Goal: Task Accomplishment & Management: Use online tool/utility

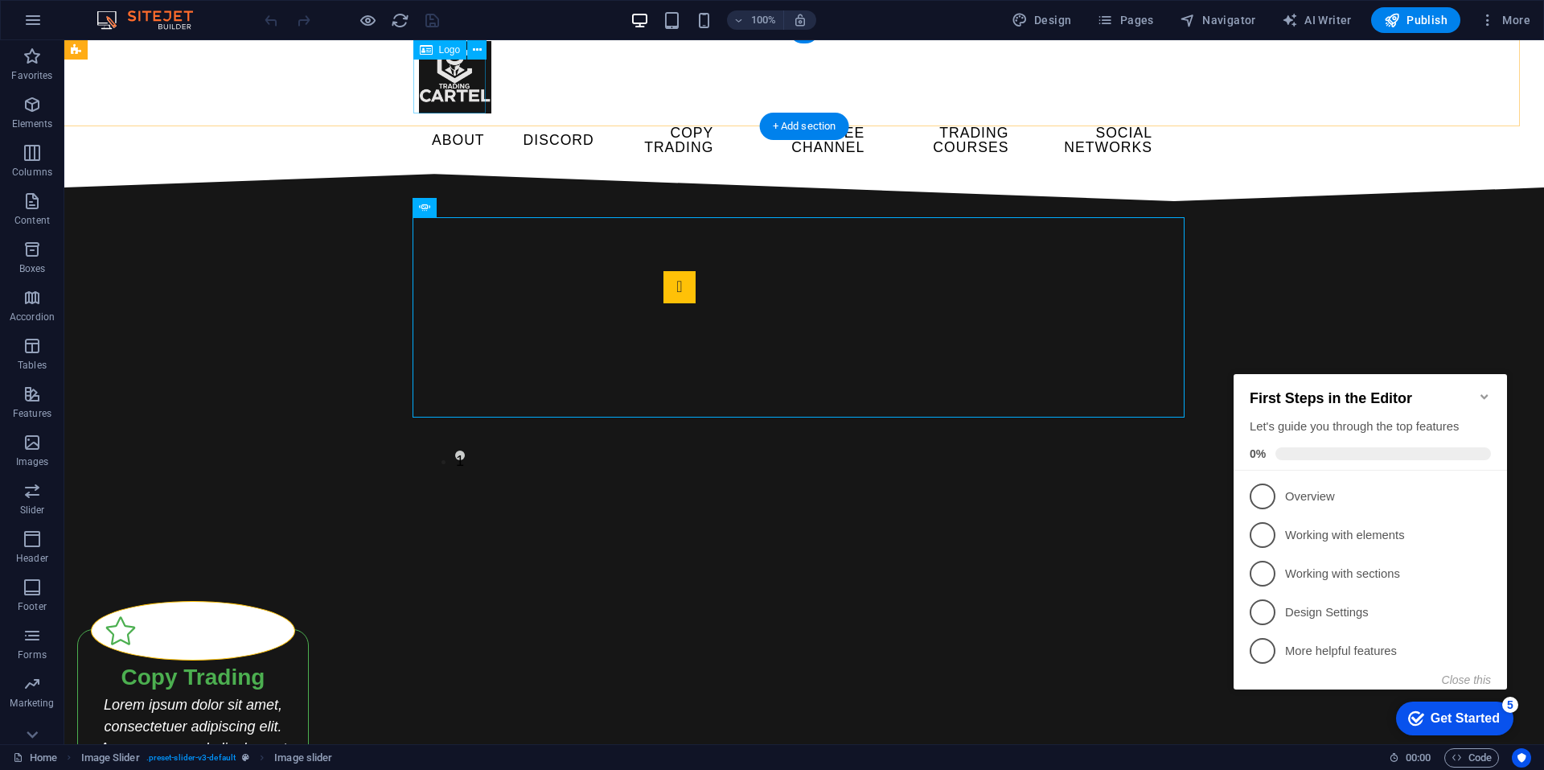
click at [449, 68] on div at bounding box center [792, 77] width 747 height 72
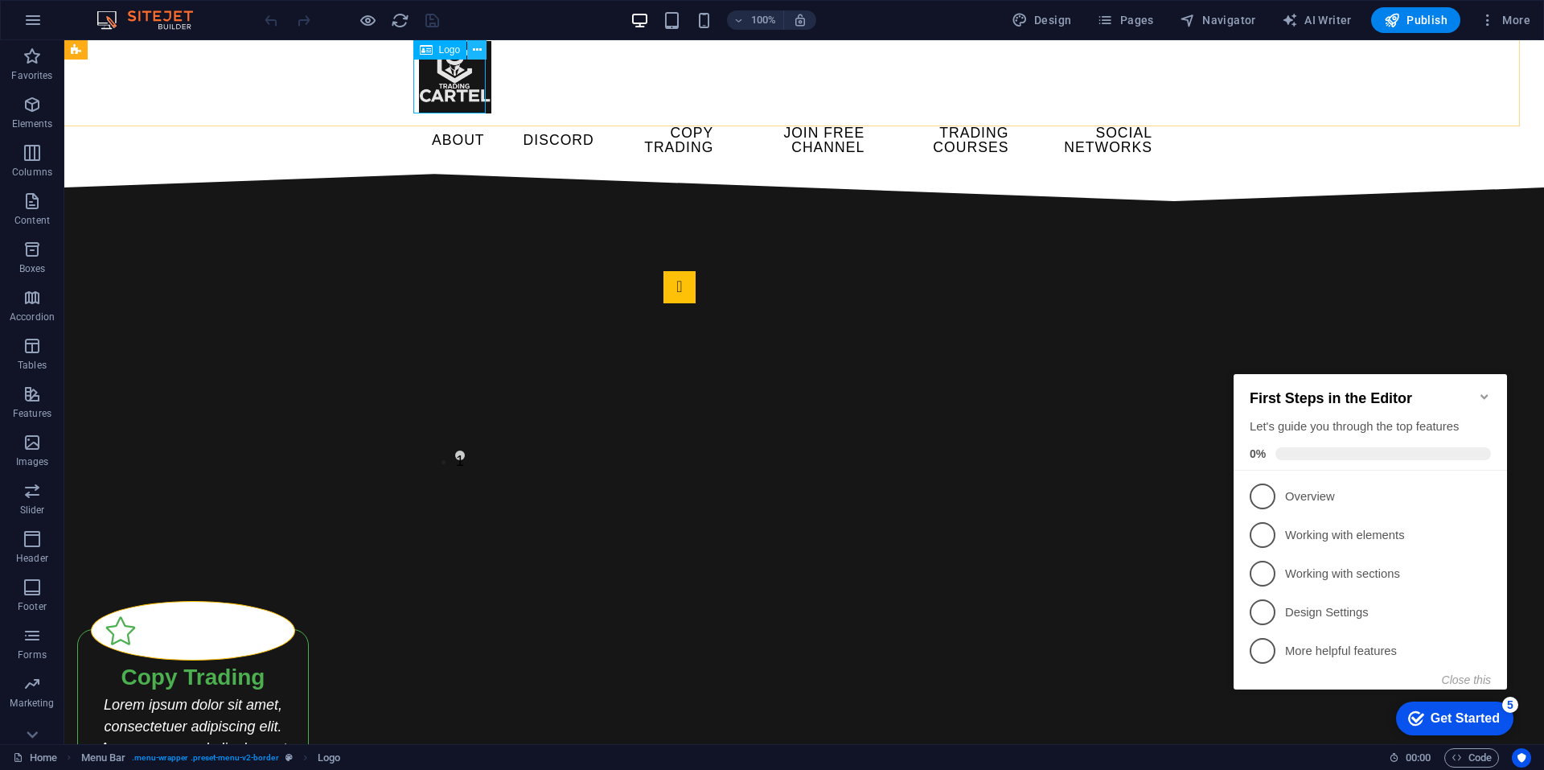
click at [473, 54] on icon at bounding box center [477, 50] width 9 height 17
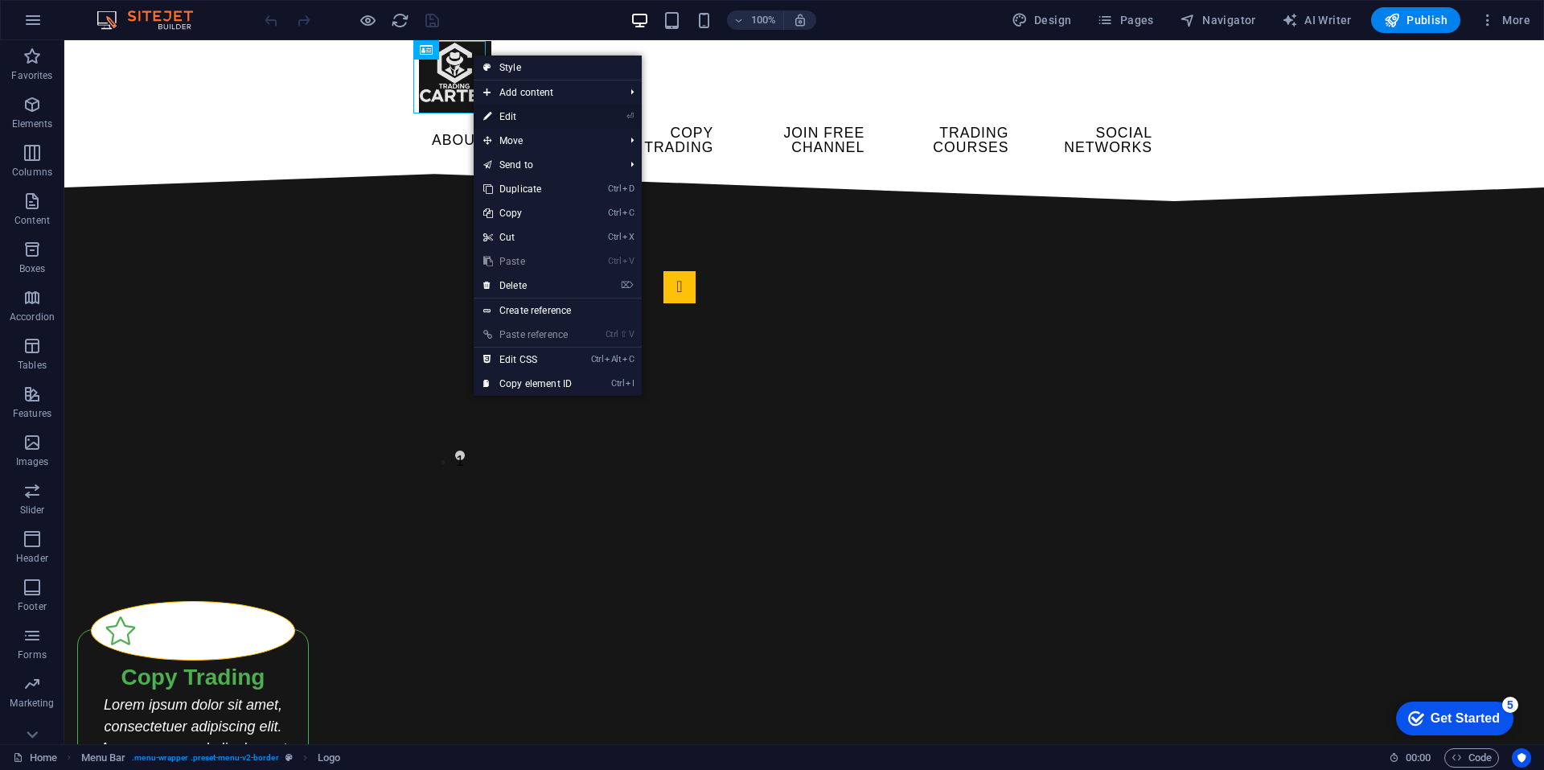
click at [518, 125] on link "⏎ Edit" at bounding box center [528, 117] width 108 height 24
select select "px"
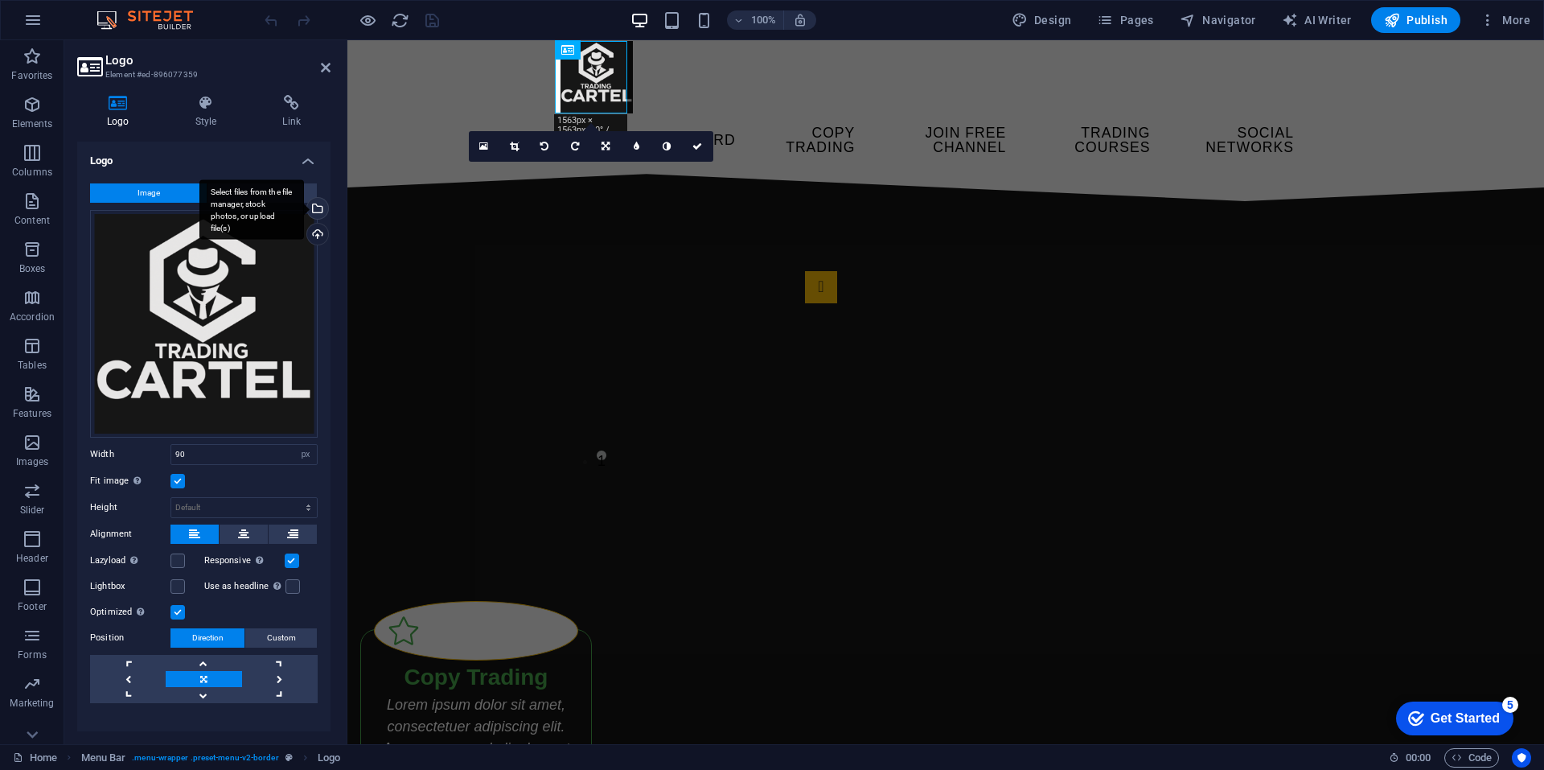
click at [318, 212] on div "Select files from the file manager, stock photos, or upload file(s)" at bounding box center [316, 210] width 24 height 24
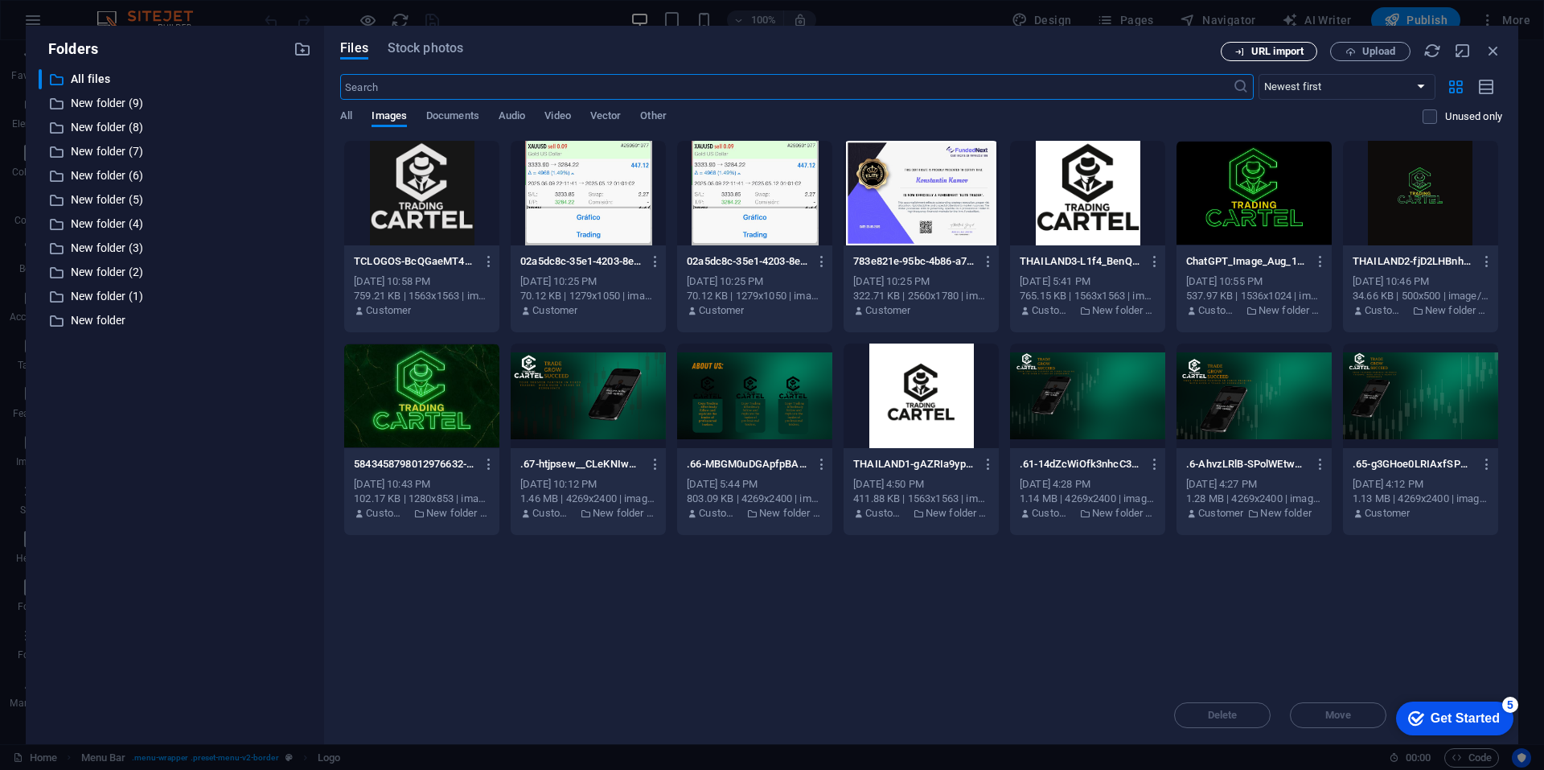
click at [1257, 51] on span "URL import" at bounding box center [1278, 52] width 52 height 10
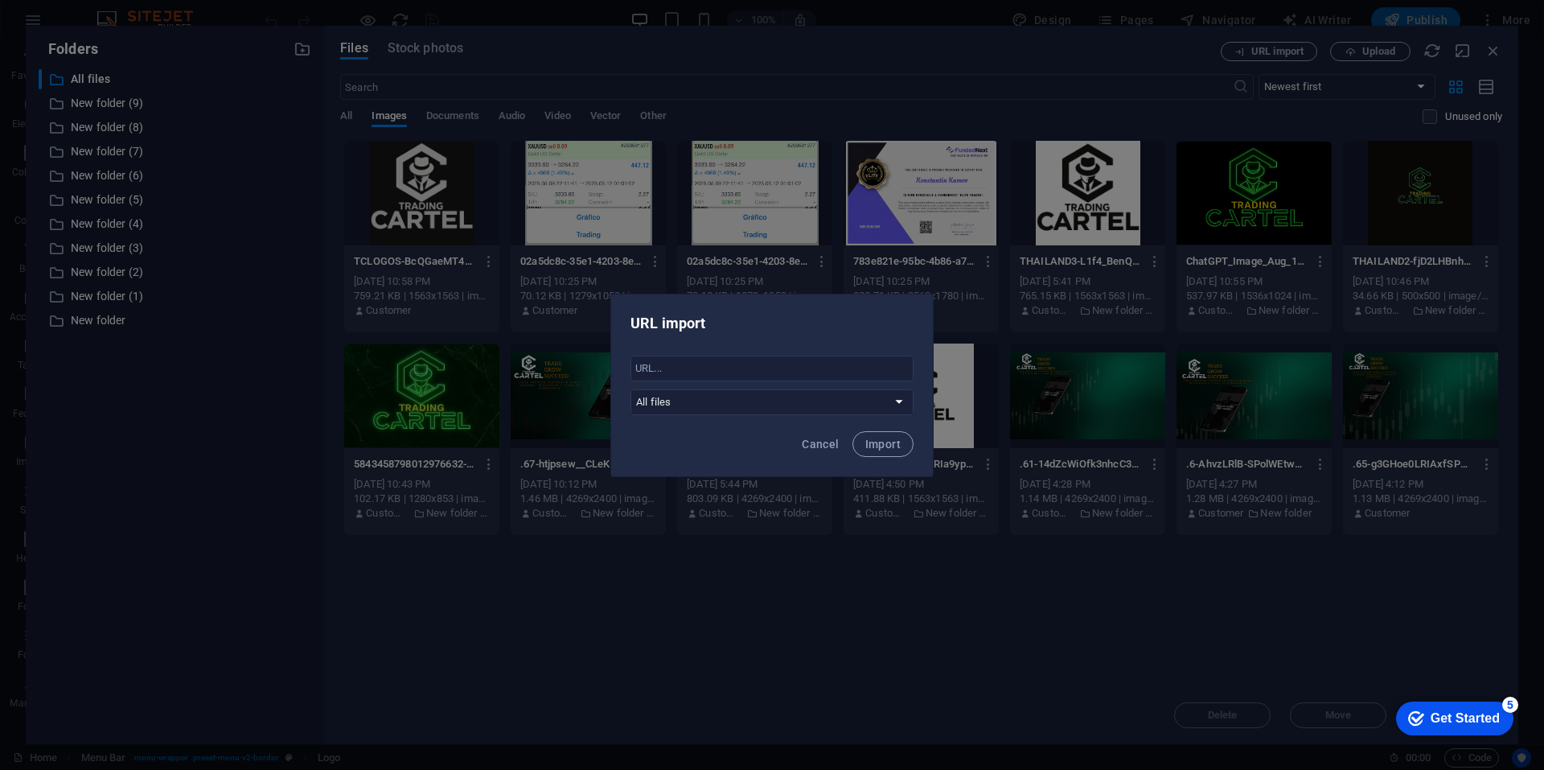
click at [794, 383] on div "​ All files New folder (9) New folder (8) New folder (7) New folder (6) New fol…" at bounding box center [772, 386] width 283 height 60
drag, startPoint x: 1224, startPoint y: 197, endPoint x: 1280, endPoint y: 154, distance: 70.6
click at [1223, 196] on div "URL import ​ All files New folder (9) New folder (8) New folder (7) New folder …" at bounding box center [772, 385] width 1544 height 770
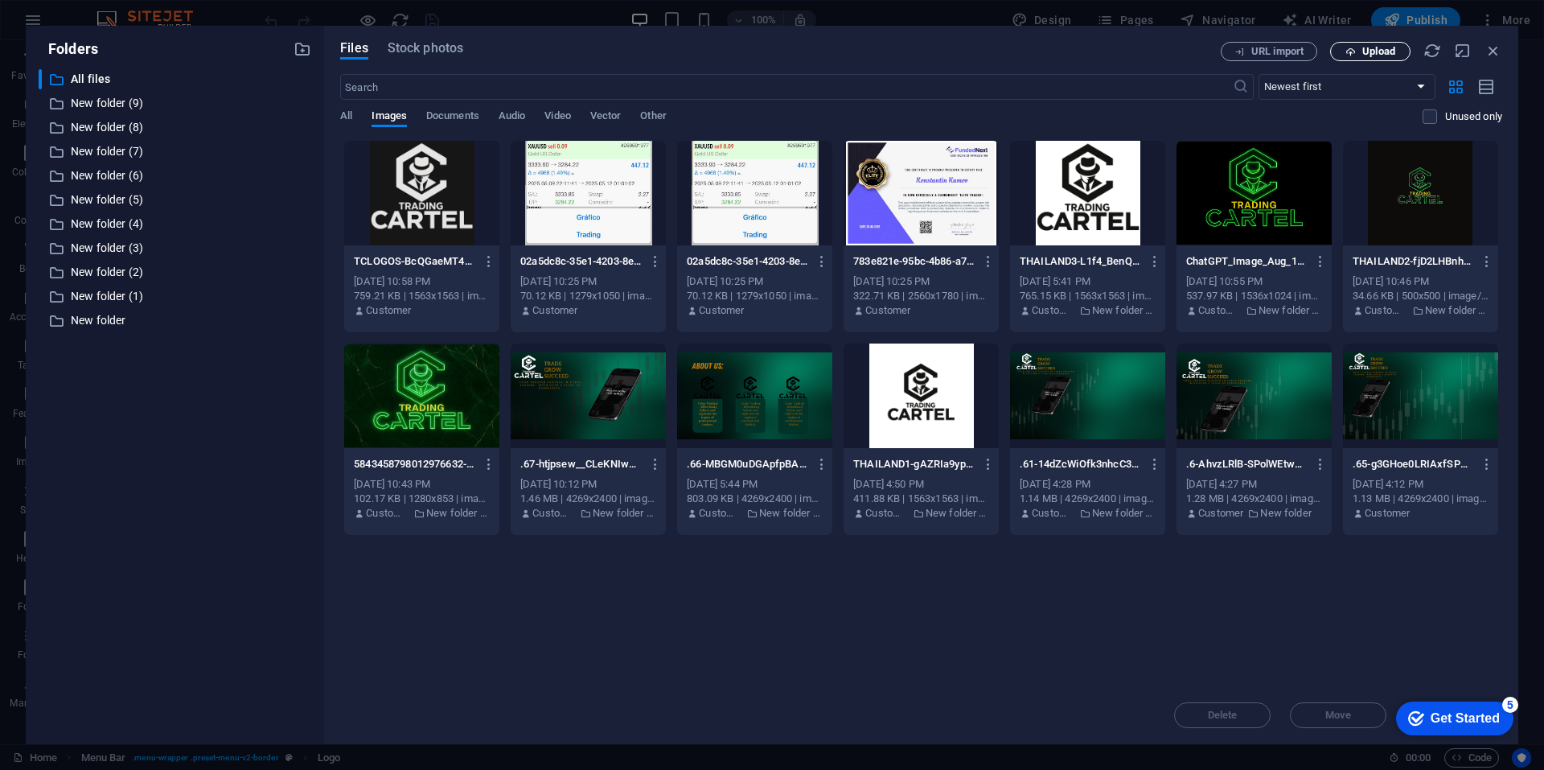
click at [1375, 41] on div "Files Stock photos URL import Upload ​ Newest first Oldest first Name (A-Z) Nam…" at bounding box center [921, 385] width 1195 height 718
click at [1365, 44] on button "Upload" at bounding box center [1371, 51] width 80 height 19
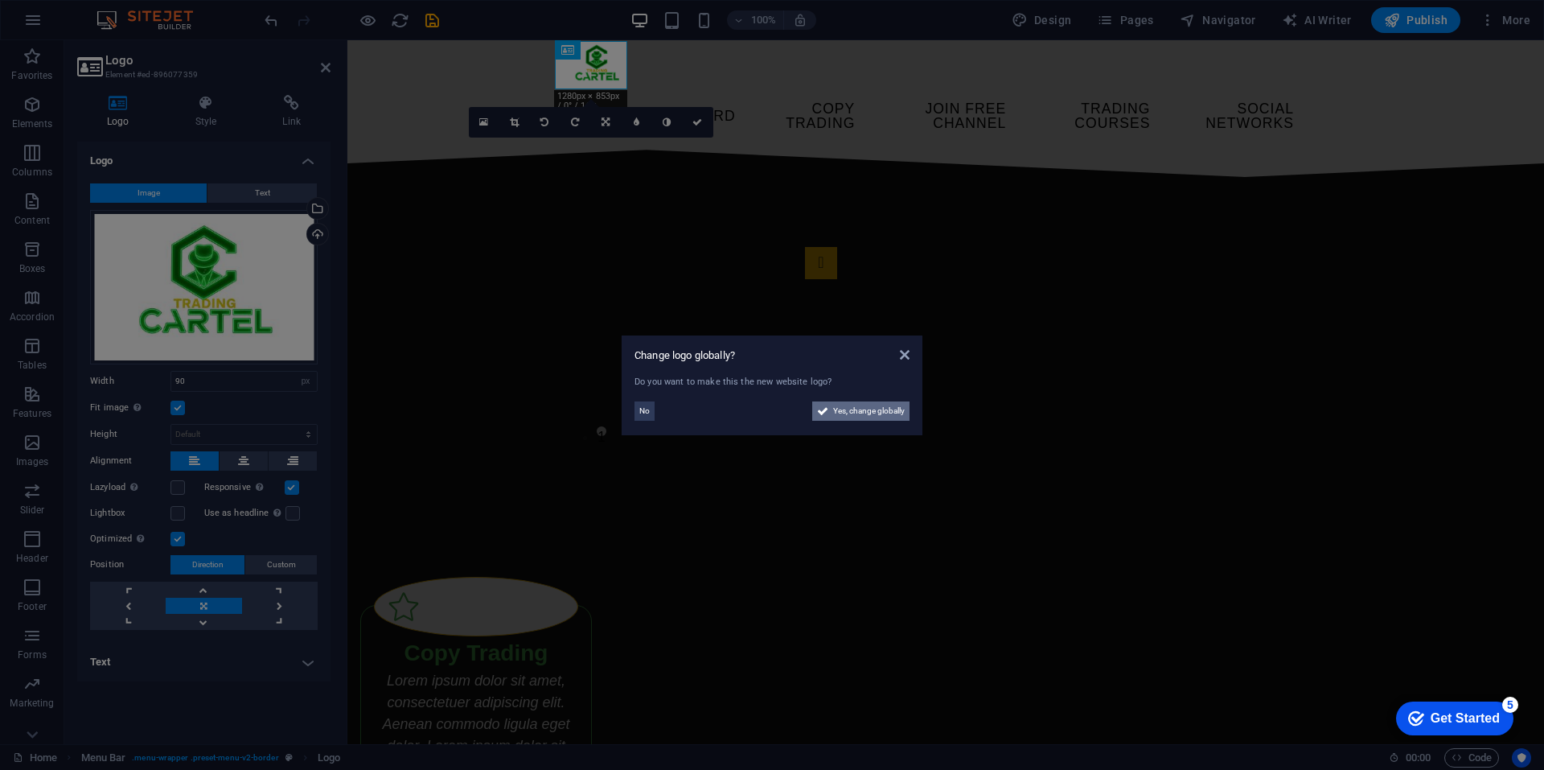
click at [862, 410] on span "Yes, change globally" at bounding box center [869, 410] width 72 height 19
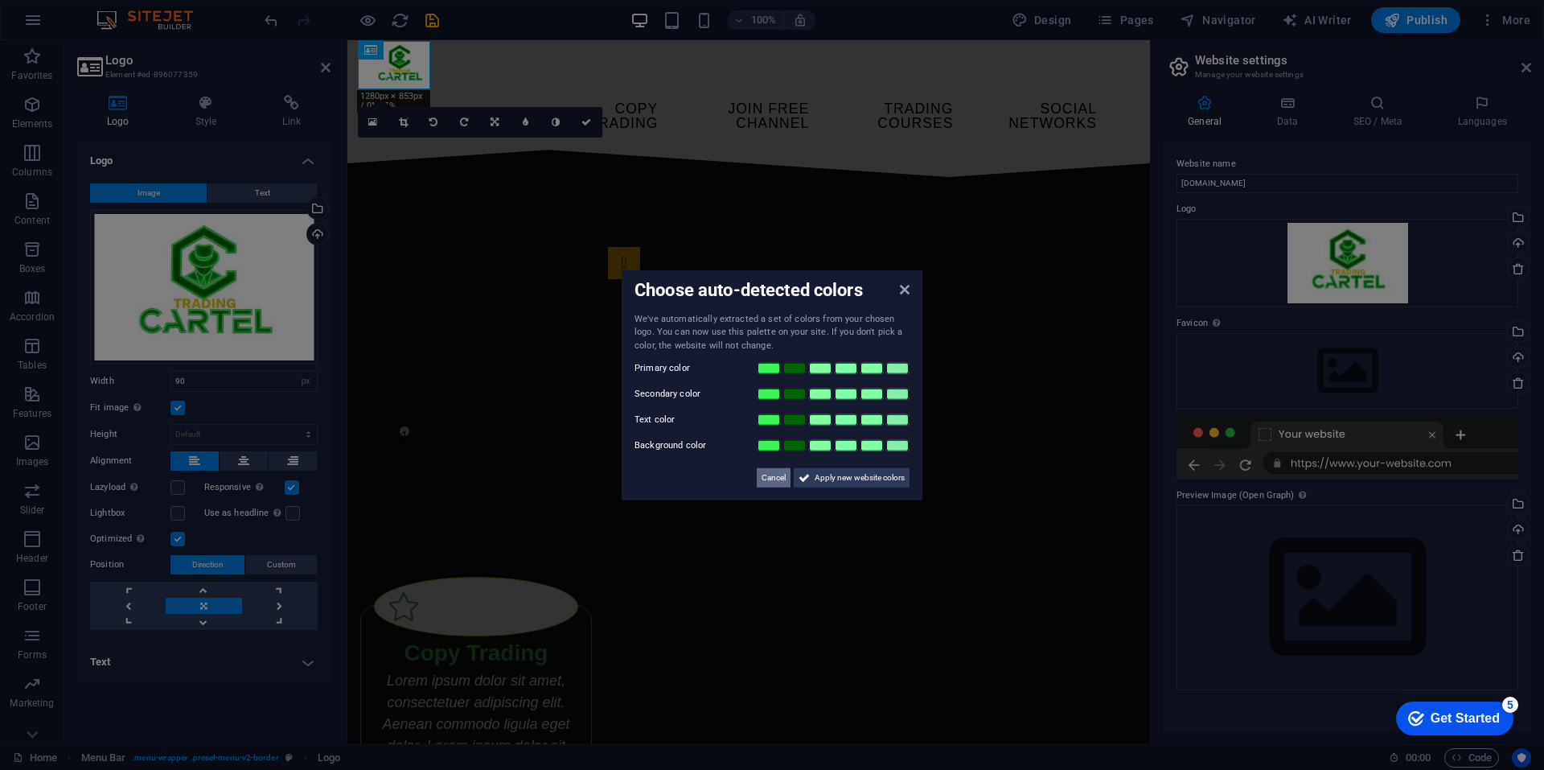
click at [771, 473] on span "Cancel" at bounding box center [774, 477] width 24 height 19
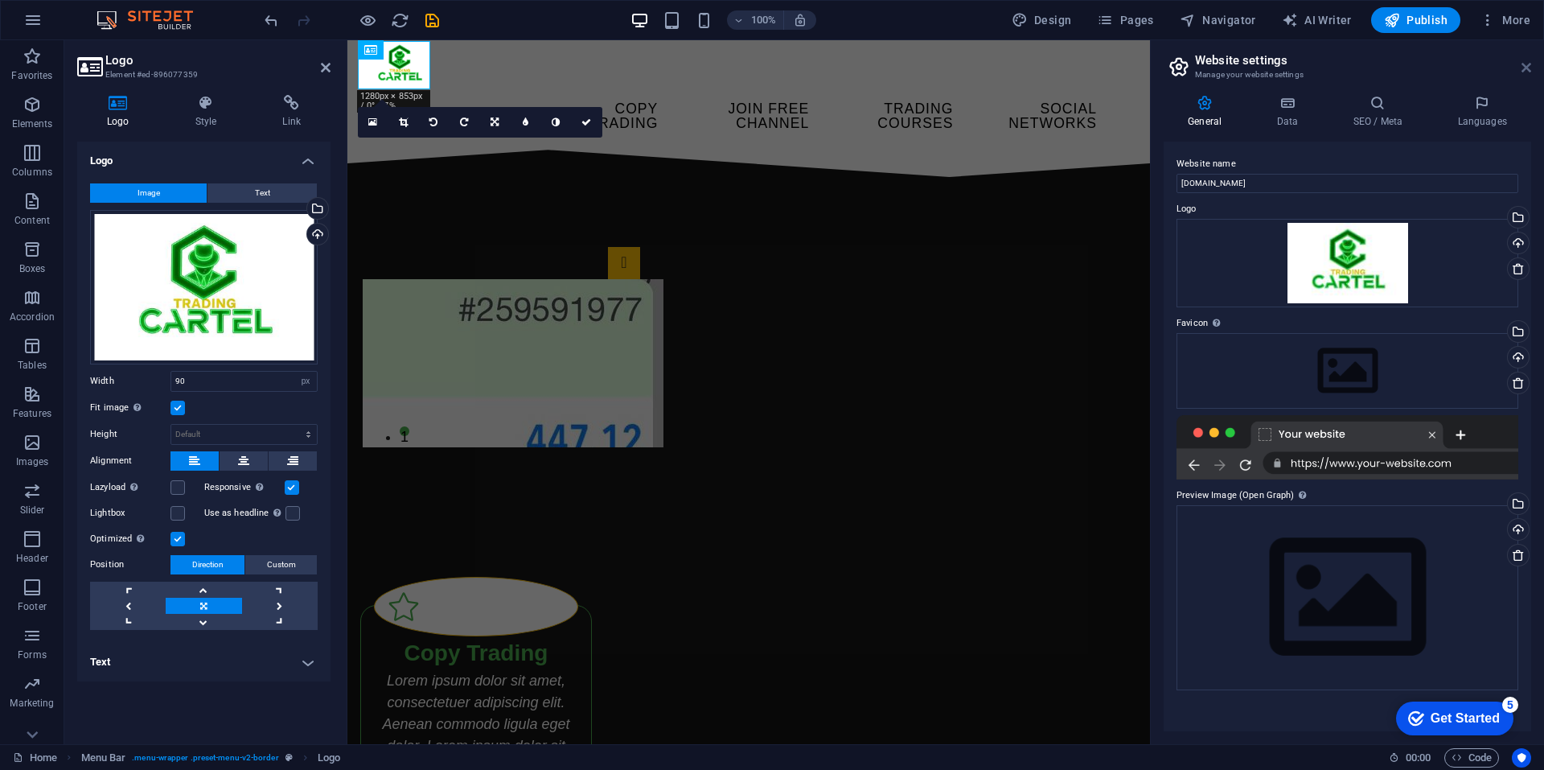
click at [1528, 68] on icon at bounding box center [1527, 67] width 10 height 13
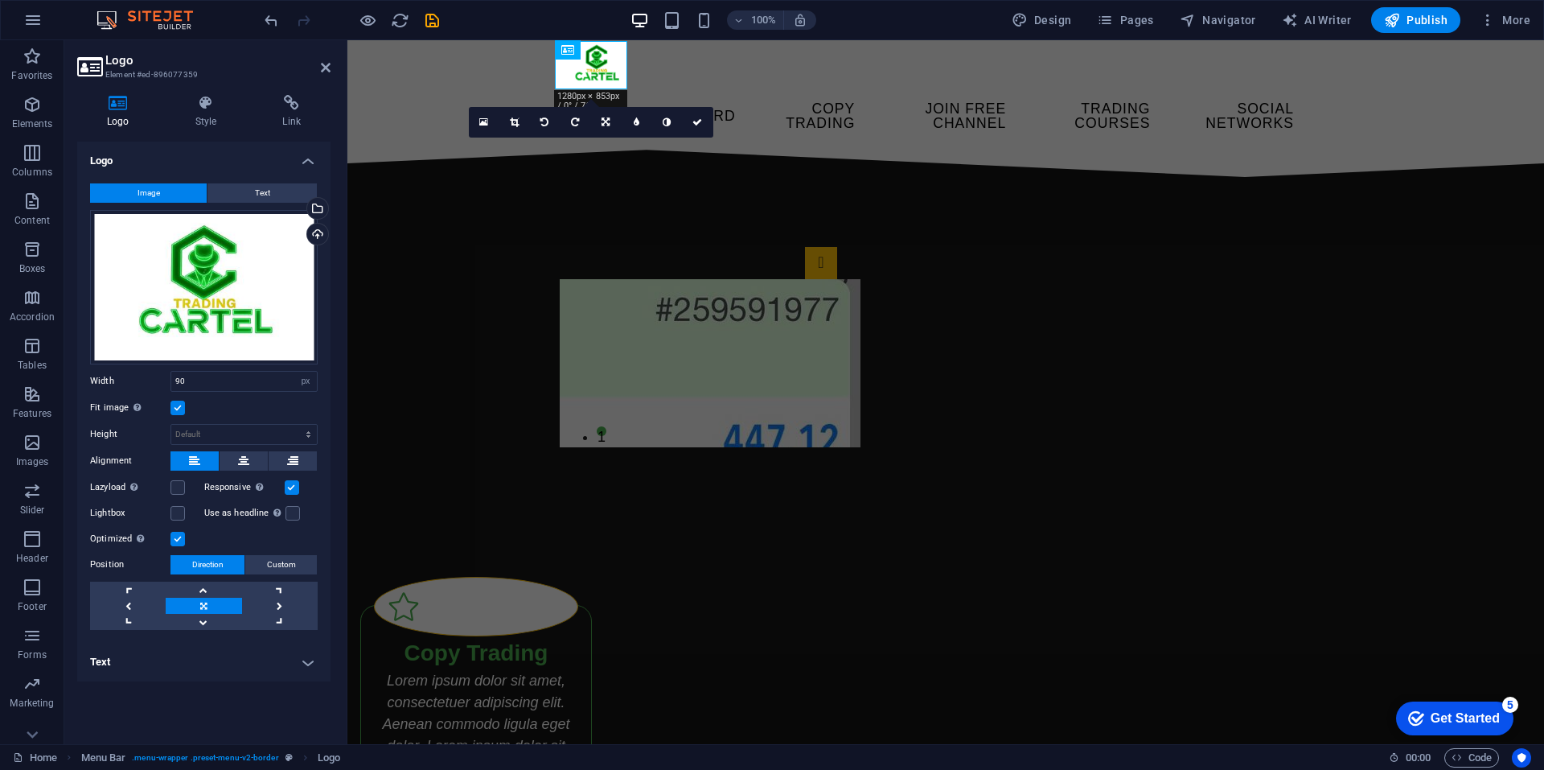
click at [331, 66] on aside "Logo Element #ed-896077359 Logo Style Link Logo Image Text Drag files here, cli…" at bounding box center [205, 392] width 283 height 704
click at [321, 64] on icon at bounding box center [326, 67] width 10 height 13
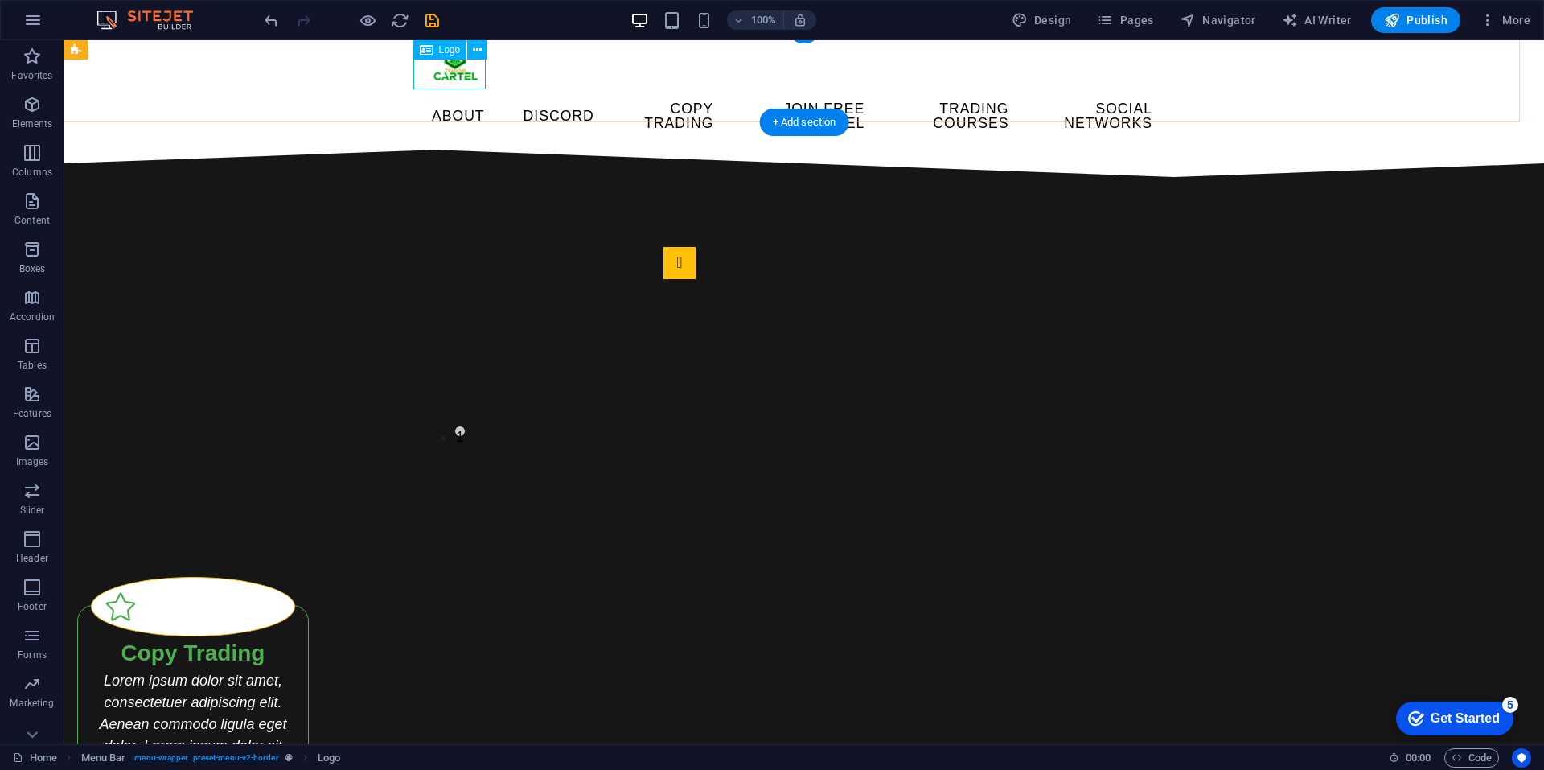
click at [469, 84] on div at bounding box center [792, 65] width 747 height 48
click at [475, 52] on icon at bounding box center [477, 50] width 9 height 17
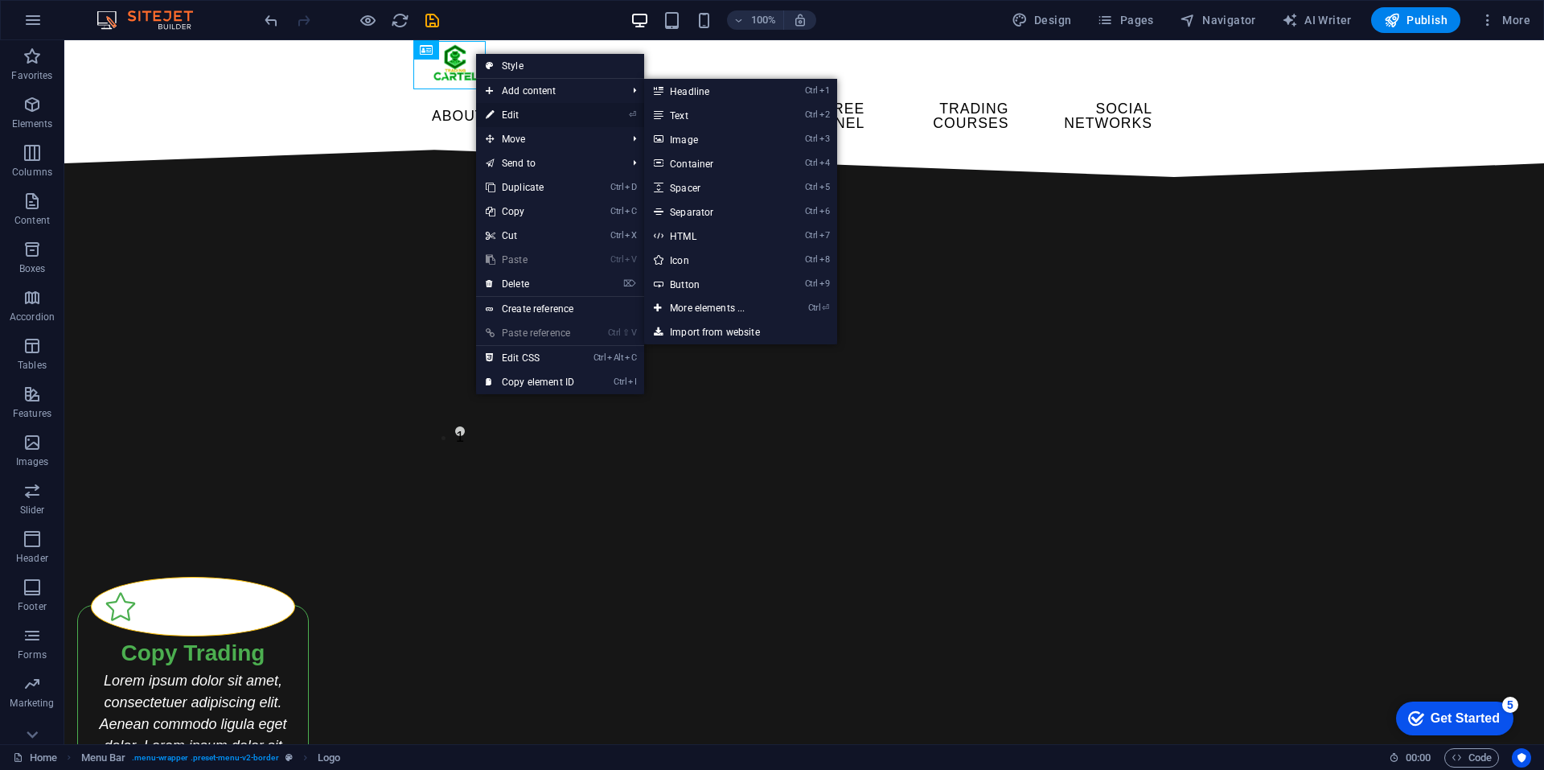
click at [506, 107] on link "⏎ Edit" at bounding box center [530, 115] width 108 height 24
select select "px"
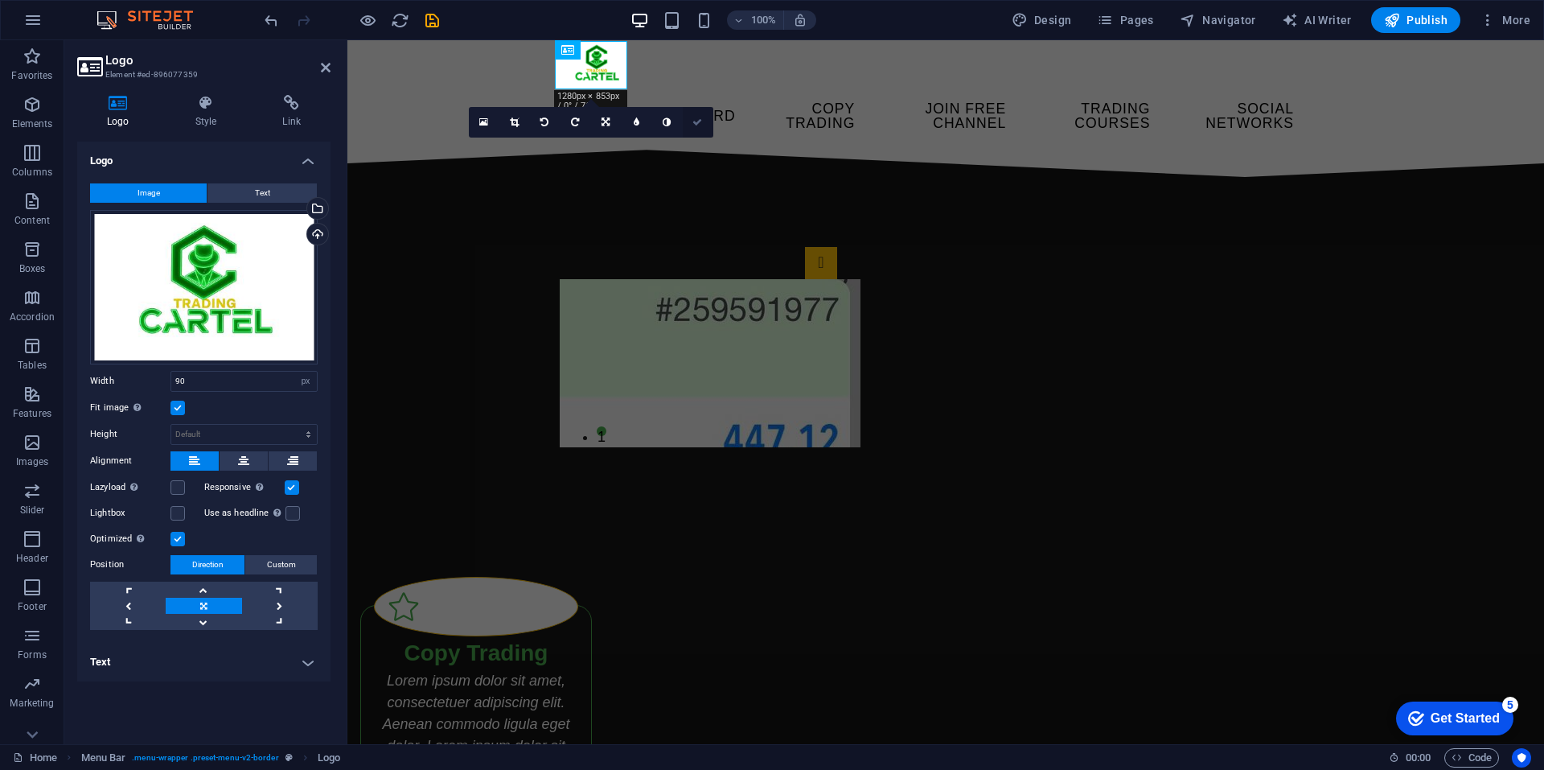
click at [694, 126] on icon at bounding box center [698, 122] width 10 height 10
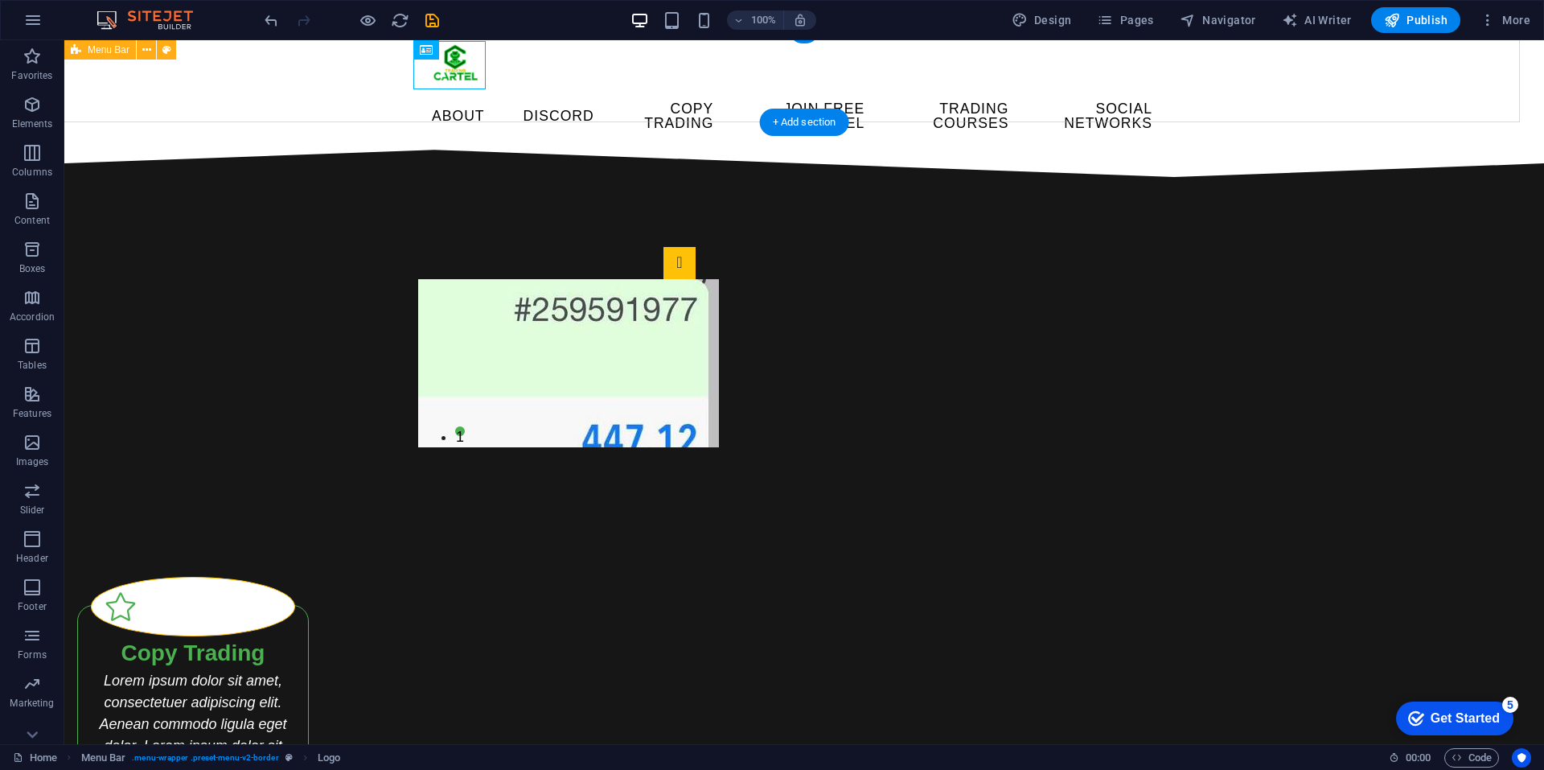
click at [1368, 78] on div "Menu ABOUT DISCORD COPY TRADING JOIN FREE CHANNEL TRADING COURSES SOCIAL NETWOR…" at bounding box center [792, 92] width 1480 height 128
drag, startPoint x: 455, startPoint y: 70, endPoint x: 455, endPoint y: 80, distance: 10.5
click at [455, 80] on div at bounding box center [792, 65] width 747 height 48
click at [479, 51] on icon at bounding box center [477, 50] width 9 height 17
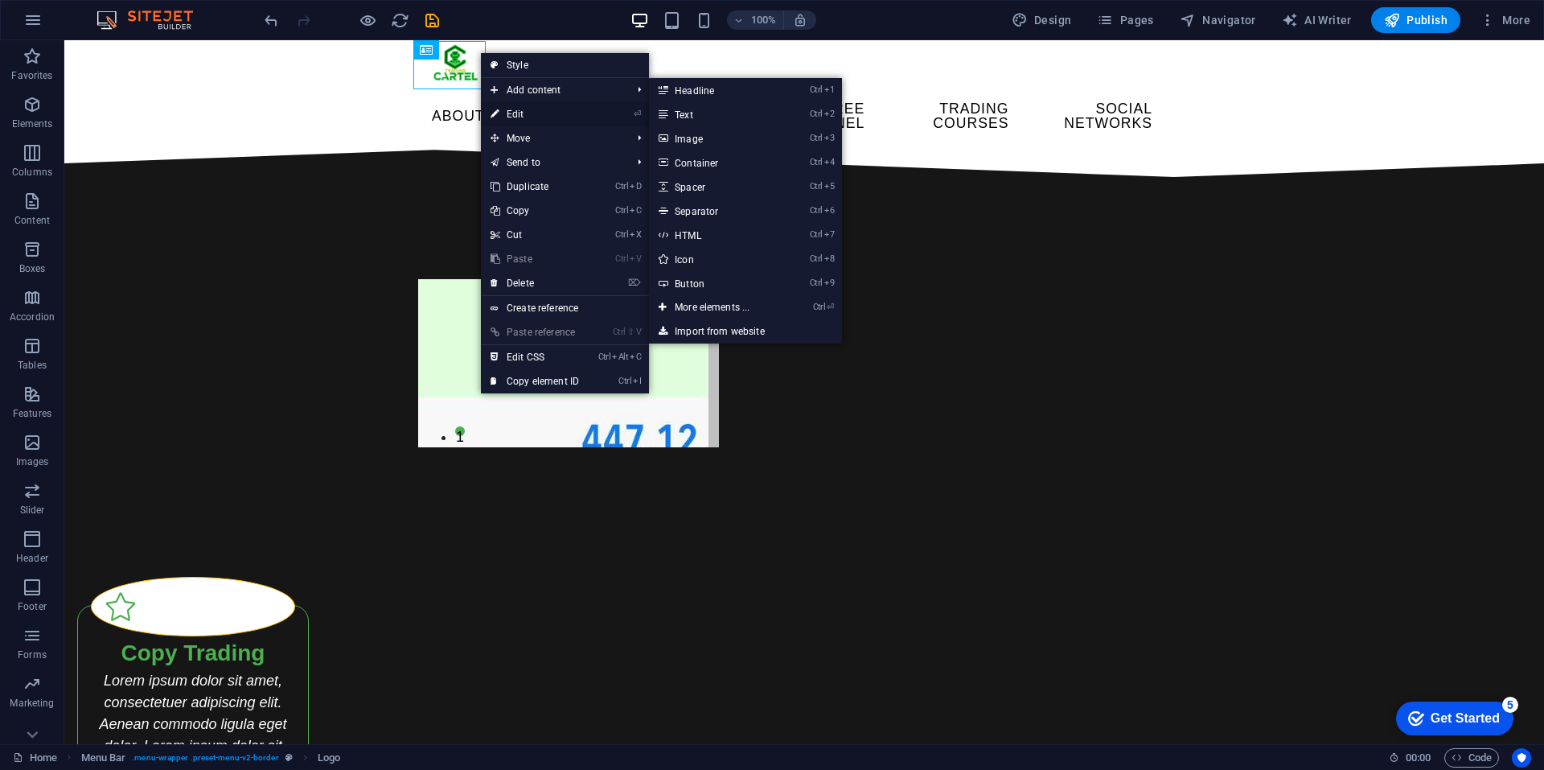
click at [536, 110] on link "⏎ Edit" at bounding box center [535, 114] width 108 height 24
select select "px"
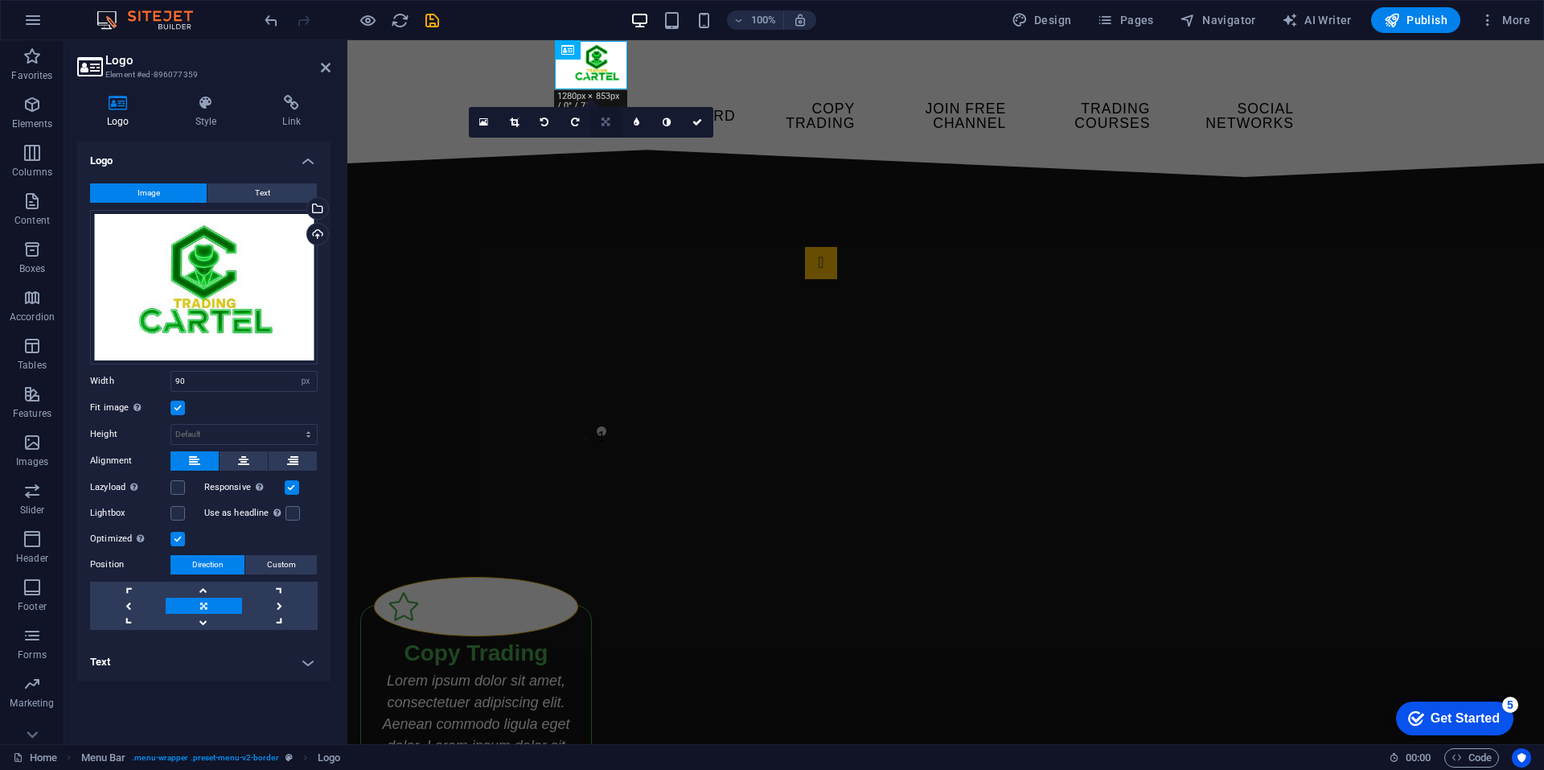
click at [607, 126] on icon at bounding box center [606, 122] width 8 height 10
click at [629, 144] on link at bounding box center [637, 147] width 31 height 31
click at [520, 115] on link at bounding box center [515, 122] width 31 height 31
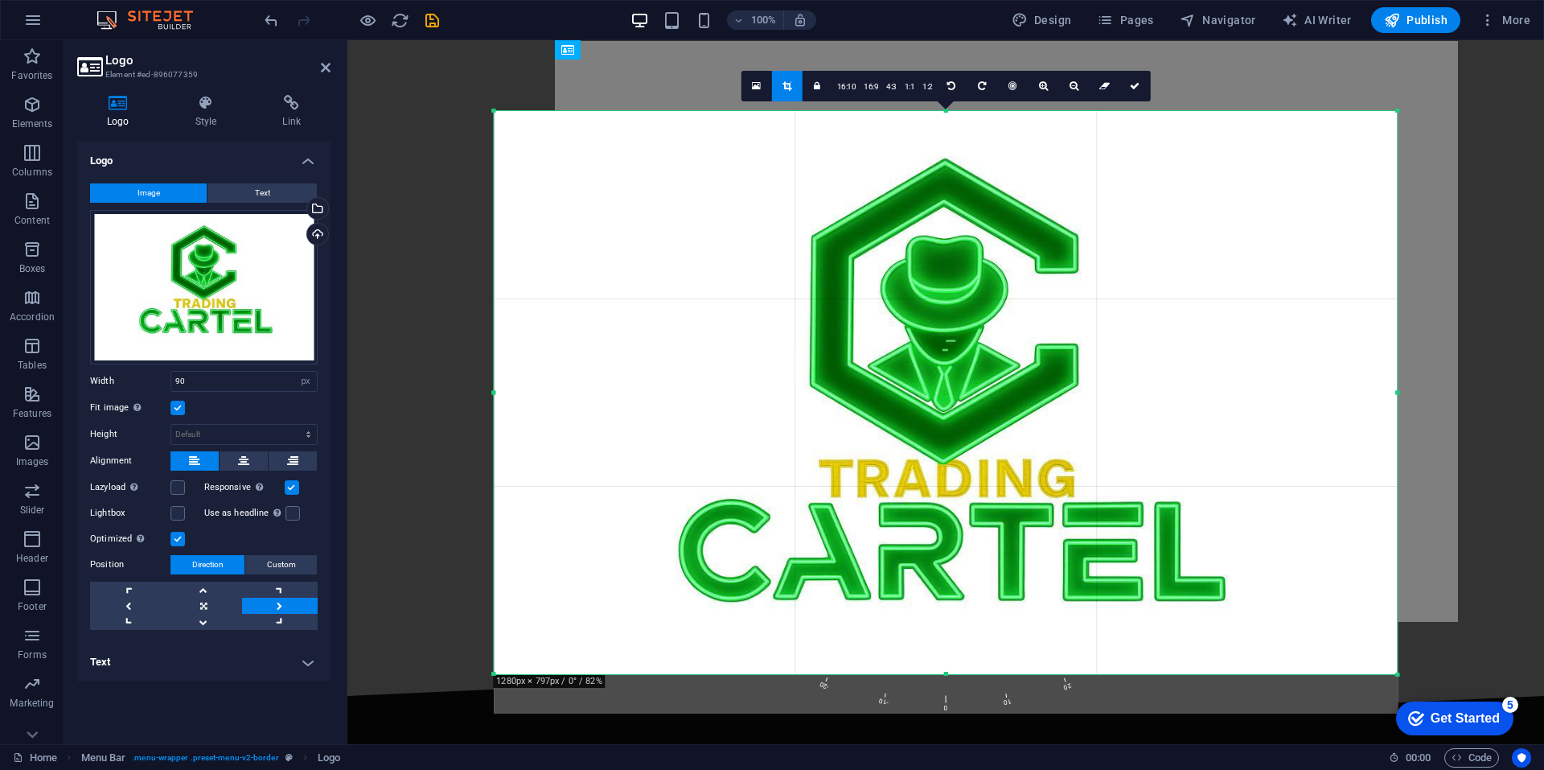
drag, startPoint x: 2754, startPoint y: 1368, endPoint x: 2813, endPoint y: 1386, distance: 62.1
click at [1136, 102] on div at bounding box center [946, 412] width 936 height 635
click at [1136, 96] on link at bounding box center [1136, 86] width 31 height 31
type input "1123"
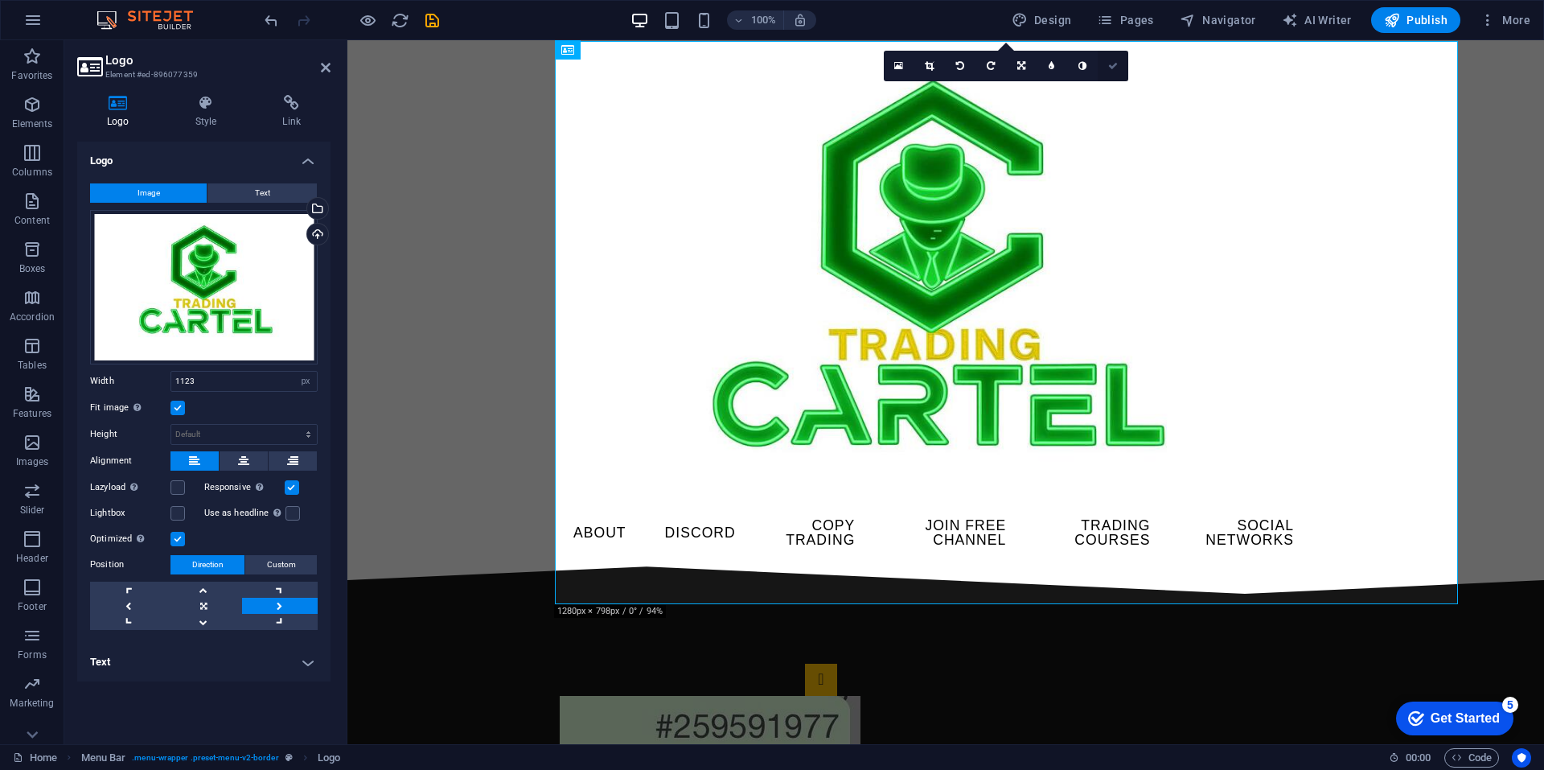
click at [1117, 64] on icon at bounding box center [1113, 66] width 10 height 10
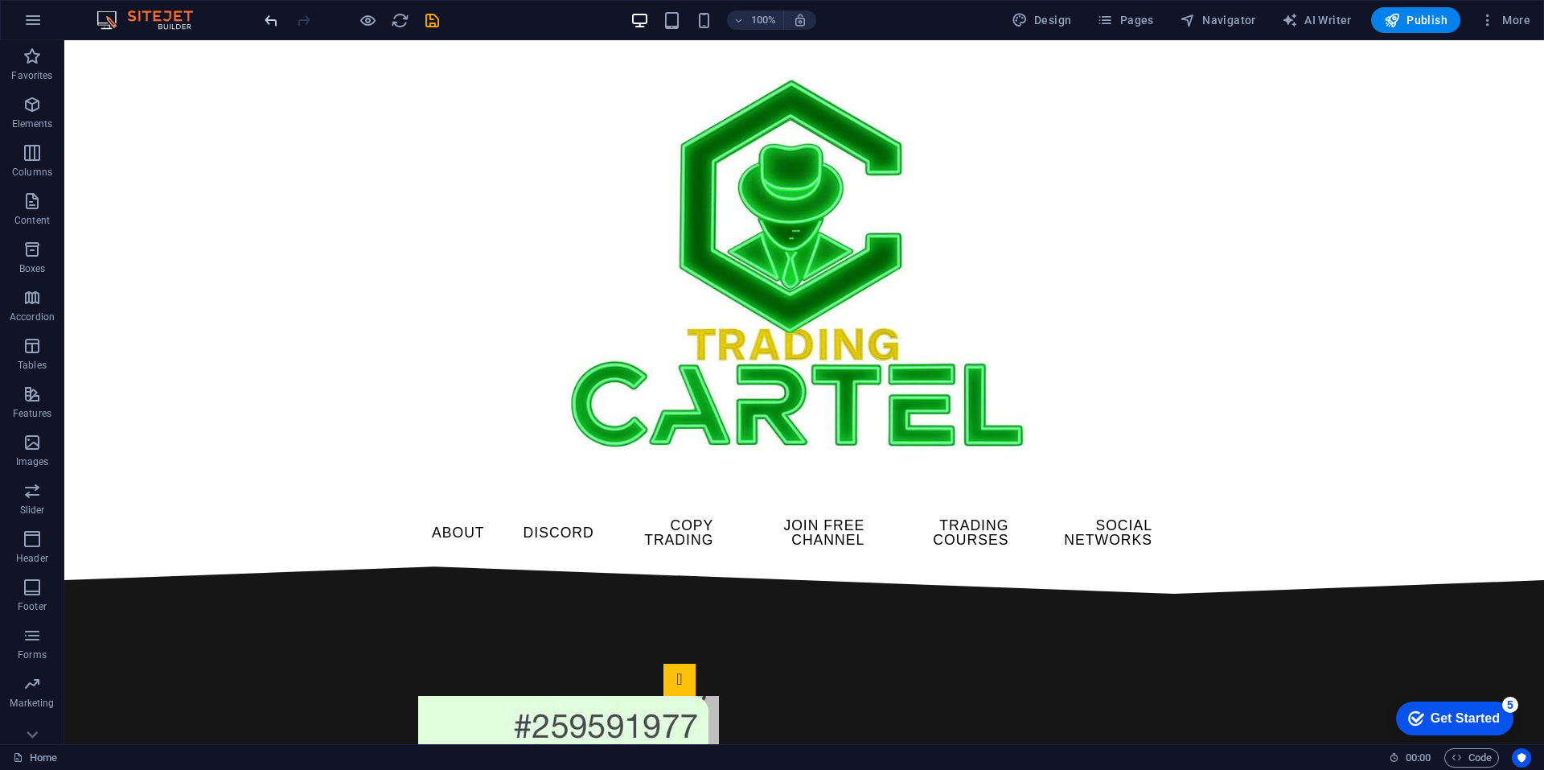
click at [270, 22] on icon "undo" at bounding box center [271, 20] width 19 height 19
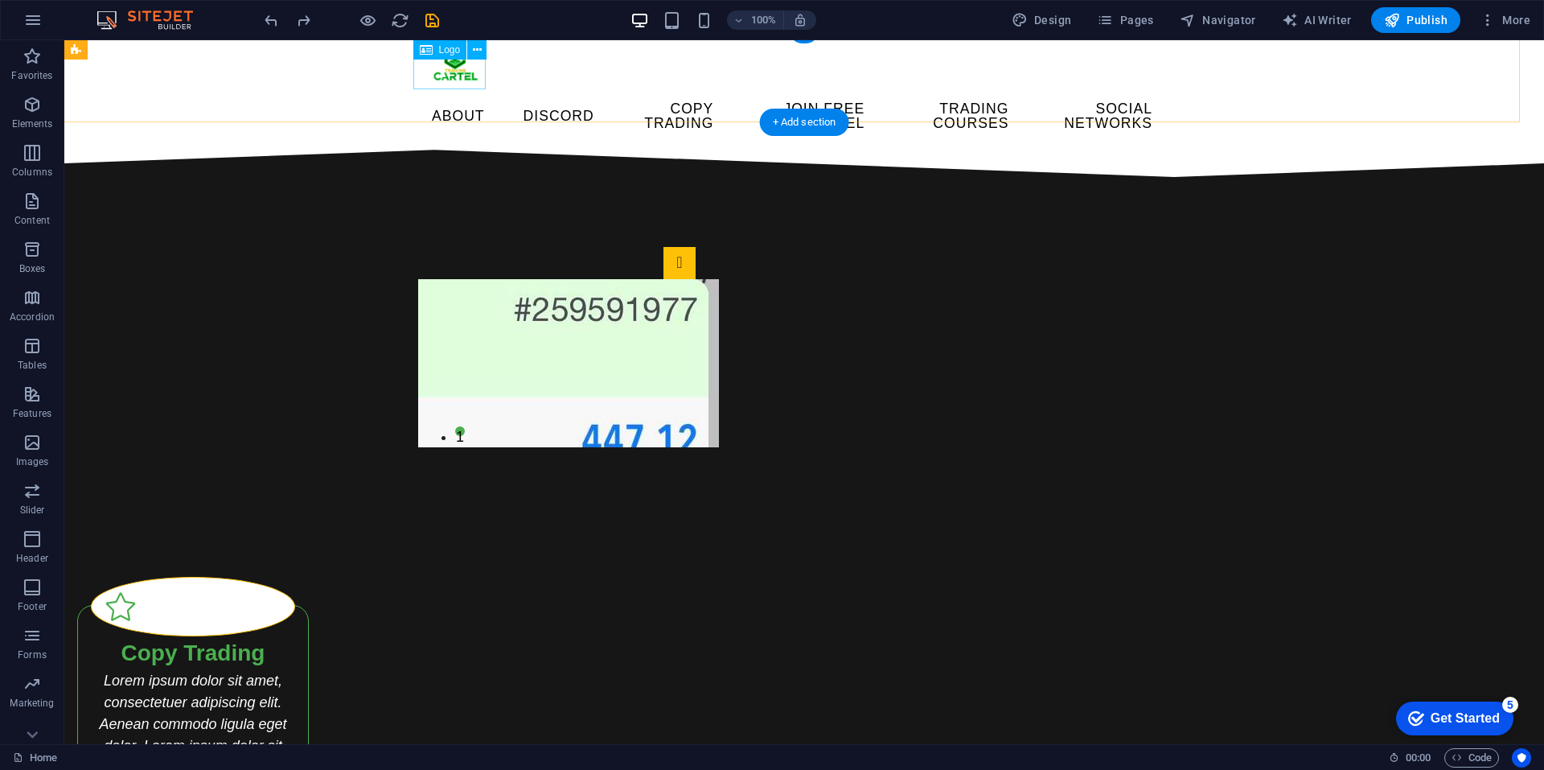
click at [465, 74] on div at bounding box center [792, 65] width 747 height 48
click at [479, 52] on icon at bounding box center [477, 50] width 9 height 17
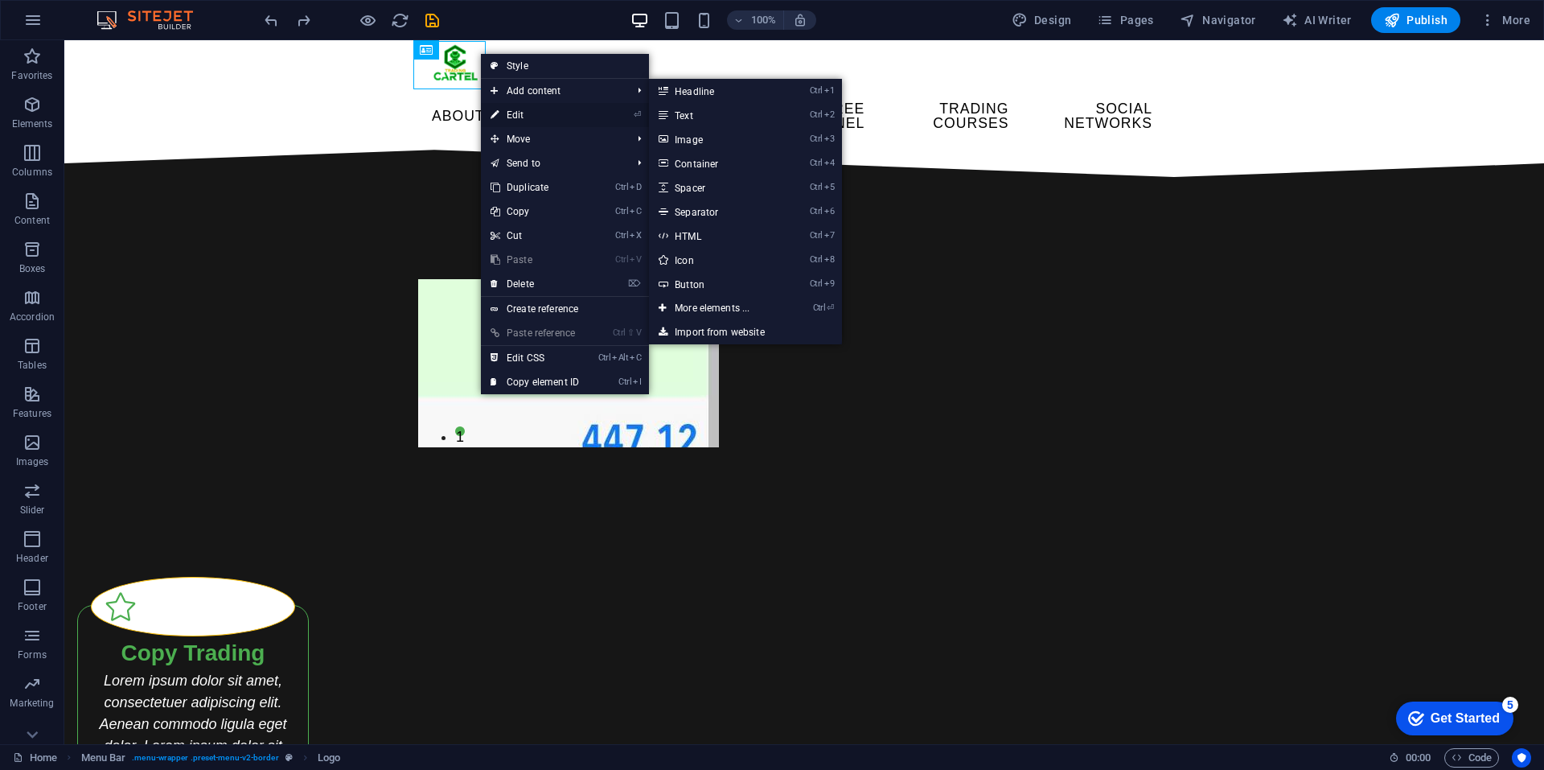
click at [521, 107] on link "⏎ Edit" at bounding box center [535, 115] width 108 height 24
select select "px"
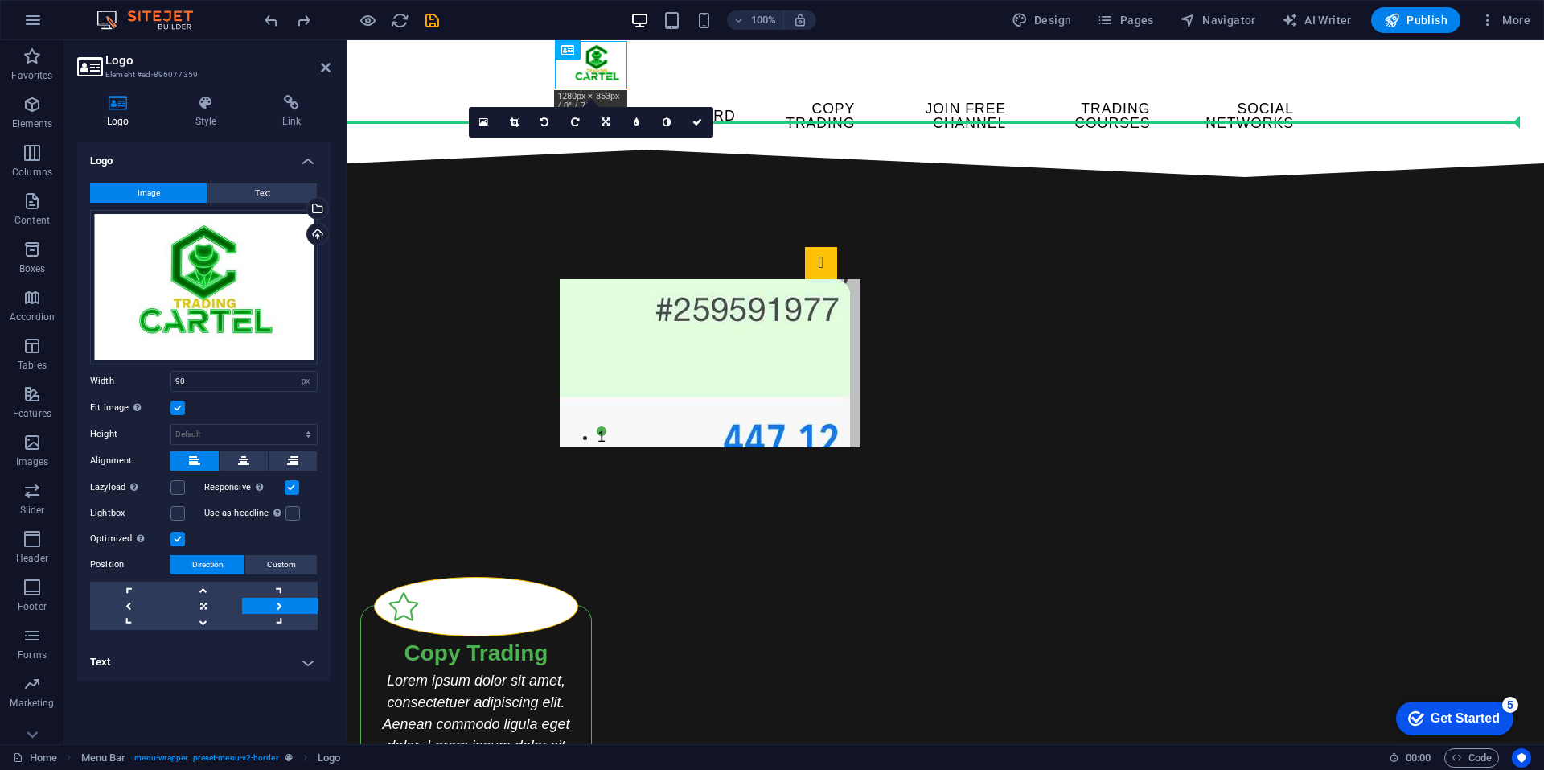
drag, startPoint x: 585, startPoint y: 71, endPoint x: 938, endPoint y: 146, distance: 361.0
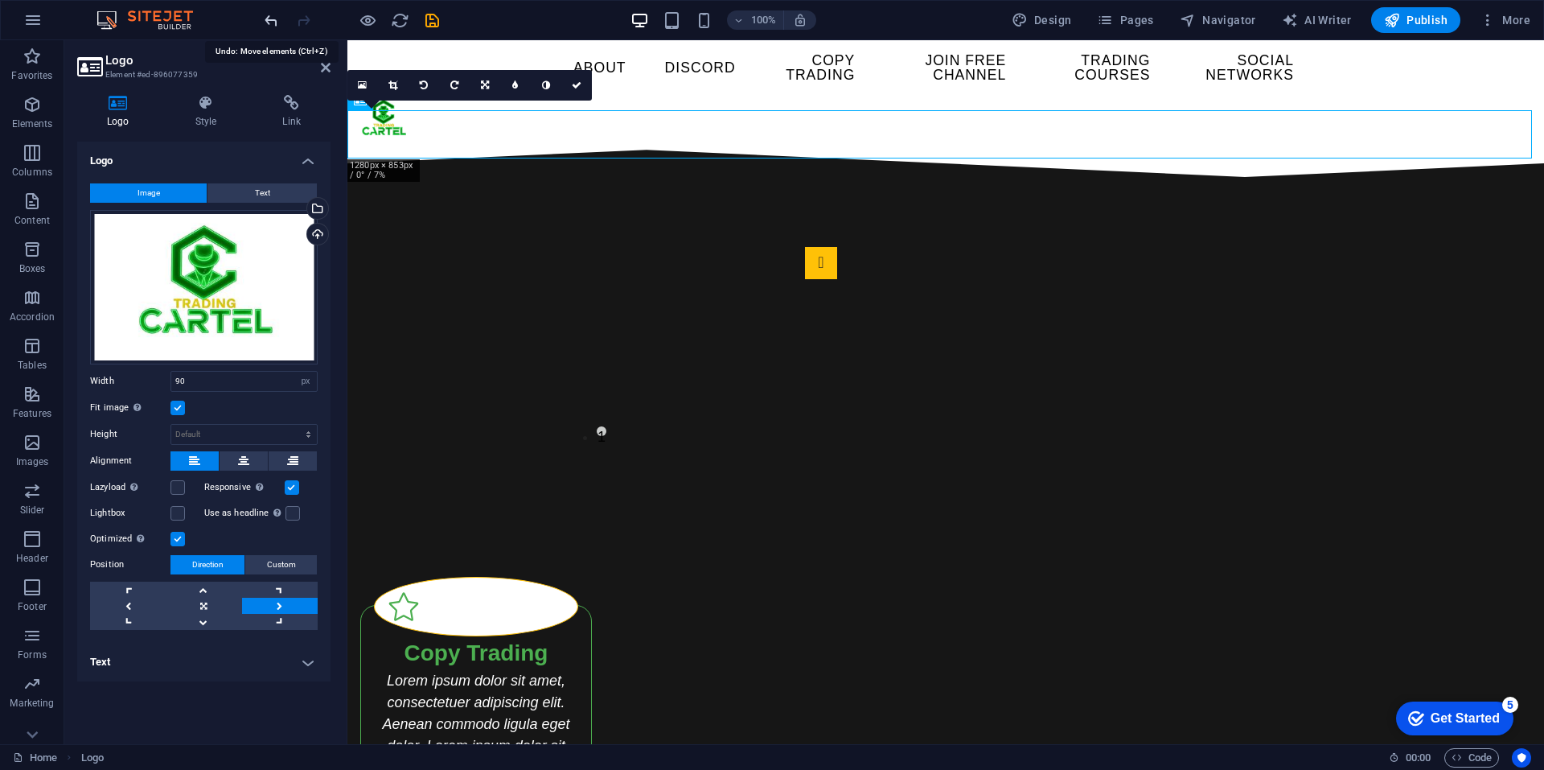
click at [265, 20] on icon "undo" at bounding box center [271, 20] width 19 height 19
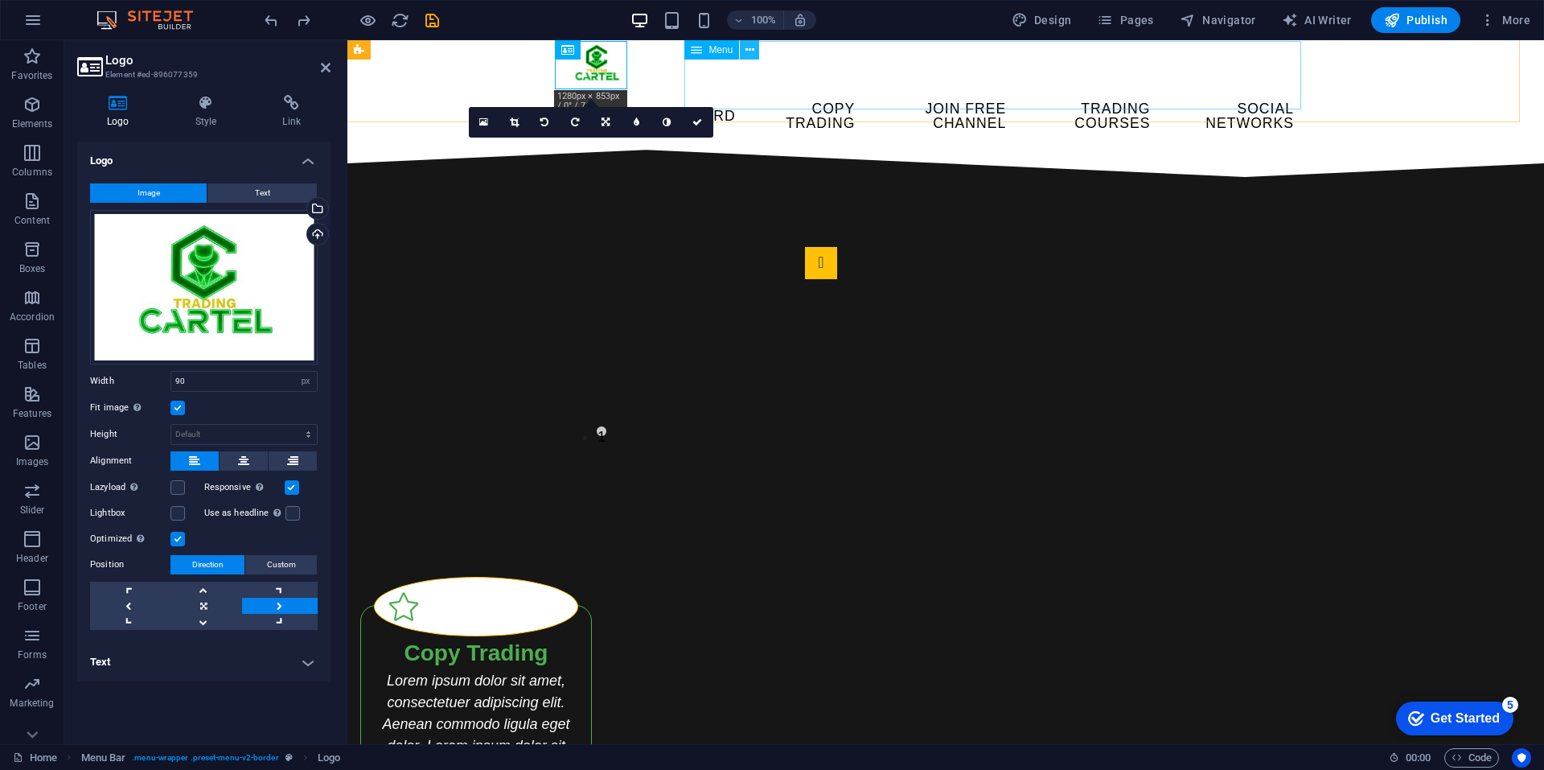
click at [748, 51] on icon at bounding box center [750, 50] width 9 height 17
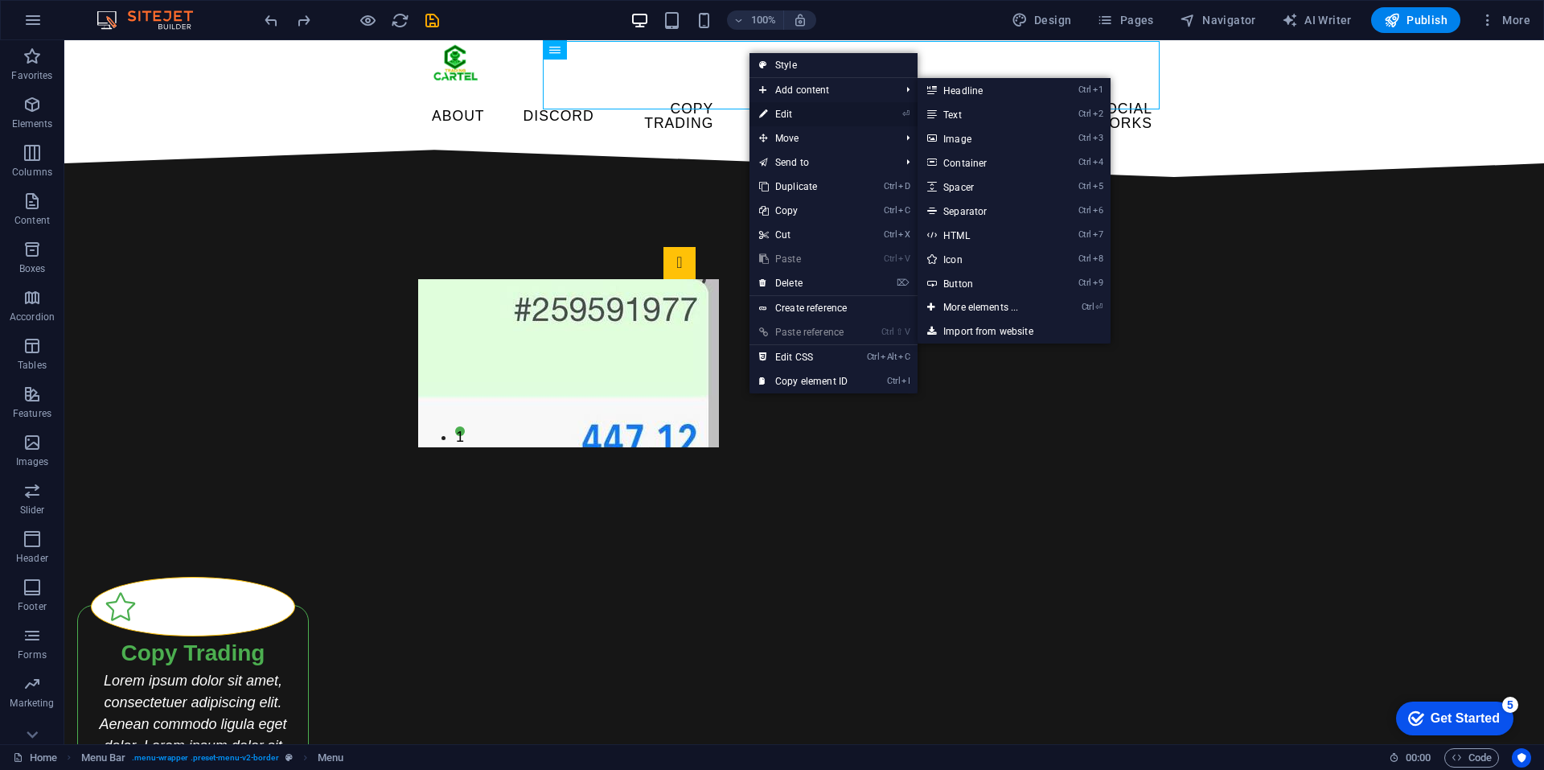
click at [783, 116] on link "⏎ Edit" at bounding box center [804, 114] width 108 height 24
select select
select select "external"
select select "%"
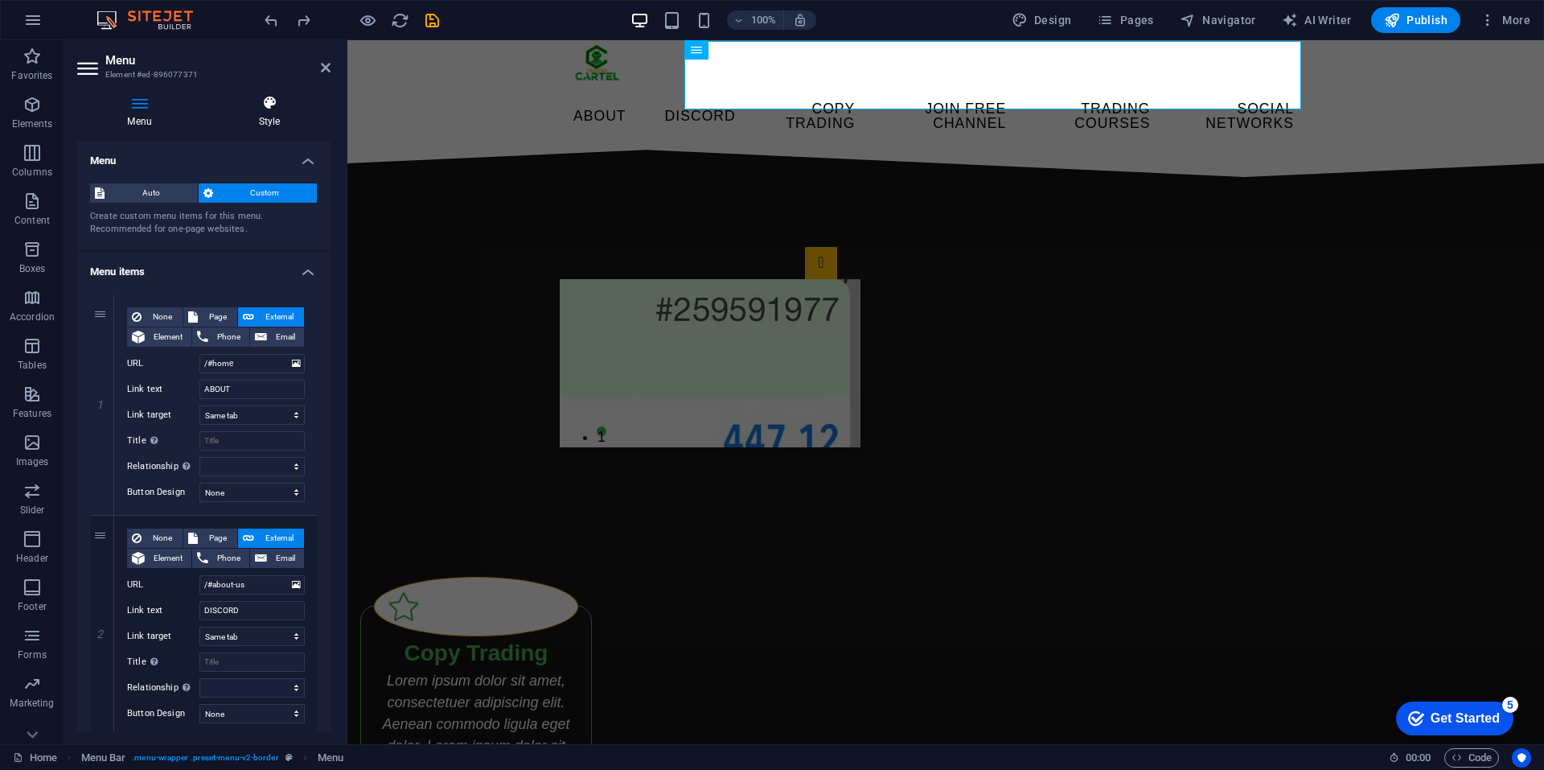
click at [278, 122] on h4 "Style" at bounding box center [269, 112] width 122 height 34
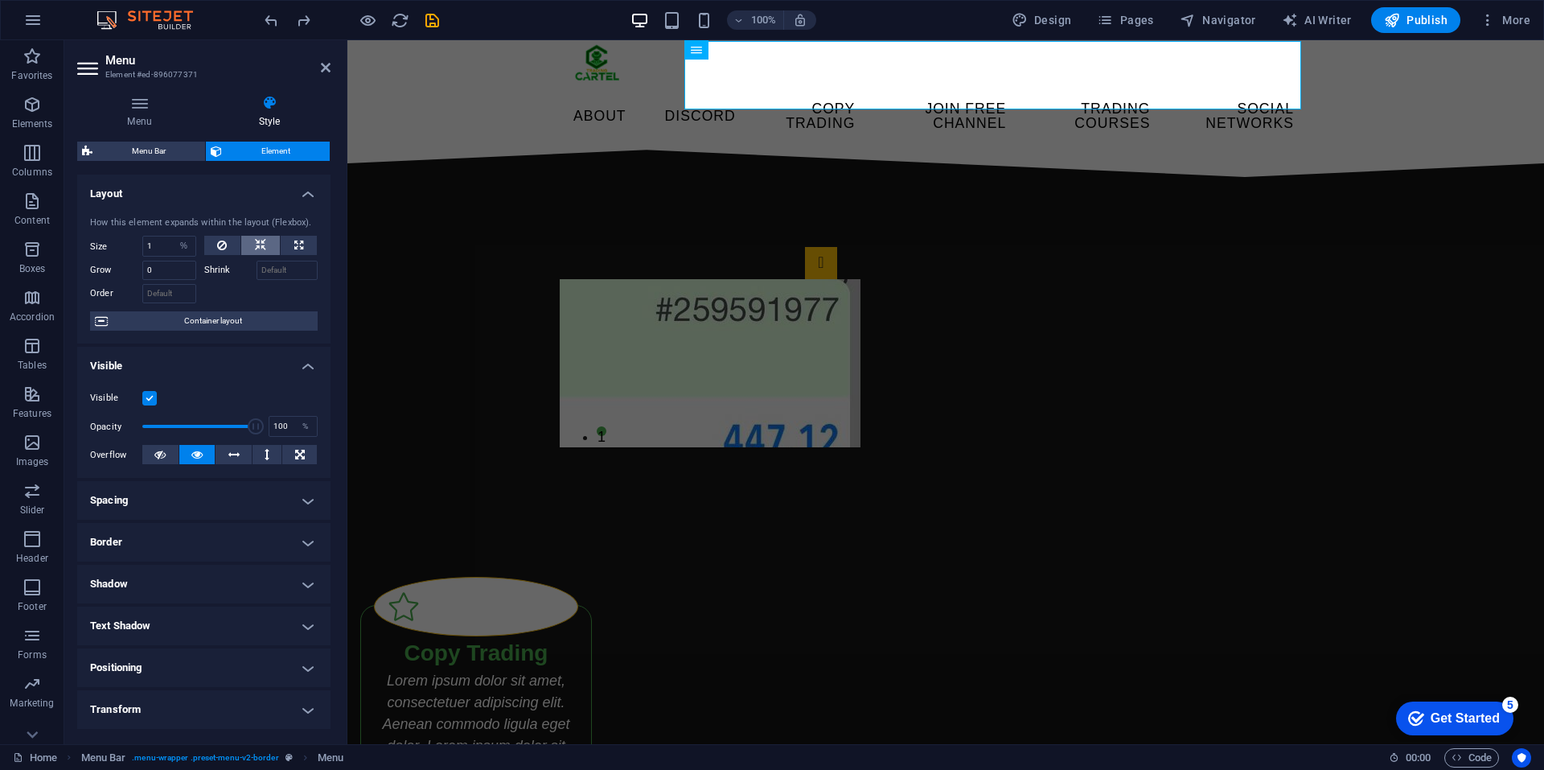
click at [260, 242] on icon at bounding box center [260, 245] width 11 height 19
select select "DISABLED_OPTION_VALUE"
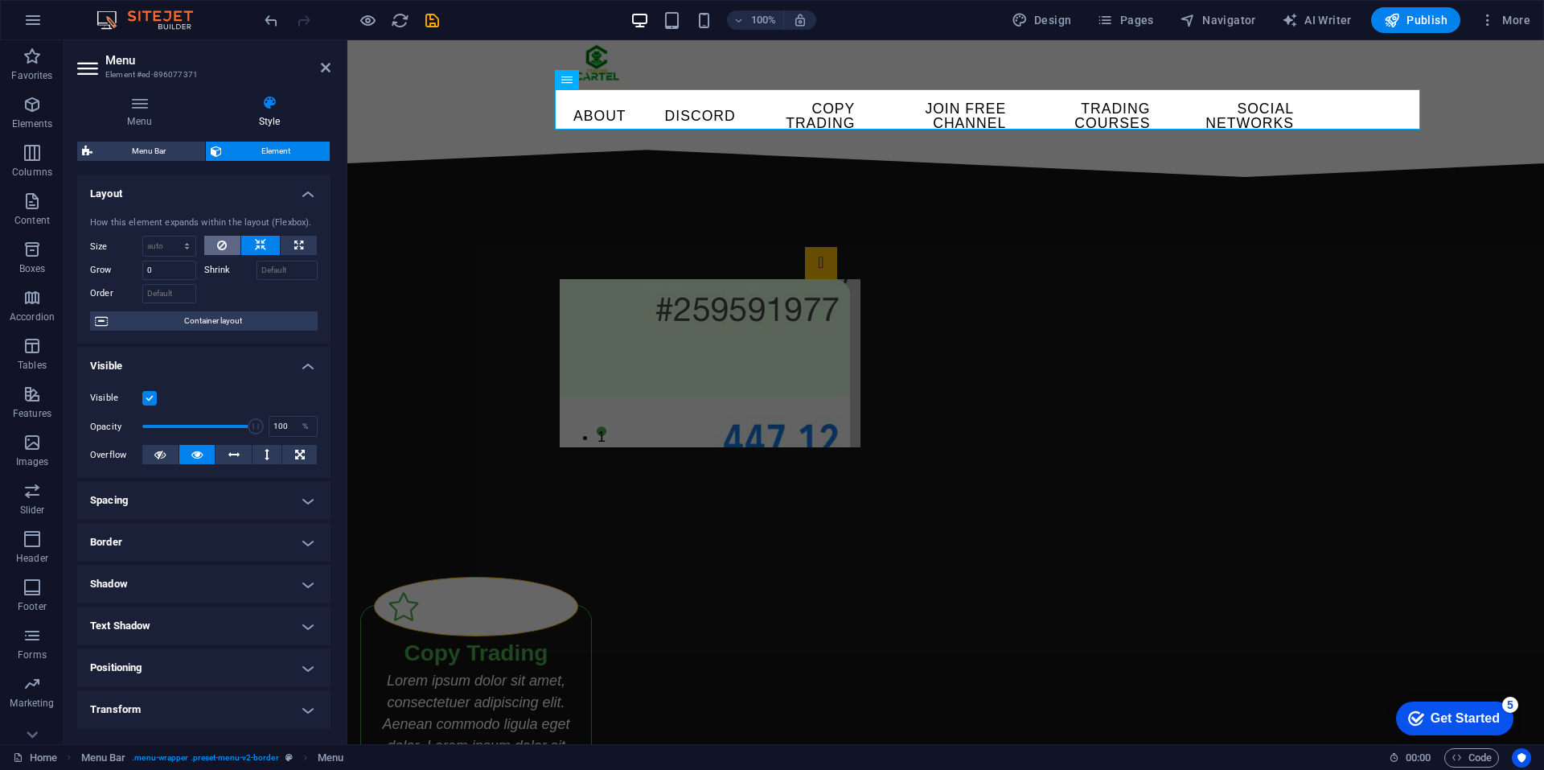
click at [221, 236] on icon at bounding box center [222, 245] width 10 height 19
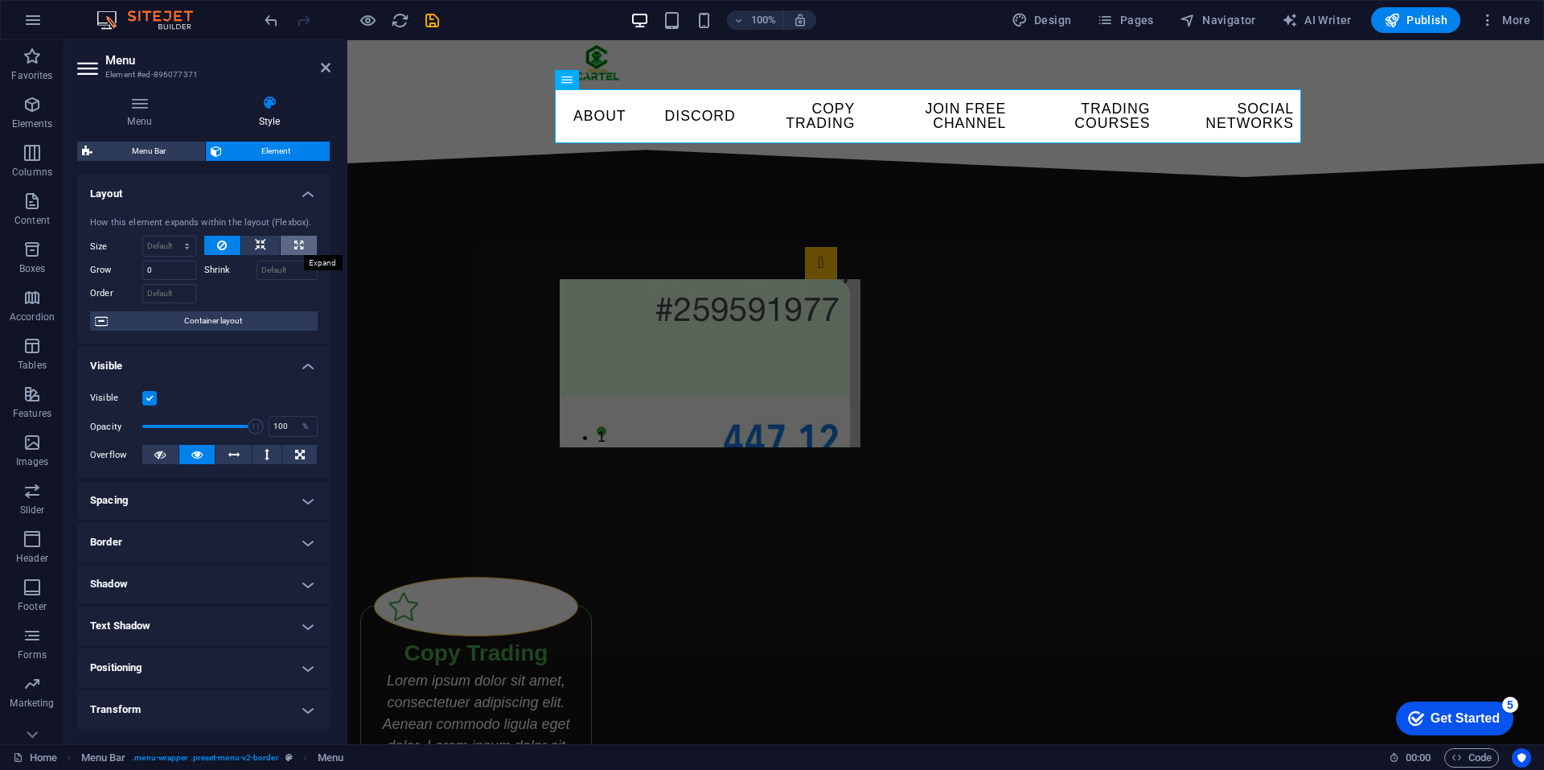
click at [286, 245] on button at bounding box center [299, 245] width 36 height 19
type input "100"
select select "%"
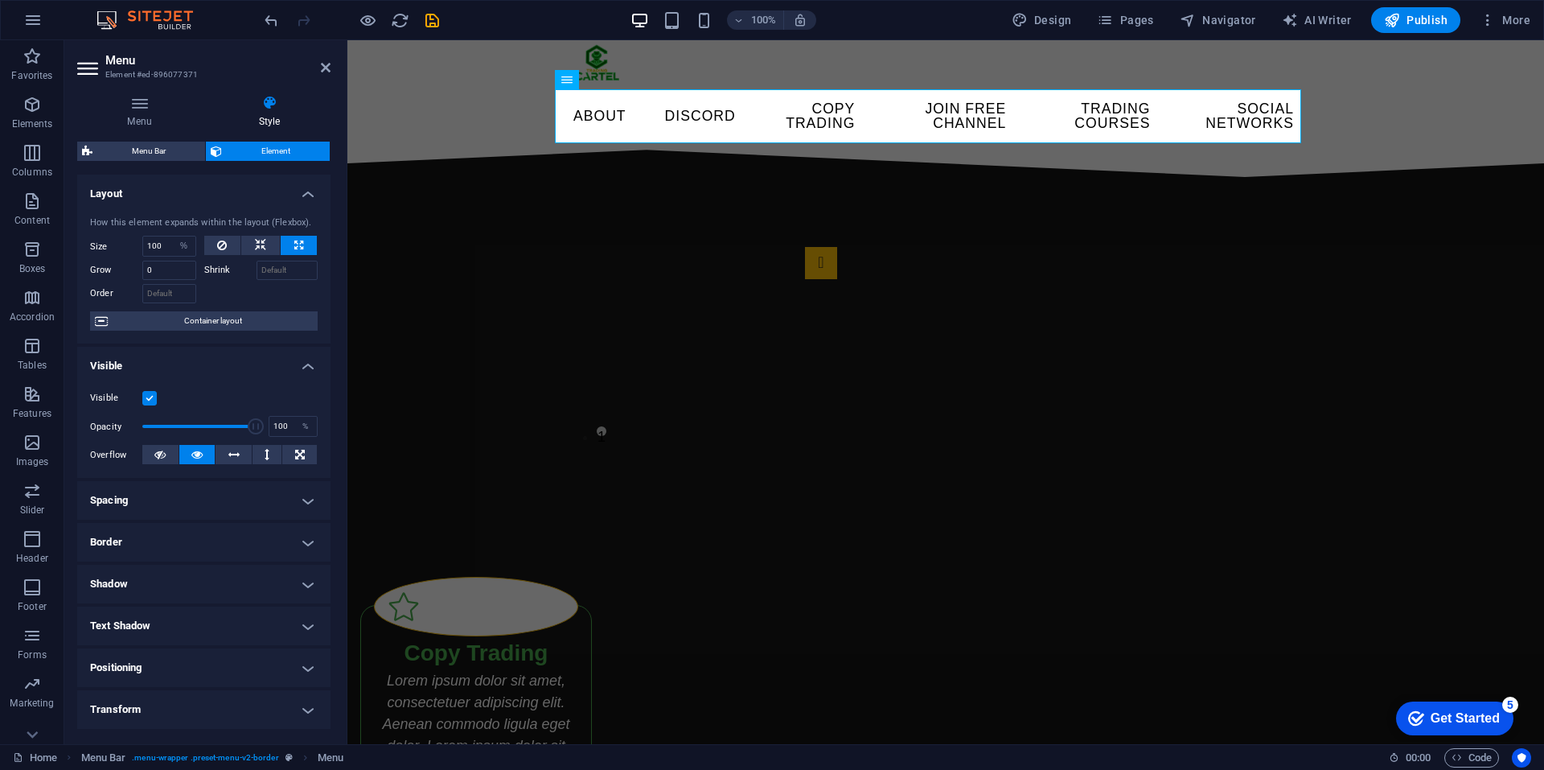
click at [286, 245] on button at bounding box center [299, 245] width 36 height 19
click at [274, 243] on button at bounding box center [260, 245] width 39 height 19
select select "DISABLED_OPTION_VALUE"
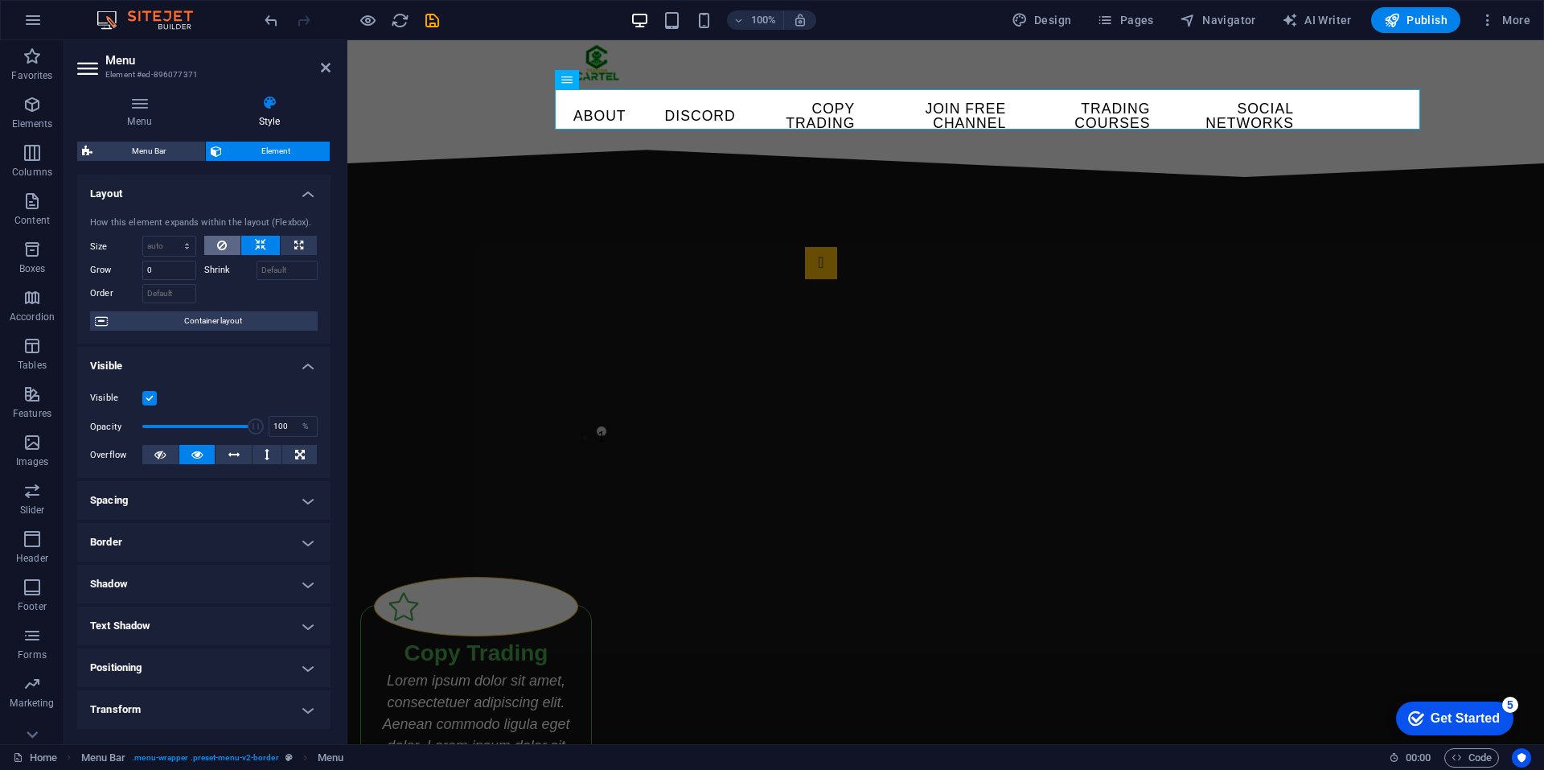
click at [237, 236] on div "How this element expands within the layout (Flexbox). Size Default auto px % 1/…" at bounding box center [203, 274] width 253 height 141
click at [237, 236] on button at bounding box center [222, 245] width 37 height 19
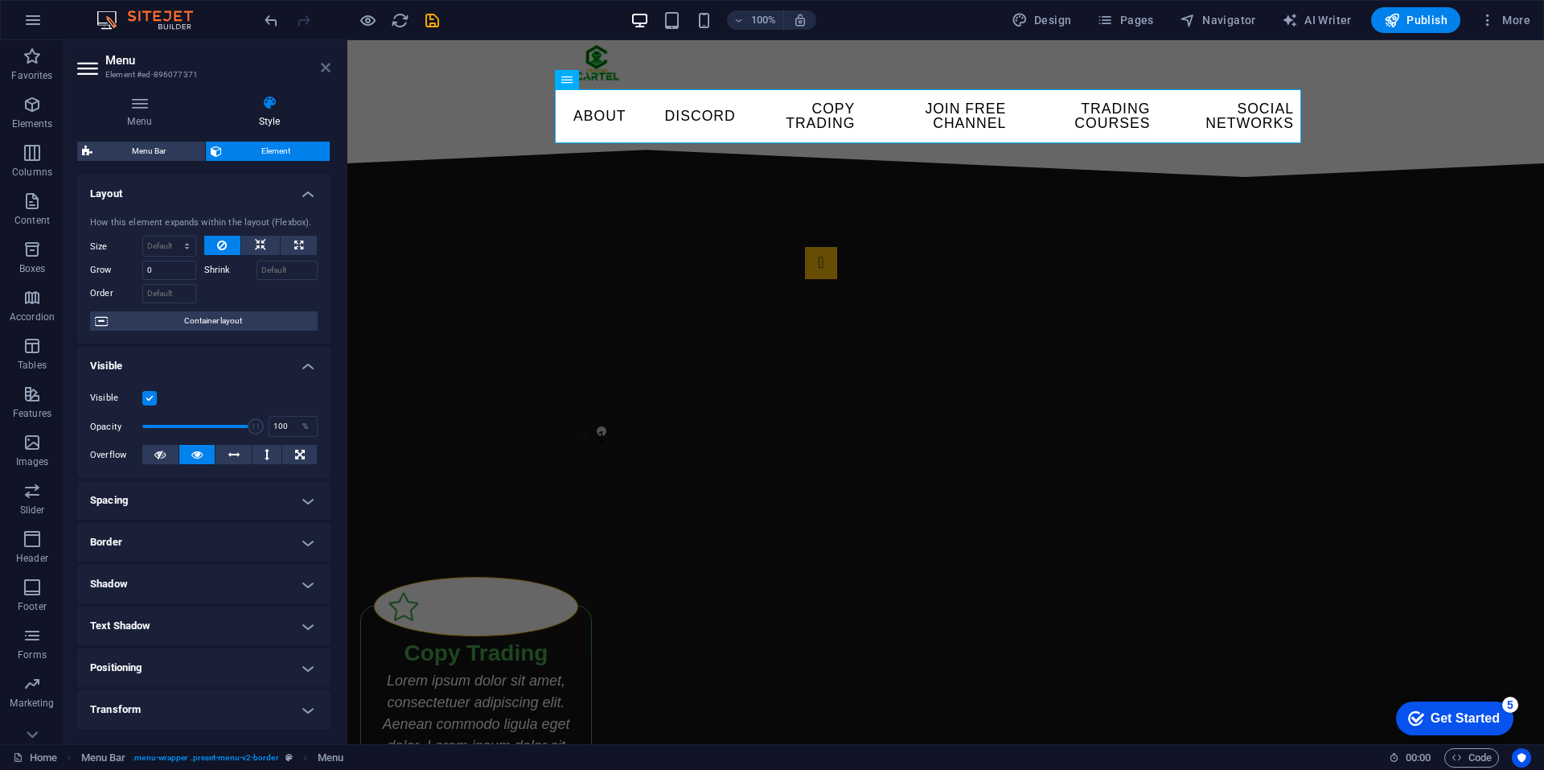
drag, startPoint x: 320, startPoint y: 65, endPoint x: 257, endPoint y: 25, distance: 75.2
click at [321, 65] on icon at bounding box center [326, 67] width 10 height 13
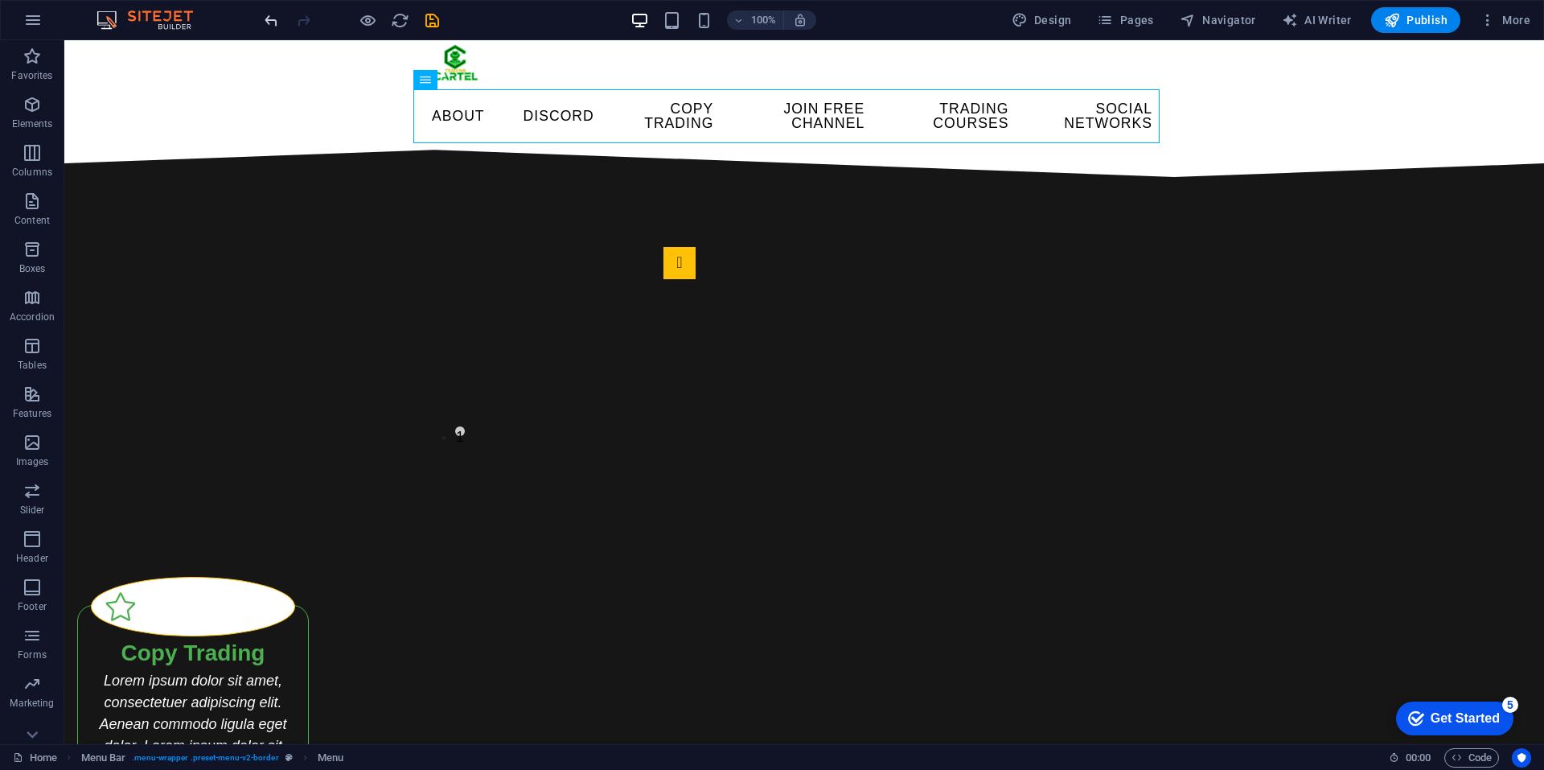
click at [265, 19] on icon "undo" at bounding box center [271, 20] width 19 height 19
click at [265, 17] on icon "undo" at bounding box center [271, 20] width 19 height 19
click at [269, 25] on icon "undo" at bounding box center [271, 20] width 19 height 19
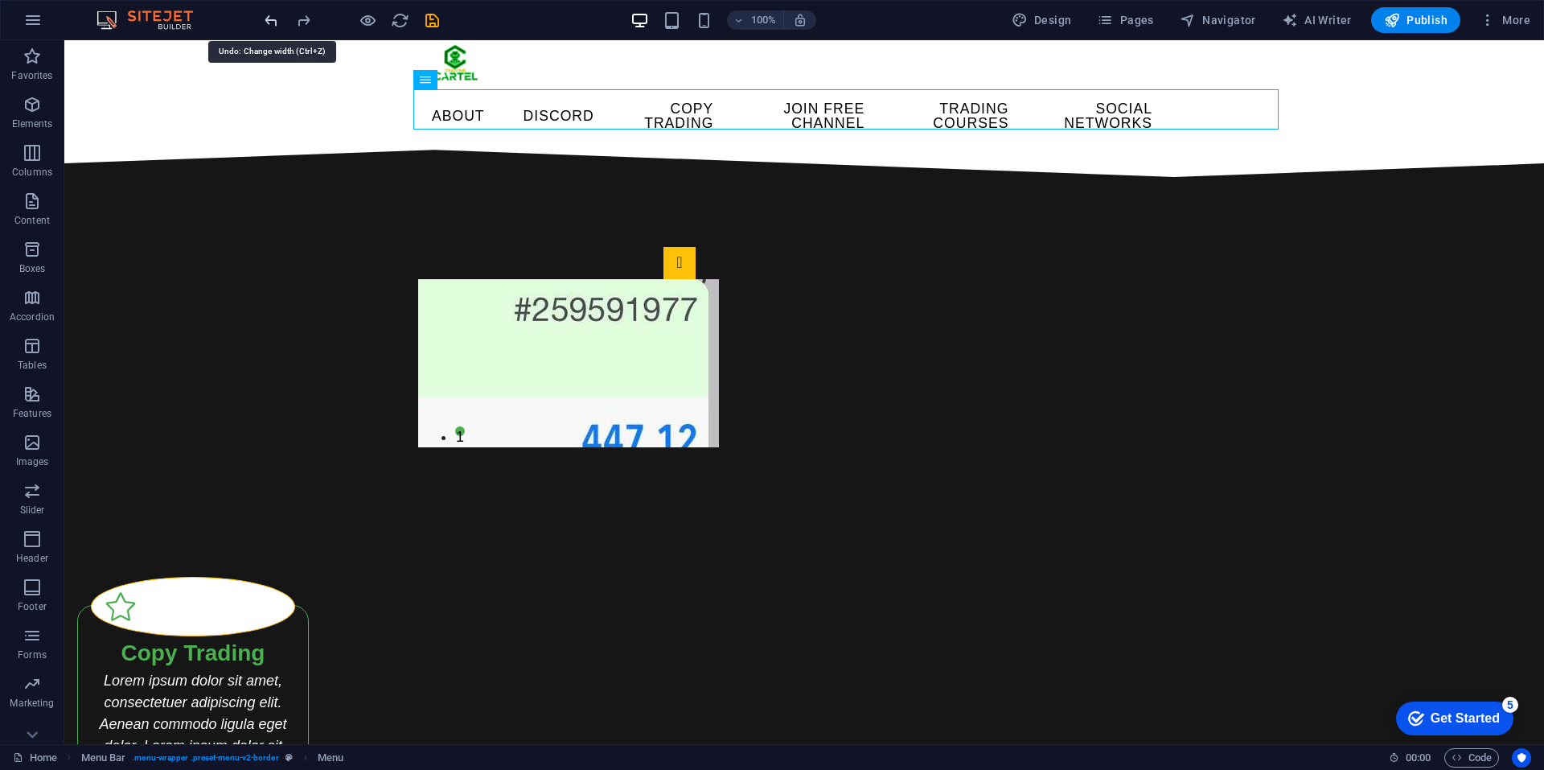
click at [269, 25] on icon "undo" at bounding box center [271, 20] width 19 height 19
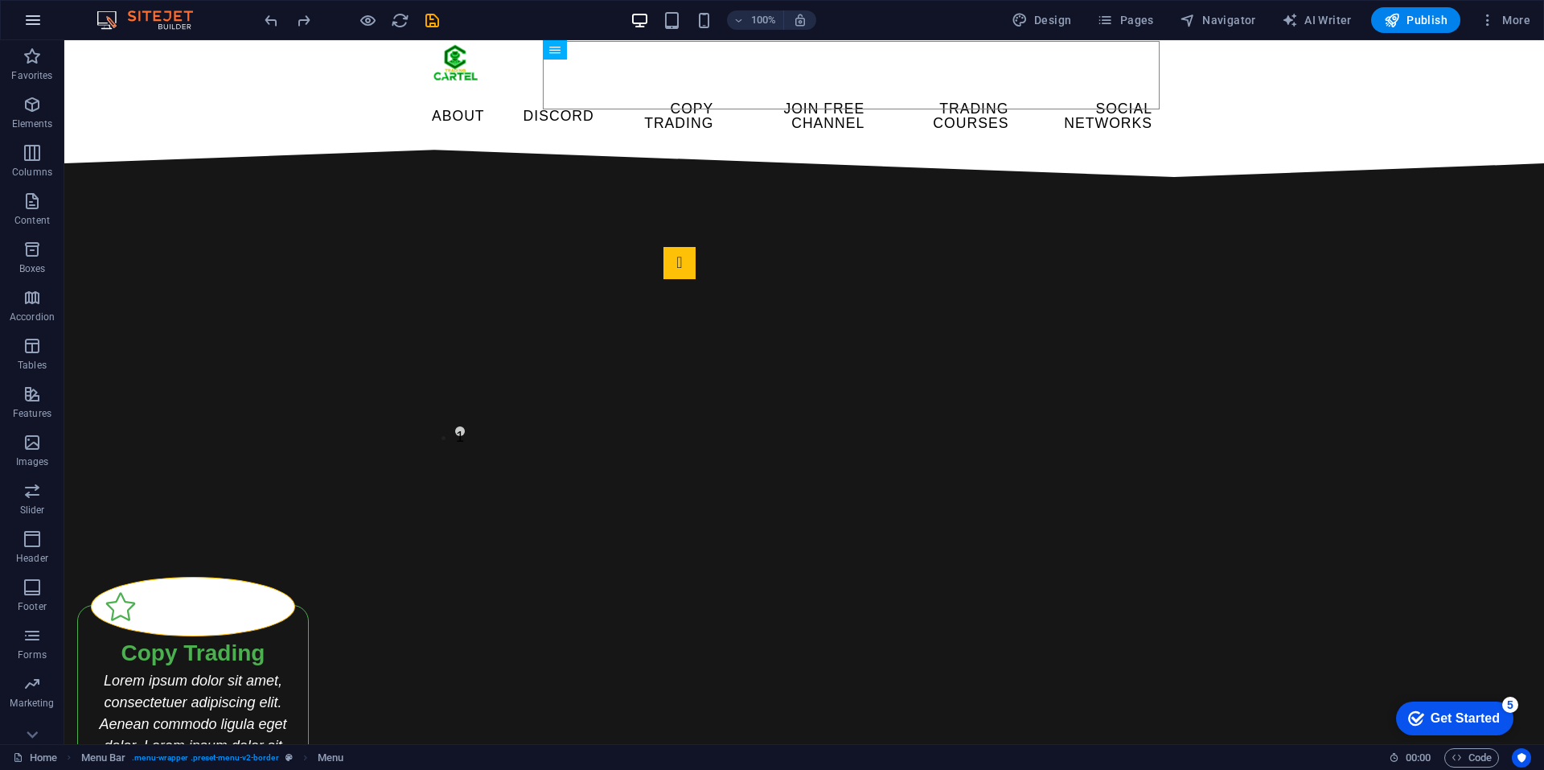
click at [44, 32] on button "button" at bounding box center [33, 20] width 39 height 39
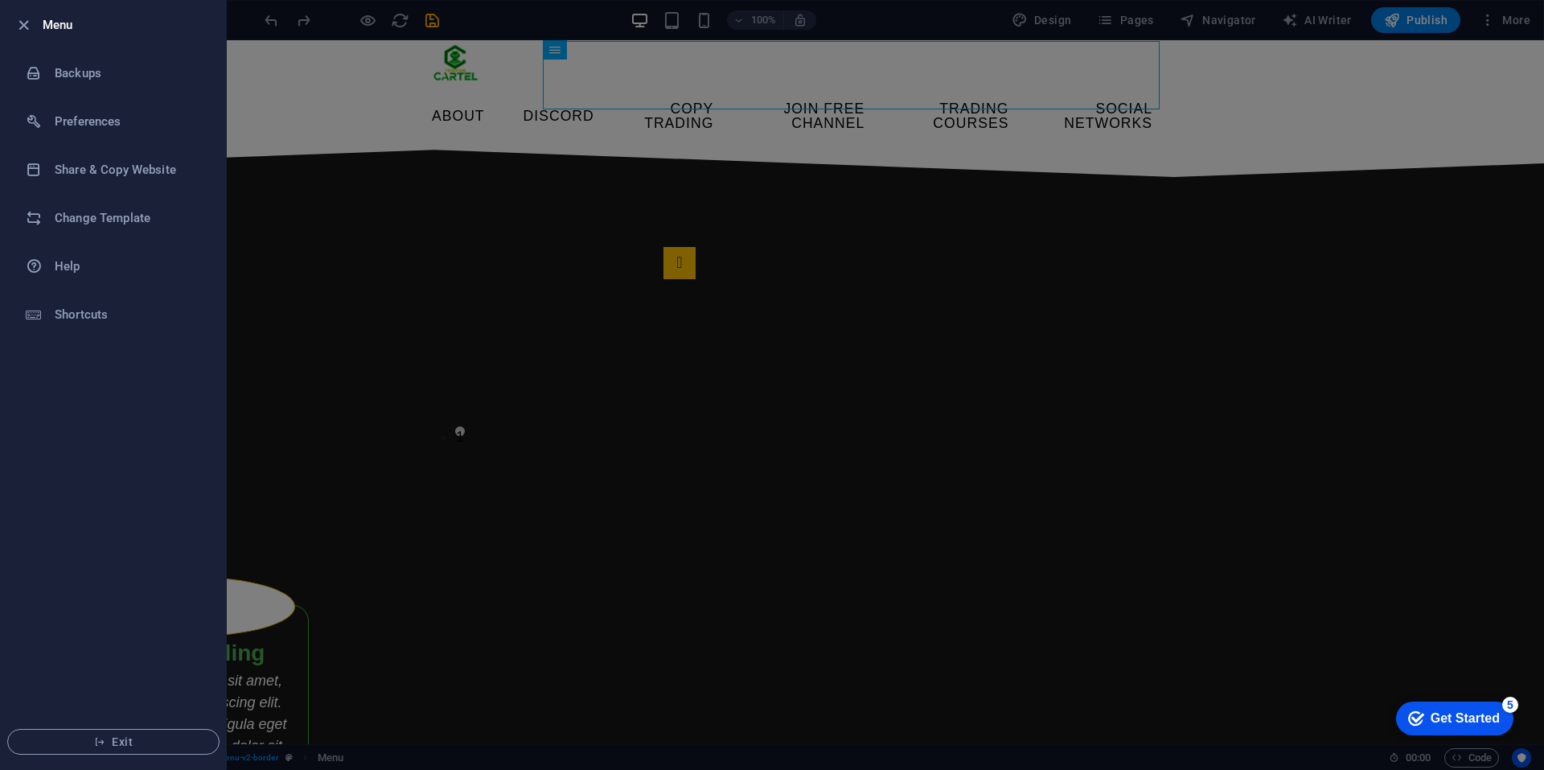
click at [268, 219] on div at bounding box center [772, 385] width 1544 height 770
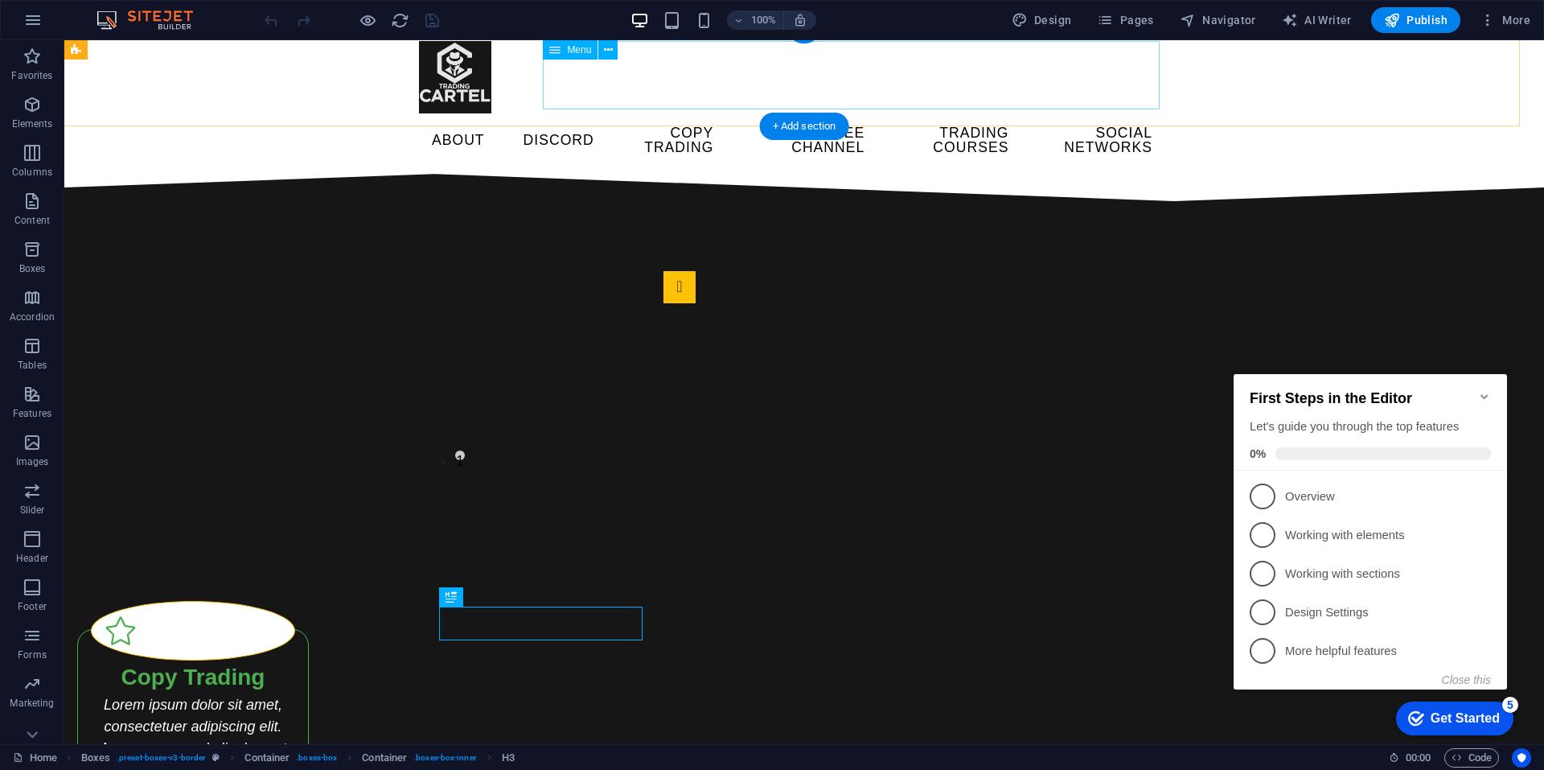
click at [890, 113] on nav "ABOUT DISCORD COPY TRADING JOIN FREE CHANNEL TRADING COURSES SOCIAL NETWORKS" at bounding box center [792, 140] width 747 height 54
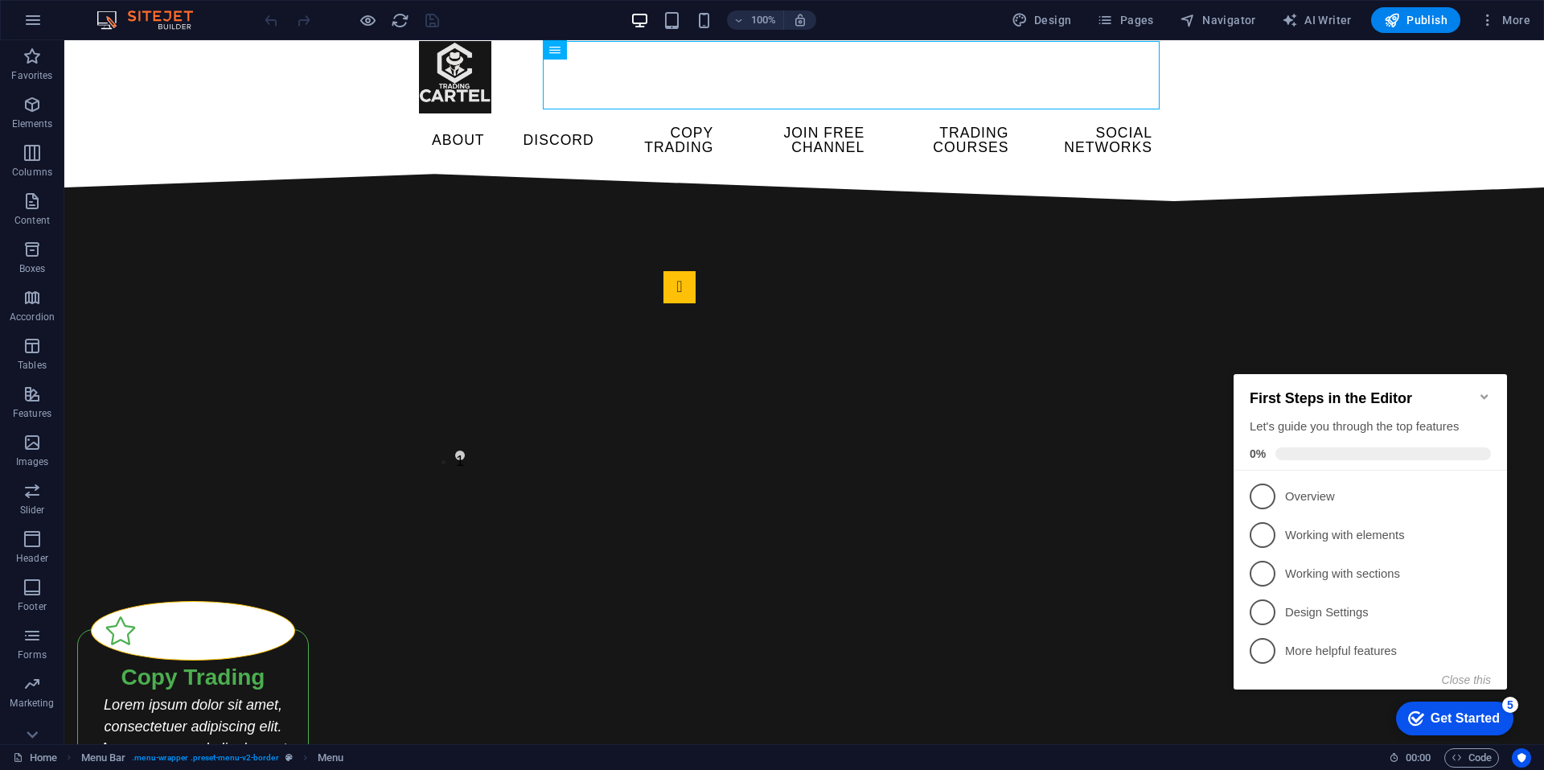
click at [702, 9] on div "100%" at bounding box center [724, 20] width 186 height 26
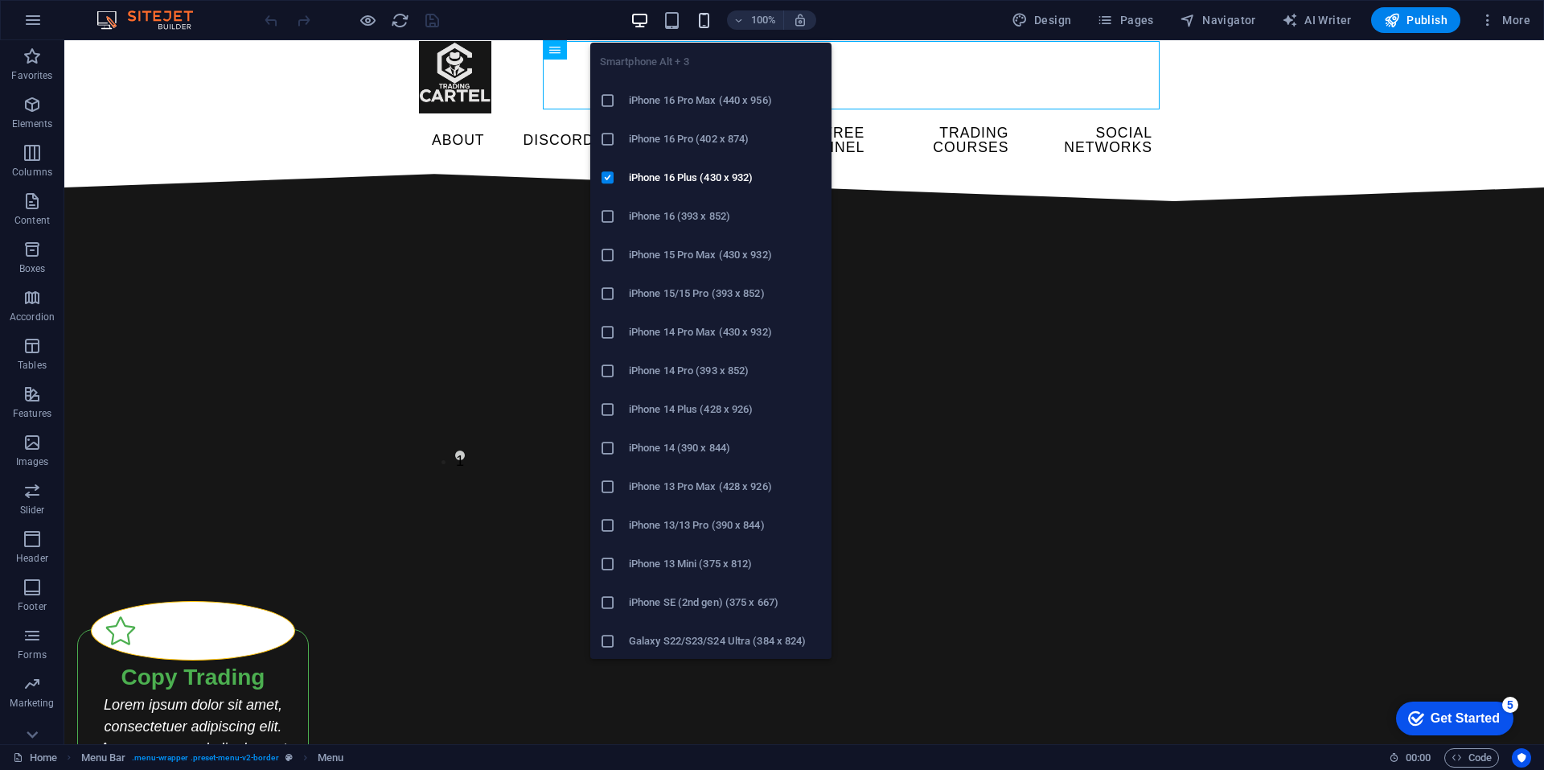
click at [710, 27] on icon "button" at bounding box center [704, 20] width 19 height 19
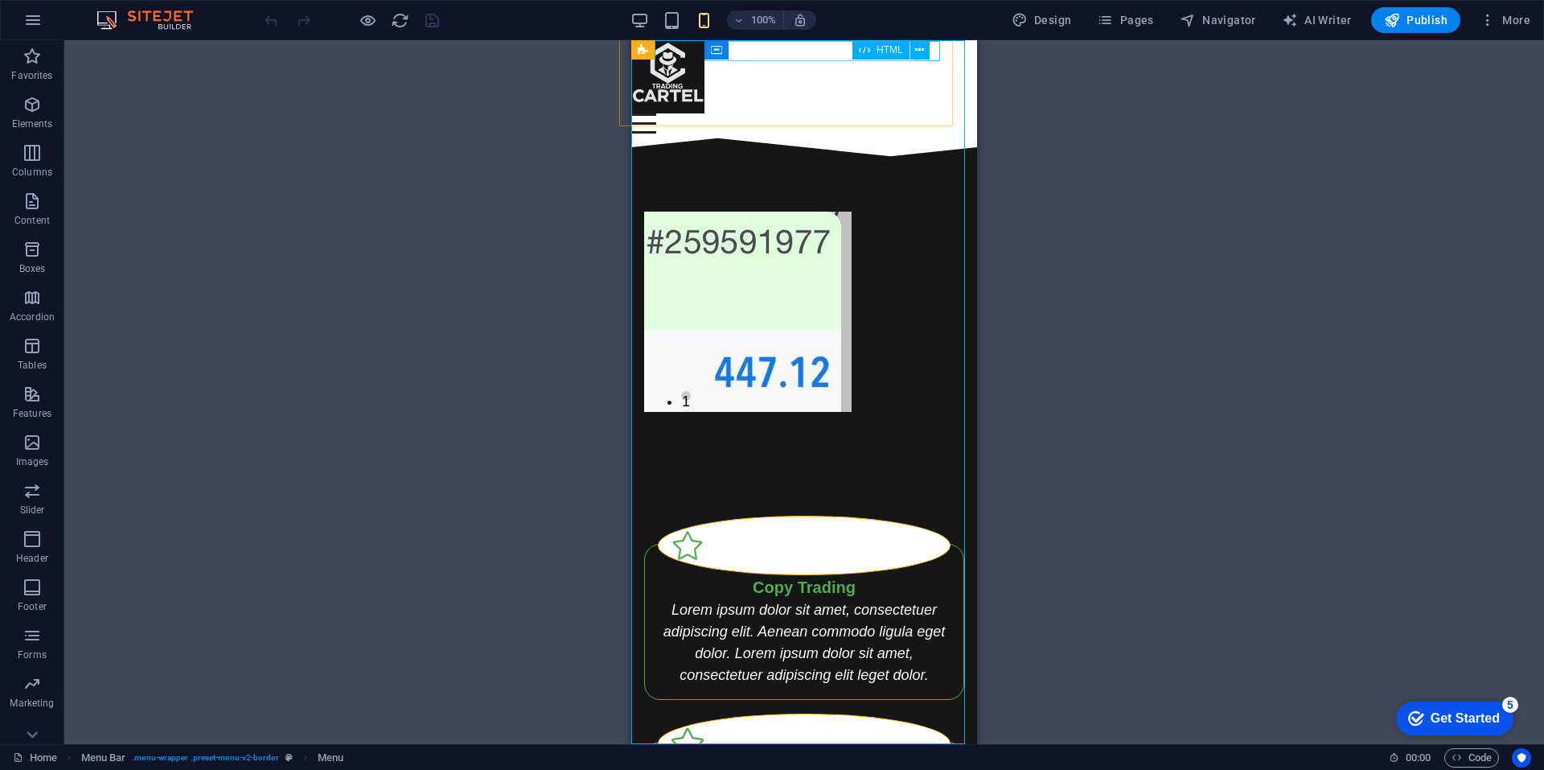
click at [937, 56] on div "HTML" at bounding box center [897, 50] width 88 height 20
click at [937, 54] on div "HTML" at bounding box center [897, 50] width 88 height 20
click at [933, 59] on div "HTML" at bounding box center [897, 50] width 88 height 20
click at [934, 54] on div "HTML" at bounding box center [897, 50] width 88 height 20
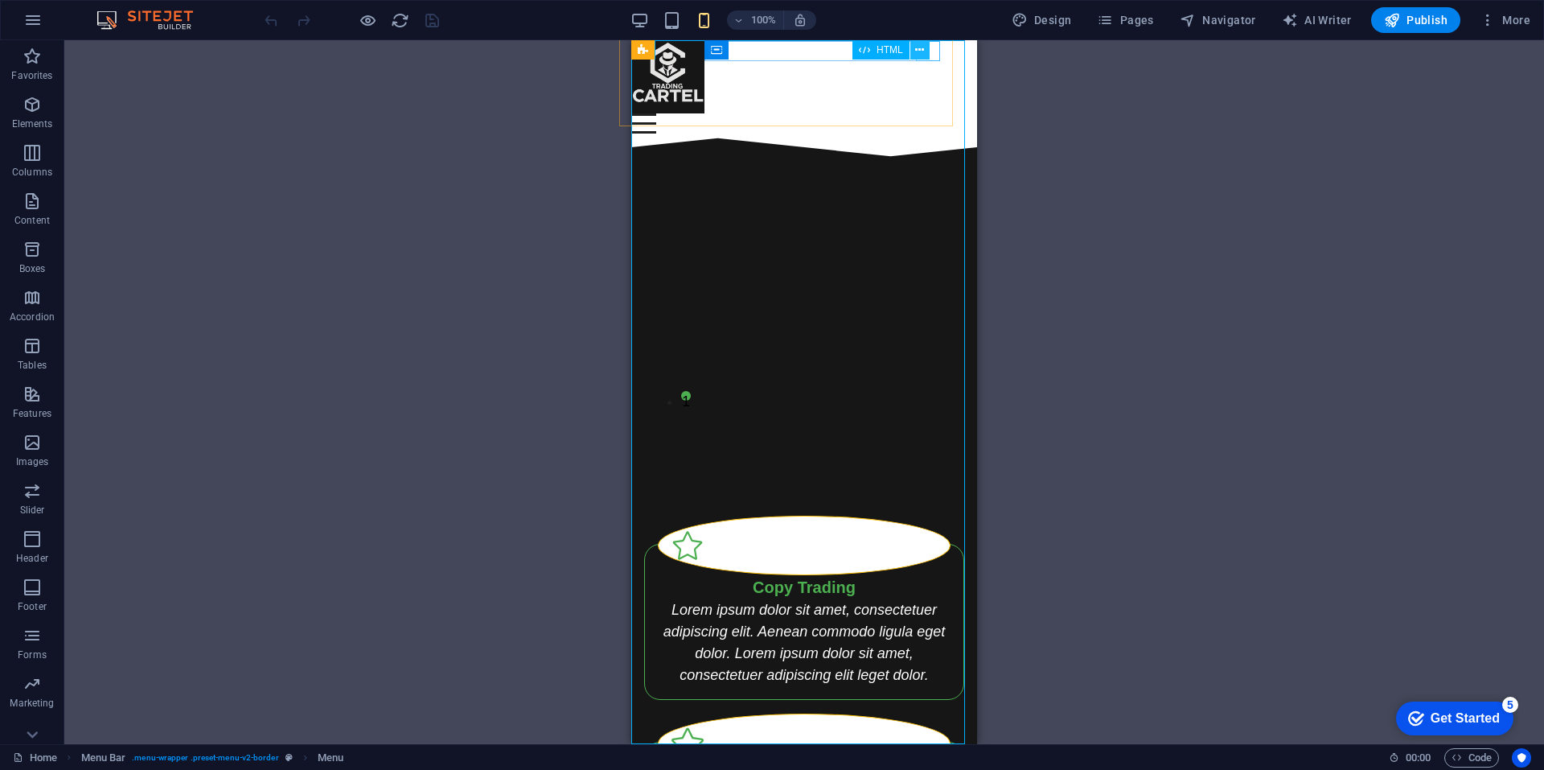
click at [919, 51] on icon at bounding box center [919, 50] width 9 height 17
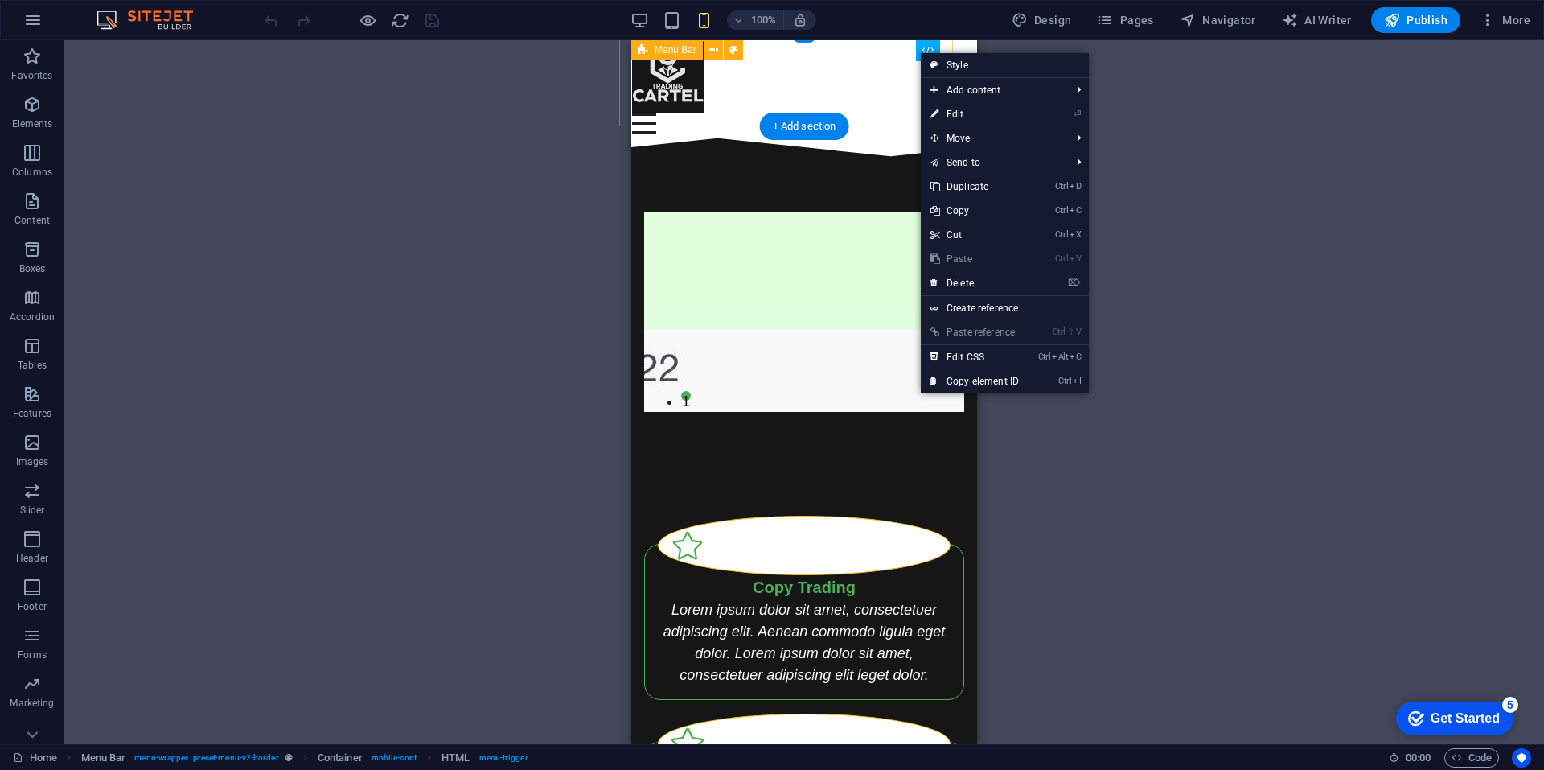
click at [888, 84] on div "Menu ABOUT DISCORD COPY TRADING JOIN FREE CHANNEL TRADING COURSES SOCIAL NETWOR…" at bounding box center [792, 87] width 346 height 118
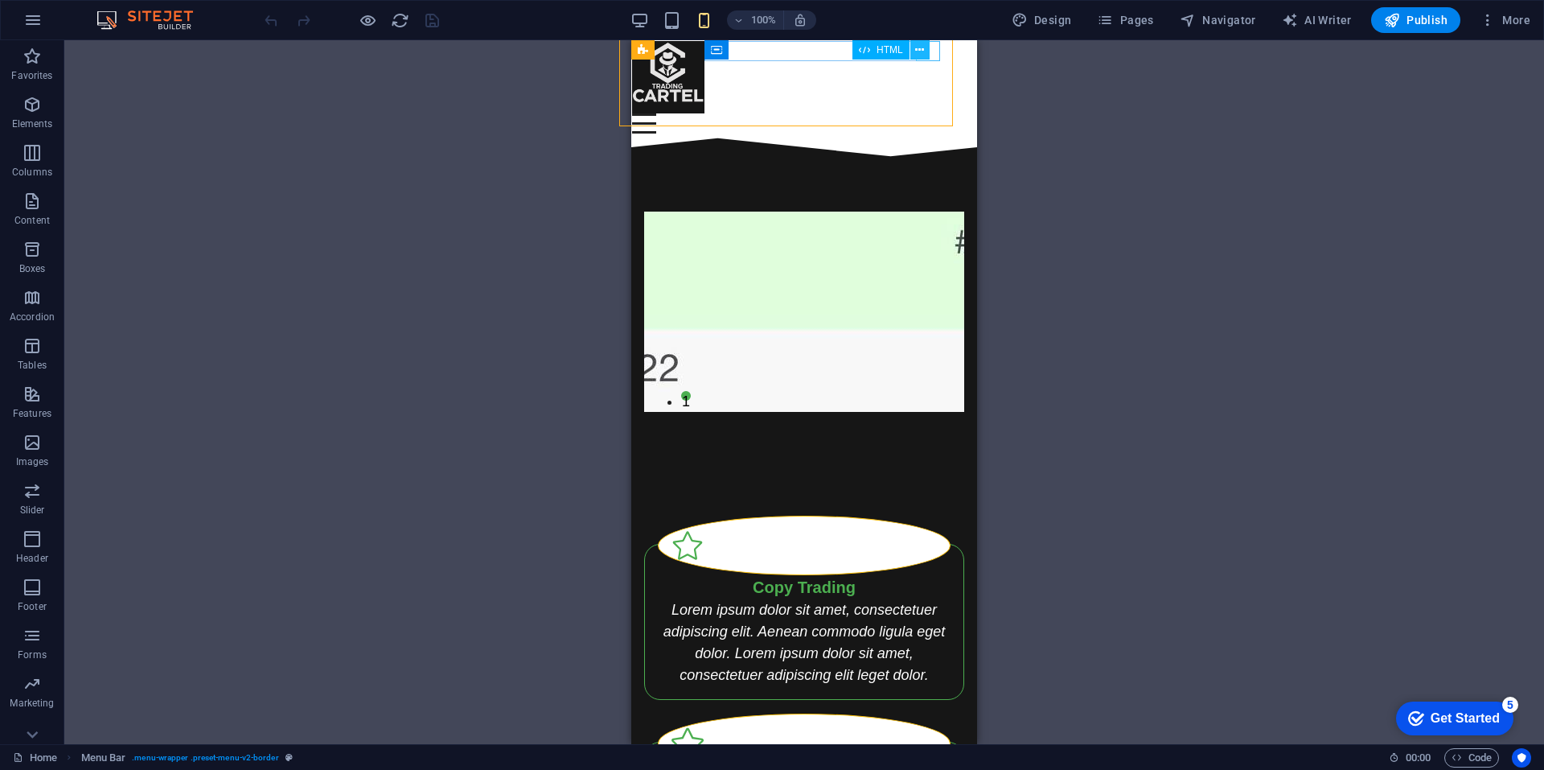
click at [922, 54] on icon at bounding box center [919, 50] width 9 height 17
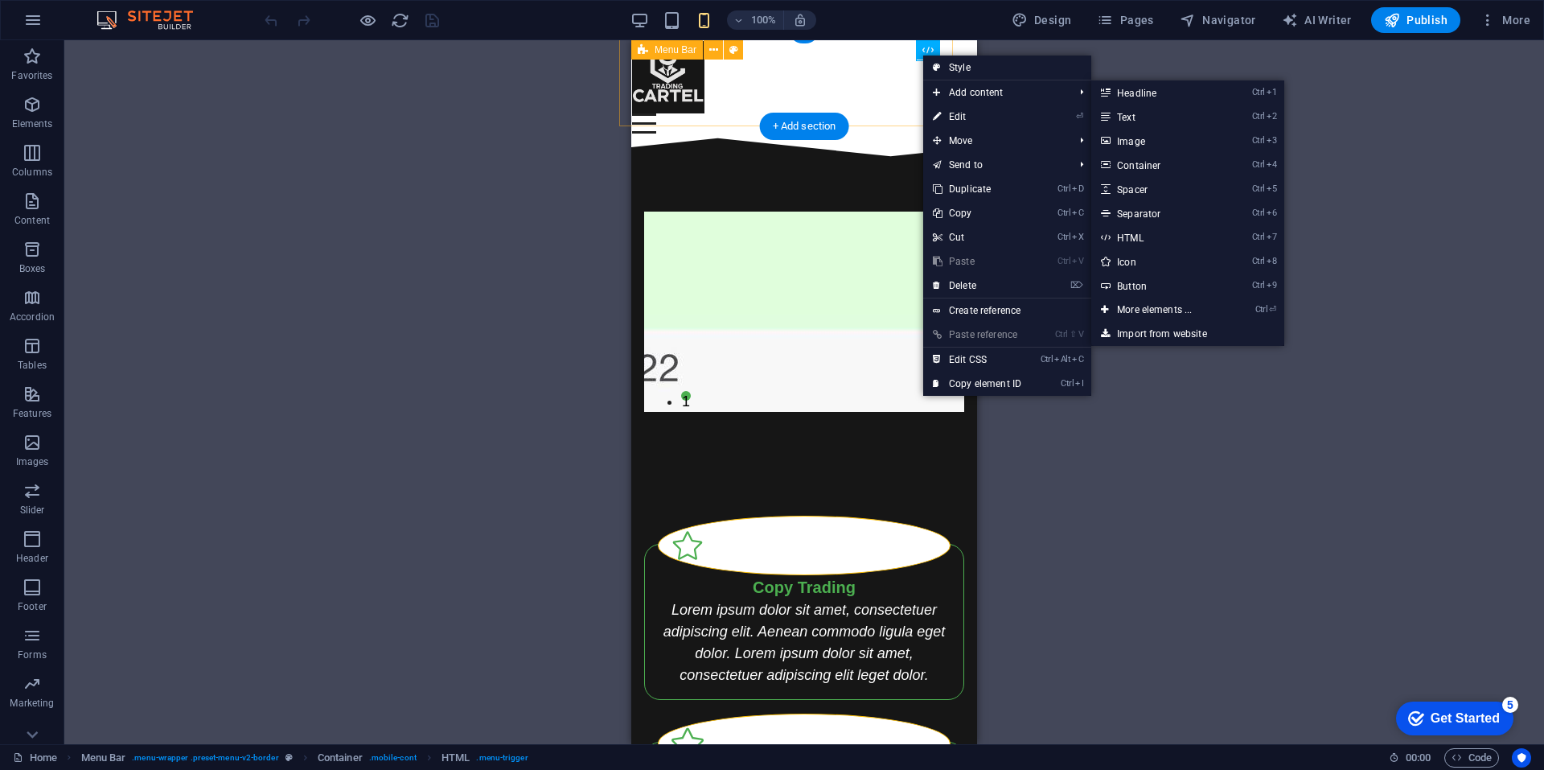
click at [874, 93] on div "Menu ABOUT DISCORD COPY TRADING JOIN FREE CHANNEL TRADING COURSES SOCIAL NETWOR…" at bounding box center [792, 87] width 346 height 118
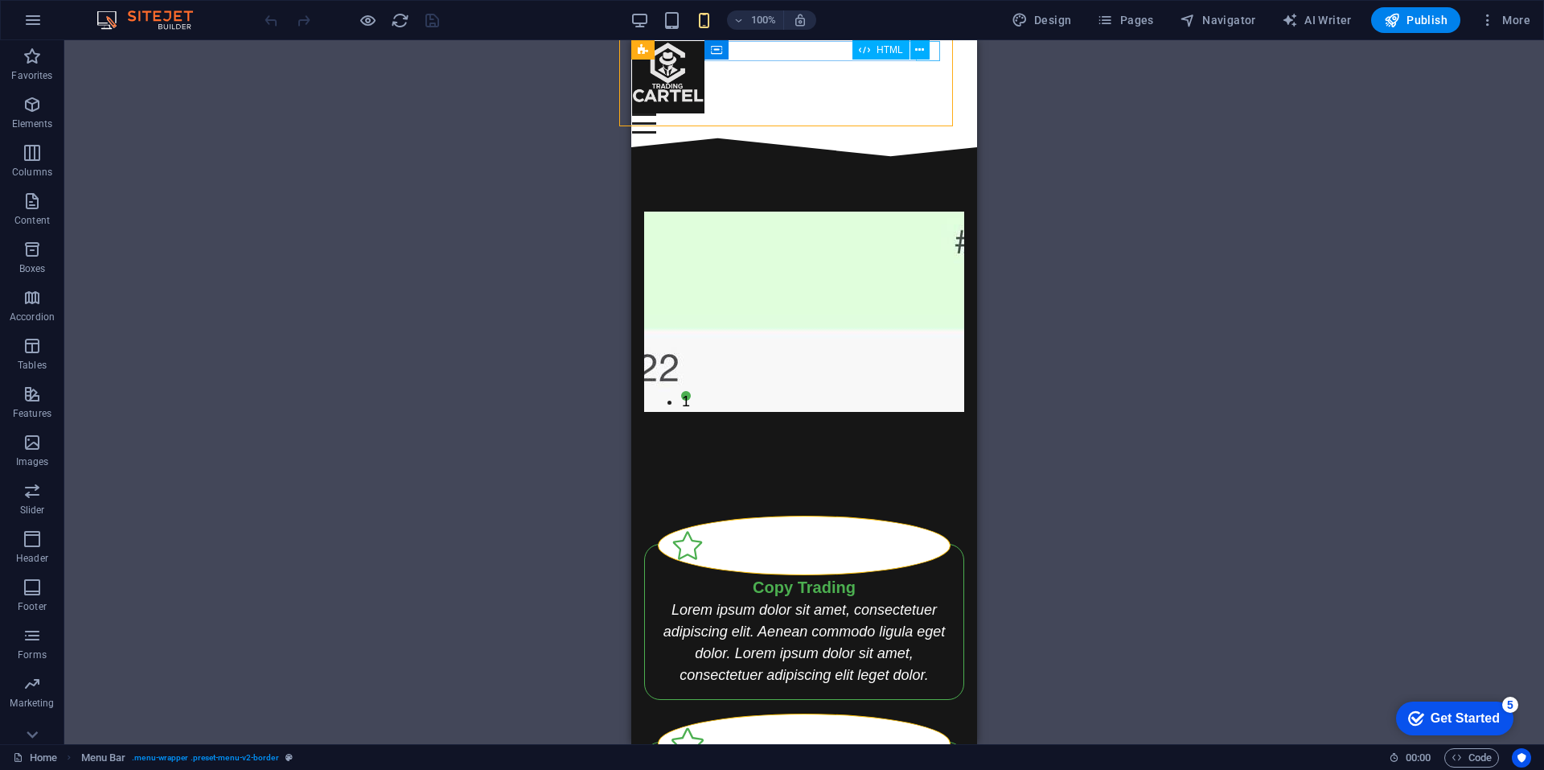
click at [932, 56] on div "HTML" at bounding box center [897, 50] width 88 height 20
click at [940, 59] on div "HTML" at bounding box center [897, 50] width 88 height 20
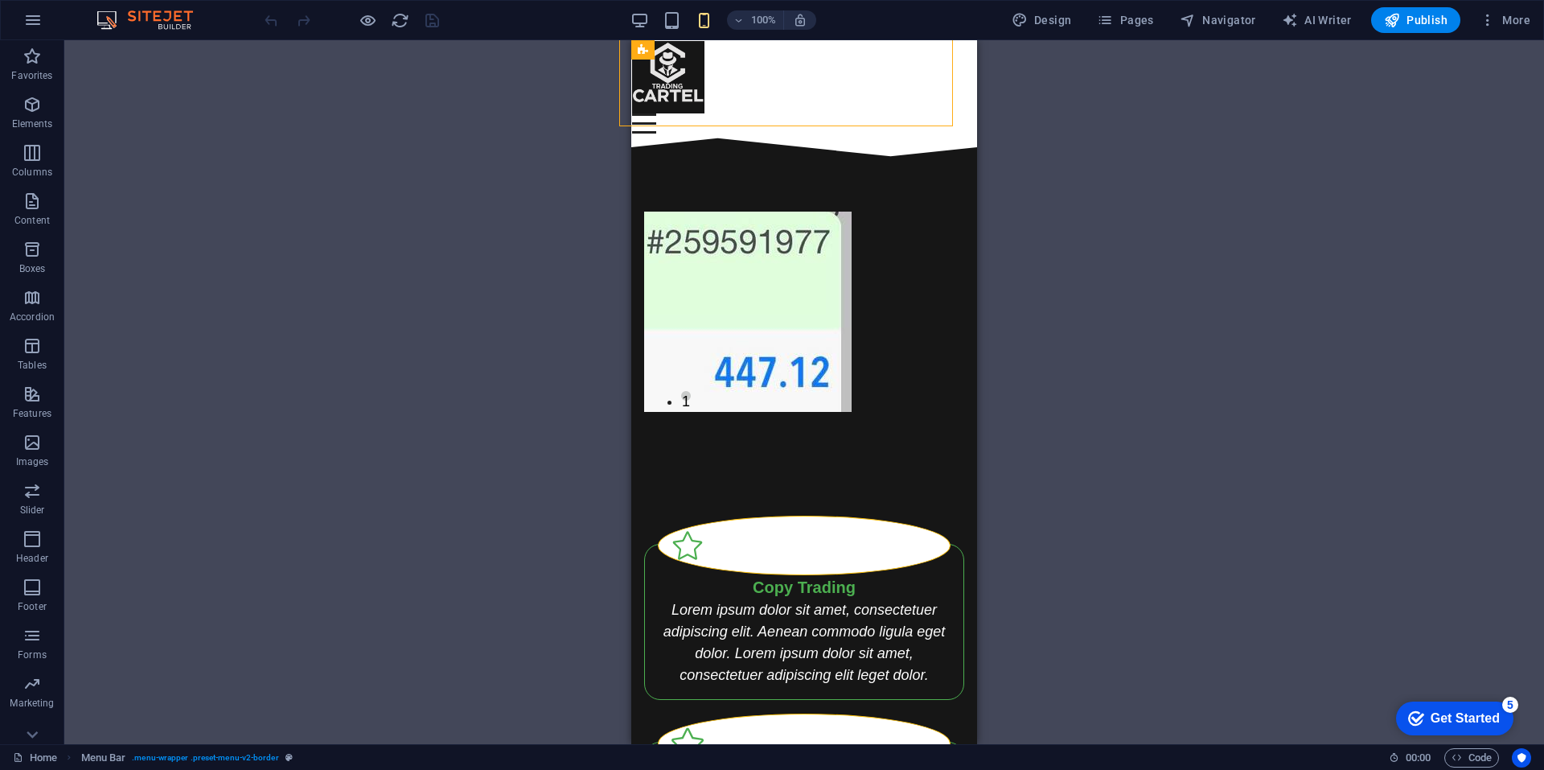
click at [673, 7] on div "100%" at bounding box center [724, 20] width 186 height 26
click at [676, 13] on icon "button" at bounding box center [672, 20] width 19 height 19
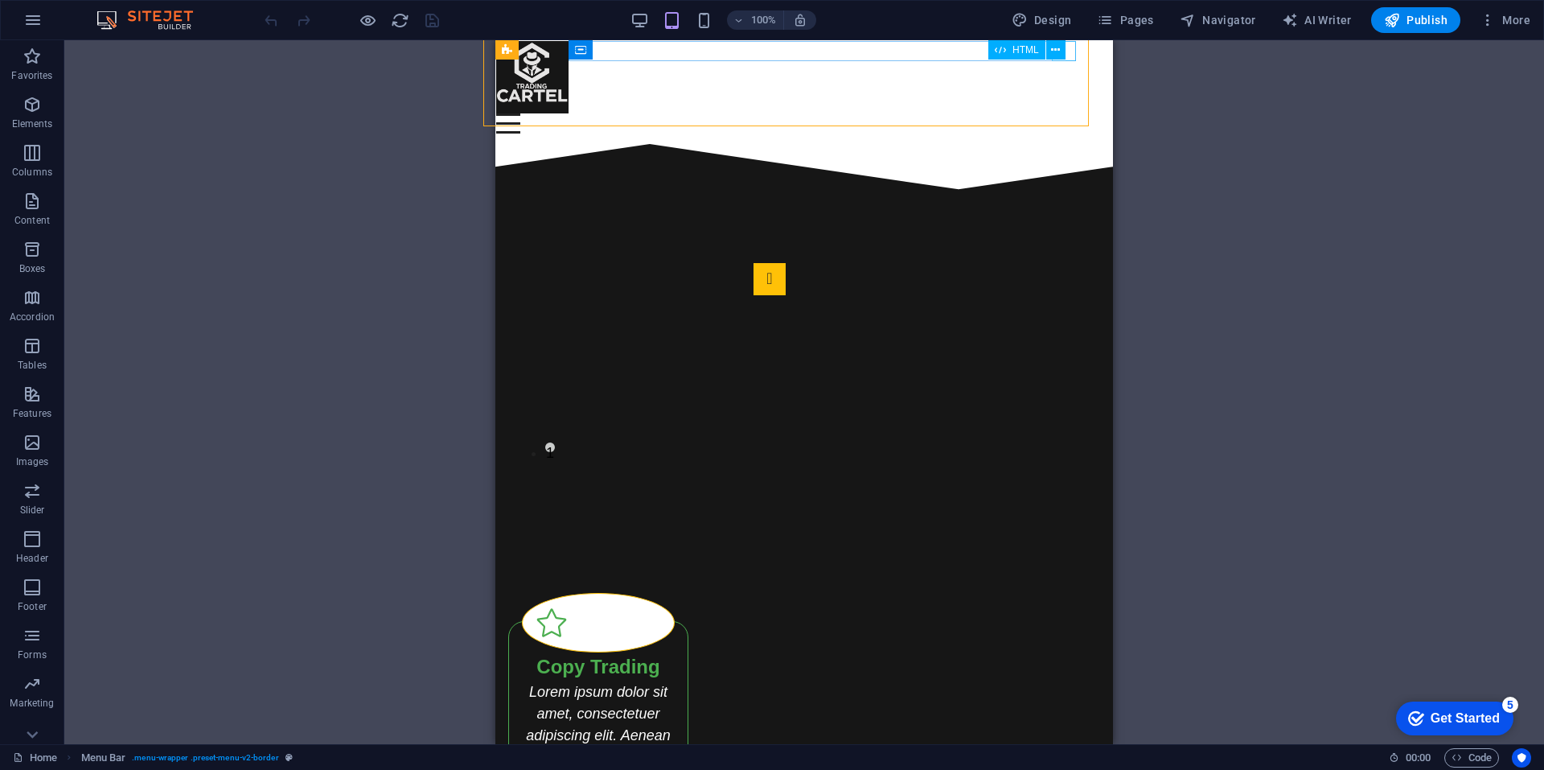
click at [1067, 52] on div "HTML" at bounding box center [1033, 50] width 88 height 20
click at [653, 18] on div "100%" at bounding box center [724, 20] width 186 height 26
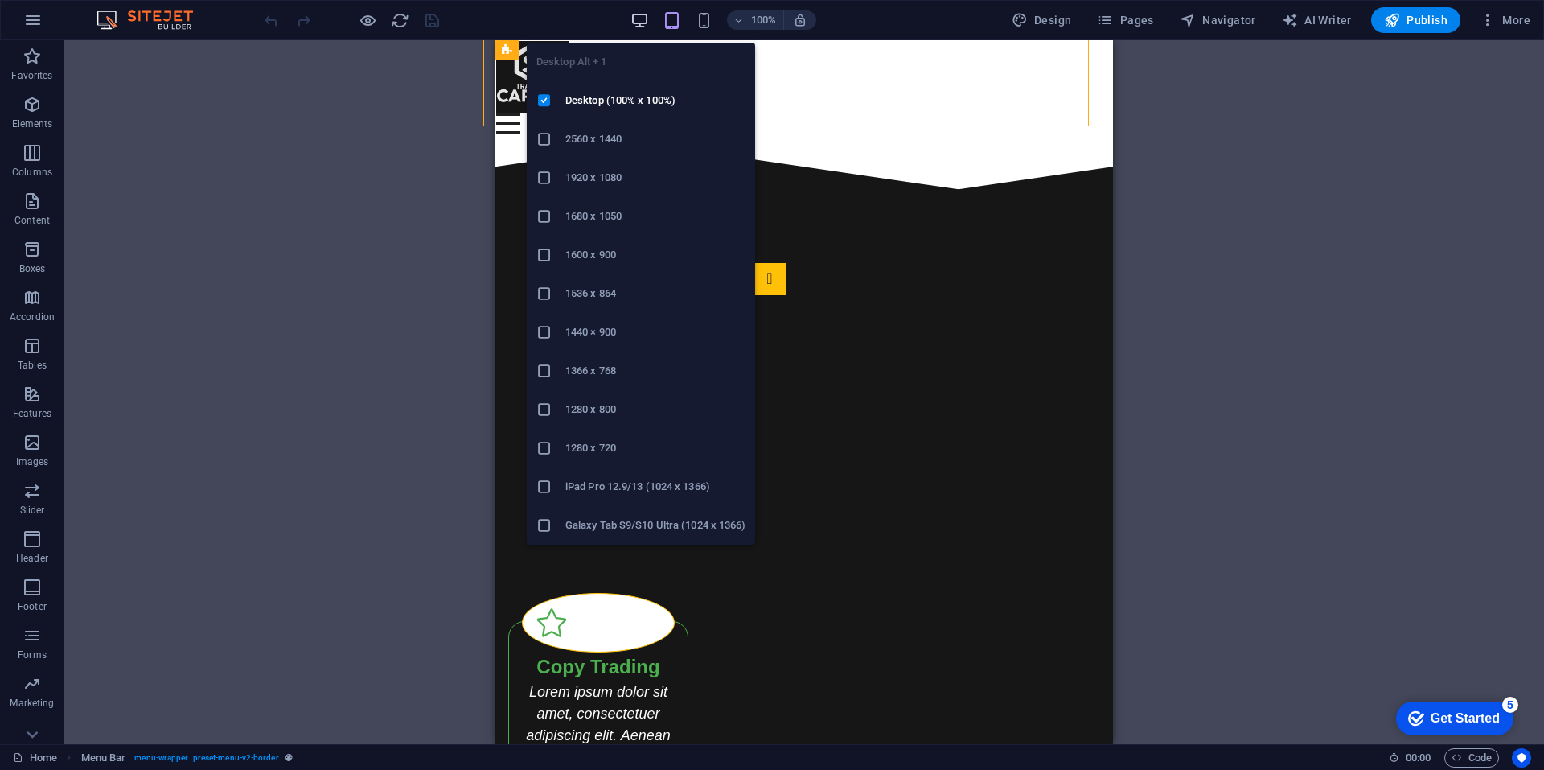
click at [635, 23] on icon "button" at bounding box center [640, 20] width 19 height 19
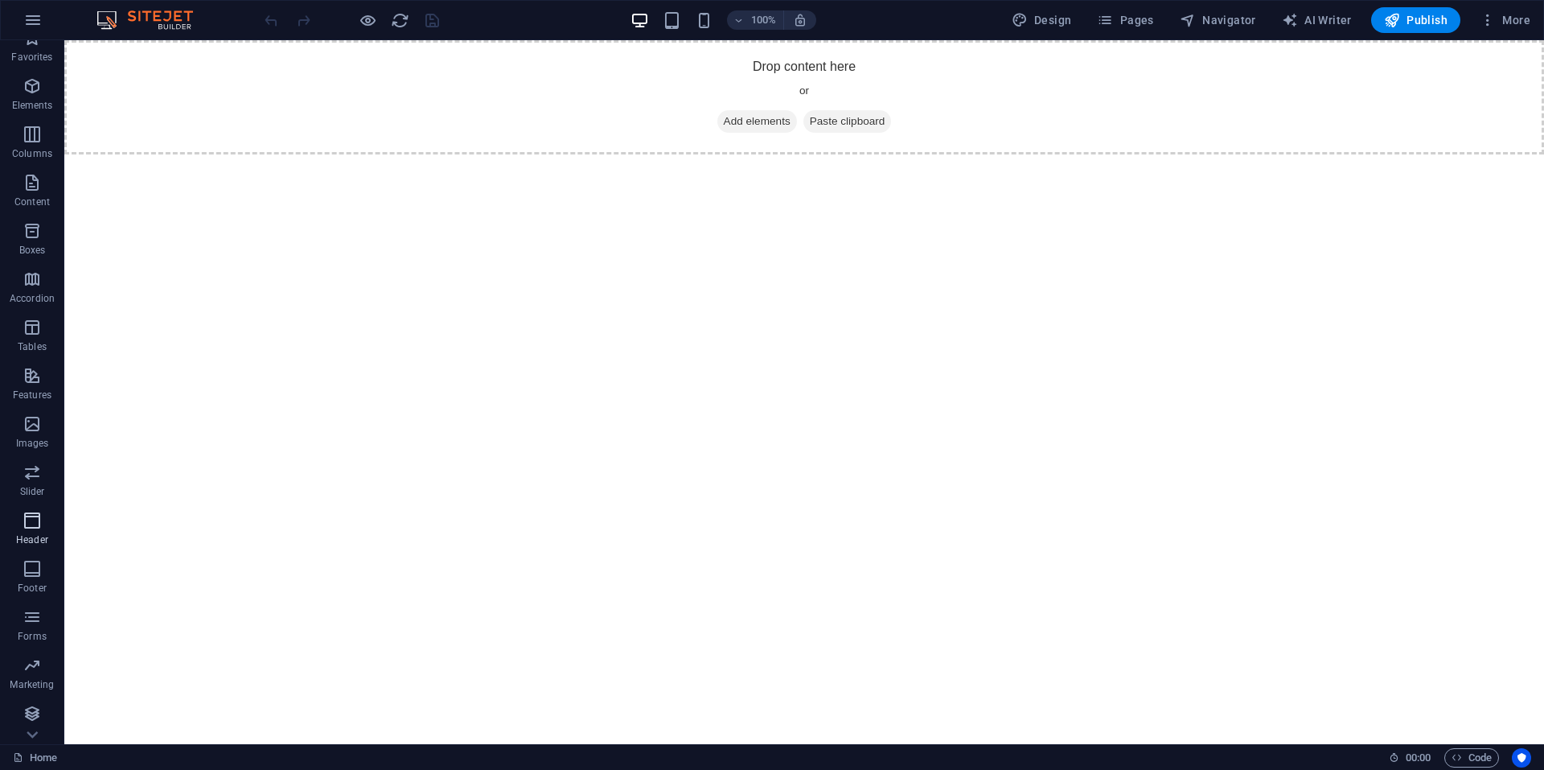
scroll to position [20, 0]
click at [41, 14] on icon "button" at bounding box center [32, 19] width 19 height 19
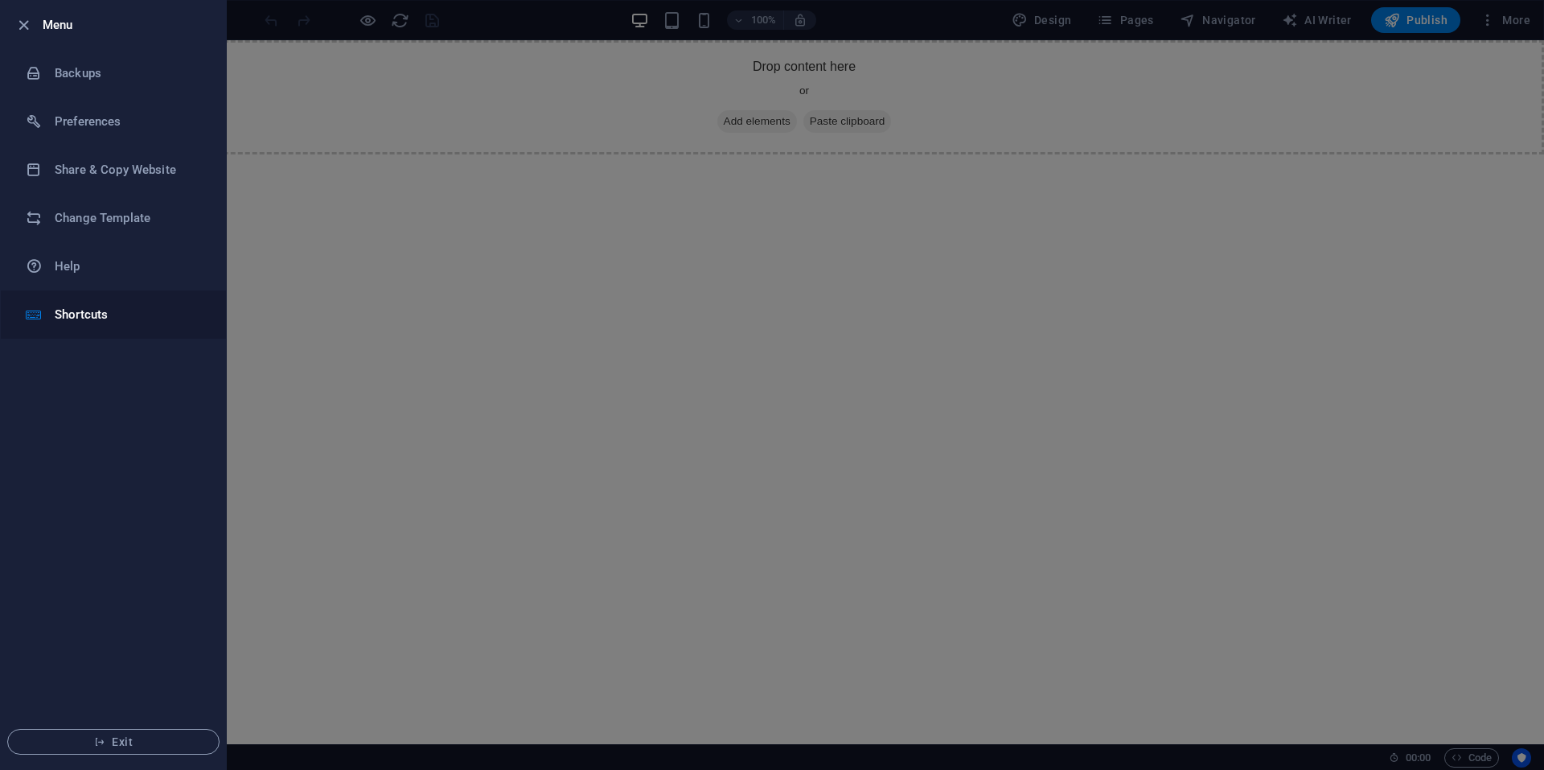
click at [113, 313] on h6 "Shortcuts" at bounding box center [129, 314] width 149 height 19
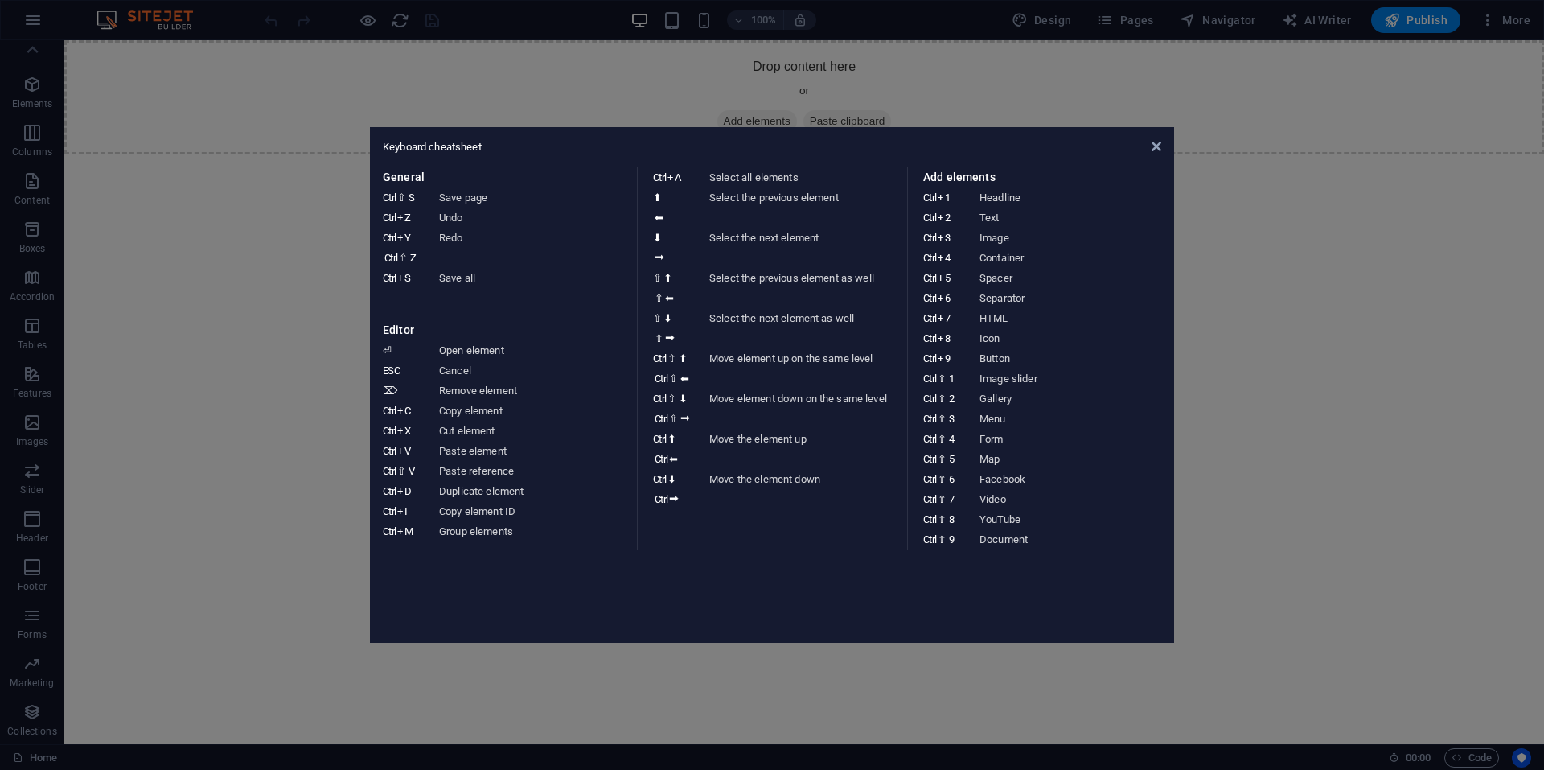
click at [125, 233] on aside "Keyboard cheatsheet General Ctrl ⇧ S Save page Ctrl Z Undo Ctrl Y Ctrl ⇧ Z Redo…" at bounding box center [772, 385] width 1544 height 770
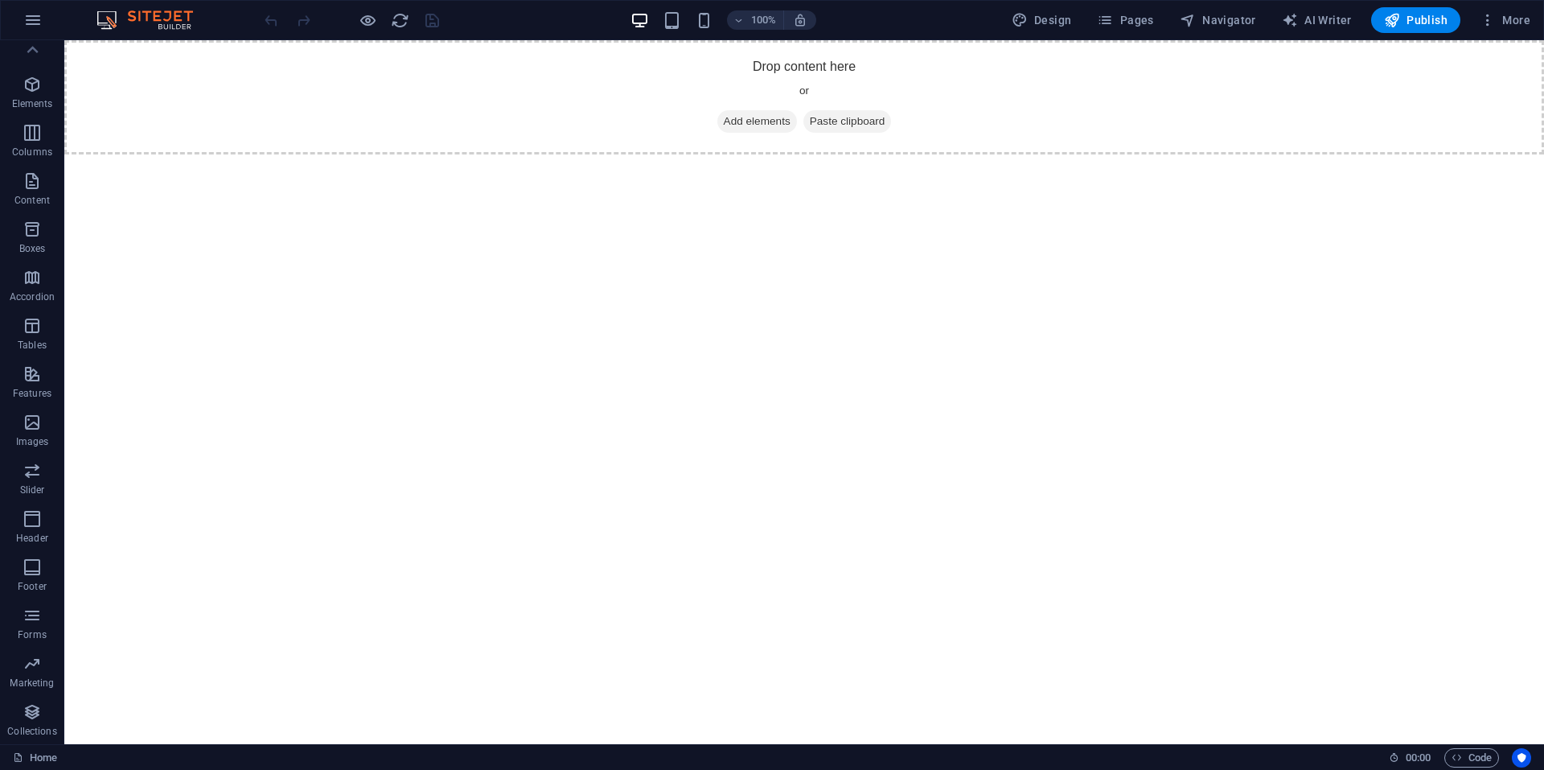
click at [39, 39] on div "100% Design Pages Navigator AI Writer Publish More" at bounding box center [772, 20] width 1543 height 39
click at [38, 29] on icon "button" at bounding box center [32, 19] width 19 height 19
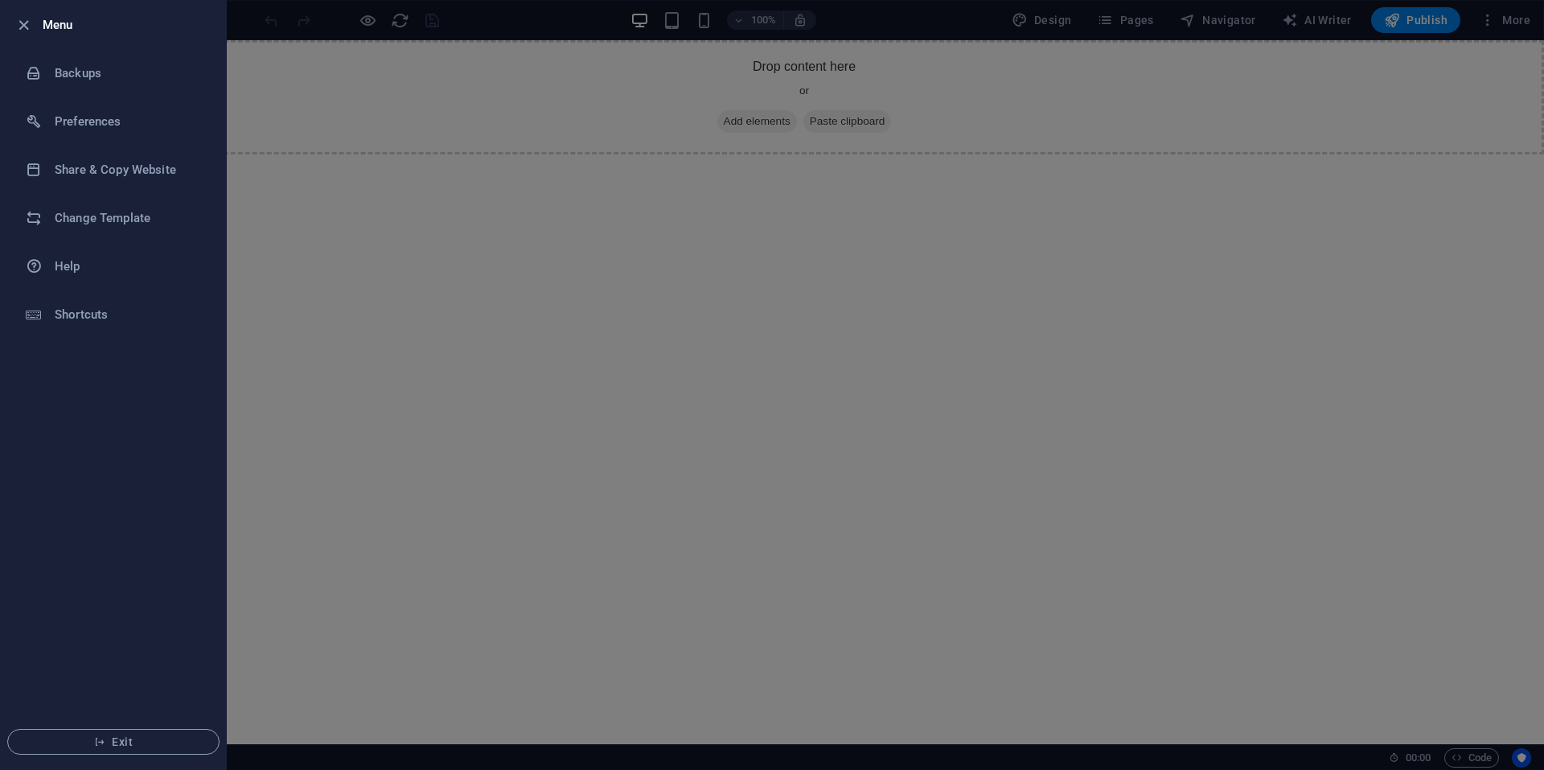
click at [927, 343] on div at bounding box center [772, 385] width 1544 height 770
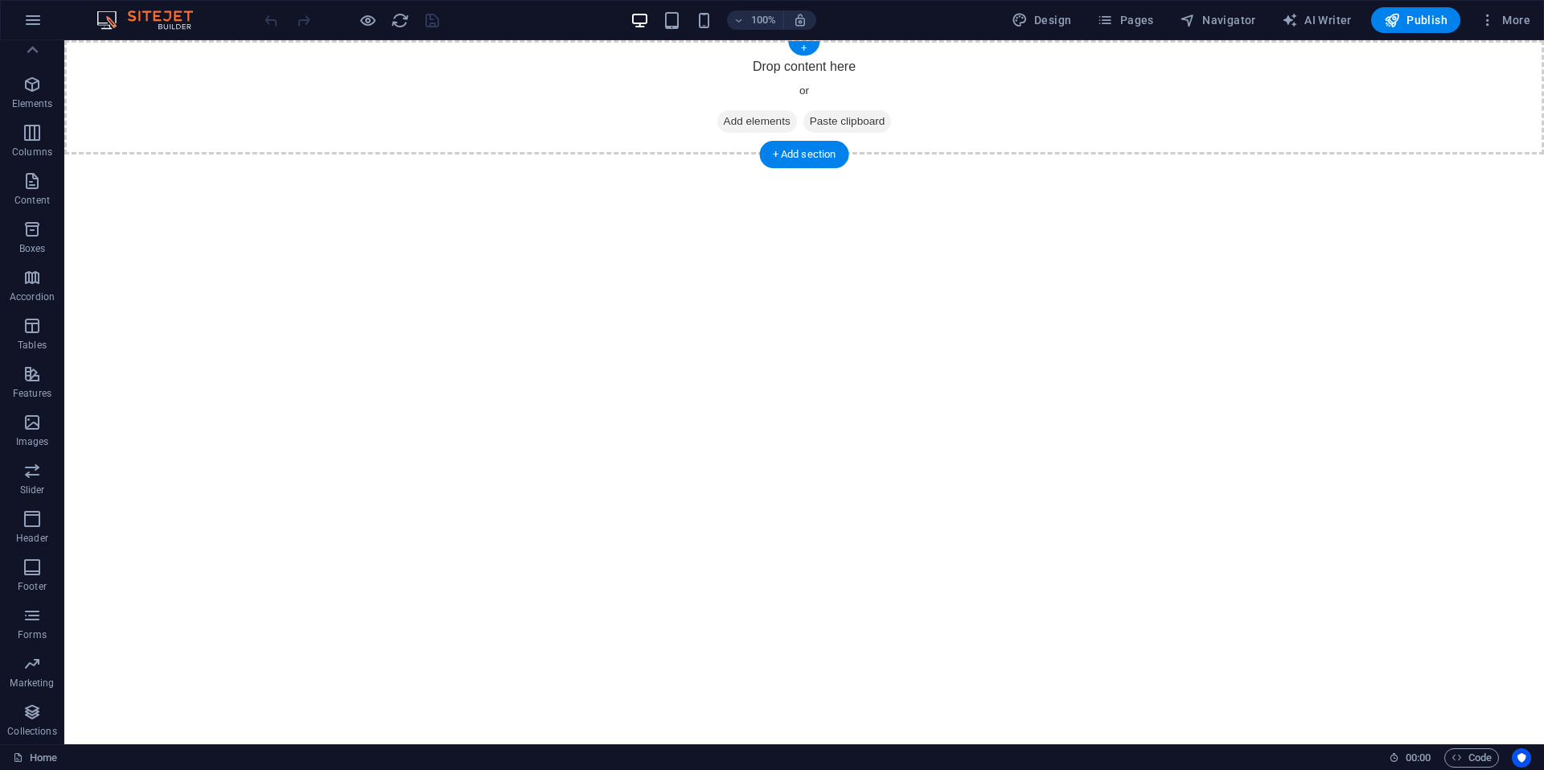
drag, startPoint x: 1298, startPoint y: 100, endPoint x: 1314, endPoint y: 151, distance: 53.7
click at [1486, 19] on icon "button" at bounding box center [1488, 20] width 16 height 16
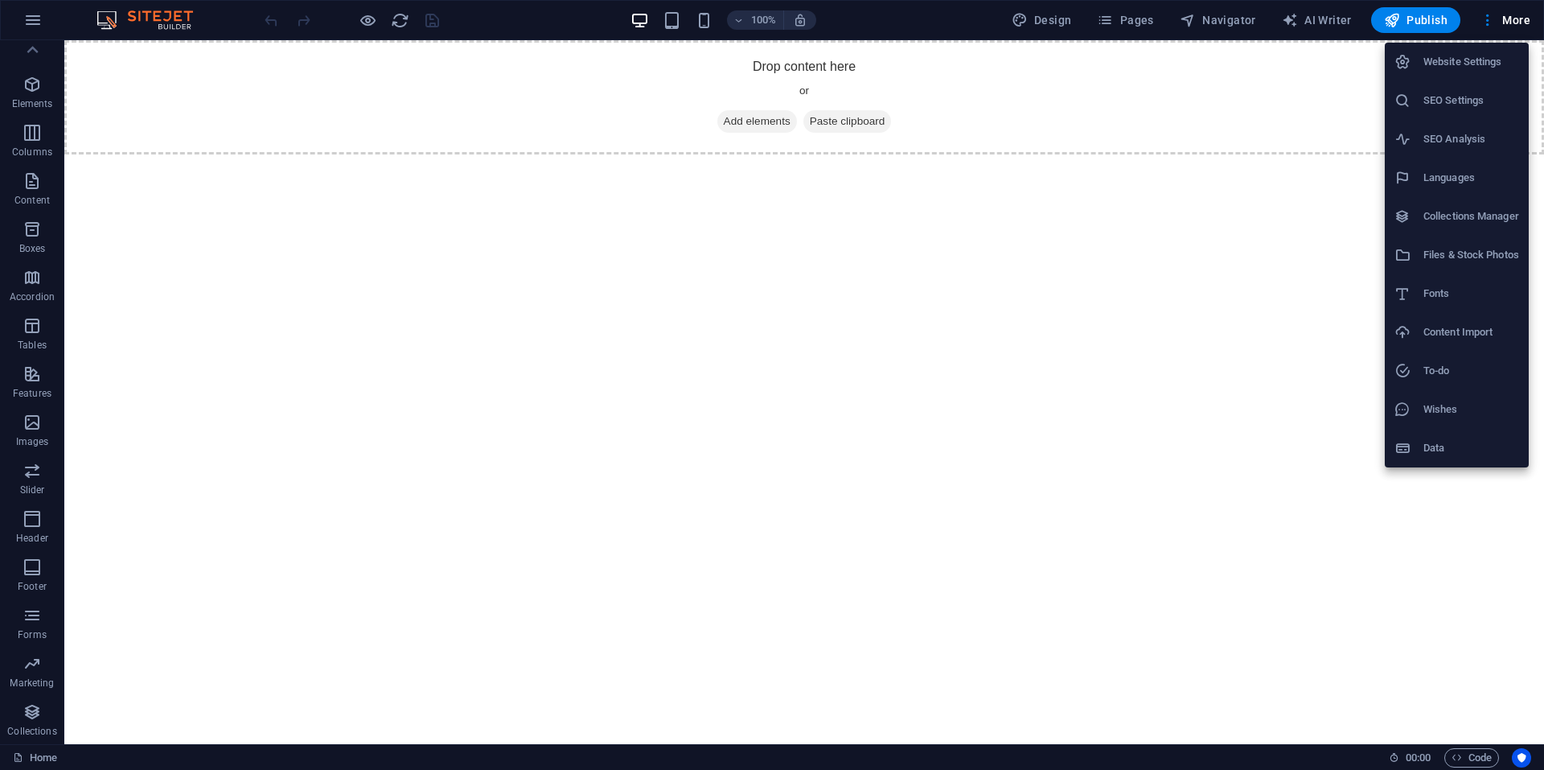
click at [1452, 444] on h6 "Data" at bounding box center [1472, 447] width 96 height 19
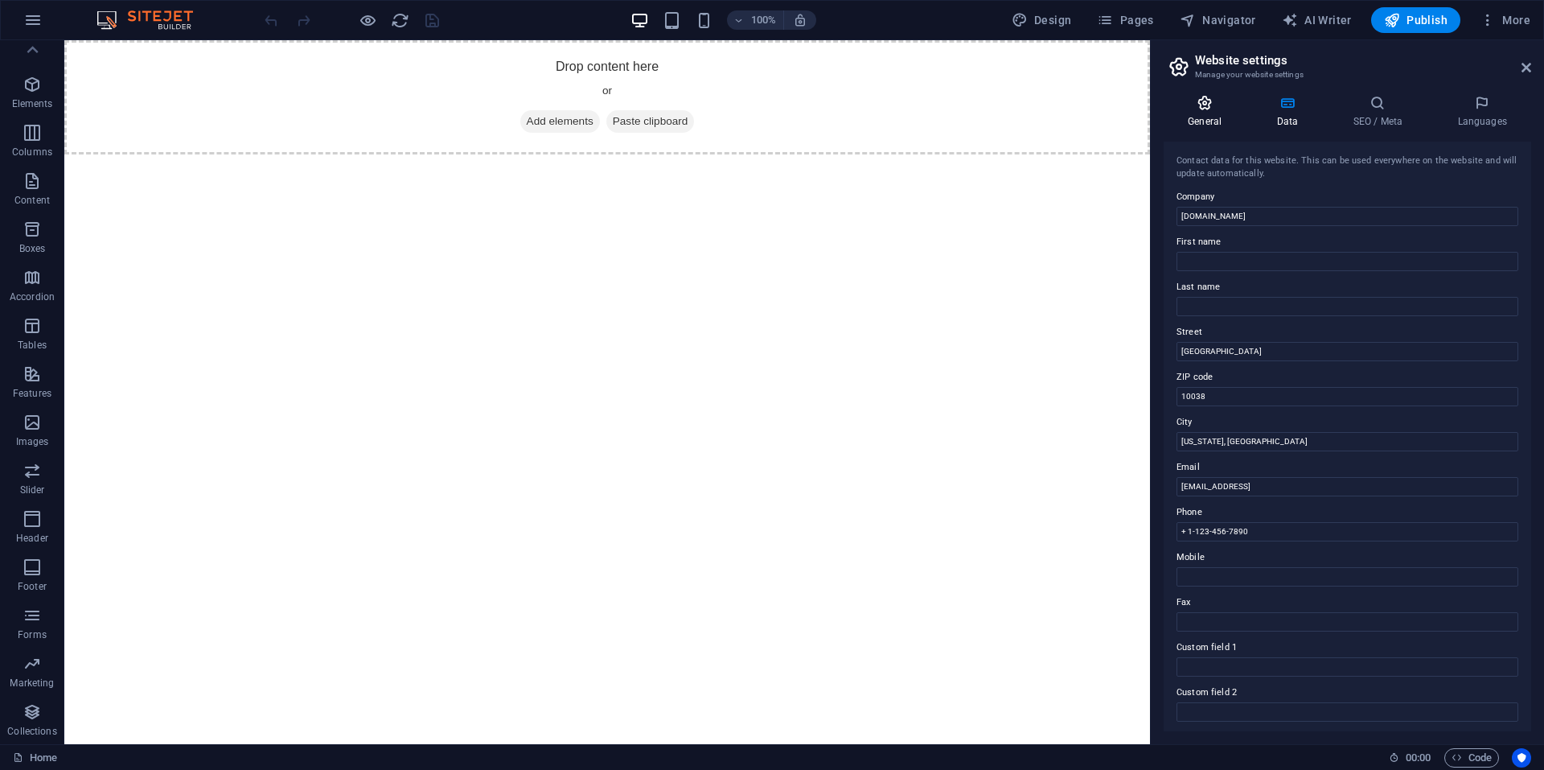
click at [1215, 110] on icon at bounding box center [1205, 103] width 82 height 16
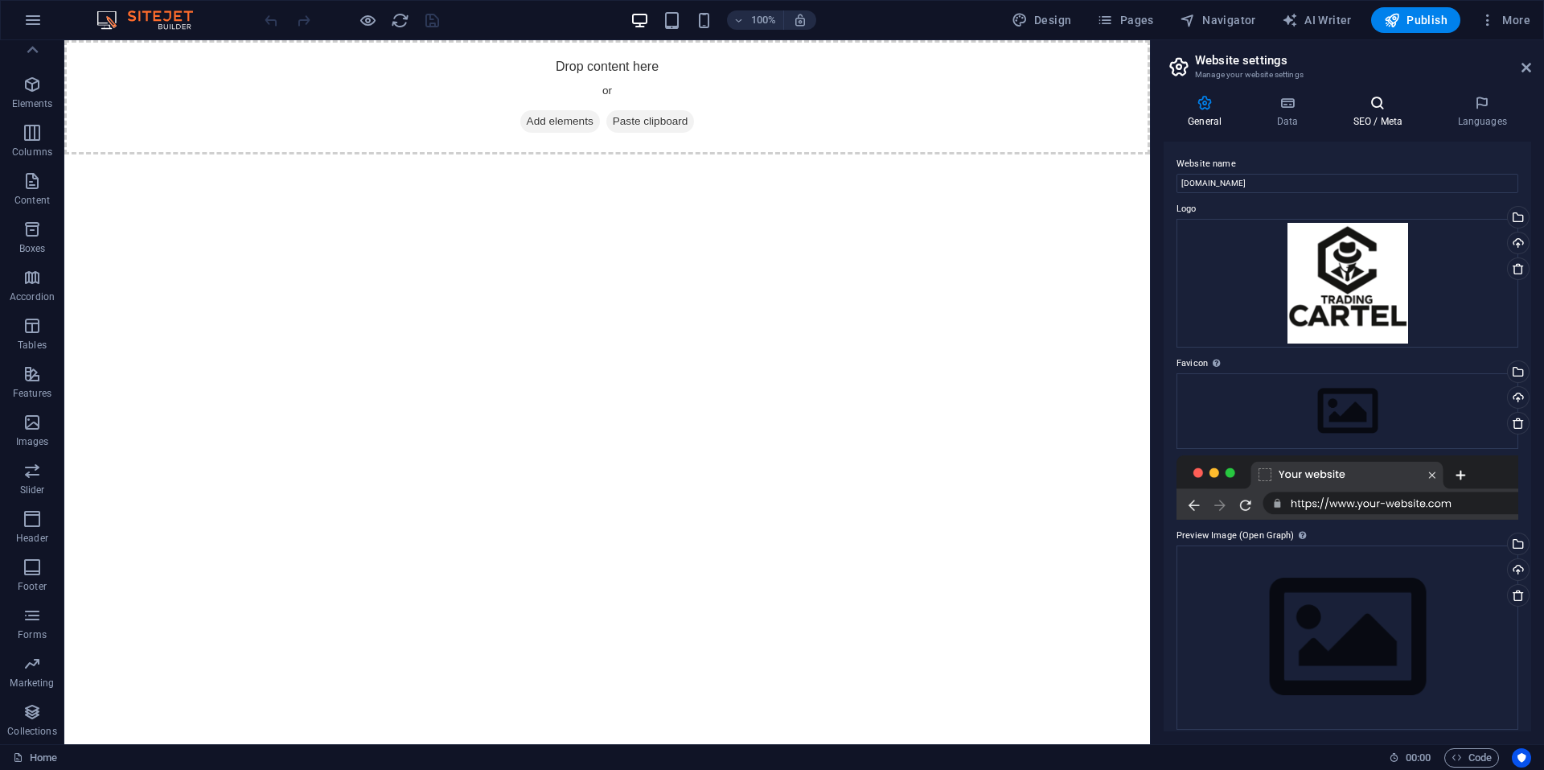
click at [1359, 125] on h4 "SEO / Meta" at bounding box center [1381, 112] width 105 height 34
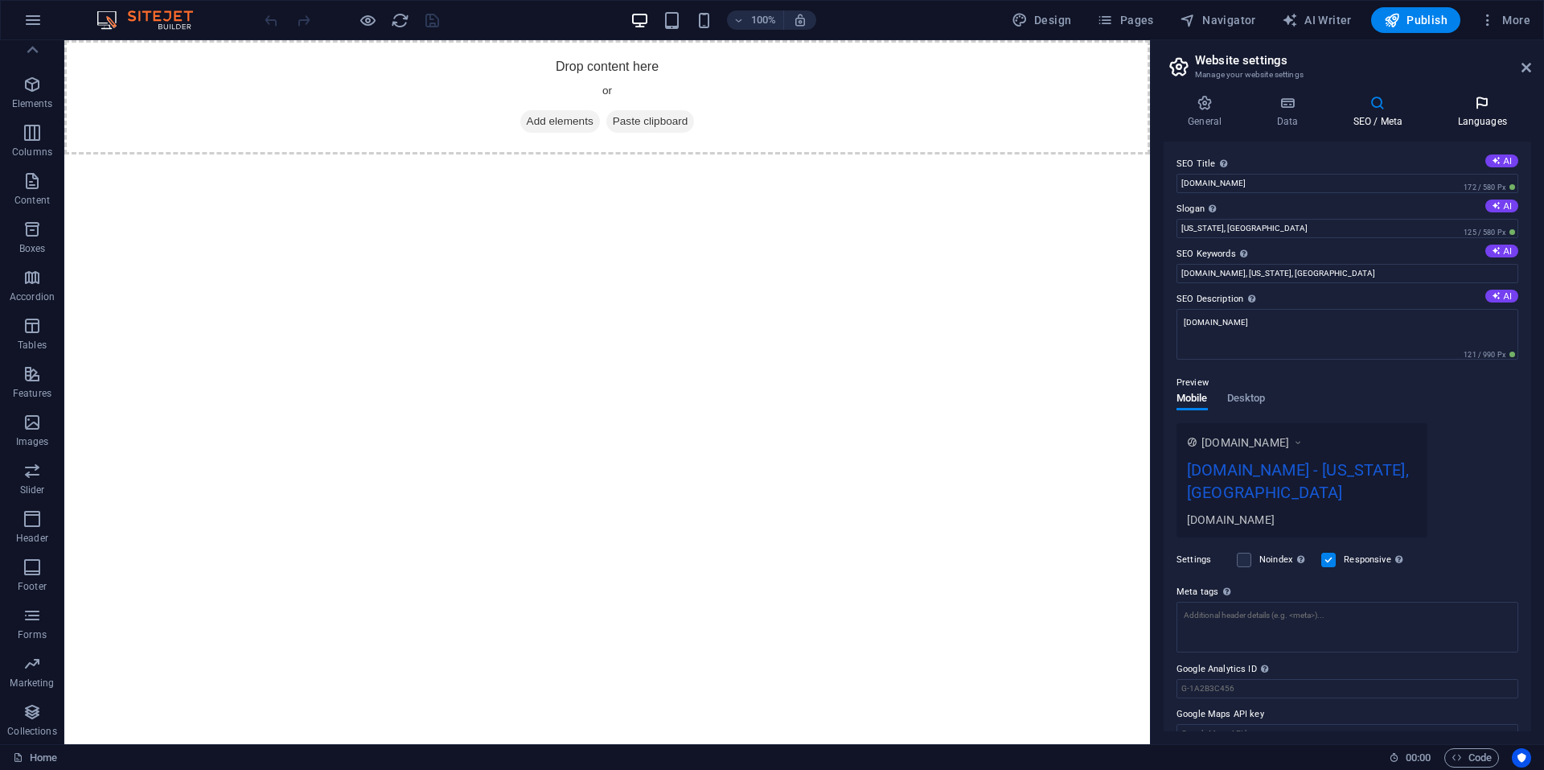
click at [1471, 108] on icon at bounding box center [1482, 103] width 98 height 16
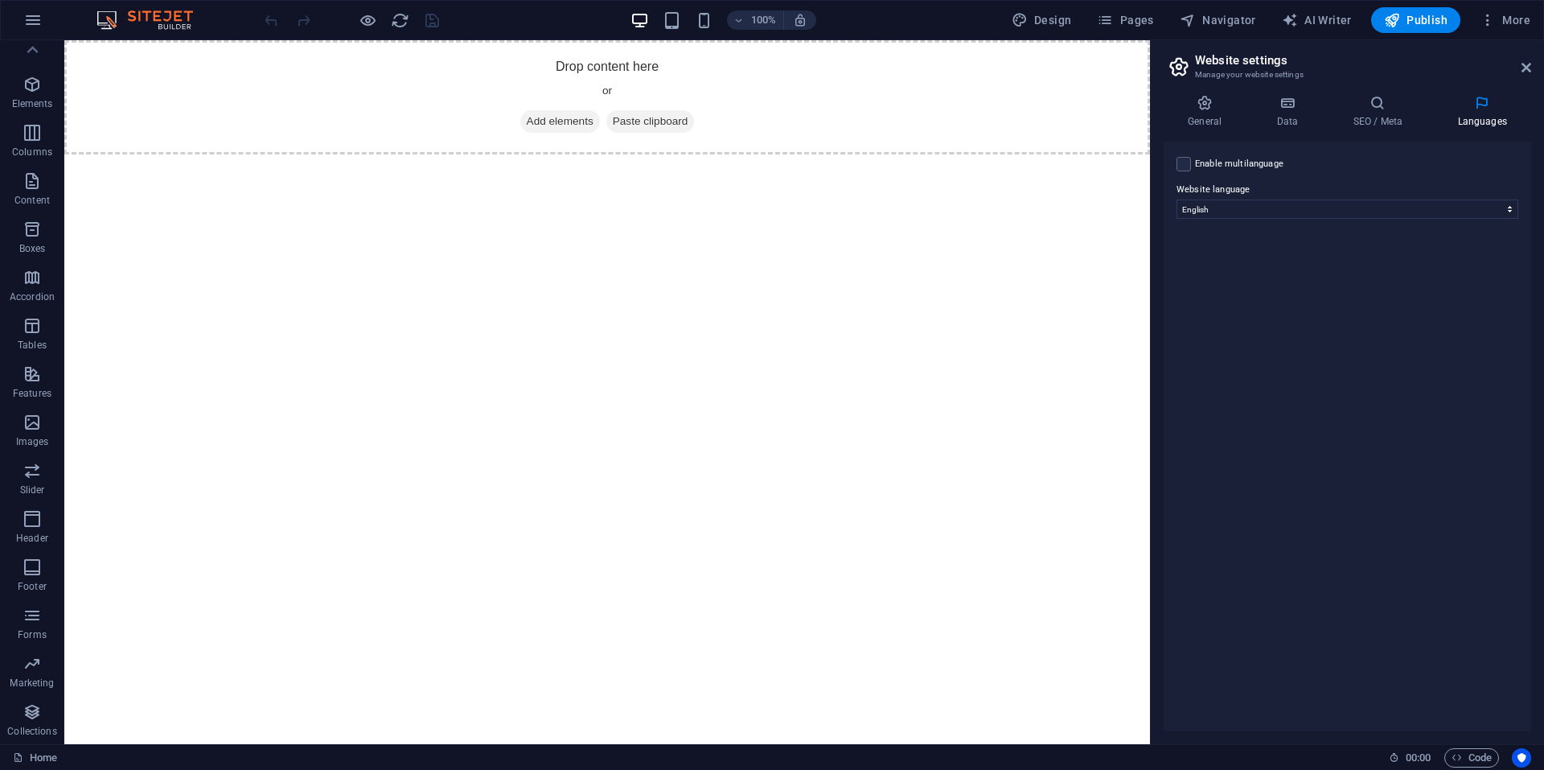
click at [1108, 154] on html "Skip to main content Drop content here or Add elements Paste clipboard" at bounding box center [607, 97] width 1086 height 114
click at [1528, 69] on icon at bounding box center [1527, 67] width 10 height 13
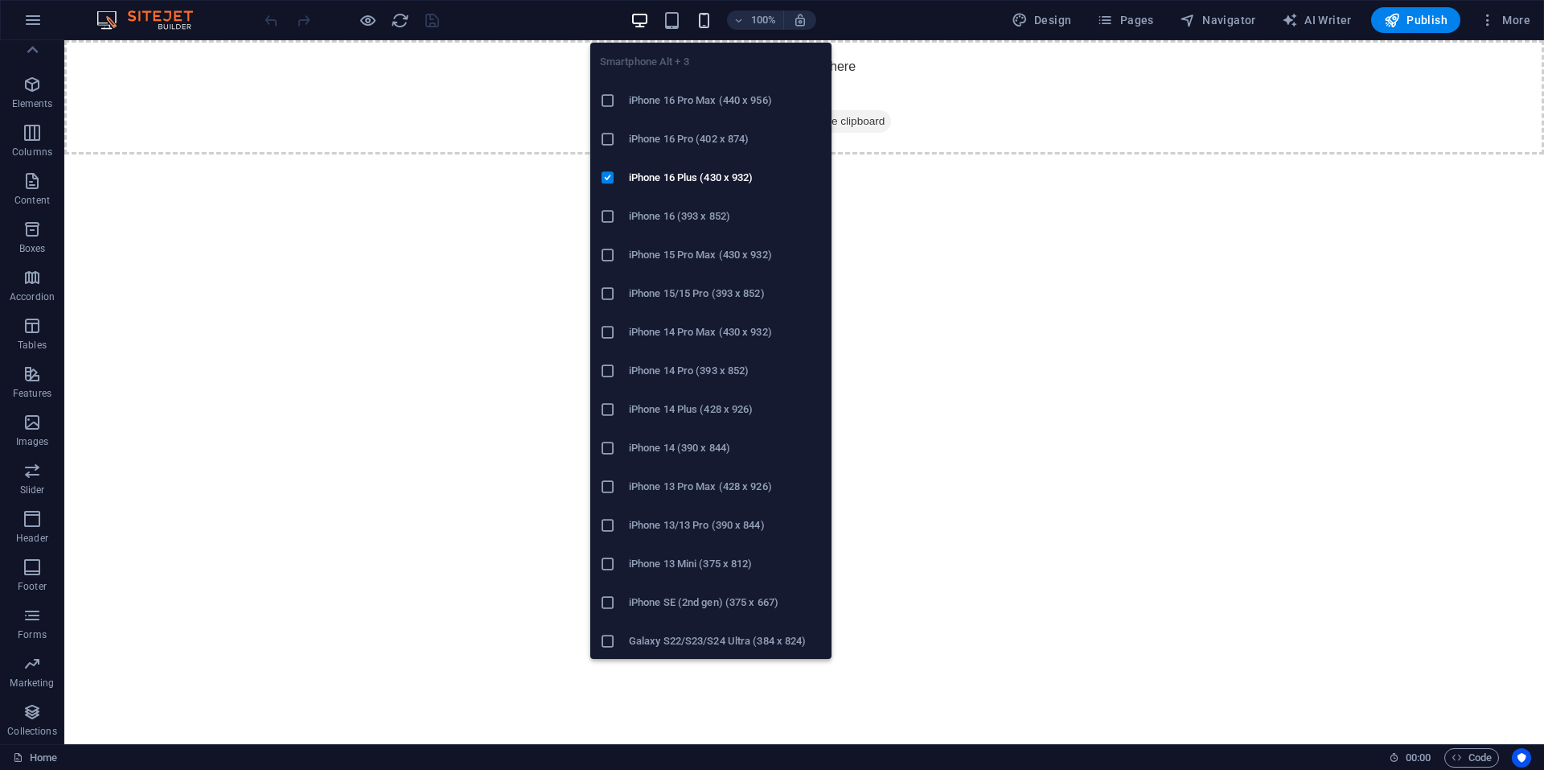
click at [712, 17] on icon "button" at bounding box center [704, 20] width 19 height 19
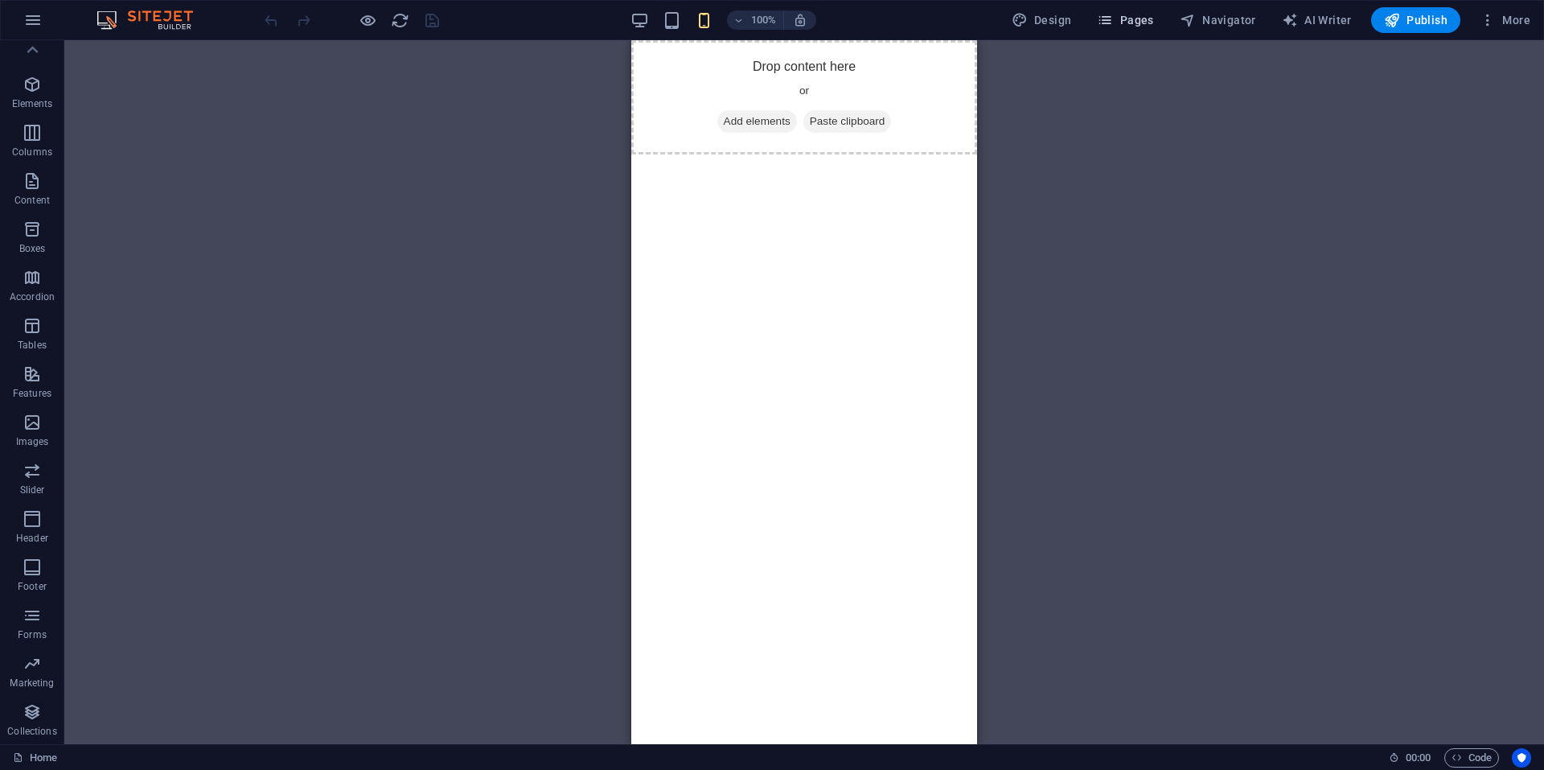
click at [1124, 31] on button "Pages" at bounding box center [1125, 20] width 69 height 26
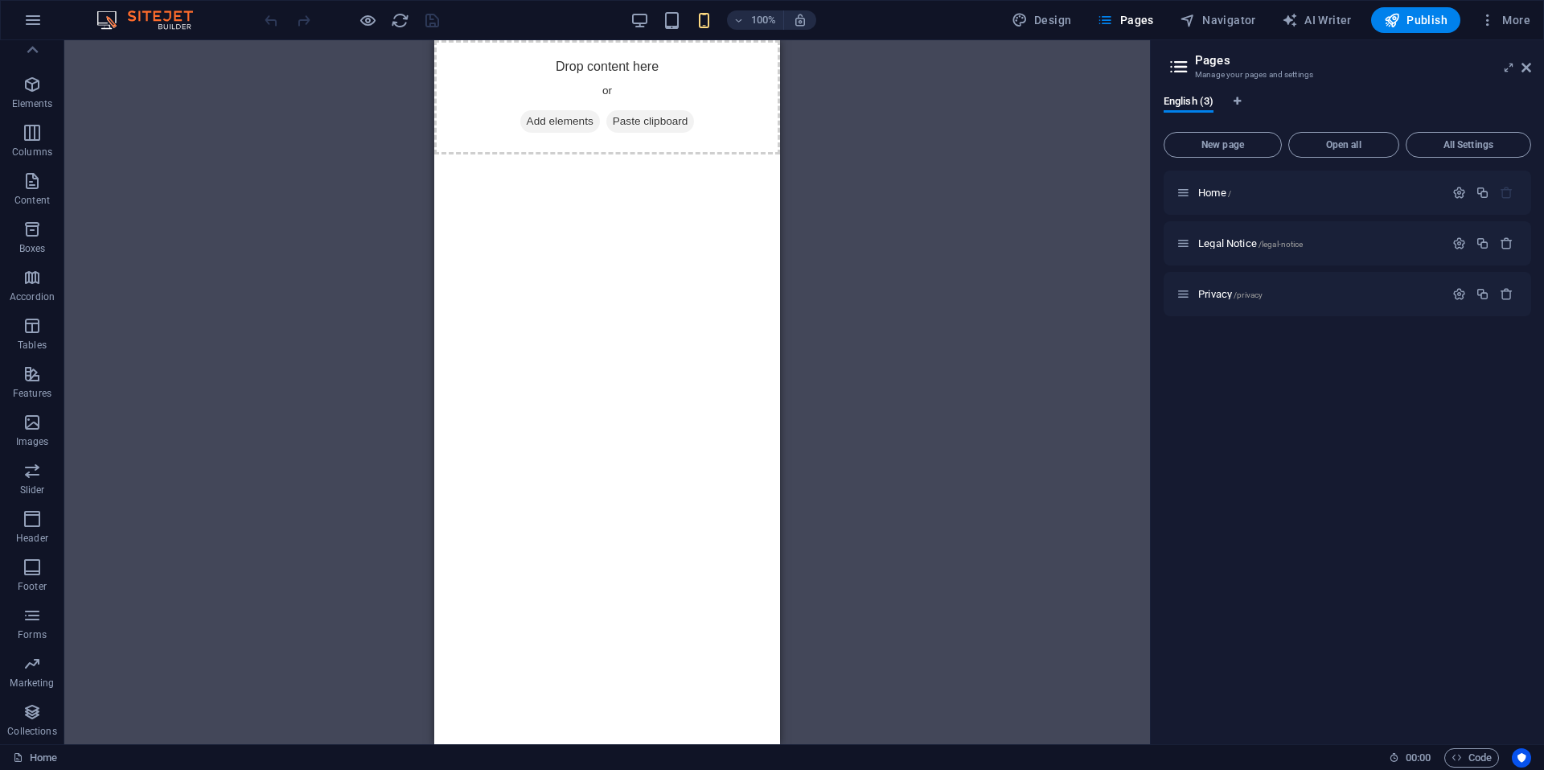
click at [1120, 35] on div "100% Design Pages Navigator AI Writer Publish More" at bounding box center [772, 20] width 1543 height 39
click at [1129, 30] on button "Pages" at bounding box center [1125, 20] width 69 height 26
click at [1220, 19] on span "Navigator" at bounding box center [1218, 20] width 76 height 16
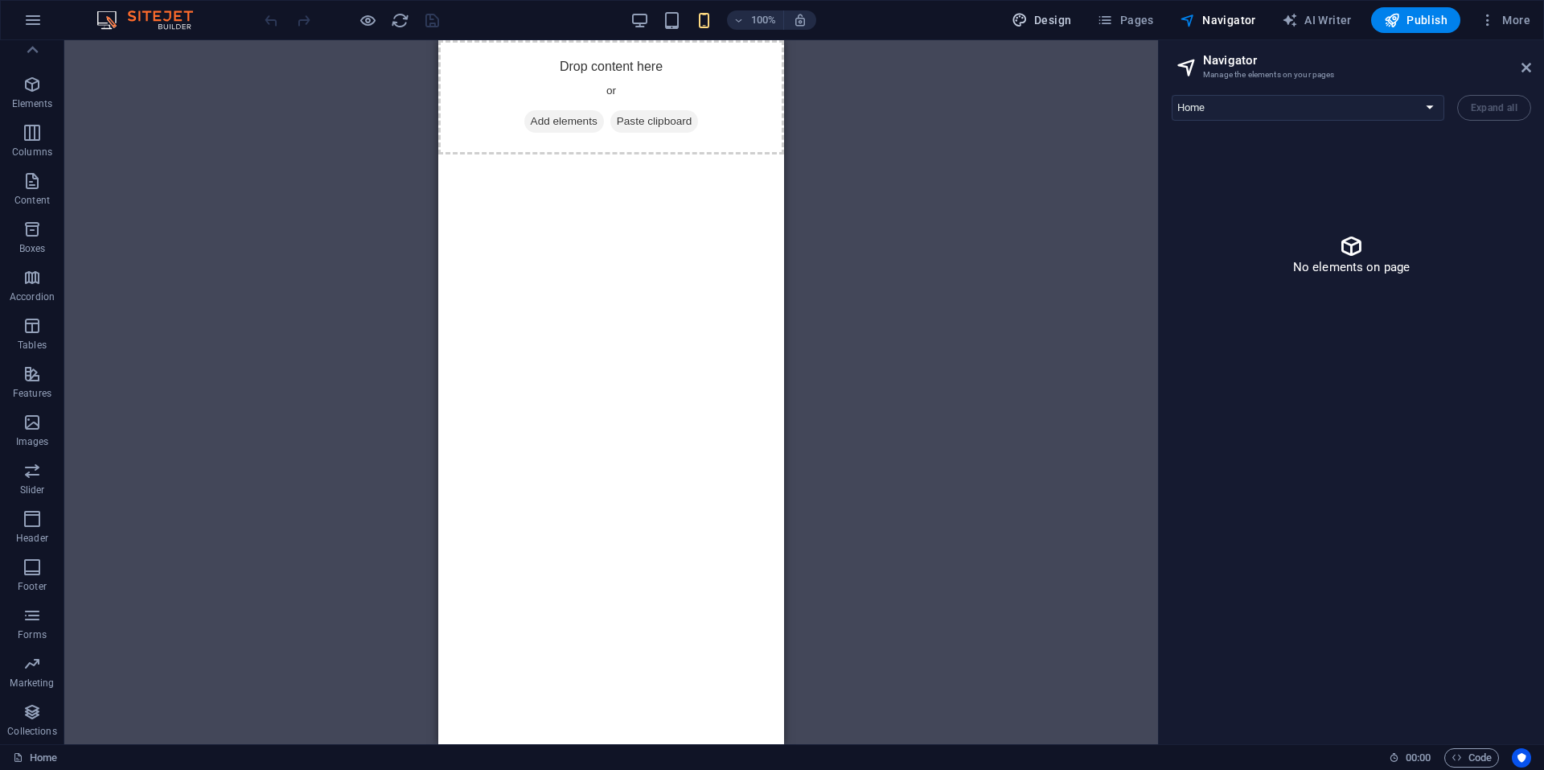
click at [1068, 16] on span "Design" at bounding box center [1042, 20] width 60 height 16
select select "px"
select select "400"
select select "px"
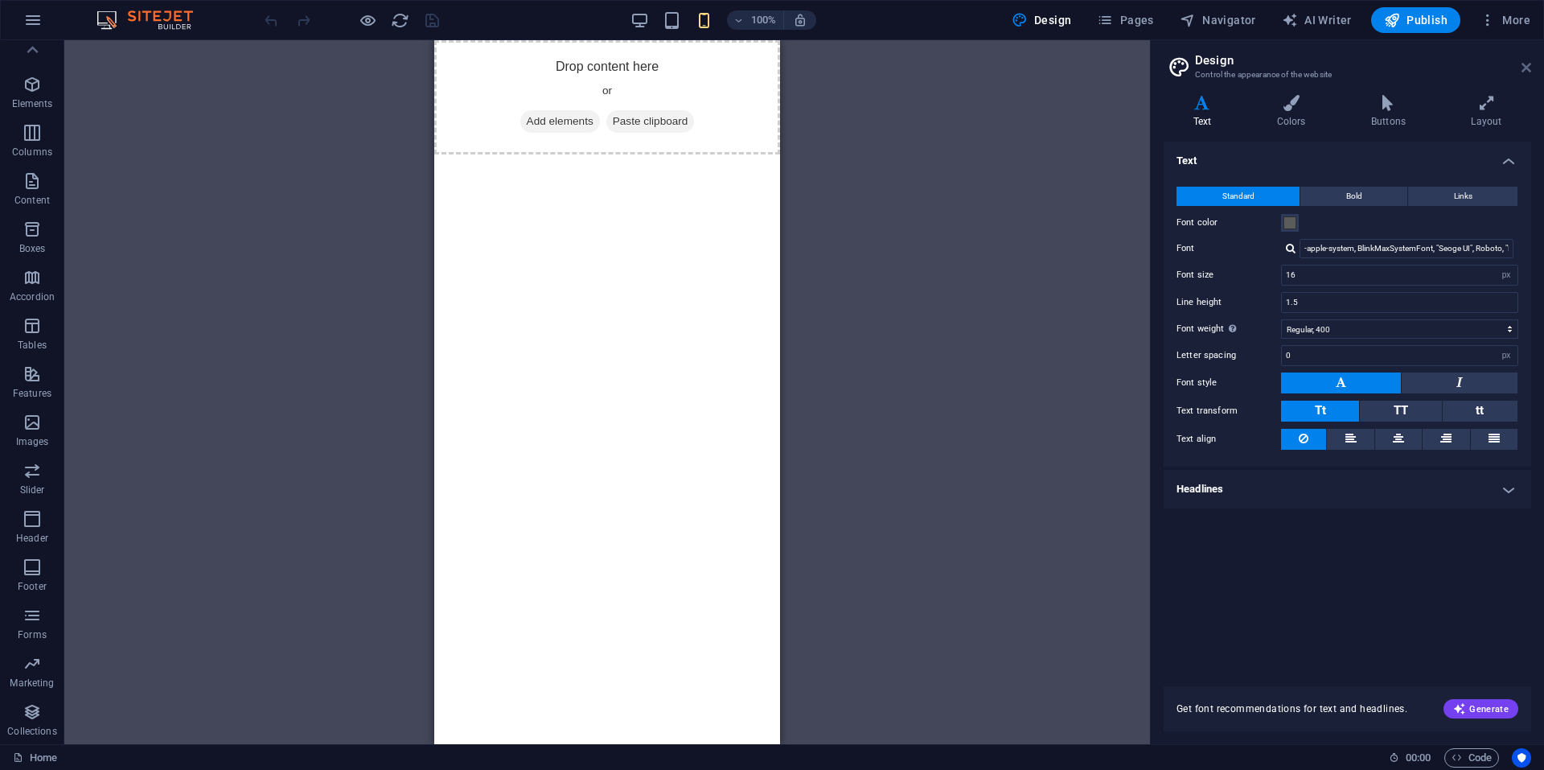
click at [1525, 62] on icon at bounding box center [1527, 67] width 10 height 13
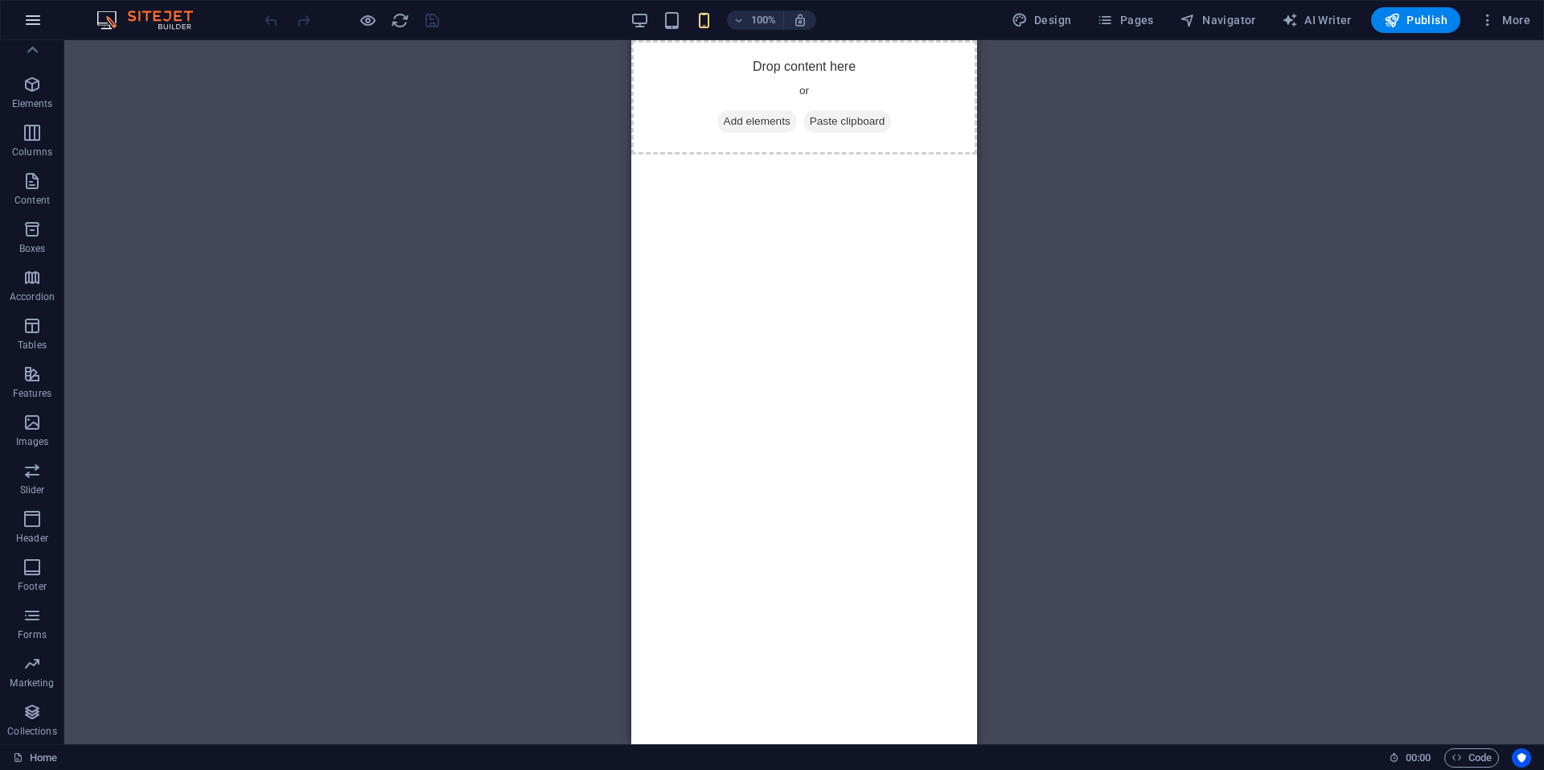
click at [29, 21] on icon "button" at bounding box center [32, 19] width 19 height 19
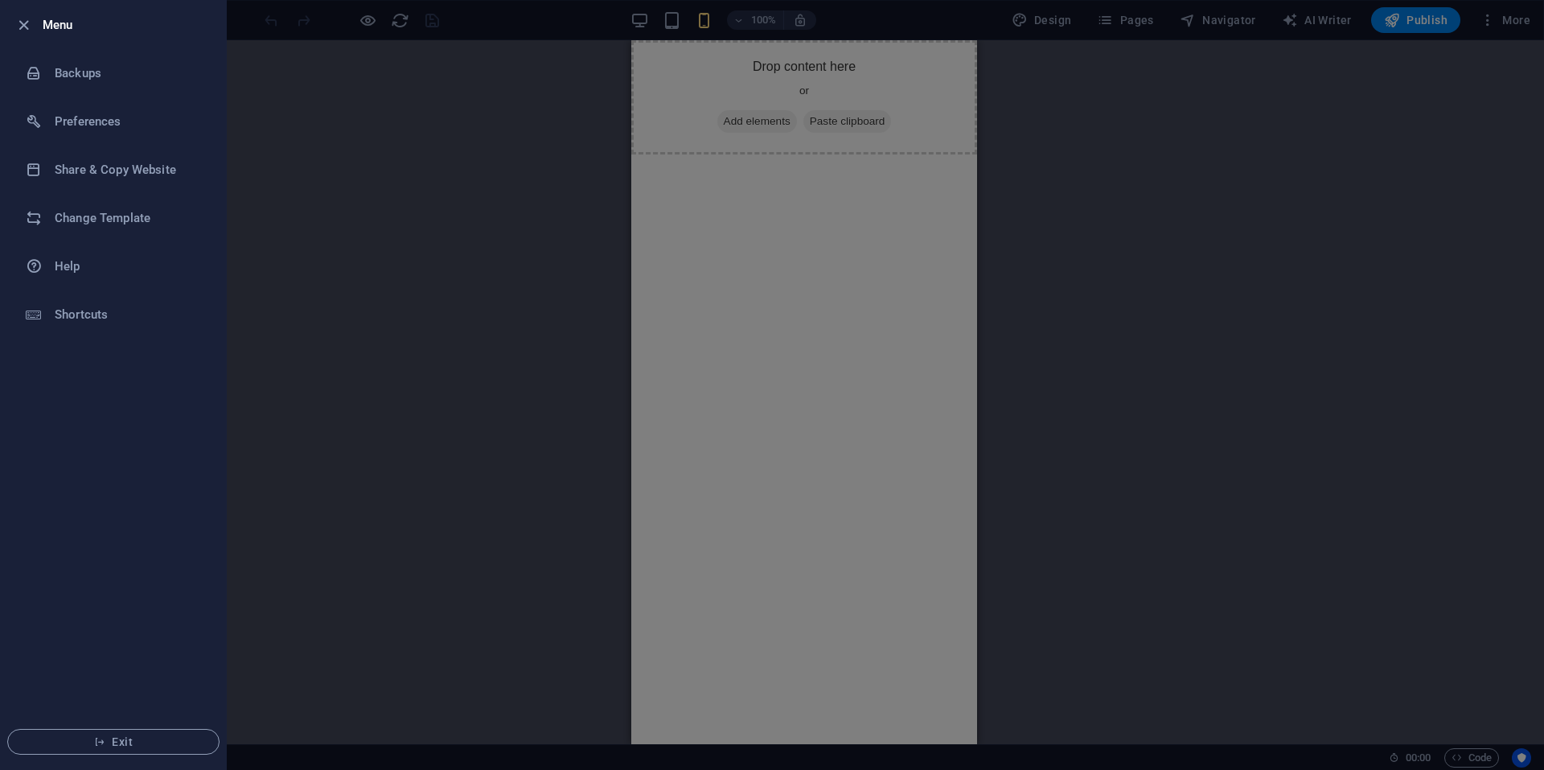
click at [284, 179] on div at bounding box center [772, 385] width 1544 height 770
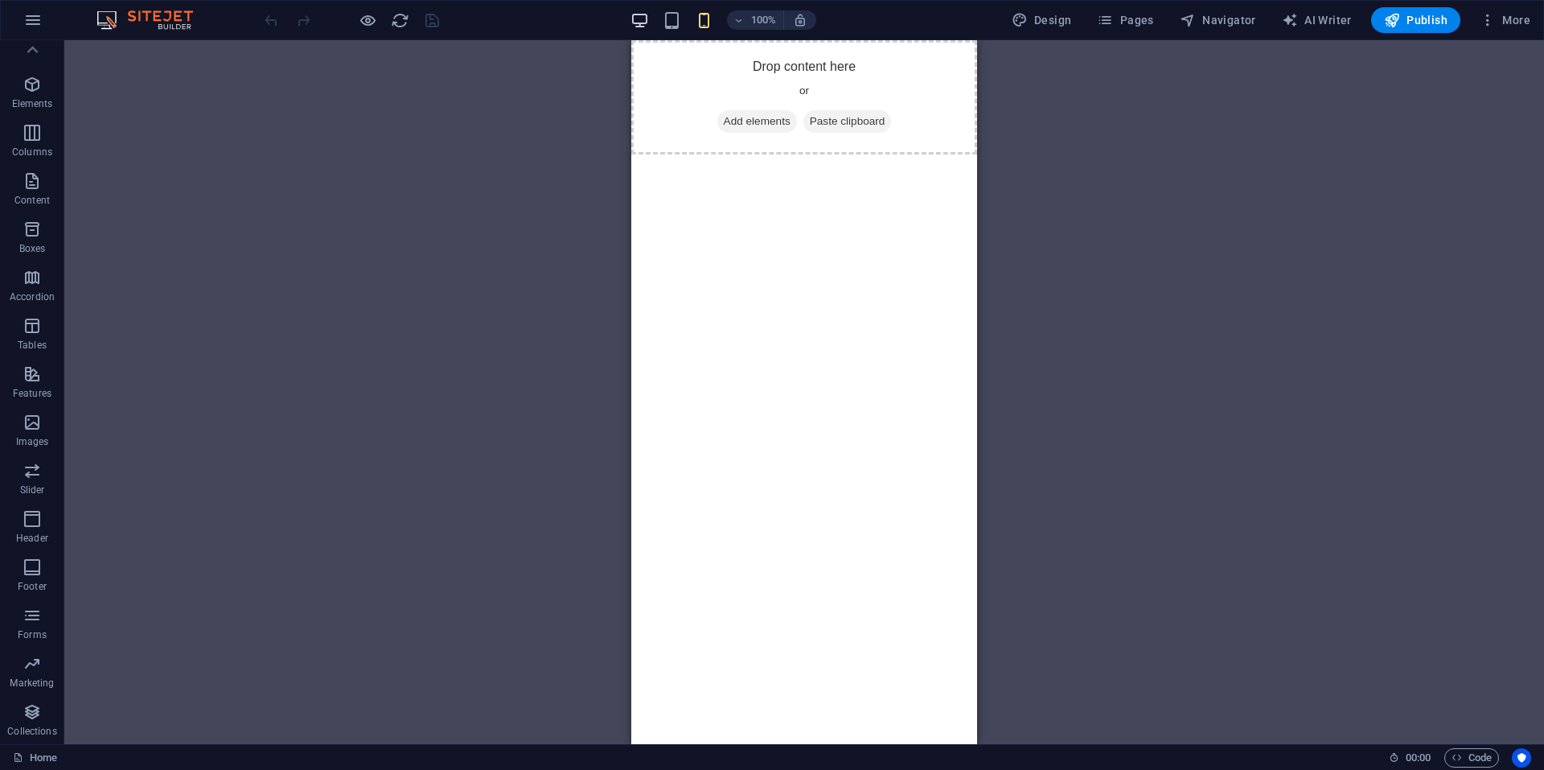
click at [645, 17] on icon "button" at bounding box center [640, 20] width 19 height 19
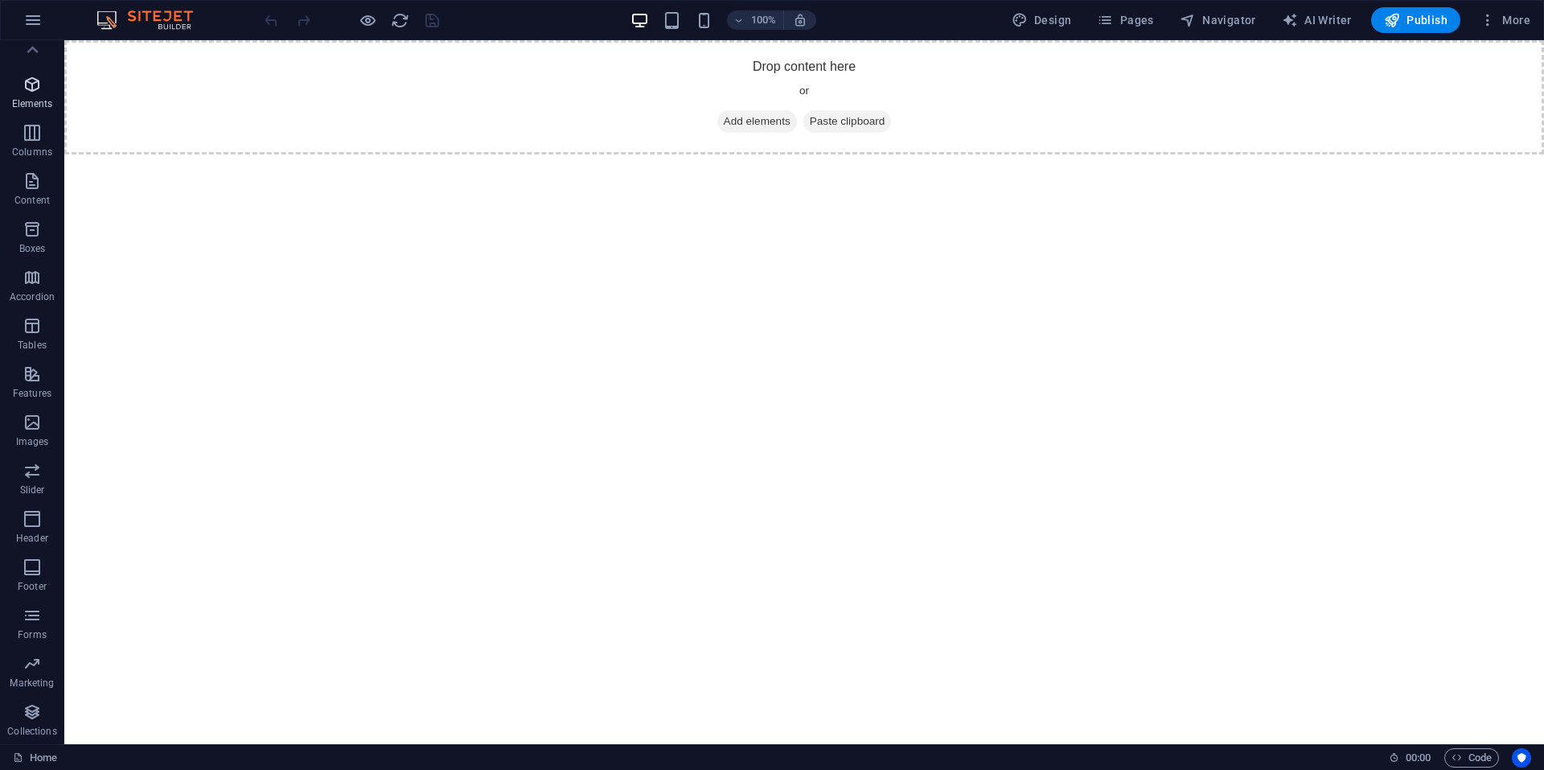
click at [24, 83] on icon "button" at bounding box center [32, 84] width 19 height 19
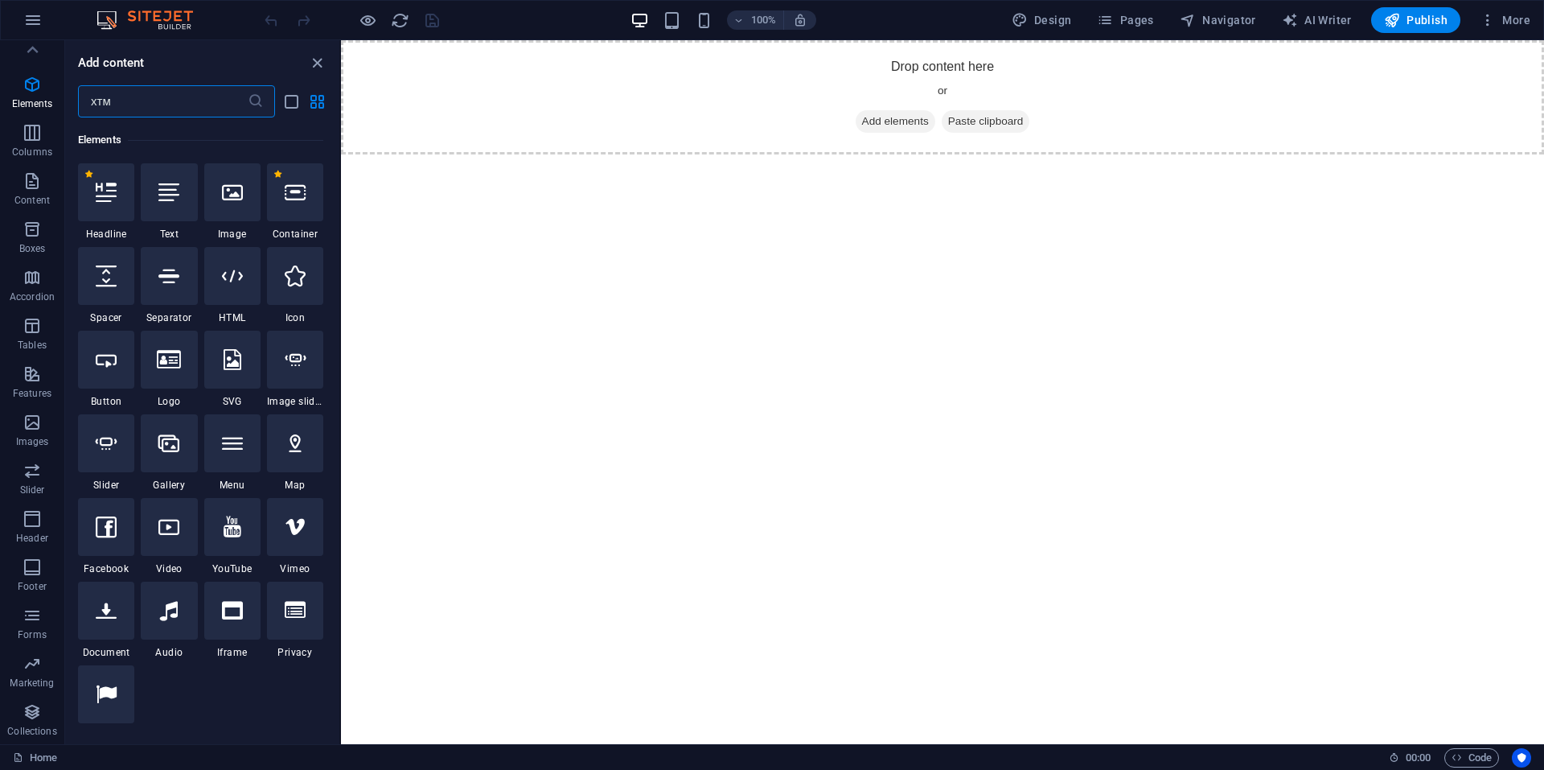
scroll to position [0, 0]
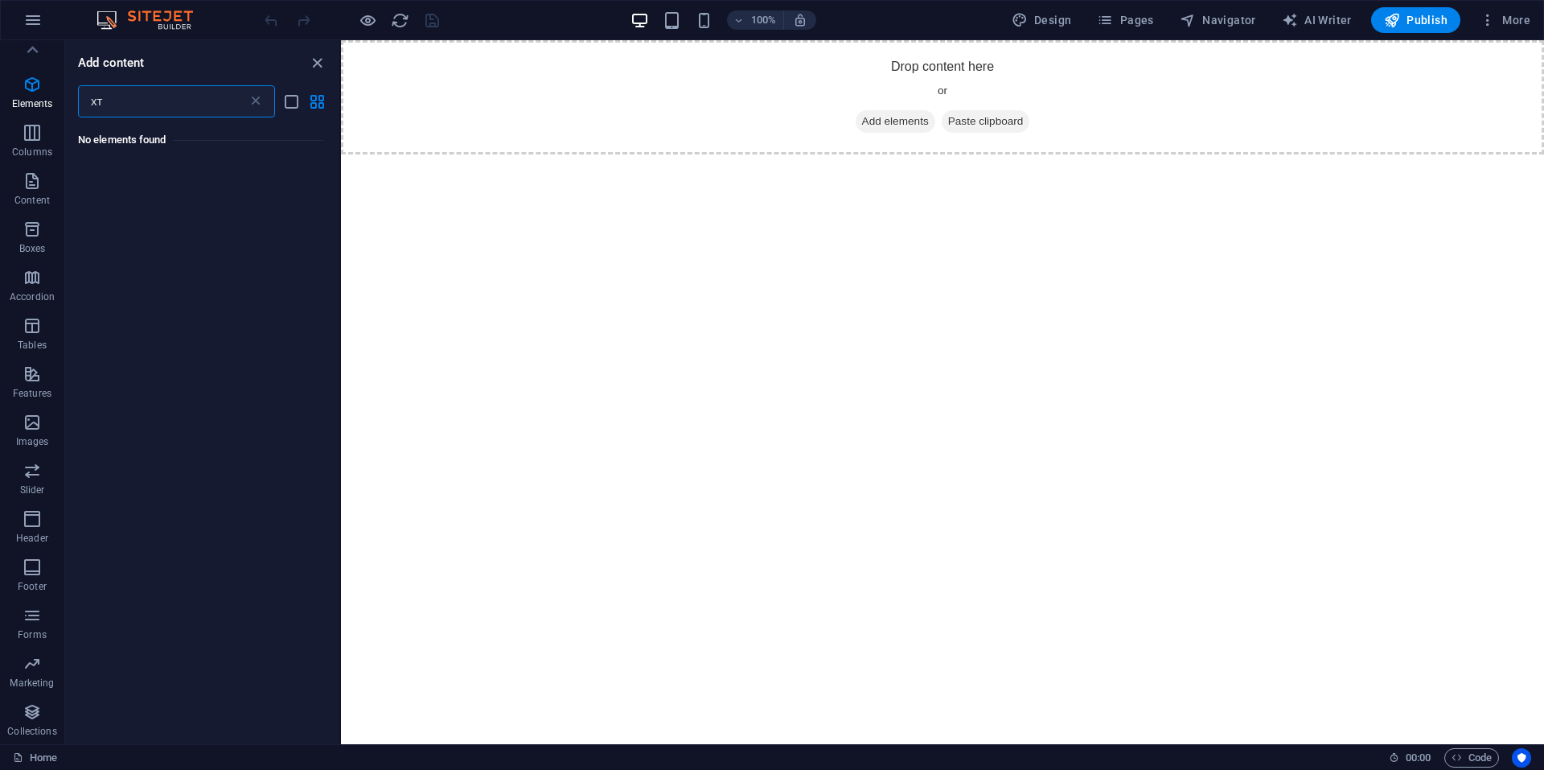
type input "х"
type input "html"
click at [89, 196] on div at bounding box center [106, 192] width 56 height 58
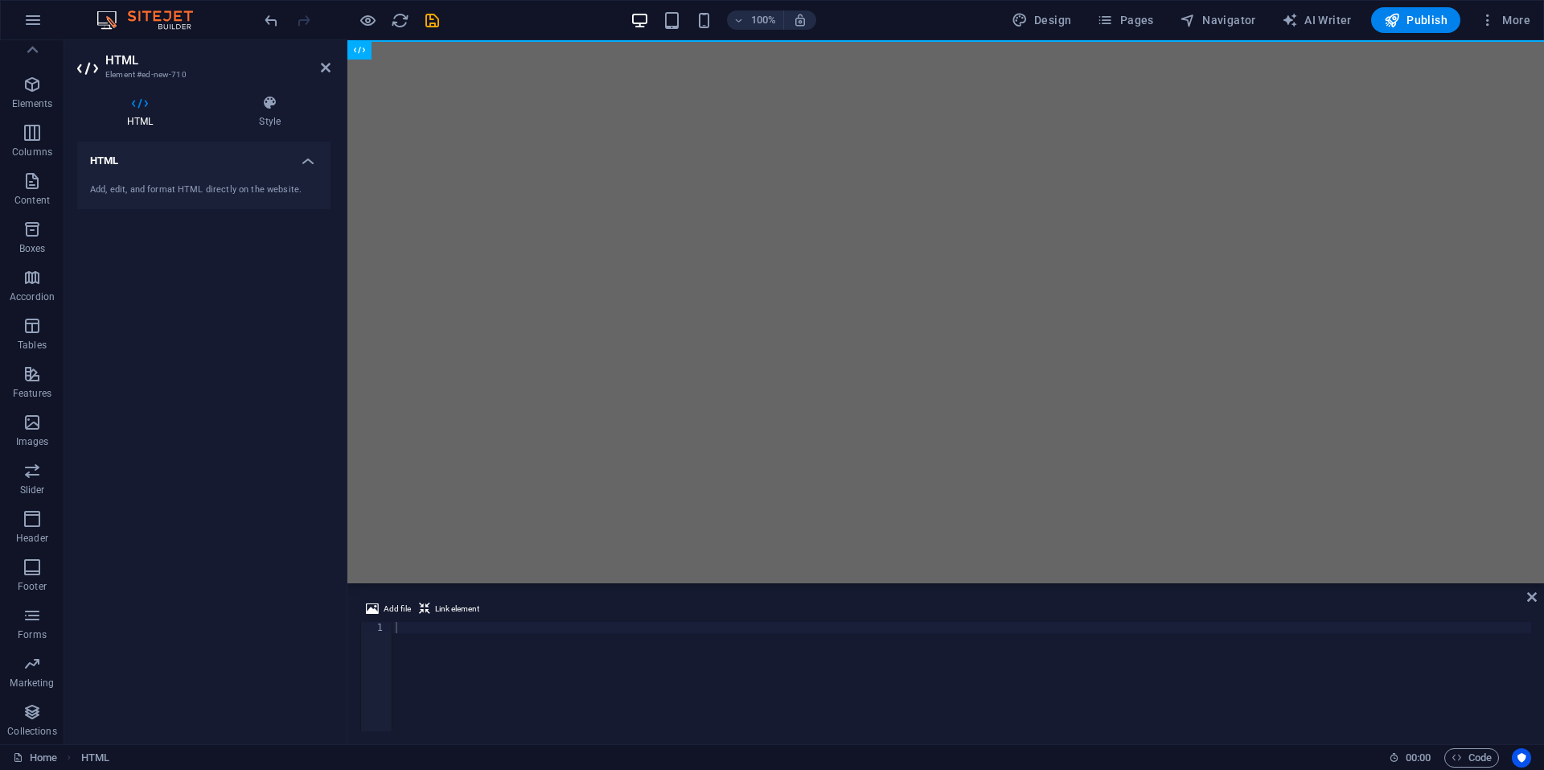
click at [285, 152] on h4 "HTML" at bounding box center [203, 156] width 253 height 29
click at [416, 629] on div at bounding box center [962, 688] width 1139 height 132
click at [401, 609] on span "Add file" at bounding box center [397, 608] width 27 height 19
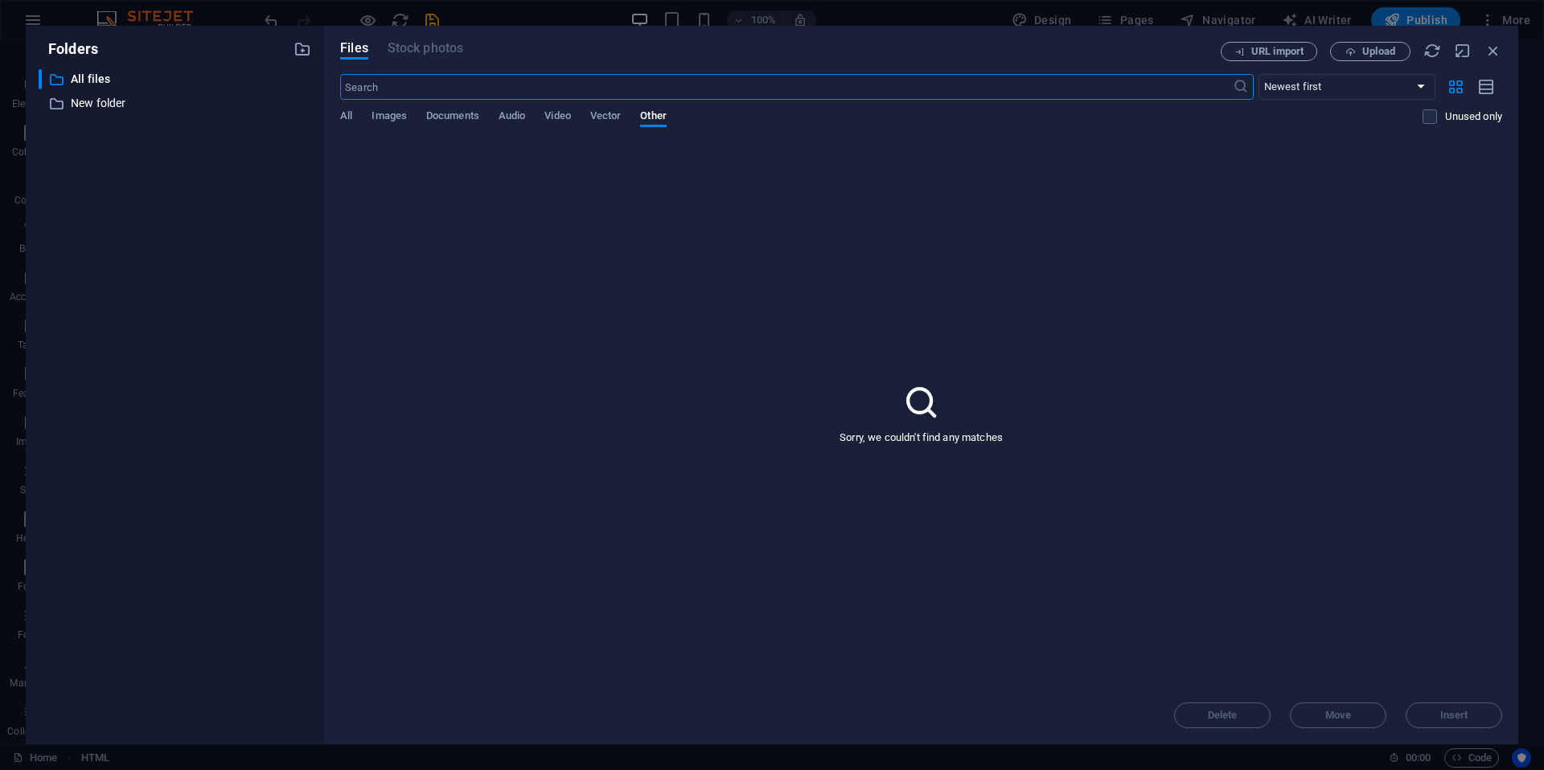
click at [1112, 12] on div "Folders ​ All files All files ​ New folder New folder Files Stock photos URL im…" at bounding box center [772, 385] width 1544 height 770
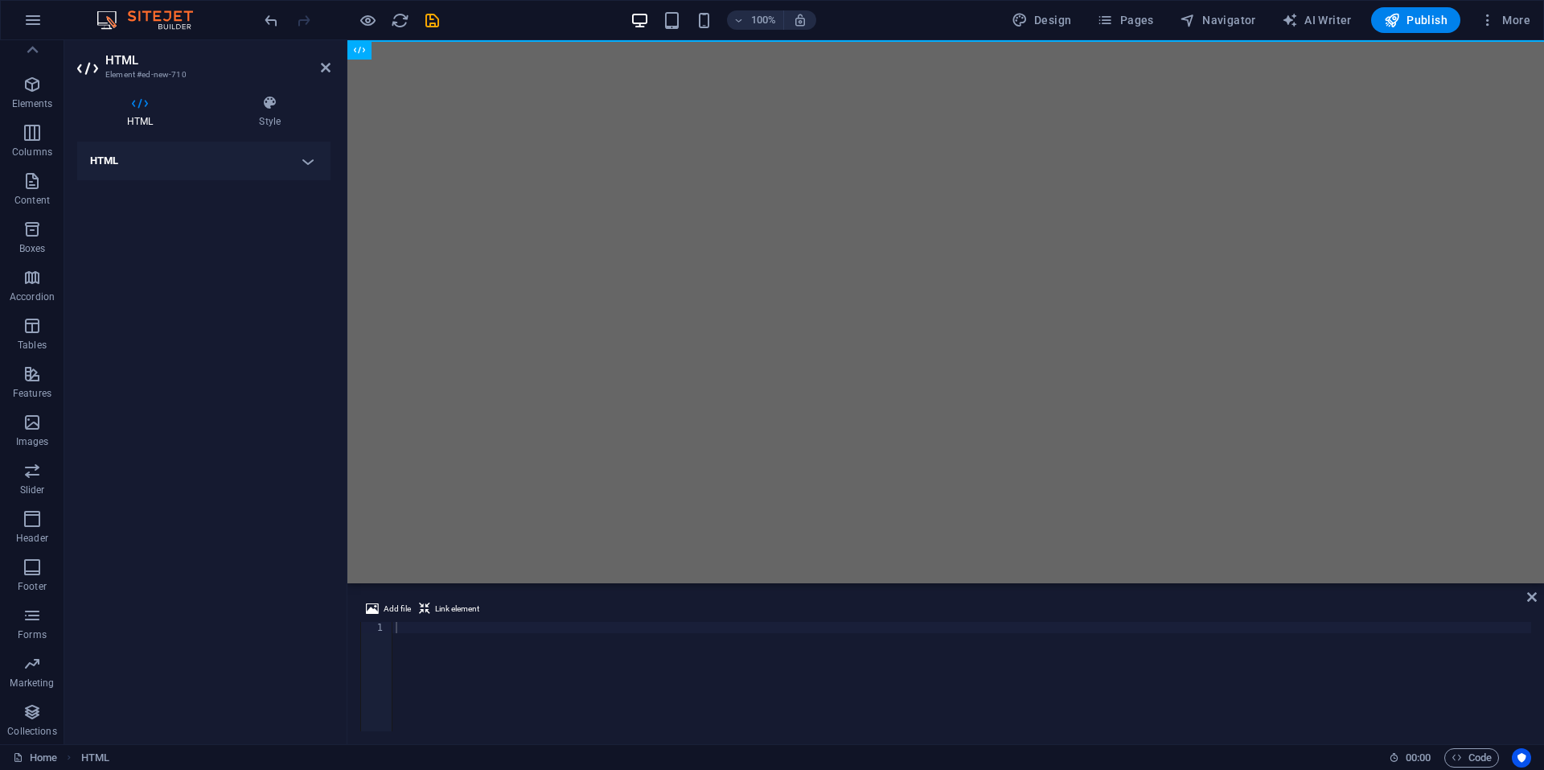
click at [664, 40] on html "Skip to main content" at bounding box center [946, 40] width 1197 height 0
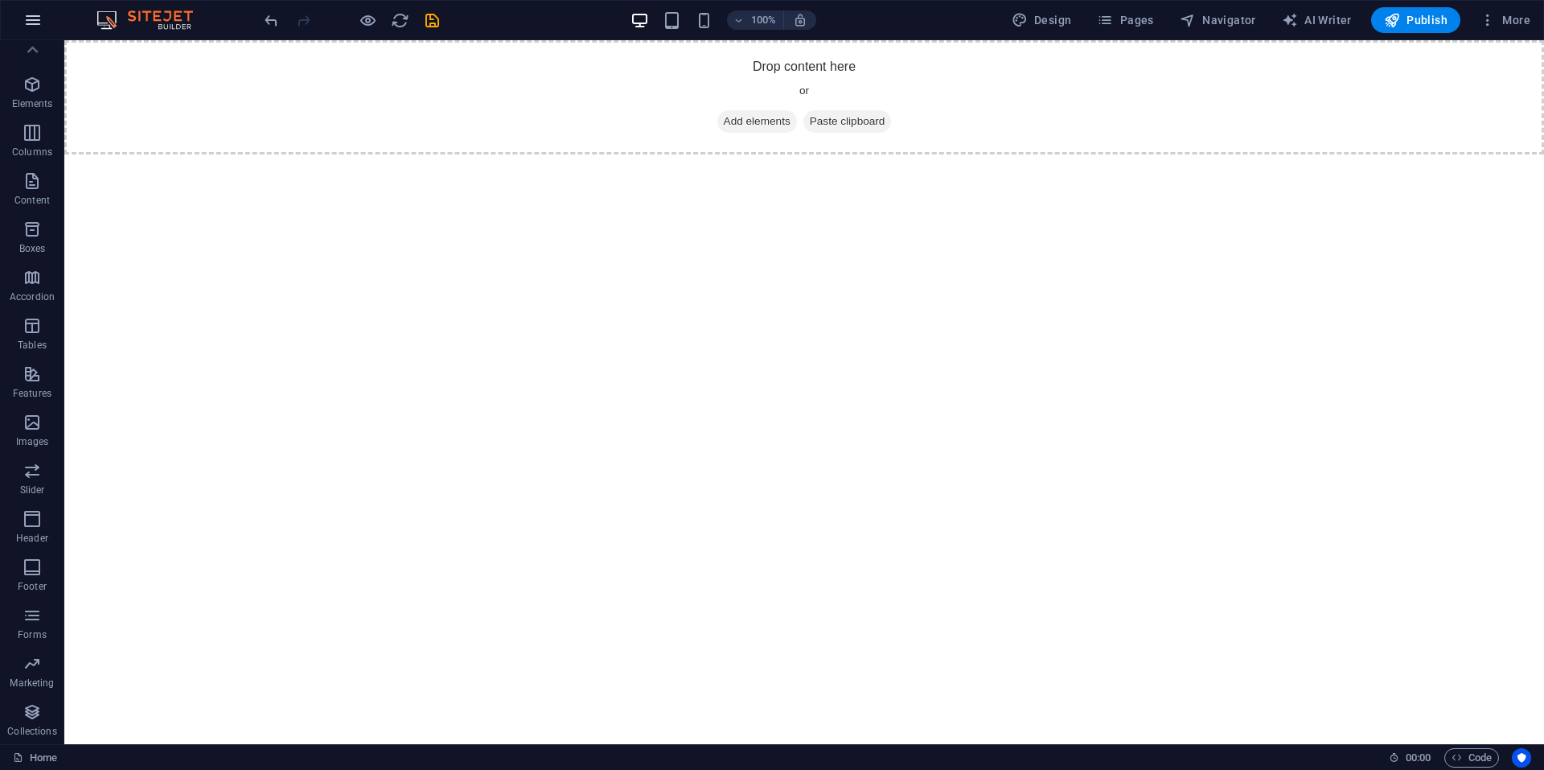
click at [37, 30] on button "button" at bounding box center [33, 20] width 39 height 39
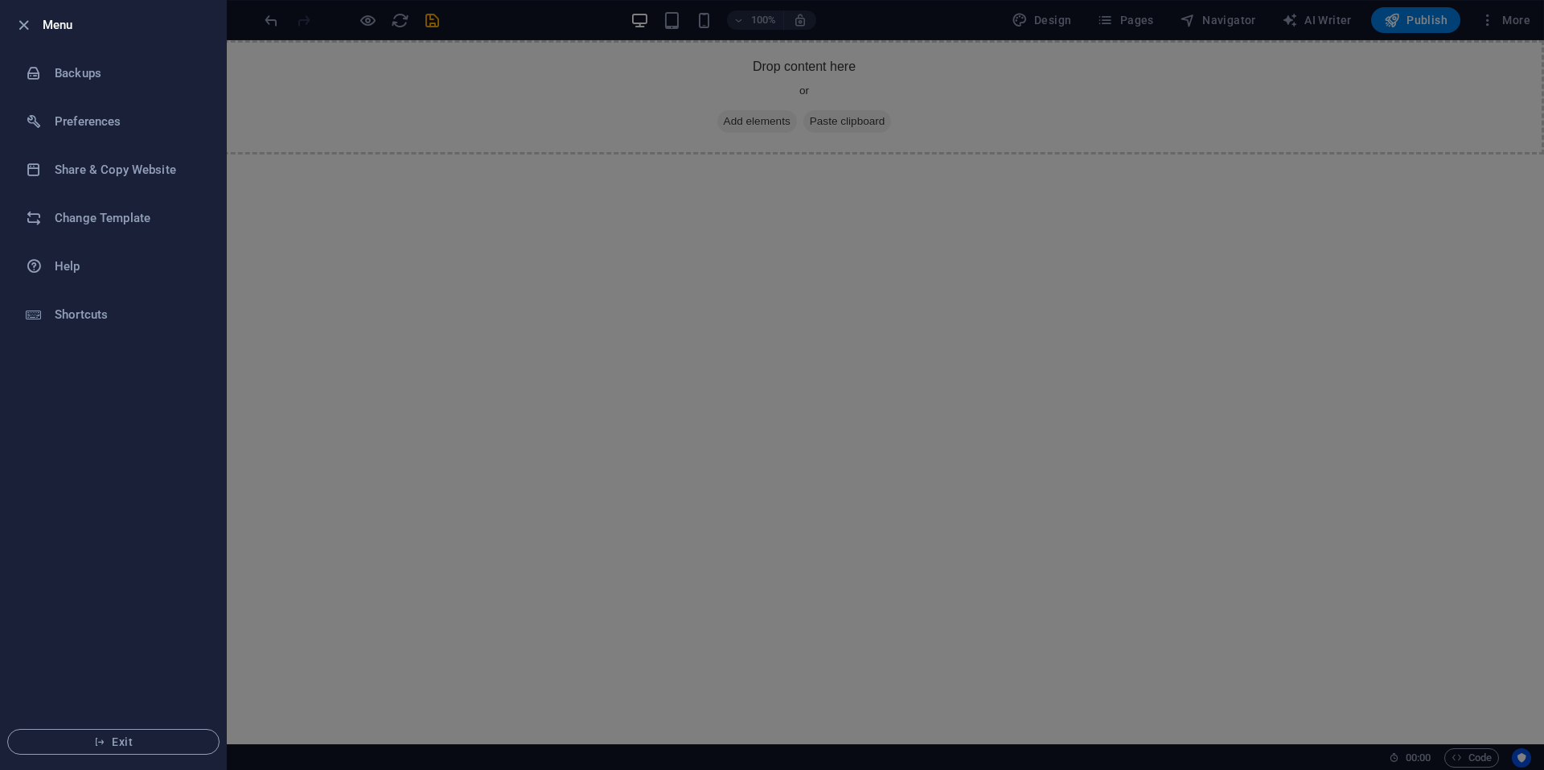
click at [12, 27] on li "Menu" at bounding box center [113, 25] width 225 height 48
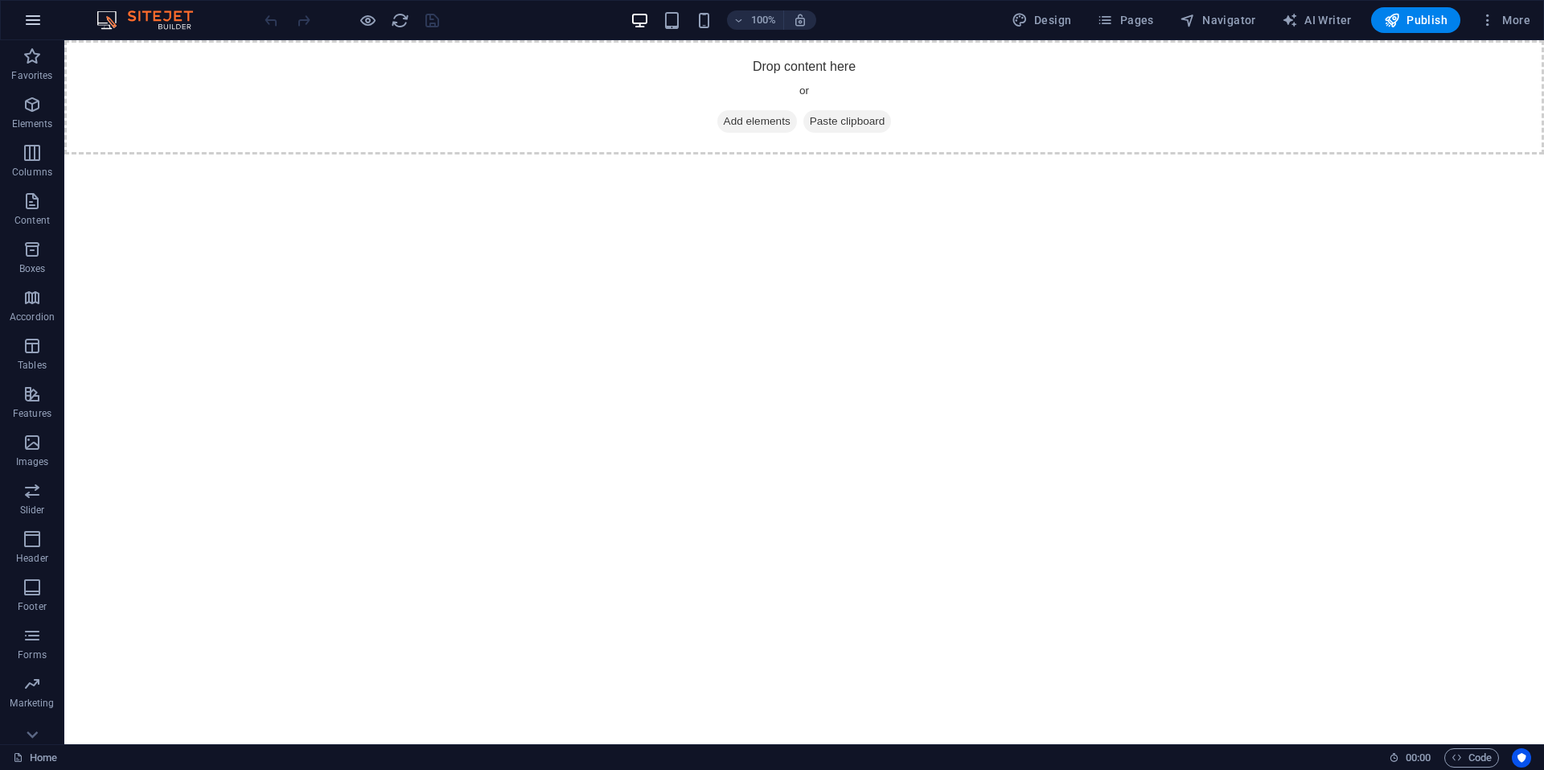
click at [24, 27] on icon "button" at bounding box center [32, 19] width 19 height 19
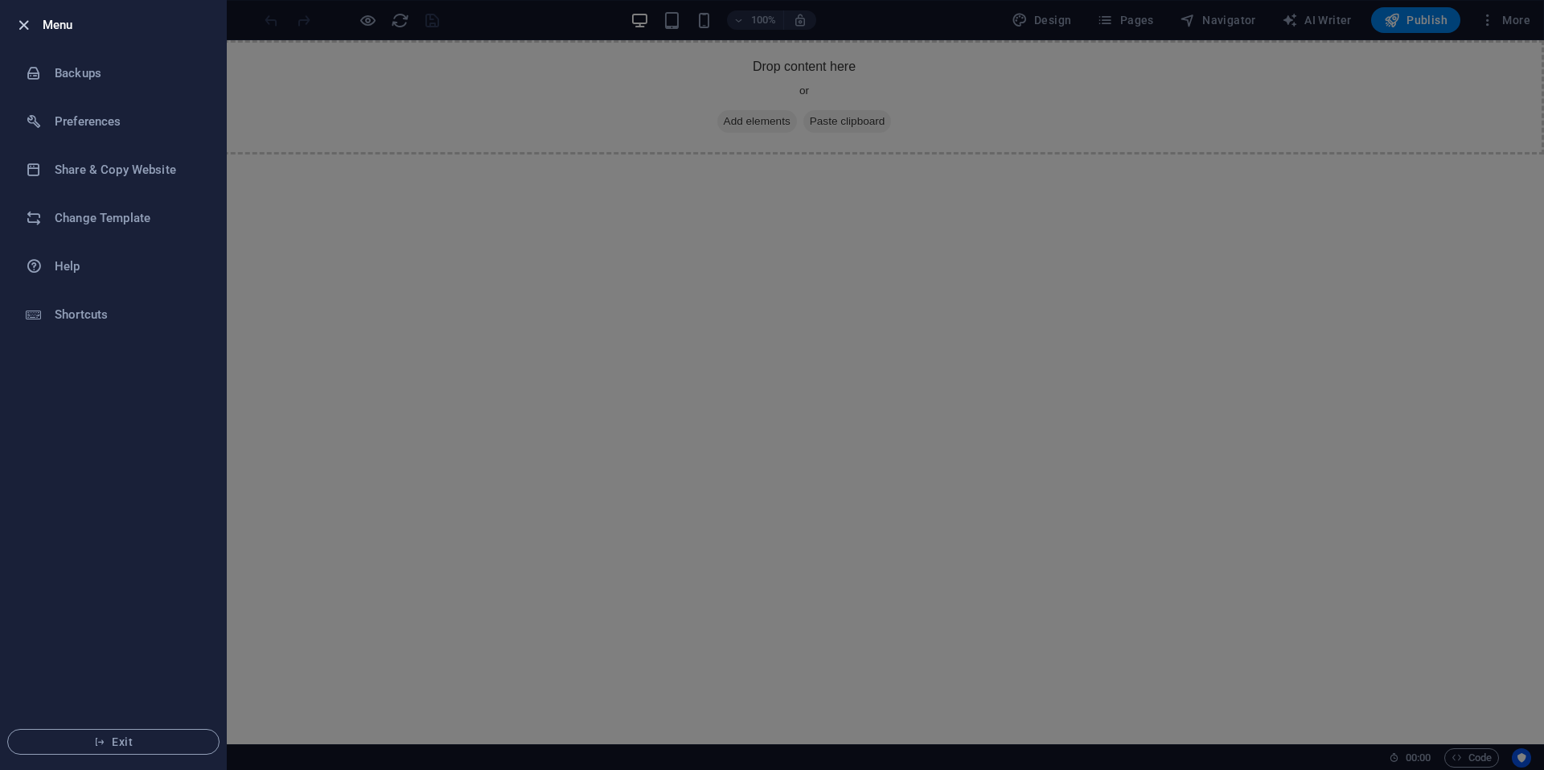
click at [30, 29] on icon "button" at bounding box center [23, 25] width 19 height 19
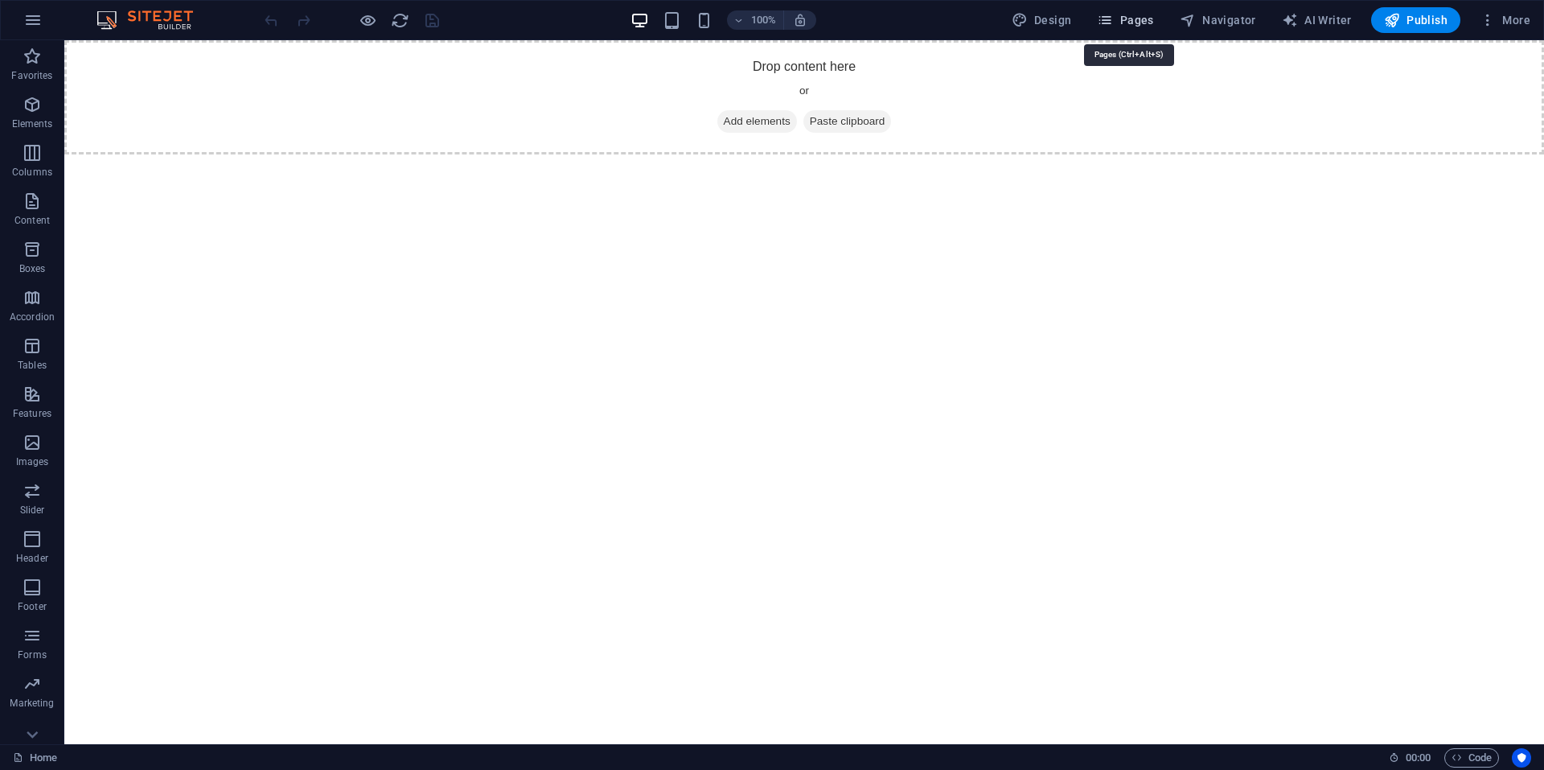
click at [1134, 23] on span "Pages" at bounding box center [1125, 20] width 56 height 16
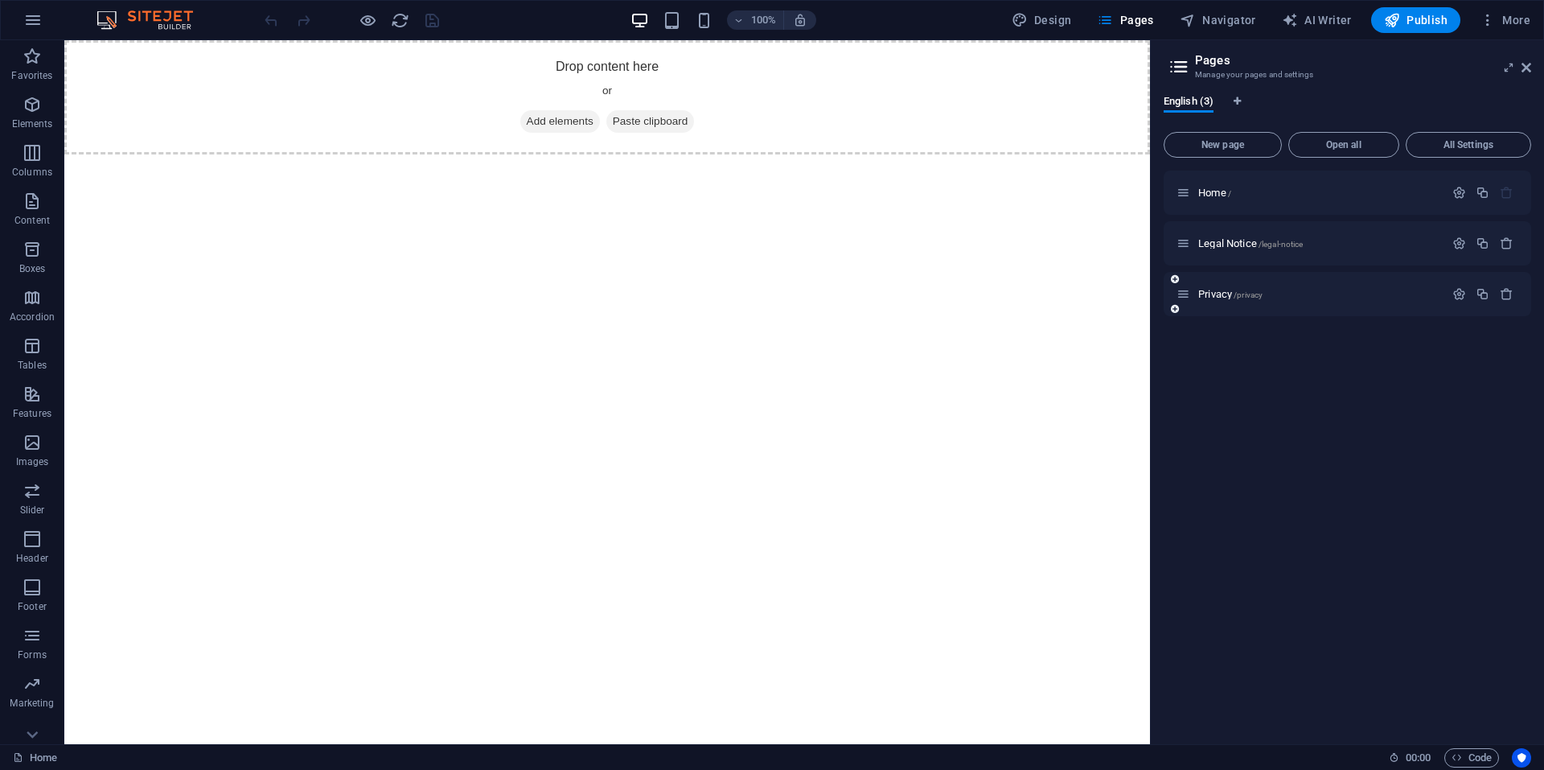
click at [1359, 282] on div "Privacy /privacy" at bounding box center [1348, 294] width 368 height 44
click at [1450, 296] on button "button" at bounding box center [1459, 294] width 23 height 14
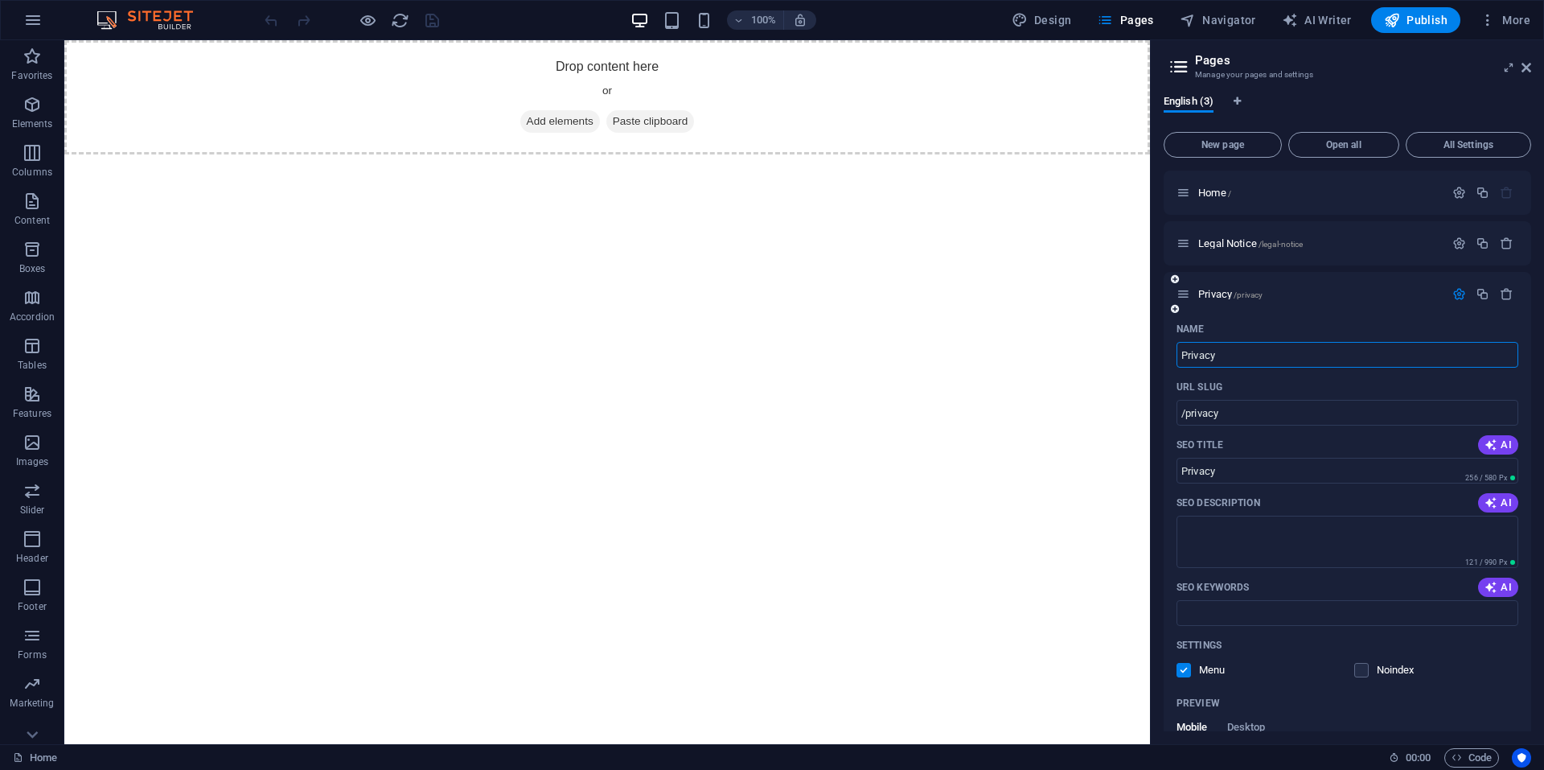
click at [1453, 294] on icon "button" at bounding box center [1460, 294] width 14 height 14
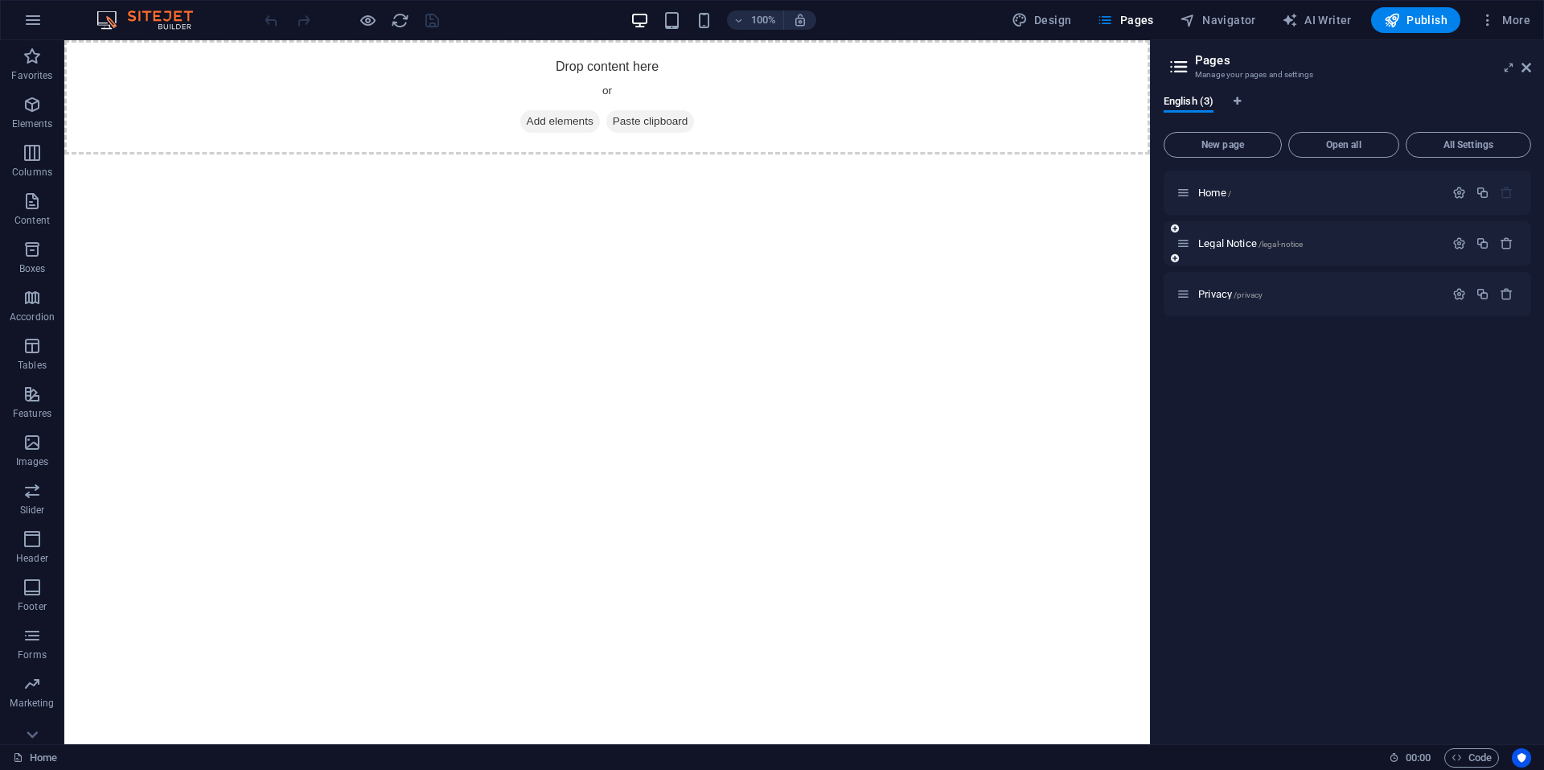
click at [1447, 233] on div "Legal Notice /legal-notice" at bounding box center [1348, 243] width 368 height 44
click at [1453, 242] on icon "button" at bounding box center [1460, 244] width 14 height 14
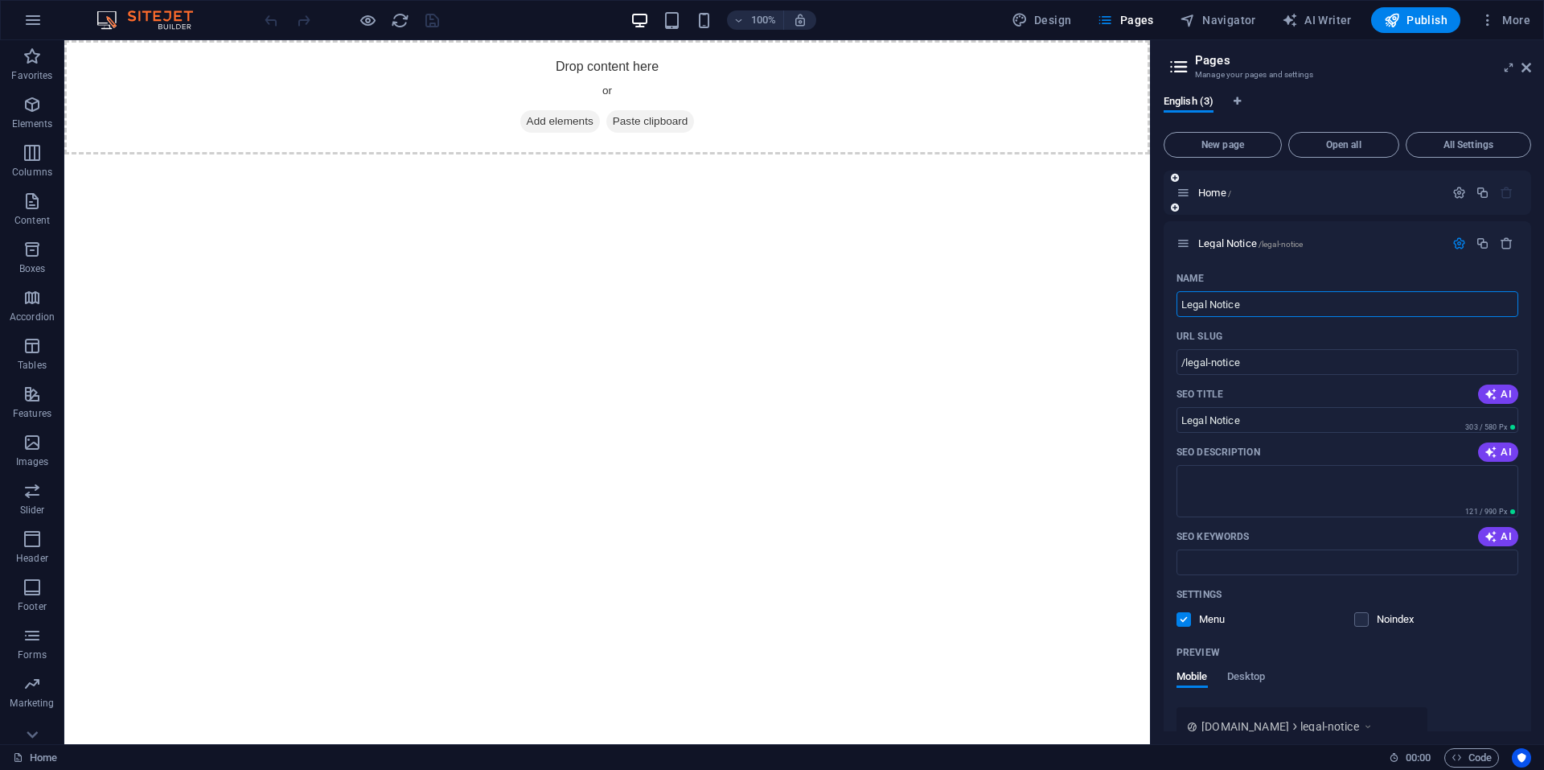
click at [1448, 200] on div at bounding box center [1483, 193] width 71 height 18
click at [1453, 197] on icon "button" at bounding box center [1460, 193] width 14 height 14
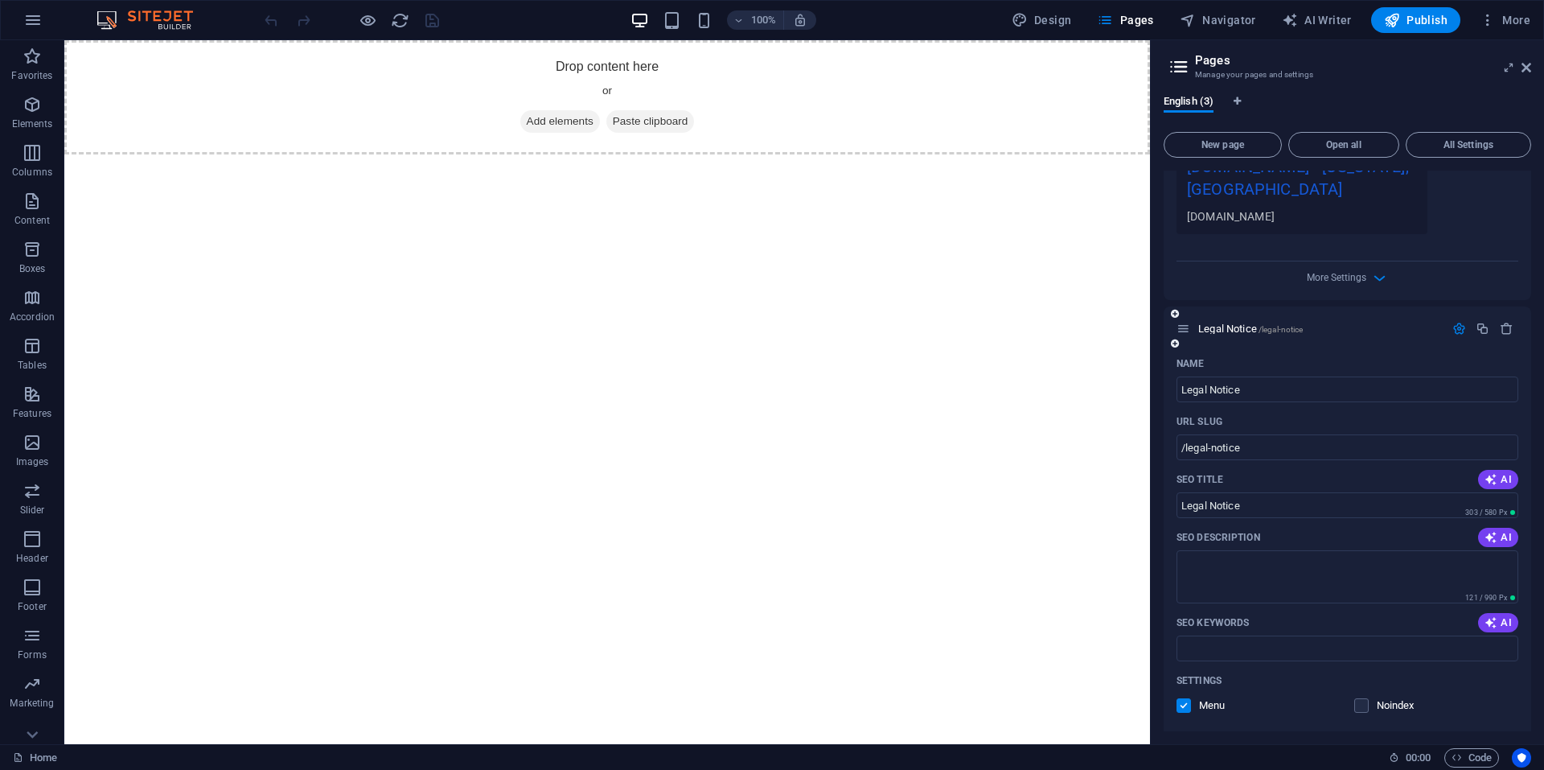
scroll to position [836, 0]
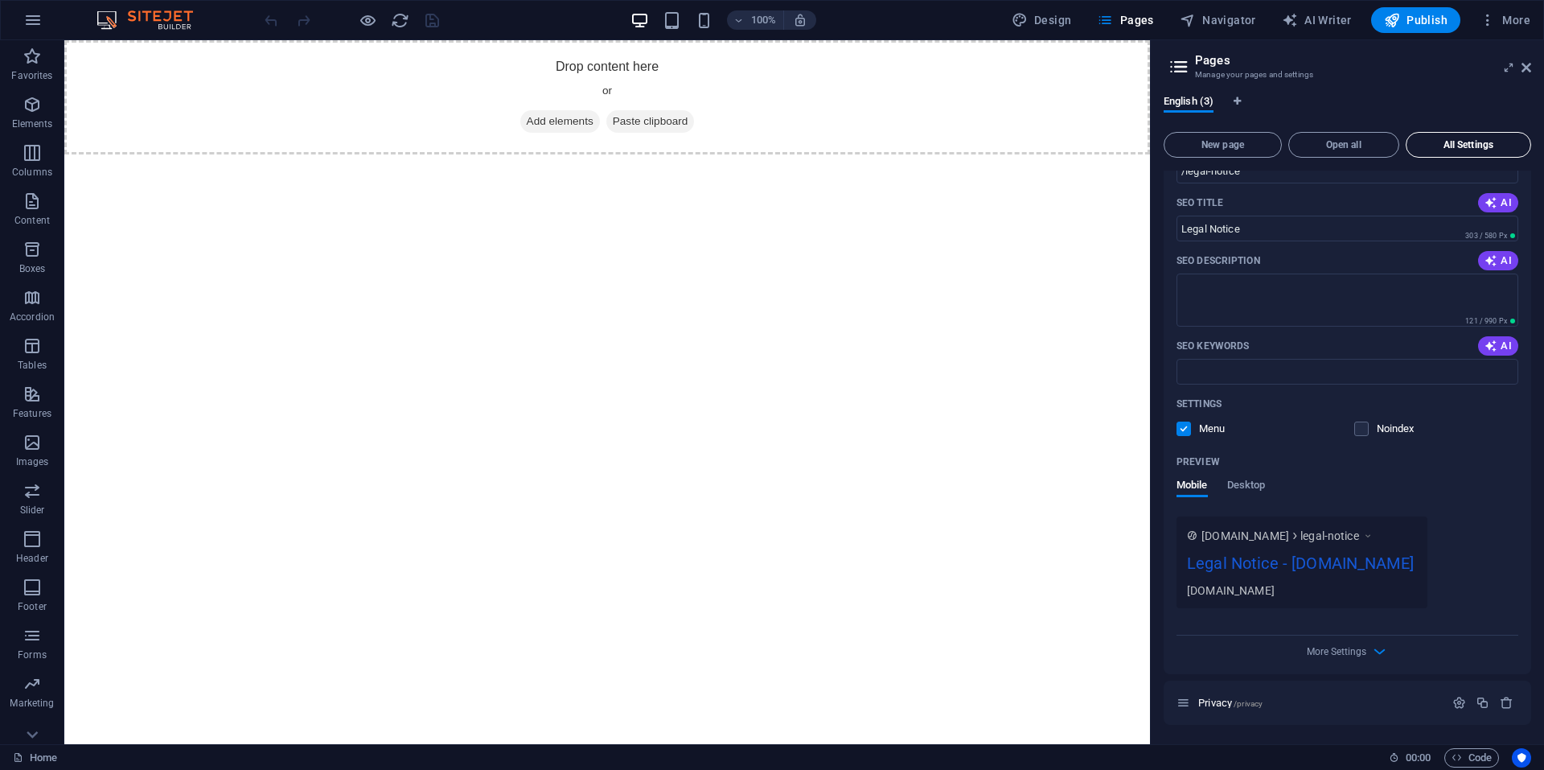
click at [1456, 149] on span "All Settings" at bounding box center [1468, 145] width 111 height 10
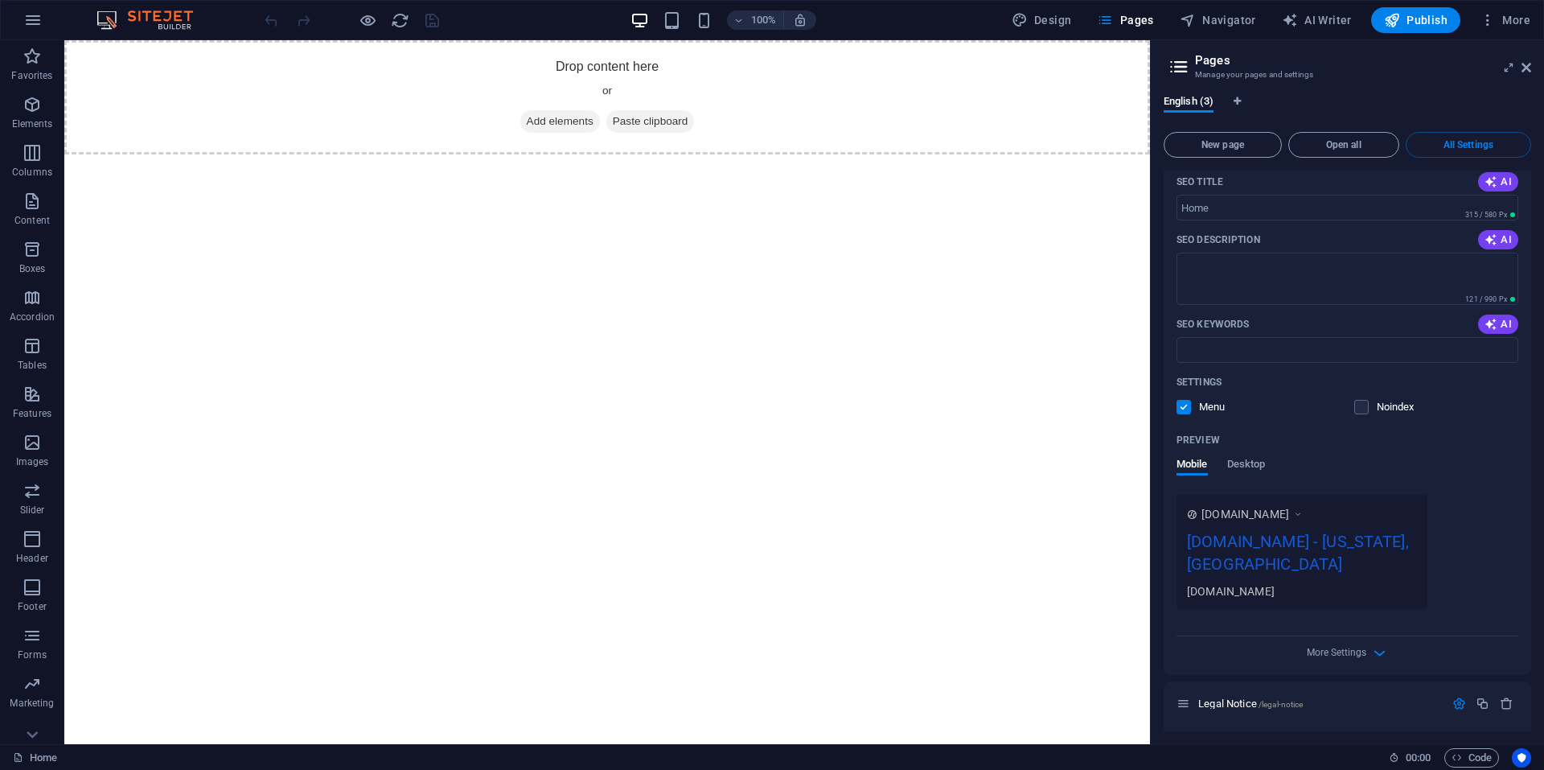
scroll to position [0, 0]
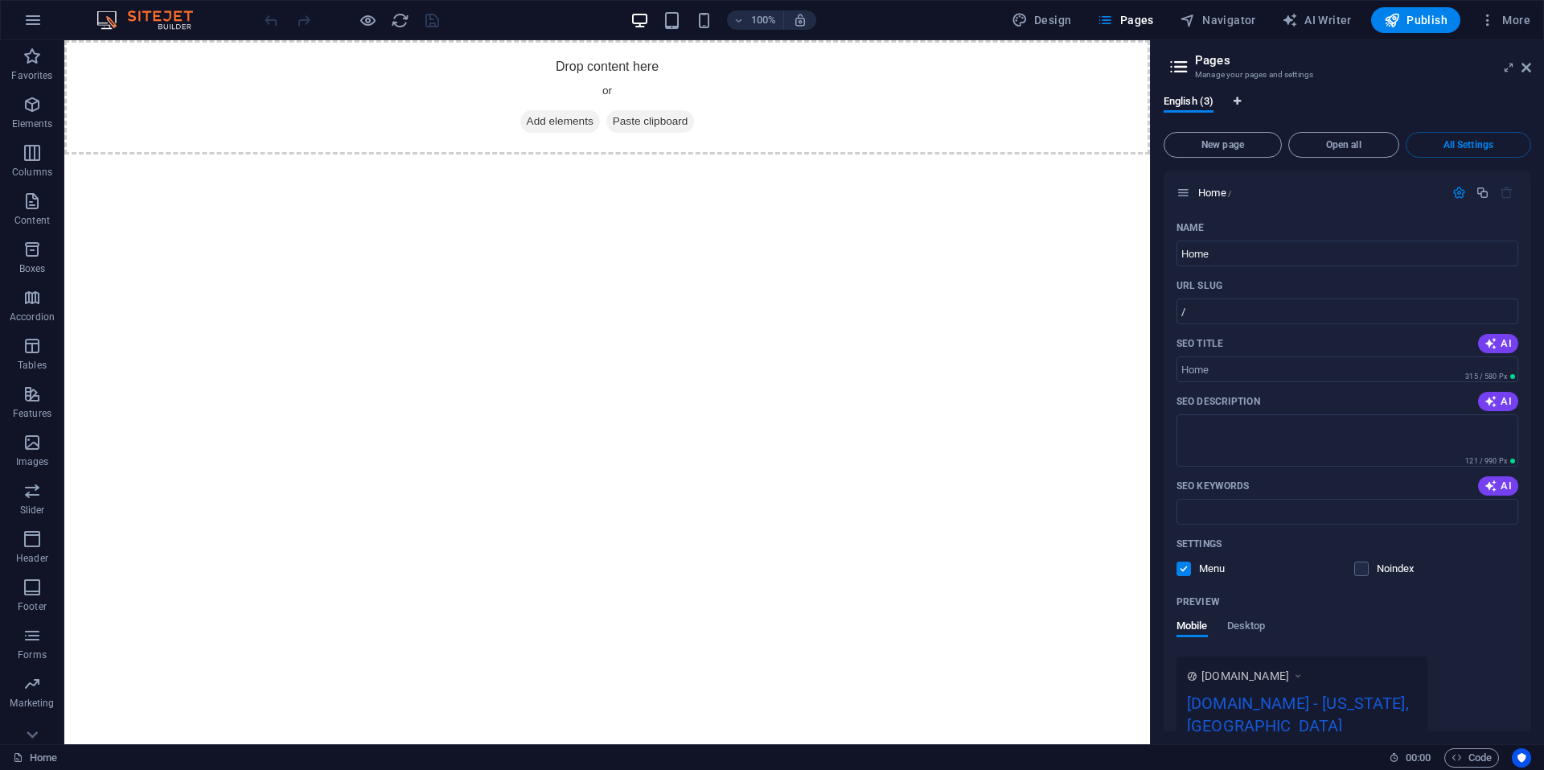
click at [1243, 101] on span "Language Tabs" at bounding box center [1238, 102] width 10 height 10
select select "41"
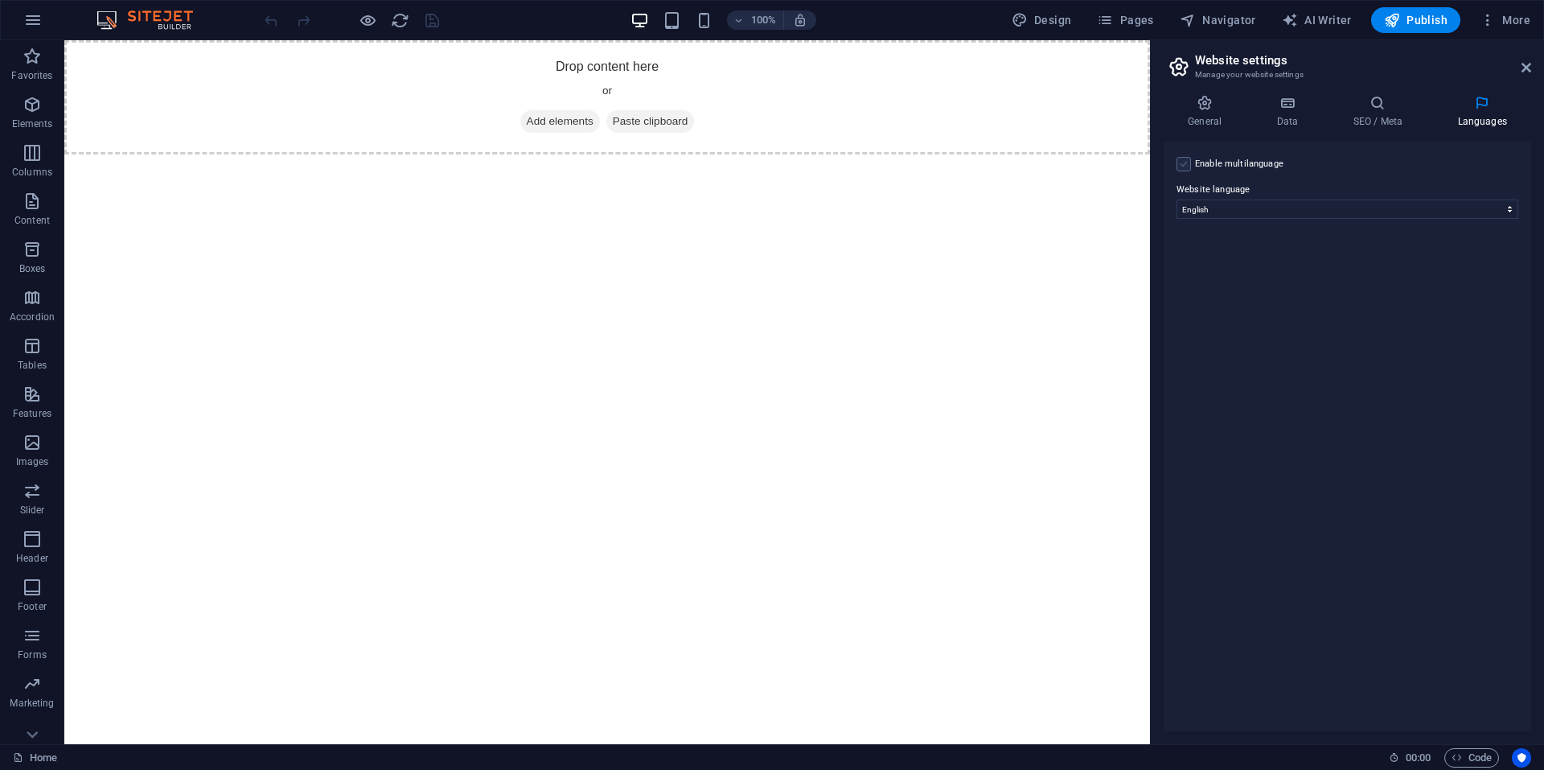
click at [1190, 161] on label at bounding box center [1184, 164] width 14 height 14
click at [0, 0] on input "Enable multilanguage To disable multilanguage delete all languages until only o…" at bounding box center [0, 0] width 0 height 0
select select
click at [1271, 117] on h4 "Data" at bounding box center [1290, 112] width 76 height 34
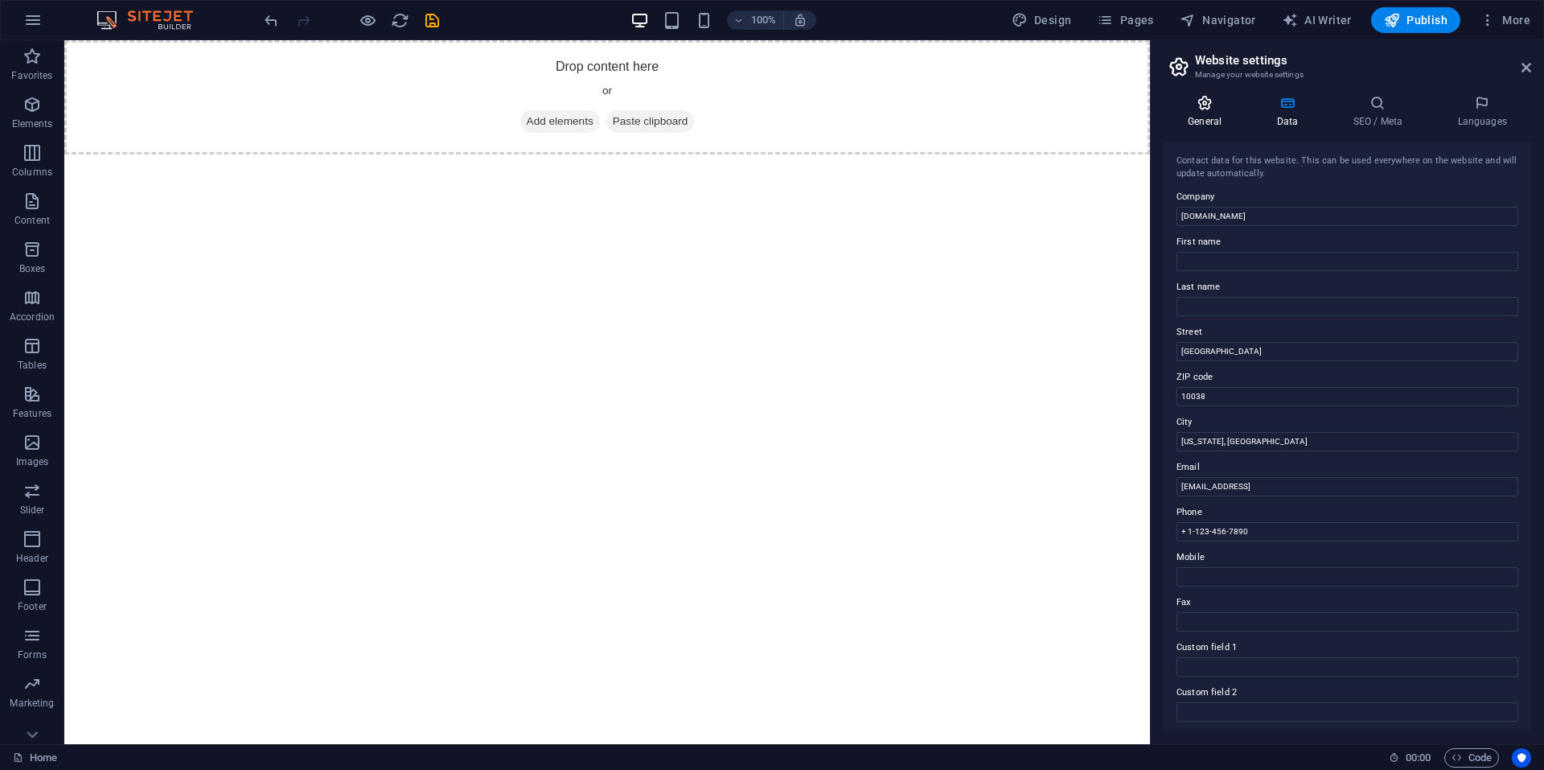
click at [1216, 103] on icon at bounding box center [1205, 103] width 82 height 16
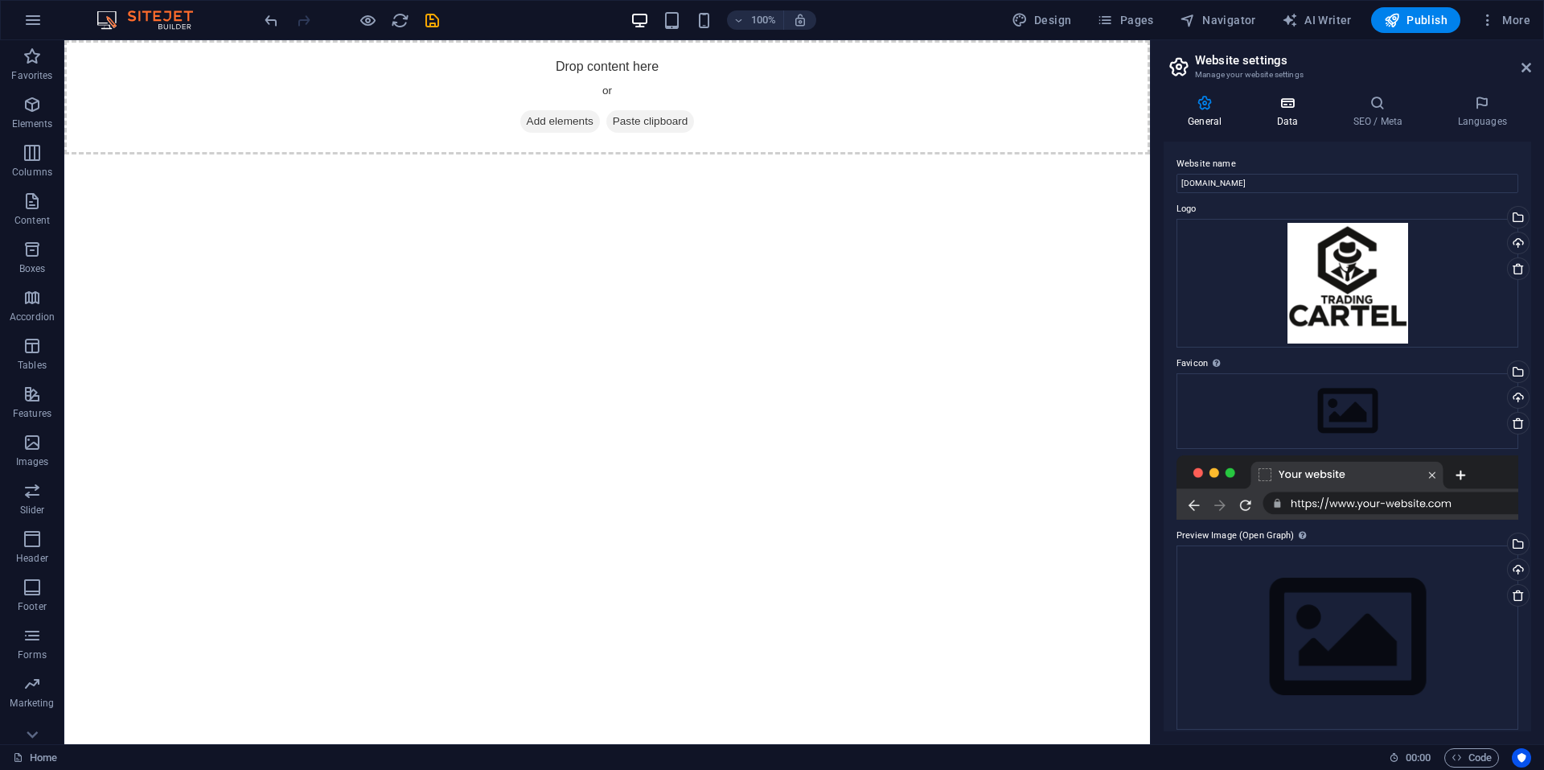
drag, startPoint x: 1277, startPoint y: 113, endPoint x: 1325, endPoint y: 109, distance: 48.5
click at [1280, 113] on h4 "Data" at bounding box center [1290, 112] width 76 height 34
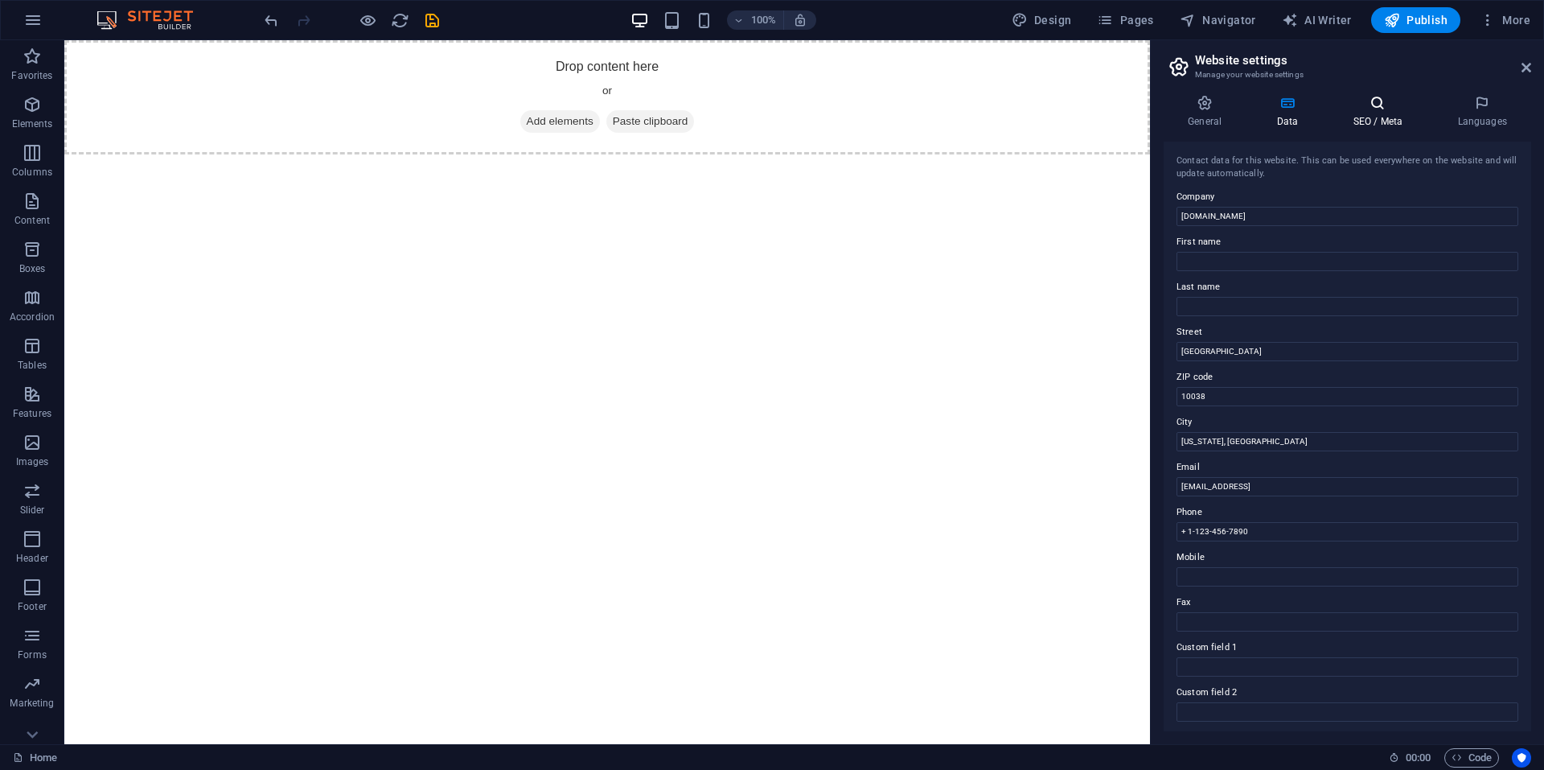
click at [1365, 110] on icon at bounding box center [1378, 103] width 98 height 16
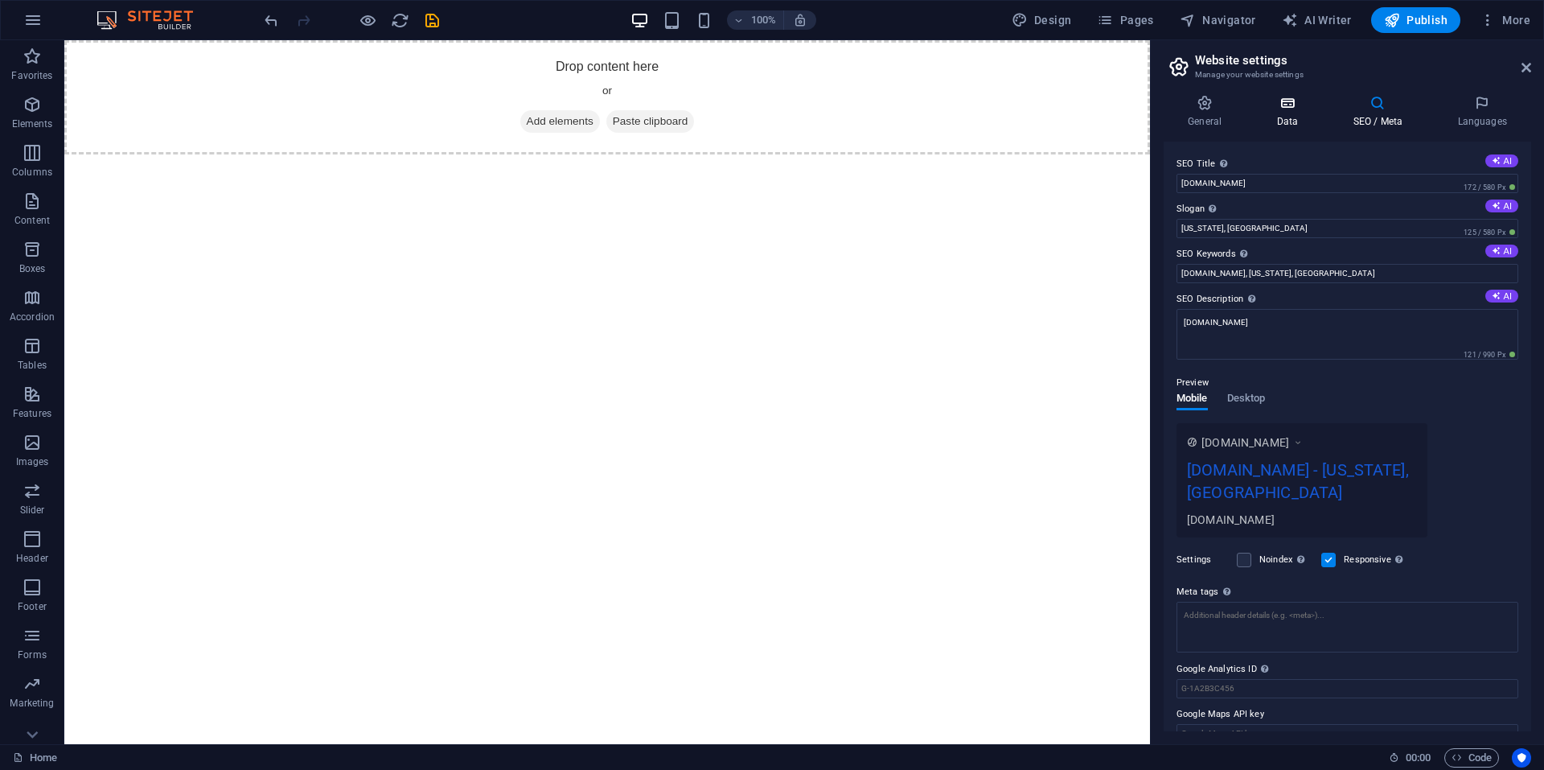
click at [1277, 110] on icon at bounding box center [1287, 103] width 70 height 16
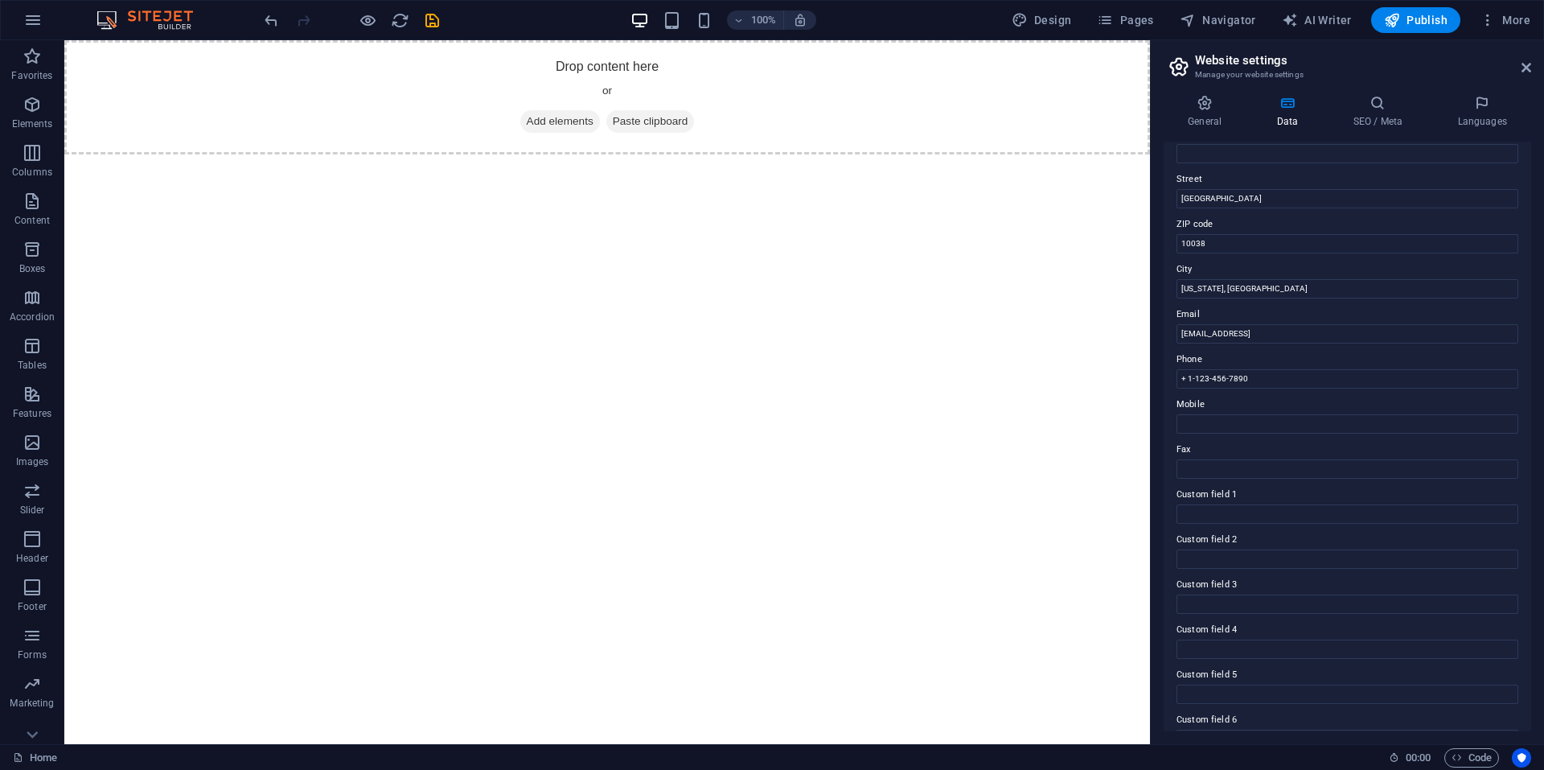
scroll to position [183, 0]
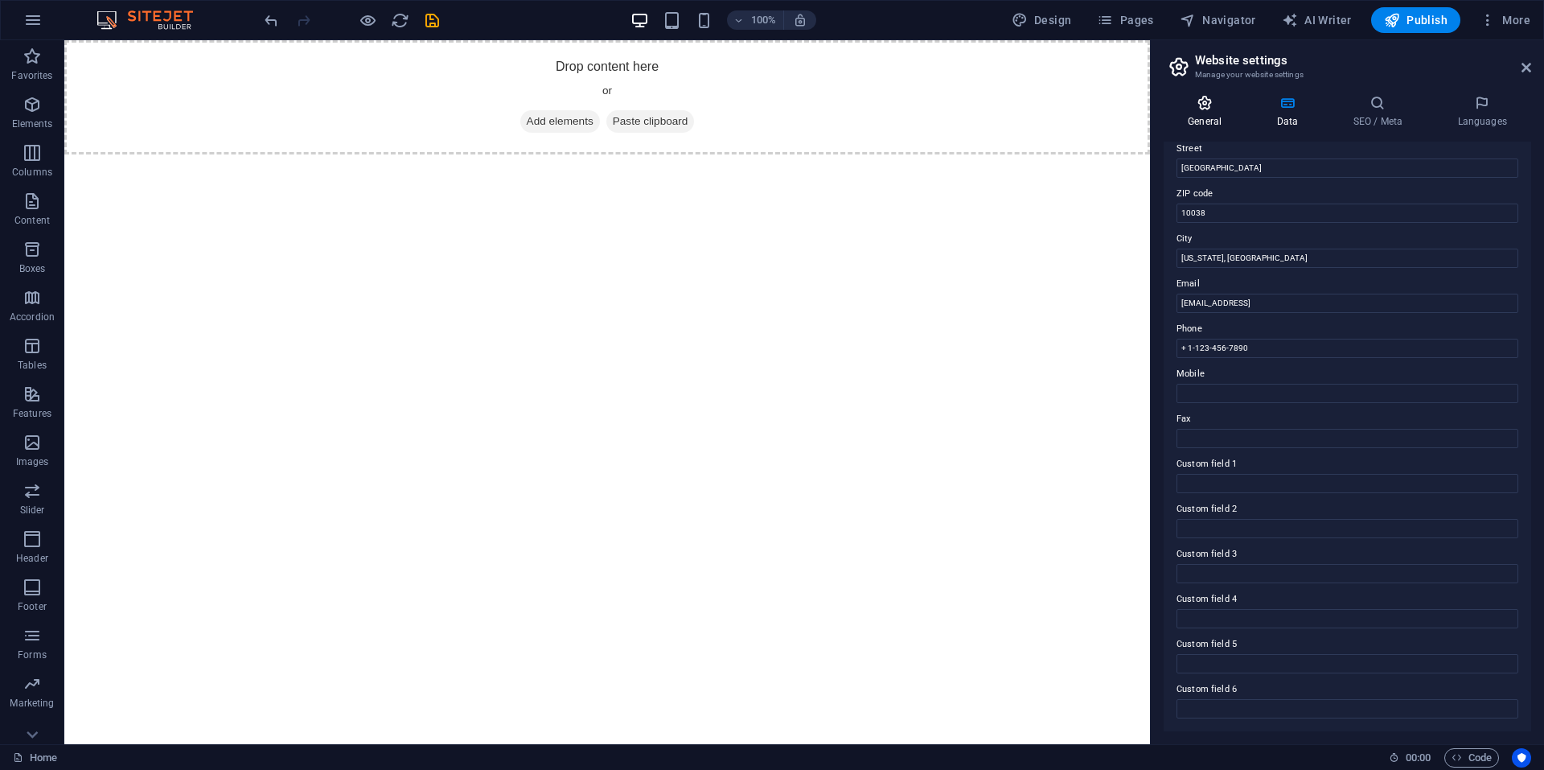
click at [1202, 116] on h4 "General" at bounding box center [1208, 112] width 88 height 34
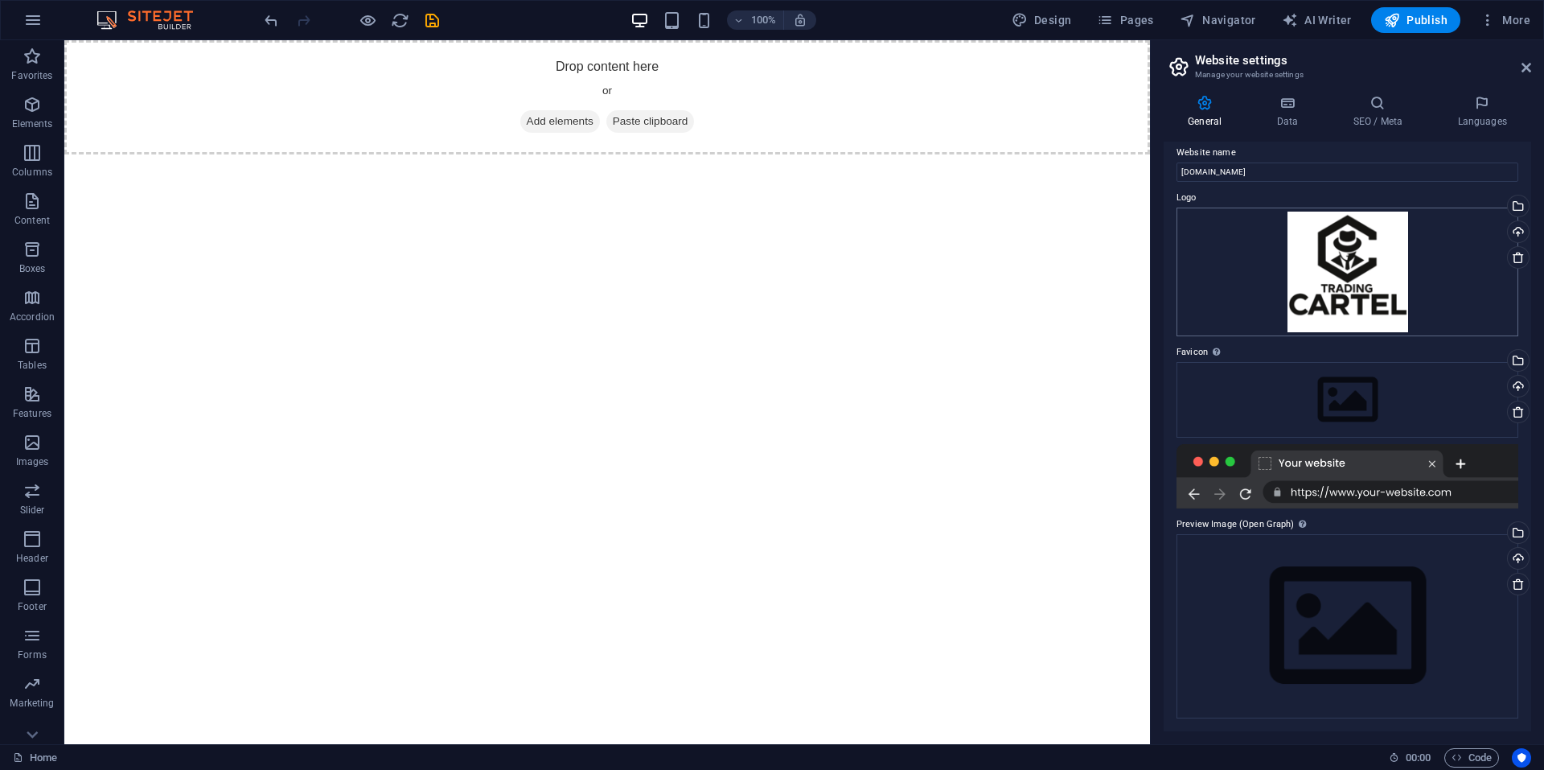
scroll to position [0, 0]
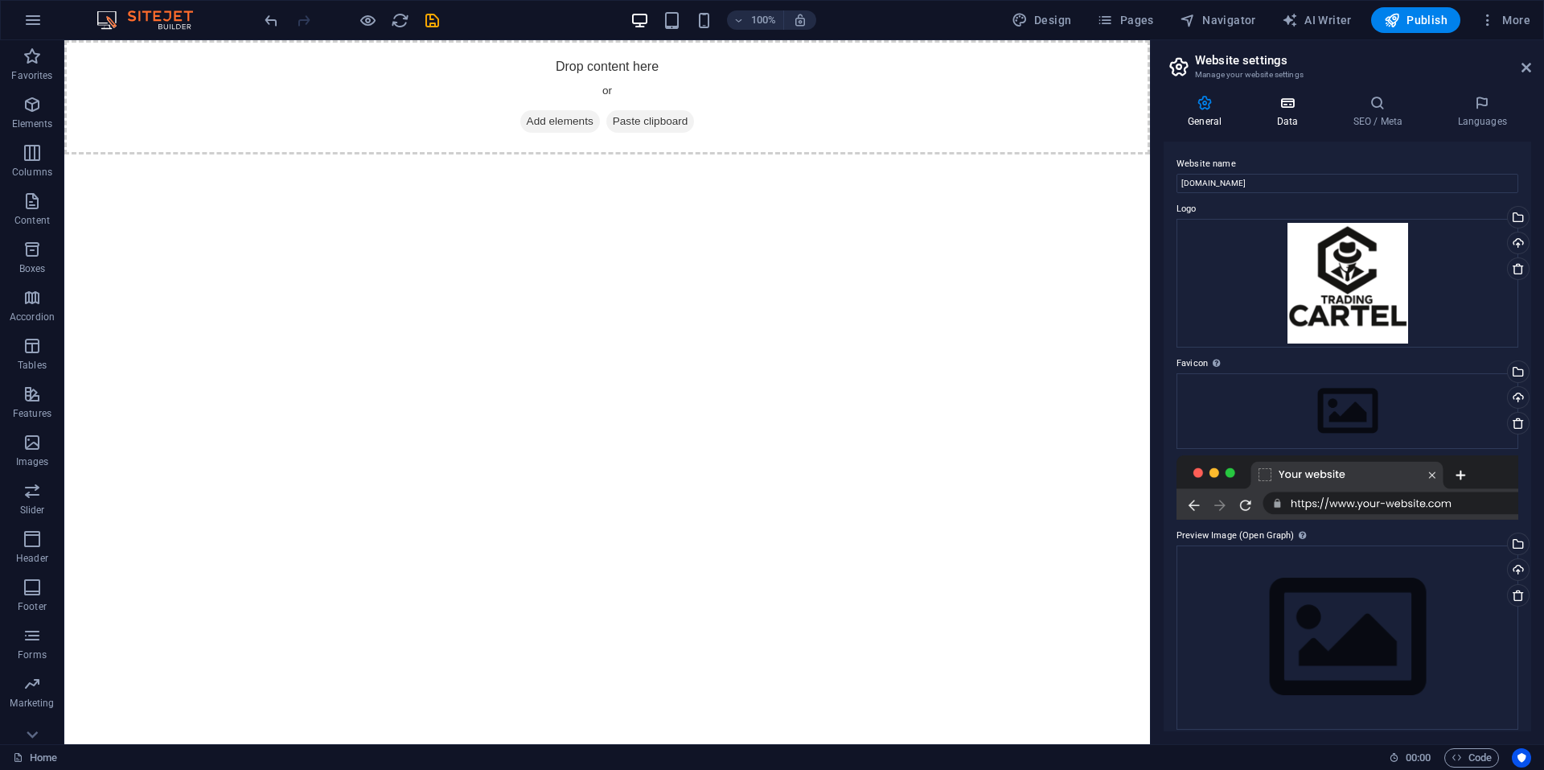
click at [1312, 115] on h4 "Data" at bounding box center [1290, 112] width 76 height 34
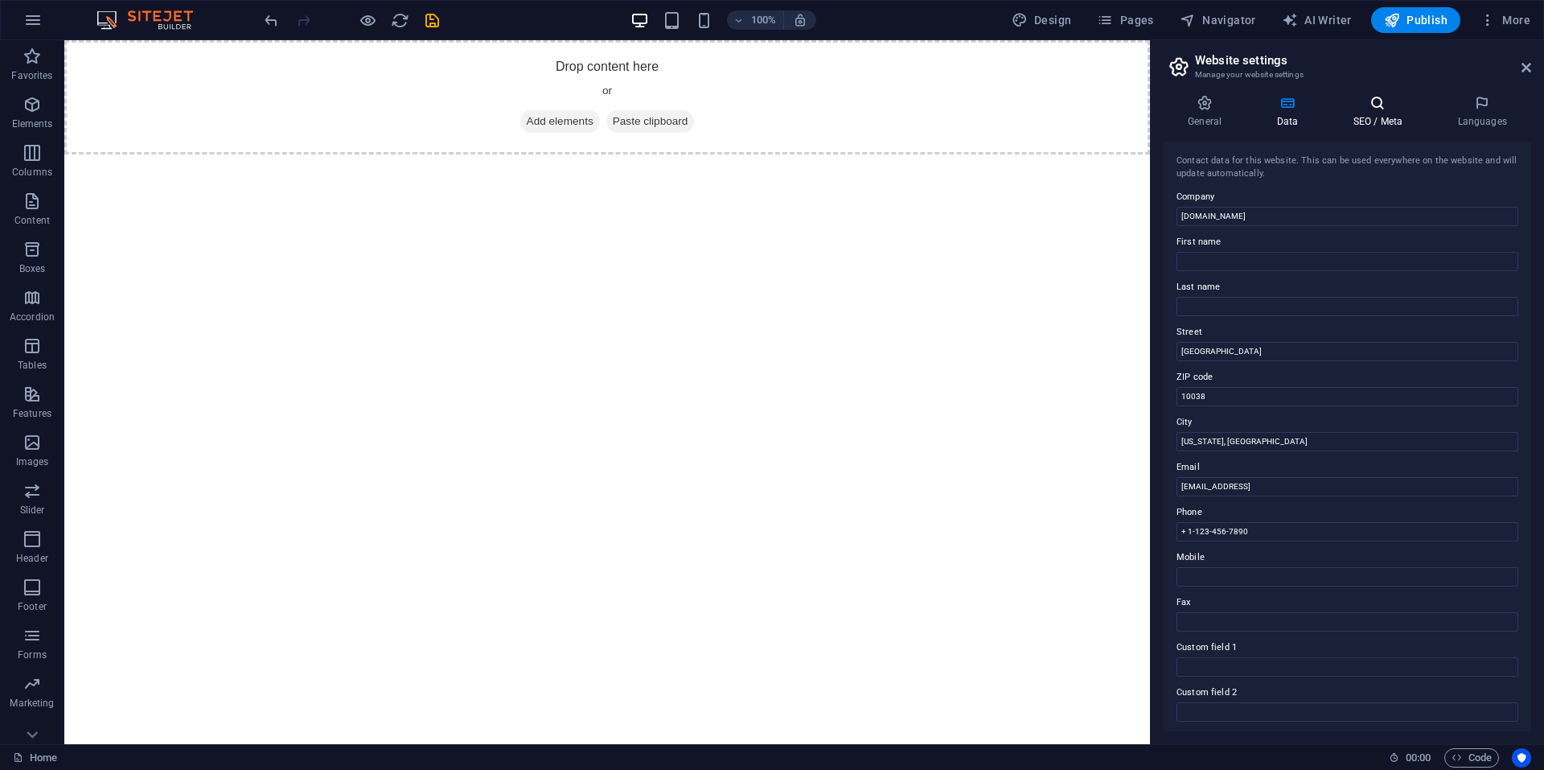
click at [1361, 110] on icon at bounding box center [1378, 103] width 98 height 16
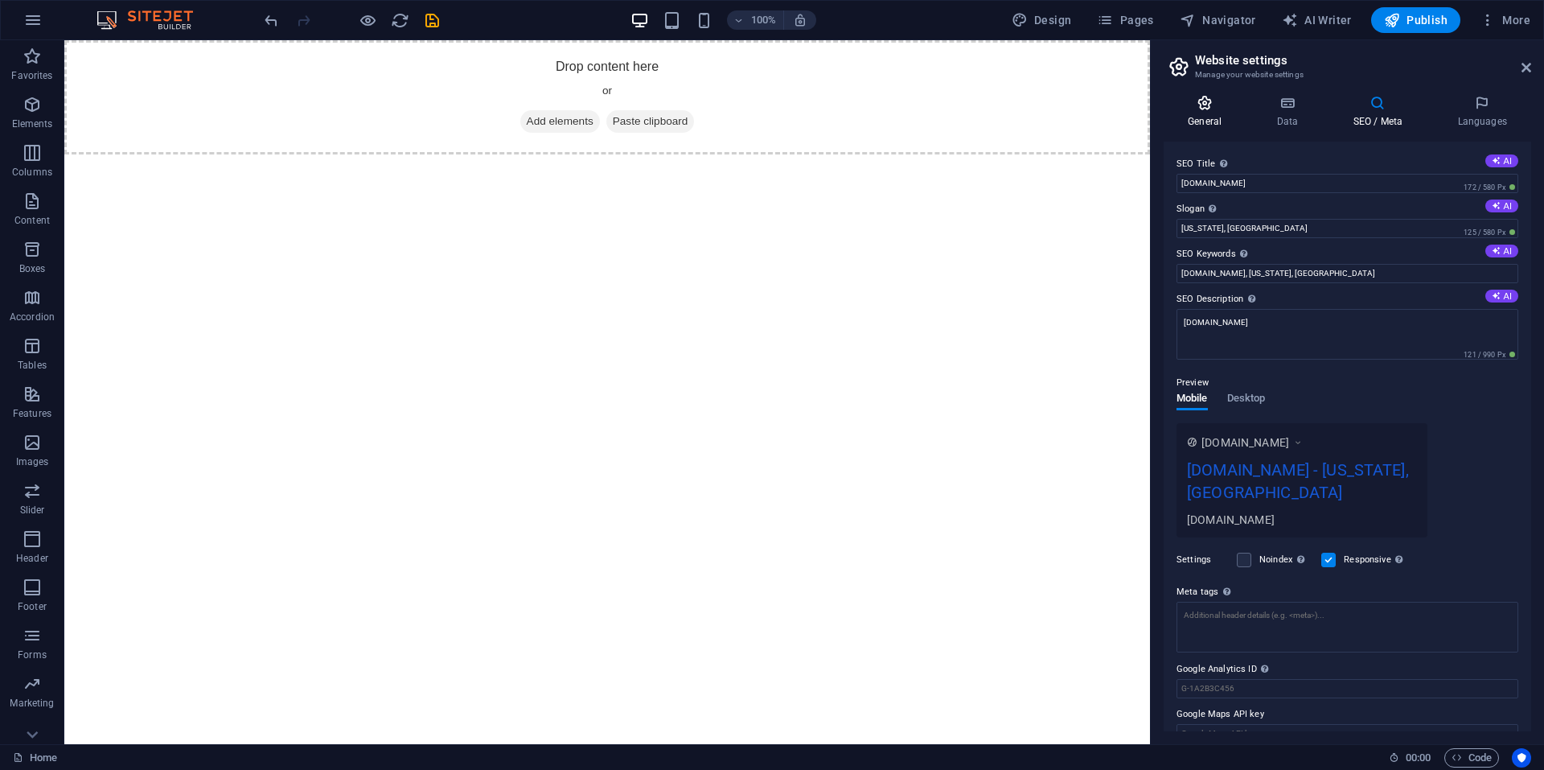
click at [1222, 125] on h4 "General" at bounding box center [1208, 112] width 88 height 34
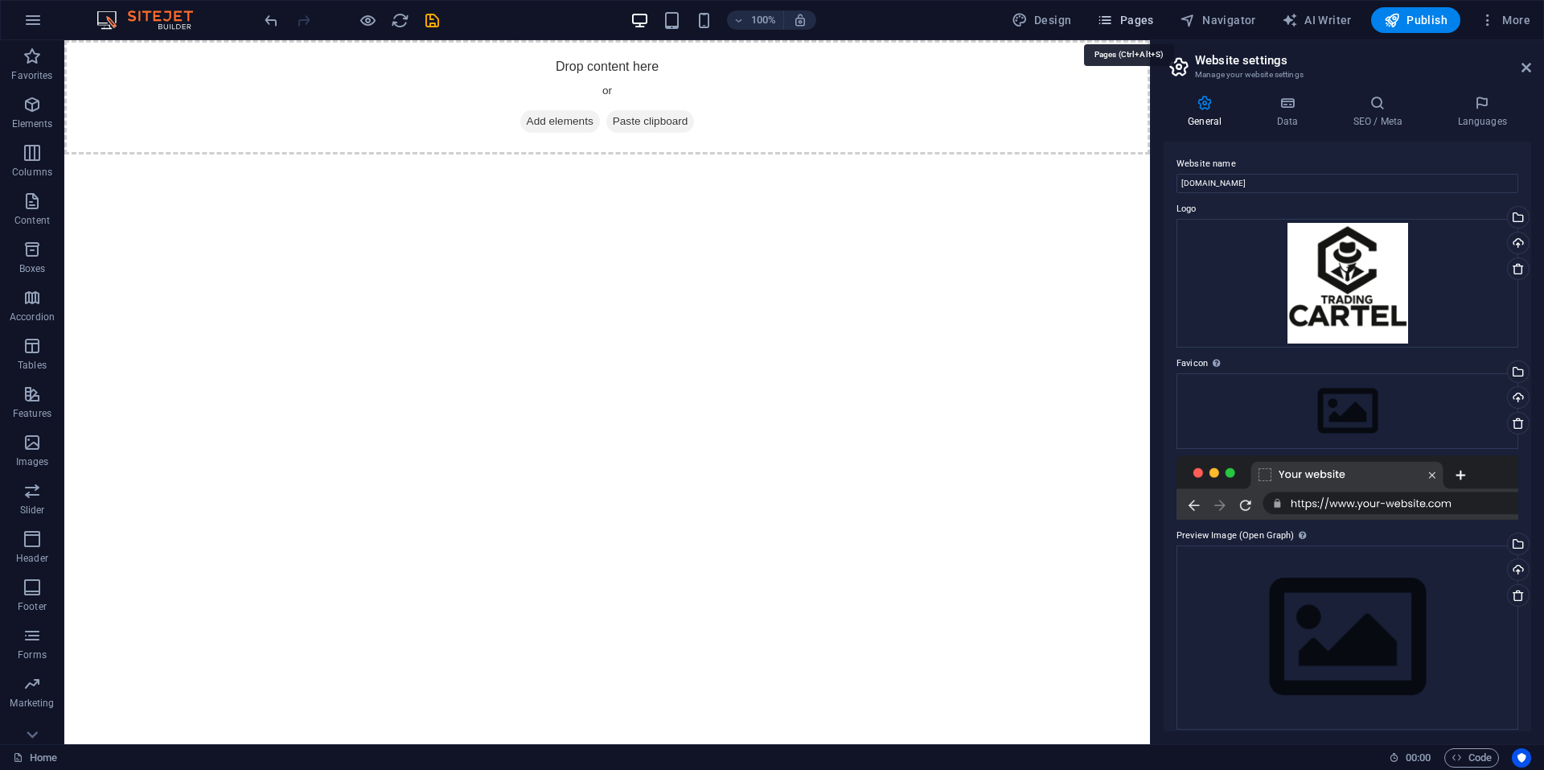
click at [1113, 9] on button "Pages" at bounding box center [1125, 20] width 69 height 26
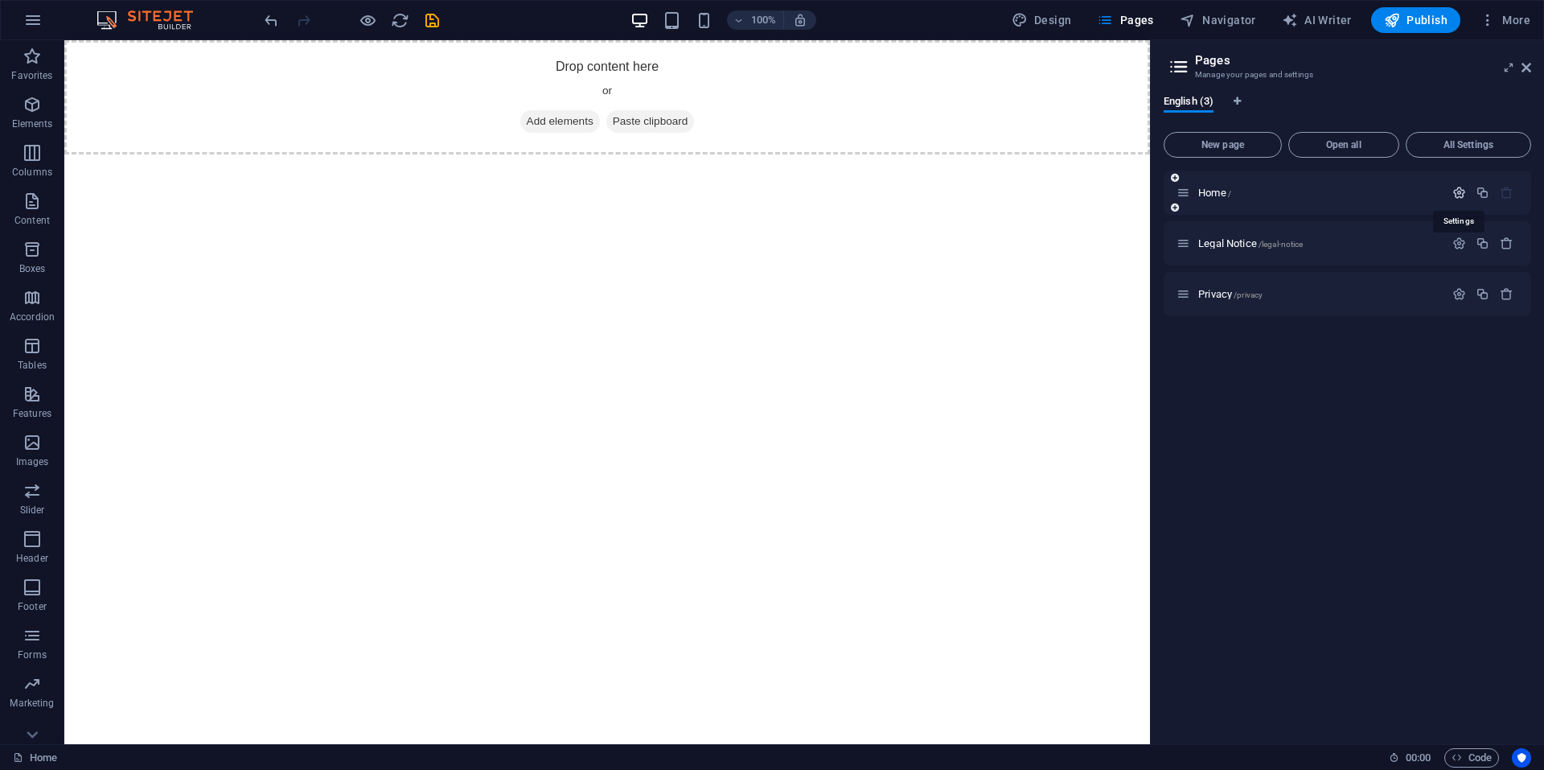
click at [1462, 191] on icon "button" at bounding box center [1460, 193] width 14 height 14
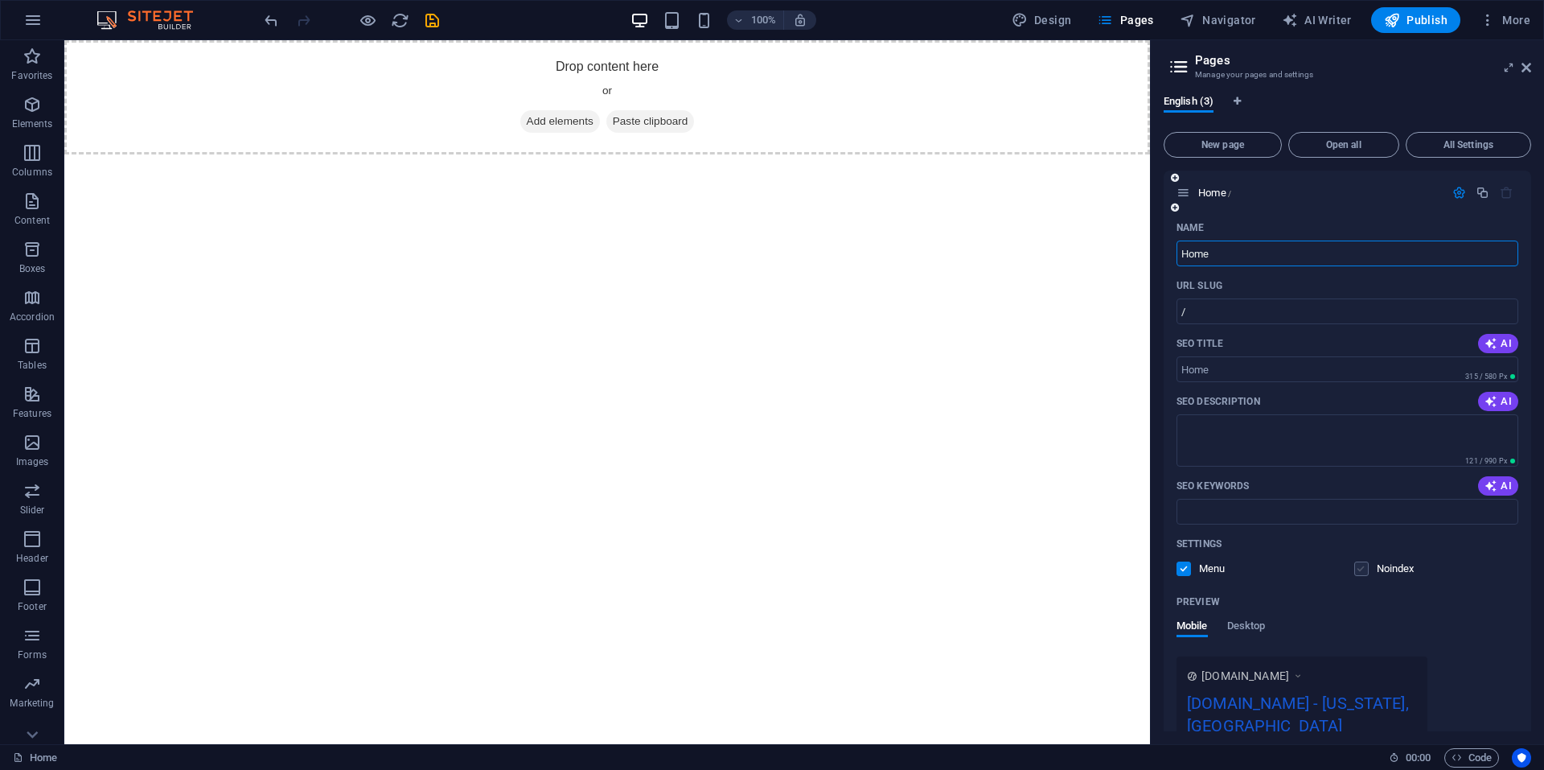
click at [1359, 572] on label at bounding box center [1362, 568] width 14 height 14
click at [0, 0] on input "checkbox" at bounding box center [0, 0] width 0 height 0
click at [1187, 565] on label at bounding box center [1184, 568] width 14 height 14
click at [0, 0] on input "checkbox" at bounding box center [0, 0] width 0 height 0
click at [1184, 566] on label at bounding box center [1184, 568] width 14 height 14
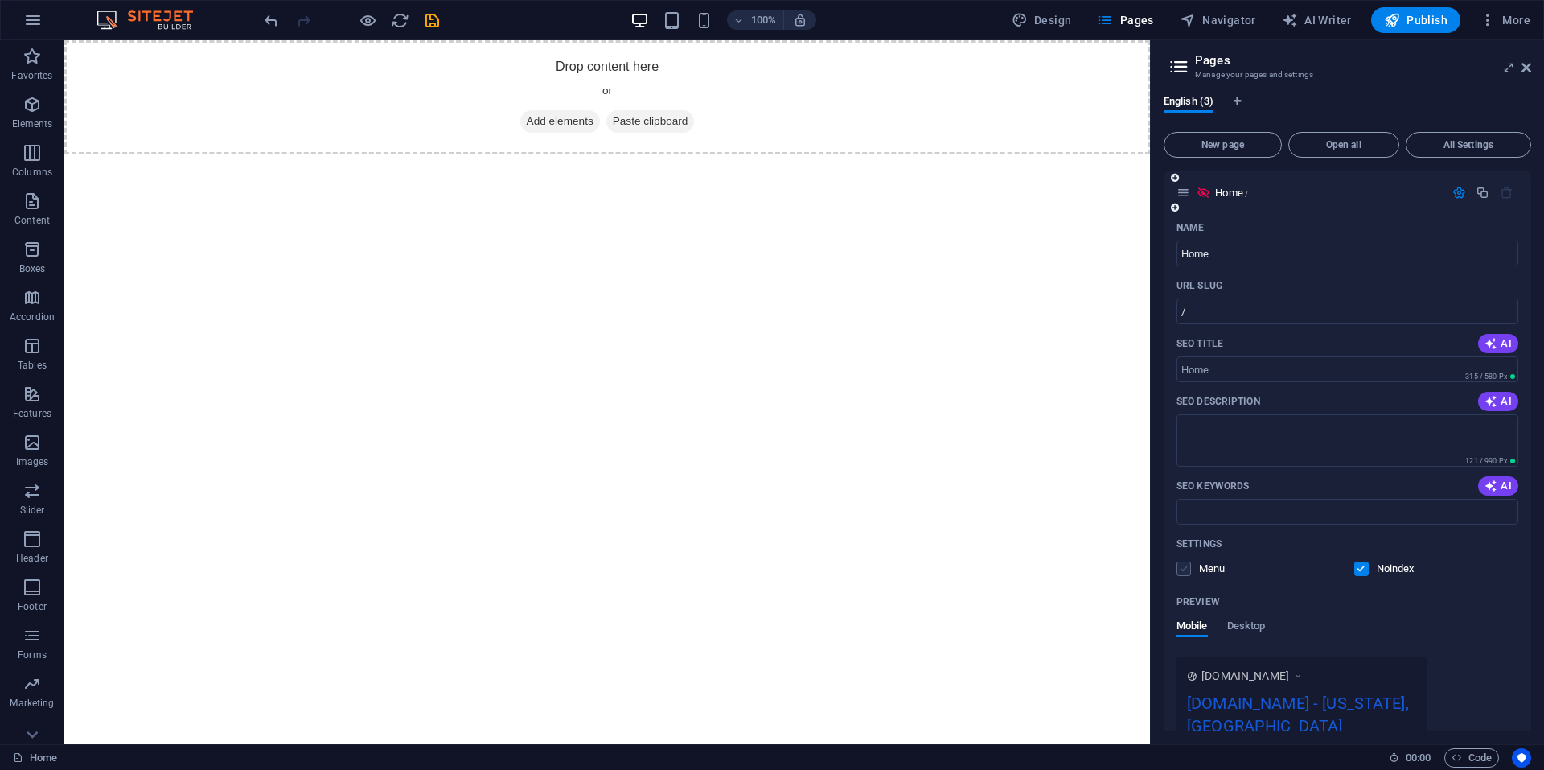
click at [0, 0] on input "checkbox" at bounding box center [0, 0] width 0 height 0
click at [1362, 573] on label at bounding box center [1362, 568] width 14 height 14
click at [0, 0] on input "checkbox" at bounding box center [0, 0] width 0 height 0
click at [1483, 133] on button "All Settings" at bounding box center [1468, 145] width 125 height 26
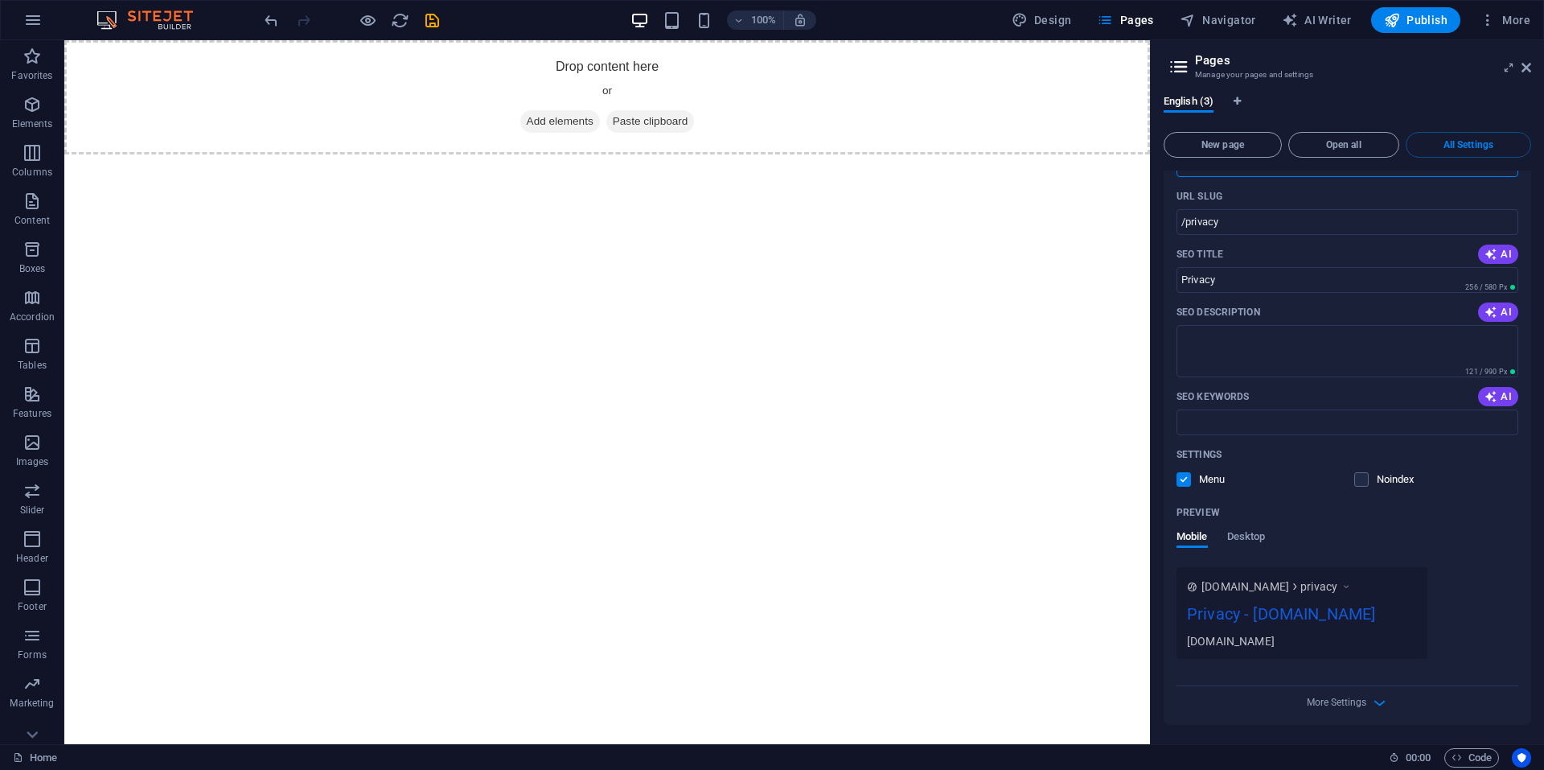
scroll to position [1435, 0]
click at [35, 117] on span "Elements" at bounding box center [32, 114] width 64 height 39
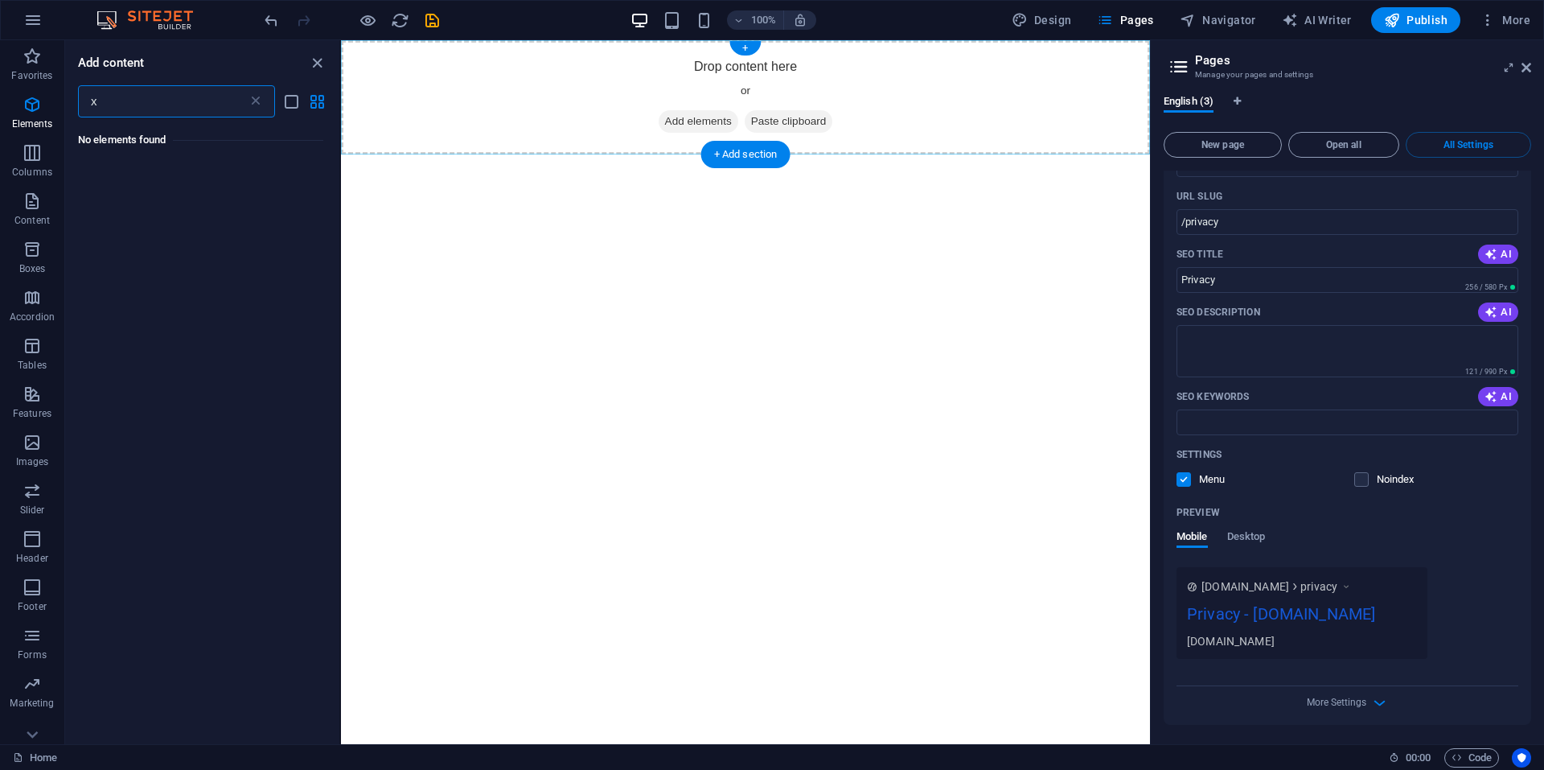
scroll to position [0, 0]
type input "х"
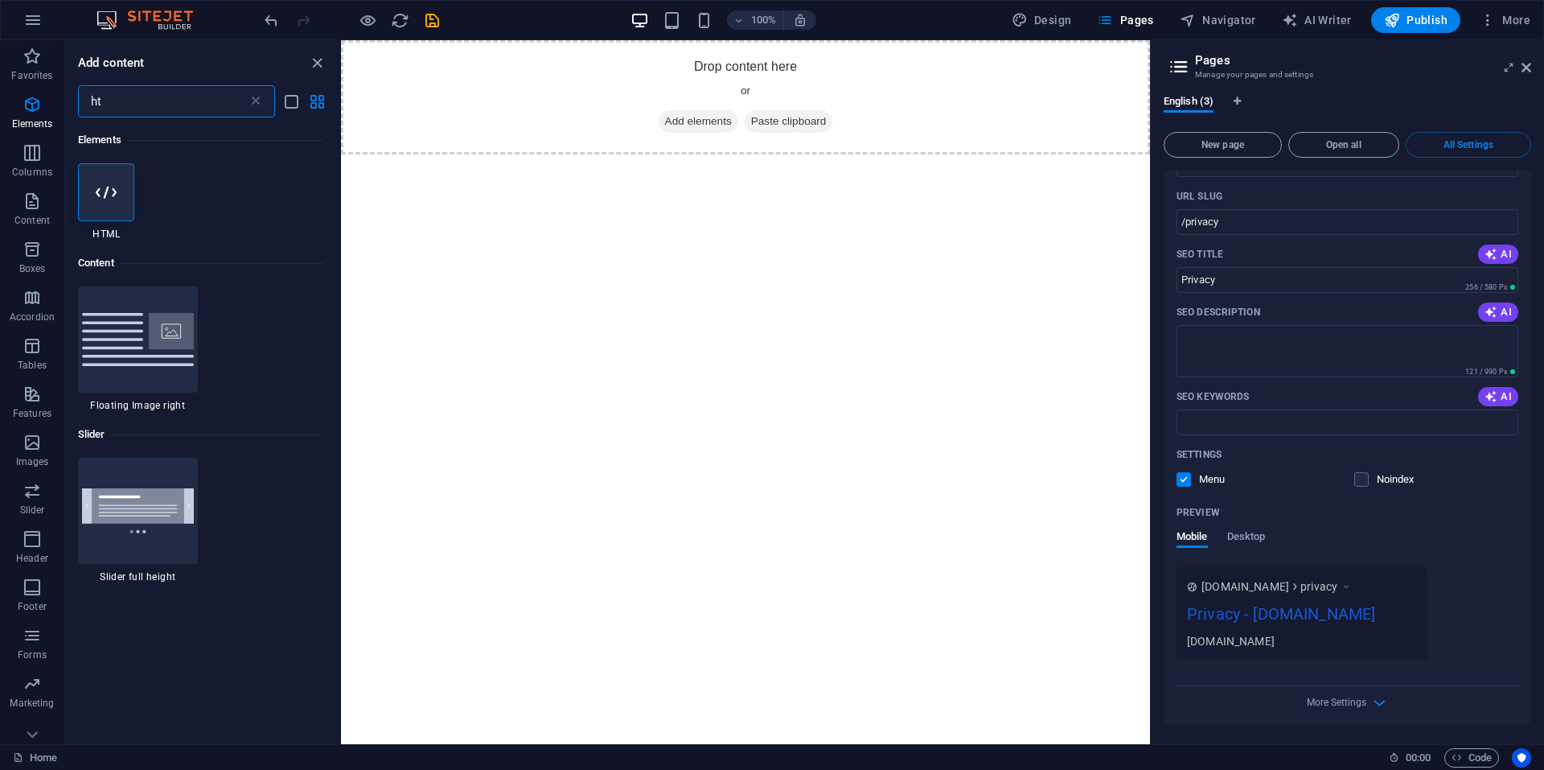
type input "ht"
click at [112, 199] on icon at bounding box center [106, 192] width 21 height 21
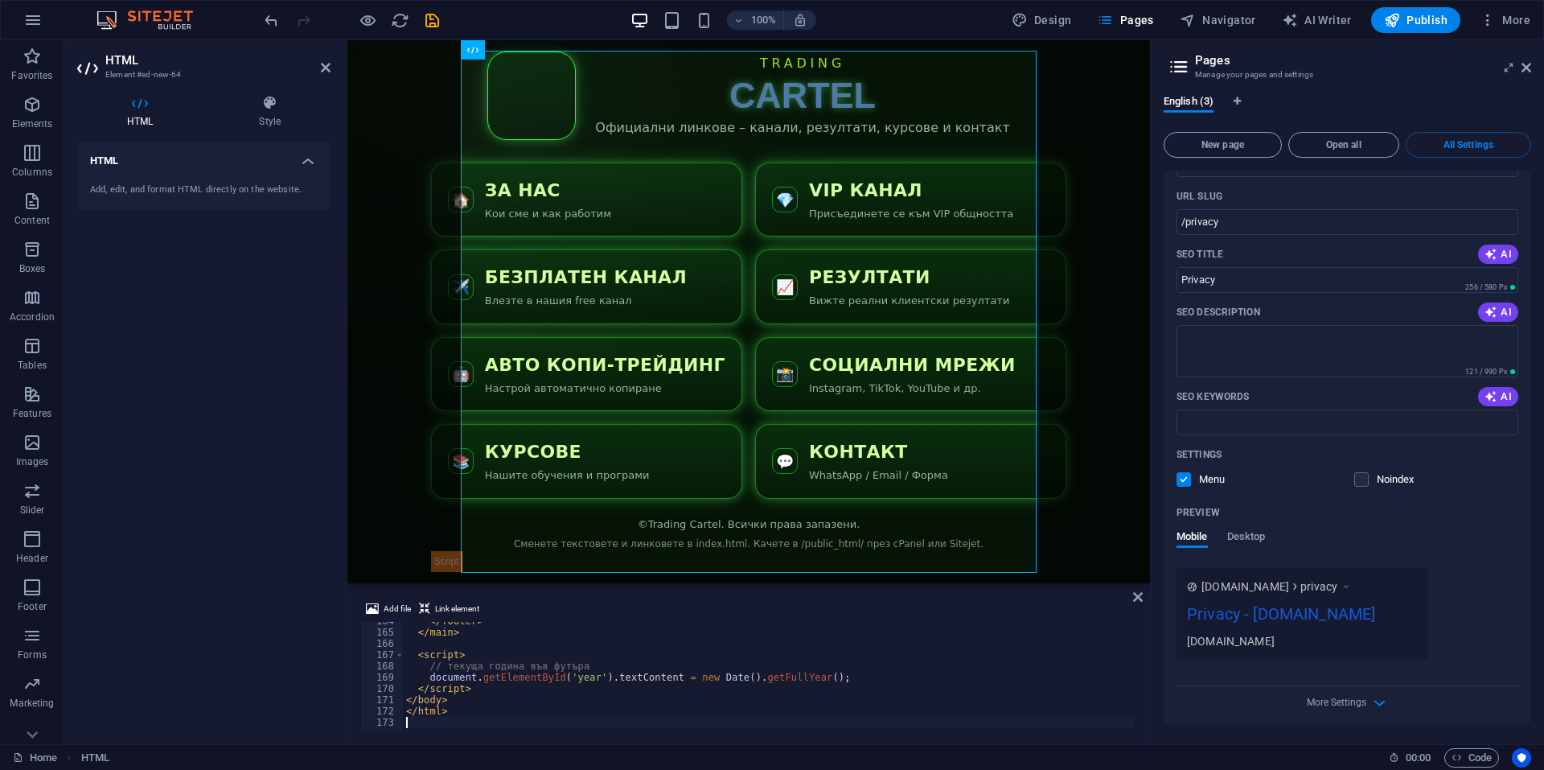
scroll to position [1842, 0]
drag, startPoint x: 1523, startPoint y: 70, endPoint x: 1168, endPoint y: 35, distance: 356.5
click at [1523, 70] on icon at bounding box center [1527, 67] width 10 height 13
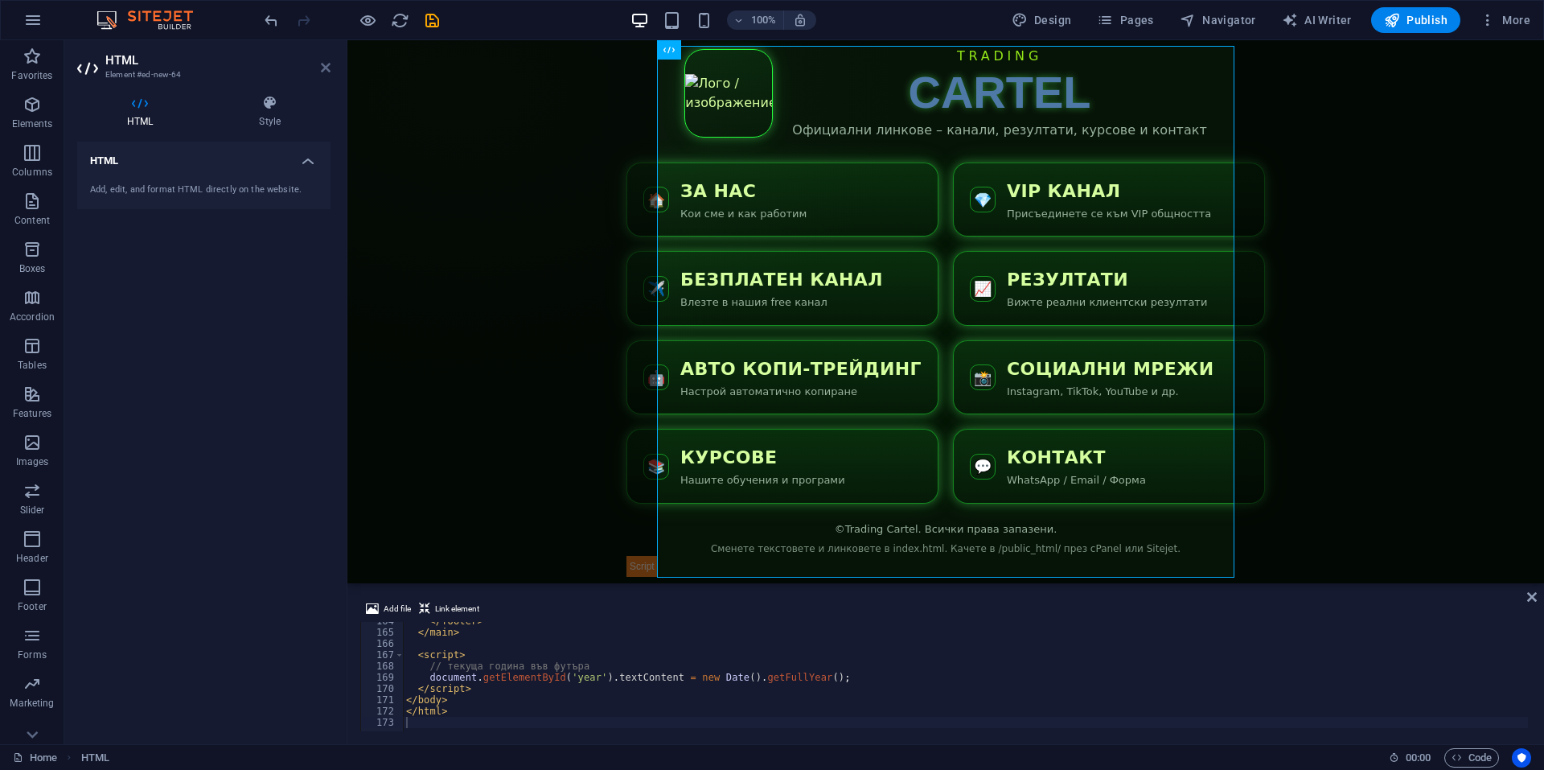
drag, startPoint x: 325, startPoint y: 67, endPoint x: 426, endPoint y: 72, distance: 100.7
click at [325, 67] on icon at bounding box center [326, 67] width 10 height 13
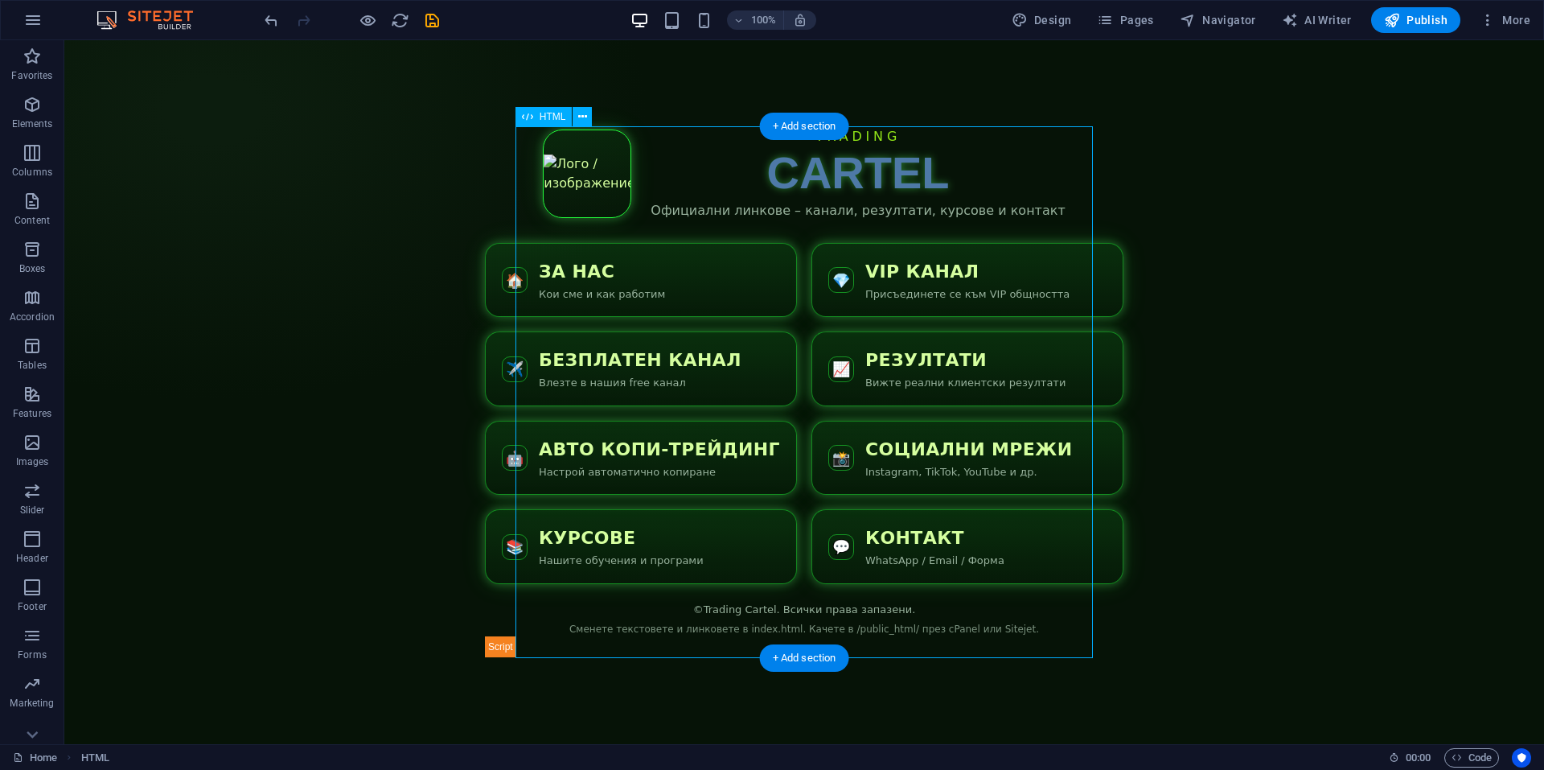
click at [1090, 650] on div "Trading Cartel TRADING CARTEL Официални линкове – канали, резултати, курсове и …" at bounding box center [804, 392] width 639 height 531
click at [581, 115] on icon at bounding box center [582, 117] width 9 height 17
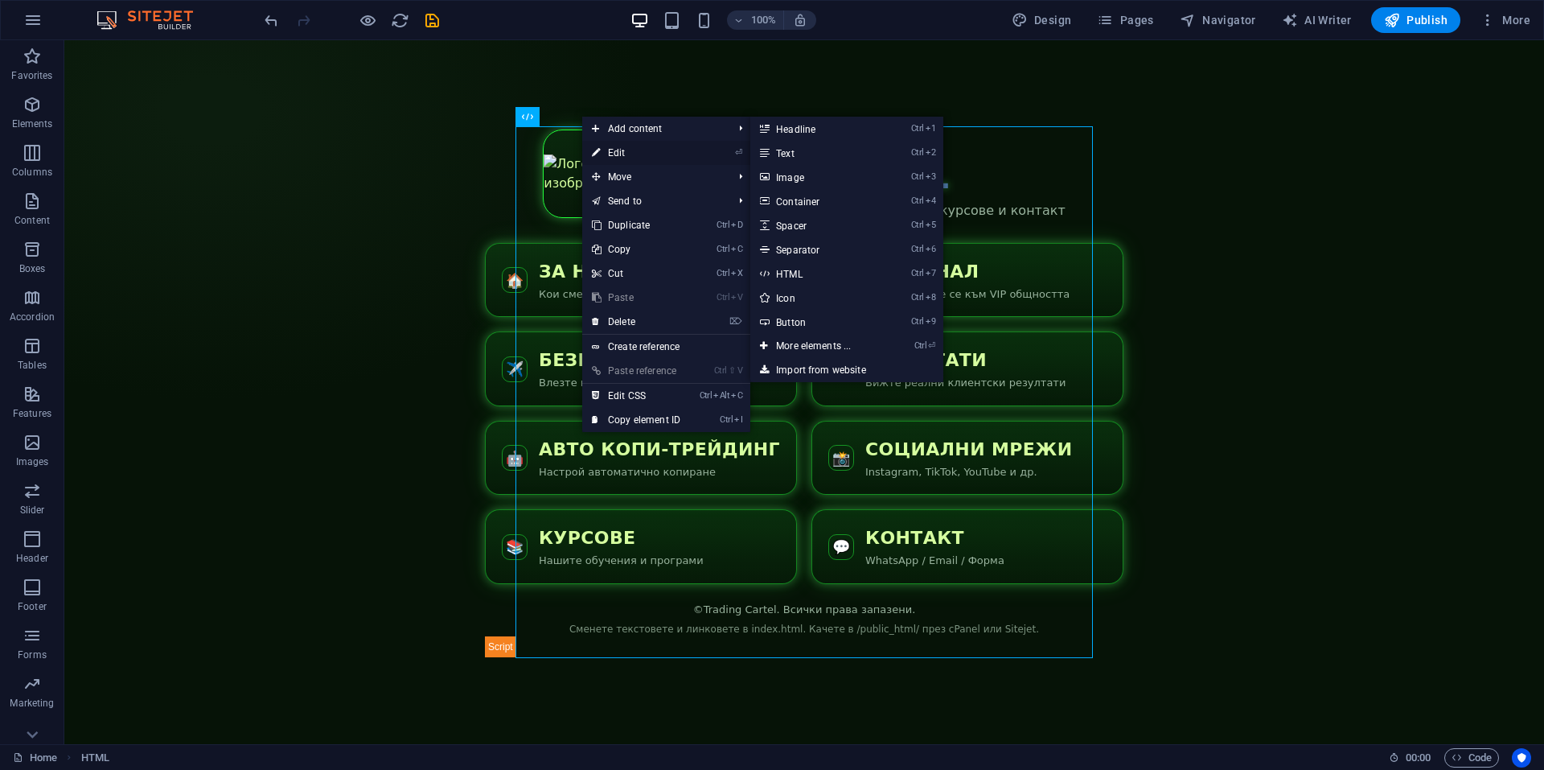
click at [619, 143] on link "⏎ Edit" at bounding box center [636, 153] width 108 height 24
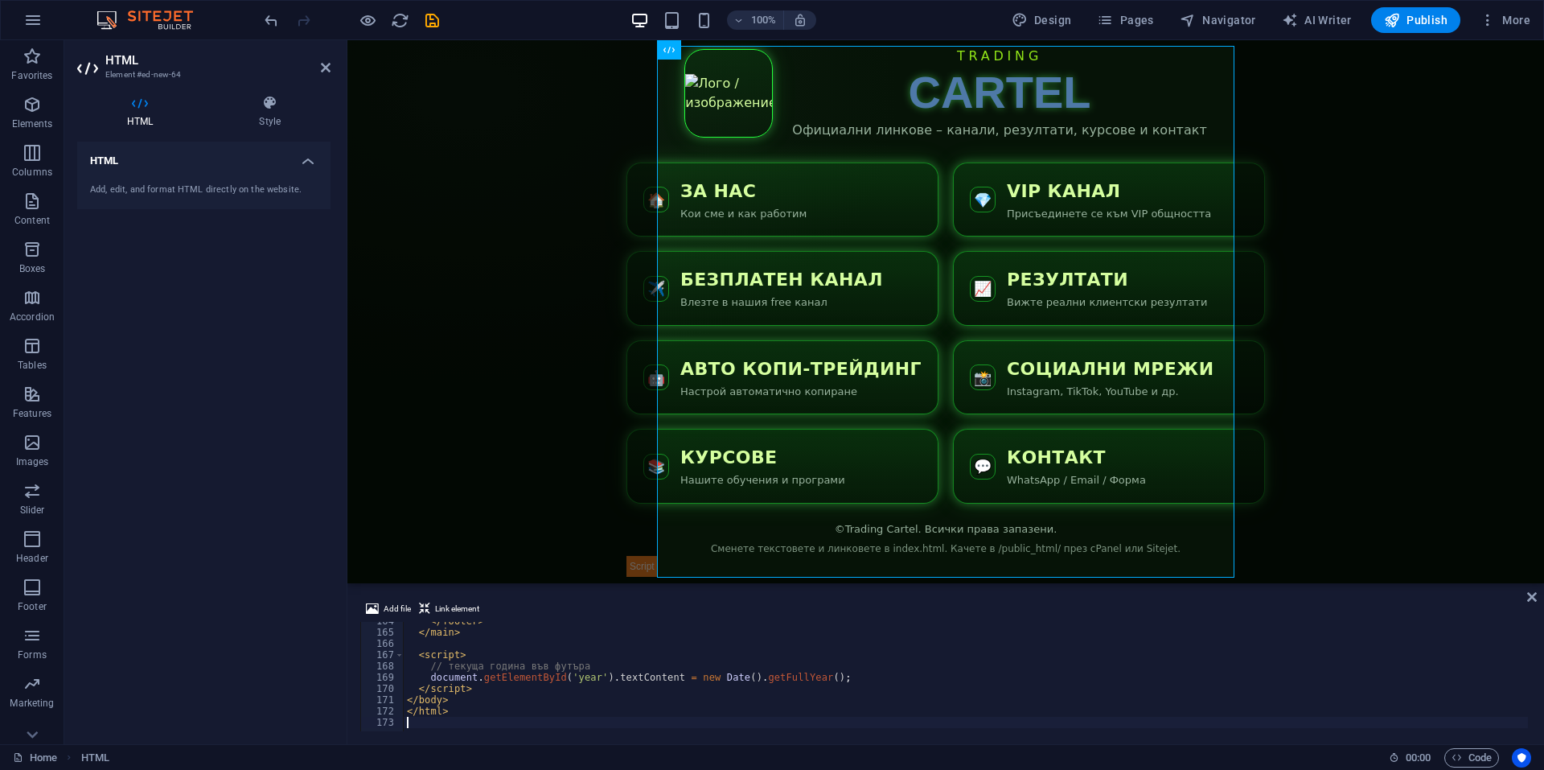
scroll to position [1839, 0]
drag, startPoint x: 656, startPoint y: 156, endPoint x: 589, endPoint y: 150, distance: 67.9
click at [590, 150] on body "Skip to main content Trading Cartel TRADING CARTEL Официални линкове – канали, …" at bounding box center [946, 311] width 1197 height 543
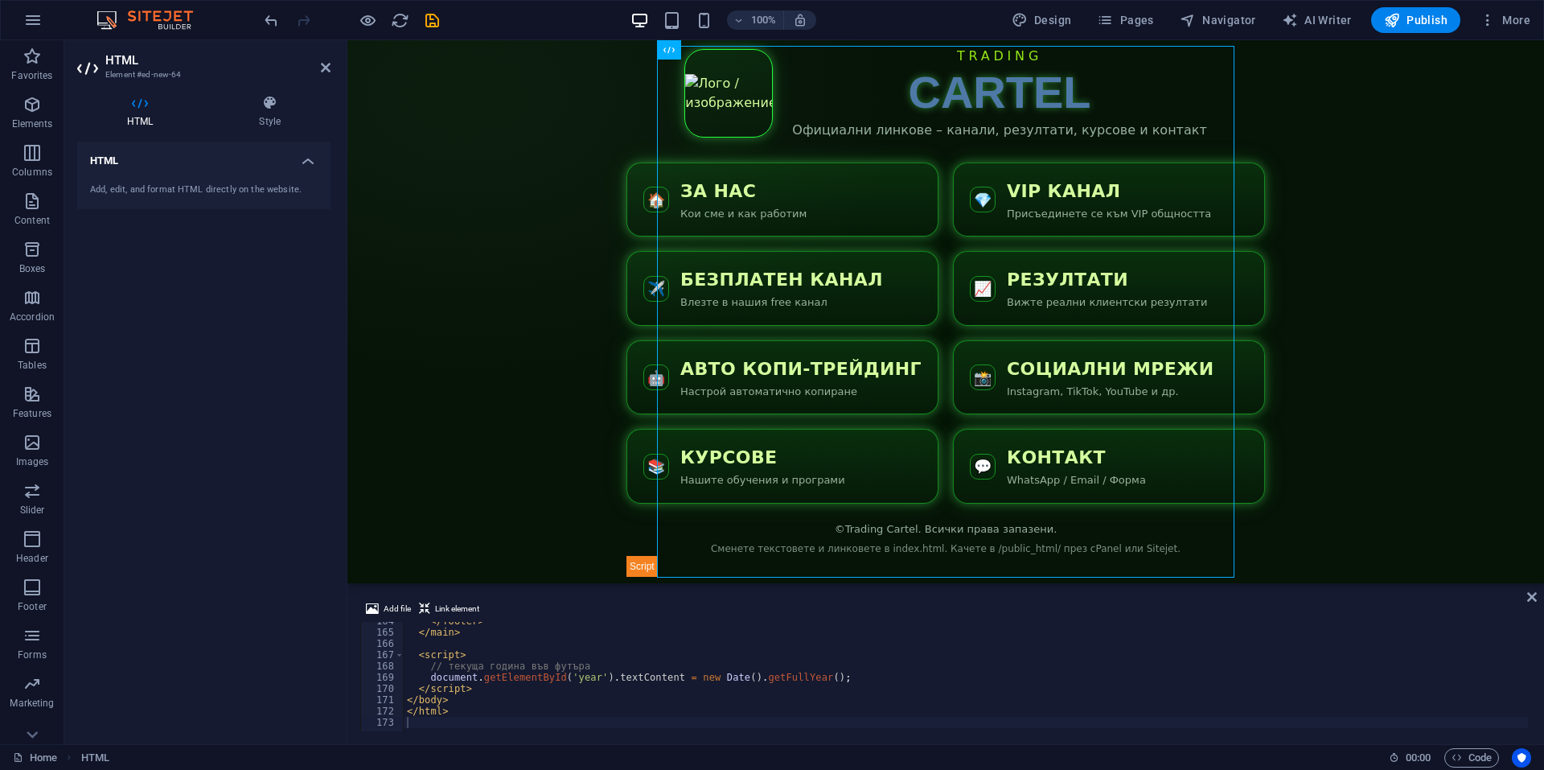
drag, startPoint x: 1008, startPoint y: 88, endPoint x: 375, endPoint y: 82, distance: 633.1
click at [658, 137] on div "Trading Cartel TRADING CARTEL Официални линкове – канали, резултати, курсове и …" at bounding box center [946, 312] width 639 height 531
click at [747, 86] on div "Trading Cartel TRADING CARTEL Официални линкове – канали, резултати, курсове и …" at bounding box center [946, 312] width 639 height 531
click at [1532, 599] on icon at bounding box center [1533, 596] width 10 height 13
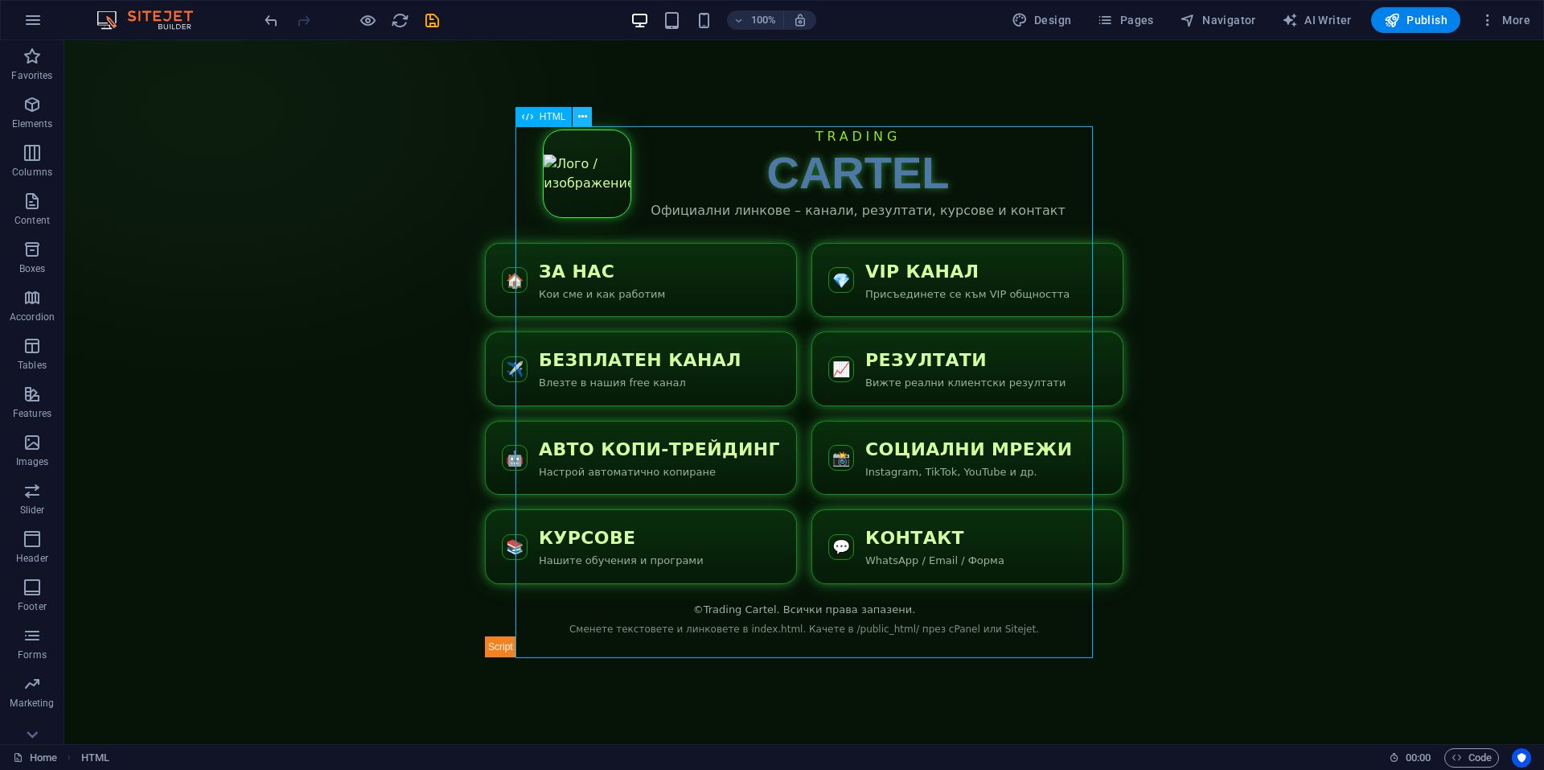
click at [582, 116] on icon at bounding box center [582, 117] width 9 height 17
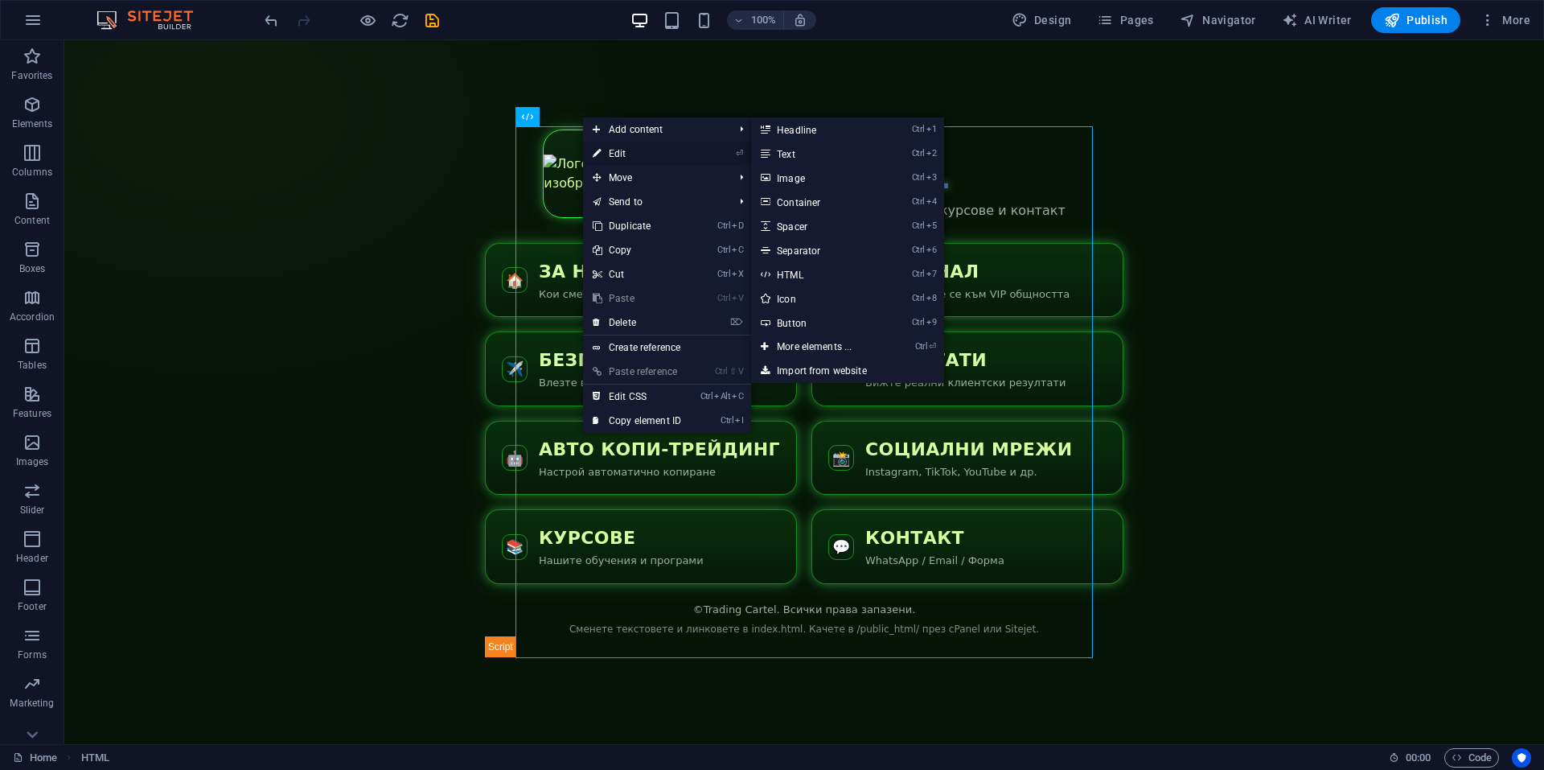
click at [609, 147] on link "⏎ Edit" at bounding box center [637, 154] width 108 height 24
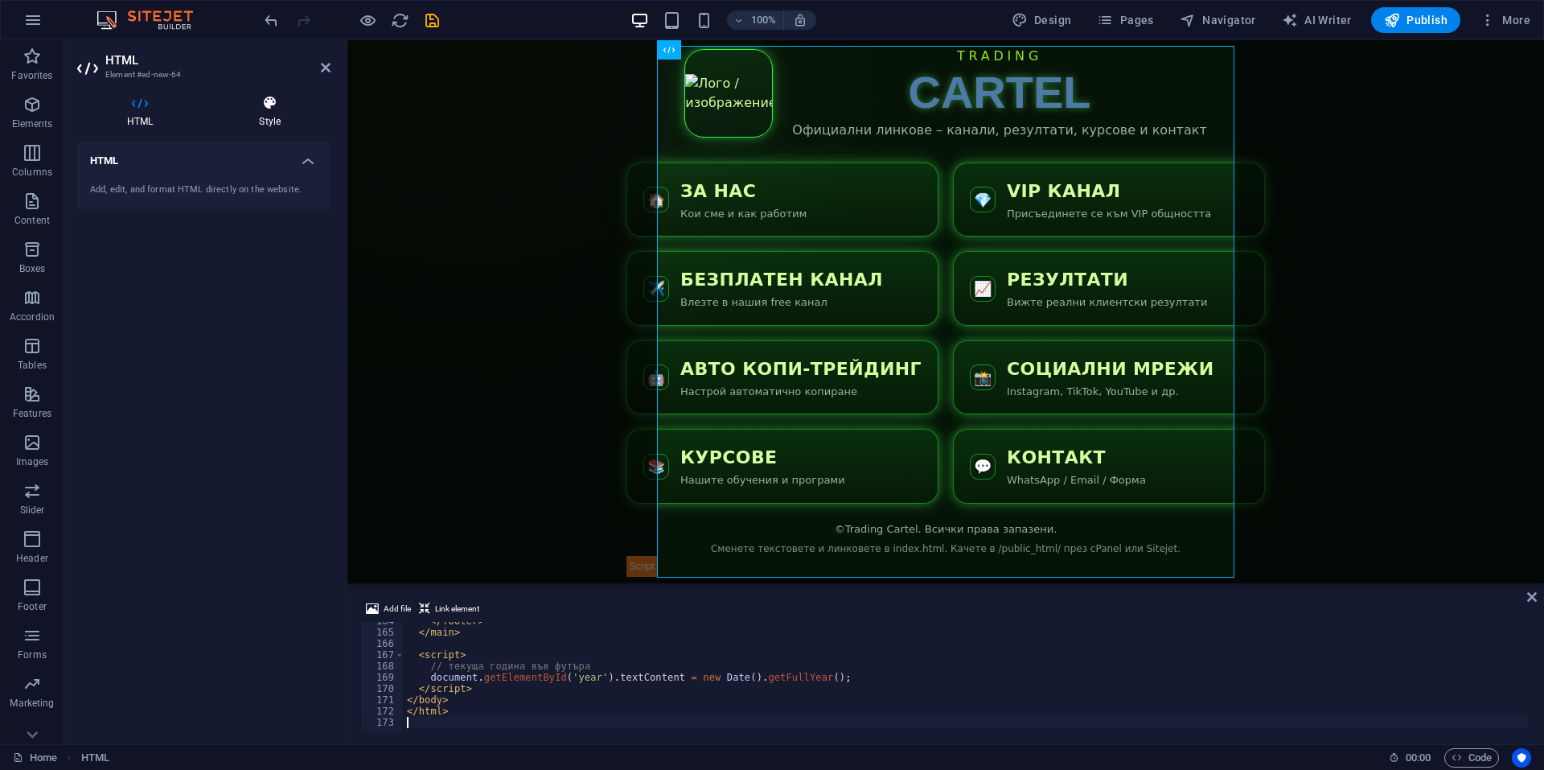
click at [245, 111] on h4 "Style" at bounding box center [269, 112] width 121 height 34
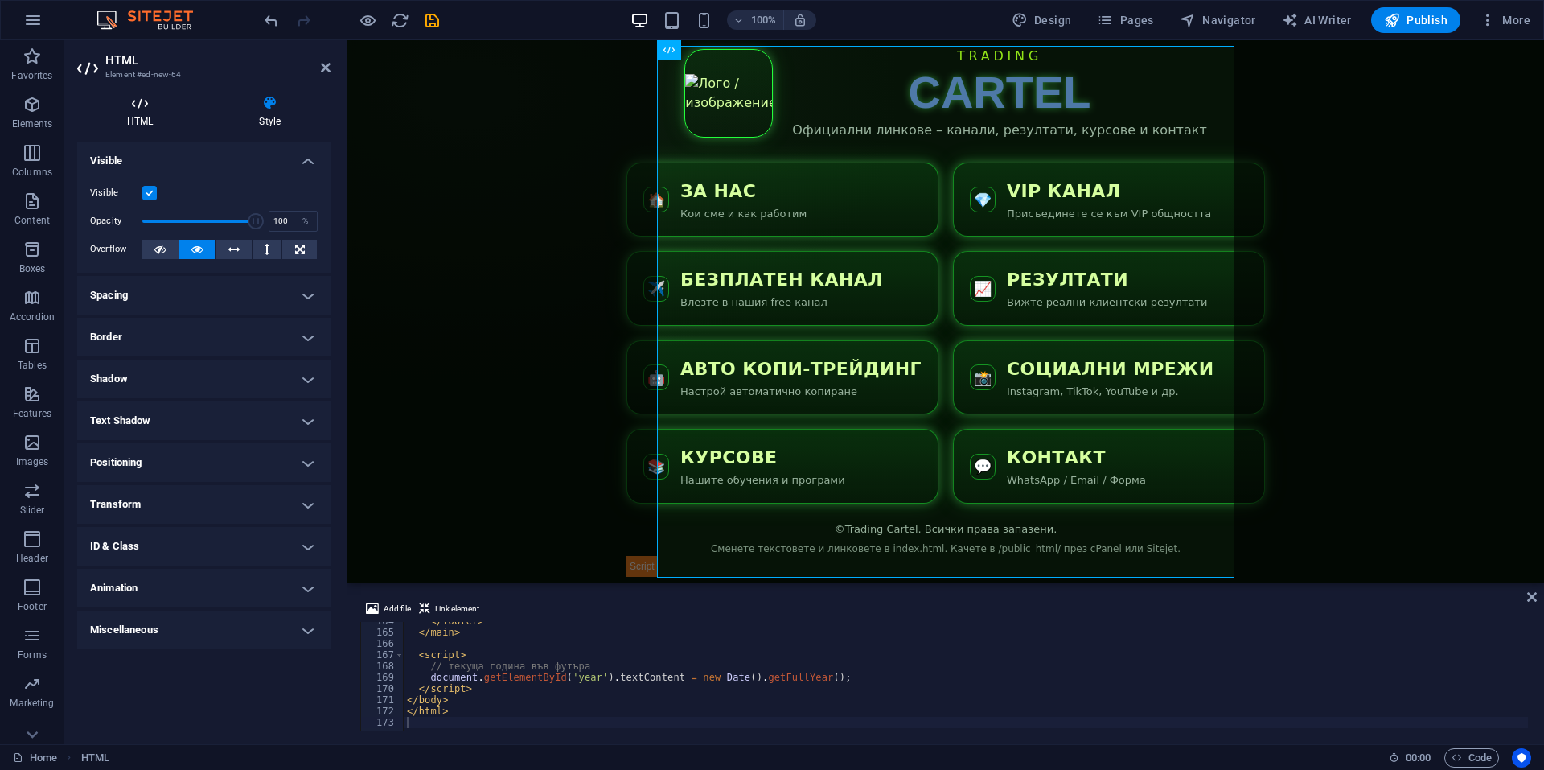
click at [165, 115] on h4 "HTML" at bounding box center [143, 112] width 132 height 34
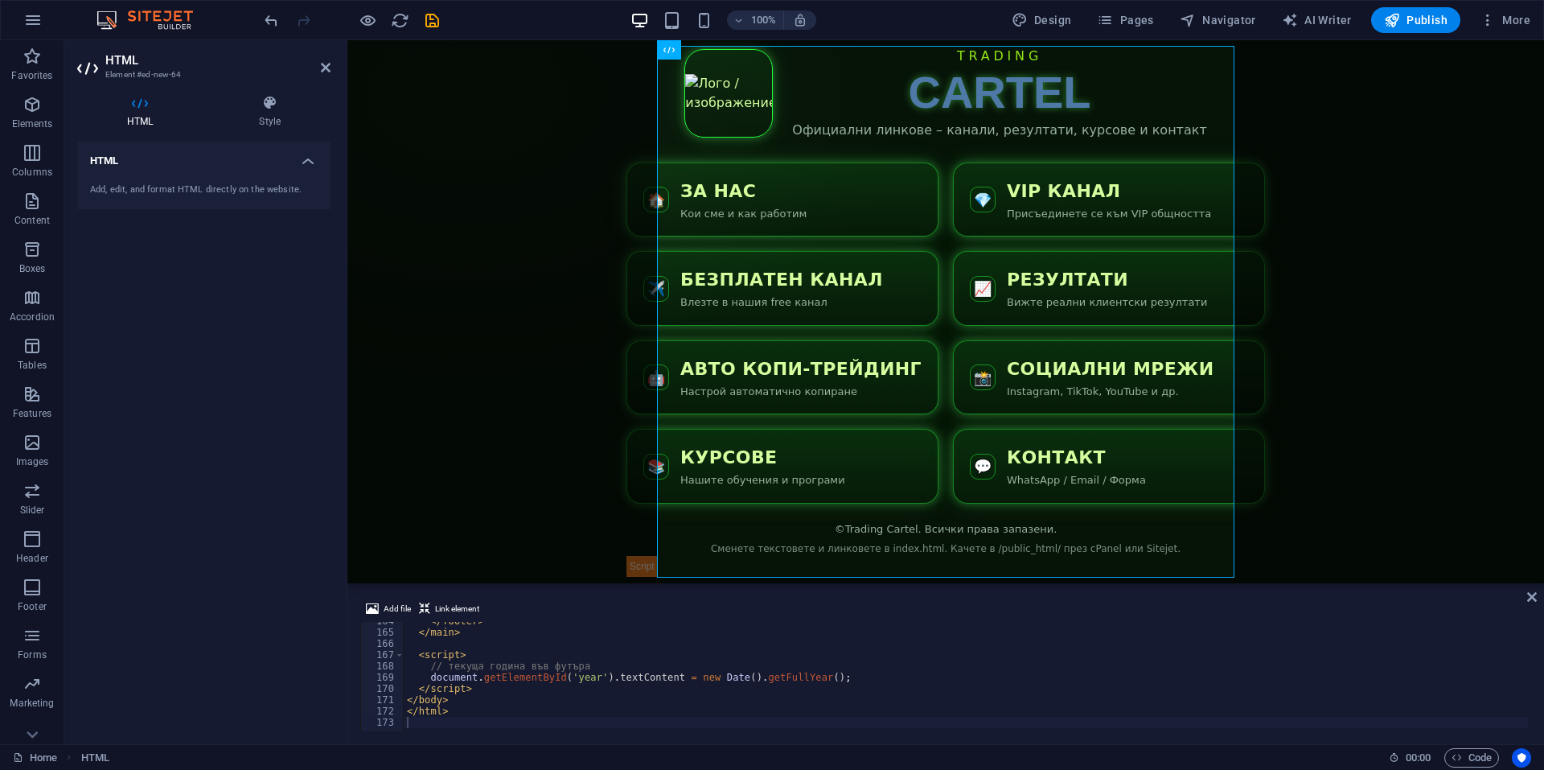
click at [219, 149] on h4 "HTML" at bounding box center [203, 156] width 253 height 29
click at [226, 161] on h4 "HTML" at bounding box center [203, 161] width 253 height 39
click at [269, 121] on h4 "Style" at bounding box center [269, 112] width 121 height 34
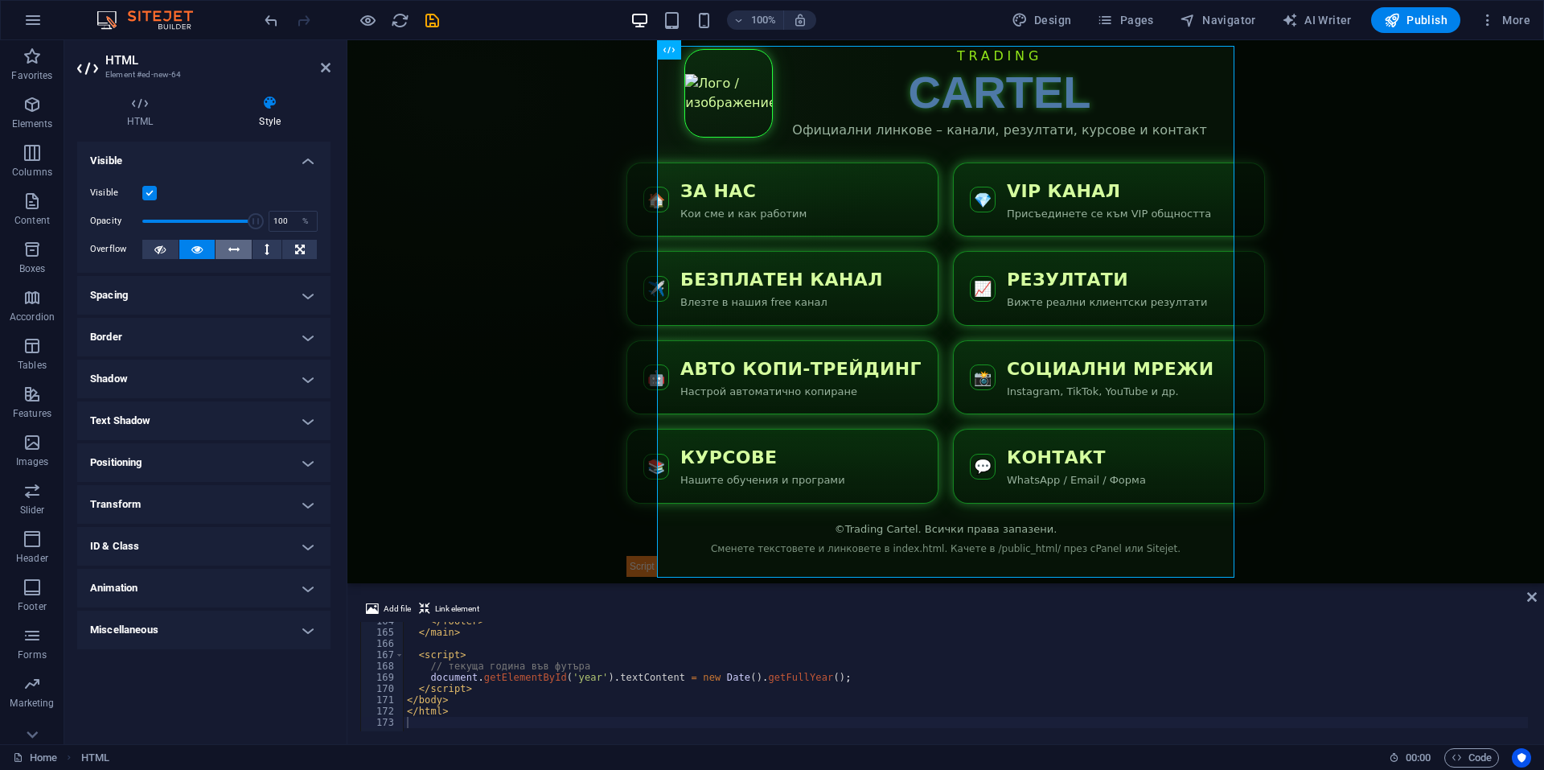
click at [244, 252] on button at bounding box center [234, 249] width 36 height 19
click at [260, 252] on button at bounding box center [268, 249] width 30 height 19
click at [286, 247] on button at bounding box center [299, 249] width 35 height 19
click at [240, 330] on h4 "Border" at bounding box center [203, 337] width 253 height 39
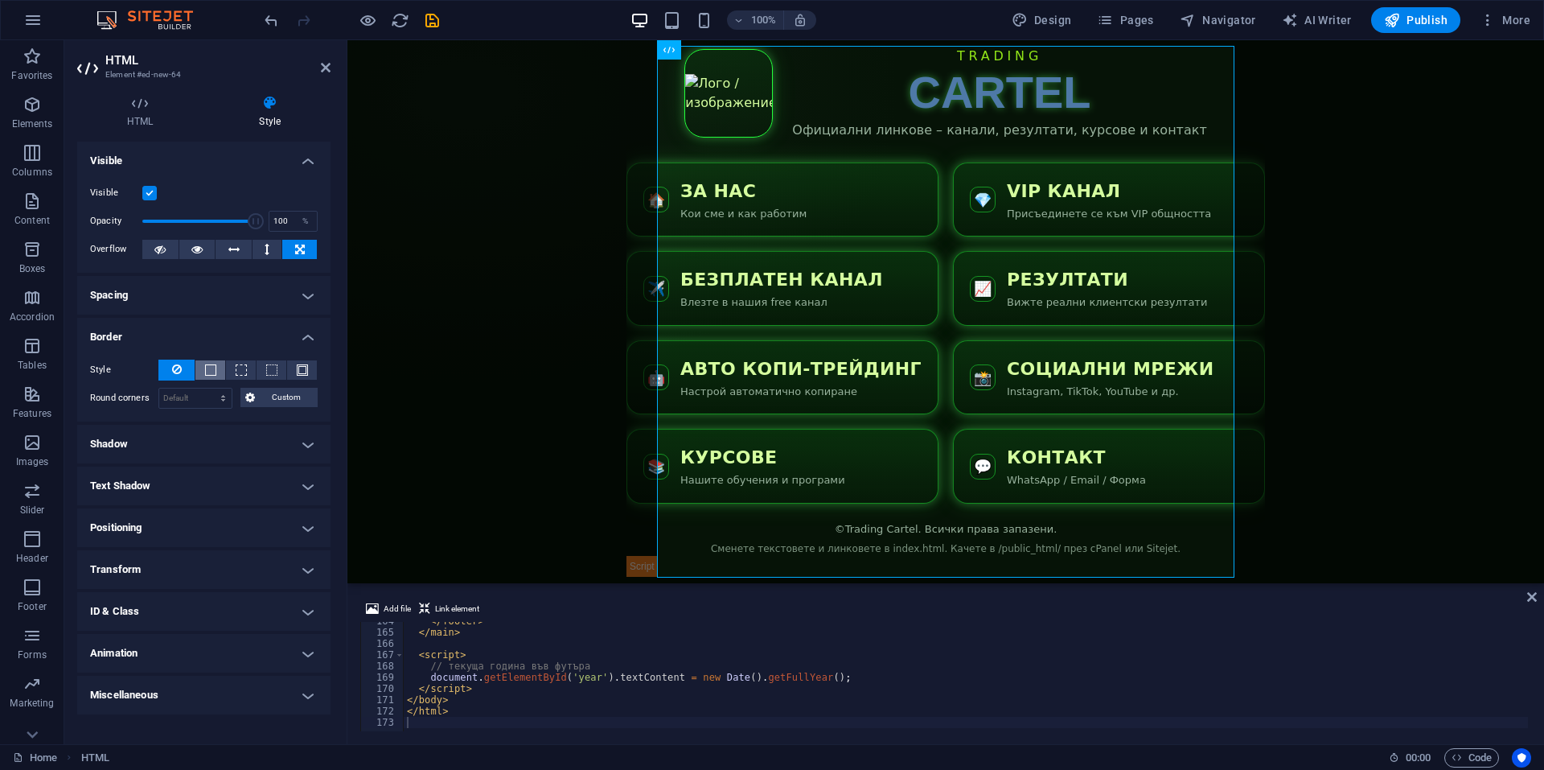
click at [215, 363] on button at bounding box center [210, 369] width 30 height 19
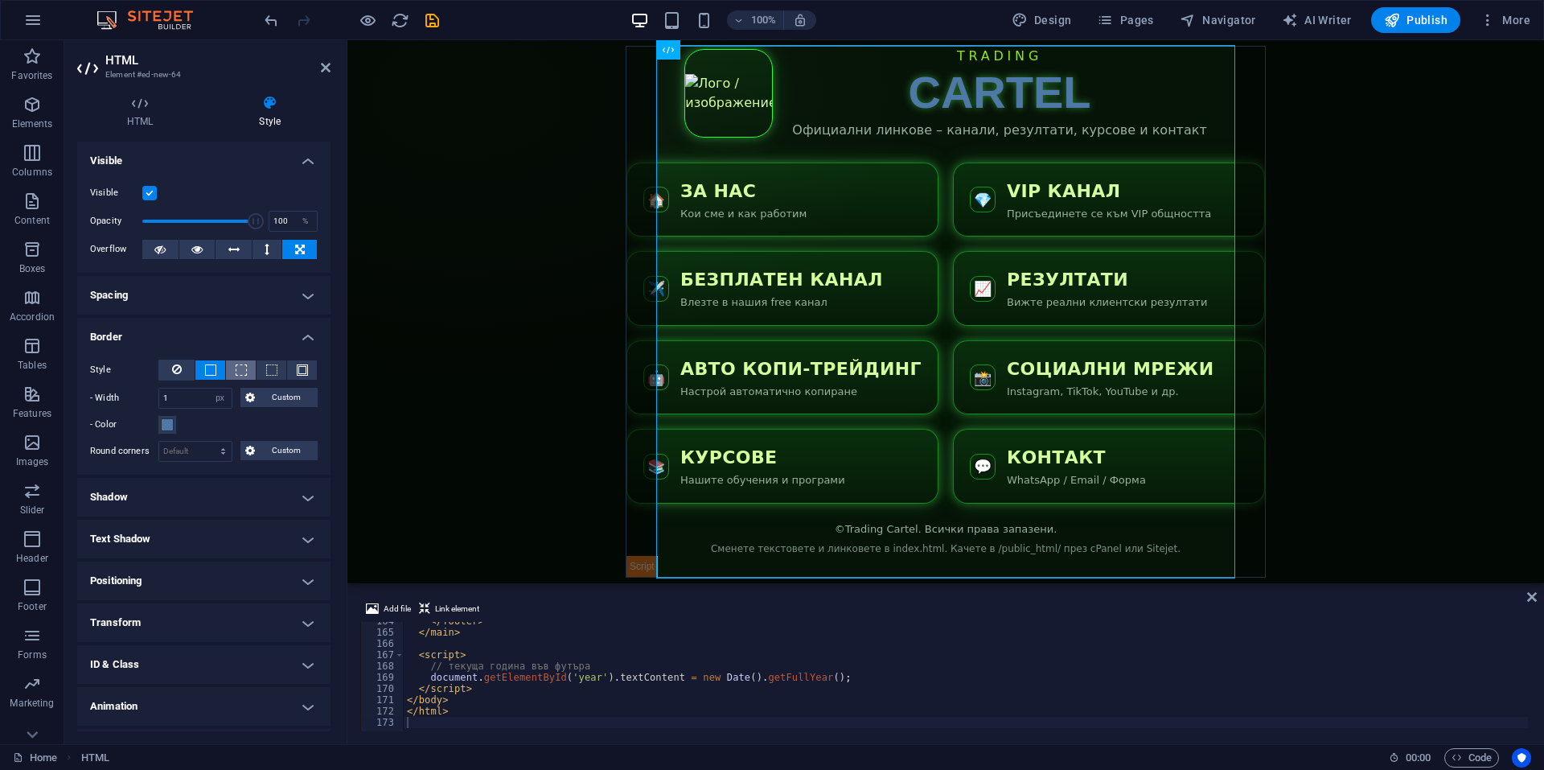
click at [245, 372] on button at bounding box center [241, 369] width 30 height 19
click at [277, 372] on button at bounding box center [272, 369] width 30 height 19
click at [181, 368] on button at bounding box center [176, 370] width 36 height 21
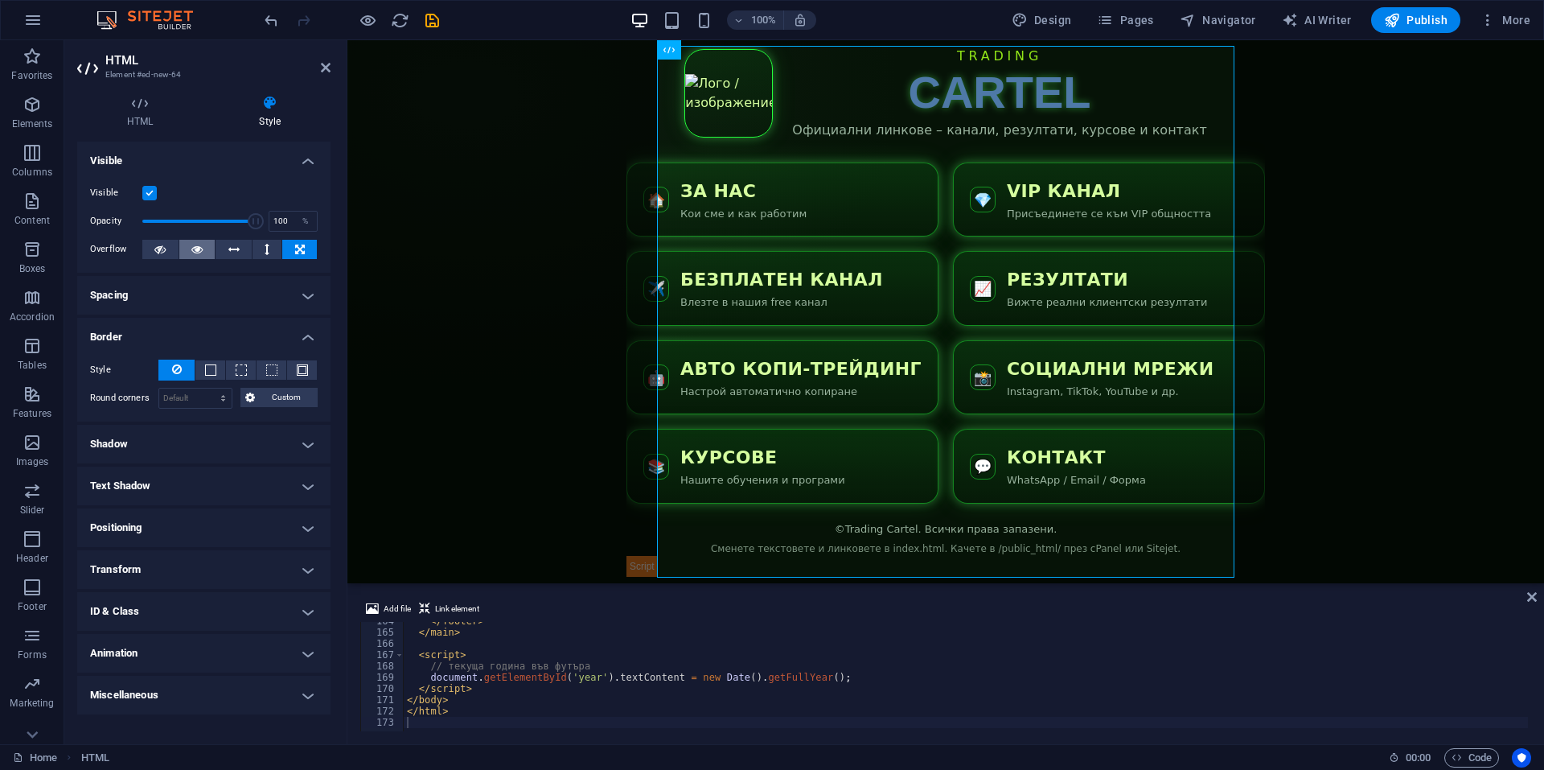
click at [195, 254] on icon at bounding box center [196, 249] width 11 height 19
click at [166, 250] on icon at bounding box center [159, 249] width 11 height 19
click at [756, 96] on div "Trading Cartel TRADING CARTEL Официални линкове – канали, резултати, курсове и …" at bounding box center [946, 312] width 639 height 531
click at [569, 214] on body "Skip to main content Trading Cartel TRADING CARTEL Официални линкове – канали, …" at bounding box center [946, 311] width 1197 height 543
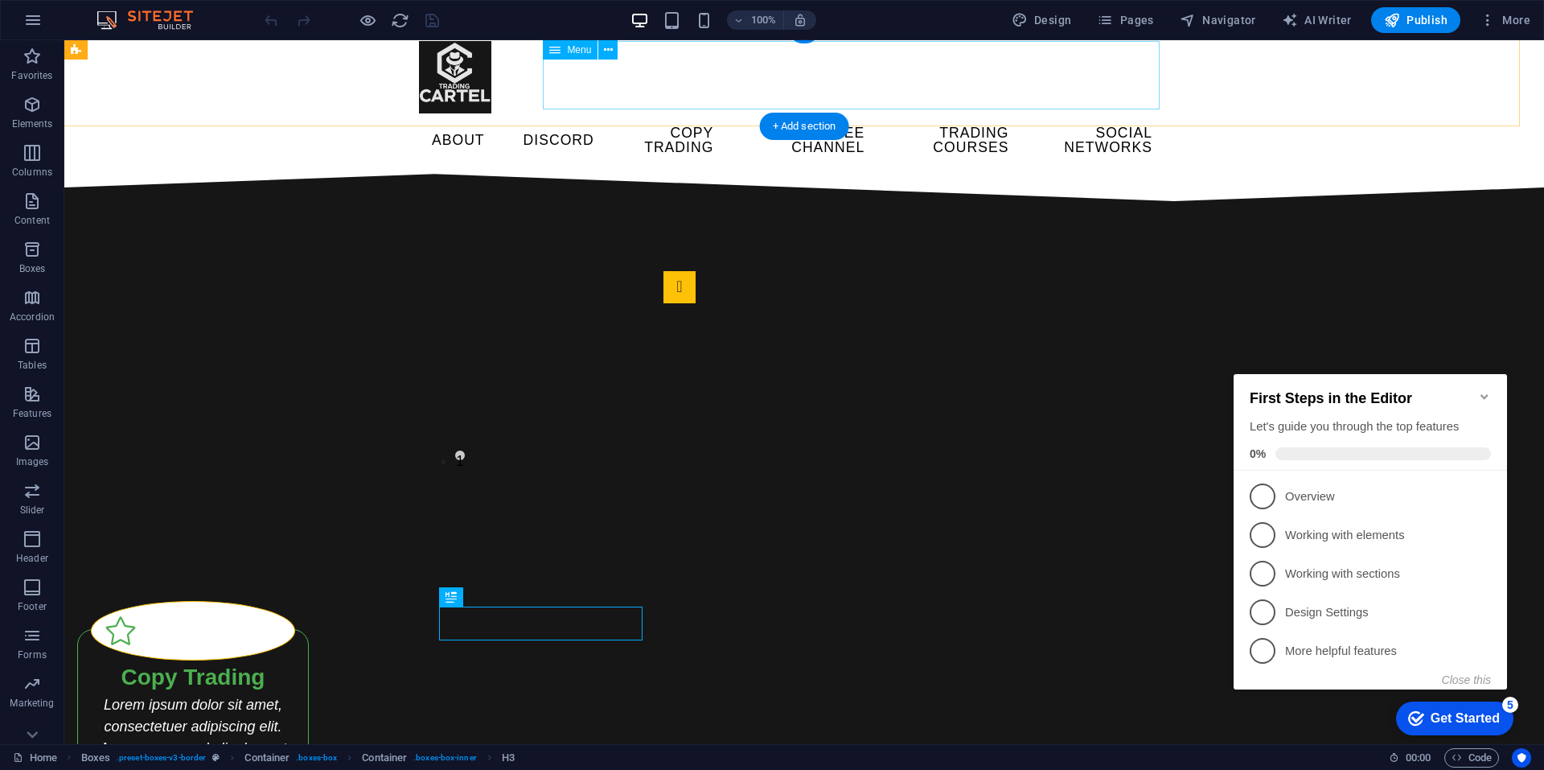
click at [596, 113] on nav "ABOUT DISCORD COPY TRADING JOIN FREE CHANNEL TRADING COURSES SOCIAL NETWORKS" at bounding box center [792, 140] width 747 height 54
click at [619, 51] on div "Menu" at bounding box center [585, 50] width 85 height 20
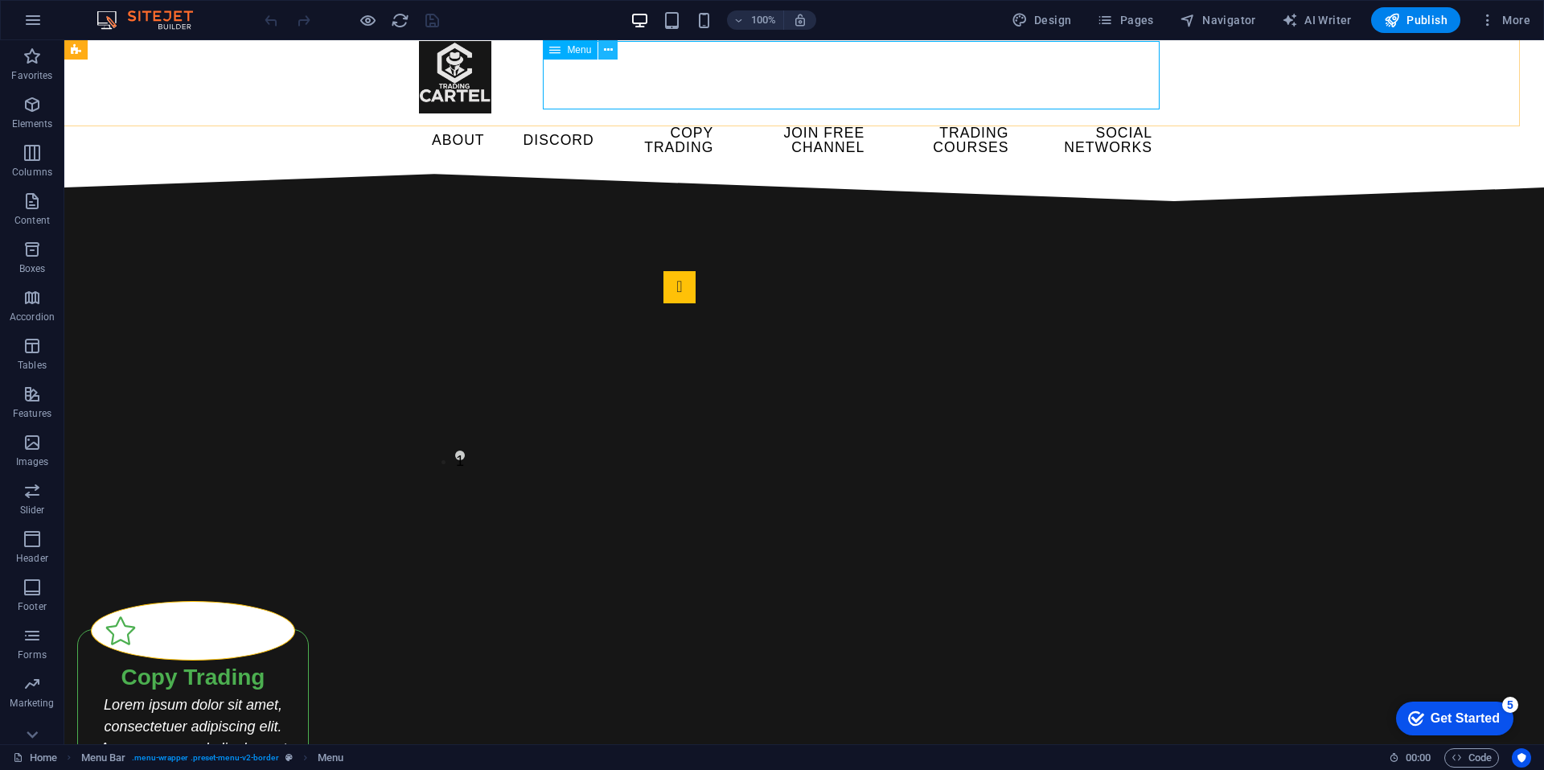
click at [606, 51] on icon at bounding box center [608, 50] width 9 height 17
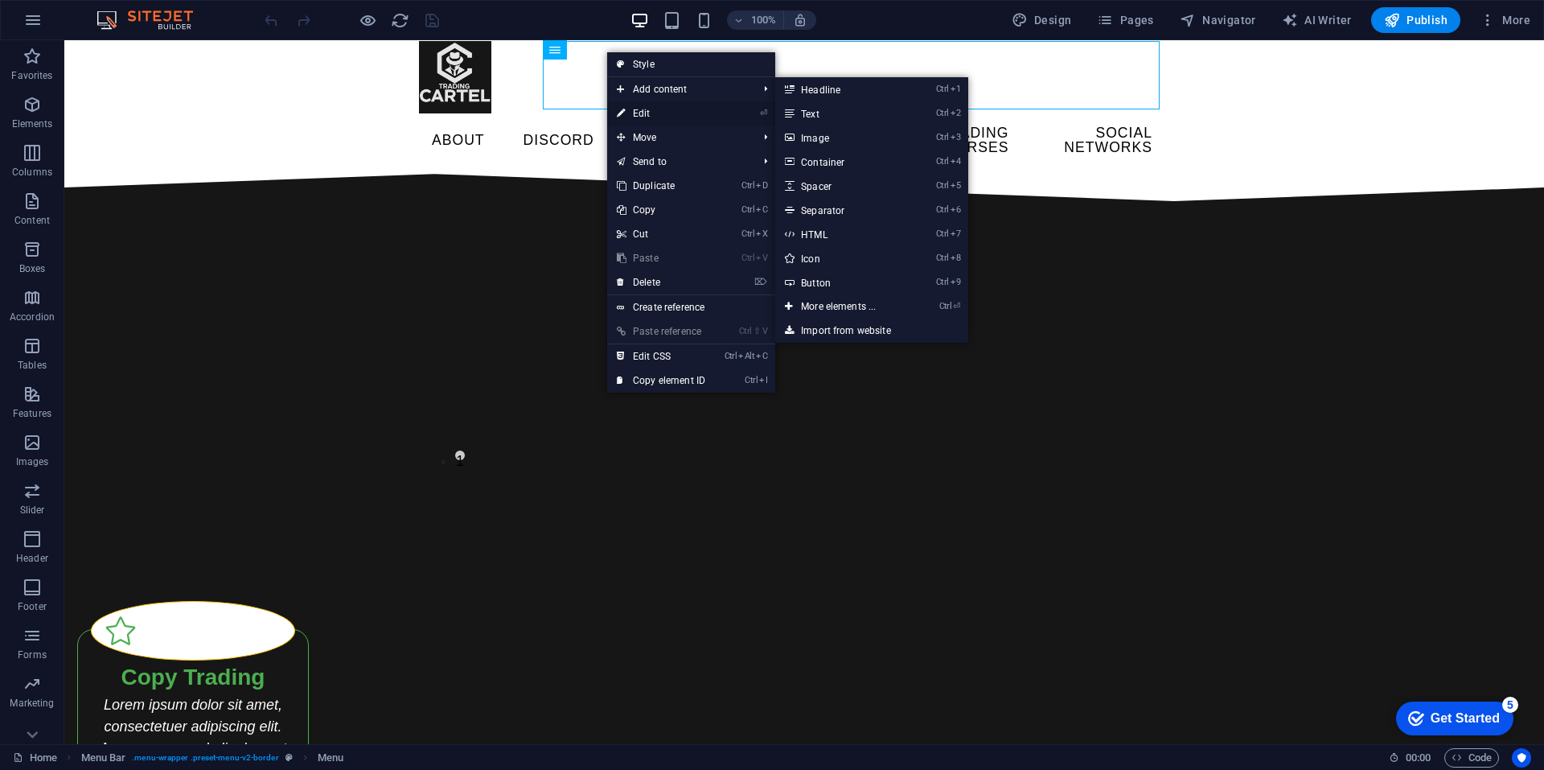
click at [635, 106] on link "⏎ Edit" at bounding box center [661, 113] width 108 height 24
select select
select select "external"
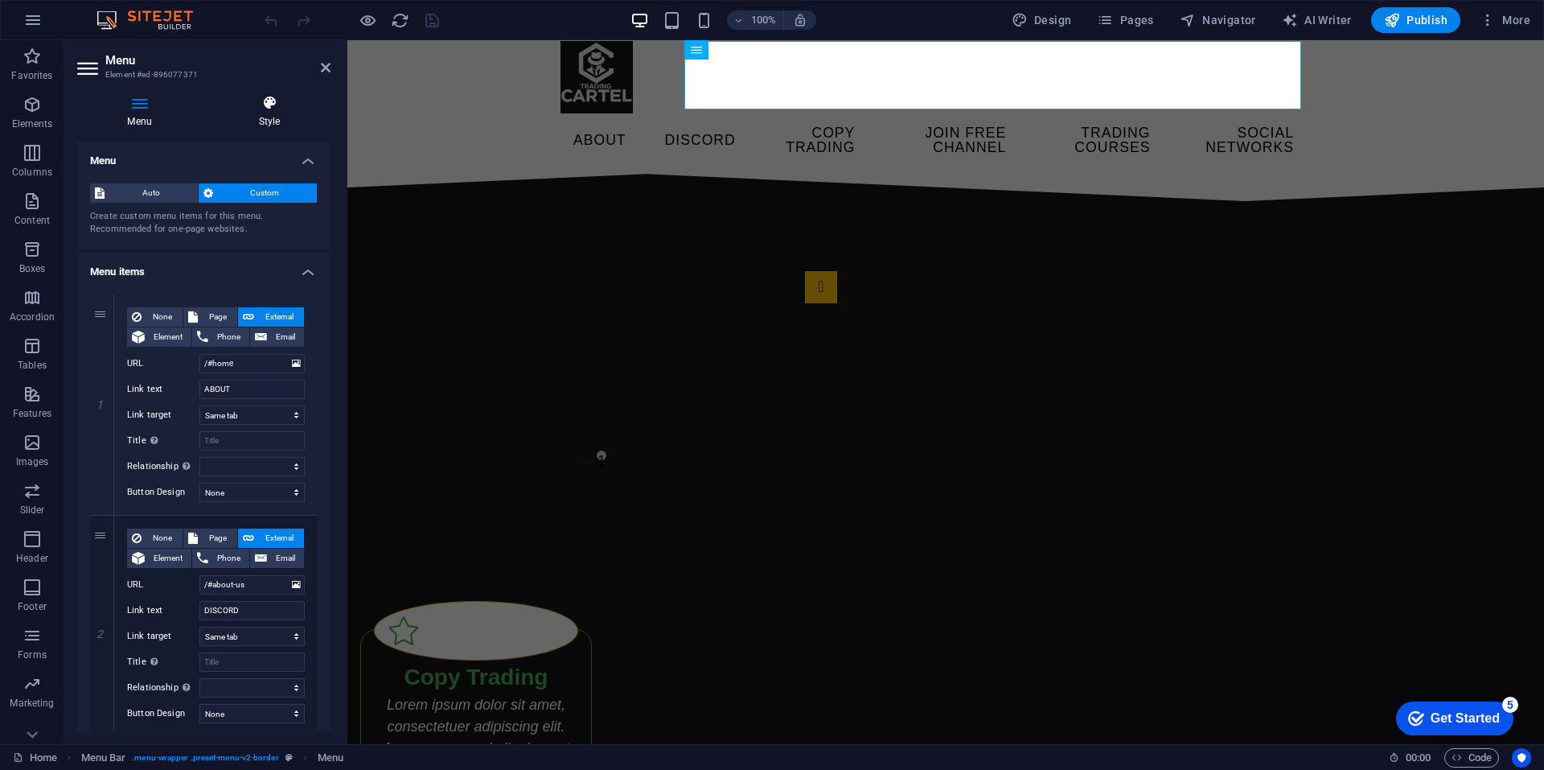
click at [262, 97] on icon at bounding box center [269, 103] width 122 height 16
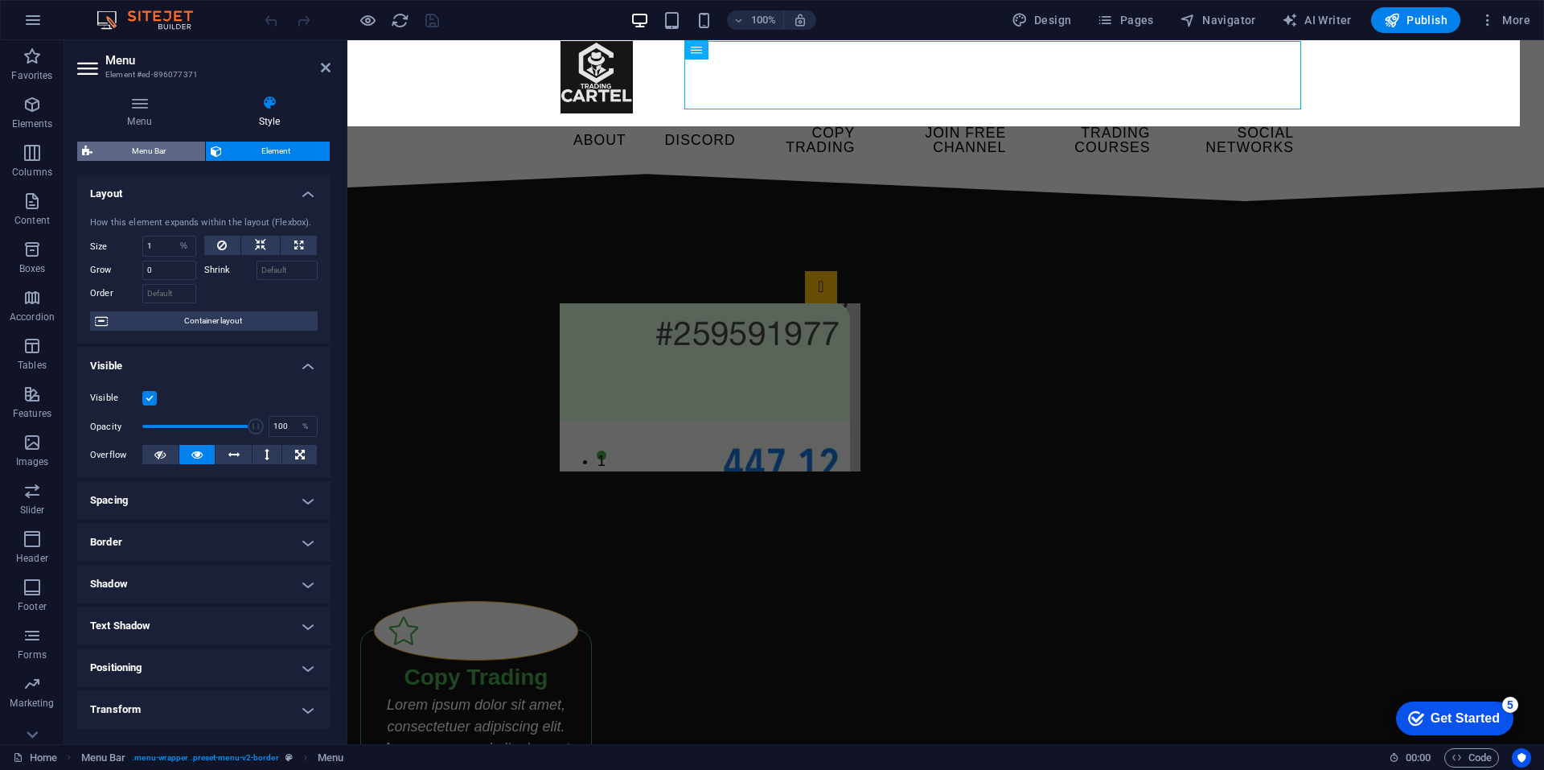
click at [173, 147] on span "Menu Bar" at bounding box center [148, 151] width 103 height 19
select select "rem"
select select "preset-menu-v2-border"
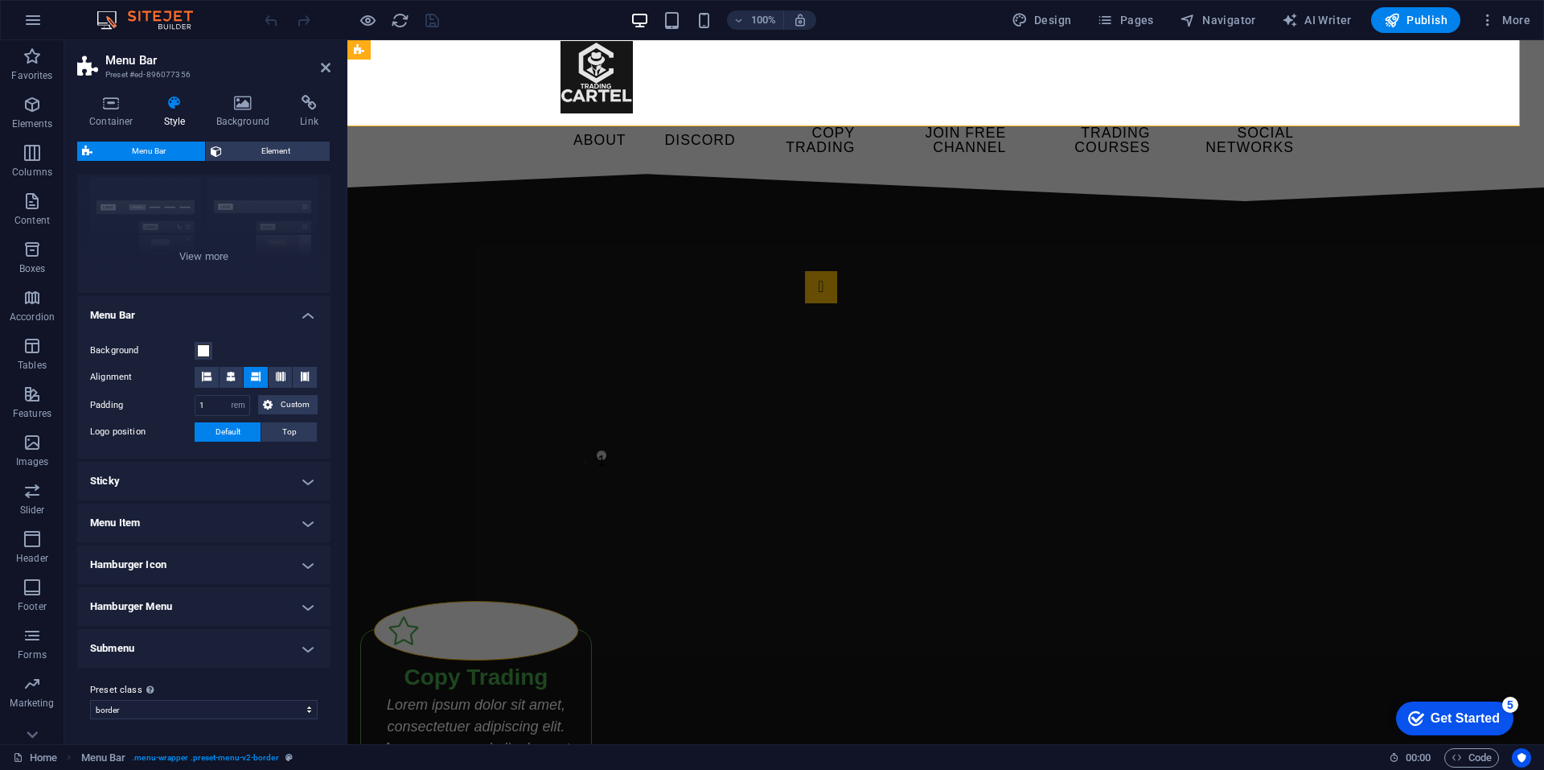
scroll to position [153, 0]
click at [294, 486] on h4 "Sticky" at bounding box center [203, 480] width 253 height 39
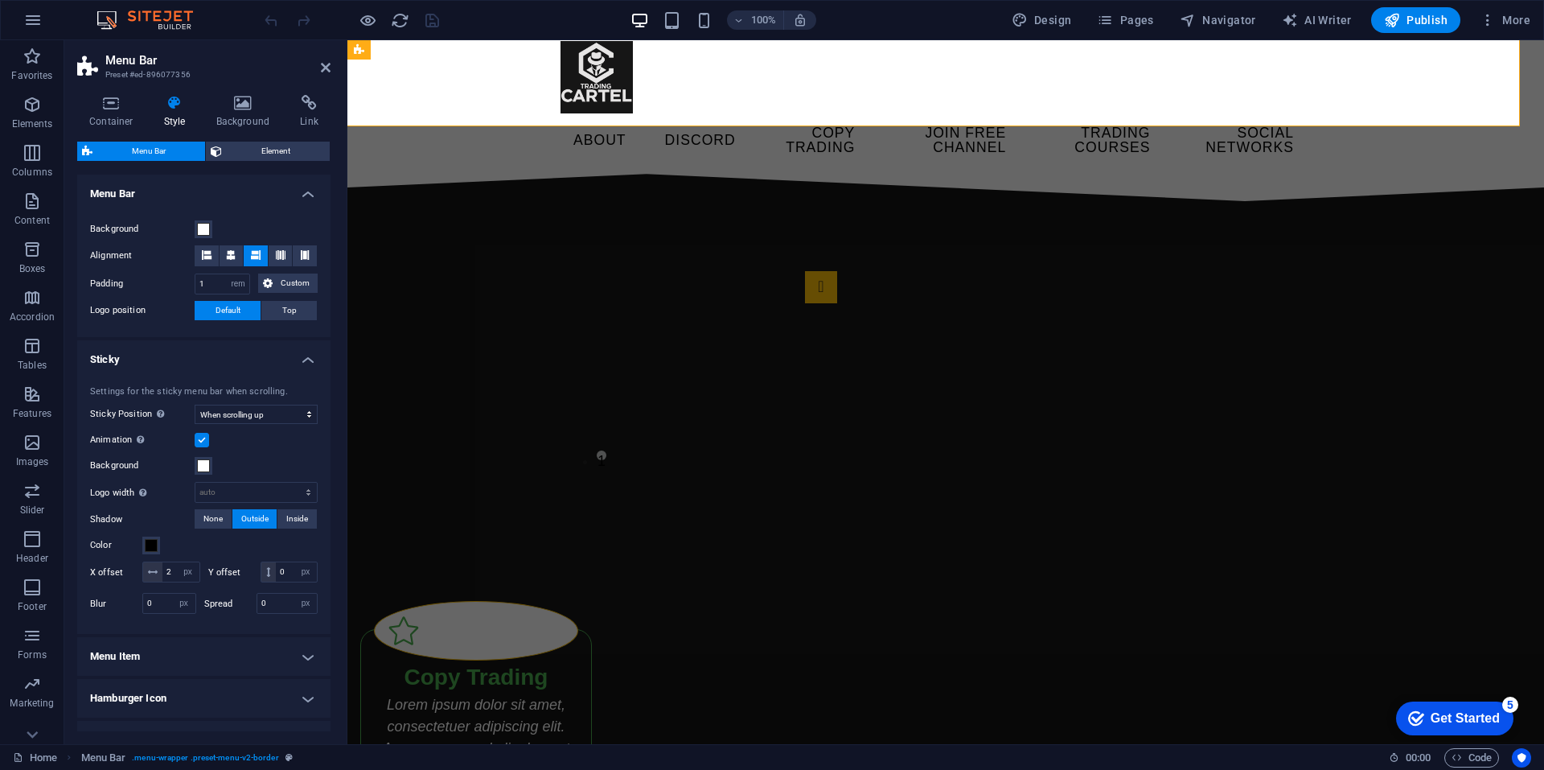
scroll to position [287, 0]
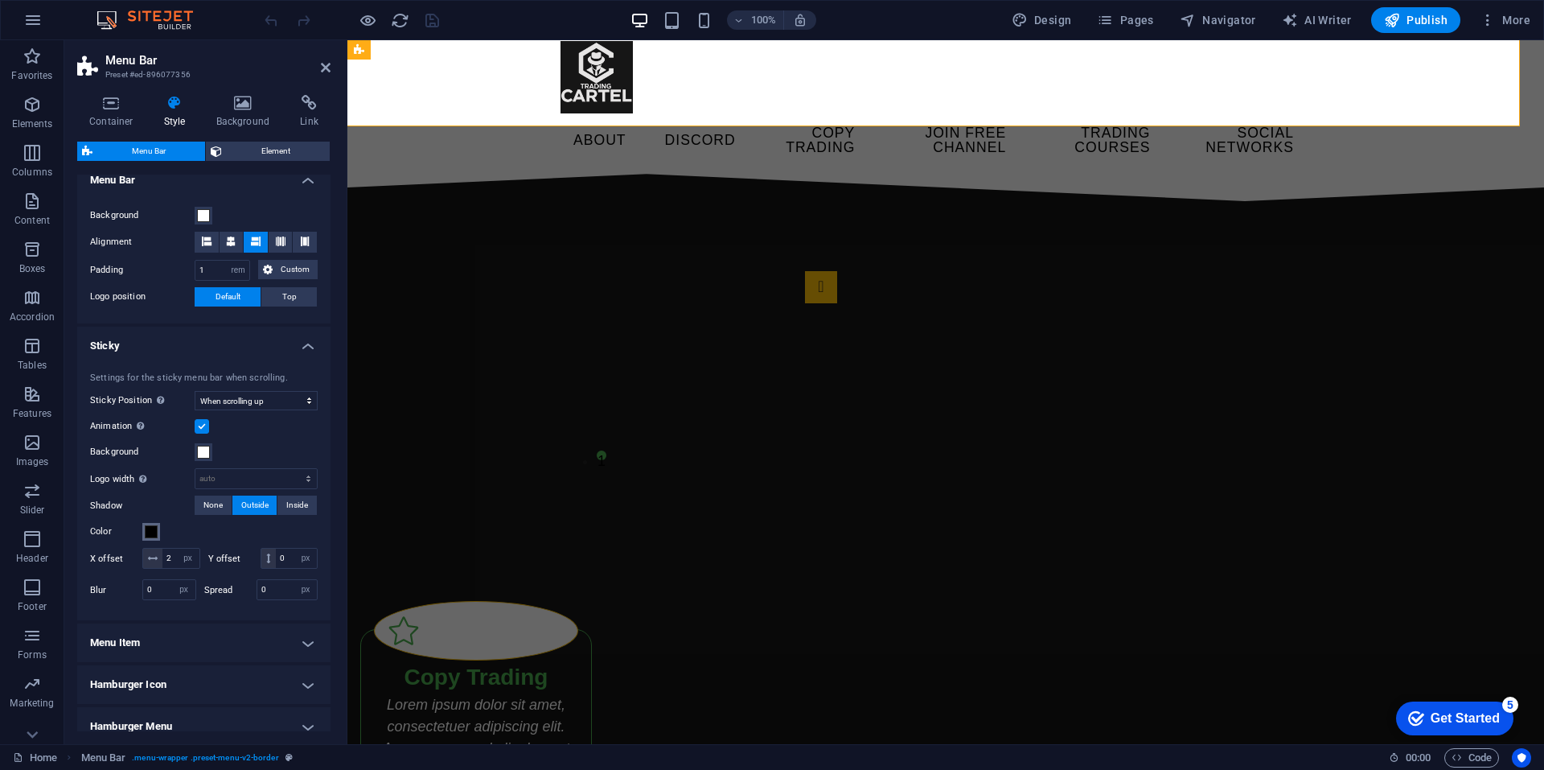
click at [154, 535] on span at bounding box center [151, 531] width 13 height 13
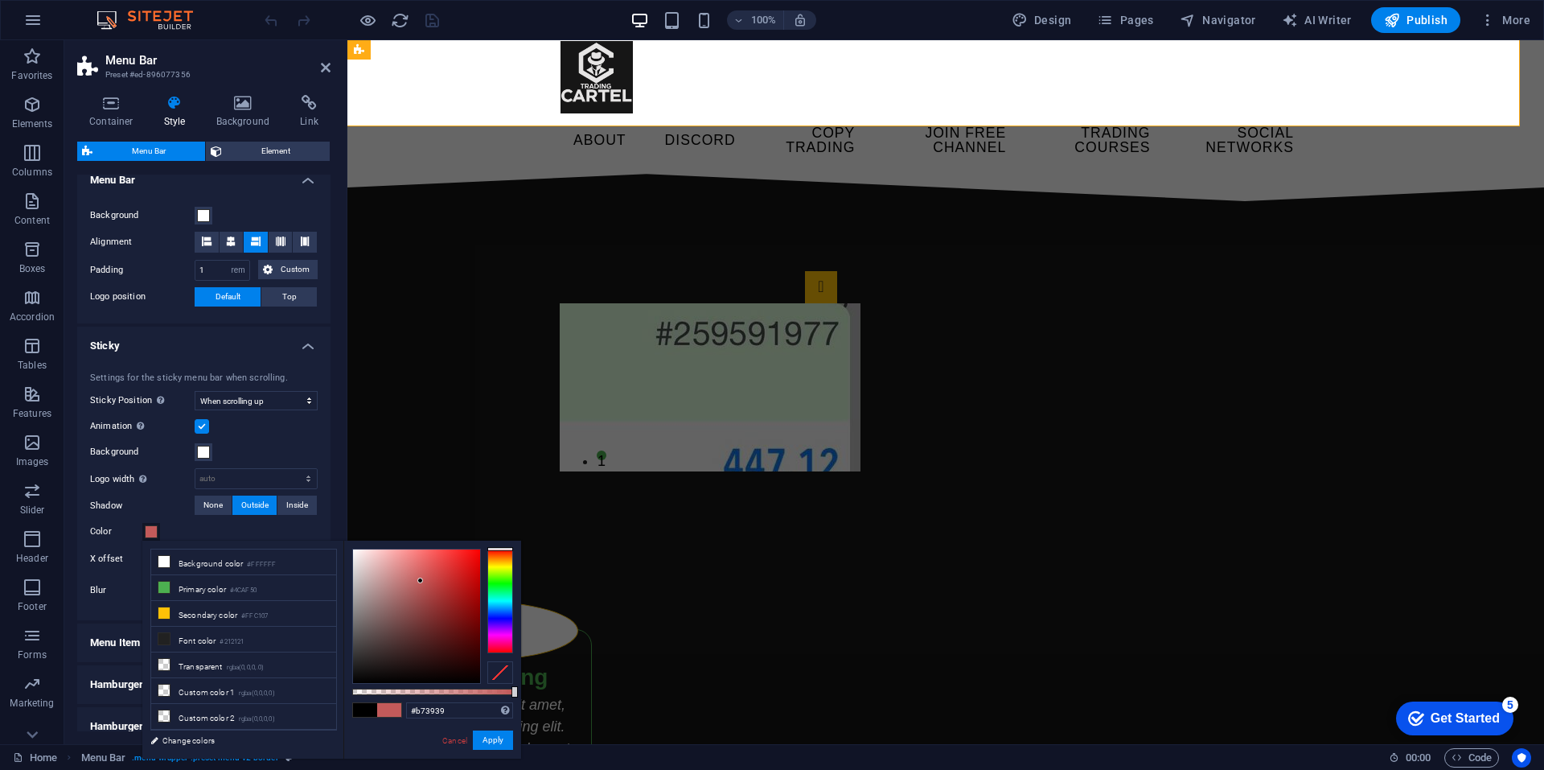
type input "#b73838"
drag, startPoint x: 419, startPoint y: 576, endPoint x: 441, endPoint y: 586, distance: 24.1
click at [441, 586] on div at bounding box center [416, 616] width 127 height 134
drag, startPoint x: 137, startPoint y: 690, endPoint x: 484, endPoint y: 731, distance: 349.9
click at [484, 731] on button "Apply" at bounding box center [493, 739] width 40 height 19
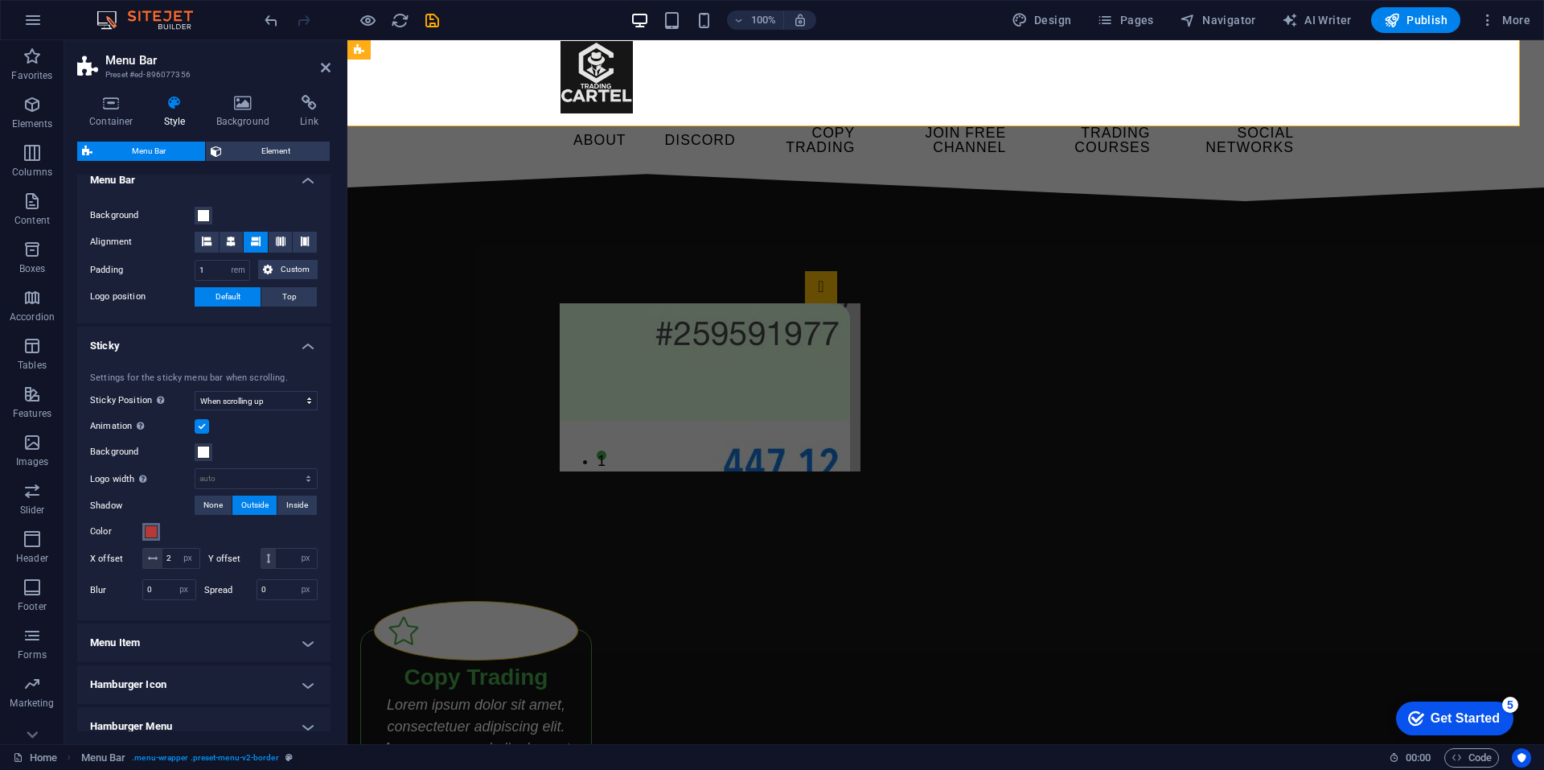
click at [153, 536] on span at bounding box center [151, 531] width 13 height 13
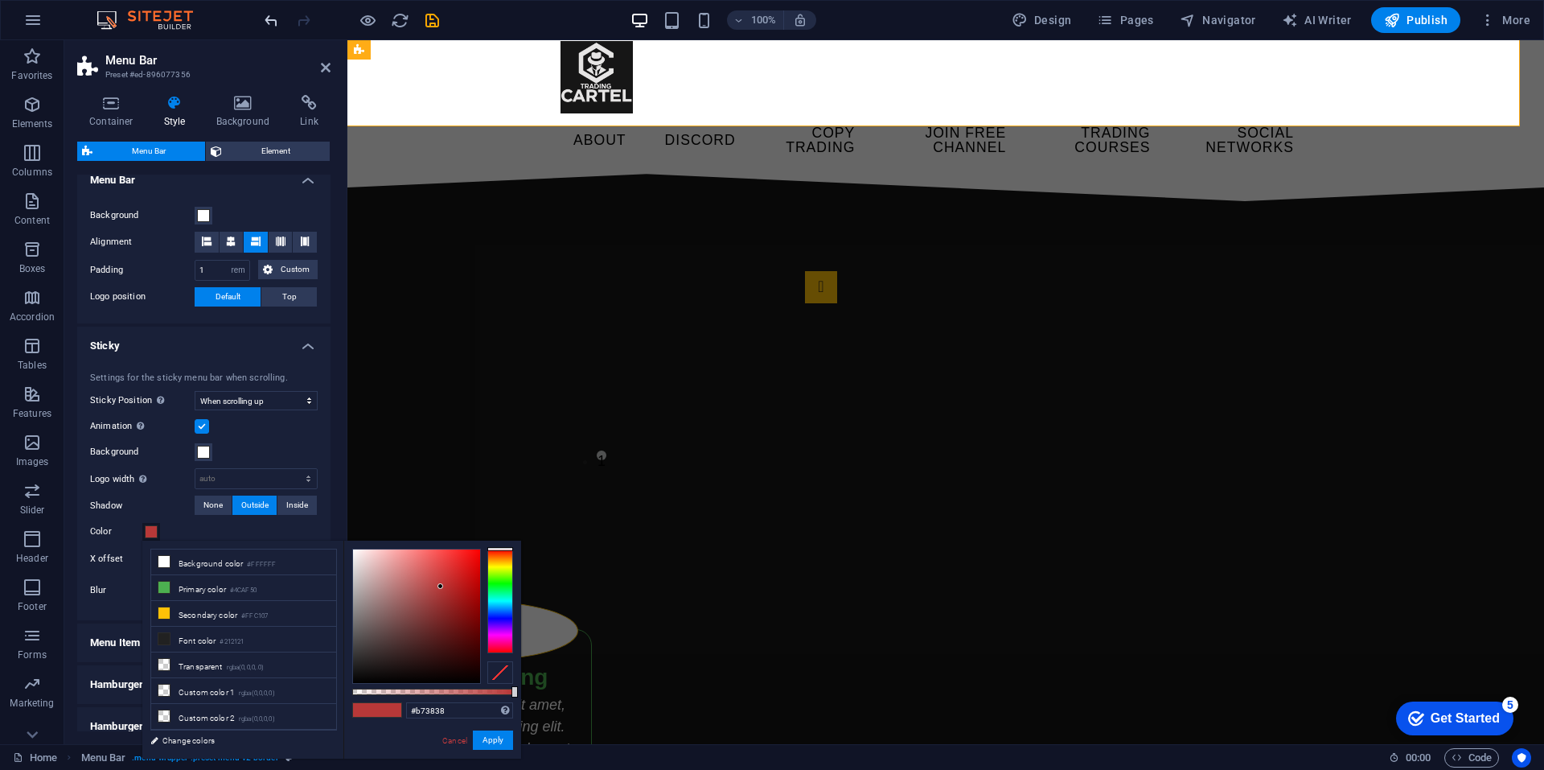
click at [268, 23] on icon "undo" at bounding box center [271, 20] width 19 height 19
type input "0"
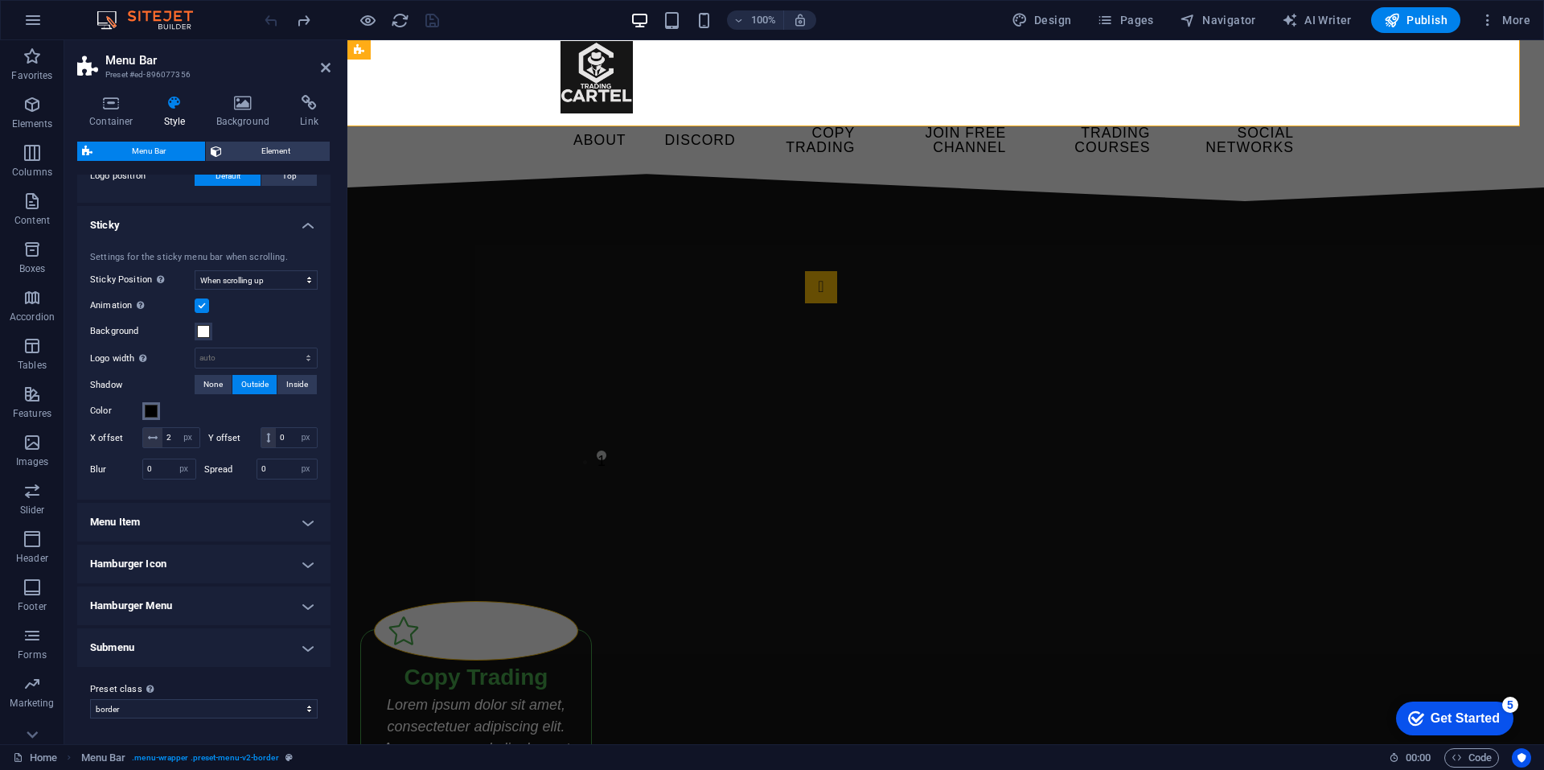
scroll to position [421, 0]
click at [195, 522] on h4 "Menu Item" at bounding box center [203, 521] width 253 height 39
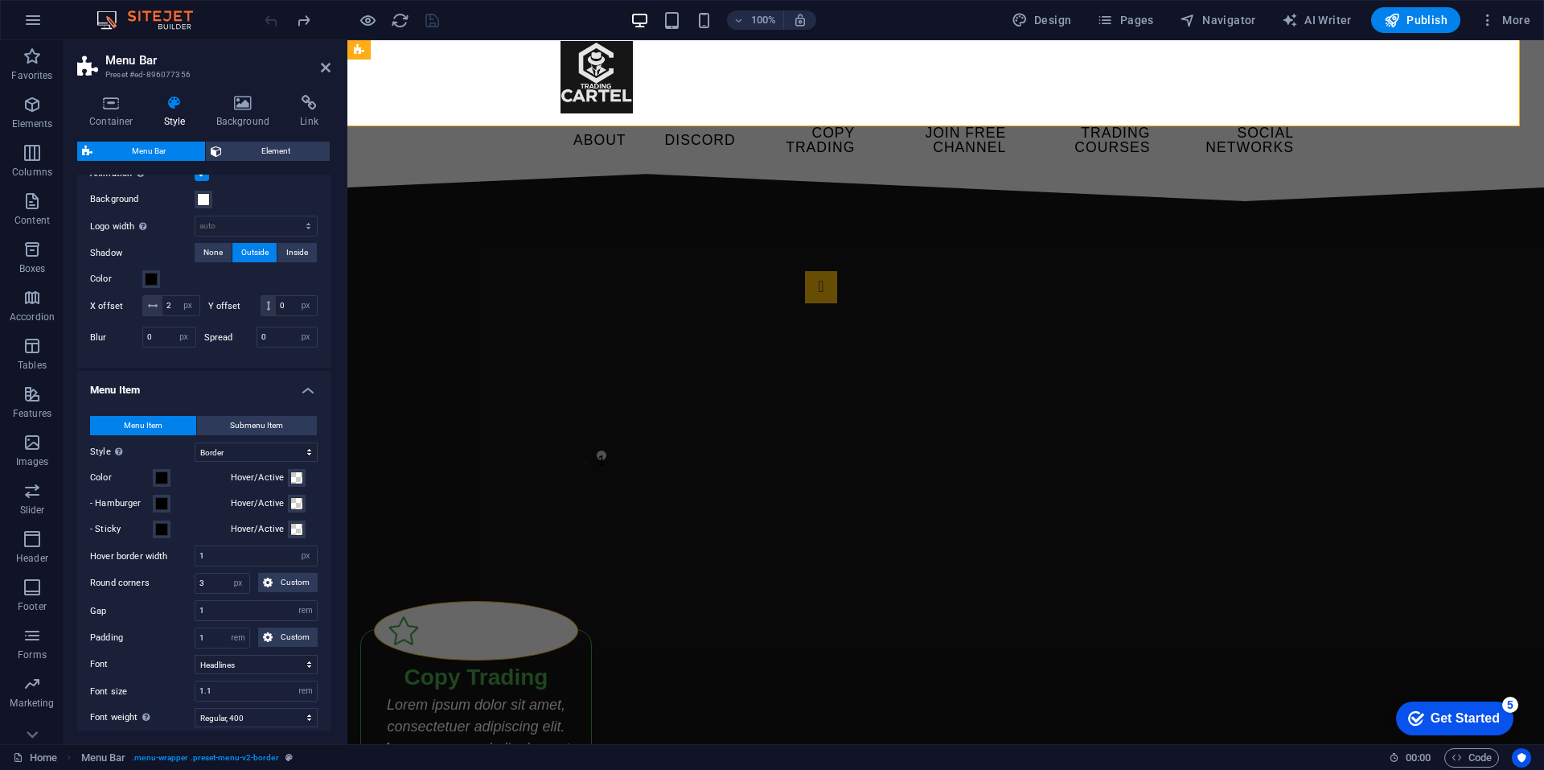
scroll to position [555, 0]
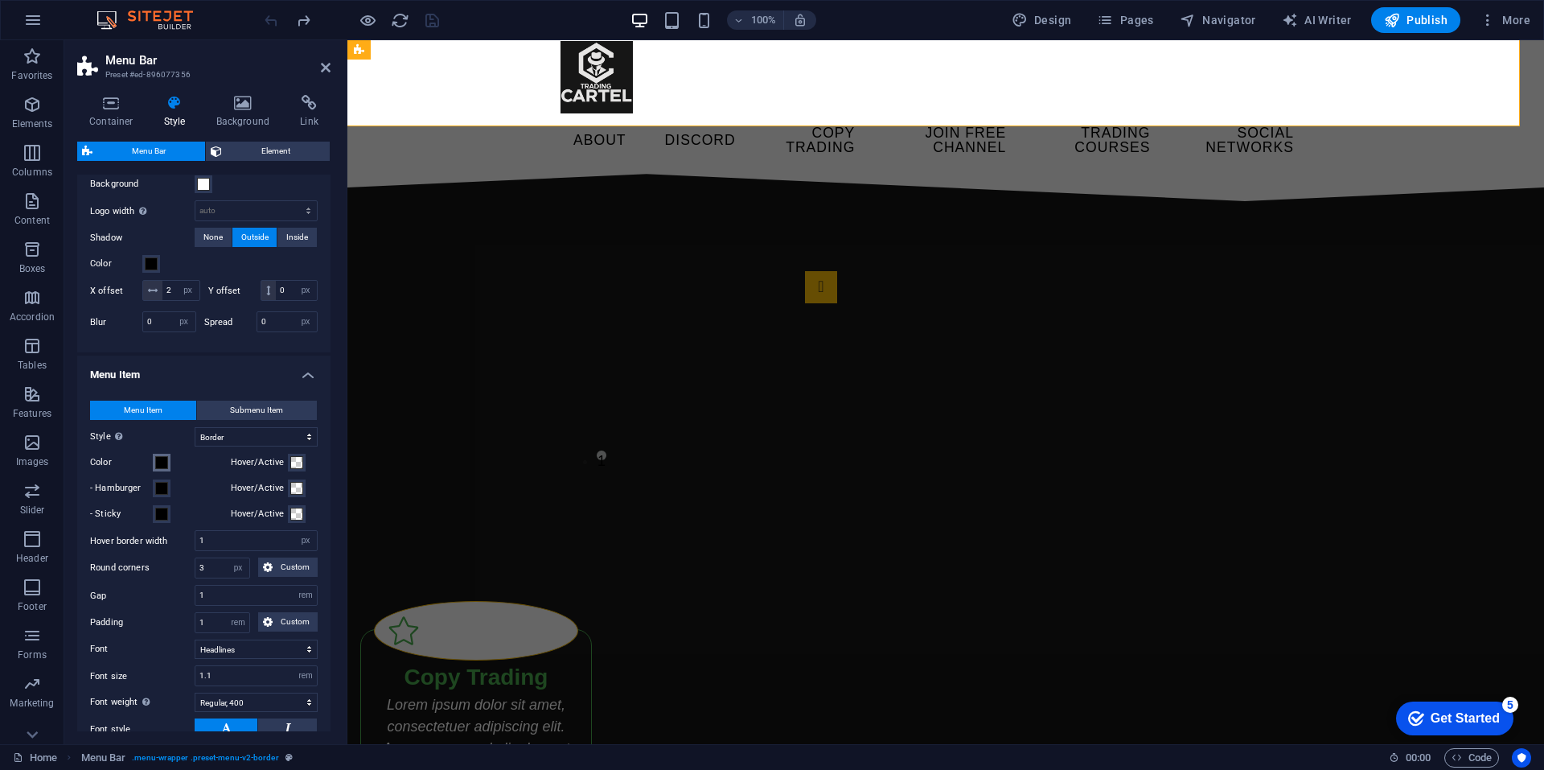
click at [163, 469] on span at bounding box center [161, 462] width 13 height 13
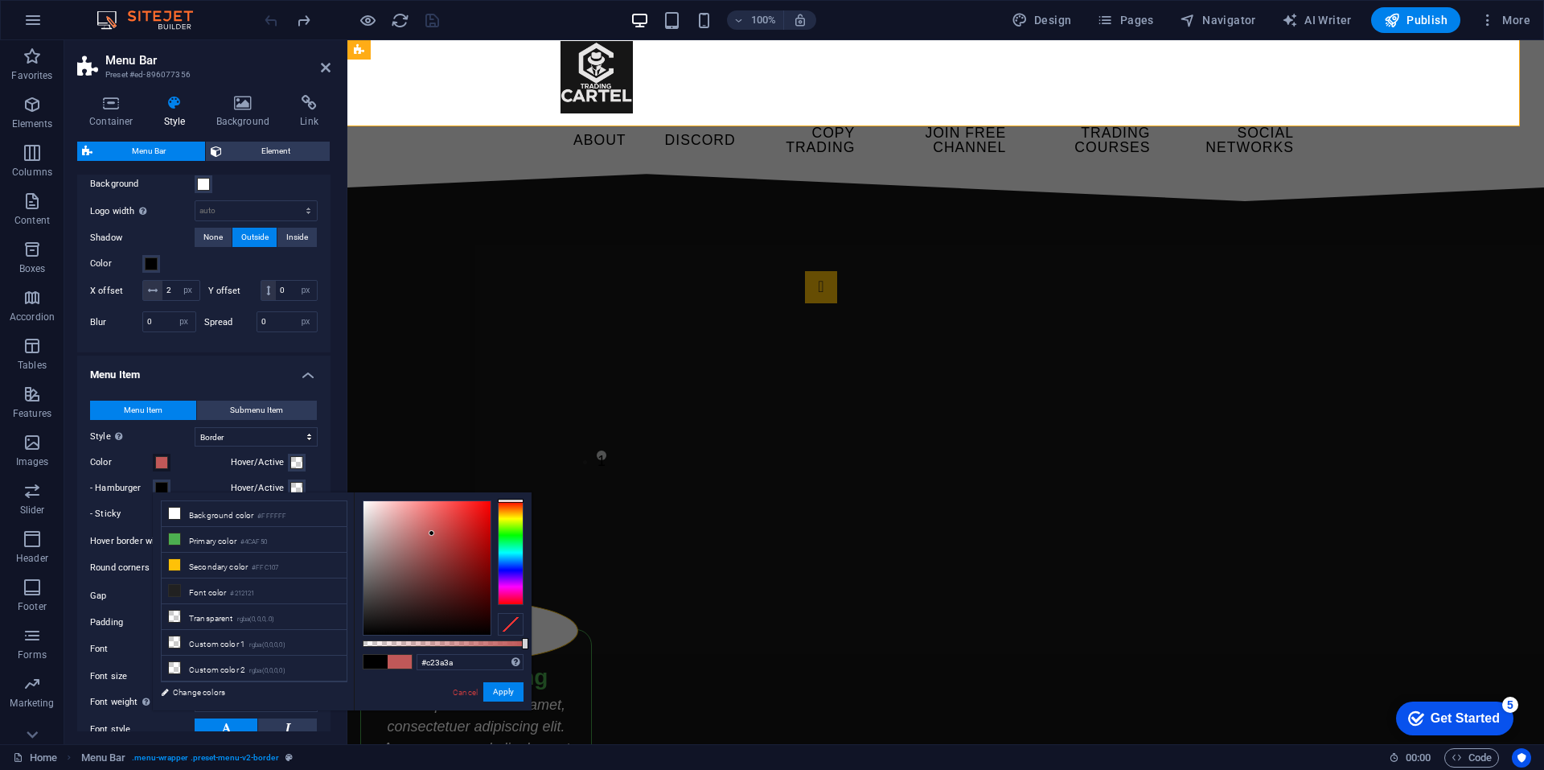
drag, startPoint x: 432, startPoint y: 533, endPoint x: 452, endPoint y: 533, distance: 20.1
click at [452, 533] on div at bounding box center [427, 568] width 127 height 134
click at [508, 690] on button "Apply" at bounding box center [503, 691] width 40 height 19
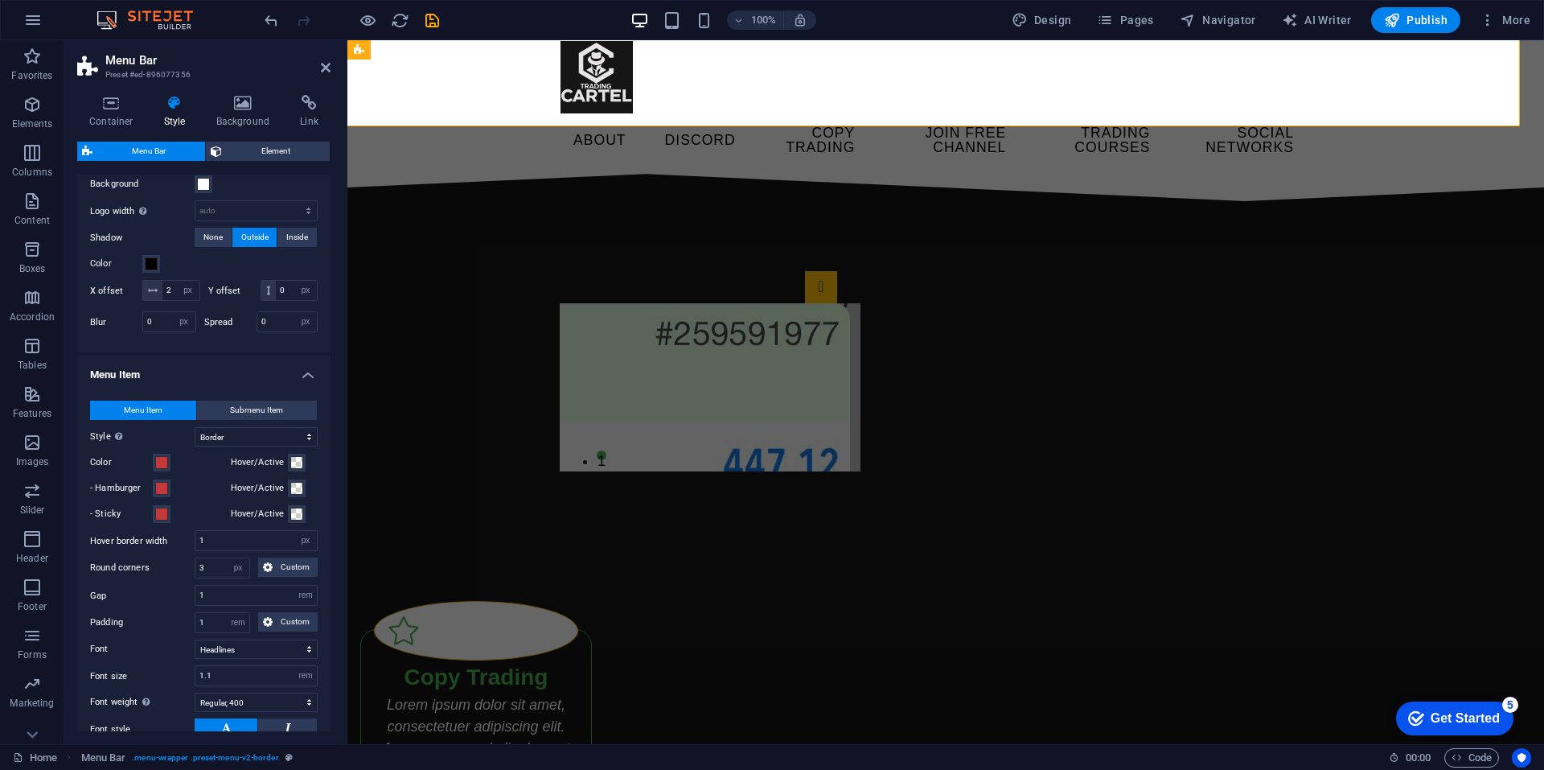
click at [151, 472] on label "Color" at bounding box center [121, 462] width 63 height 19
click at [153, 471] on button "Color" at bounding box center [162, 463] width 18 height 18
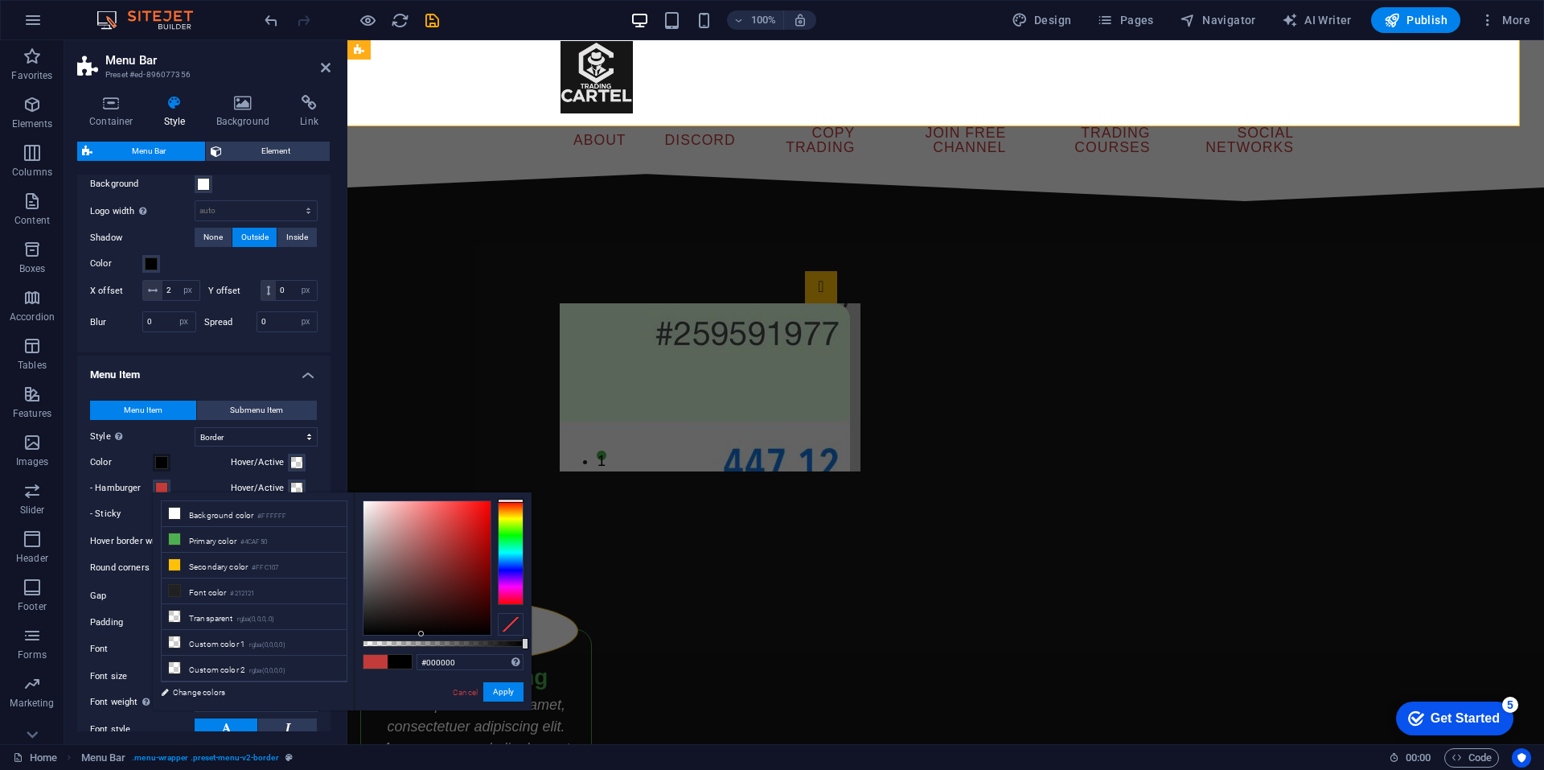
drag, startPoint x: 407, startPoint y: 533, endPoint x: 431, endPoint y: 640, distance: 108.9
click at [422, 635] on div at bounding box center [443, 567] width 161 height 135
drag, startPoint x: 497, startPoint y: 693, endPoint x: 150, endPoint y: 652, distance: 349.1
click at [497, 693] on button "Apply" at bounding box center [503, 691] width 40 height 19
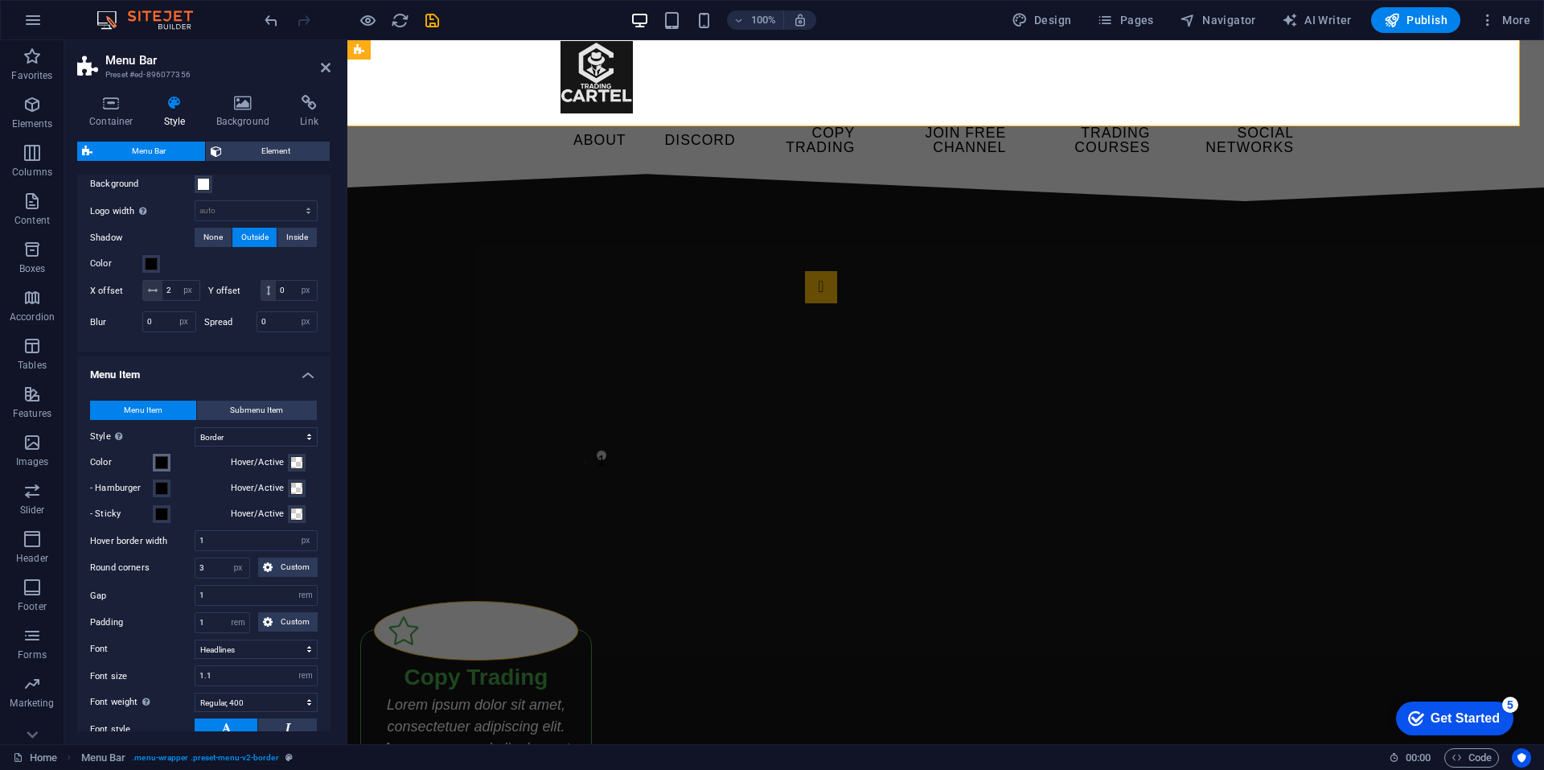
click at [163, 469] on span at bounding box center [161, 462] width 13 height 13
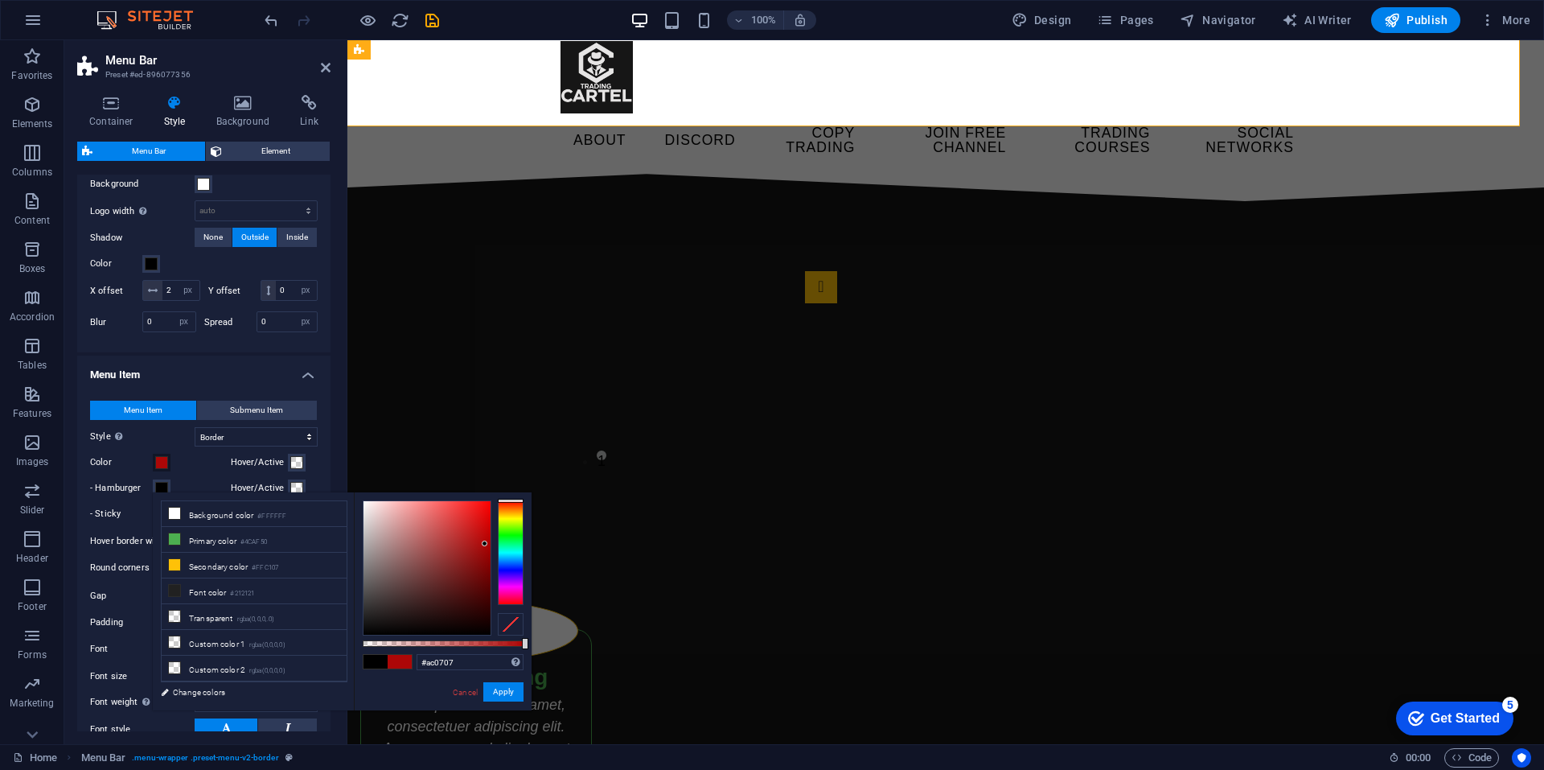
type input "#ab0606"
drag, startPoint x: 475, startPoint y: 541, endPoint x: 485, endPoint y: 545, distance: 11.2
click at [485, 545] on div at bounding box center [427, 568] width 127 height 134
click at [499, 695] on button "Apply" at bounding box center [503, 691] width 40 height 19
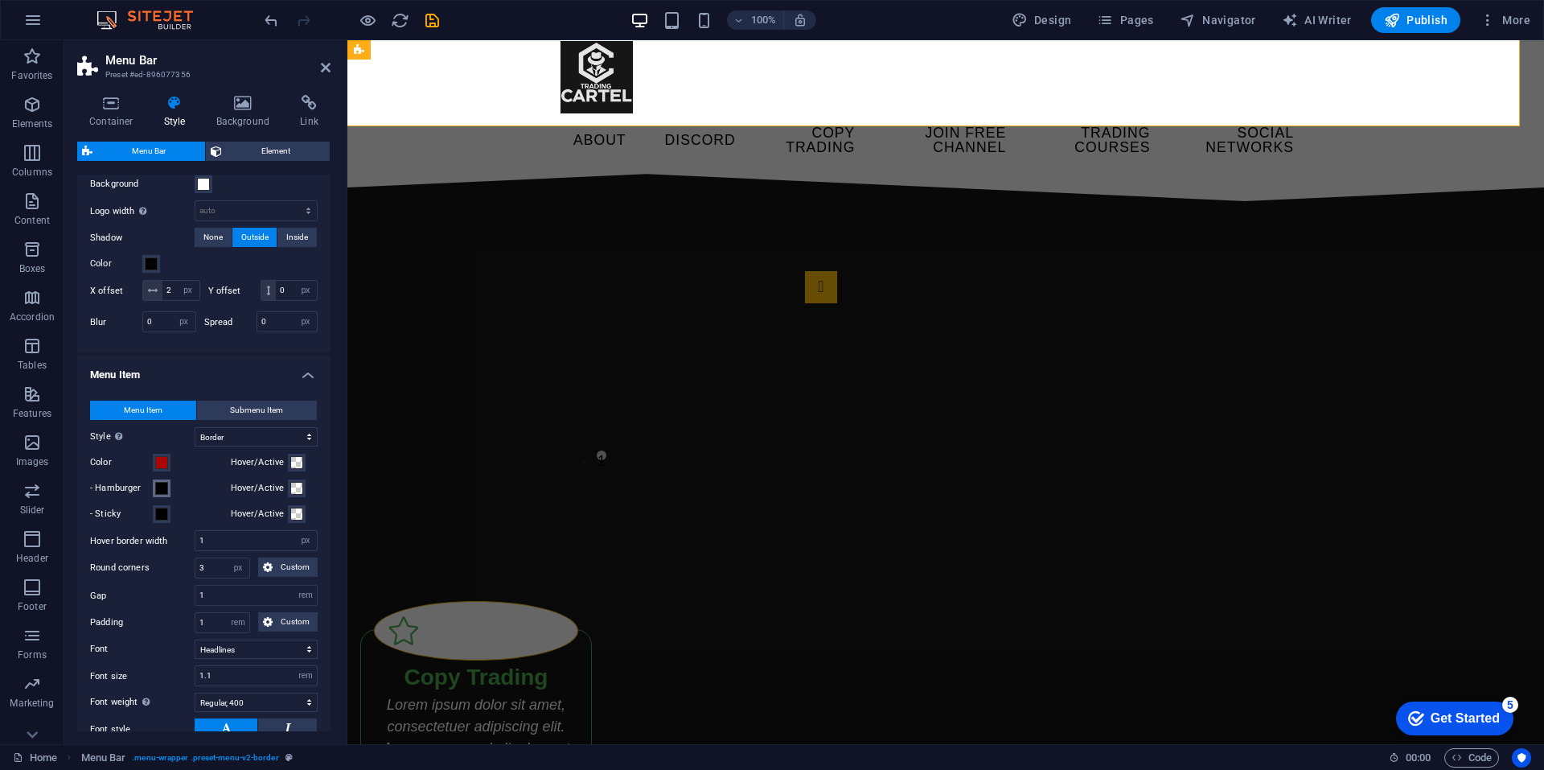
click at [162, 495] on span at bounding box center [161, 488] width 13 height 13
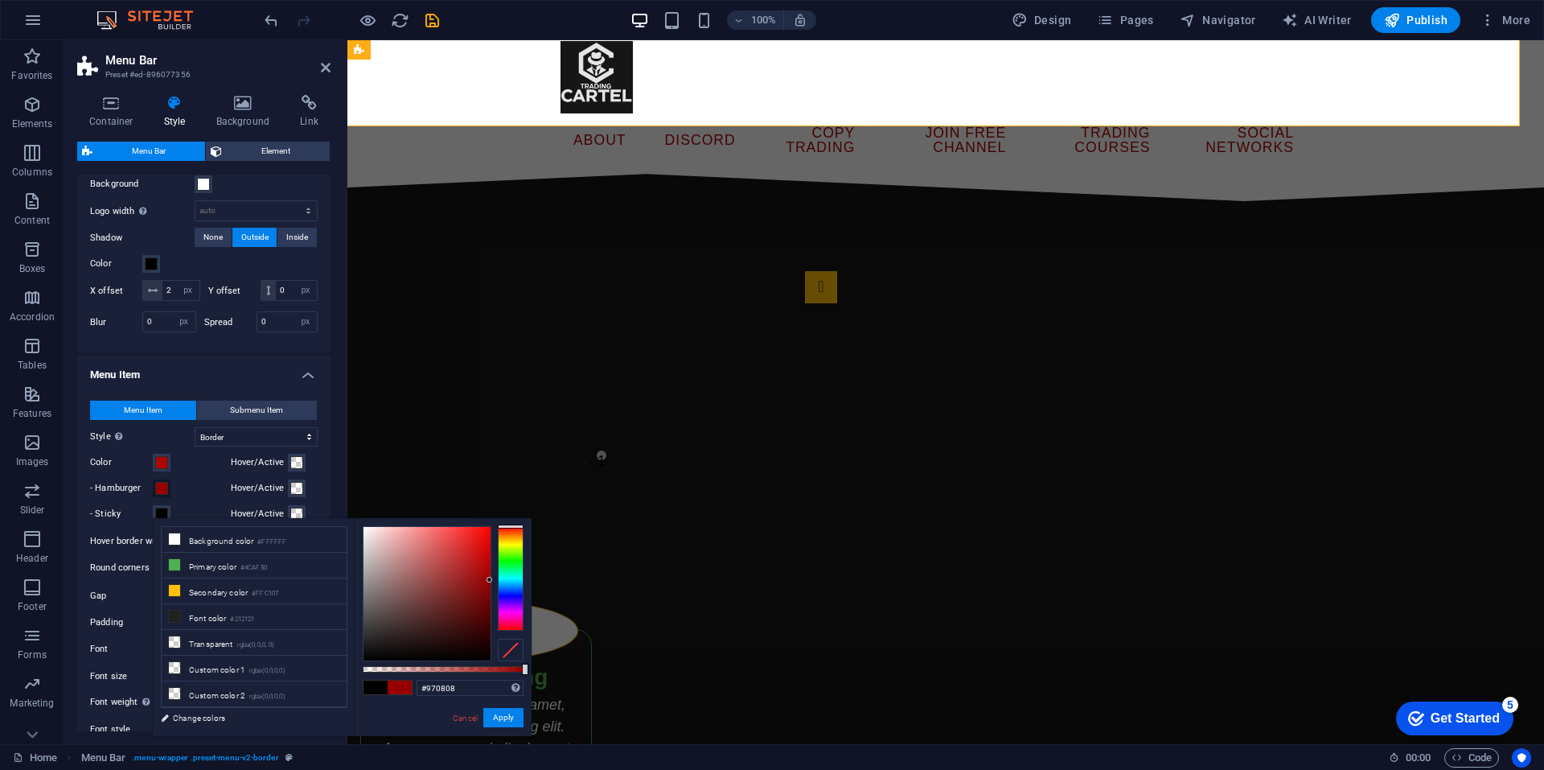
type input "#970909"
click at [483, 581] on div at bounding box center [427, 594] width 127 height 134
click at [503, 711] on button "Apply" at bounding box center [503, 717] width 40 height 19
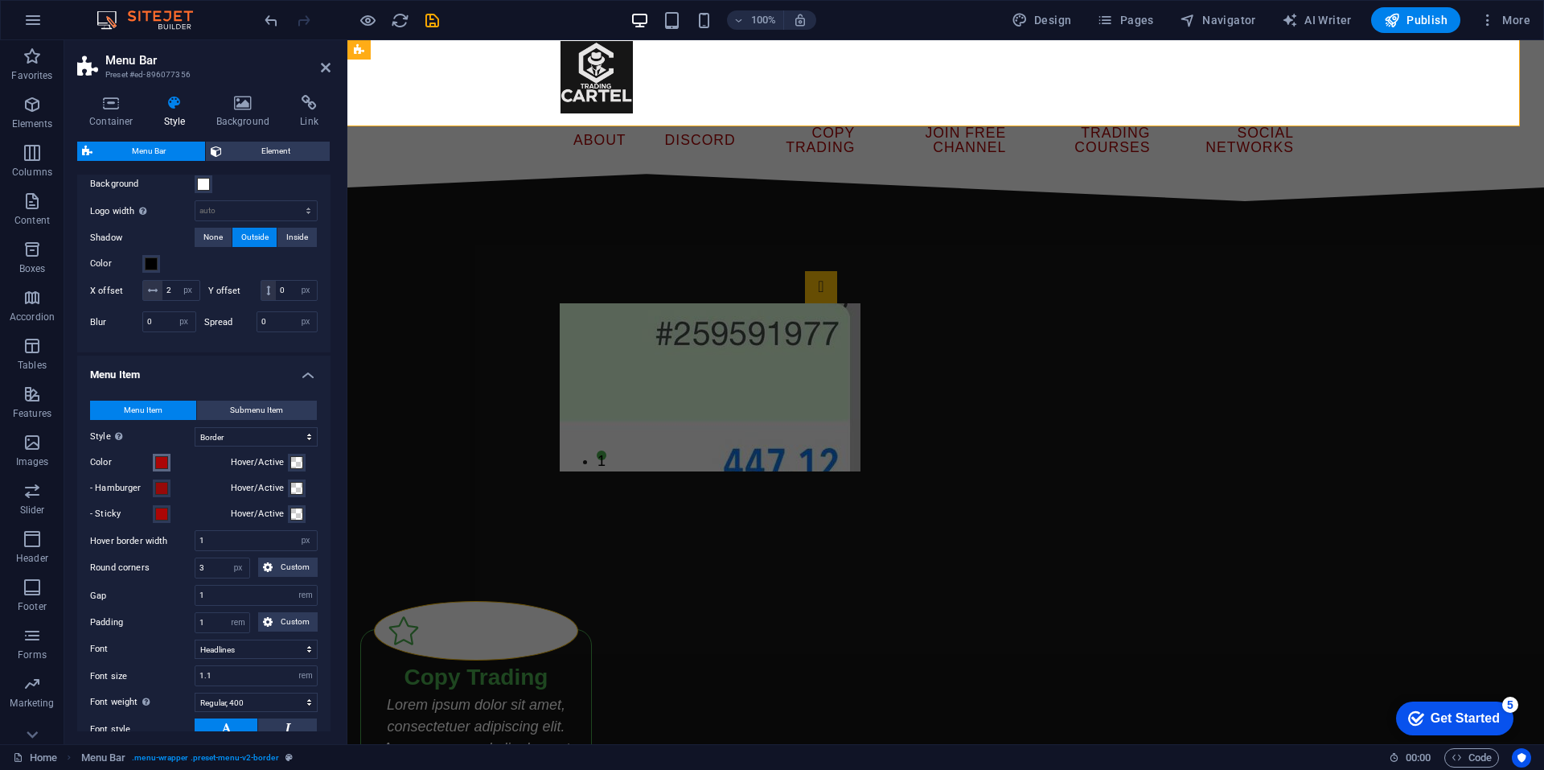
click at [157, 469] on span at bounding box center [161, 462] width 13 height 13
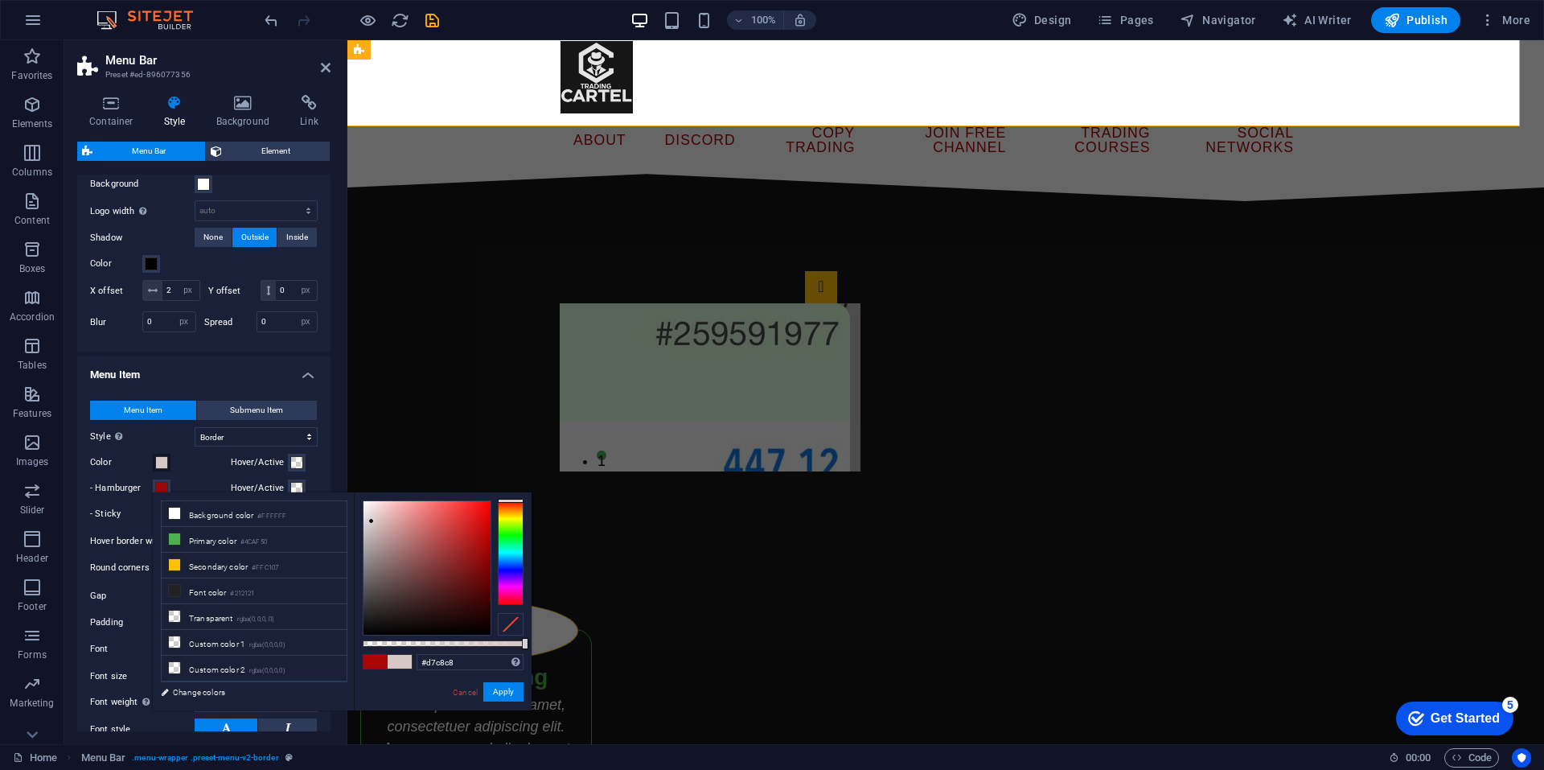
drag, startPoint x: 438, startPoint y: 529, endPoint x: 463, endPoint y: 625, distance: 99.7
click at [372, 521] on div at bounding box center [427, 568] width 127 height 134
type input "#d7c7c7"
click at [505, 686] on button "Apply" at bounding box center [503, 691] width 40 height 19
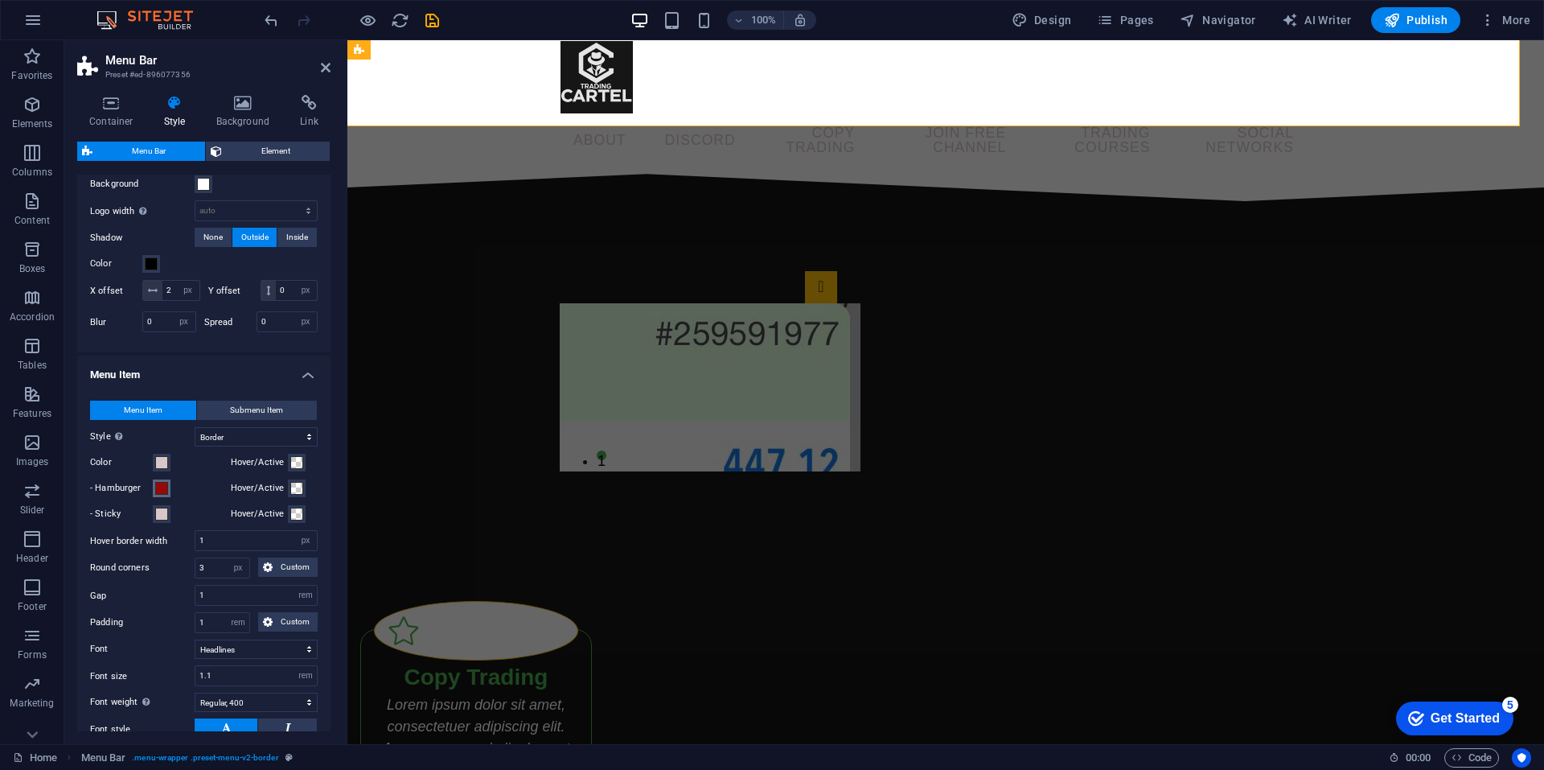
click at [161, 495] on span at bounding box center [161, 488] width 13 height 13
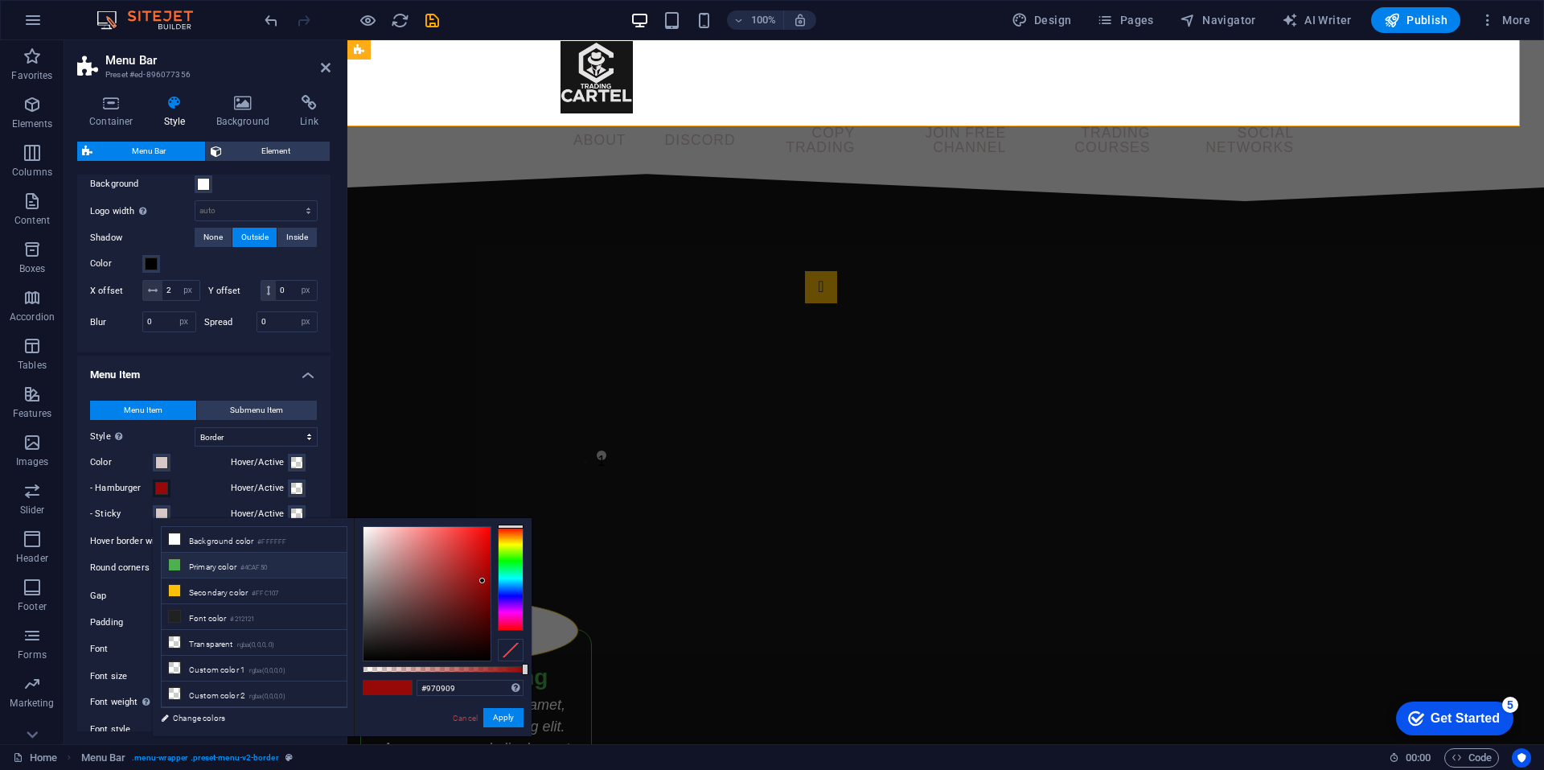
click at [190, 570] on li "Primary color #4CAF50" at bounding box center [254, 566] width 185 height 26
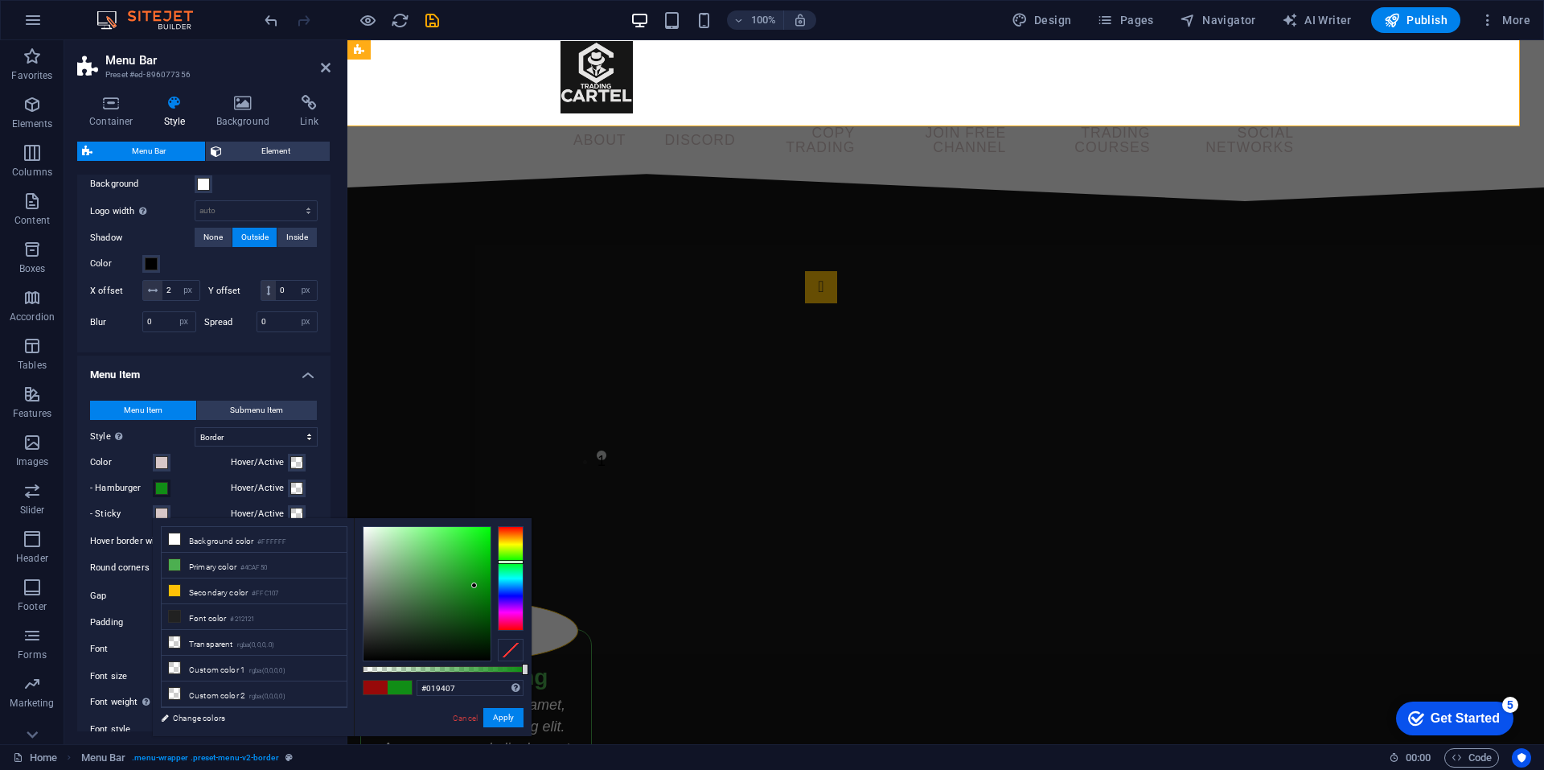
type input "#009406"
drag, startPoint x: 441, startPoint y: 571, endPoint x: 503, endPoint y: 582, distance: 63.0
click at [503, 582] on div at bounding box center [443, 593] width 161 height 135
drag, startPoint x: 500, startPoint y: 711, endPoint x: 151, endPoint y: 671, distance: 350.6
click at [500, 711] on button "Apply" at bounding box center [503, 717] width 40 height 19
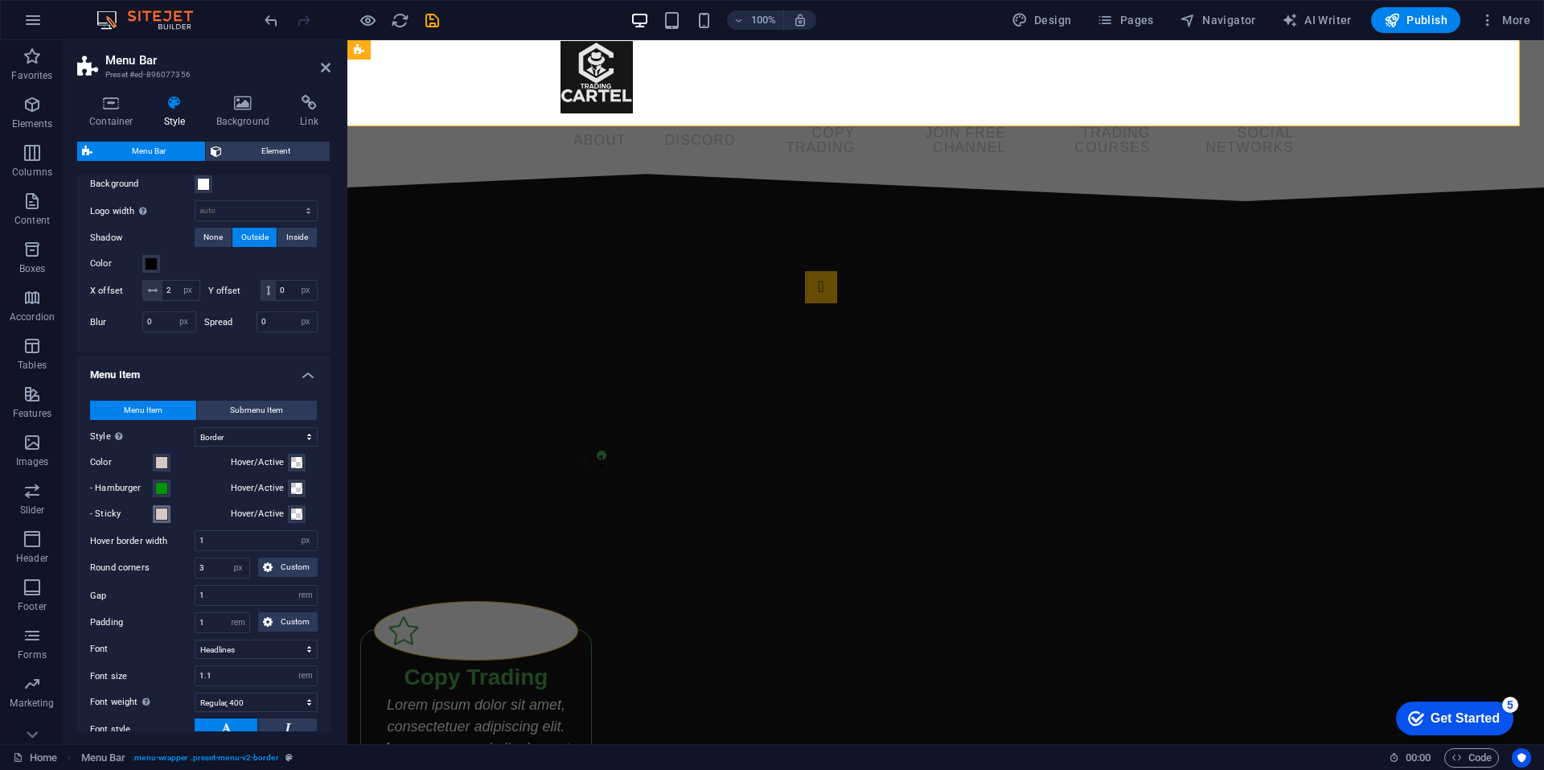
click at [160, 523] on button "- Sticky" at bounding box center [162, 514] width 18 height 18
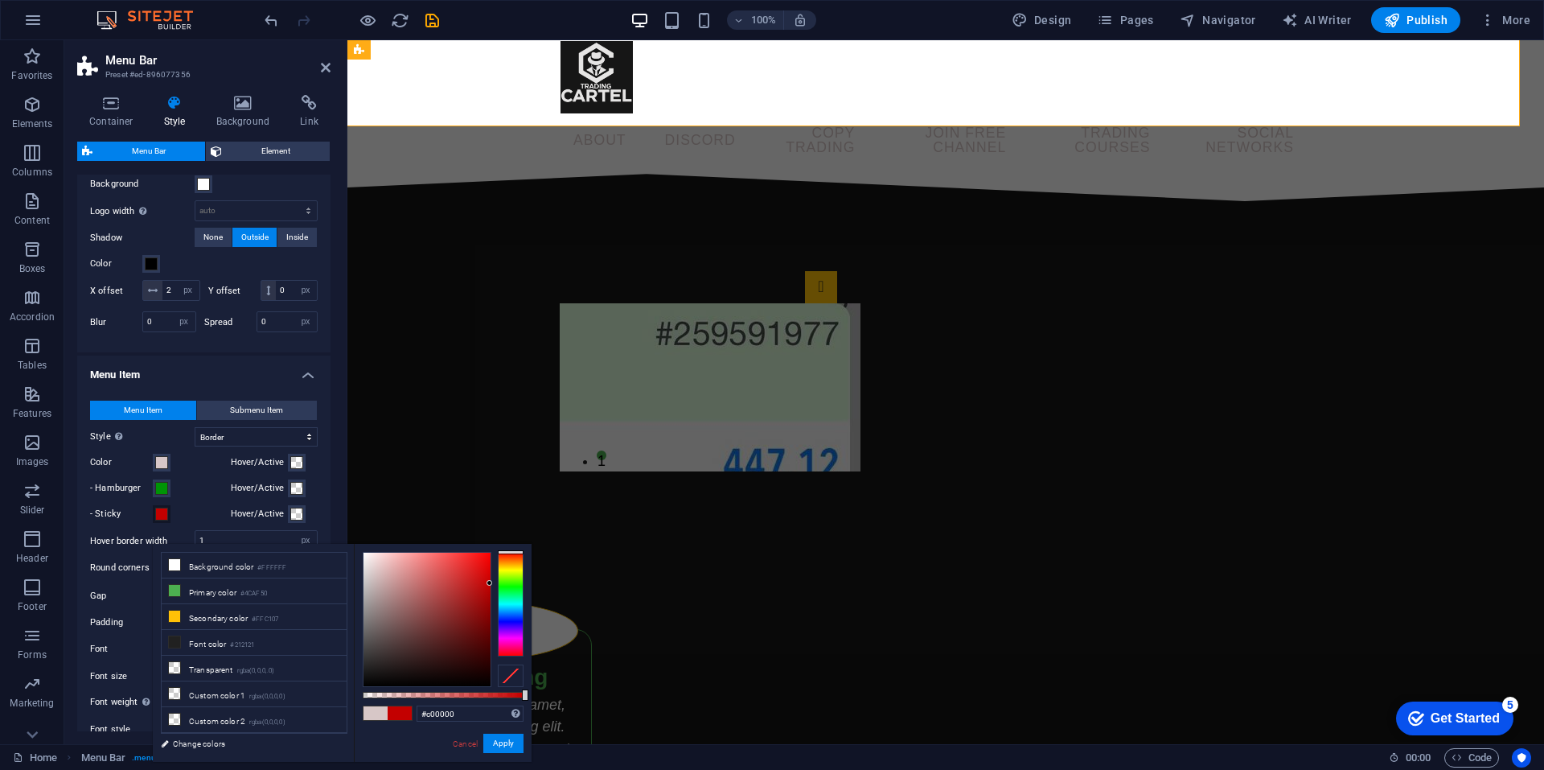
drag, startPoint x: 467, startPoint y: 580, endPoint x: 491, endPoint y: 585, distance: 23.8
click at [491, 585] on div at bounding box center [427, 620] width 127 height 134
click at [178, 591] on icon at bounding box center [174, 590] width 11 height 11
type input "#4caf50"
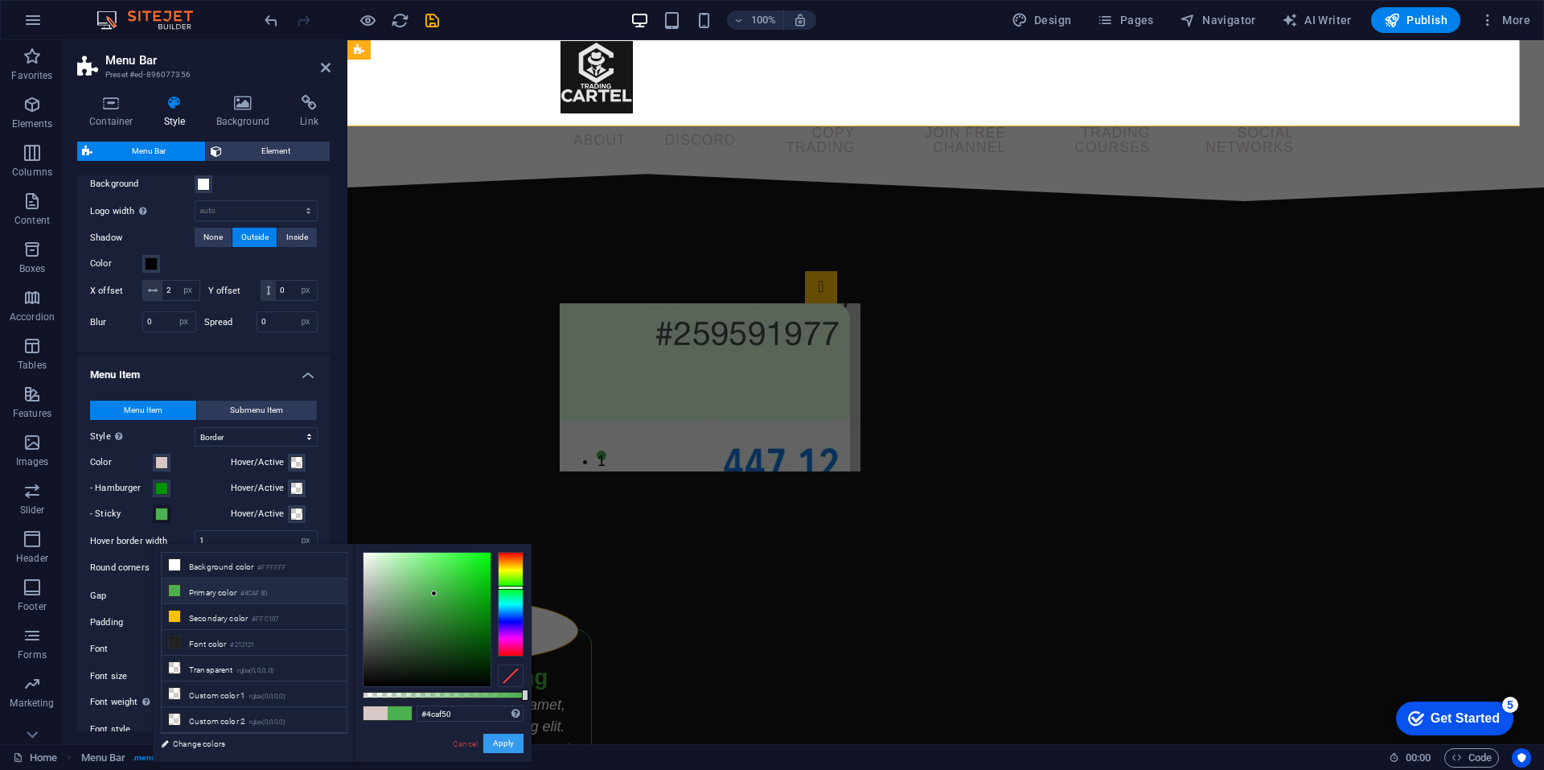
click at [510, 734] on button "Apply" at bounding box center [503, 743] width 40 height 19
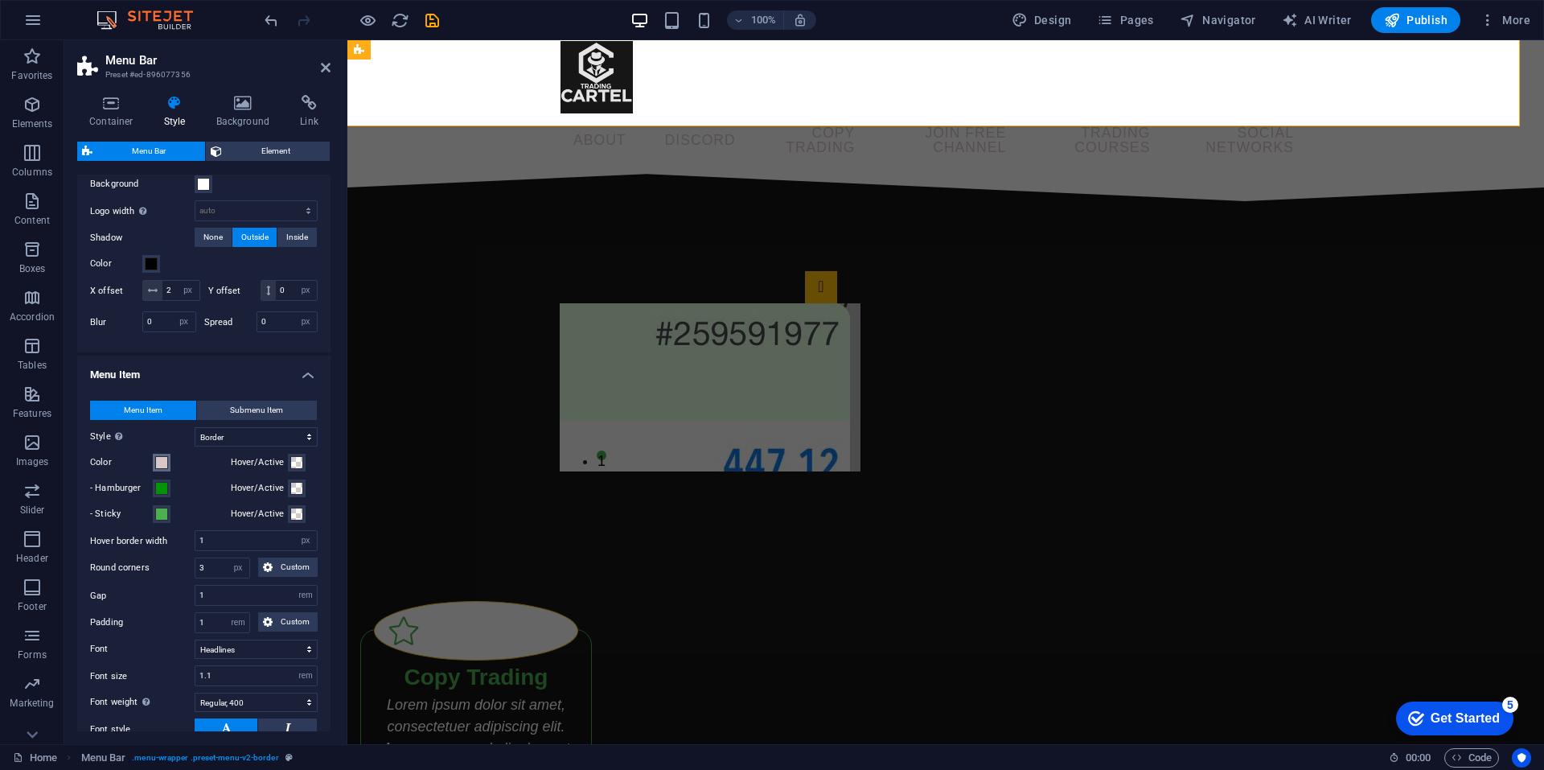
drag, startPoint x: 157, startPoint y: 483, endPoint x: 166, endPoint y: 484, distance: 8.9
click at [157, 469] on span at bounding box center [161, 462] width 13 height 13
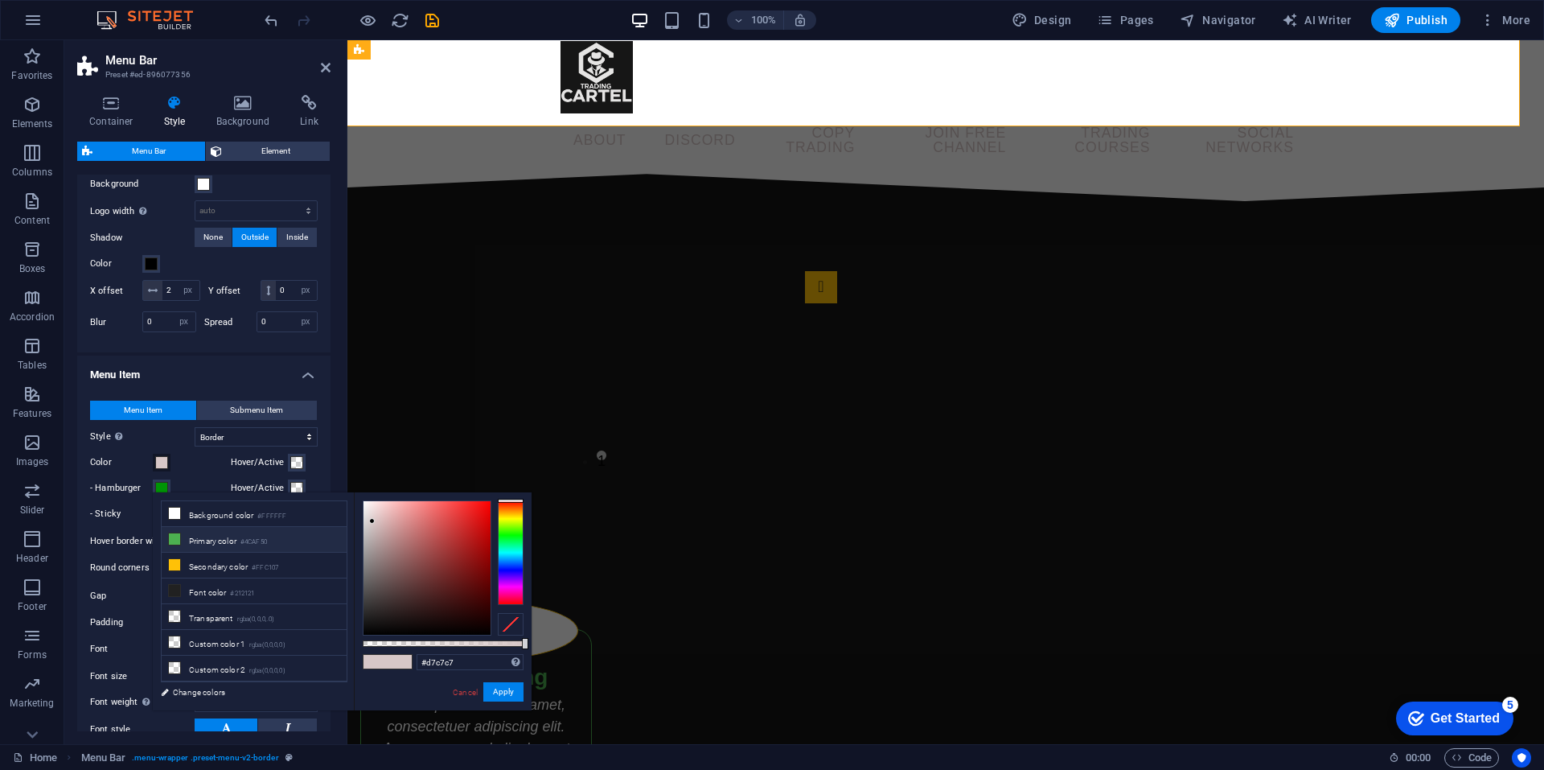
click at [178, 541] on icon at bounding box center [174, 538] width 11 height 11
type input "#4caf50"
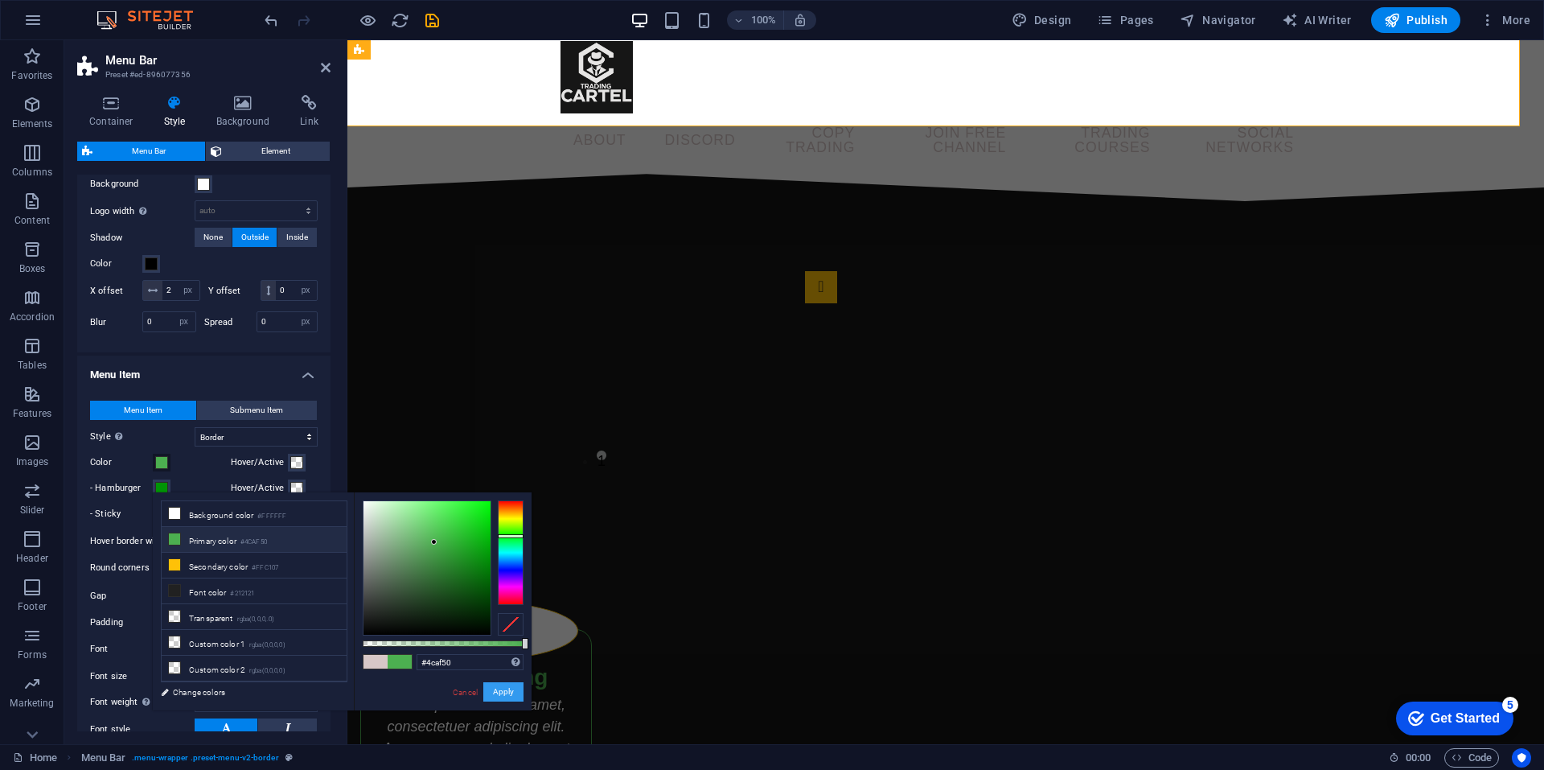
click at [503, 691] on button "Apply" at bounding box center [503, 691] width 40 height 19
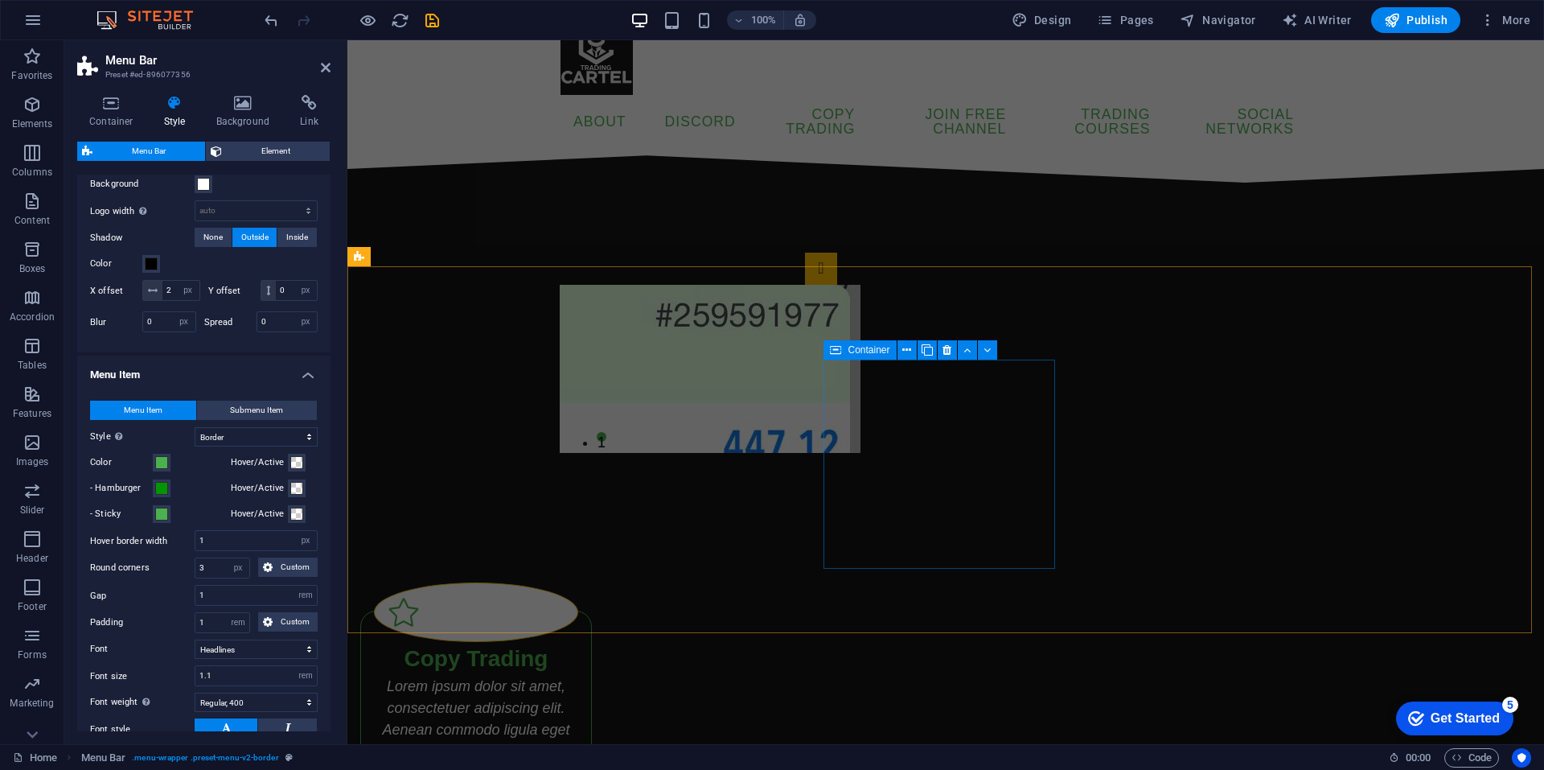
scroll to position [0, 0]
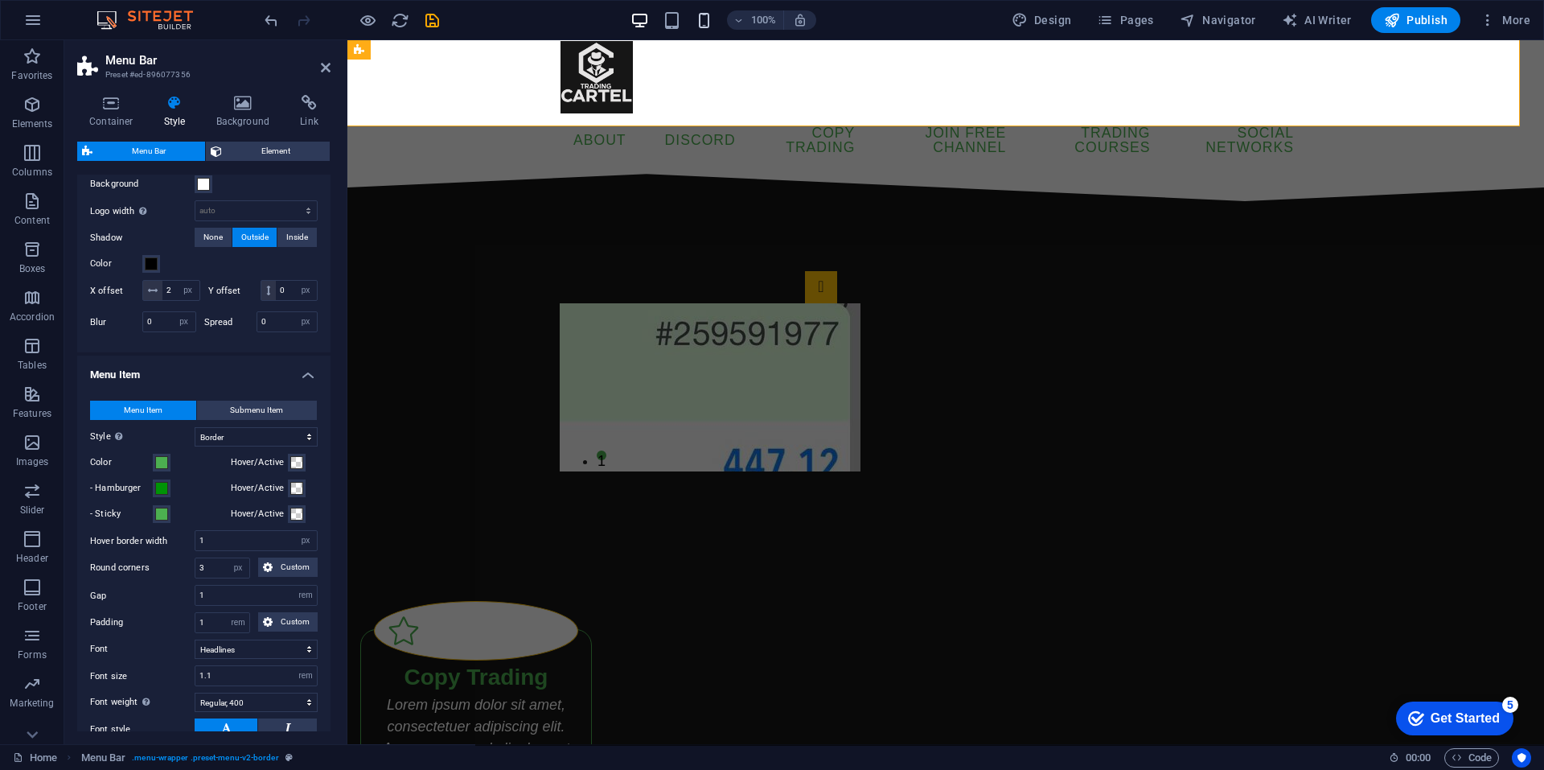
click at [714, 28] on icon "button" at bounding box center [704, 20] width 19 height 19
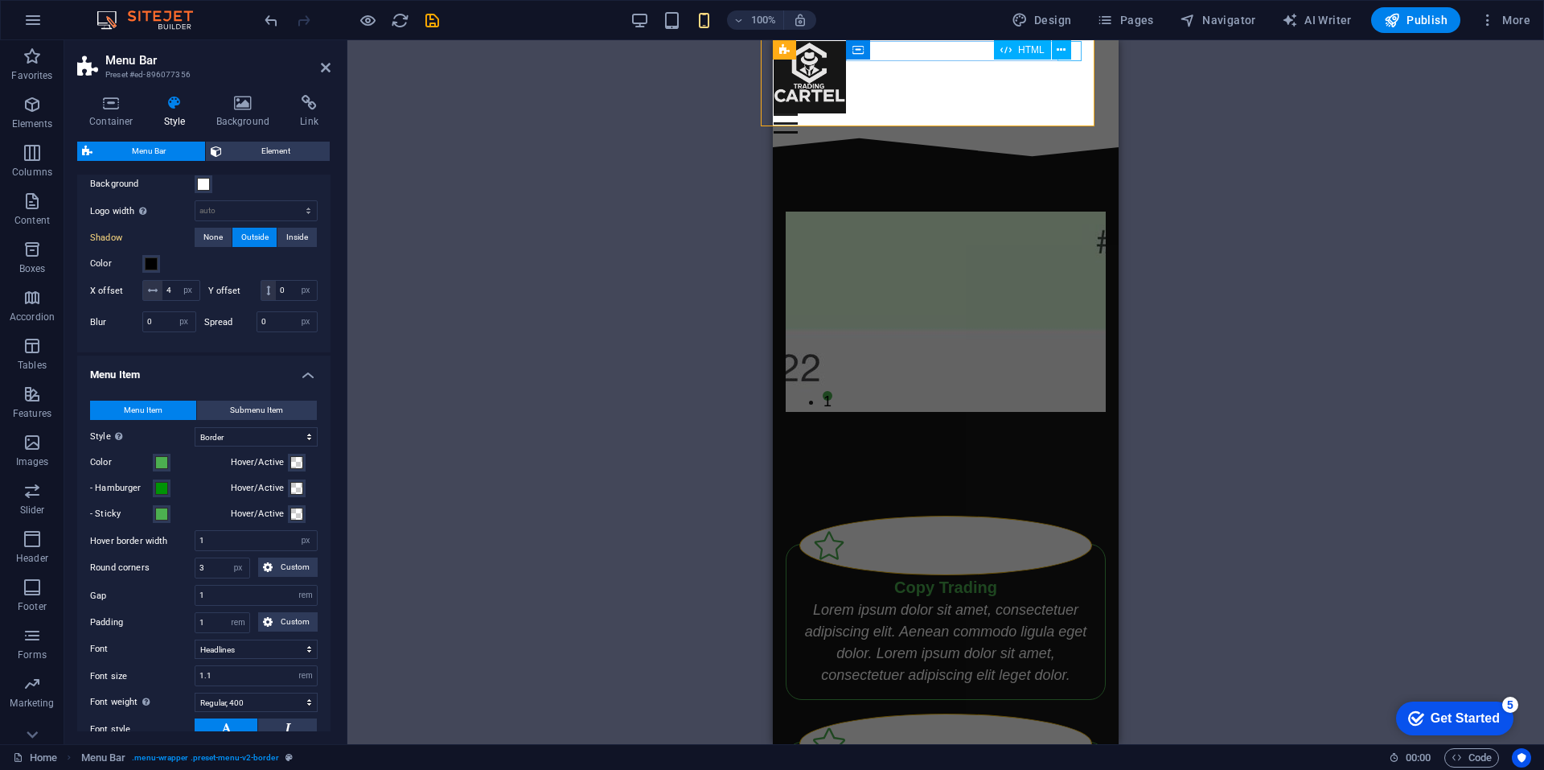
click at [1075, 60] on div "HTML" at bounding box center [1038, 50] width 88 height 20
click at [1076, 56] on div "HTML" at bounding box center [1038, 50] width 88 height 20
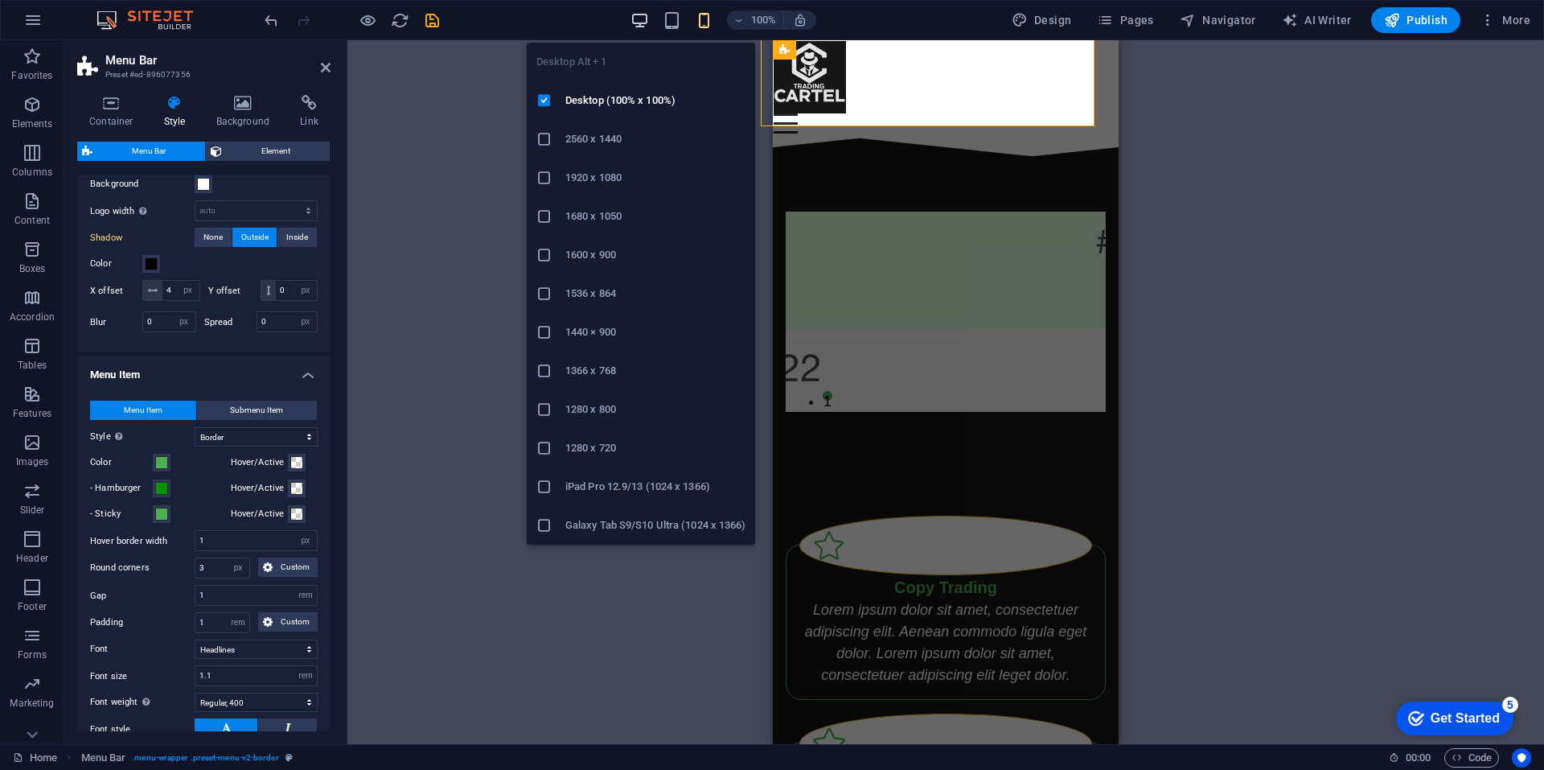
click at [637, 12] on icon "button" at bounding box center [640, 20] width 19 height 19
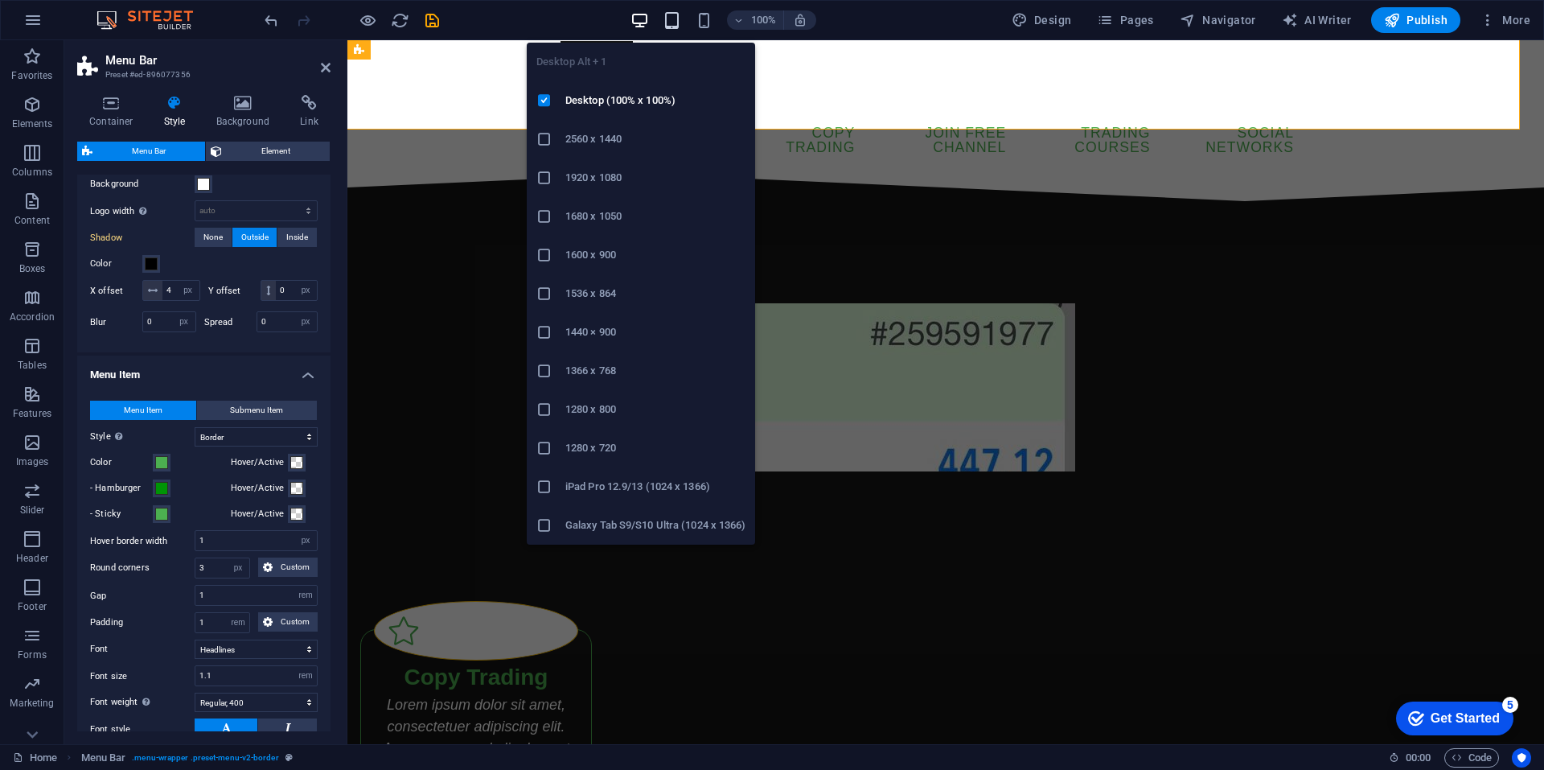
type input "2"
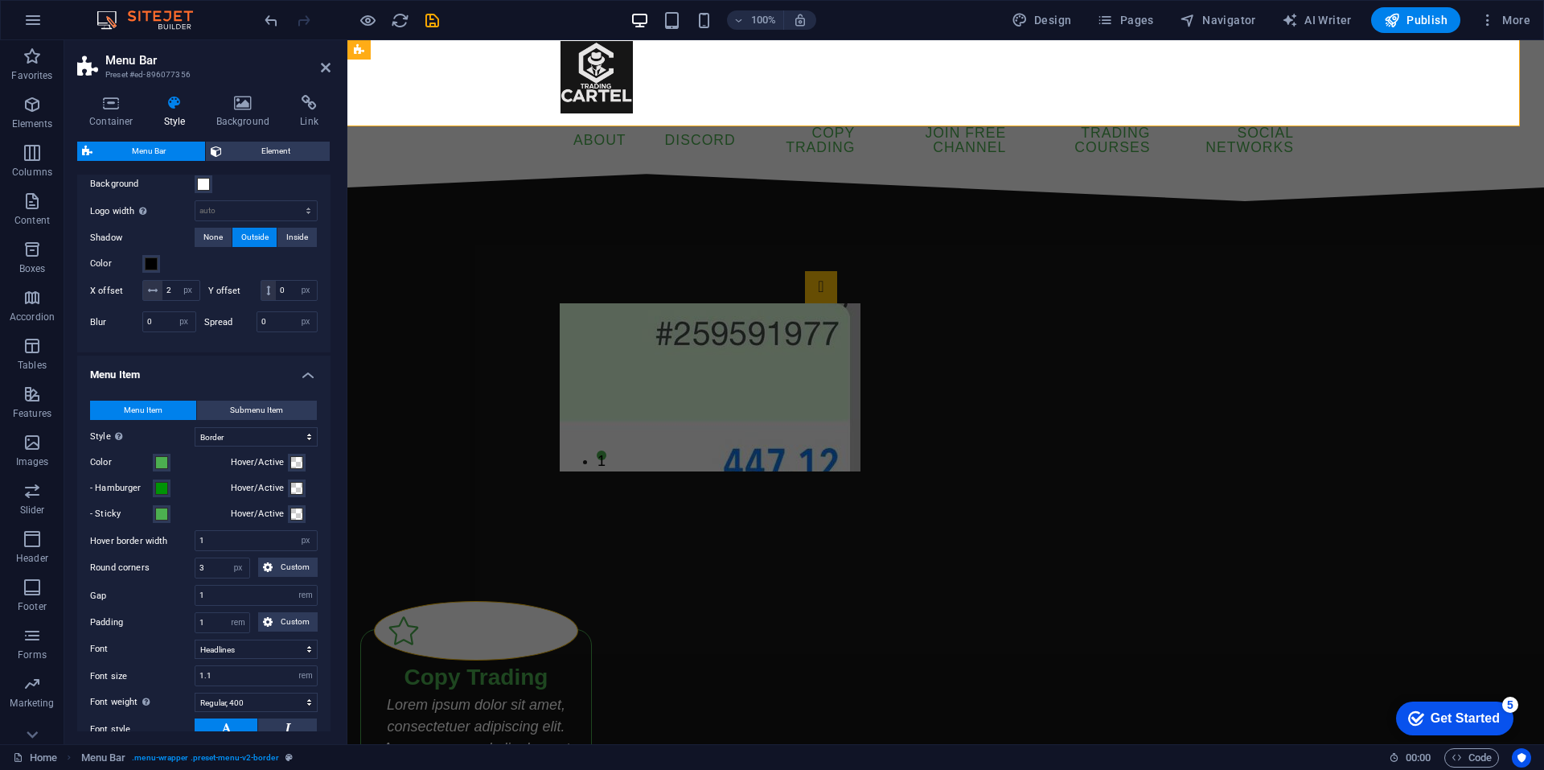
scroll to position [689, 0]
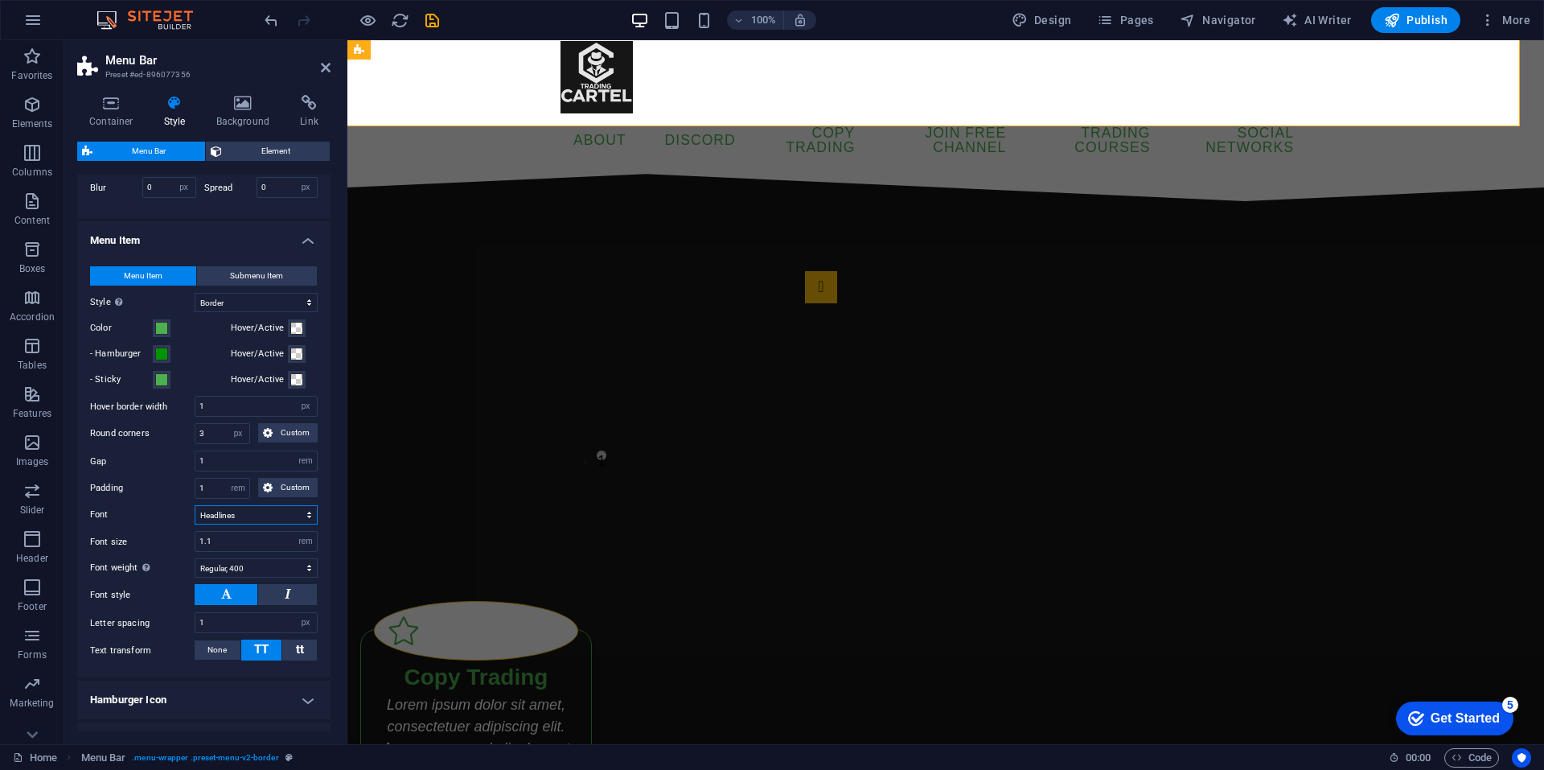
click at [286, 524] on select "Default Headlines" at bounding box center [256, 514] width 123 height 19
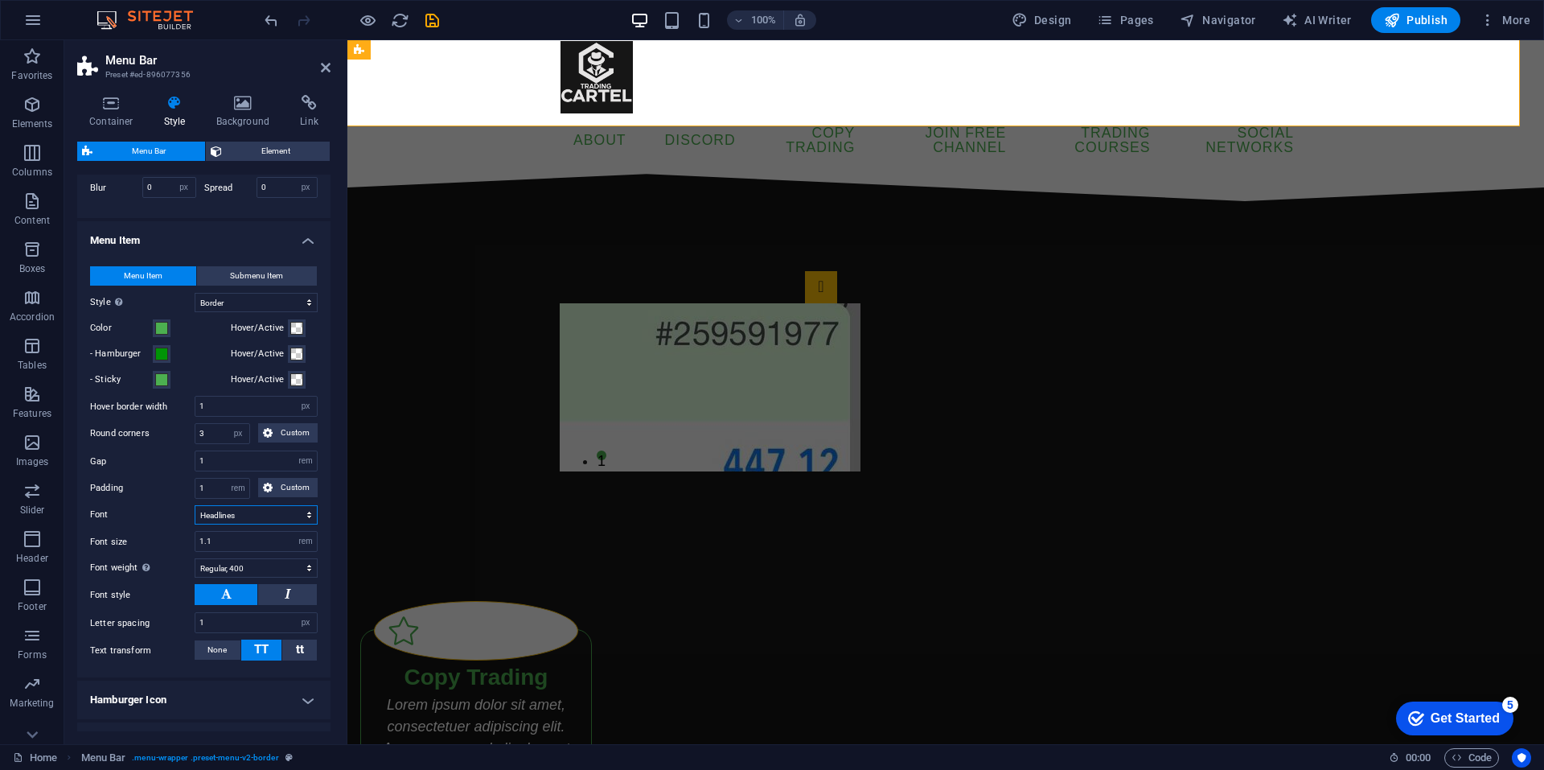
click at [195, 524] on select "Default Headlines" at bounding box center [256, 514] width 123 height 19
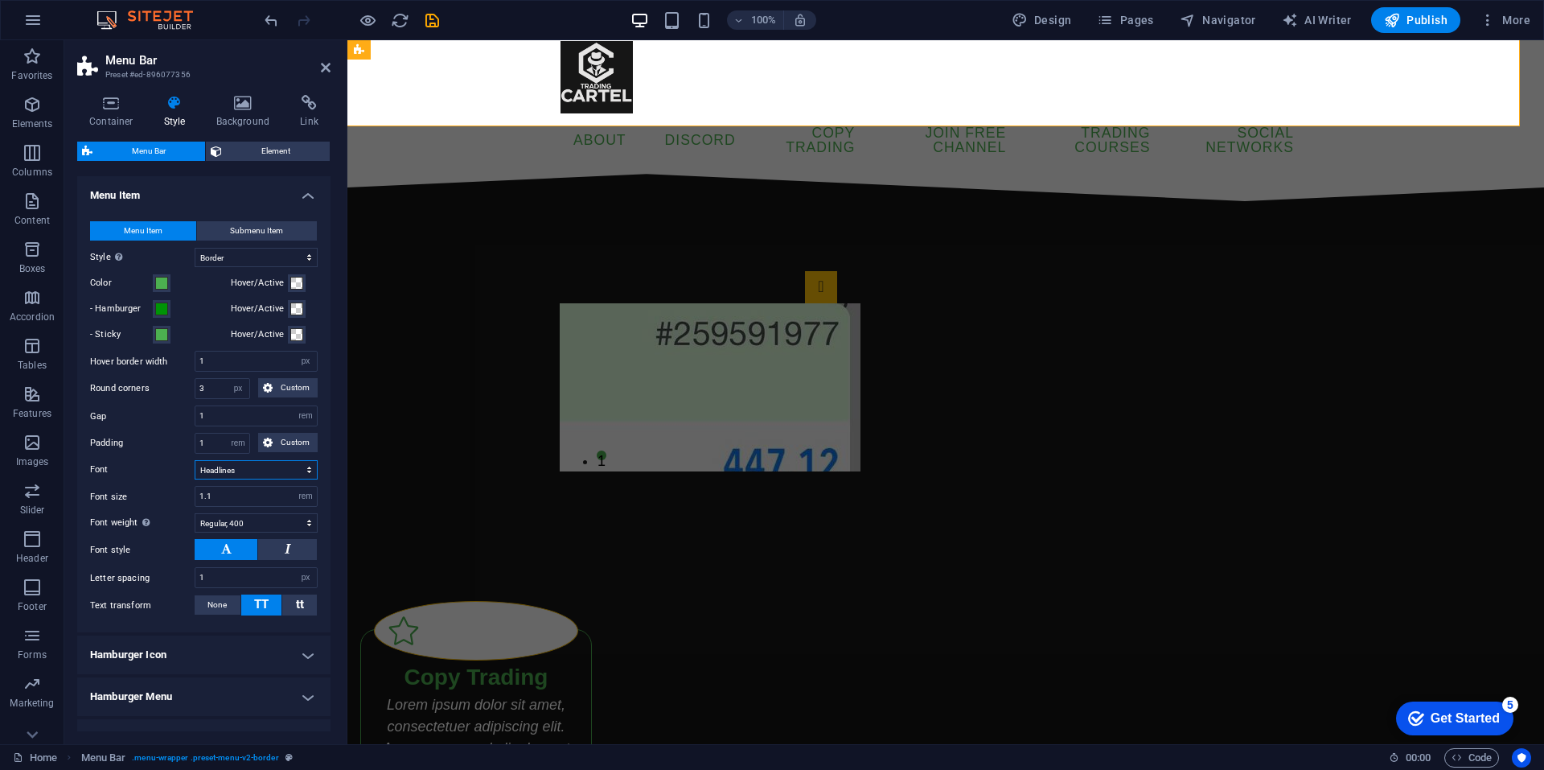
scroll to position [823, 0]
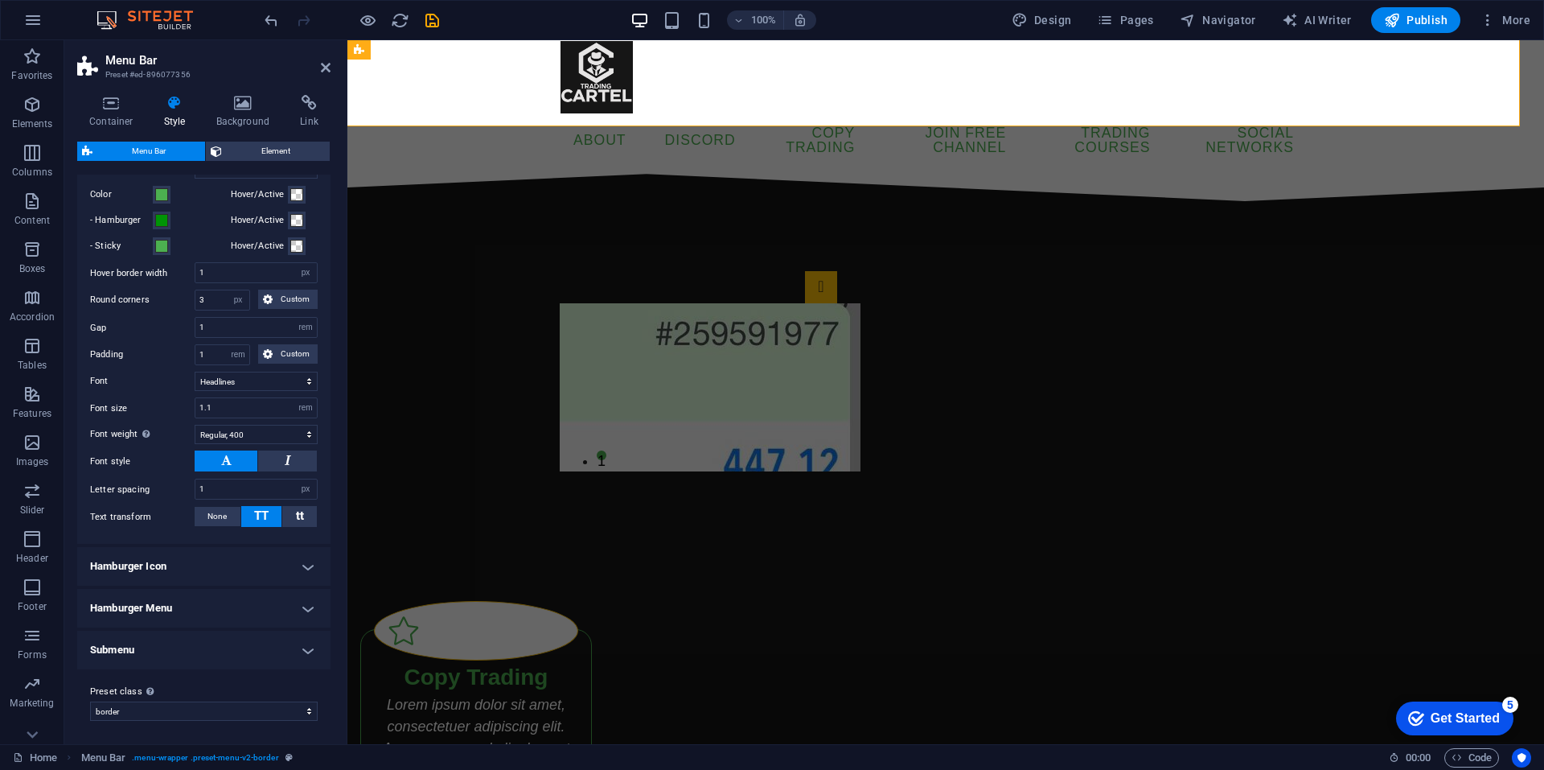
click at [278, 582] on h4 "Hamburger Icon" at bounding box center [203, 566] width 253 height 39
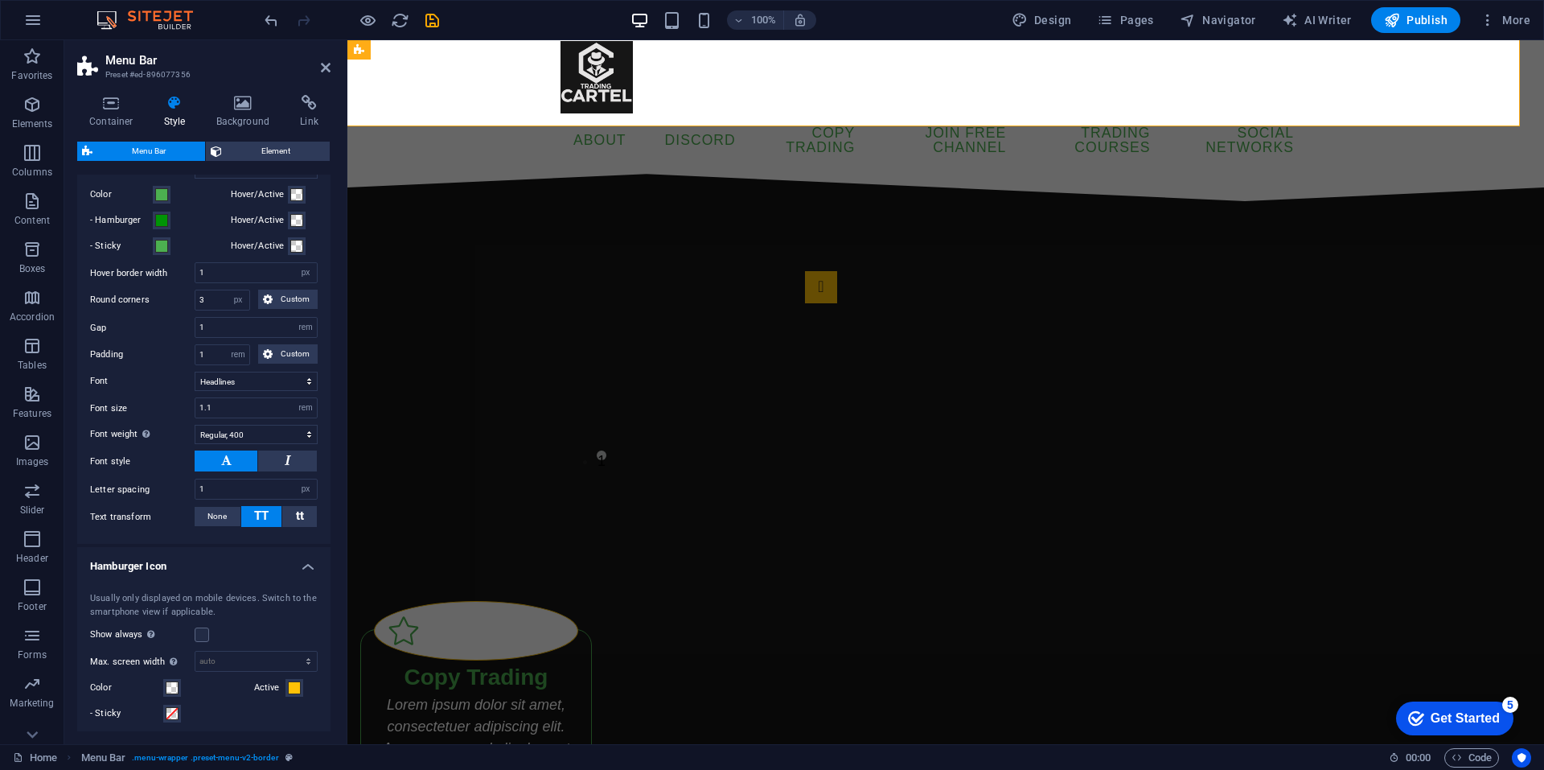
click at [277, 576] on h4 "Hamburger Icon" at bounding box center [203, 561] width 253 height 29
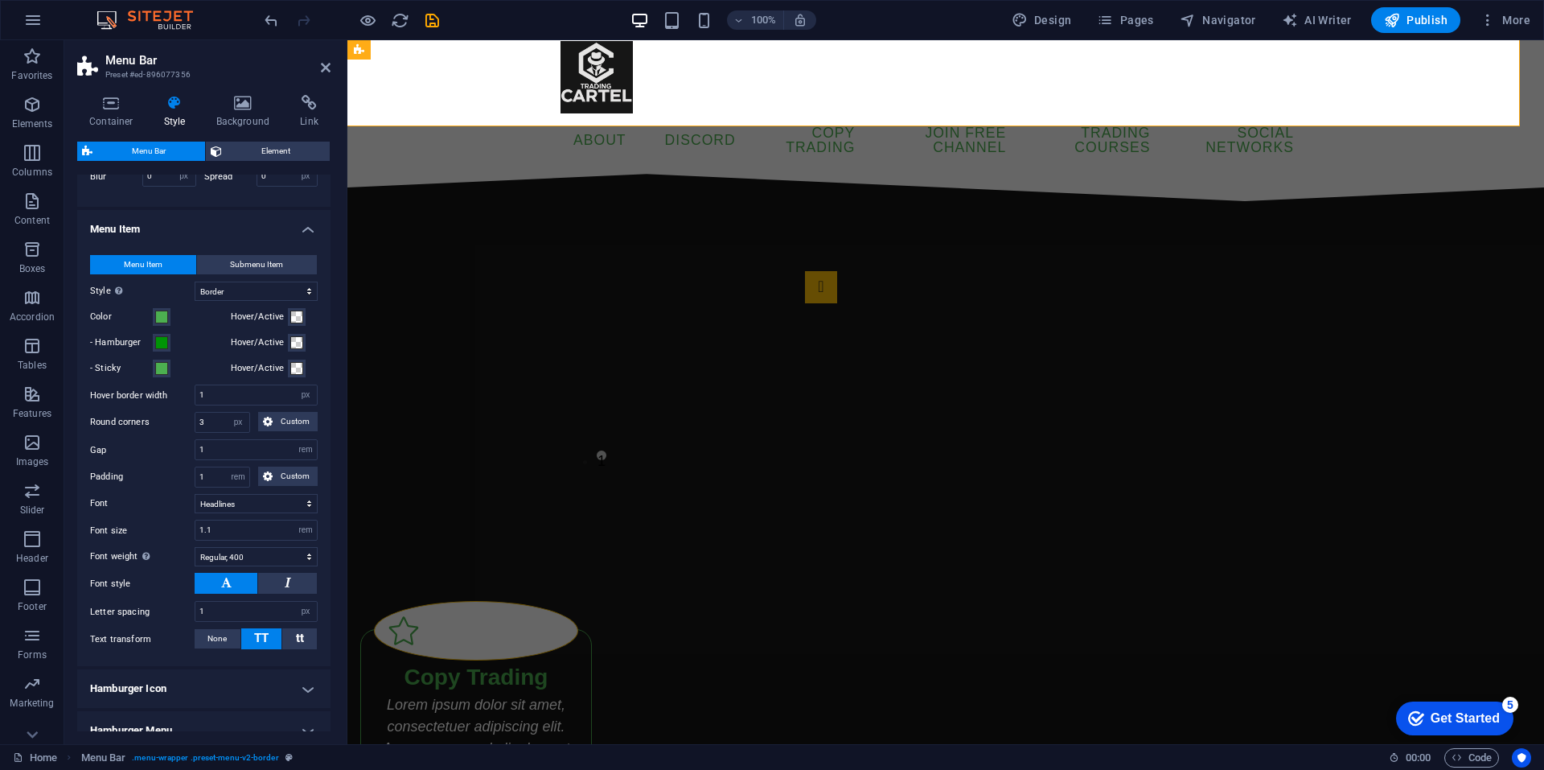
scroll to position [689, 0]
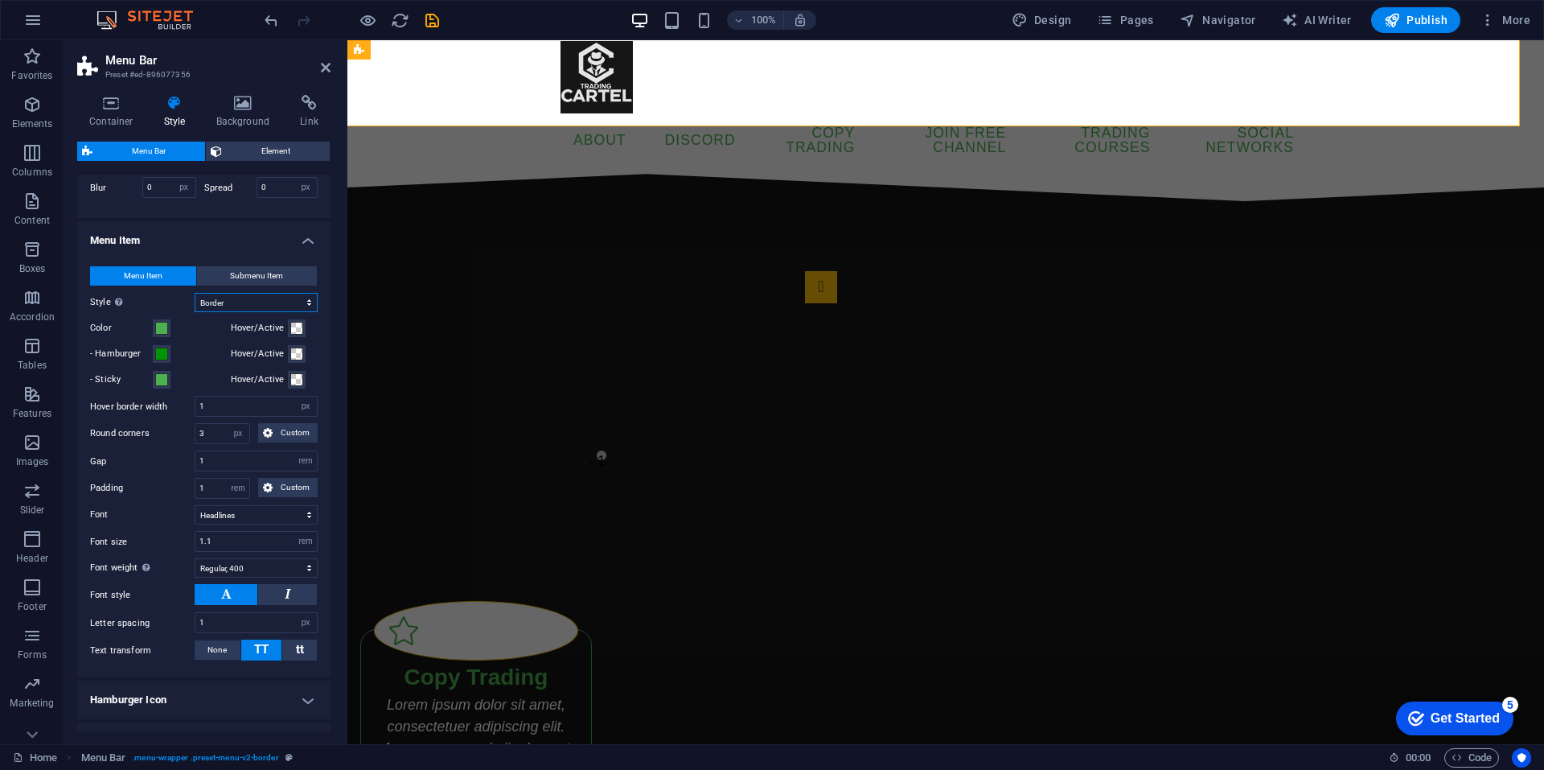
click at [284, 312] on select "Plain Text color Box: Fade Box: Flip vertical Box: Flip horizontal Box: Slide d…" at bounding box center [256, 302] width 123 height 19
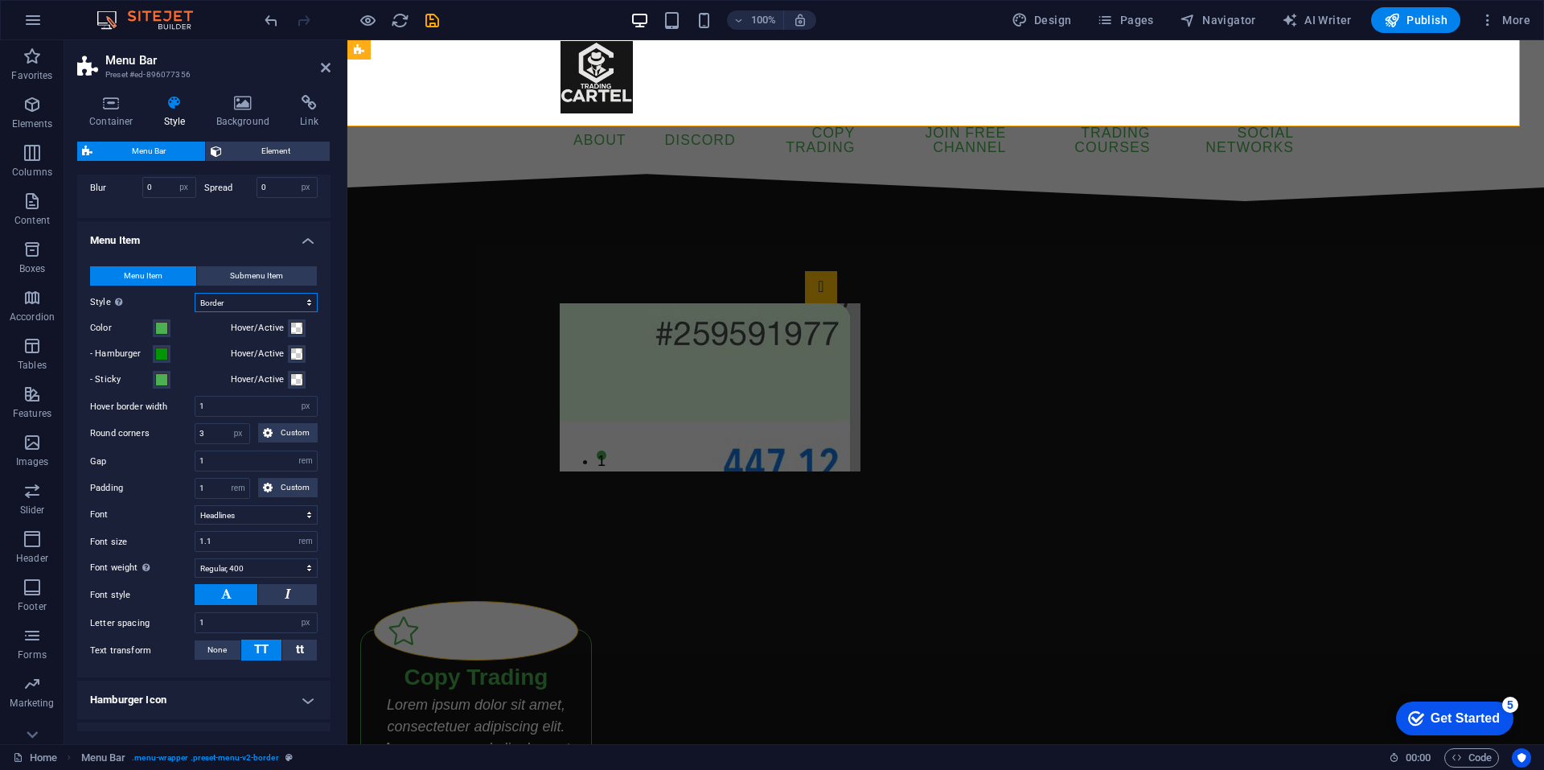
select select "hover_text_color"
click at [195, 312] on select "Plain Text color Box: Fade Box: Flip vertical Box: Flip horizontal Box: Slide d…" at bounding box center [256, 302] width 123 height 19
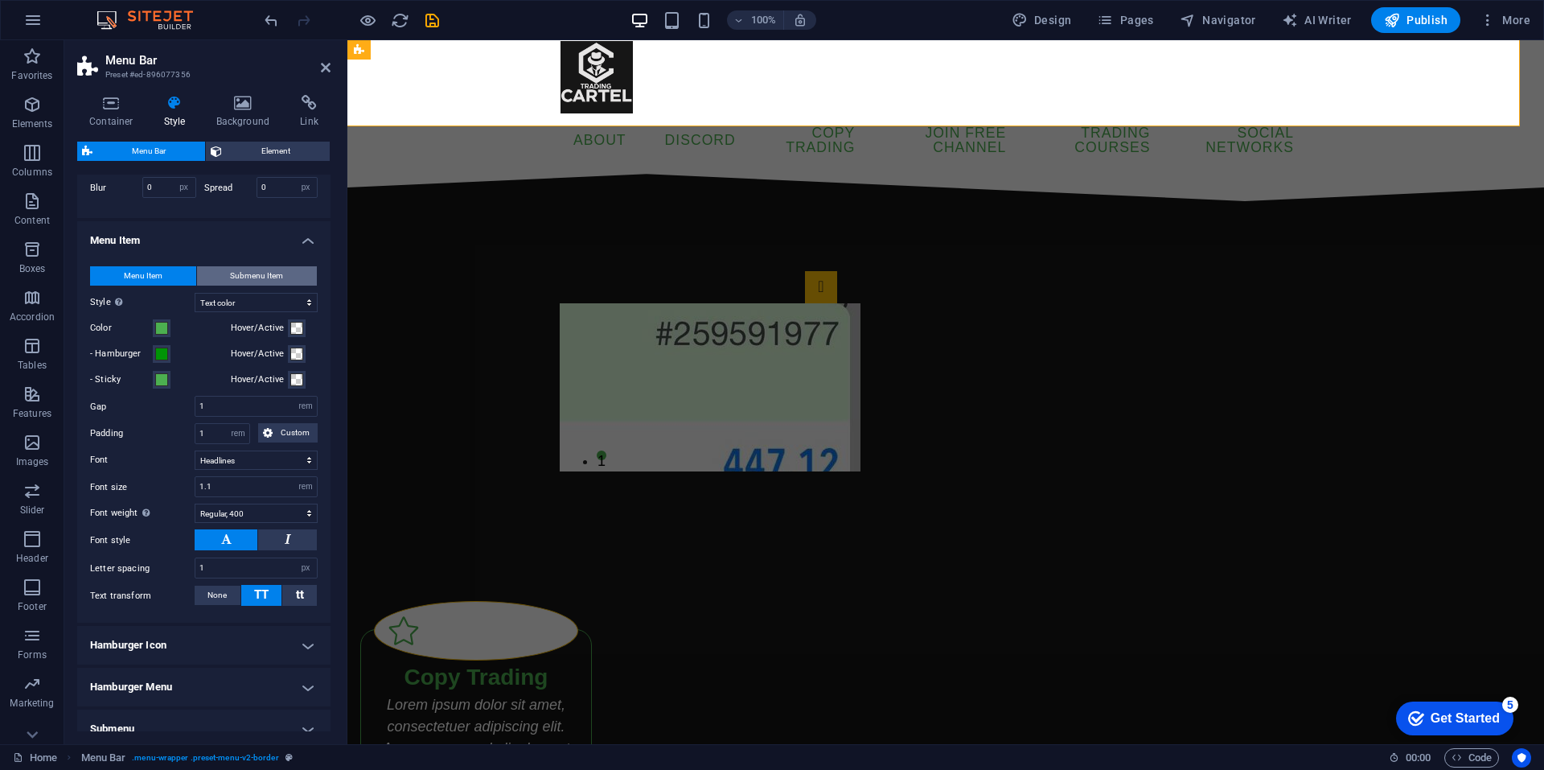
click at [257, 286] on span "Submenu Item" at bounding box center [256, 275] width 53 height 19
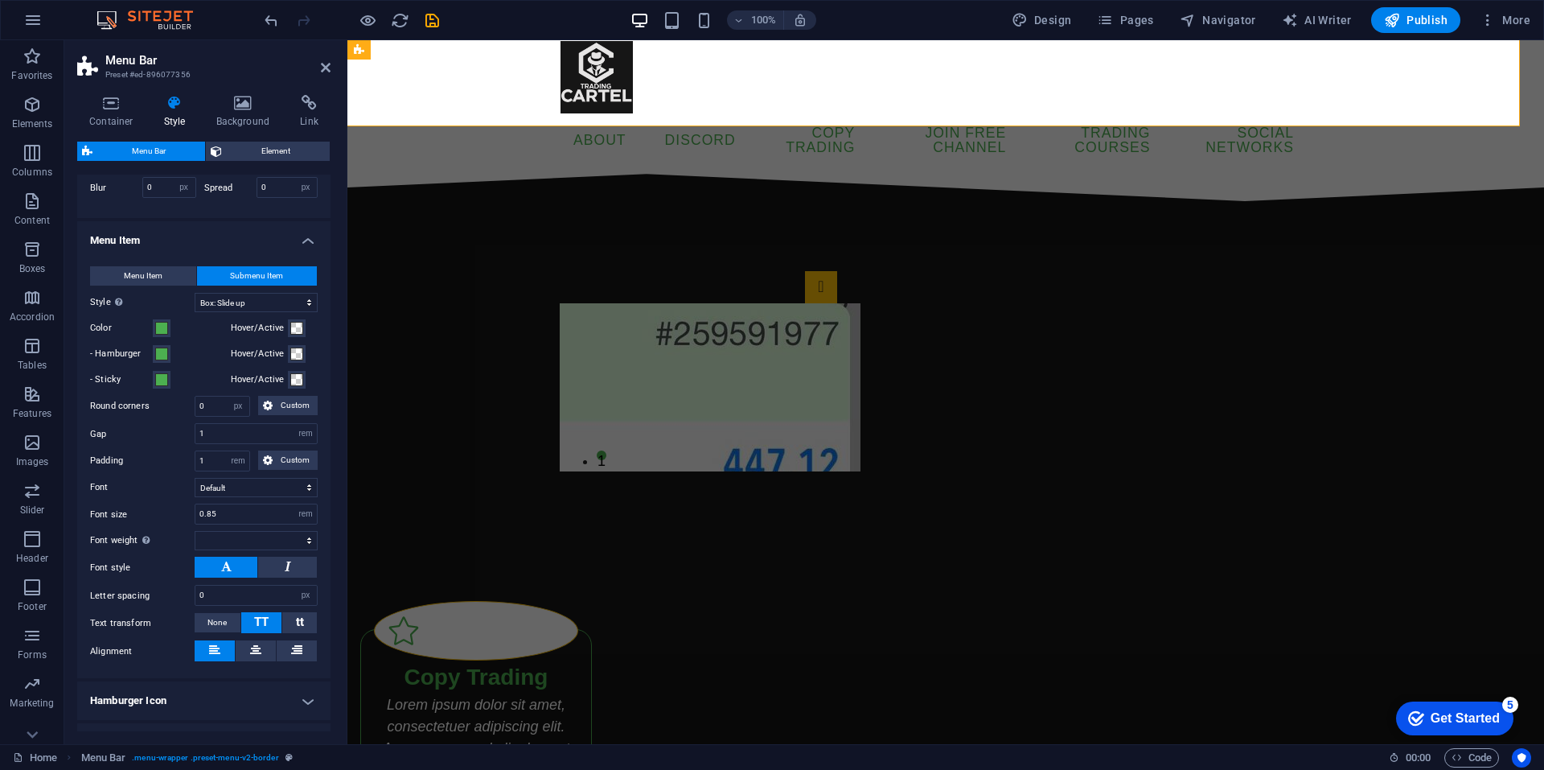
select select
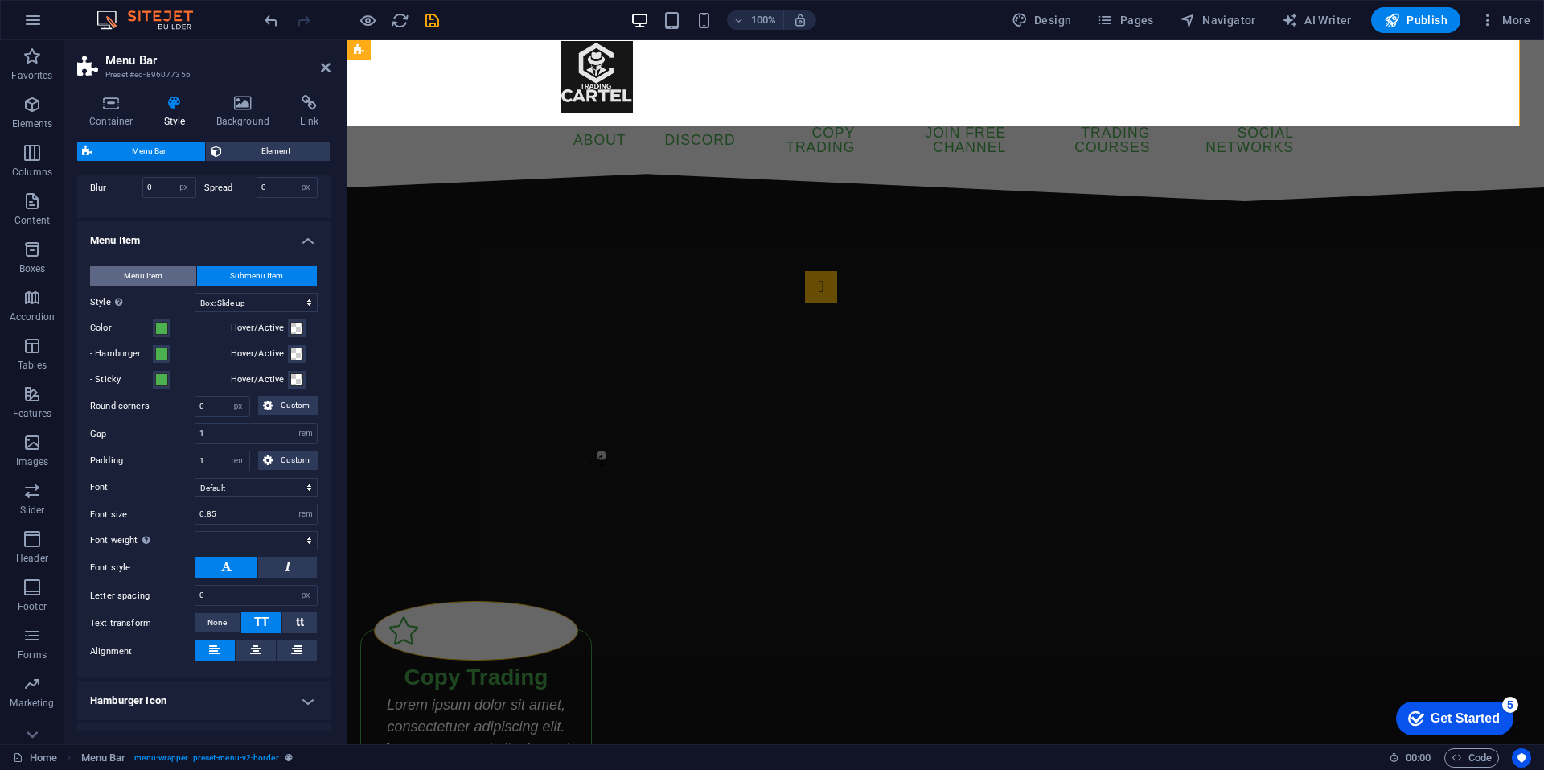
click at [173, 286] on button "Menu Item" at bounding box center [143, 275] width 106 height 19
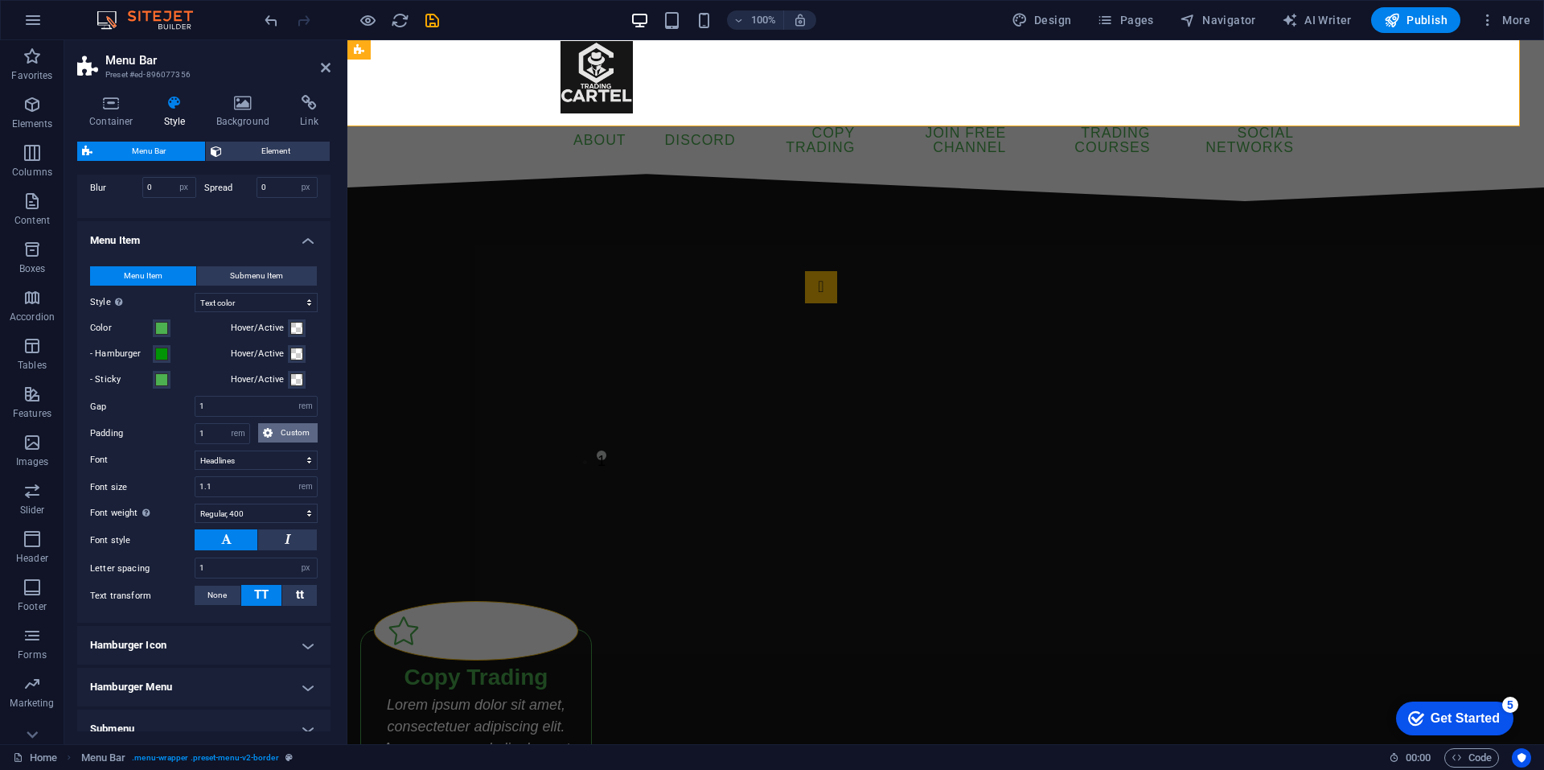
click at [287, 442] on span "Custom" at bounding box center [295, 432] width 35 height 19
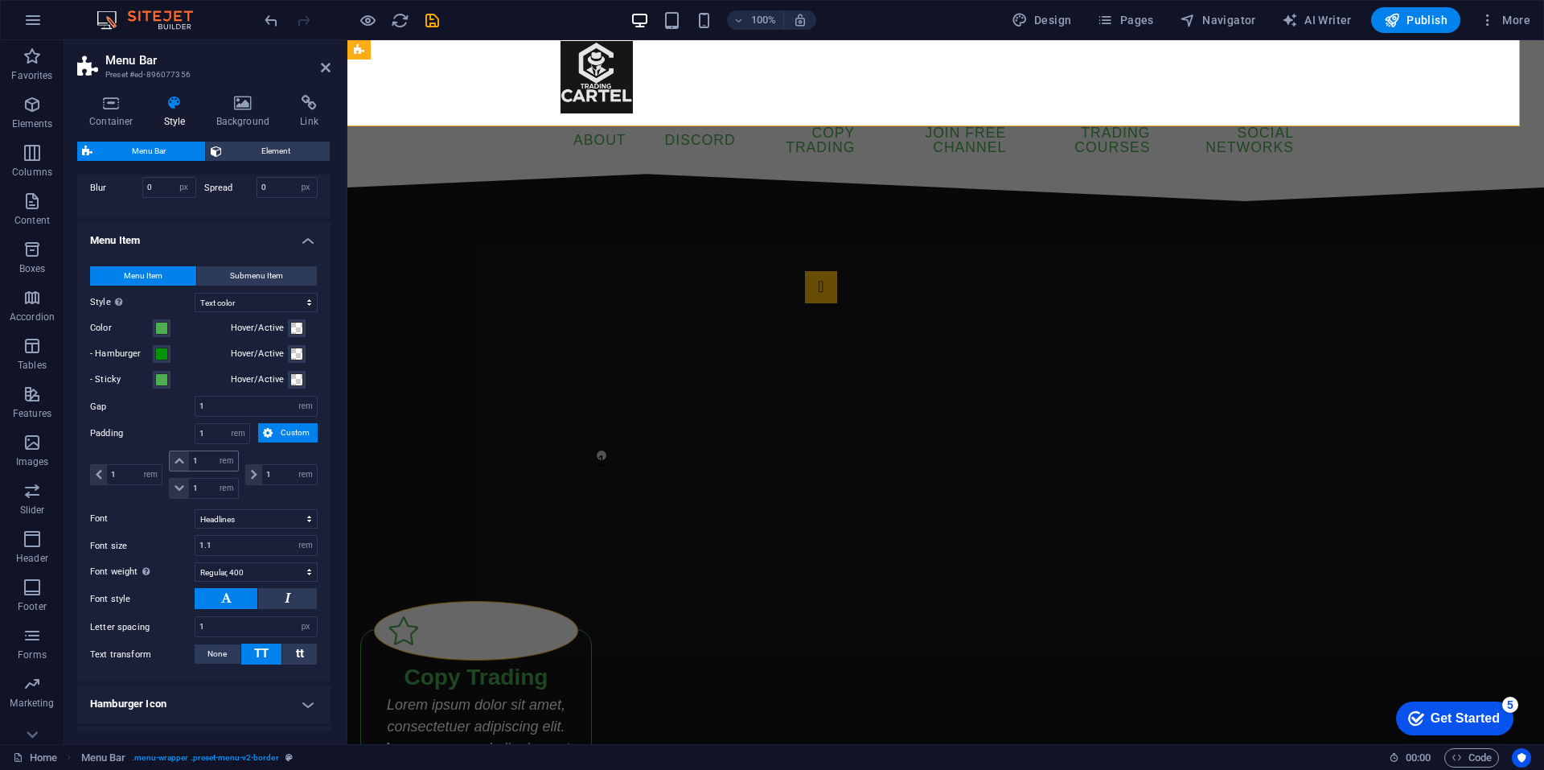
click at [169, 471] on div "1 px rem % vh vw" at bounding box center [203, 460] width 69 height 21
click at [175, 466] on icon at bounding box center [180, 461] width 10 height 10
click at [178, 466] on icon at bounding box center [180, 461] width 10 height 10
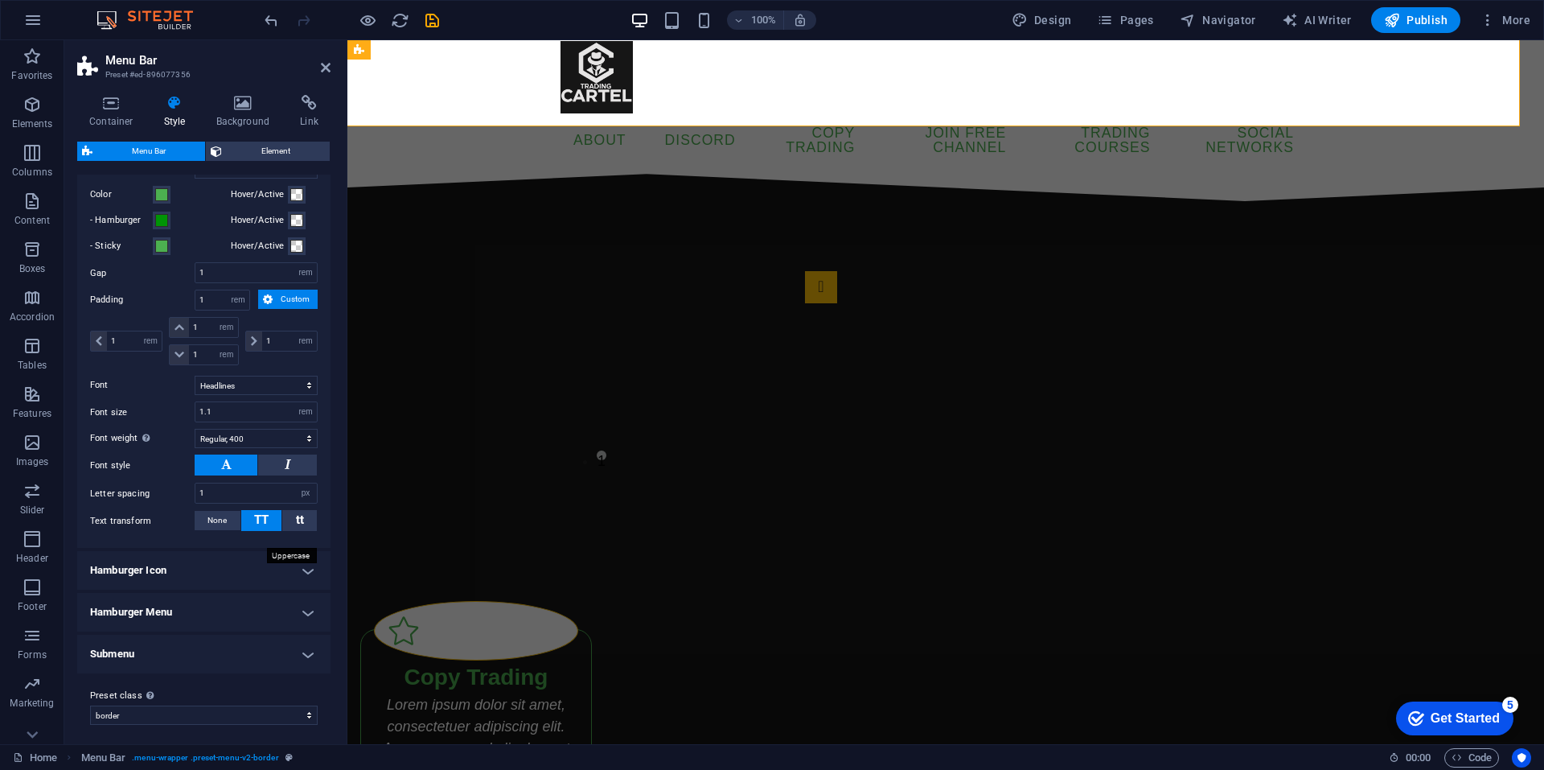
scroll to position [850, 0]
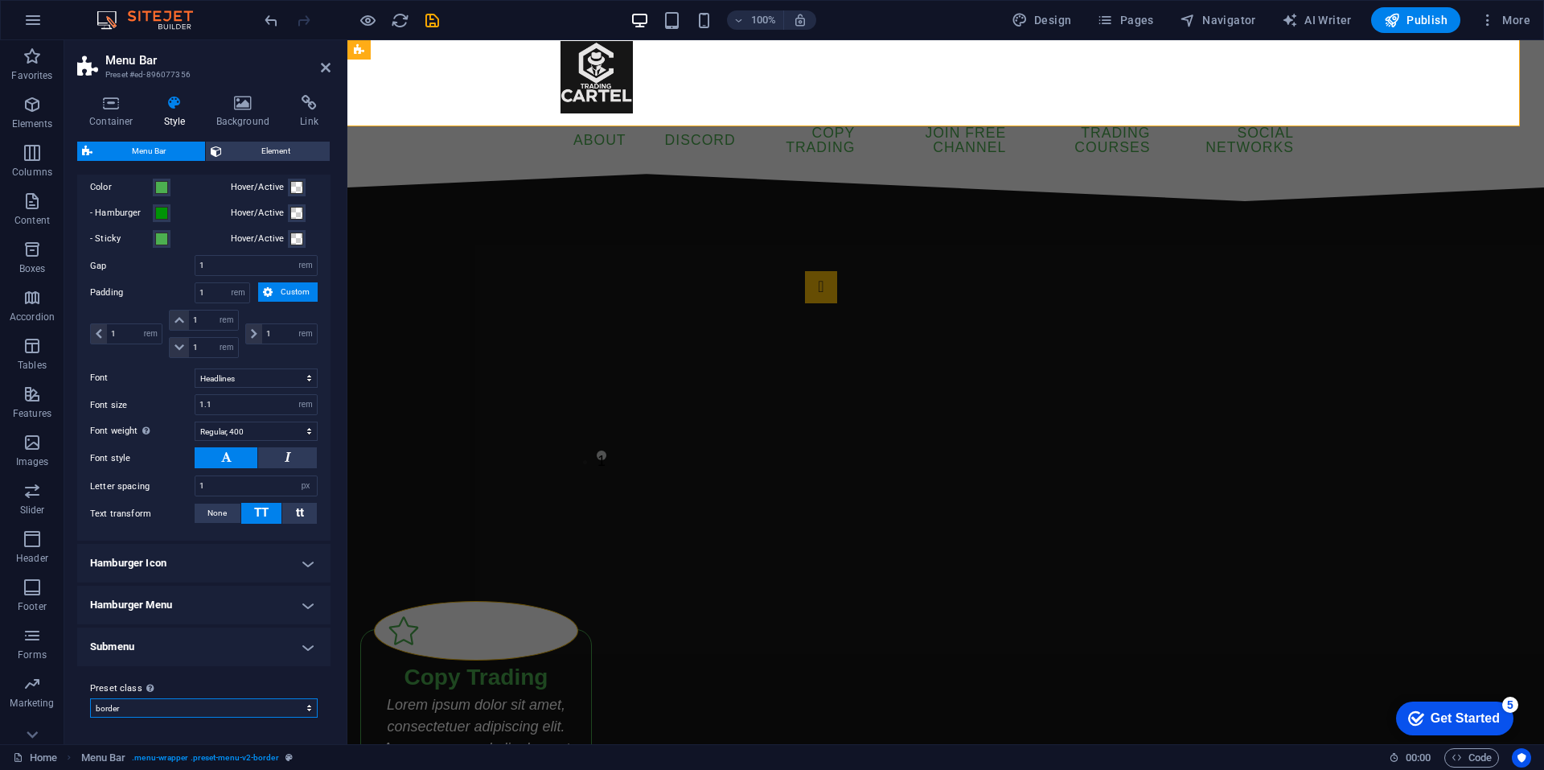
click at [265, 710] on select "centered xxl border trigger default loki Add preset class" at bounding box center [204, 707] width 228 height 19
select select "preset-menu-v2-loki"
click at [90, 718] on select "centered xxl border trigger default loki Add preset class" at bounding box center [204, 707] width 228 height 19
type input "0"
select select "DISABLED_OPTION_VALUE"
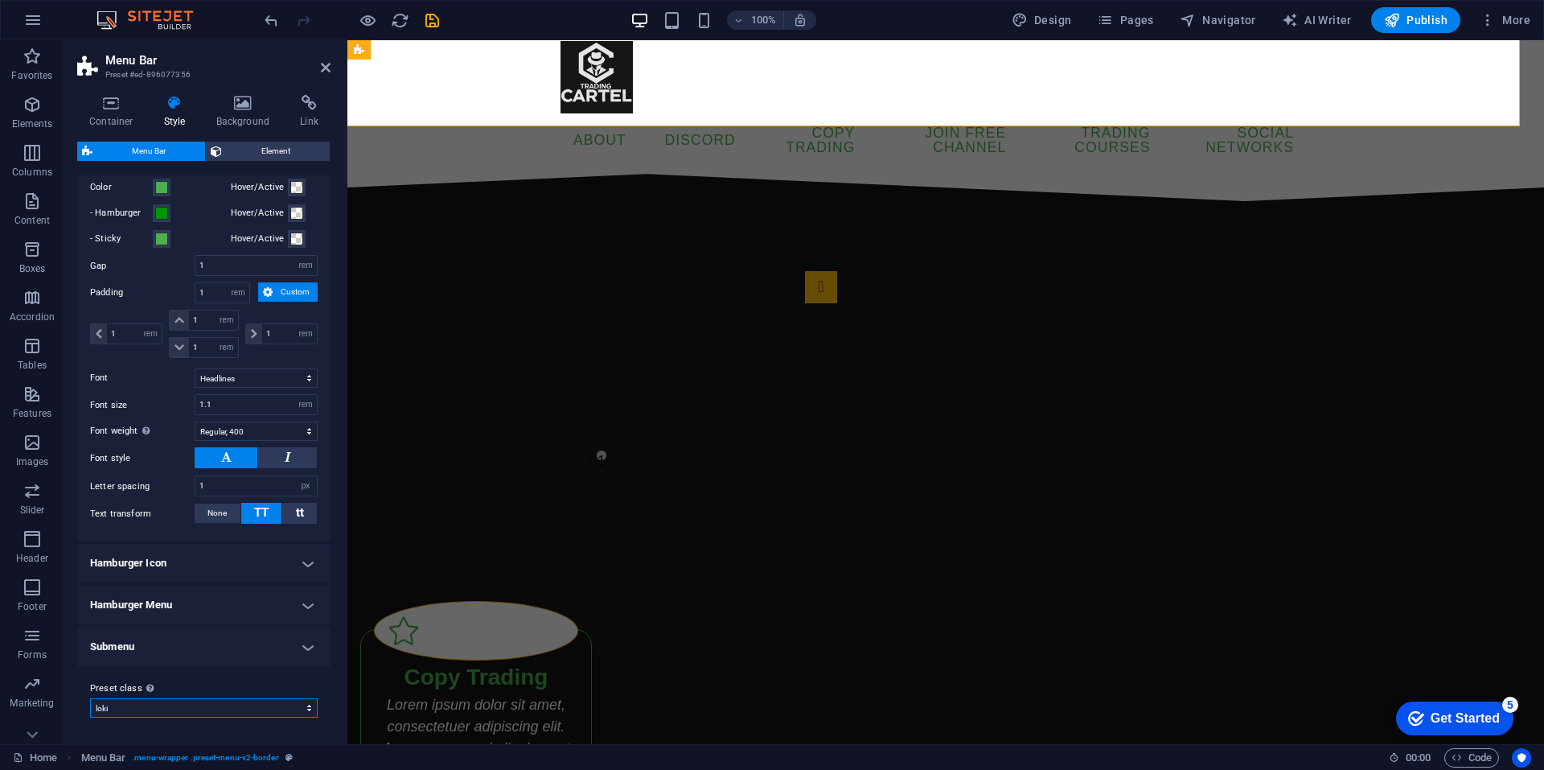
type input "2"
type input "1"
select select "sticky_menu"
type input "2"
type input "4"
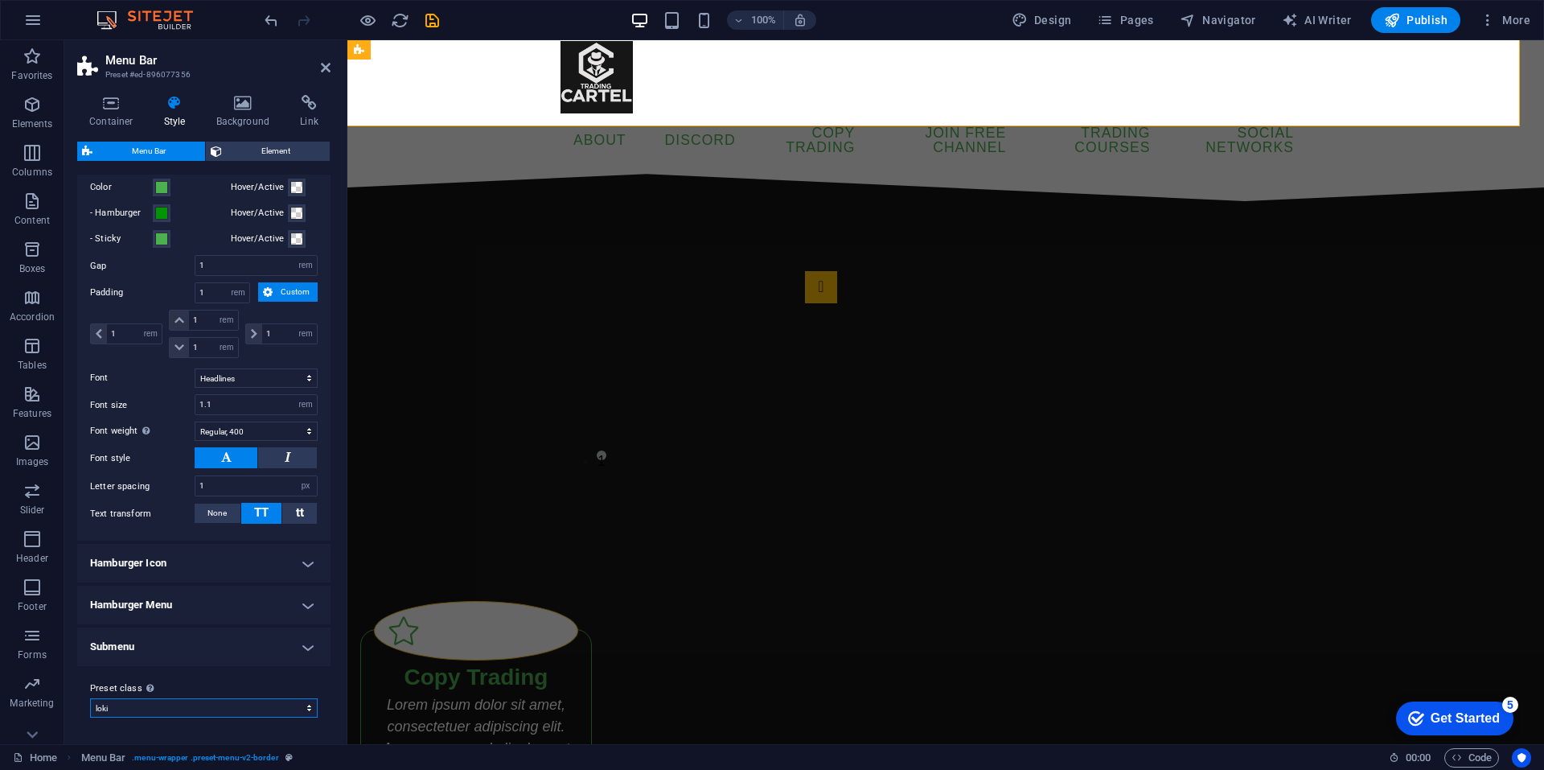
select select "hover_box_bottom"
type input "0"
type input "2"
select select "link-default-font"
type input "18"
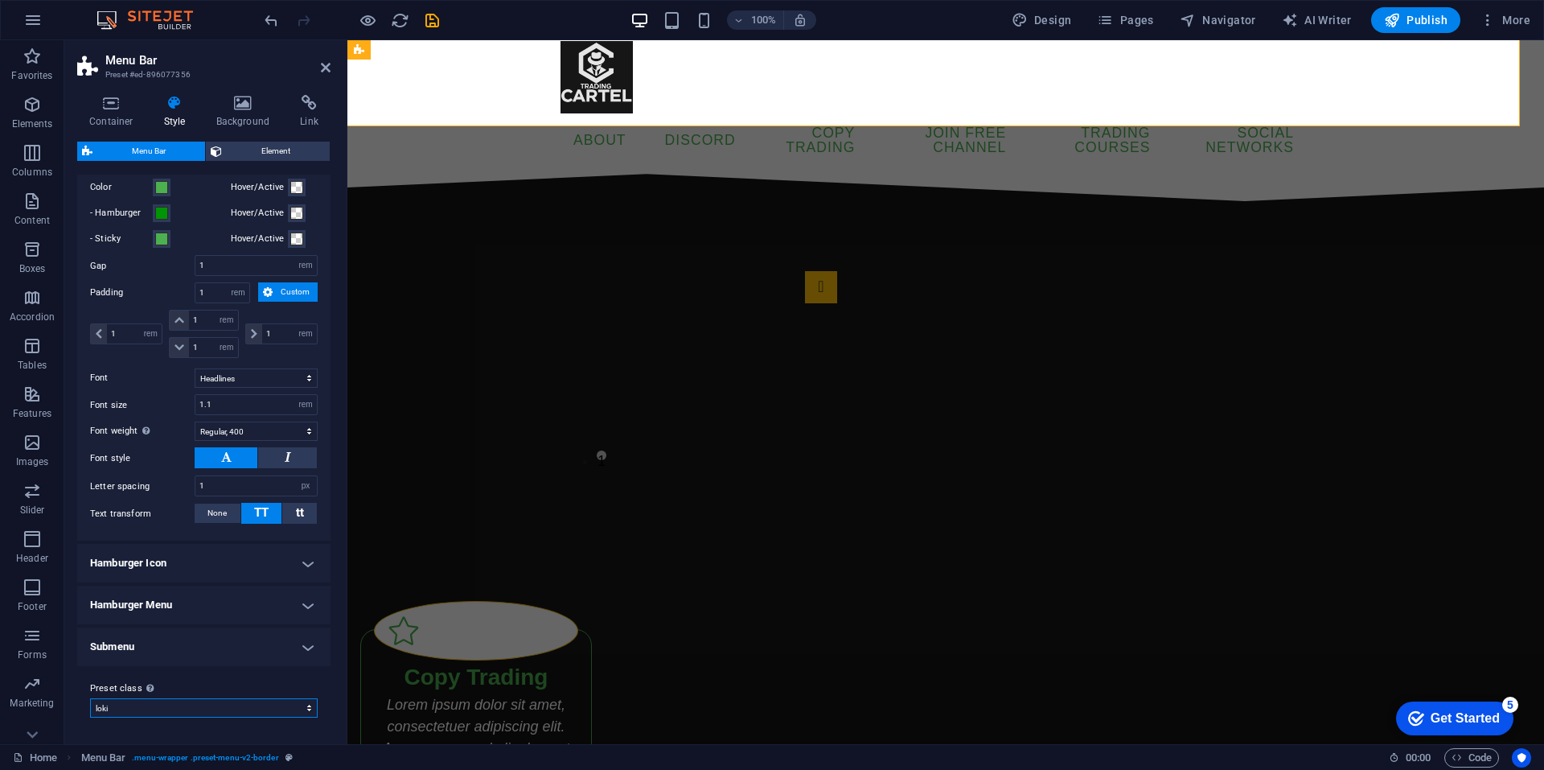
select select "px"
type input "0"
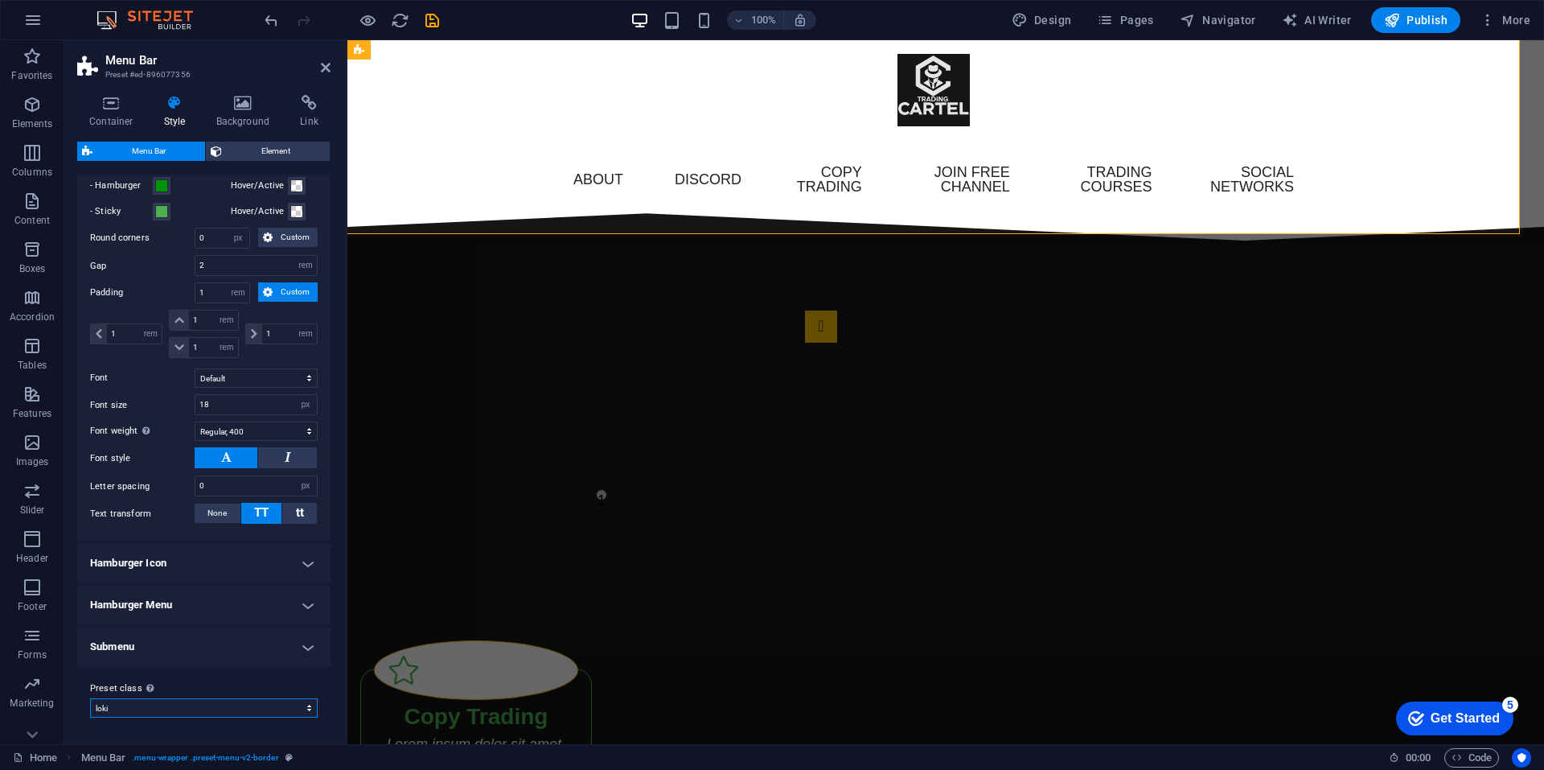
scroll to position [1051, 0]
click at [199, 704] on select "centered xxl border trigger default loki Add preset class" at bounding box center [204, 707] width 228 height 19
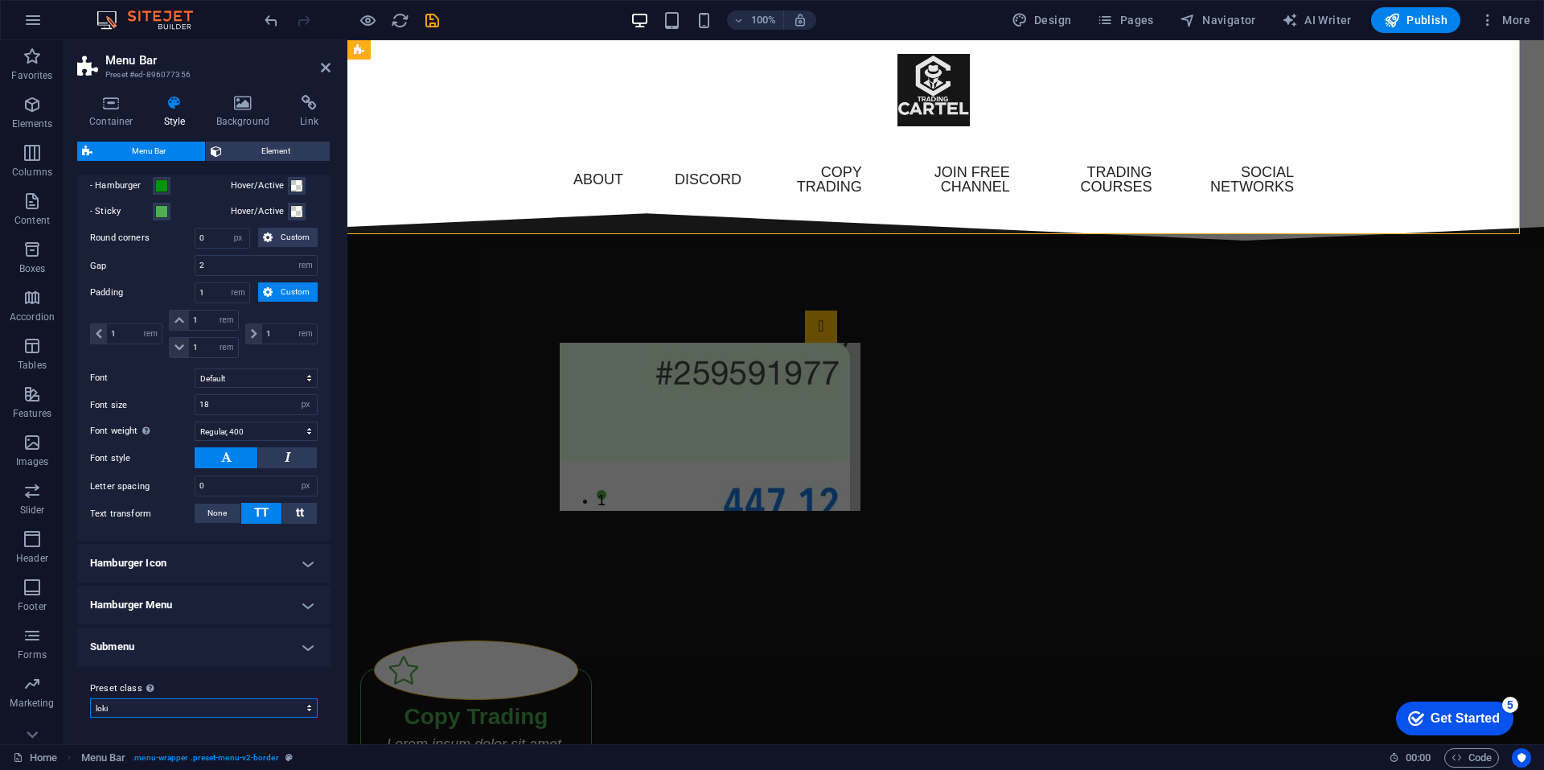
select select "preset-menu-v2-border"
click at [90, 698] on select "centered xxl border trigger default loki Add preset class" at bounding box center [204, 707] width 228 height 19
type input "1"
select select "sticky_reverse"
type input "0"
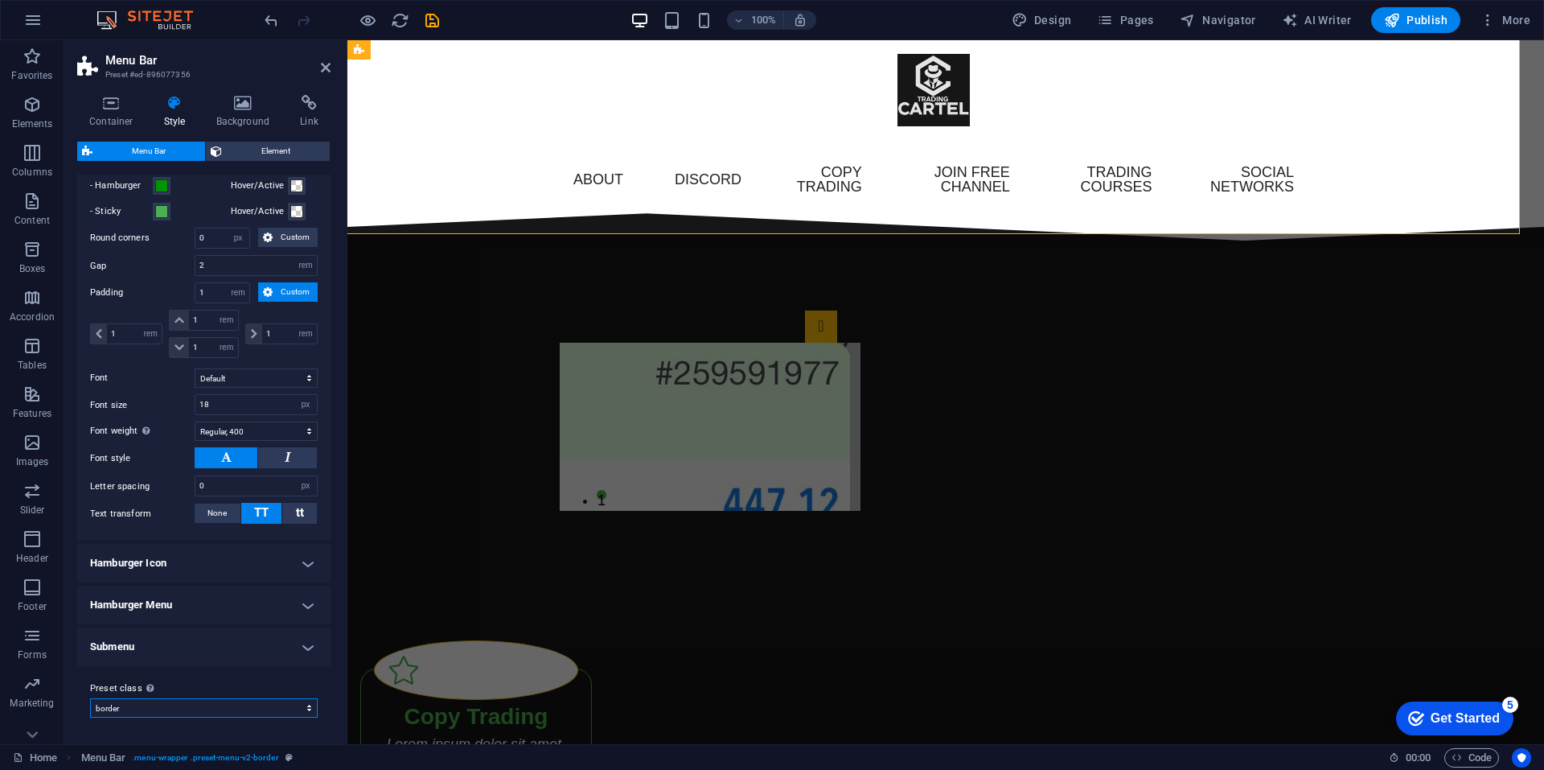
type input "0"
select select "hover_text_color"
type input "1"
select select "link-special-font"
type input "1.1"
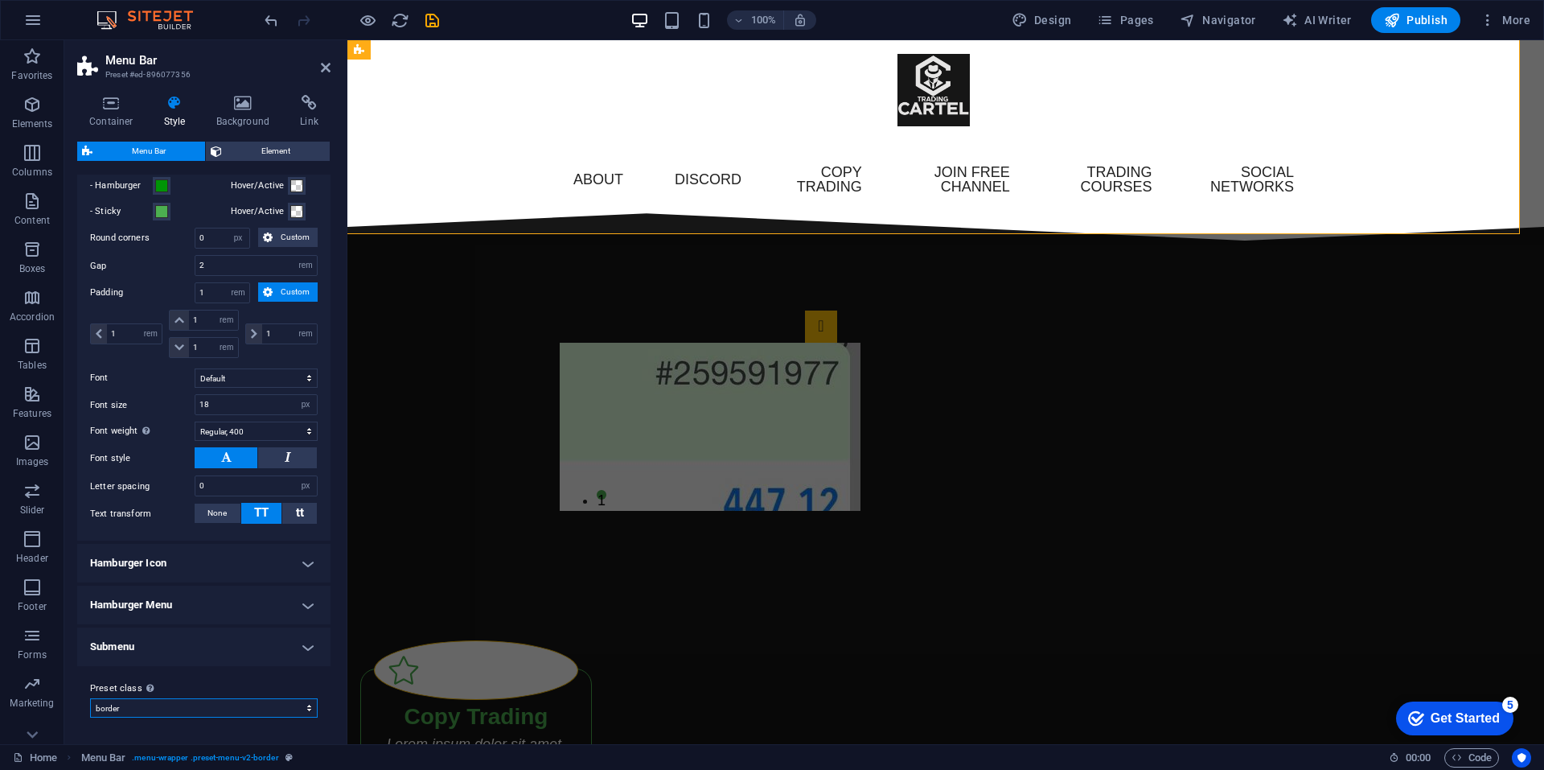
select select "rem"
type input "1"
select select "preset-menu-v2-border"
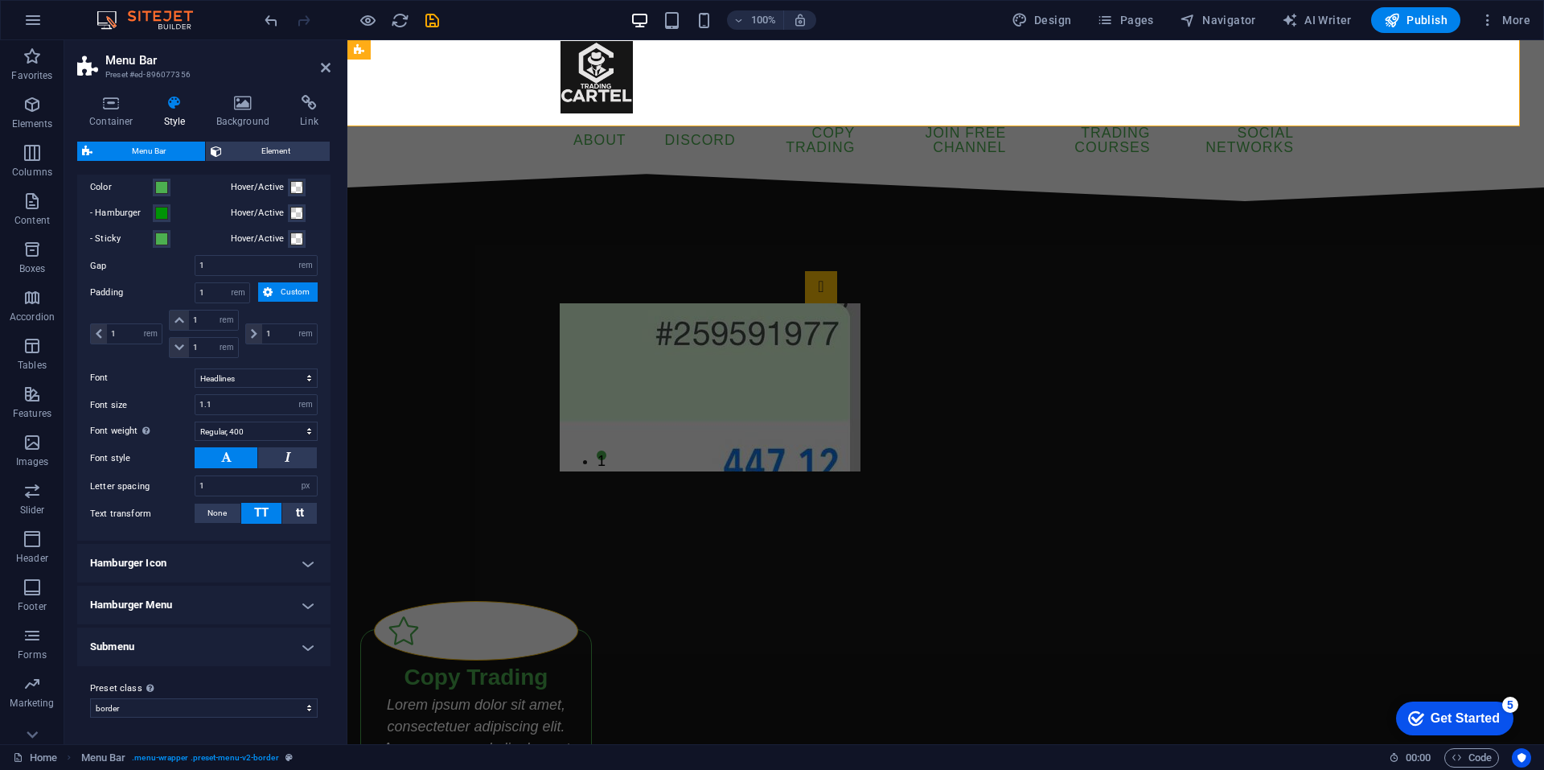
click at [201, 636] on h4 "Submenu" at bounding box center [203, 646] width 253 height 39
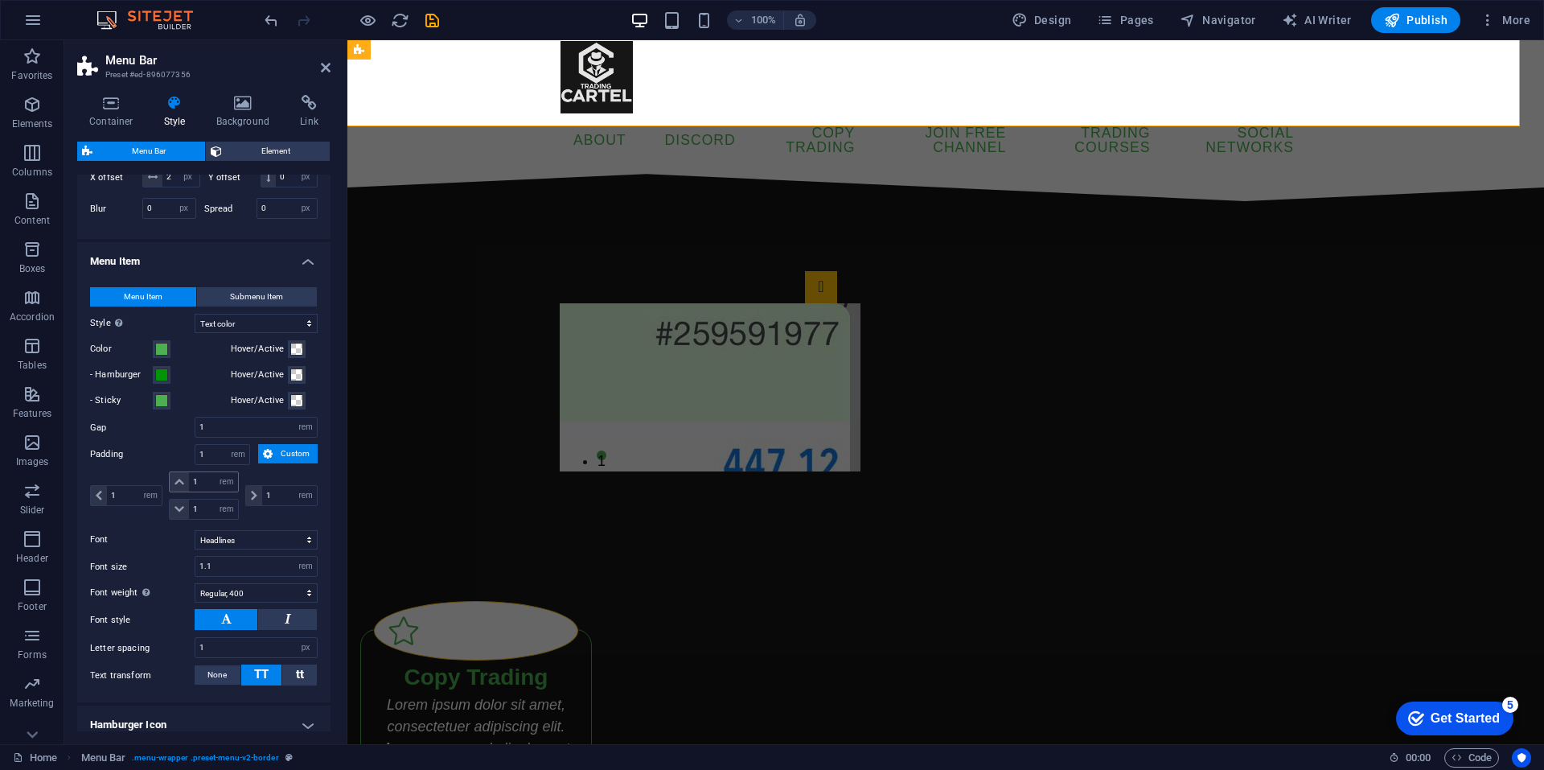
scroll to position [583, 0]
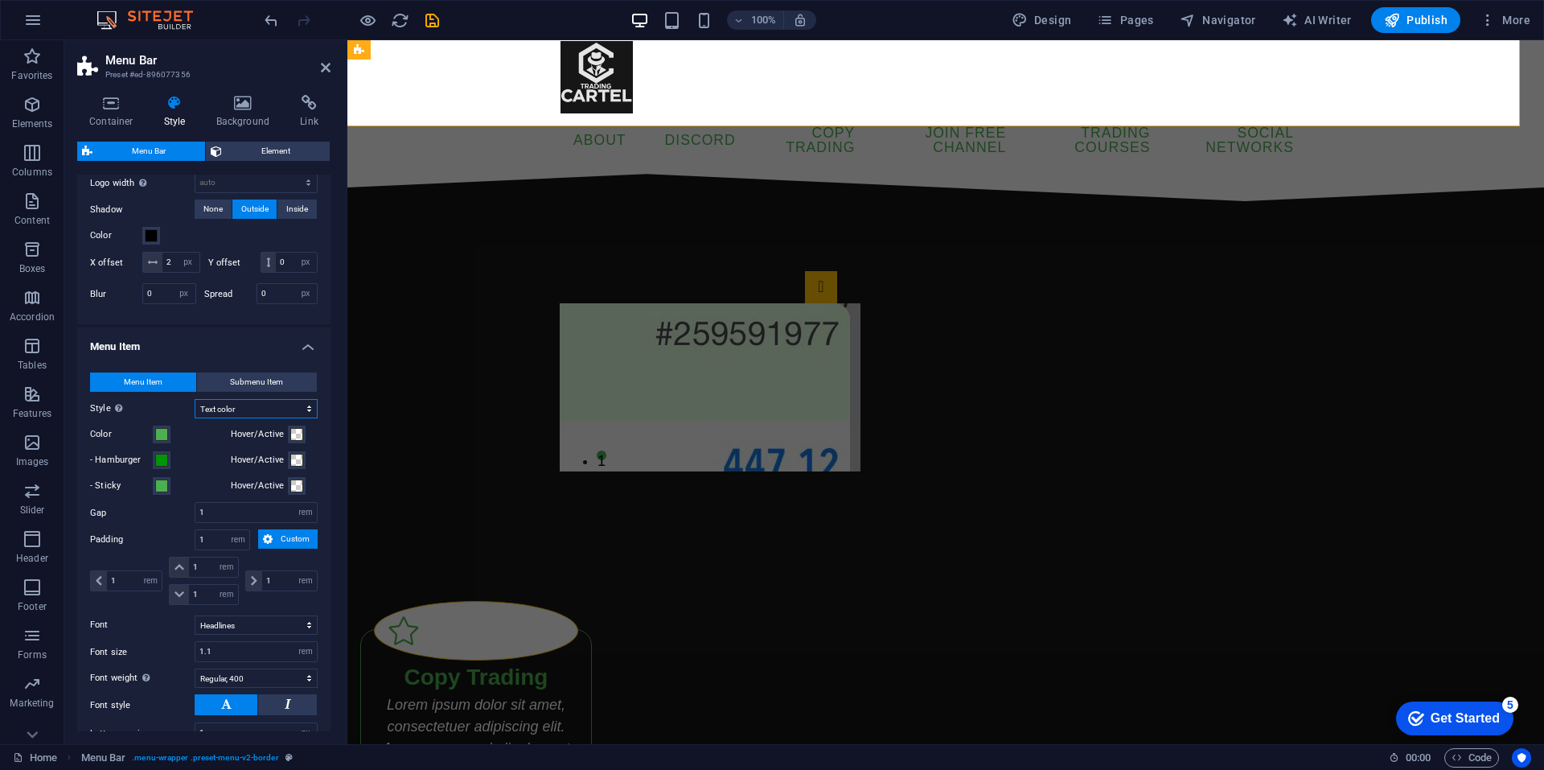
click at [274, 418] on select "Plain Text color Box: Fade Box: Flip vertical Box: Flip horizontal Box: Slide d…" at bounding box center [256, 408] width 123 height 19
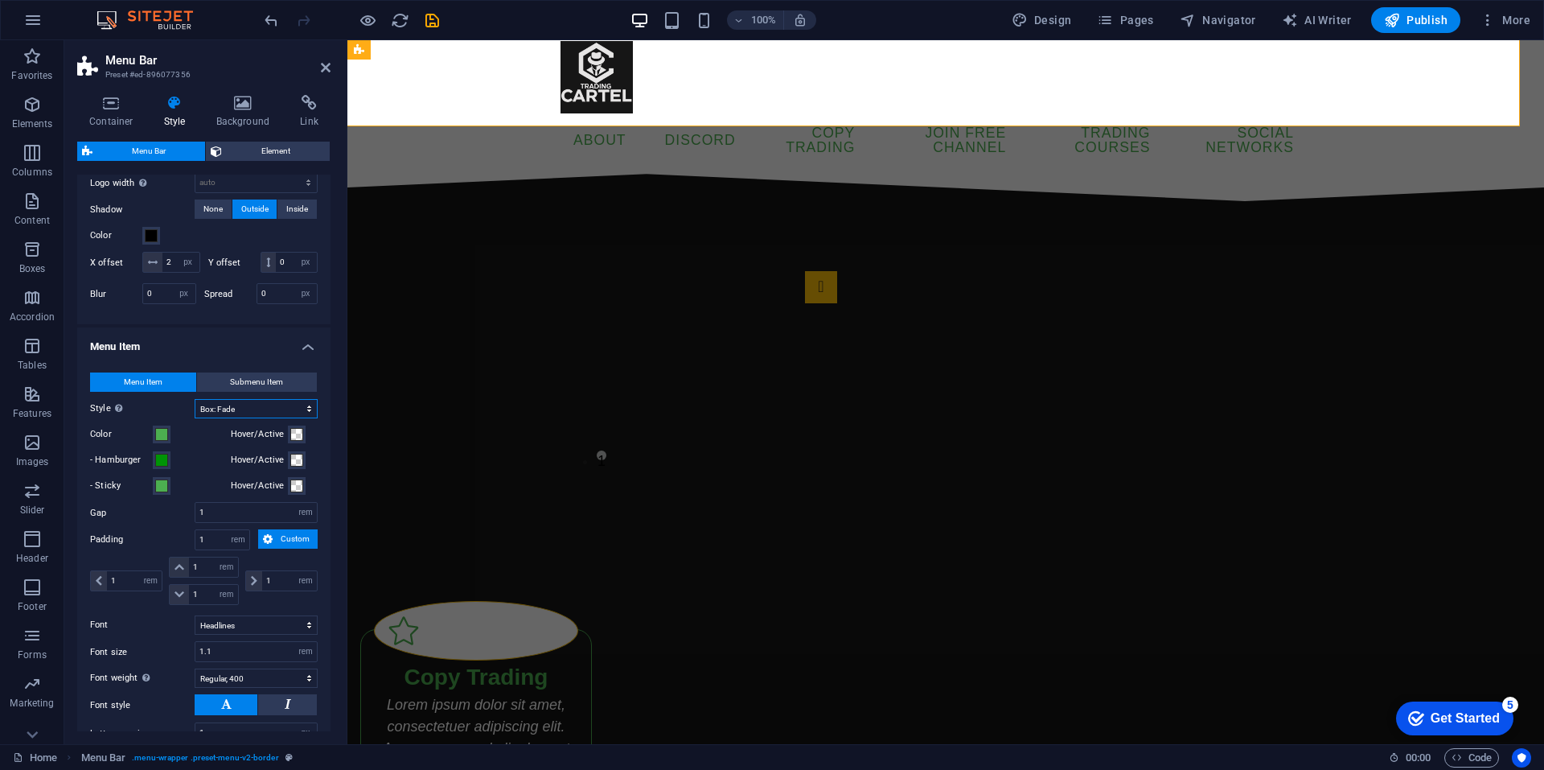
click at [195, 418] on select "Plain Text color Box: Fade Box: Flip vertical Box: Flip horizontal Box: Slide d…" at bounding box center [256, 408] width 123 height 19
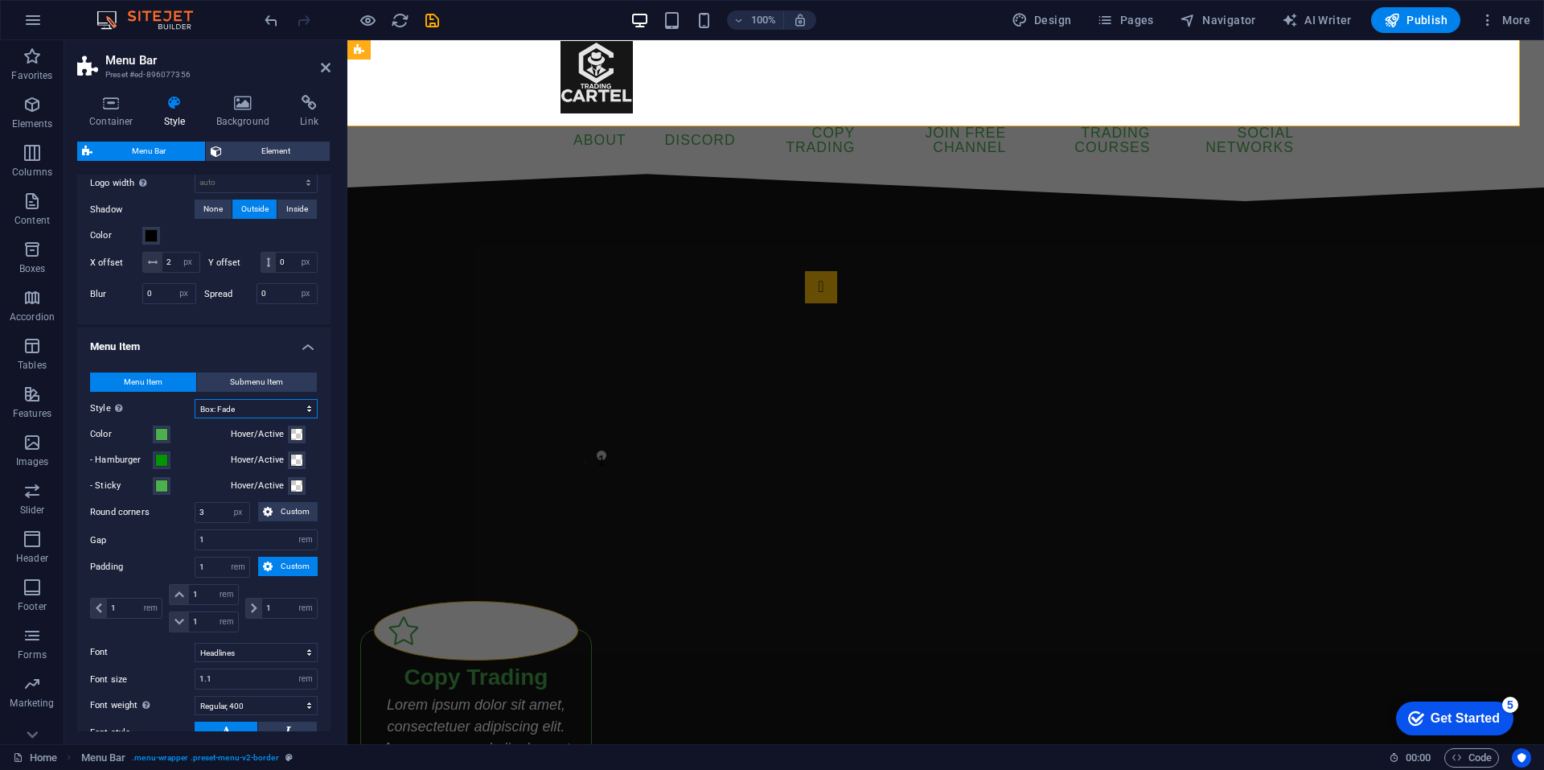
click at [277, 418] on select "Plain Text color Box: Fade Box: Flip vertical Box: Flip horizontal Box: Slide d…" at bounding box center [256, 408] width 123 height 19
click at [195, 418] on select "Plain Text color Box: Fade Box: Flip vertical Box: Flip horizontal Box: Slide d…" at bounding box center [256, 408] width 123 height 19
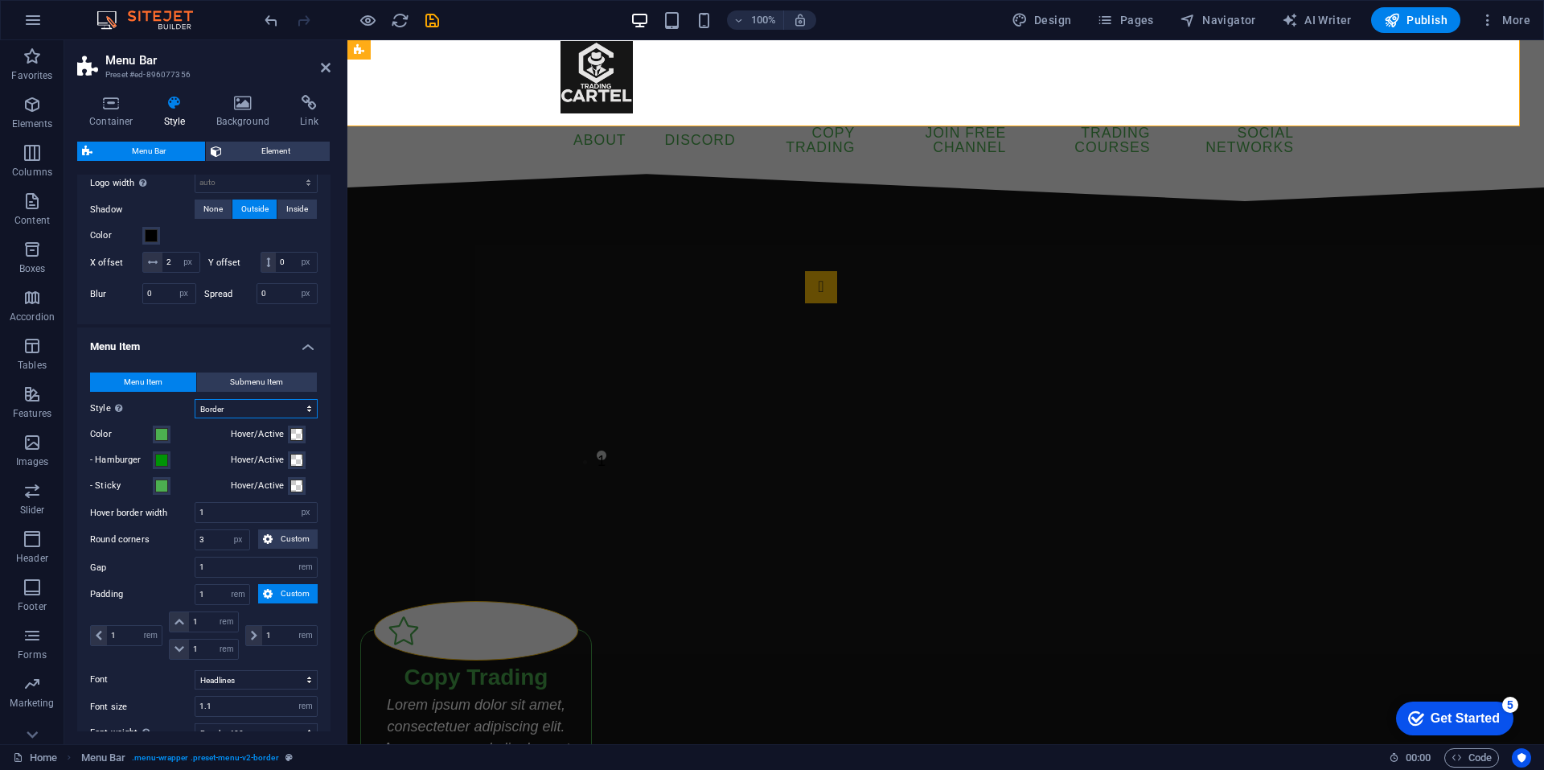
click at [253, 418] on select "Plain Text color Box: Fade Box: Flip vertical Box: Flip horizontal Box: Slide d…" at bounding box center [256, 408] width 123 height 19
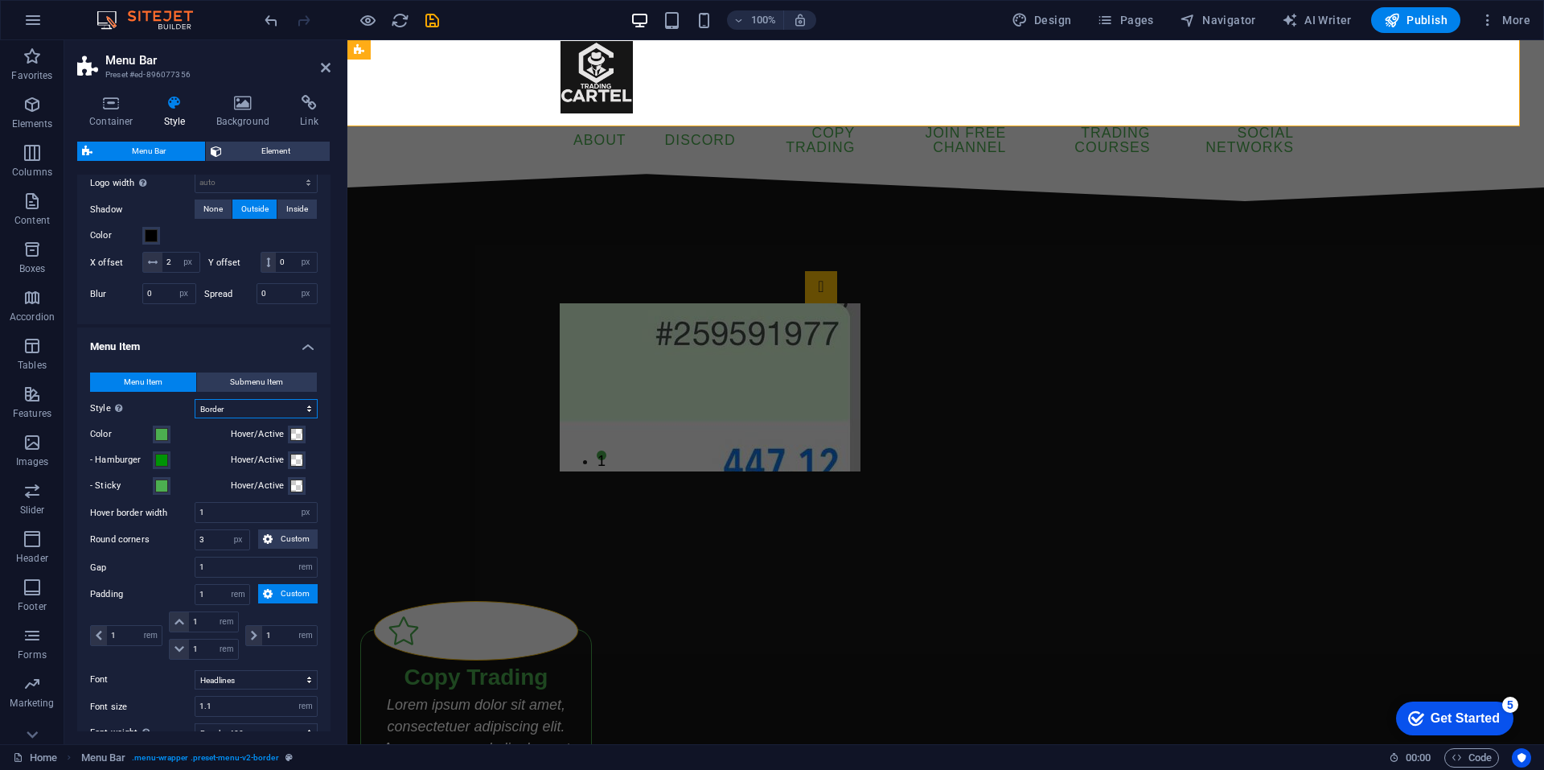
select select "hover_border_bottom"
click at [195, 418] on select "Plain Text color Box: Fade Box: Flip vertical Box: Flip horizontal Box: Slide d…" at bounding box center [256, 408] width 123 height 19
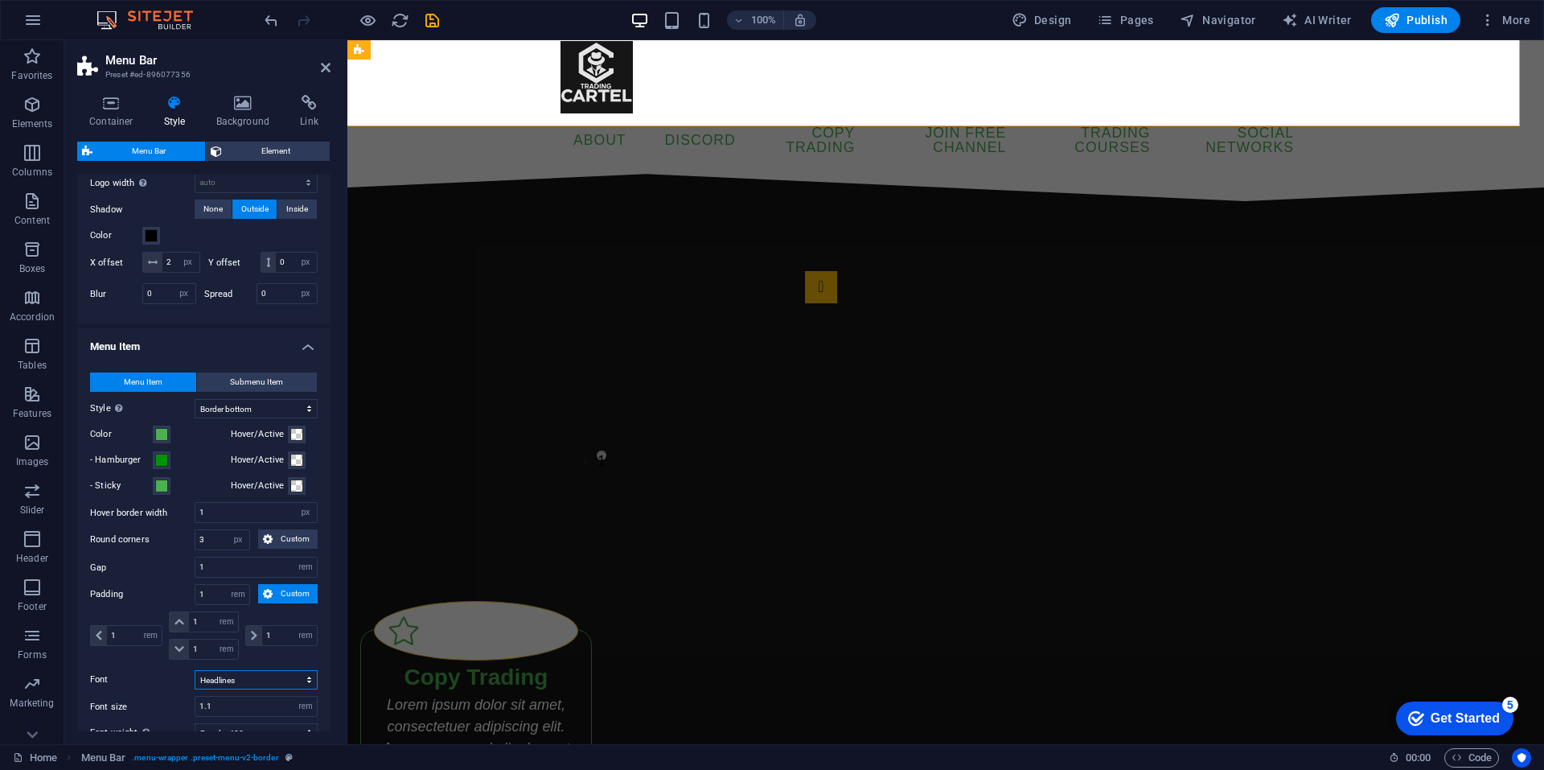
click at [274, 689] on select "Default Headlines" at bounding box center [256, 679] width 123 height 19
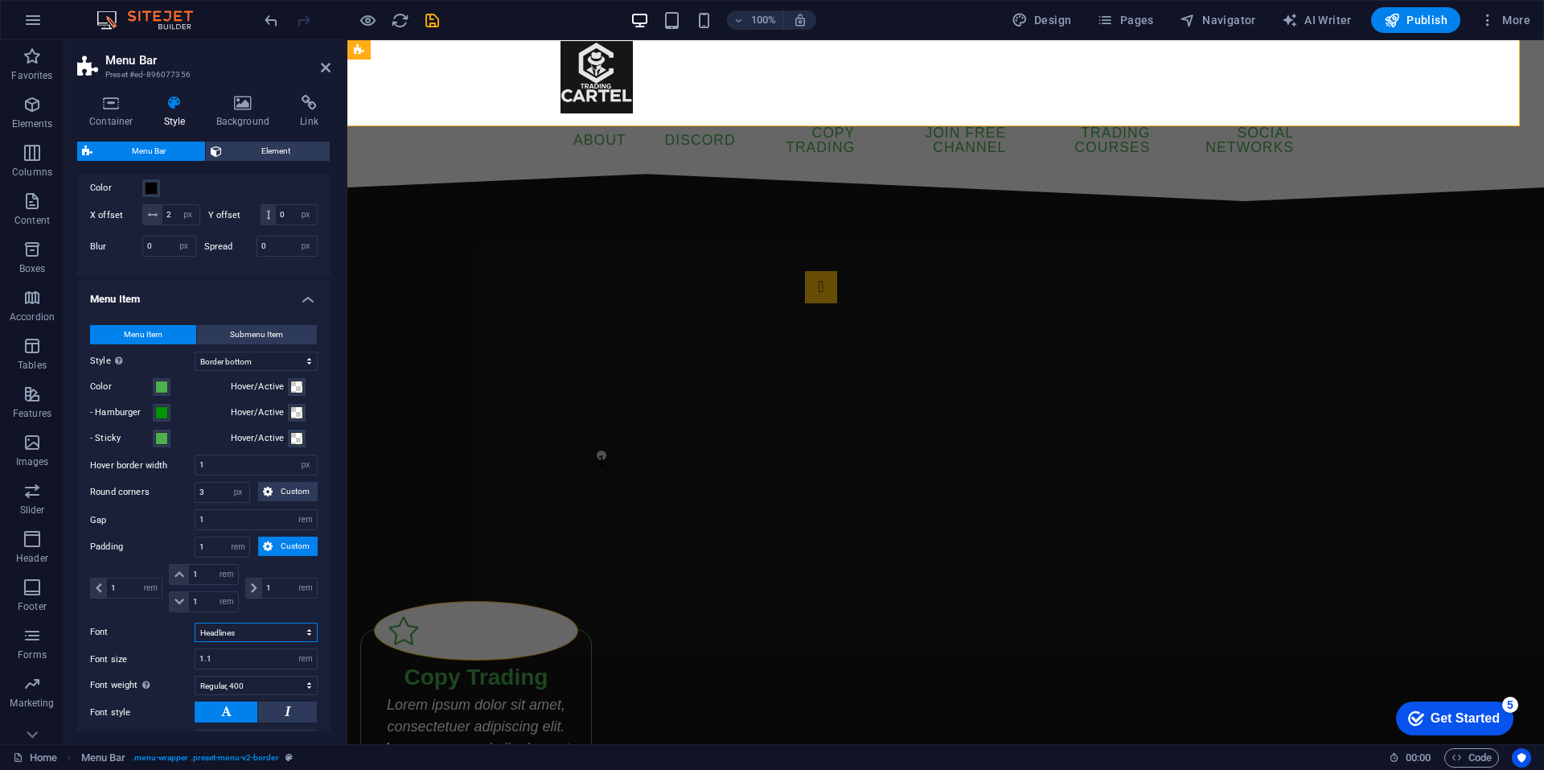
scroll to position [717, 0]
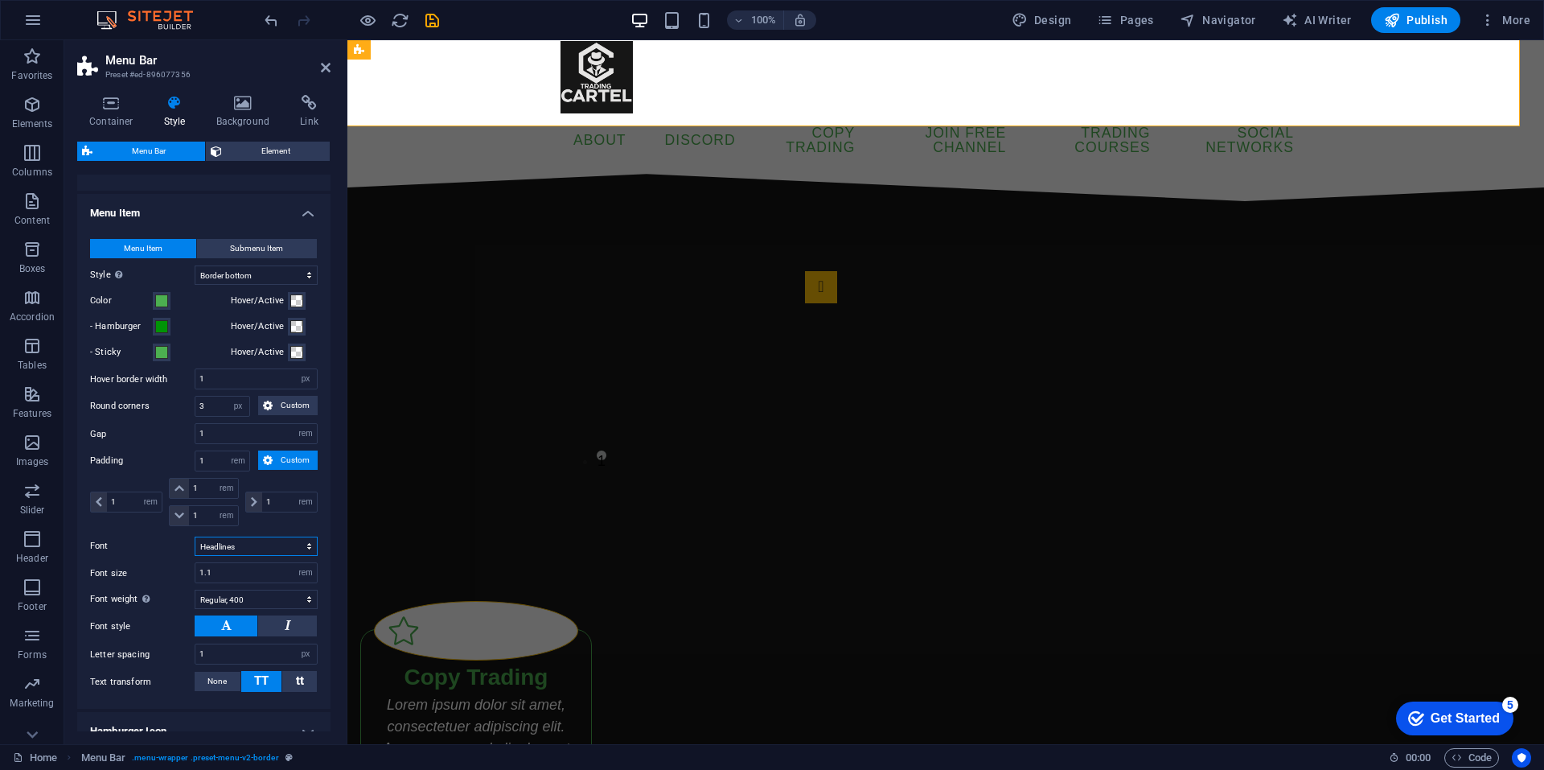
click at [245, 556] on select "Default Headlines" at bounding box center [256, 546] width 123 height 19
click at [195, 556] on select "Default Headlines" at bounding box center [256, 546] width 123 height 19
click at [243, 556] on select "Default Headlines" at bounding box center [256, 546] width 123 height 19
select select "link-special-font"
click at [195, 556] on select "Default Headlines" at bounding box center [256, 546] width 123 height 19
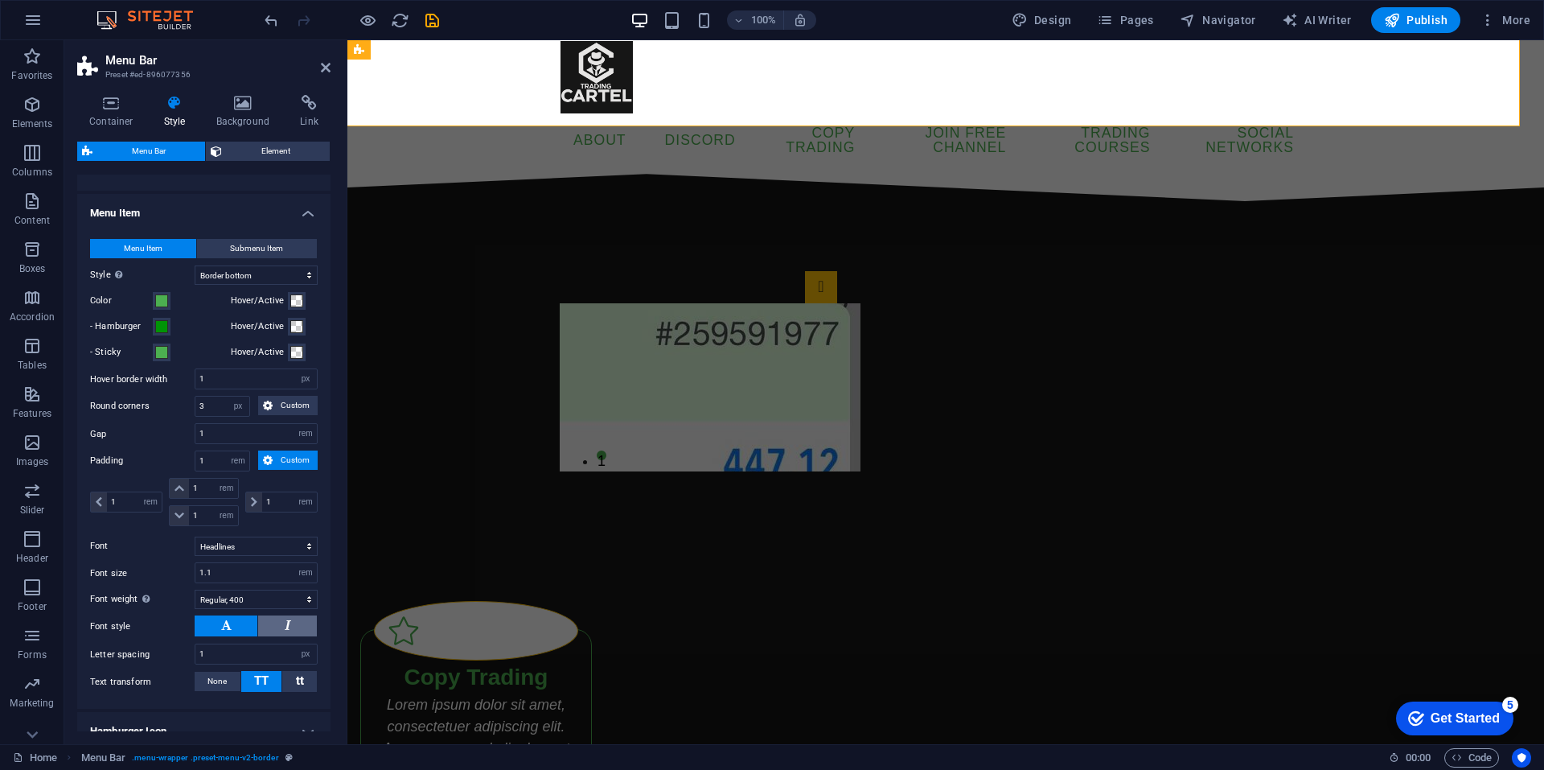
click at [278, 636] on button at bounding box center [287, 625] width 59 height 21
click at [298, 688] on span "tt" at bounding box center [300, 680] width 8 height 14
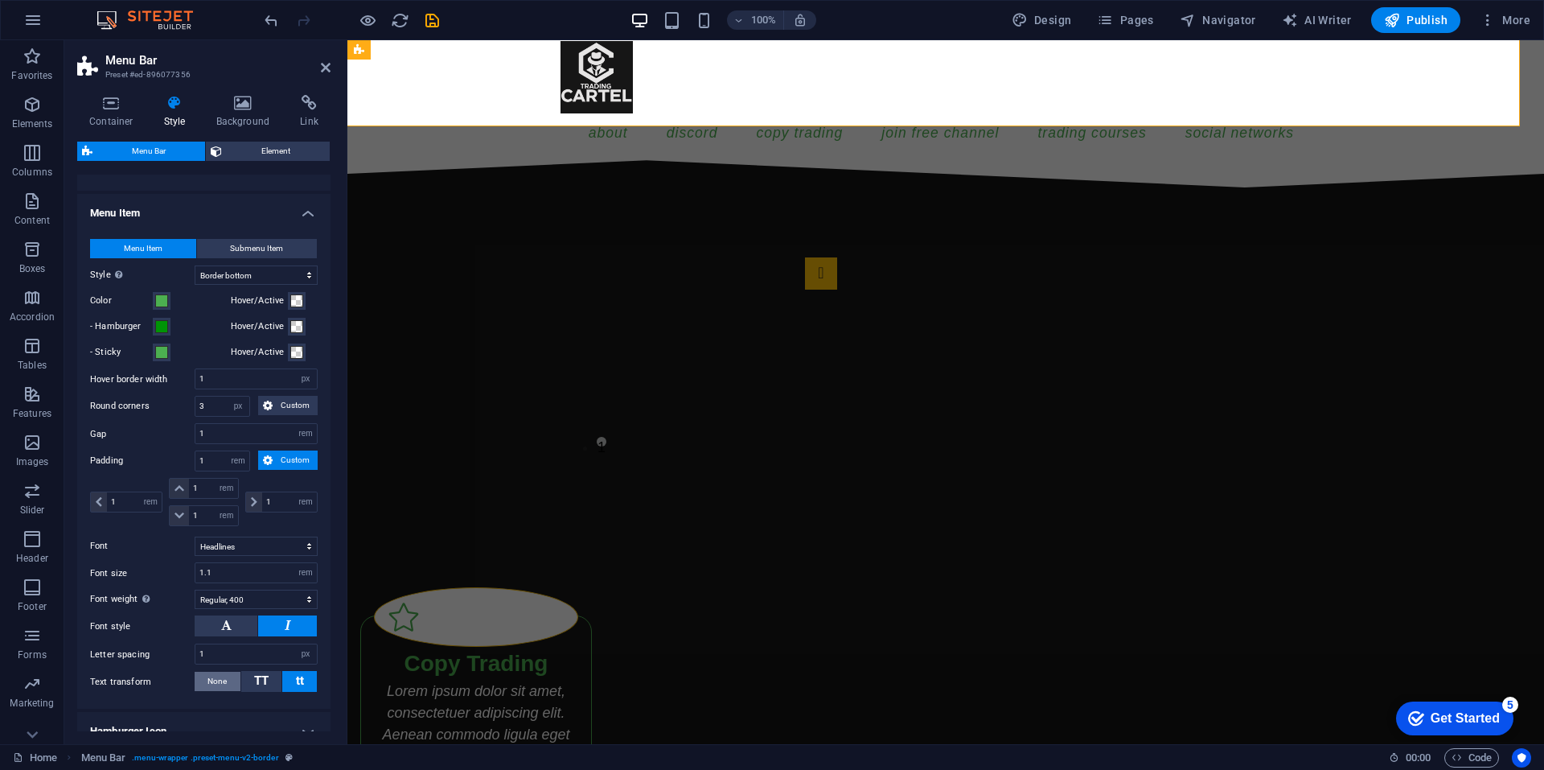
click at [224, 691] on span "None" at bounding box center [217, 681] width 19 height 19
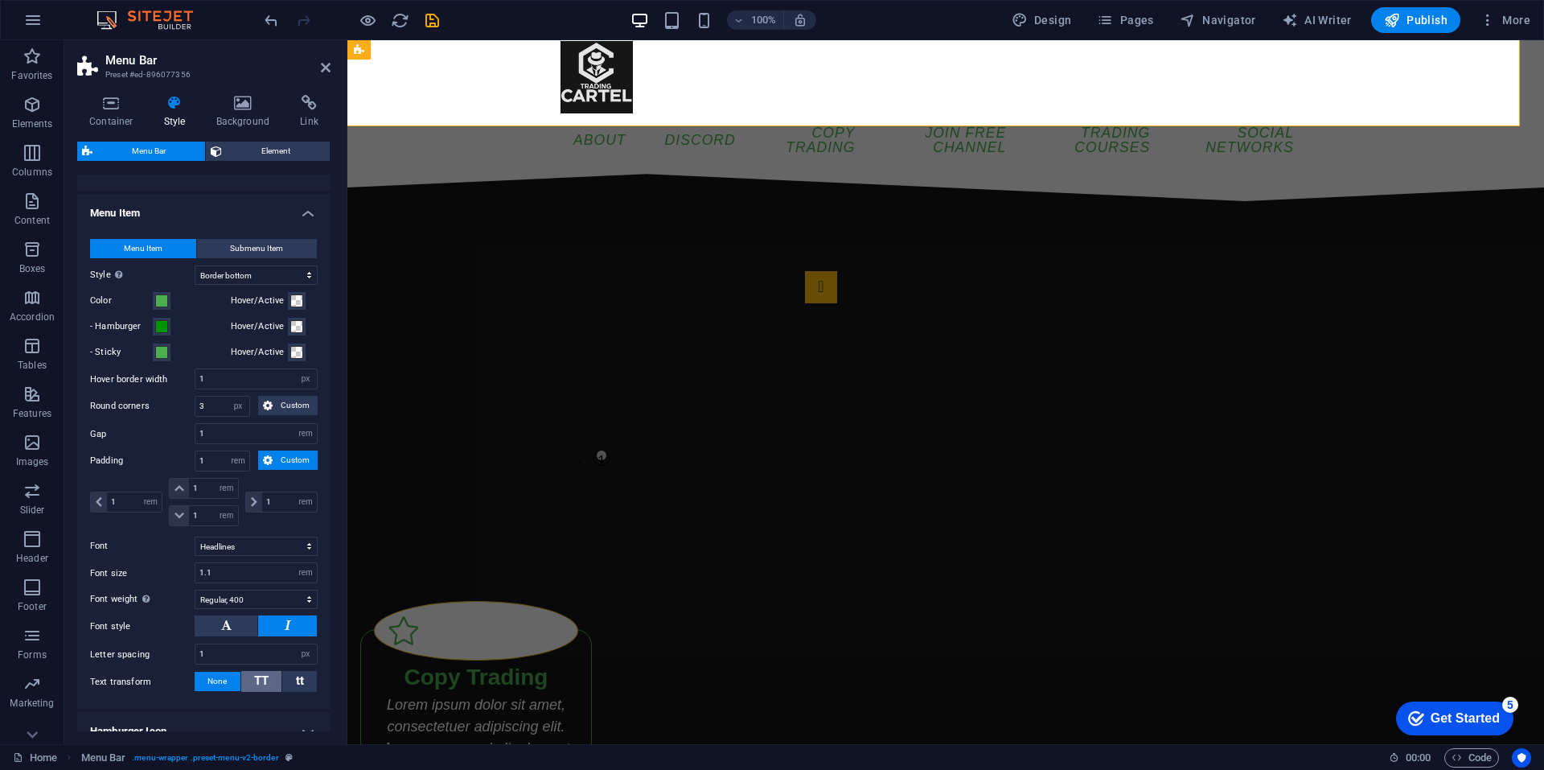
click at [251, 692] on button "TT" at bounding box center [261, 681] width 41 height 21
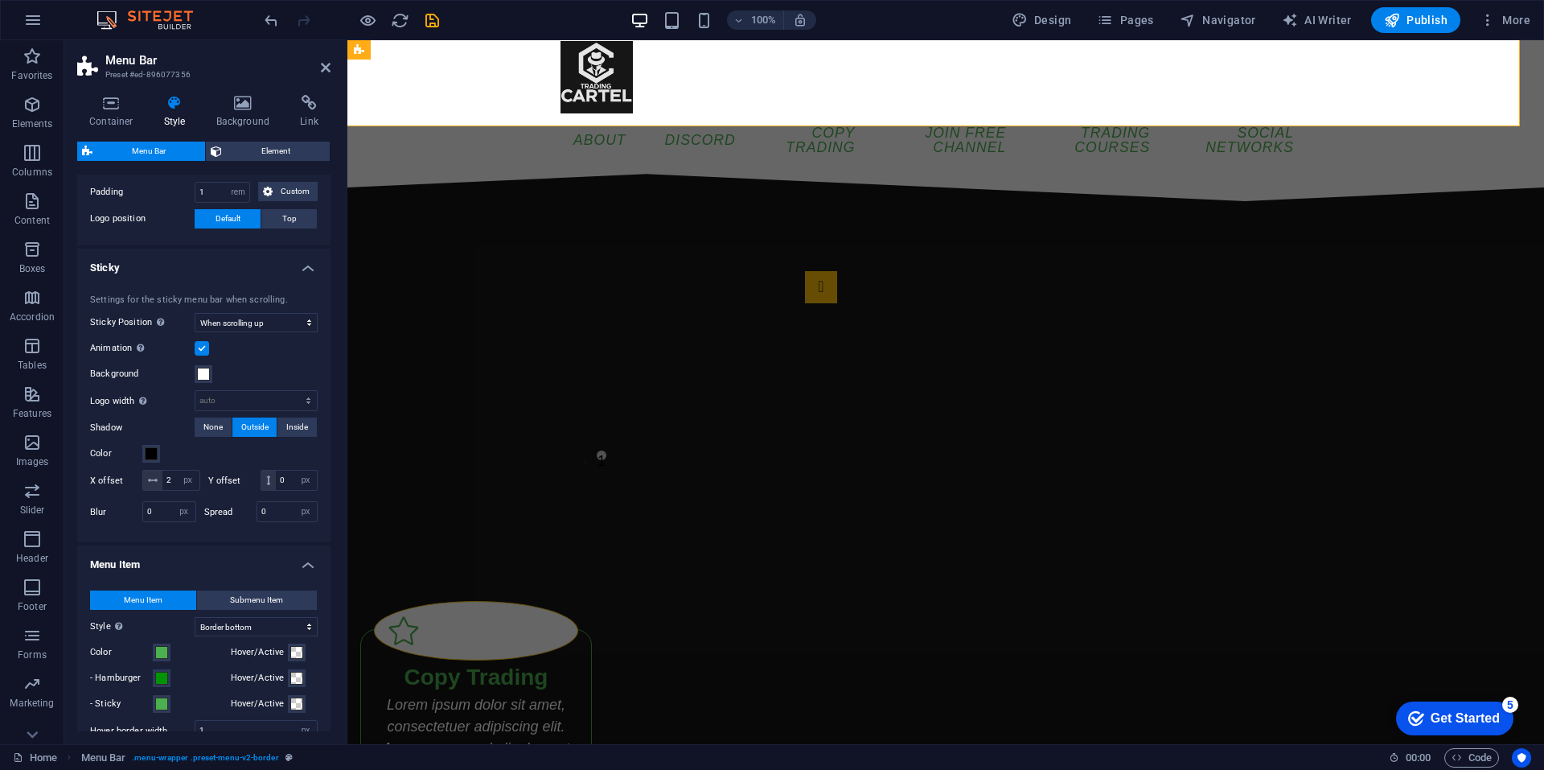
scroll to position [47, 0]
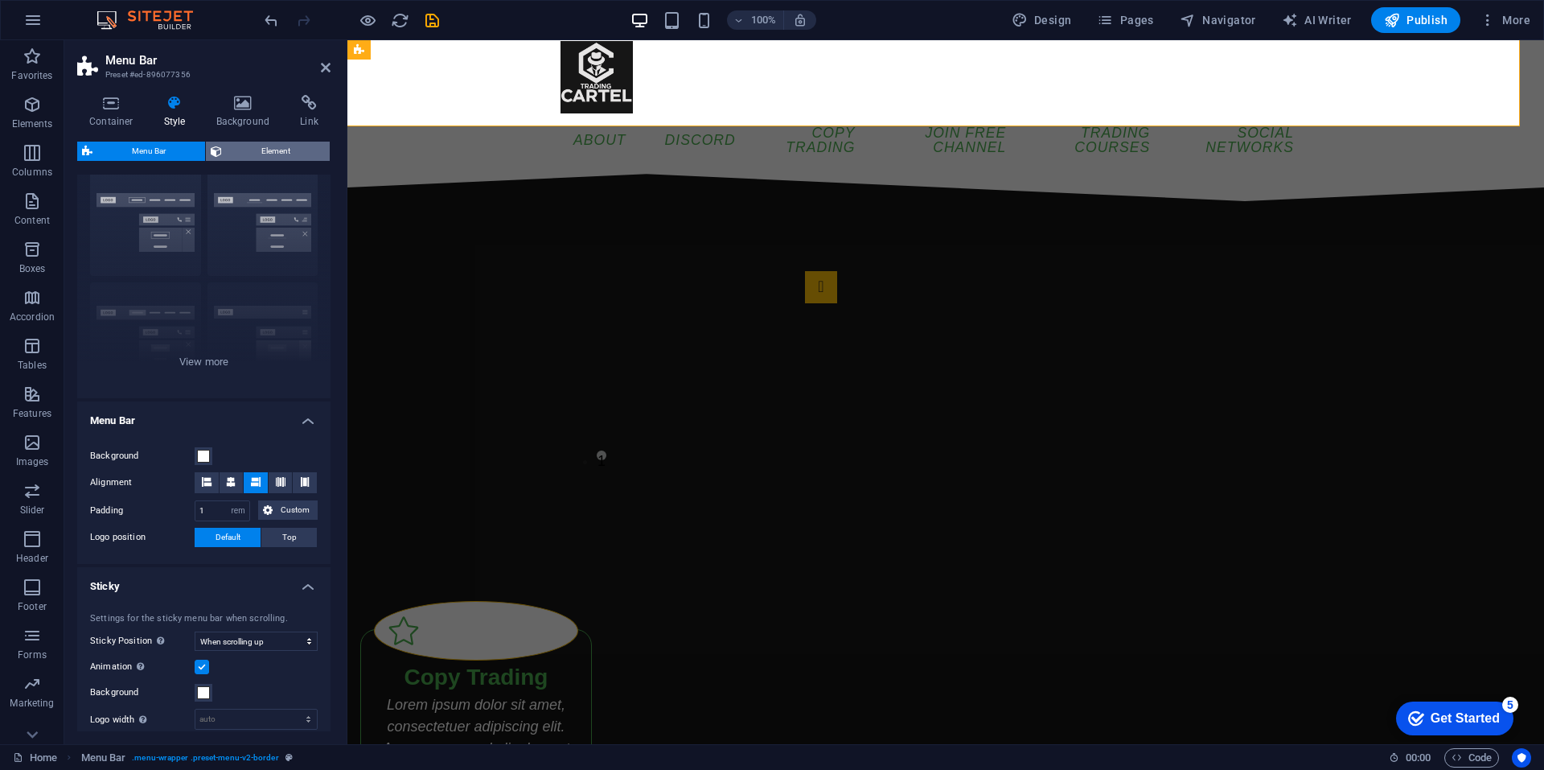
click at [259, 145] on span "Element" at bounding box center [276, 151] width 98 height 19
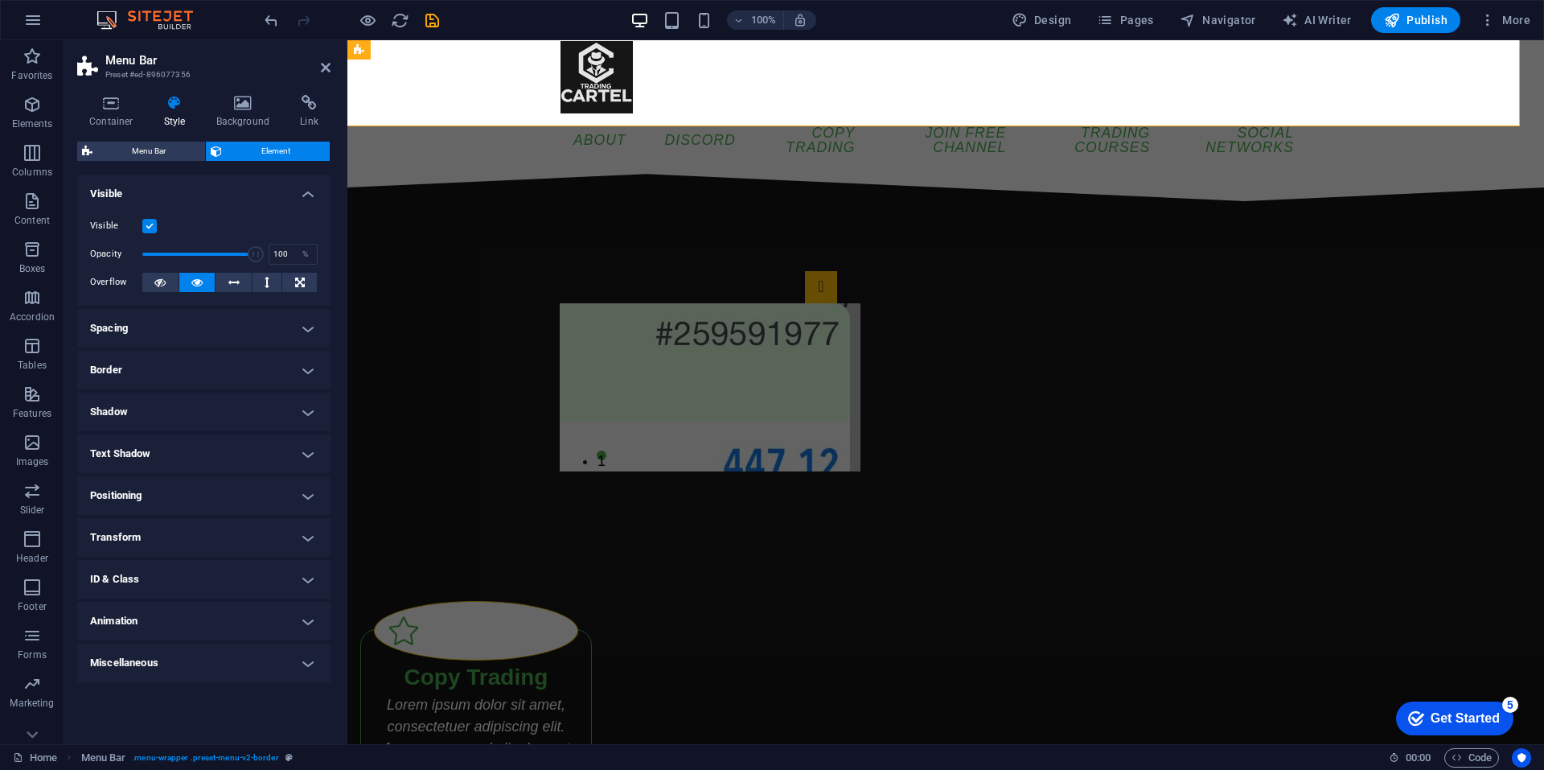
click at [219, 365] on h4 "Border" at bounding box center [203, 370] width 253 height 39
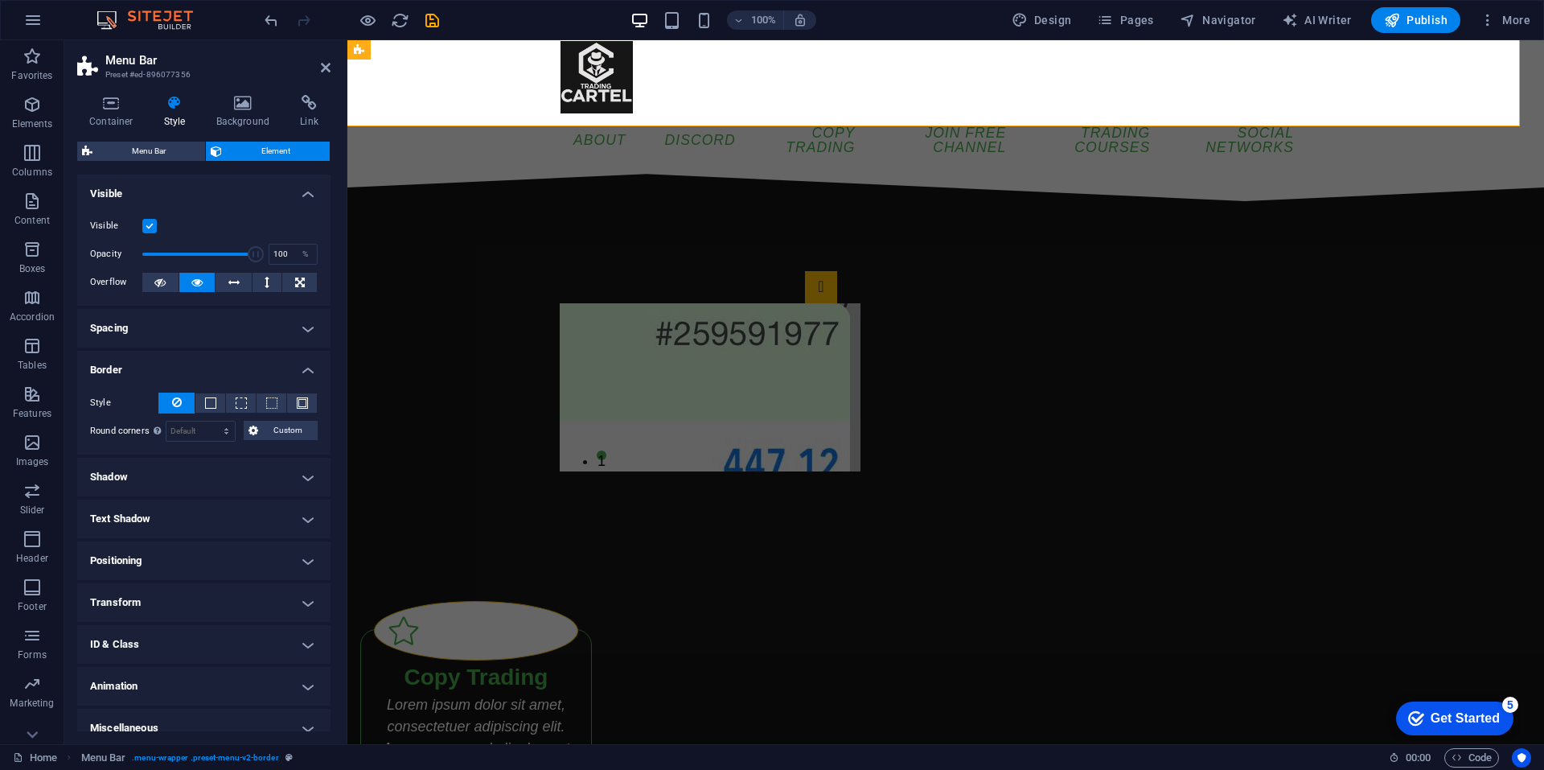
click at [214, 471] on h4 "Shadow" at bounding box center [203, 477] width 253 height 39
click at [211, 508] on button "Outside" at bounding box center [232, 509] width 60 height 19
type input "rgba(0, 0, 0, 0.2)"
type input "2"
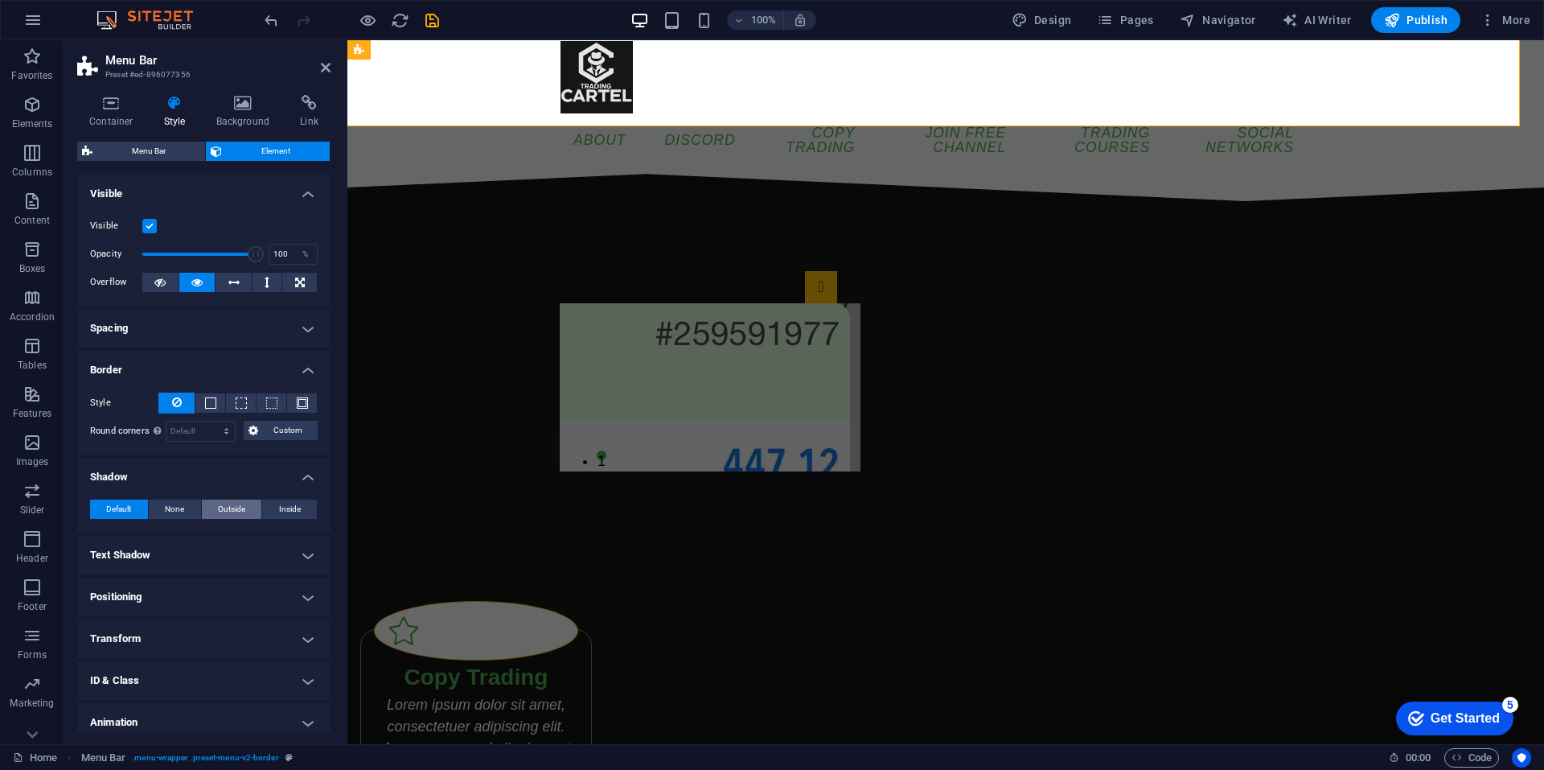
type input "4"
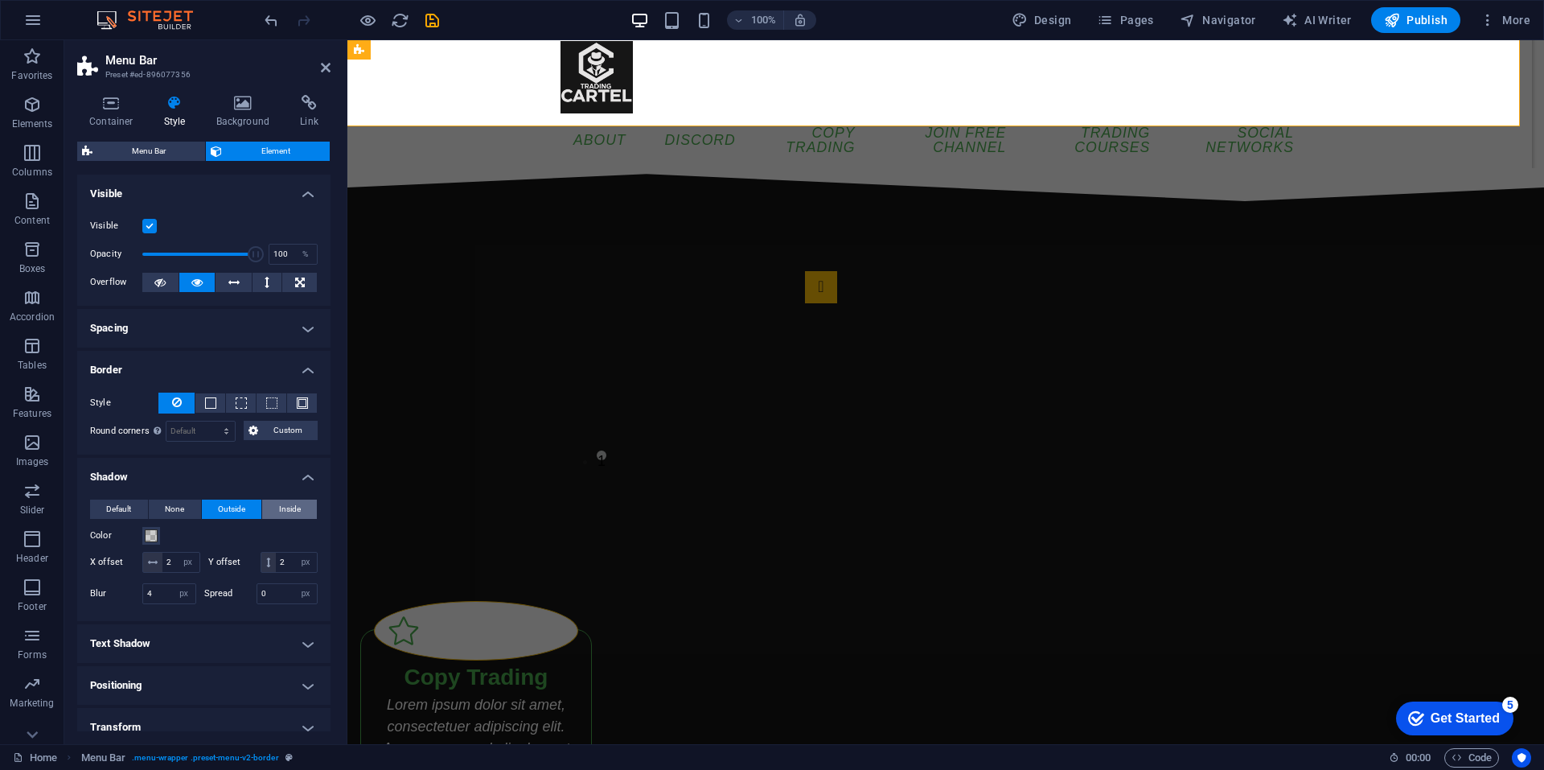
click at [268, 510] on button "Inside" at bounding box center [289, 509] width 55 height 19
click at [150, 537] on span at bounding box center [151, 535] width 13 height 13
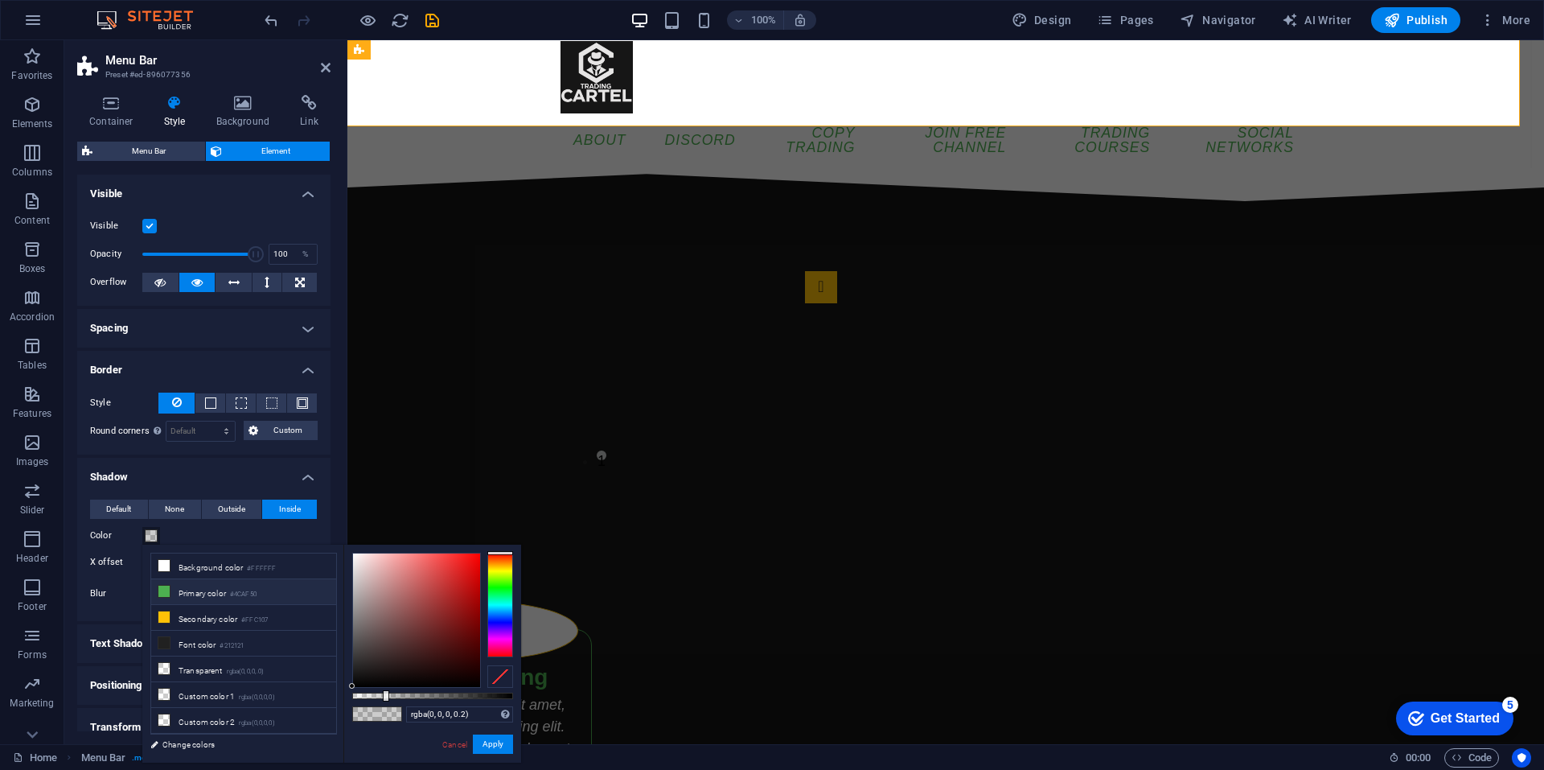
click at [185, 586] on li "Primary color #4CAF50" at bounding box center [243, 592] width 185 height 26
type input "#4caf50"
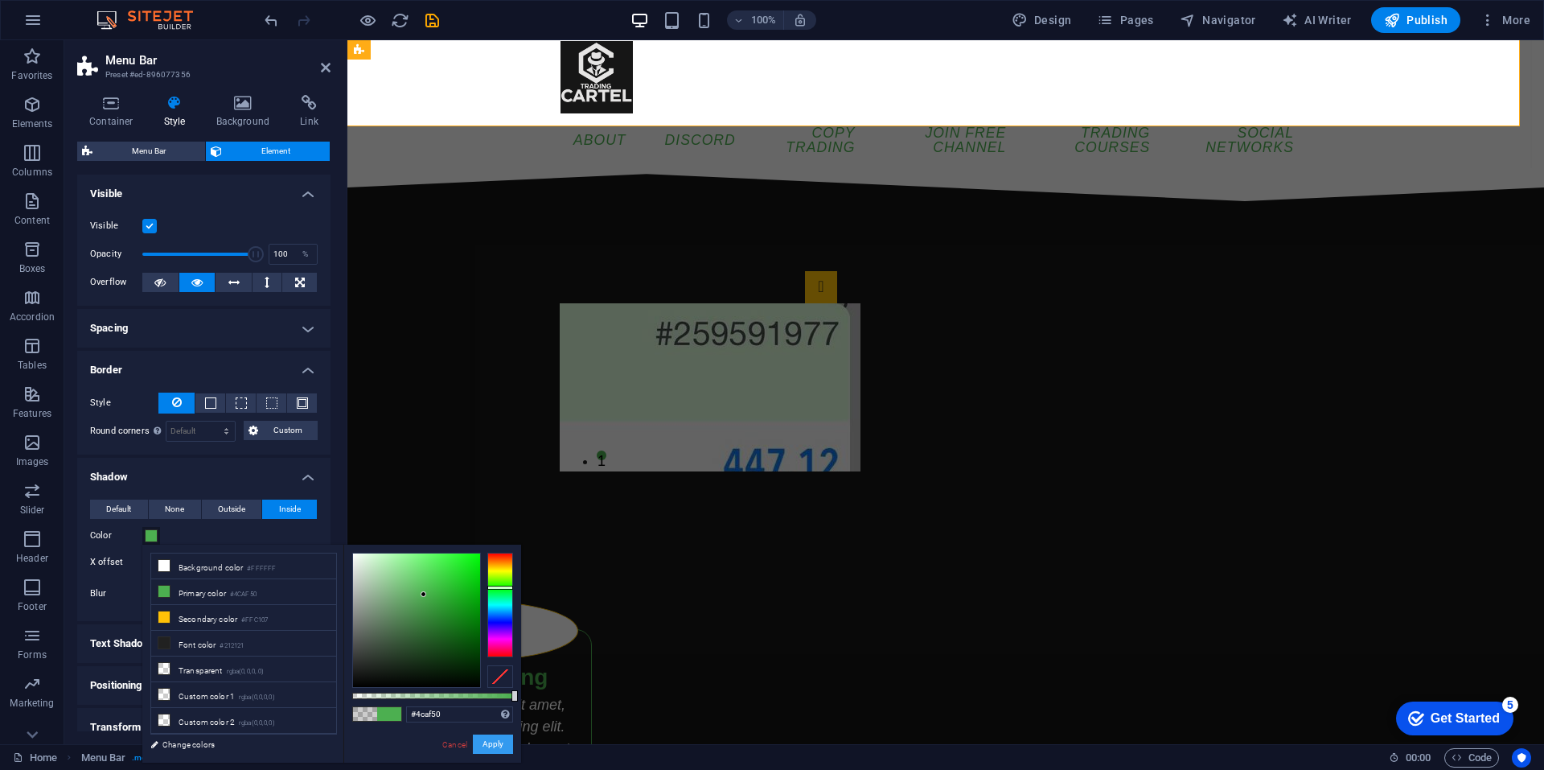
click at [506, 737] on button "Apply" at bounding box center [493, 743] width 40 height 19
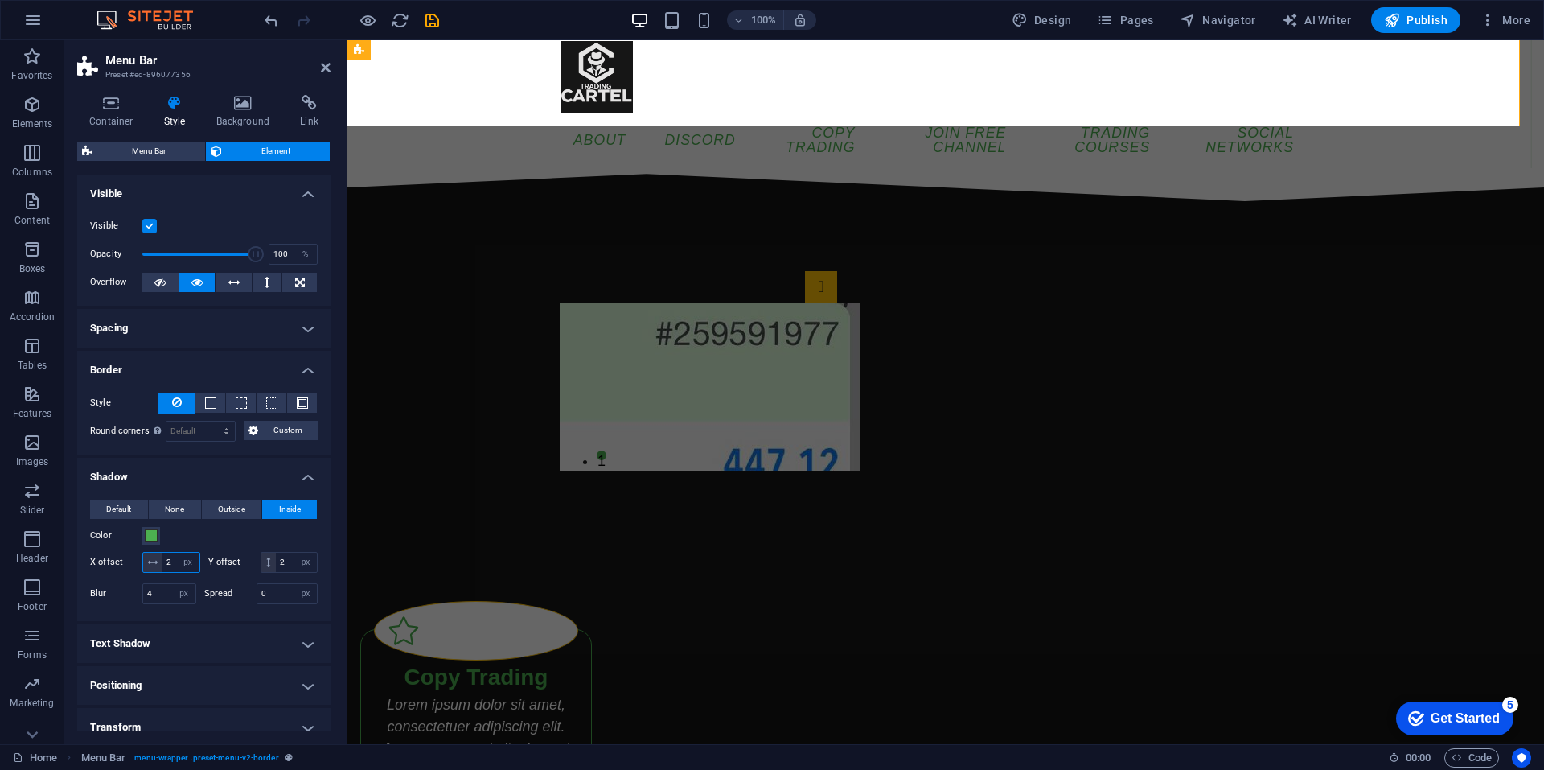
click at [190, 561] on input "2" at bounding box center [180, 562] width 37 height 19
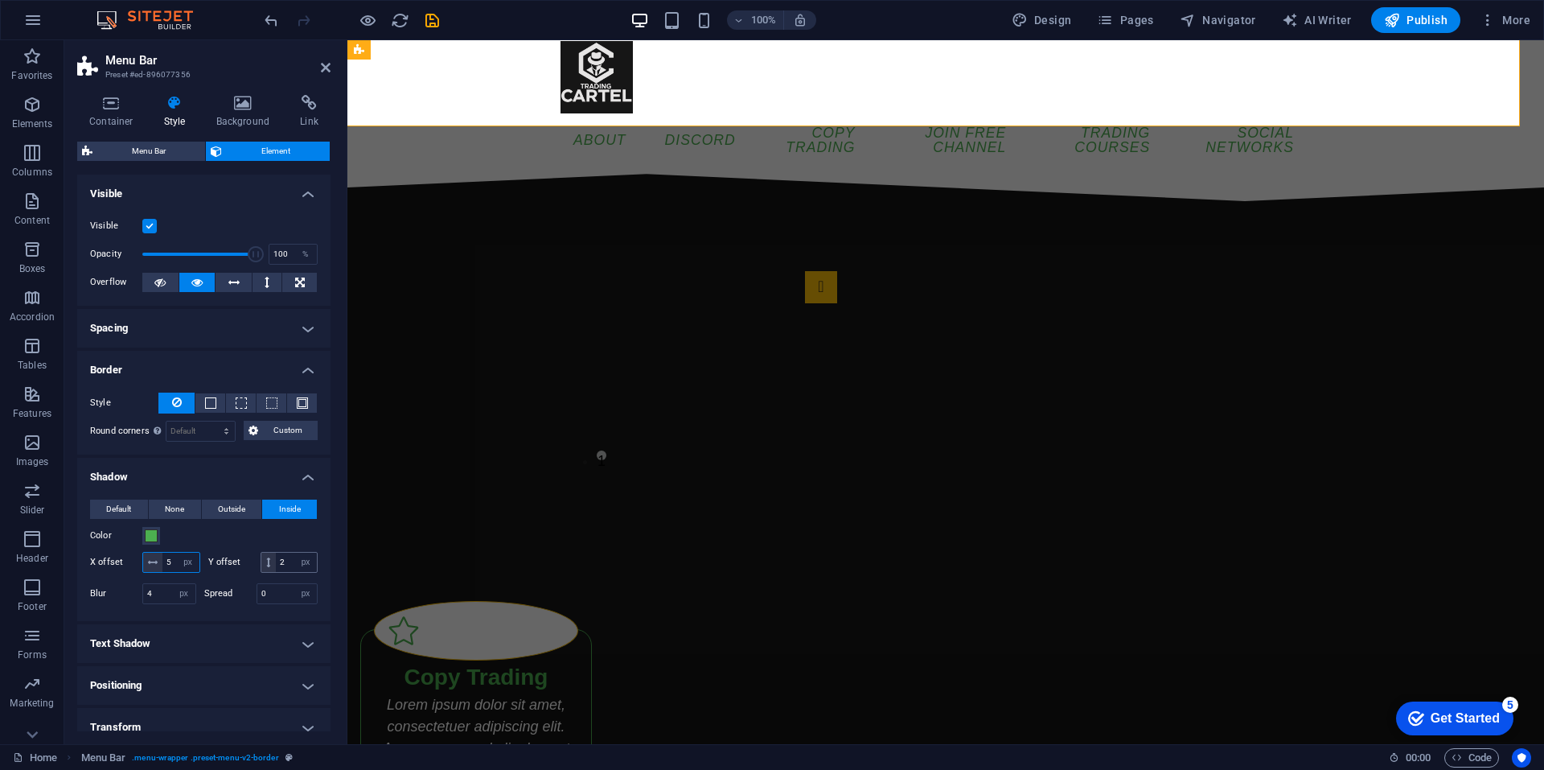
type input "5"
click at [276, 572] on input "2" at bounding box center [296, 562] width 41 height 19
type input "5"
click at [167, 603] on input "4" at bounding box center [169, 593] width 52 height 19
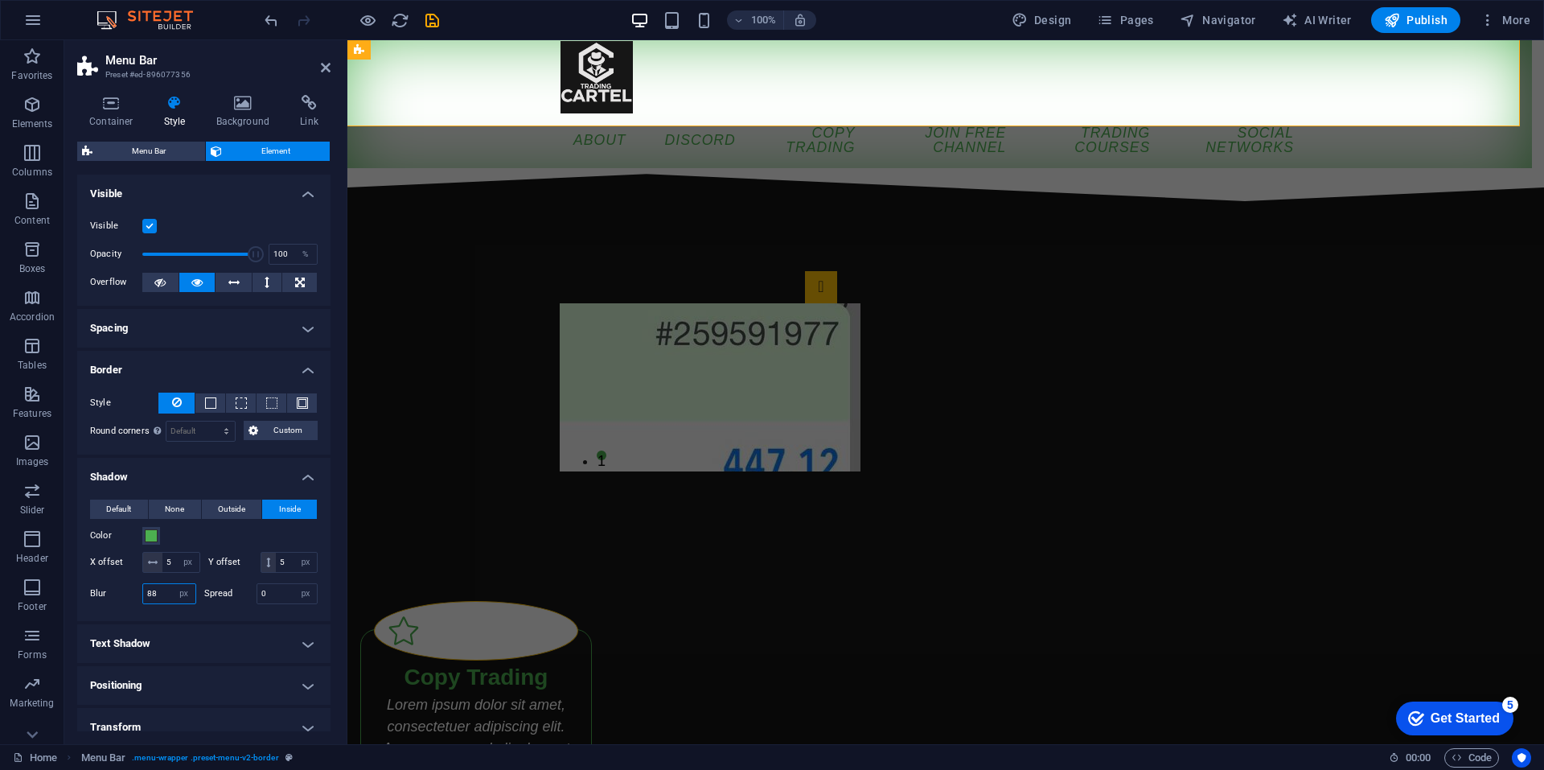
type input "8"
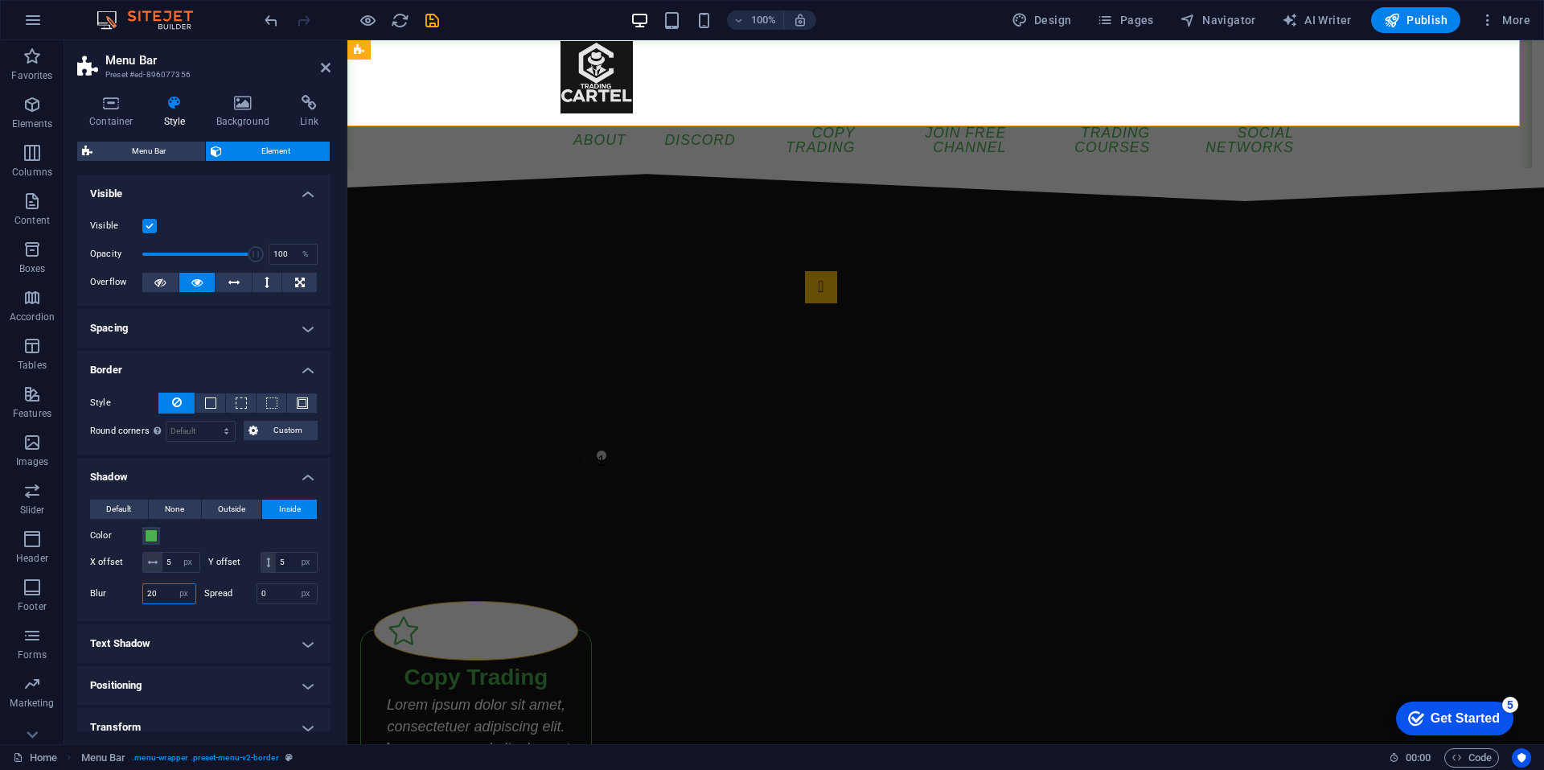
type input "2"
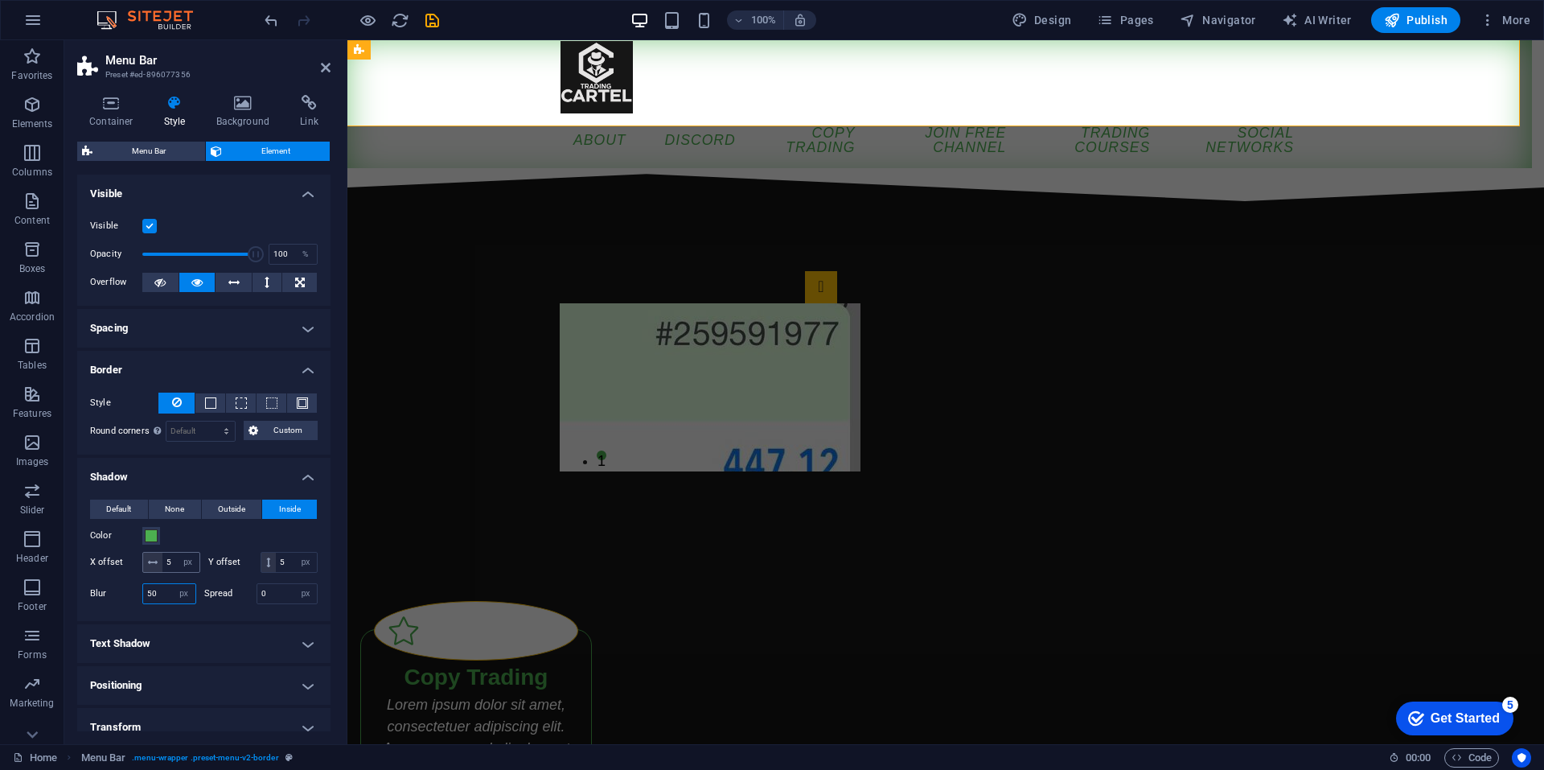
type input "50"
click at [183, 556] on input "5" at bounding box center [180, 562] width 37 height 19
type input "20"
click at [276, 572] on input "5" at bounding box center [296, 562] width 41 height 19
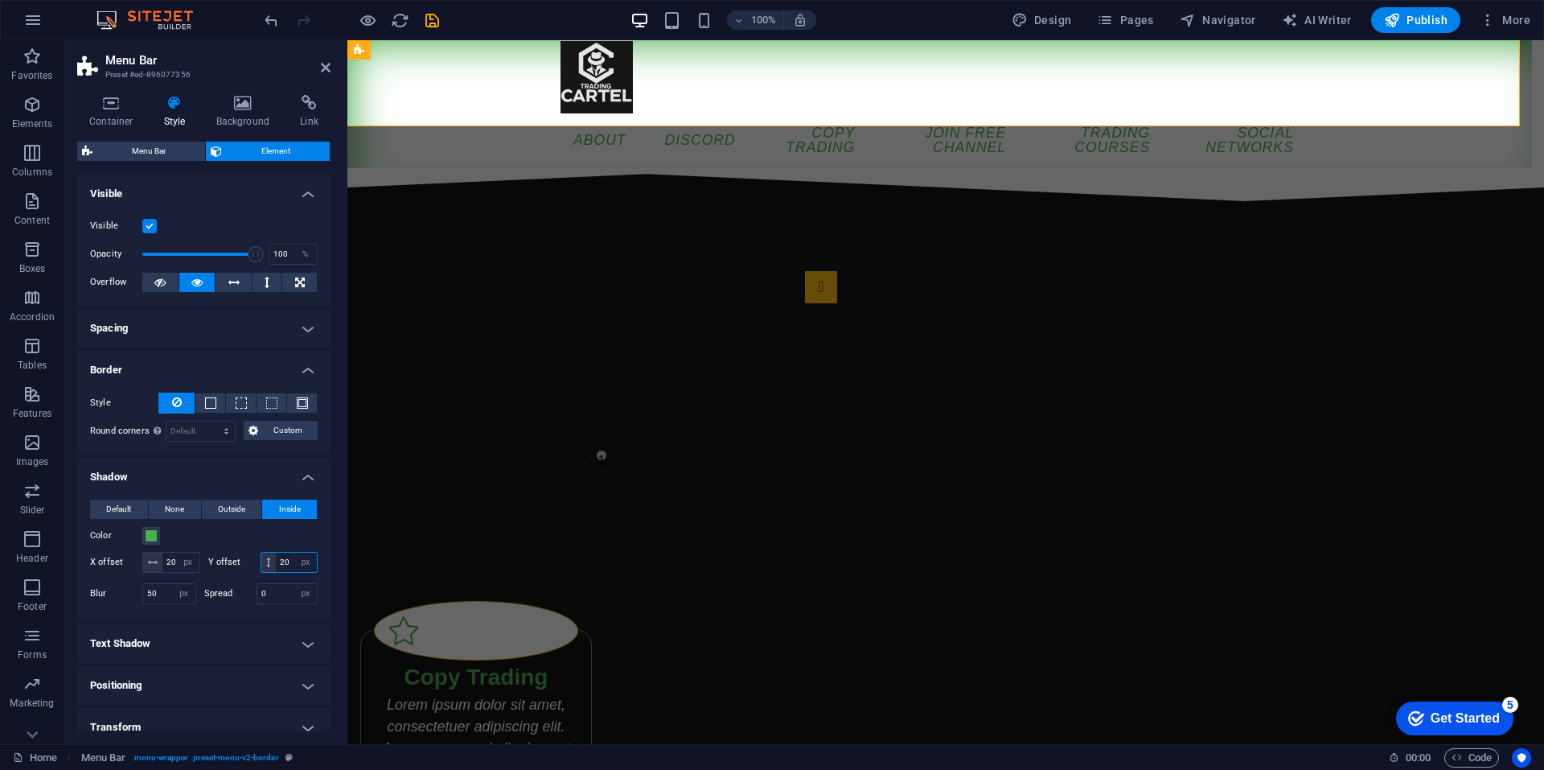
type input "20"
click at [246, 526] on div "Color" at bounding box center [204, 535] width 228 height 19
click at [146, 148] on span "Menu Bar" at bounding box center [148, 151] width 103 height 19
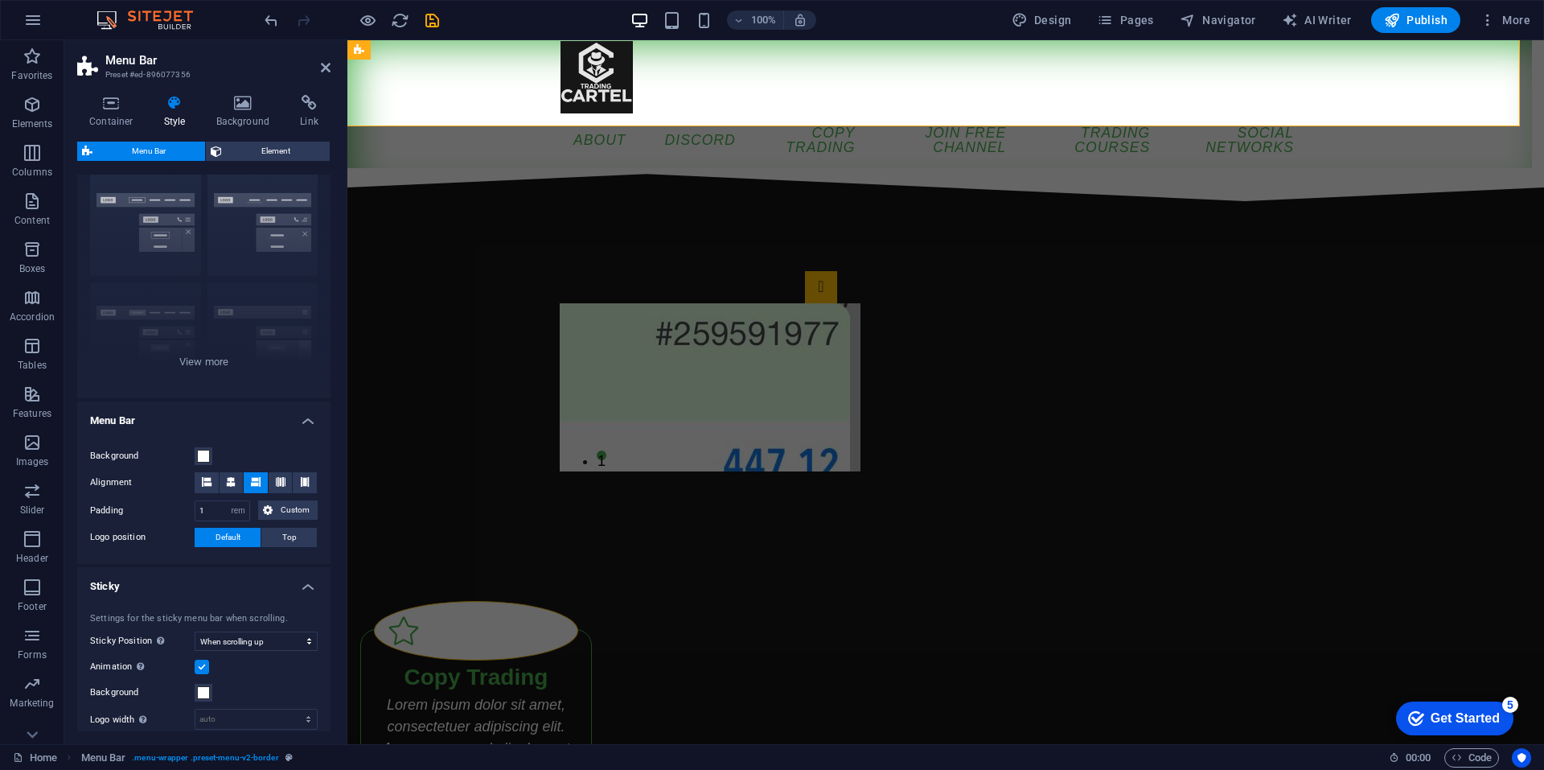
click at [233, 93] on div "Container Style Background Link Size Height Default px rem % vh vw Min. height …" at bounding box center [203, 413] width 279 height 662
click at [246, 99] on icon at bounding box center [243, 103] width 78 height 16
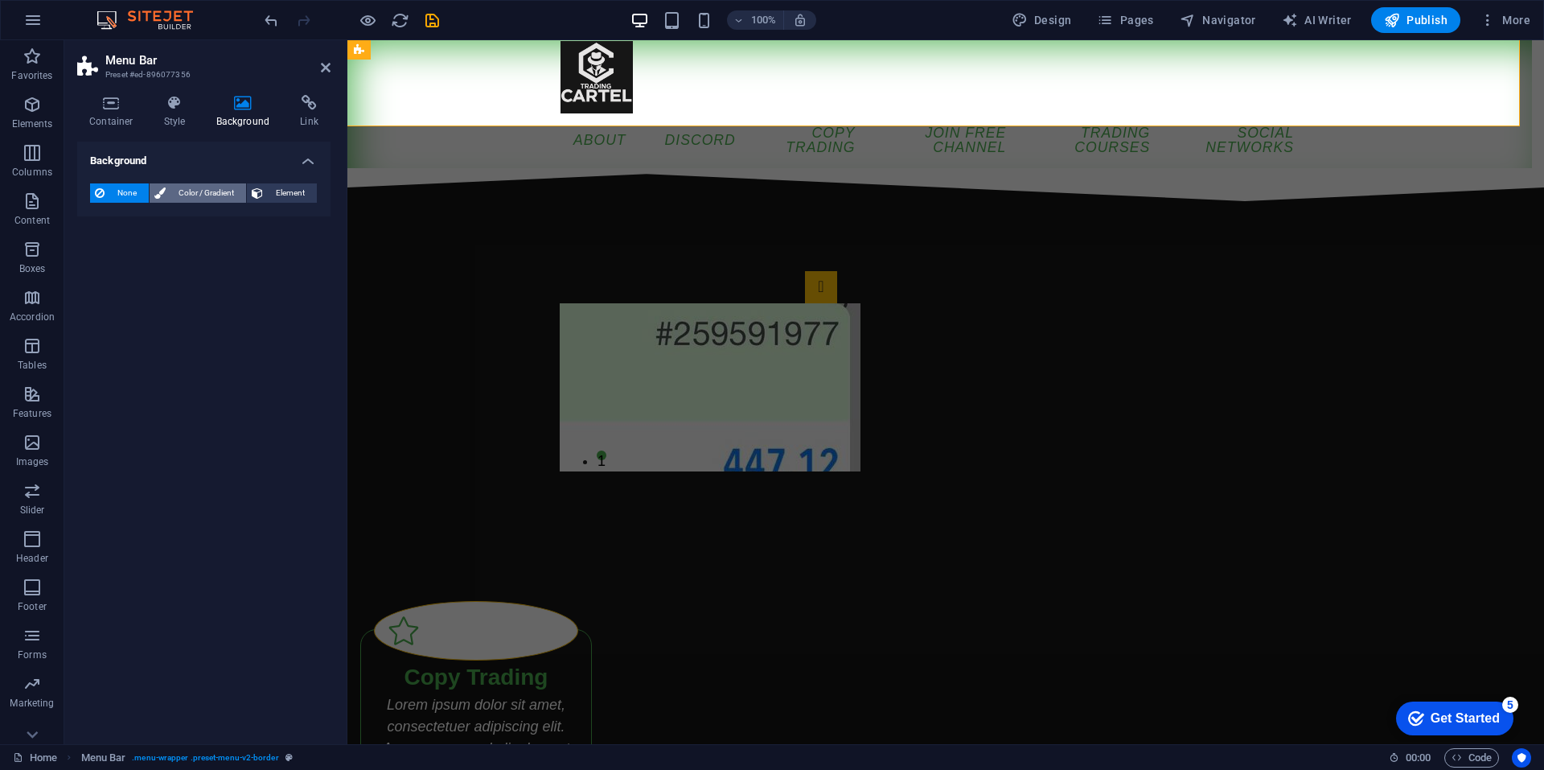
click at [214, 187] on span "Color / Gradient" at bounding box center [206, 192] width 71 height 19
click at [103, 252] on span at bounding box center [101, 258] width 18 height 18
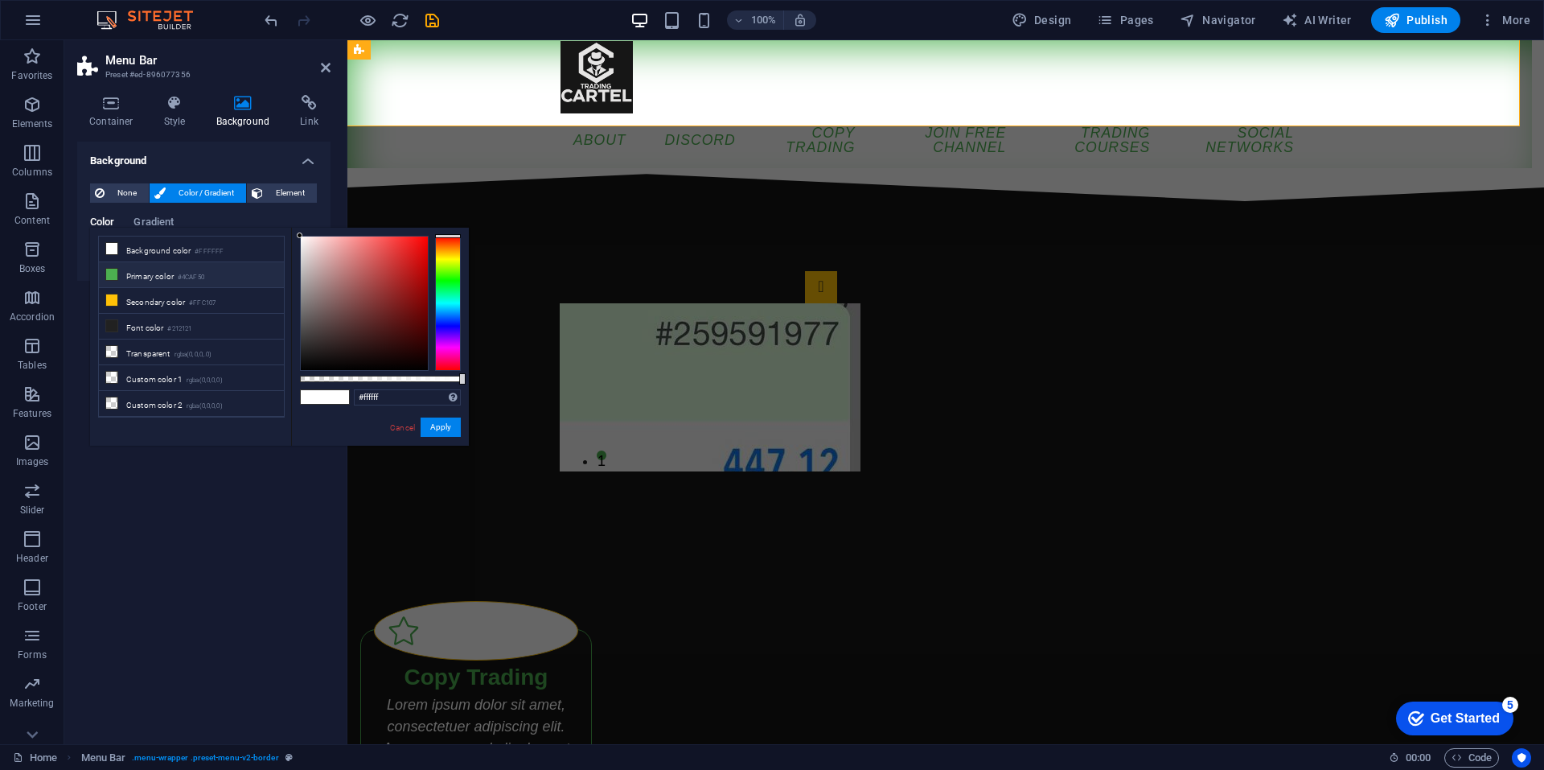
click at [162, 278] on li "Primary color #4CAF50" at bounding box center [191, 275] width 185 height 26
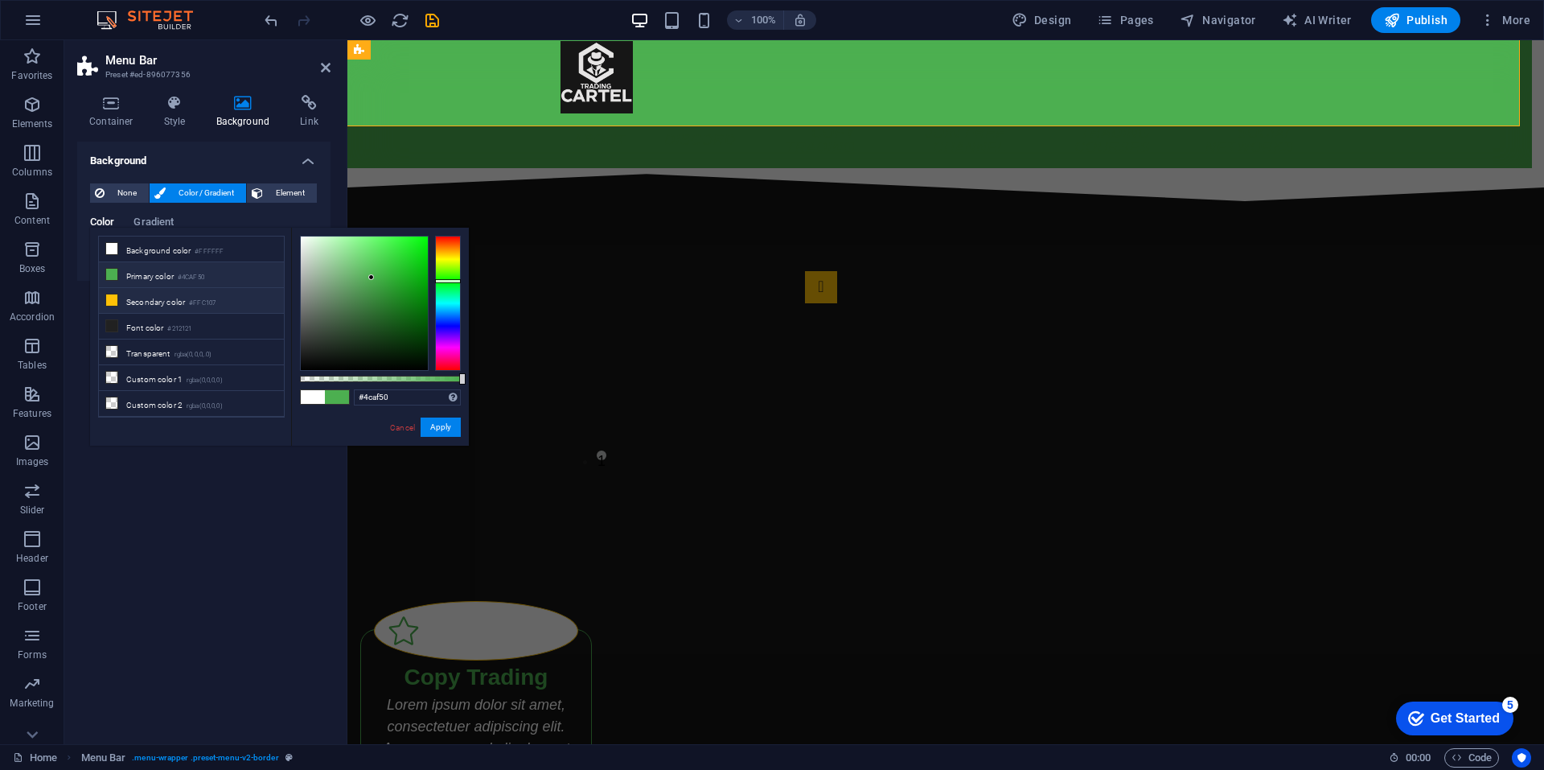
click at [177, 294] on li "Secondary color #FFC107" at bounding box center [191, 301] width 185 height 26
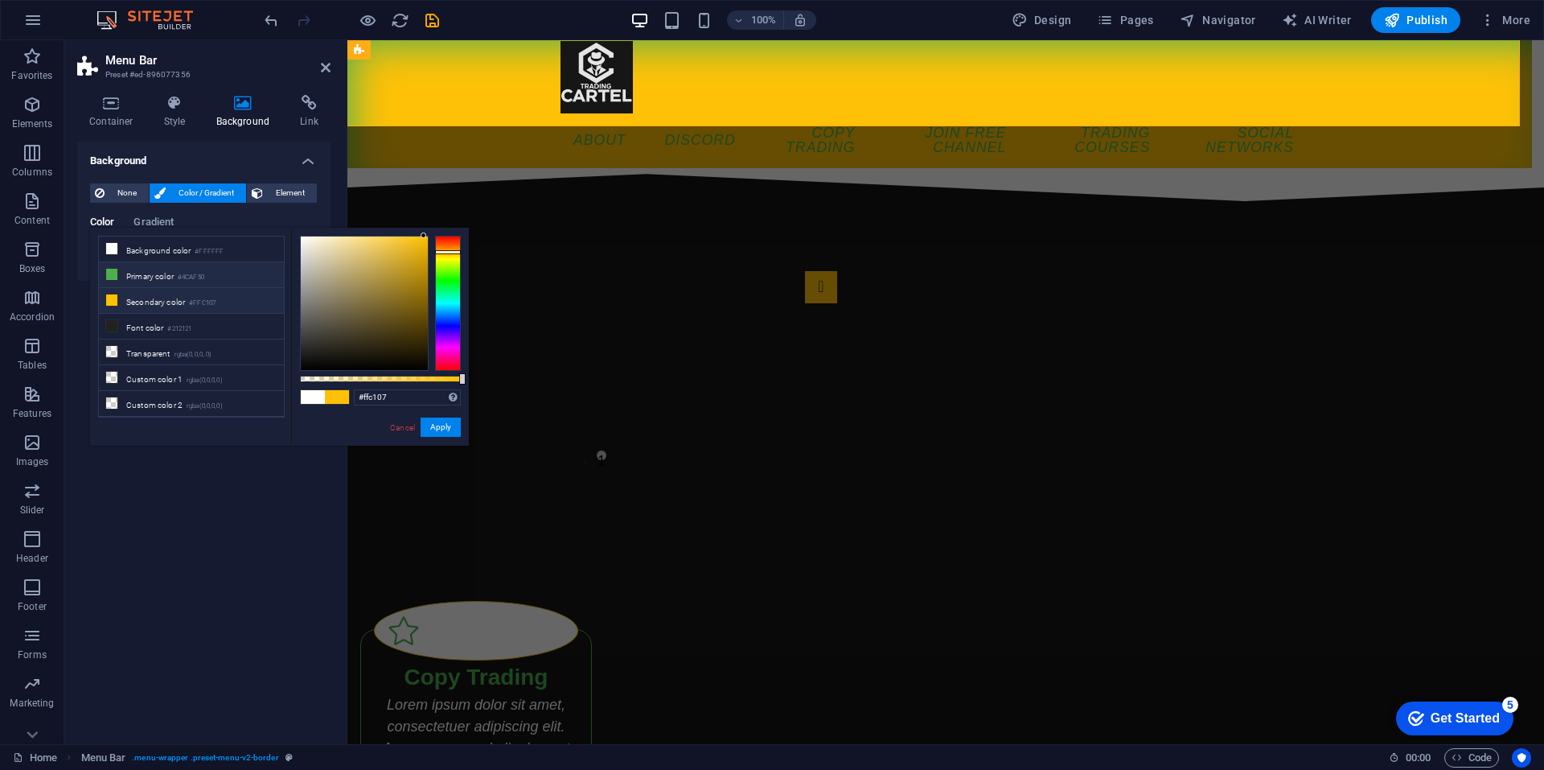
click at [158, 273] on li "Primary color #4CAF50" at bounding box center [191, 275] width 185 height 26
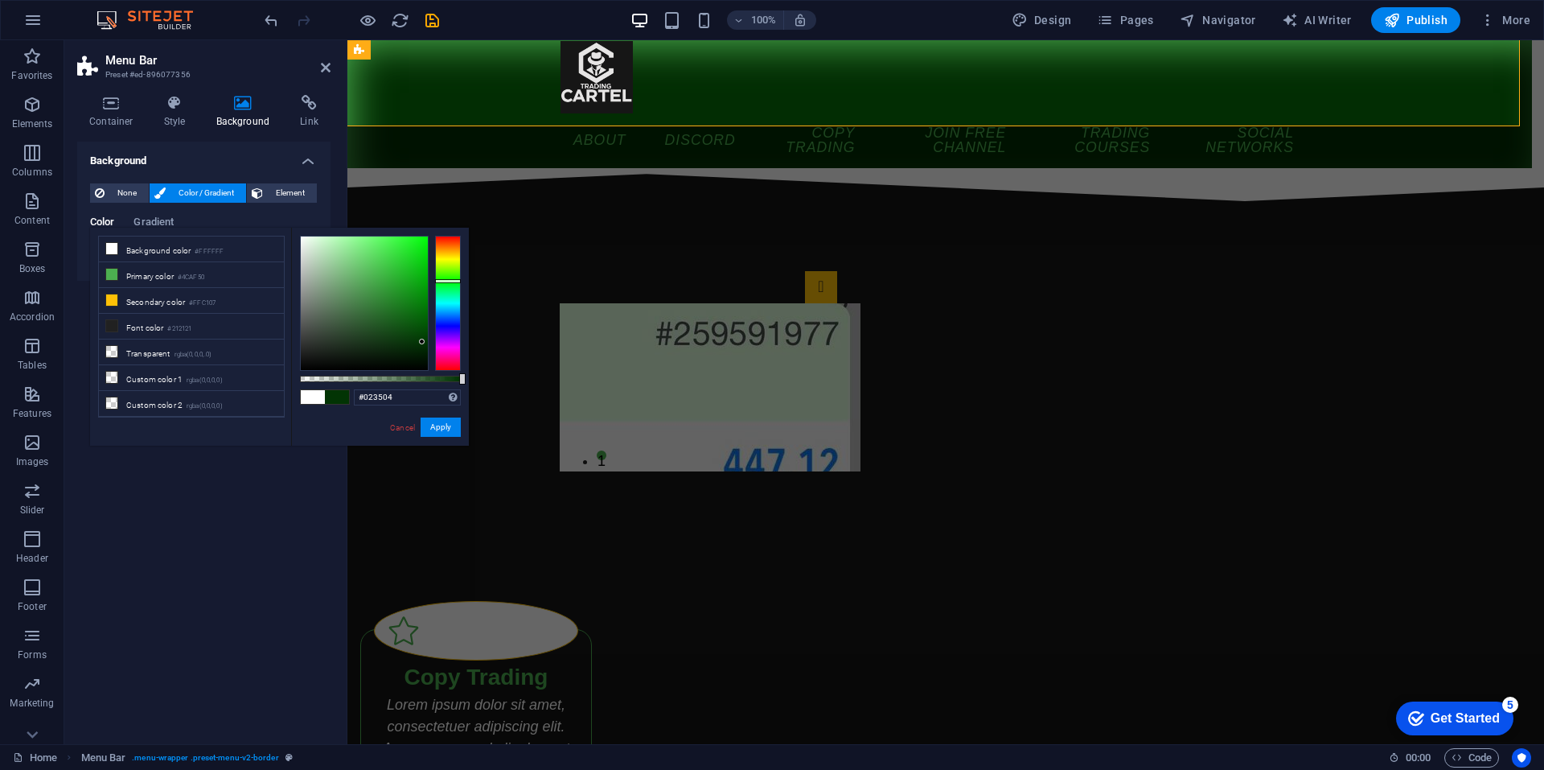
type input "#023704"
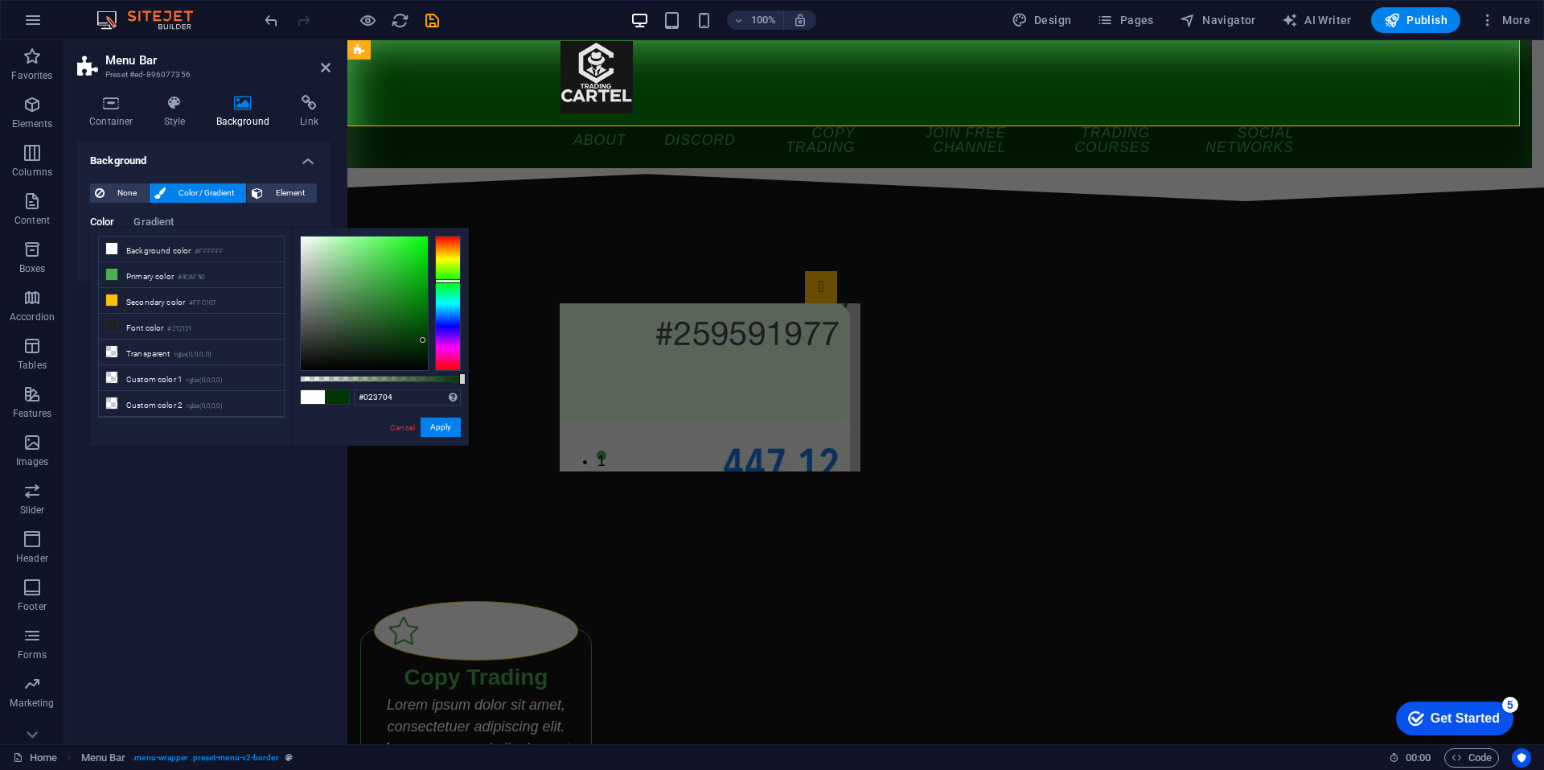
drag, startPoint x: 369, startPoint y: 274, endPoint x: 423, endPoint y: 340, distance: 85.2
click at [423, 340] on div at bounding box center [423, 340] width 6 height 6
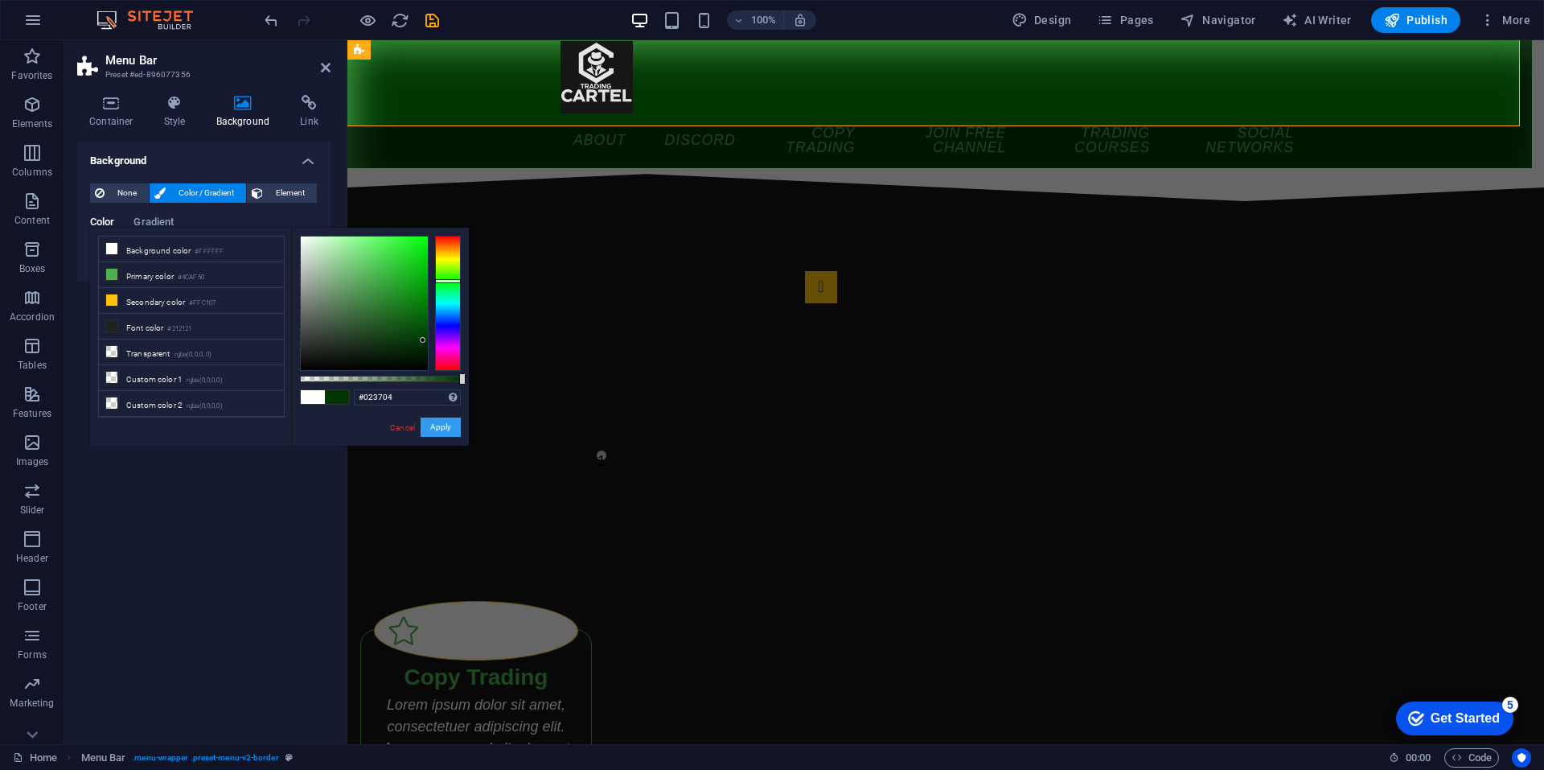
click at [448, 426] on button "Apply" at bounding box center [441, 426] width 40 height 19
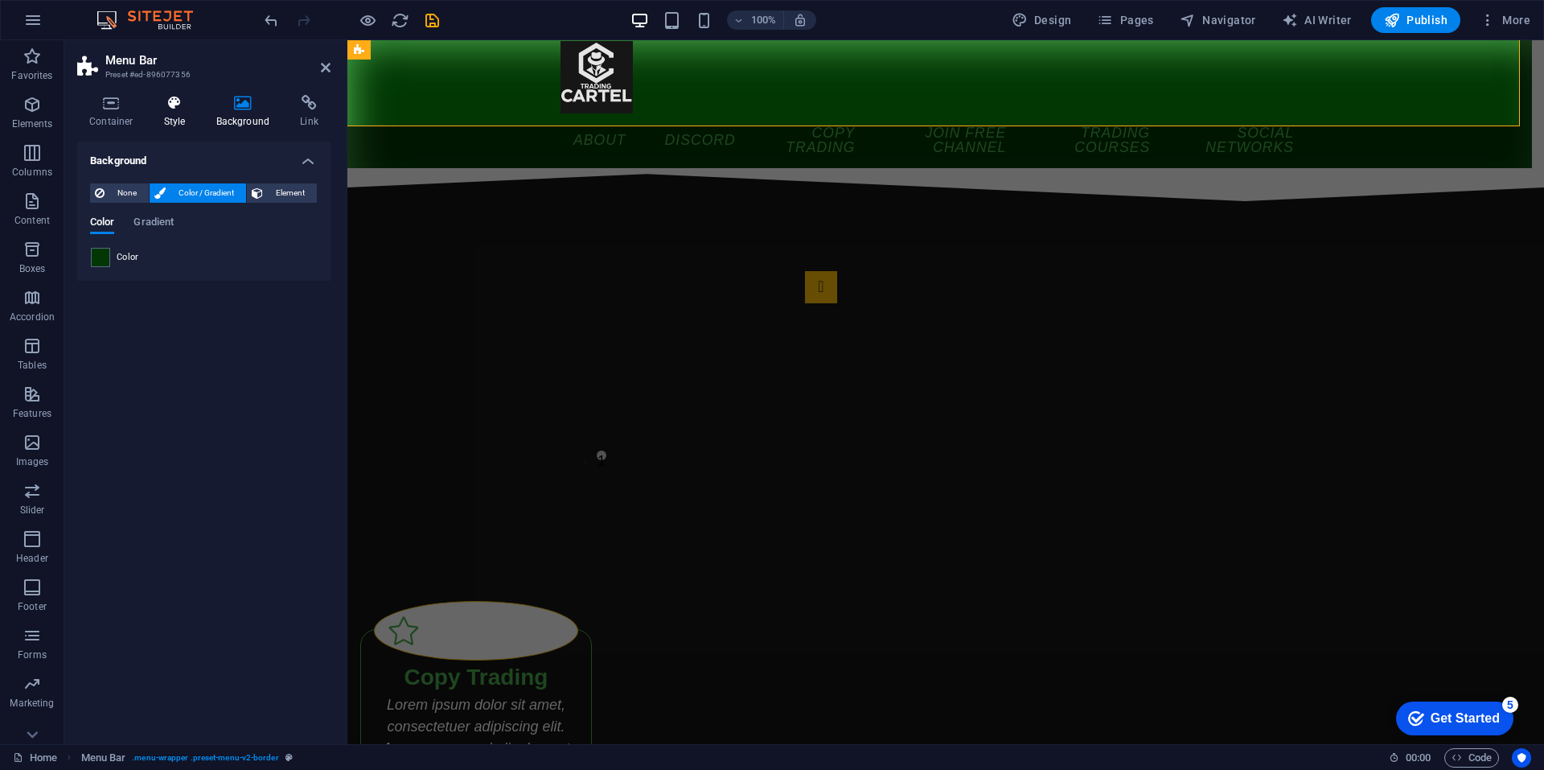
click at [194, 108] on icon at bounding box center [175, 103] width 46 height 16
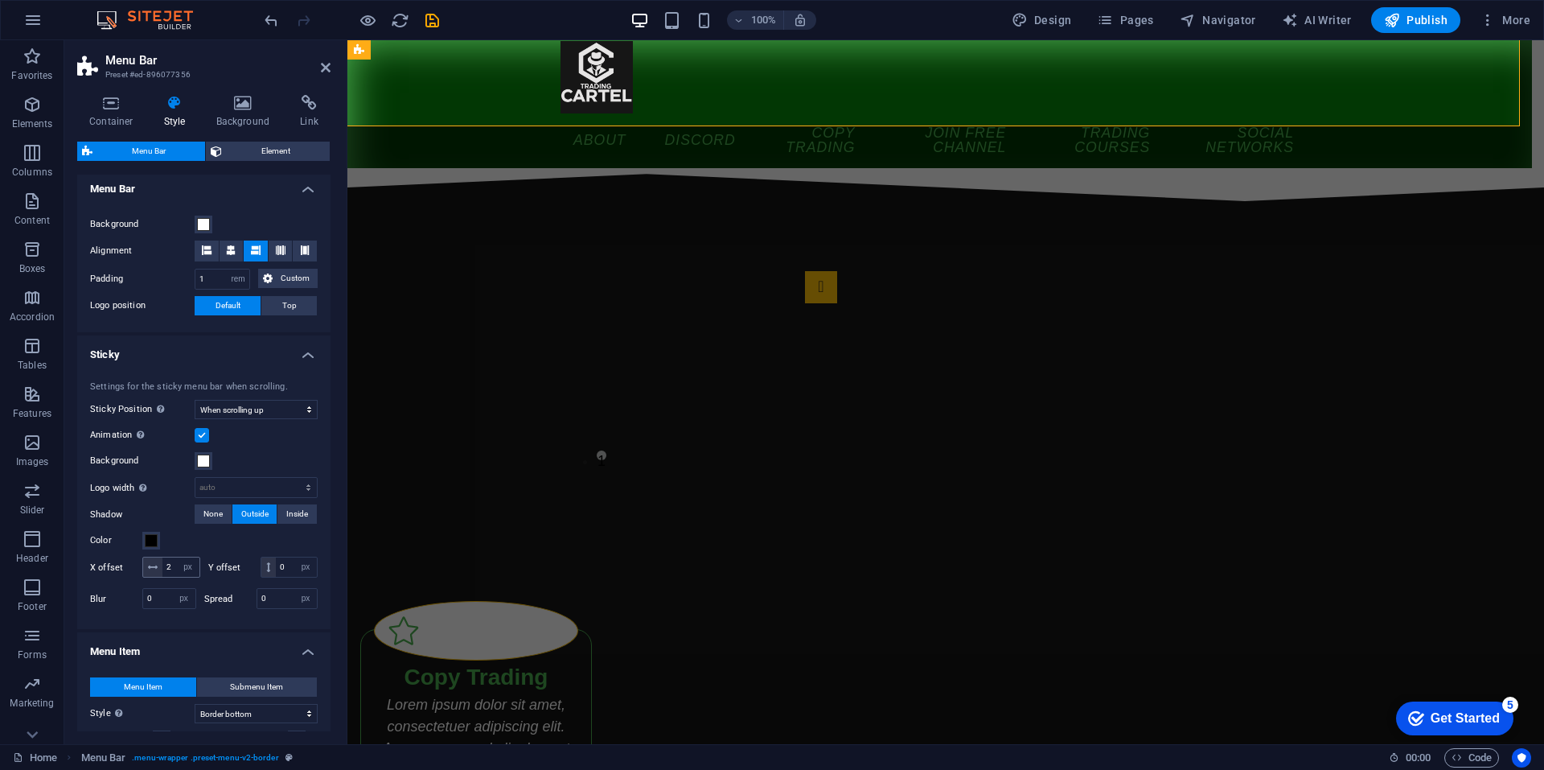
scroll to position [449, 0]
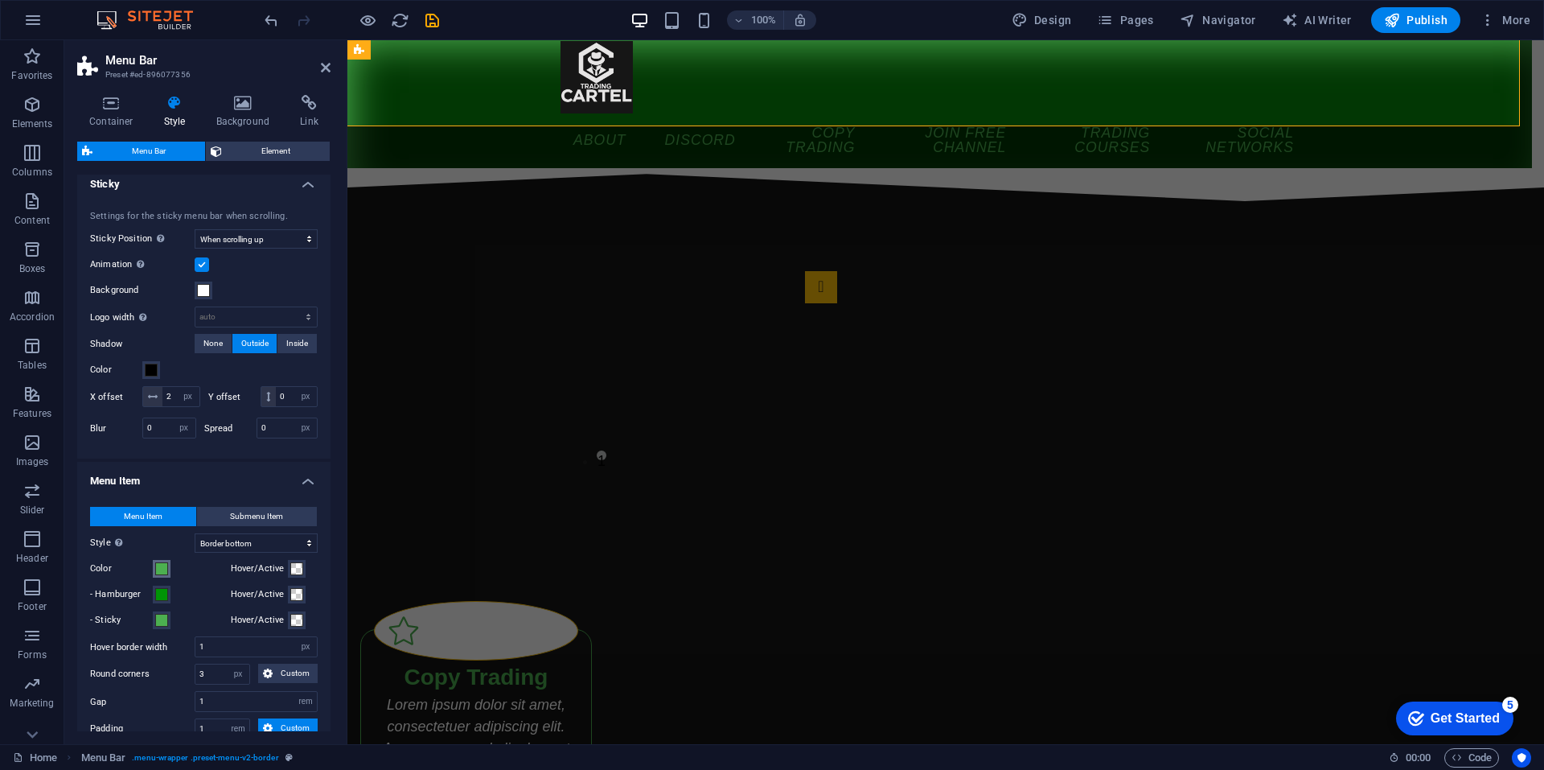
click at [163, 575] on span at bounding box center [161, 568] width 13 height 13
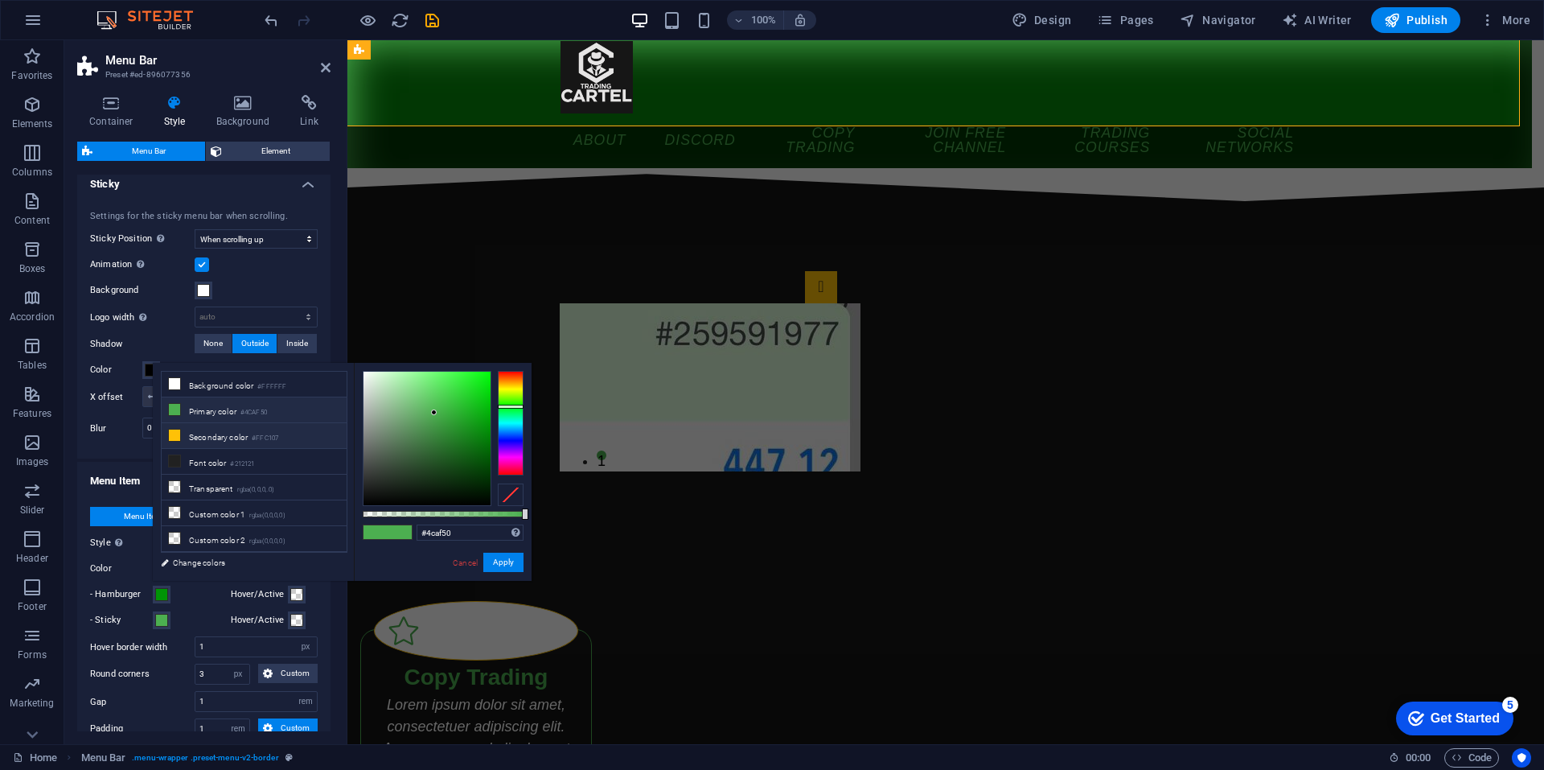
click at [183, 430] on li "Secondary color #FFC107" at bounding box center [254, 436] width 185 height 26
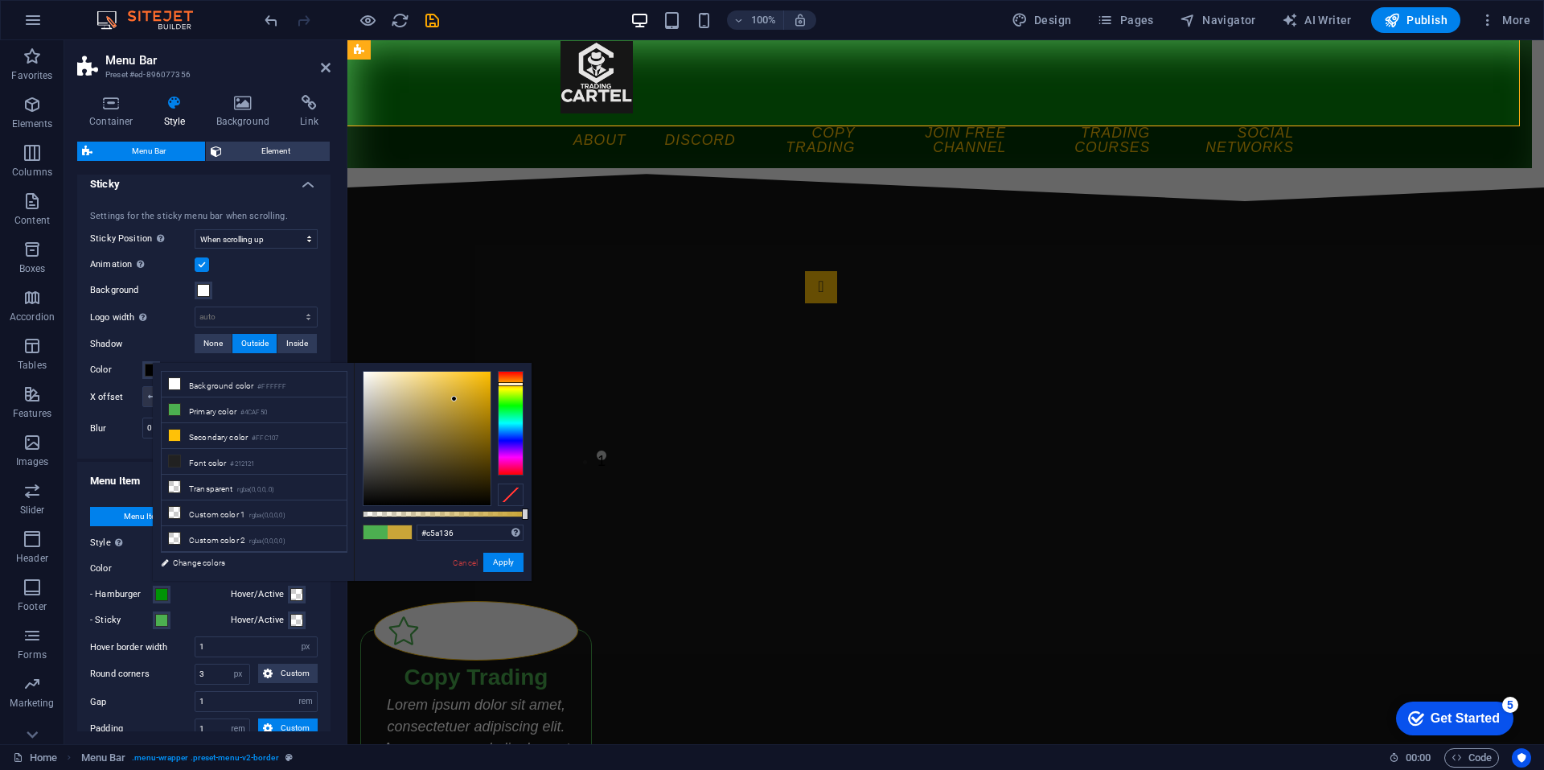
type input "#c3a035"
drag, startPoint x: 482, startPoint y: 386, endPoint x: 455, endPoint y: 402, distance: 31.0
click at [455, 402] on div at bounding box center [427, 439] width 127 height 134
click at [509, 566] on button "Apply" at bounding box center [503, 562] width 40 height 19
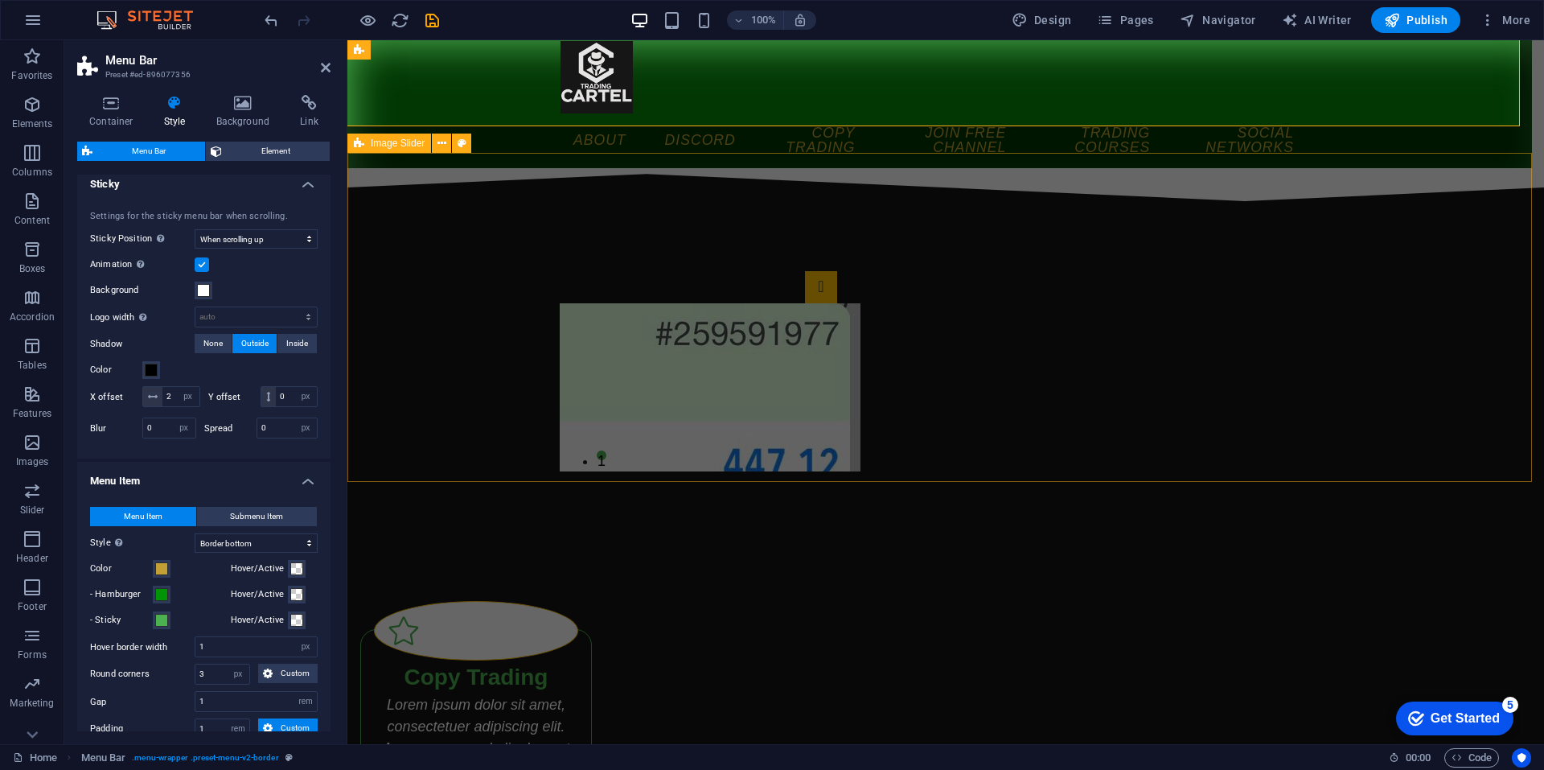
click at [430, 356] on div "1 2" at bounding box center [946, 371] width 1197 height 329
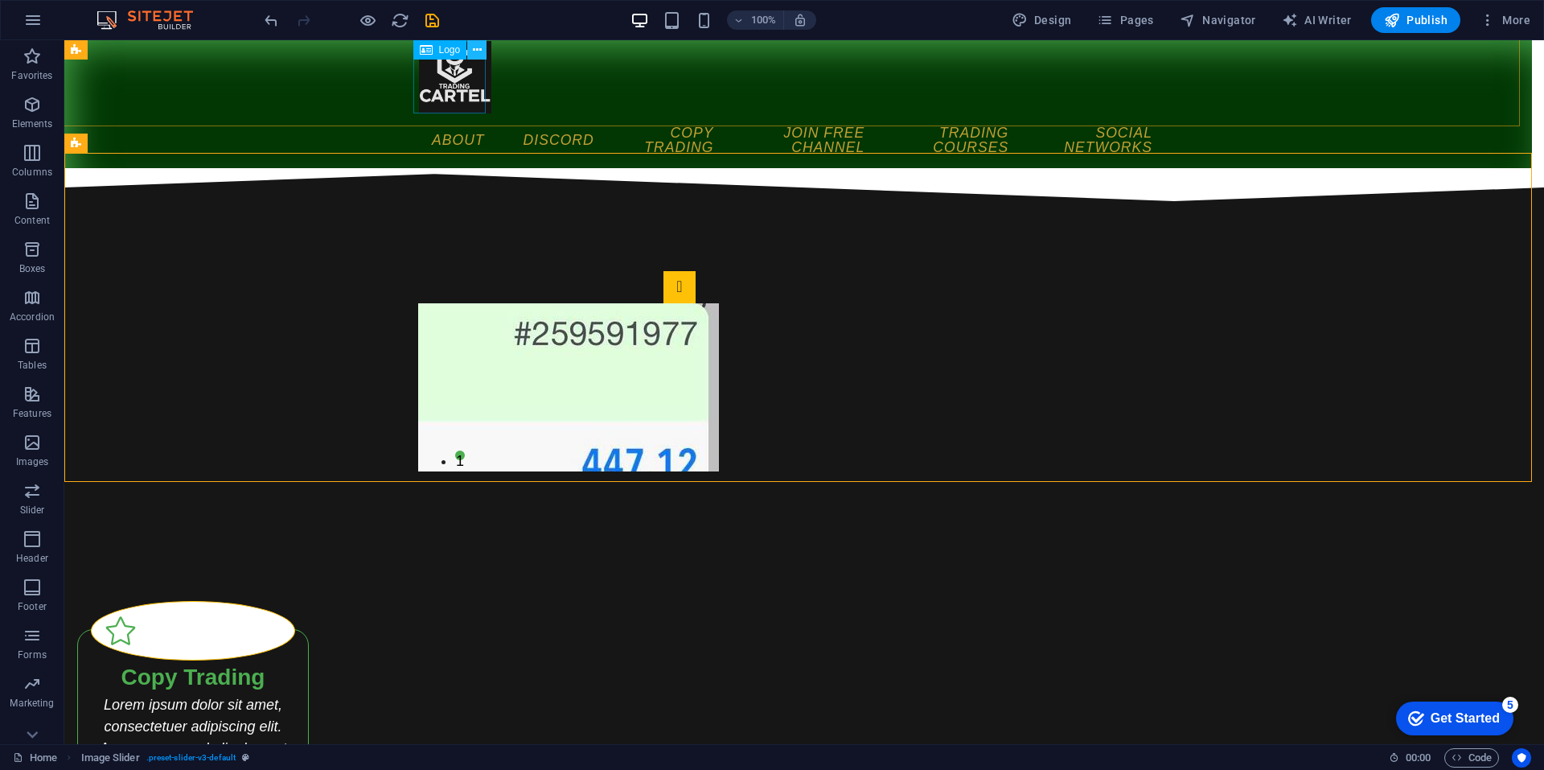
click at [477, 50] on icon at bounding box center [477, 50] width 9 height 17
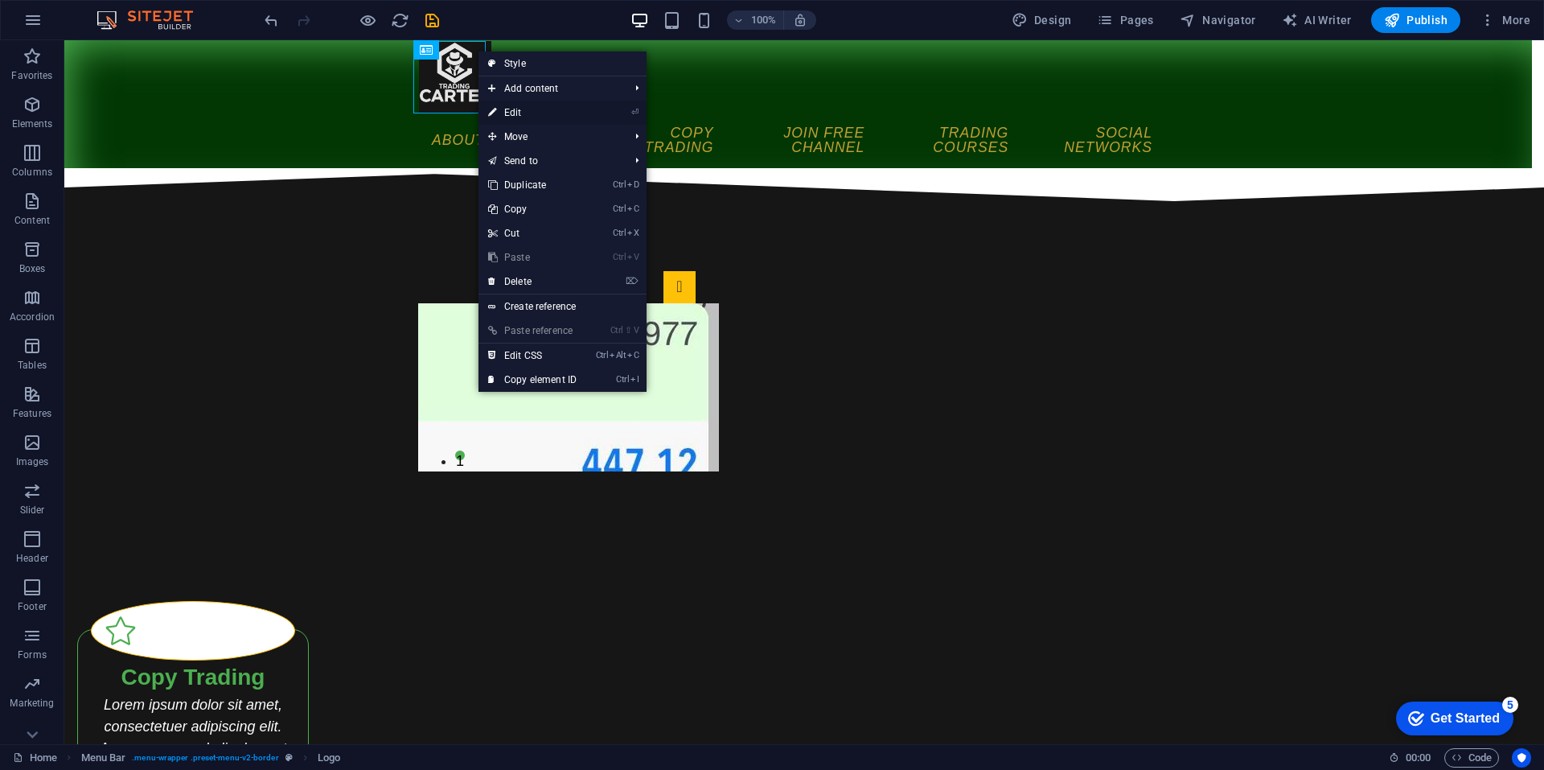
click at [535, 114] on link "⏎ Edit" at bounding box center [533, 113] width 108 height 24
select select "px"
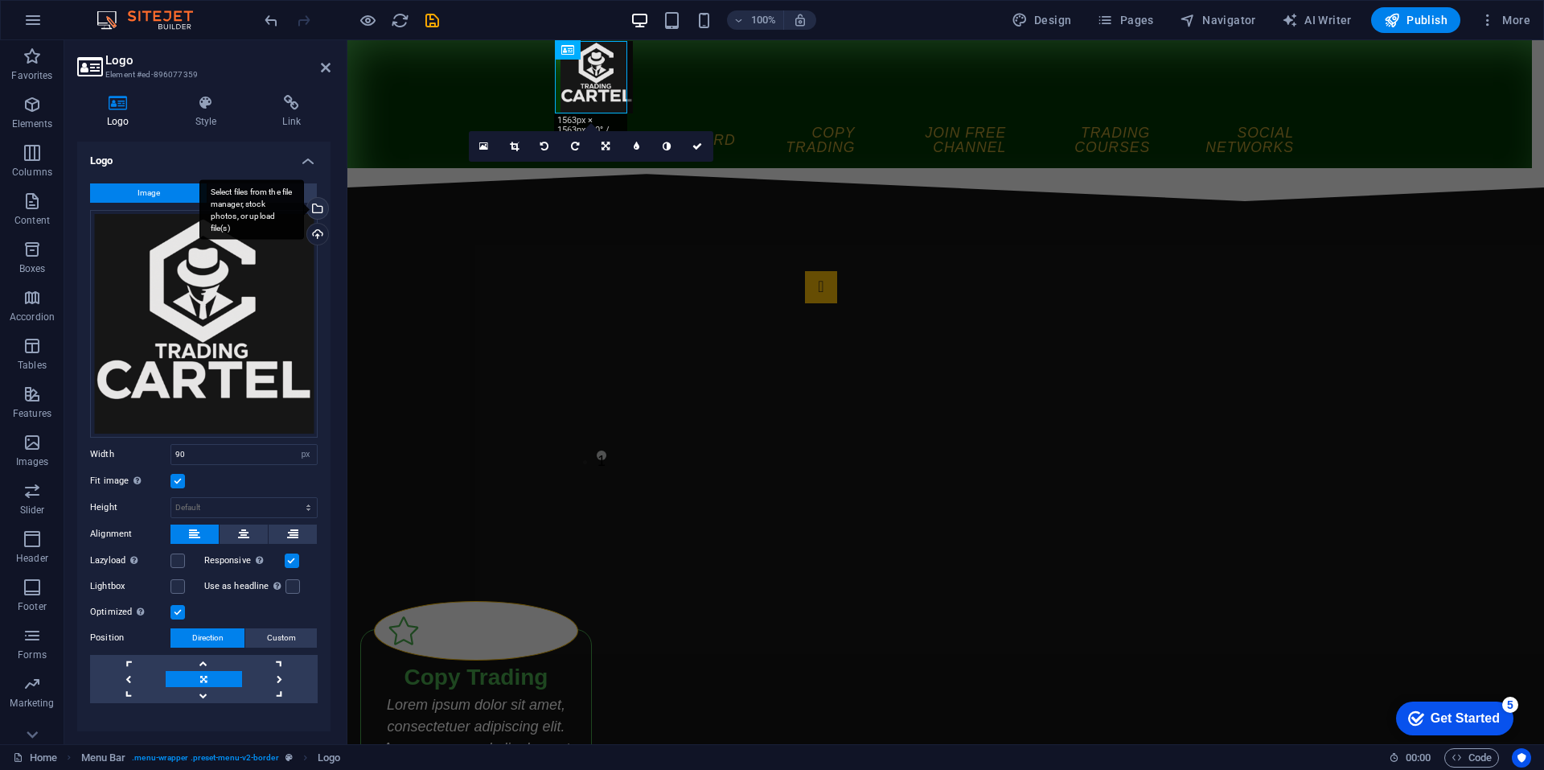
click at [304, 216] on div "Select files from the file manager, stock photos, or upload file(s)" at bounding box center [251, 209] width 105 height 60
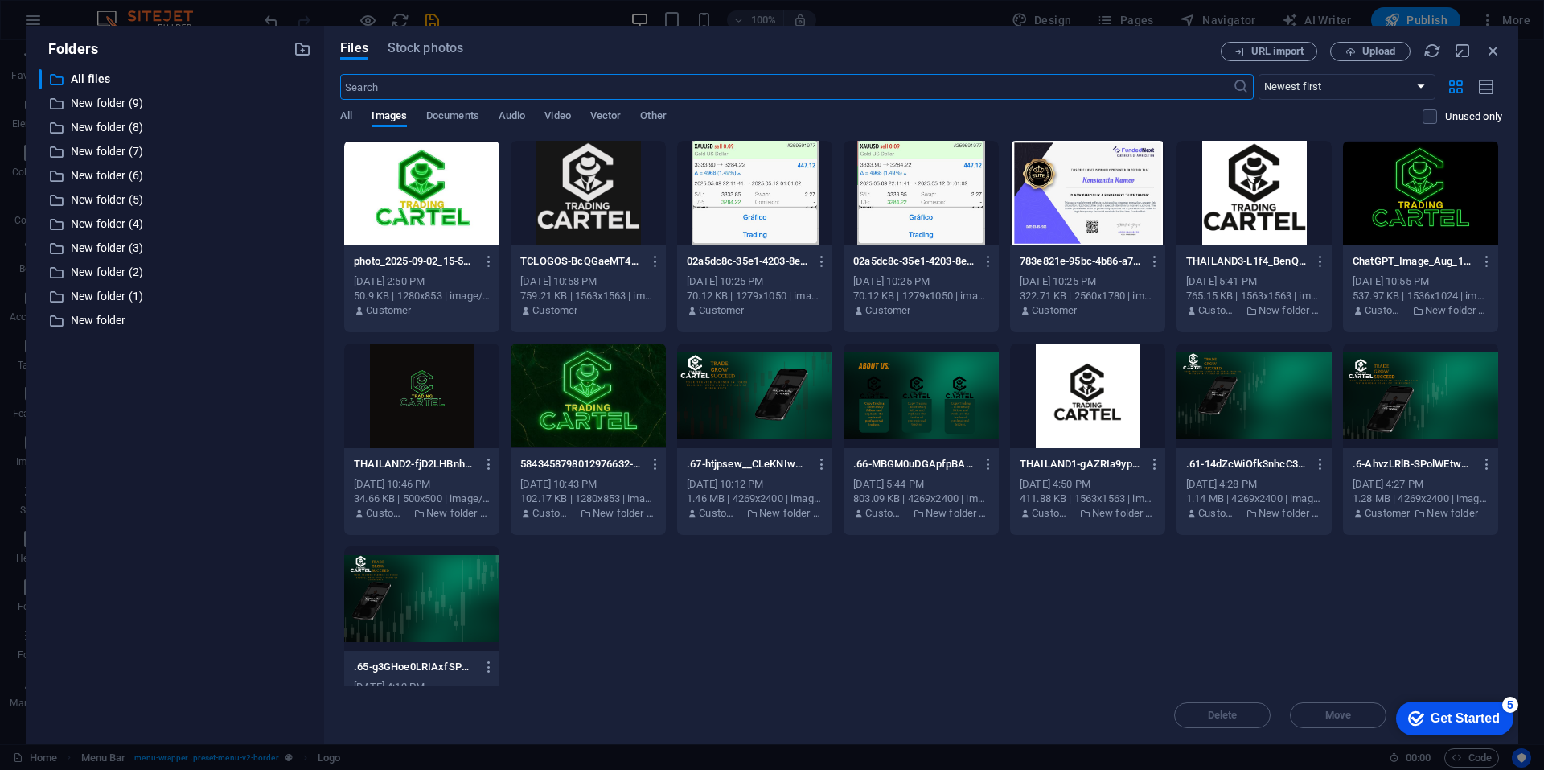
click at [598, 382] on div at bounding box center [588, 395] width 155 height 105
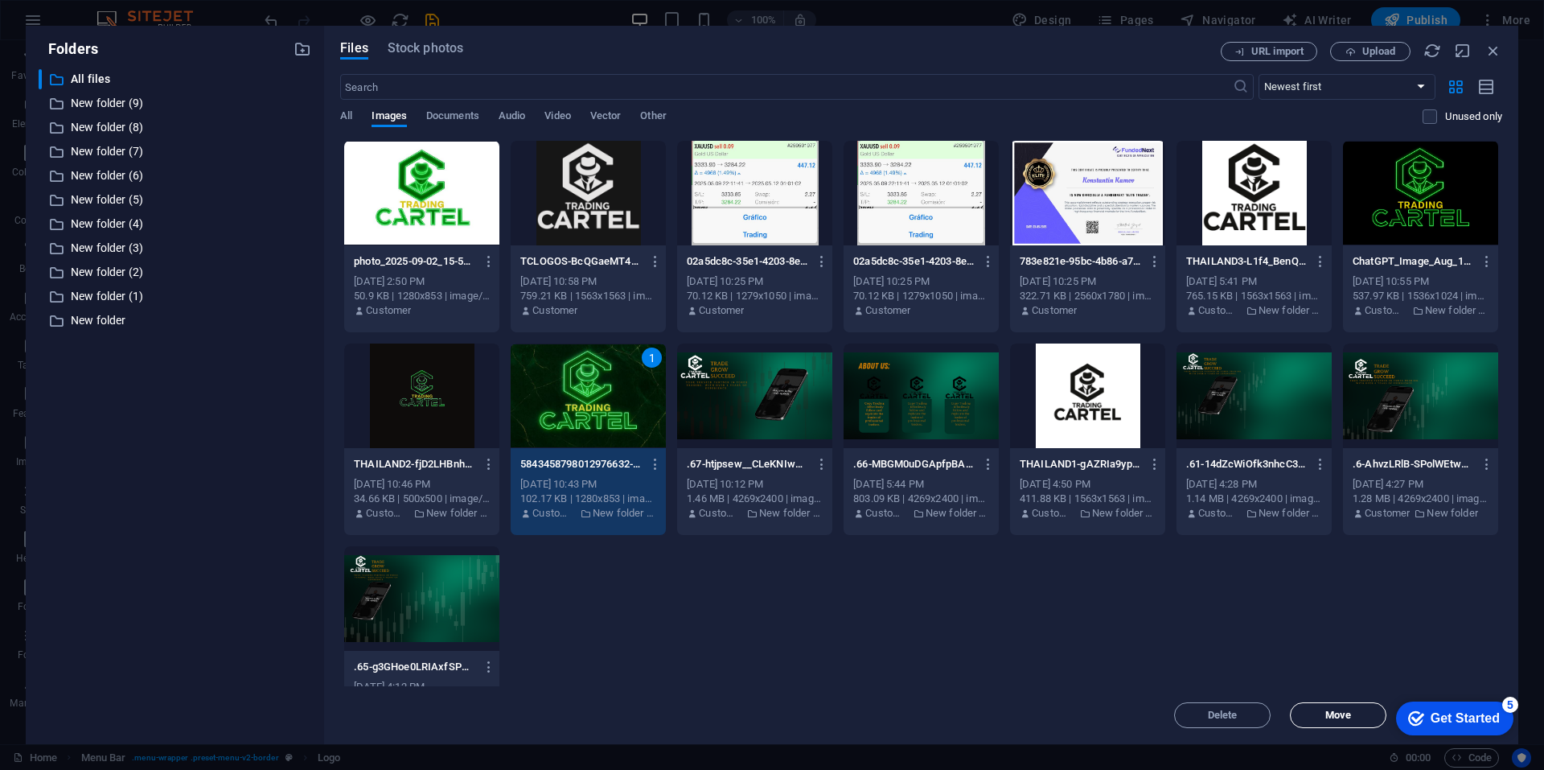
click at [1342, 726] on button "Move" at bounding box center [1338, 715] width 97 height 26
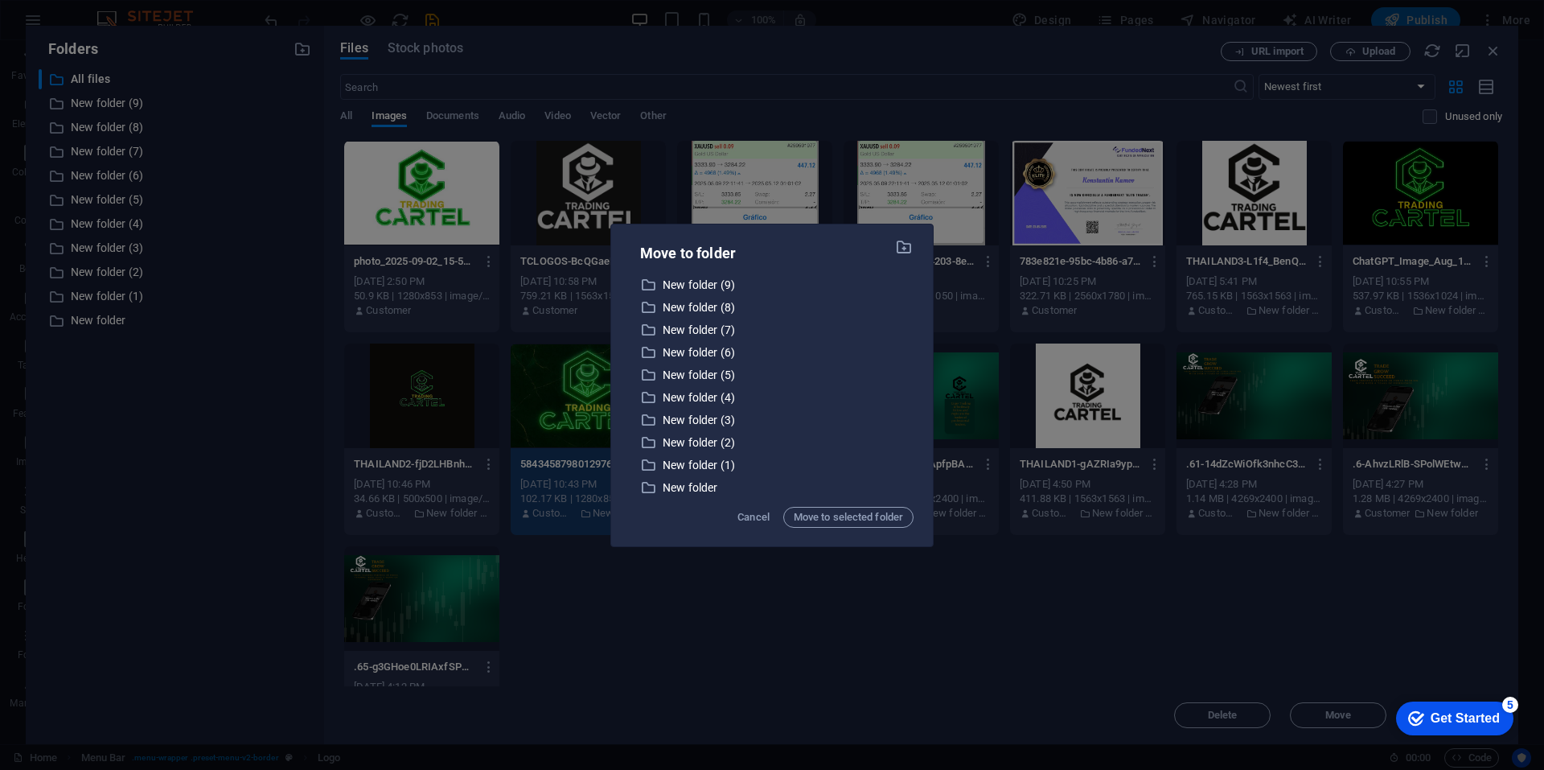
click at [720, 592] on div "Move to folder ​ New folder (9) New folder (9) ​ New folder (8) New folder (8) …" at bounding box center [772, 385] width 1544 height 770
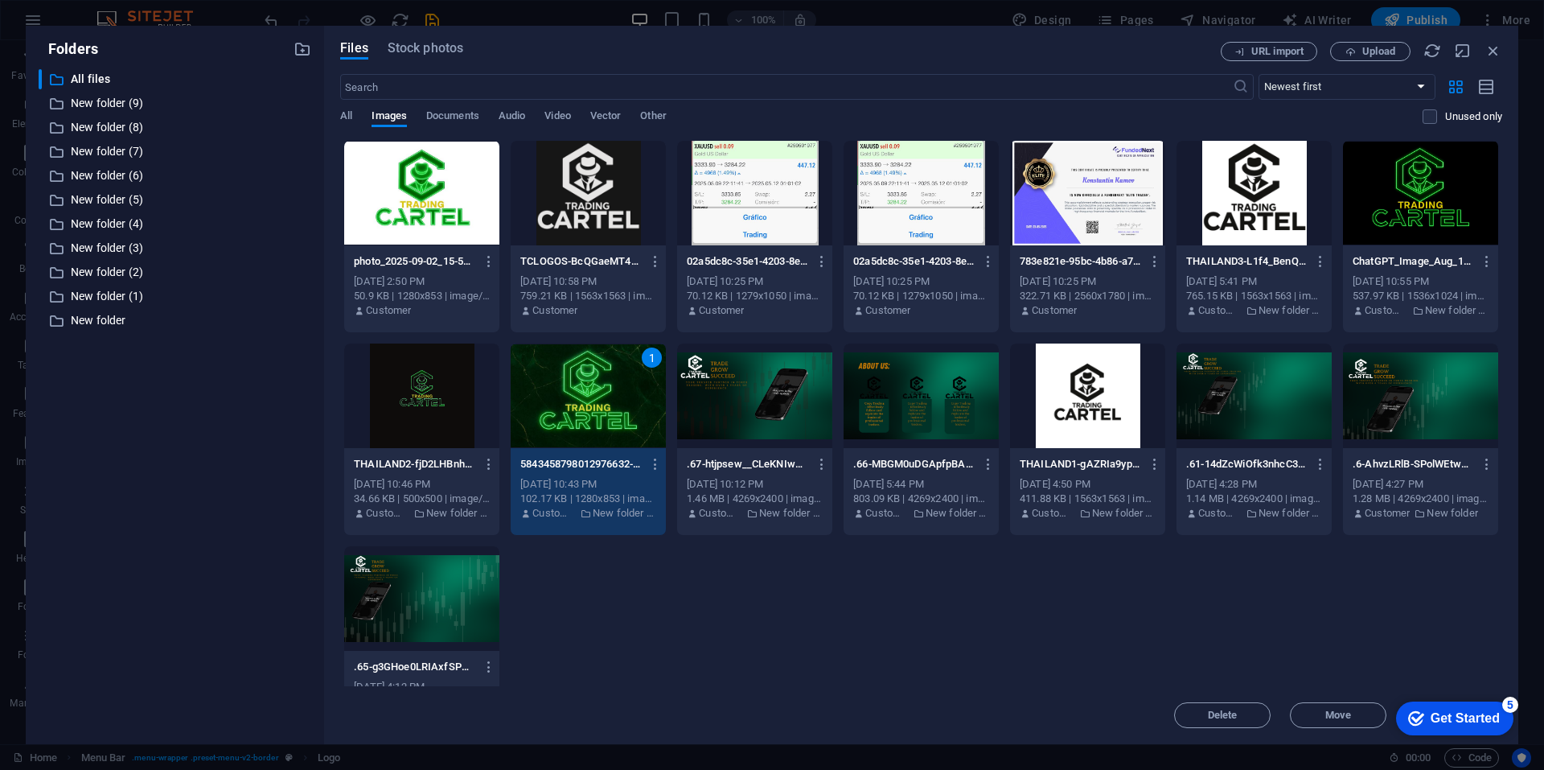
click at [610, 420] on div "1" at bounding box center [588, 395] width 155 height 105
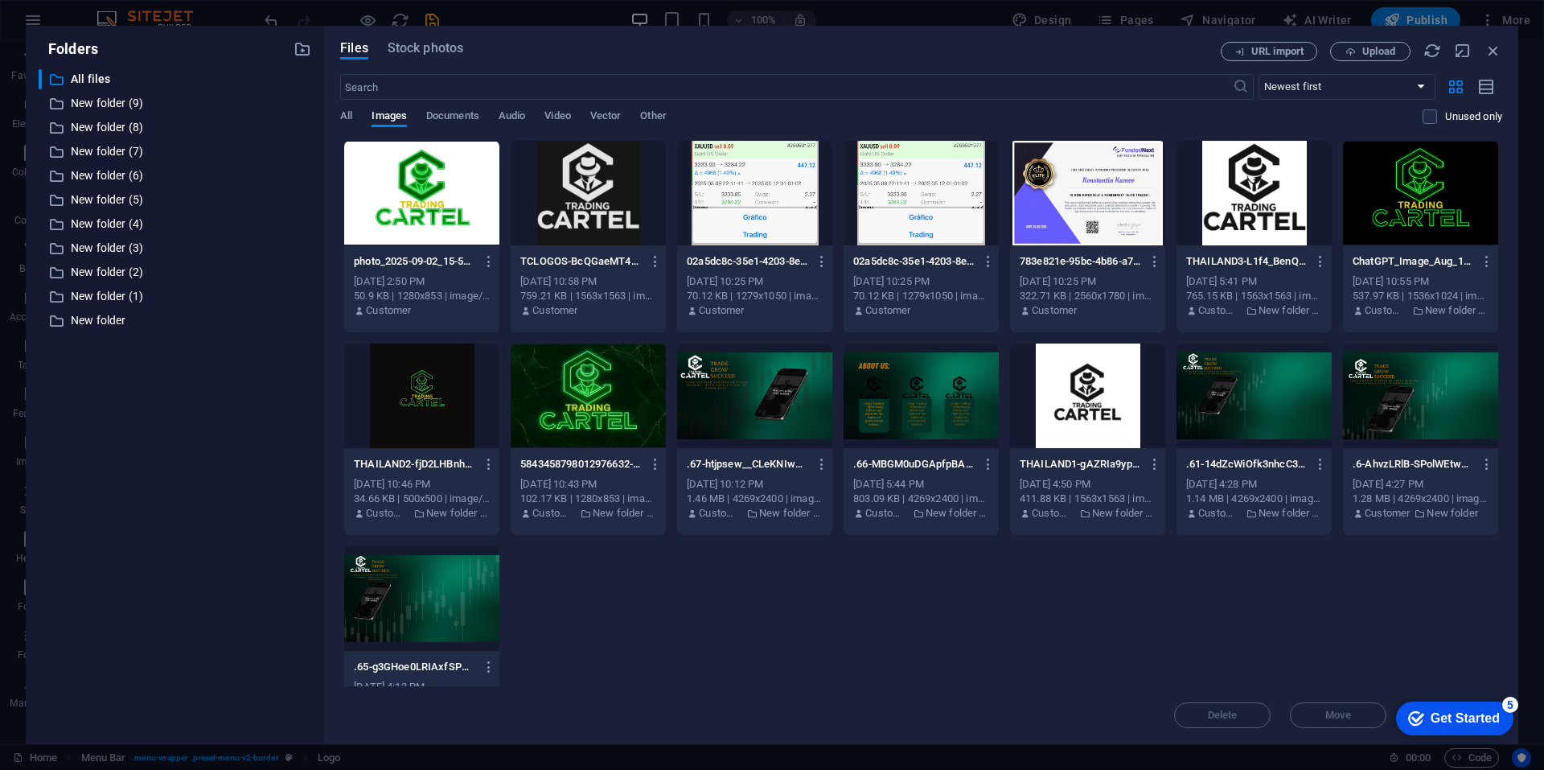
click at [610, 420] on div at bounding box center [588, 395] width 155 height 105
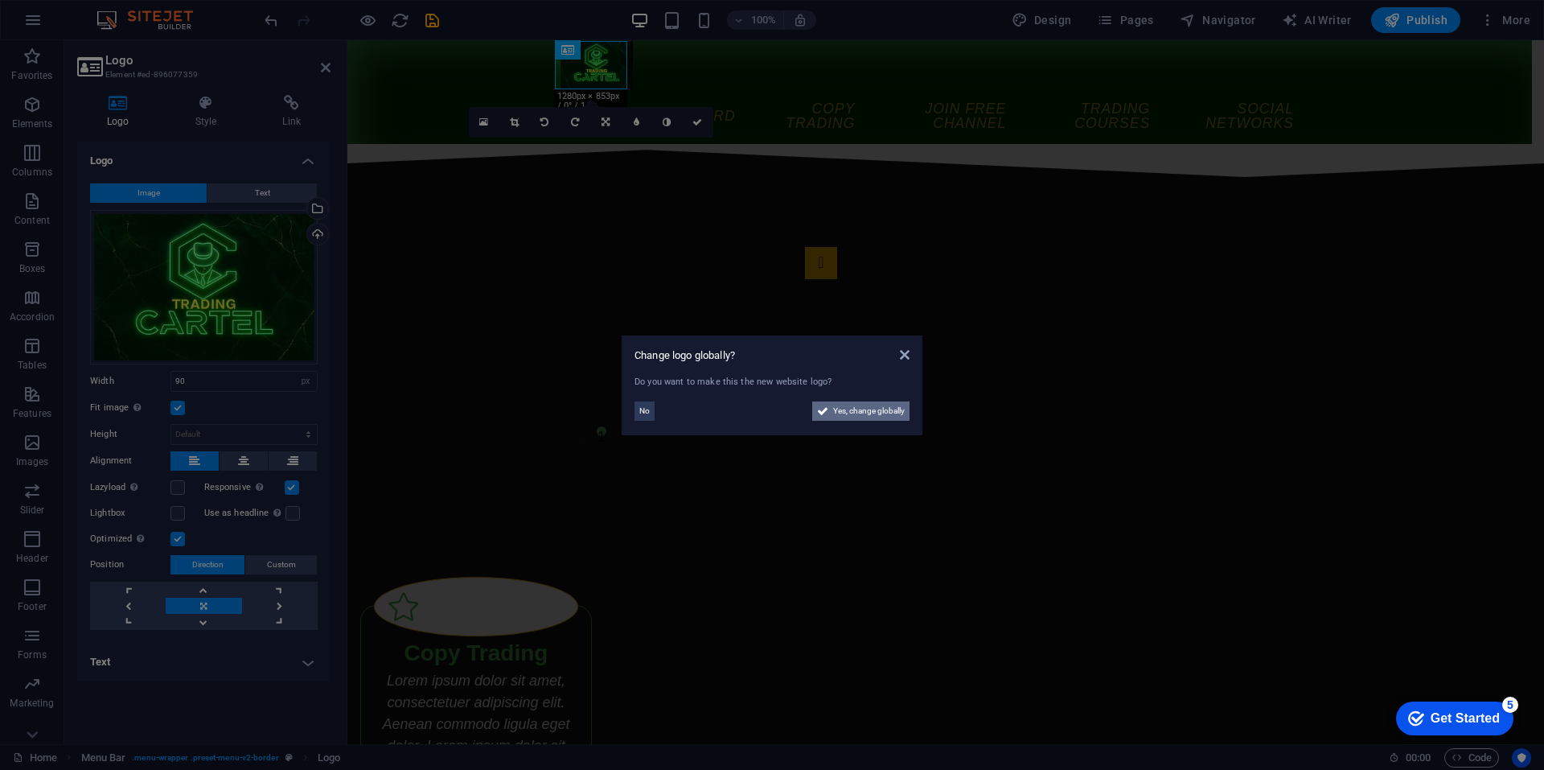
click at [852, 406] on span "Yes, change globally" at bounding box center [869, 410] width 72 height 19
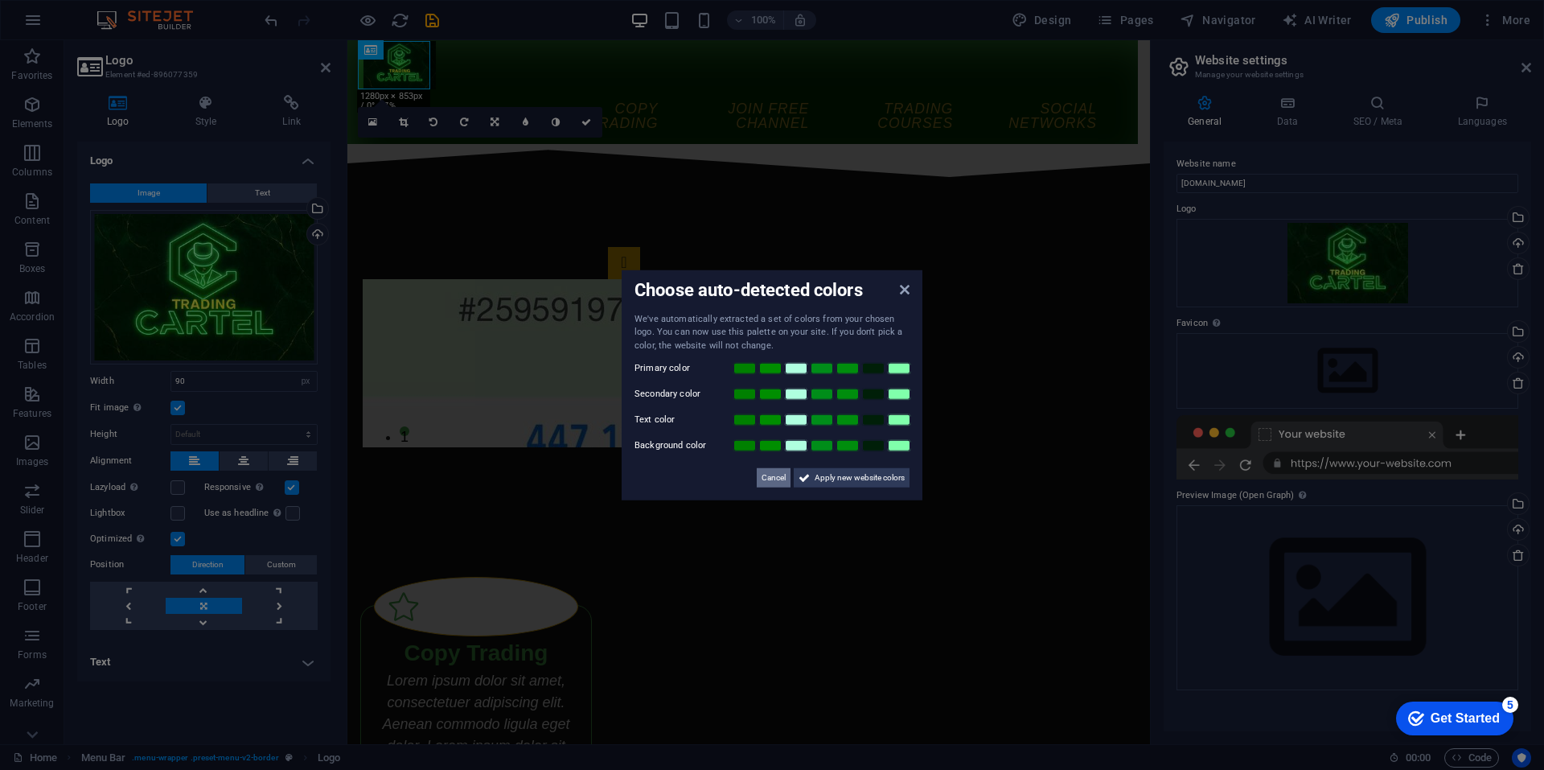
drag, startPoint x: 766, startPoint y: 479, endPoint x: 436, endPoint y: 427, distance: 333.8
click at [766, 479] on span "Cancel" at bounding box center [774, 477] width 24 height 19
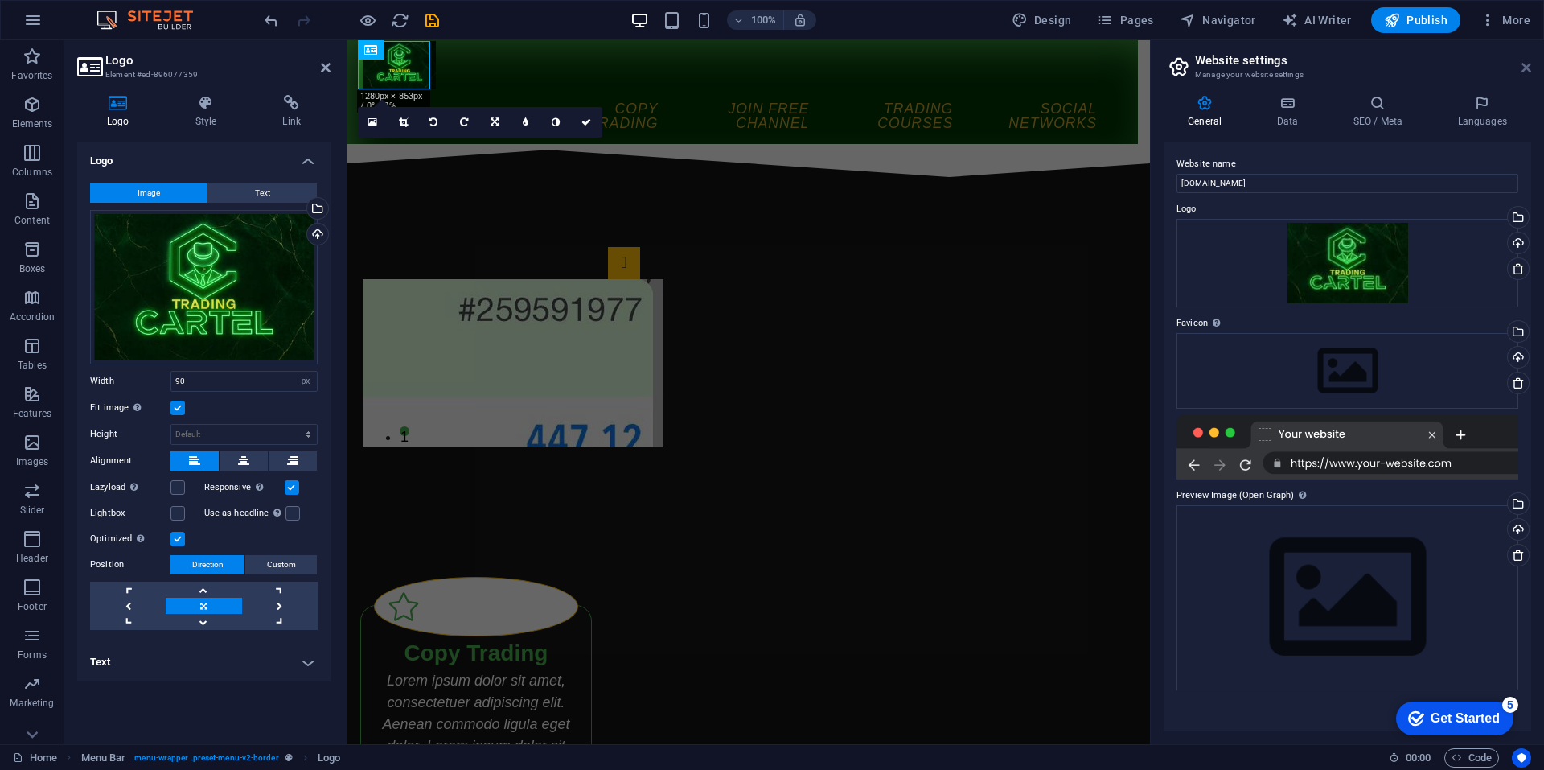
click at [1529, 73] on icon at bounding box center [1527, 67] width 10 height 13
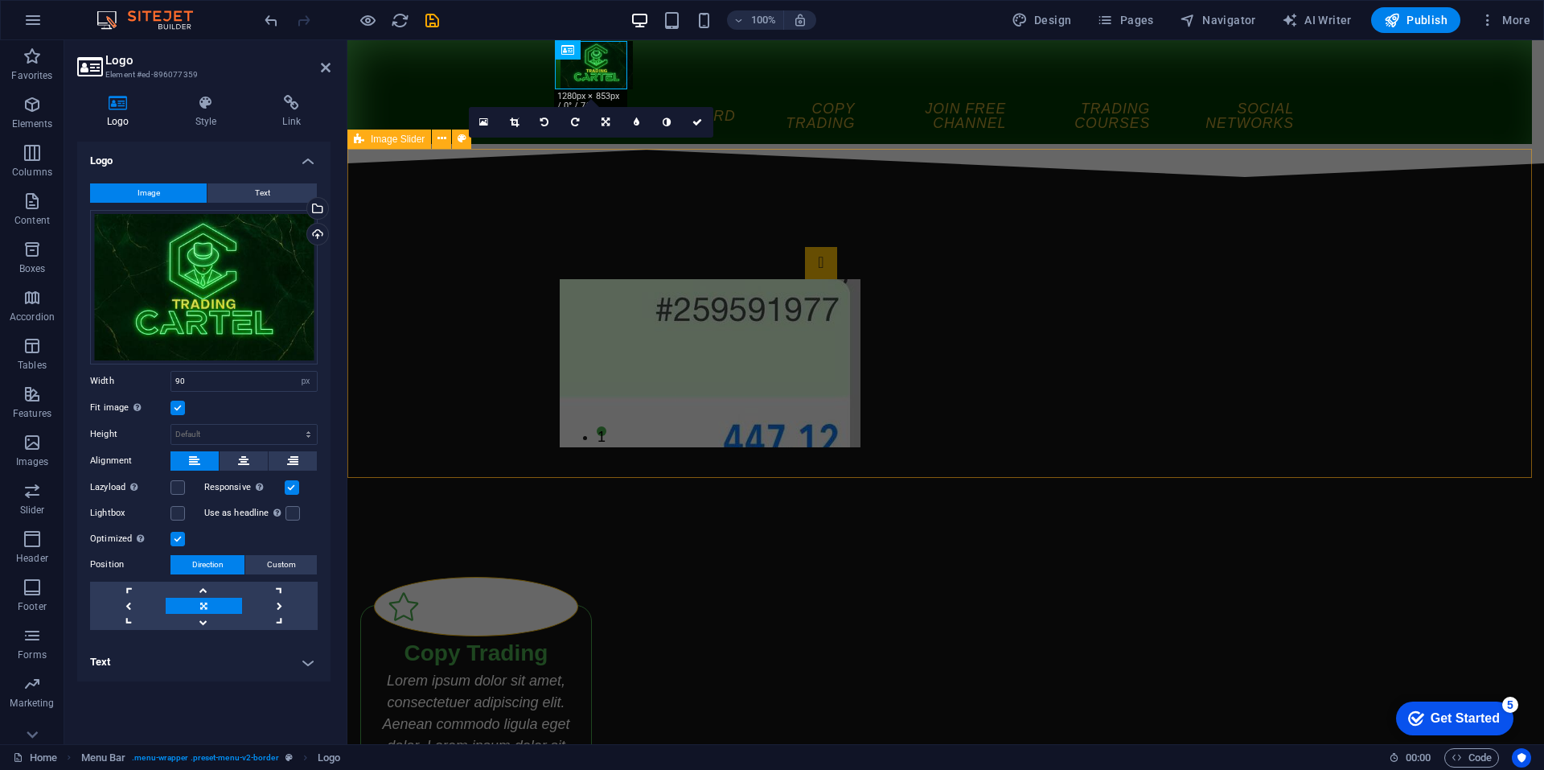
click at [1244, 185] on div "1 2" at bounding box center [946, 347] width 1197 height 329
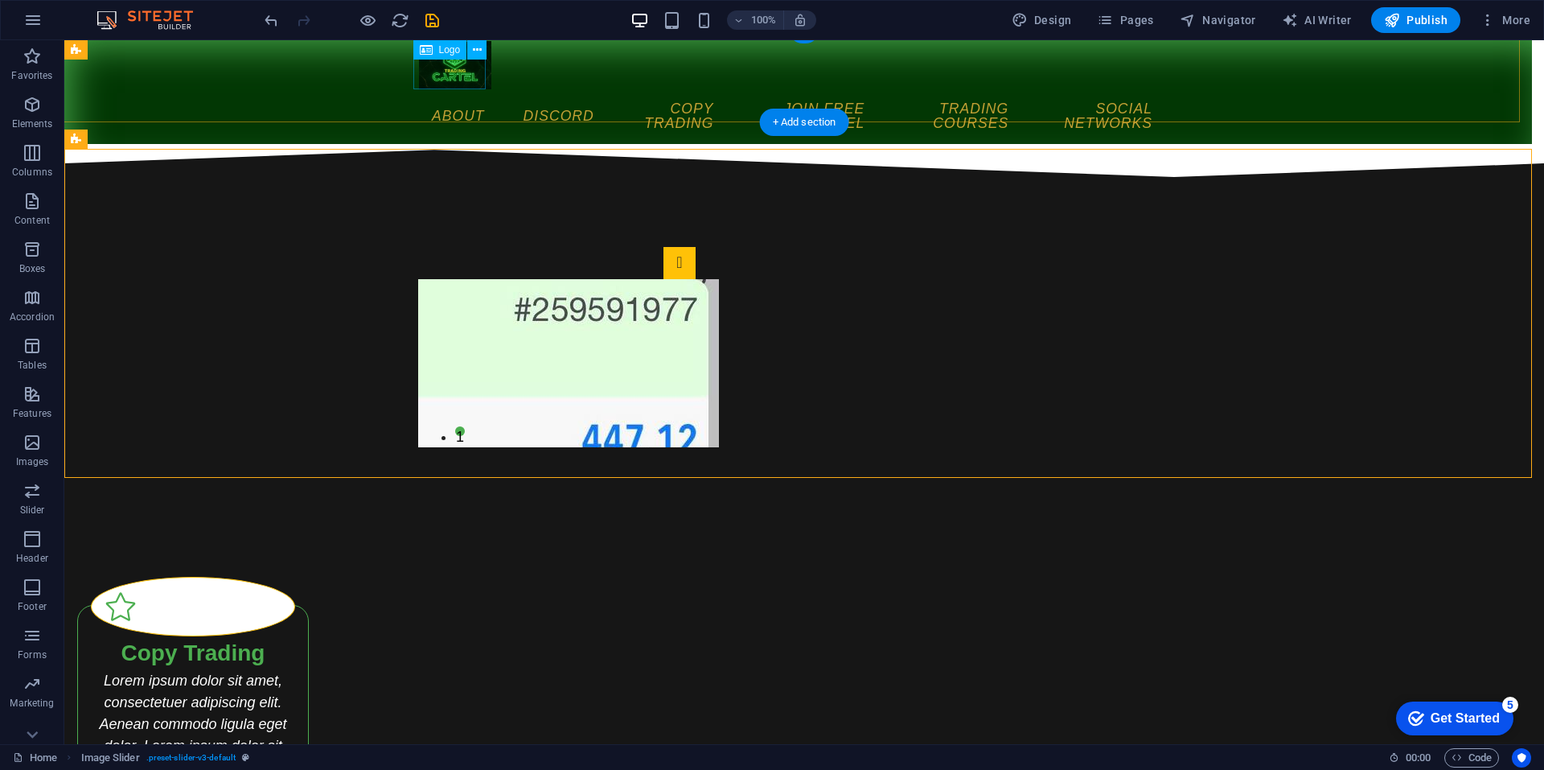
click at [467, 71] on div at bounding box center [792, 65] width 747 height 48
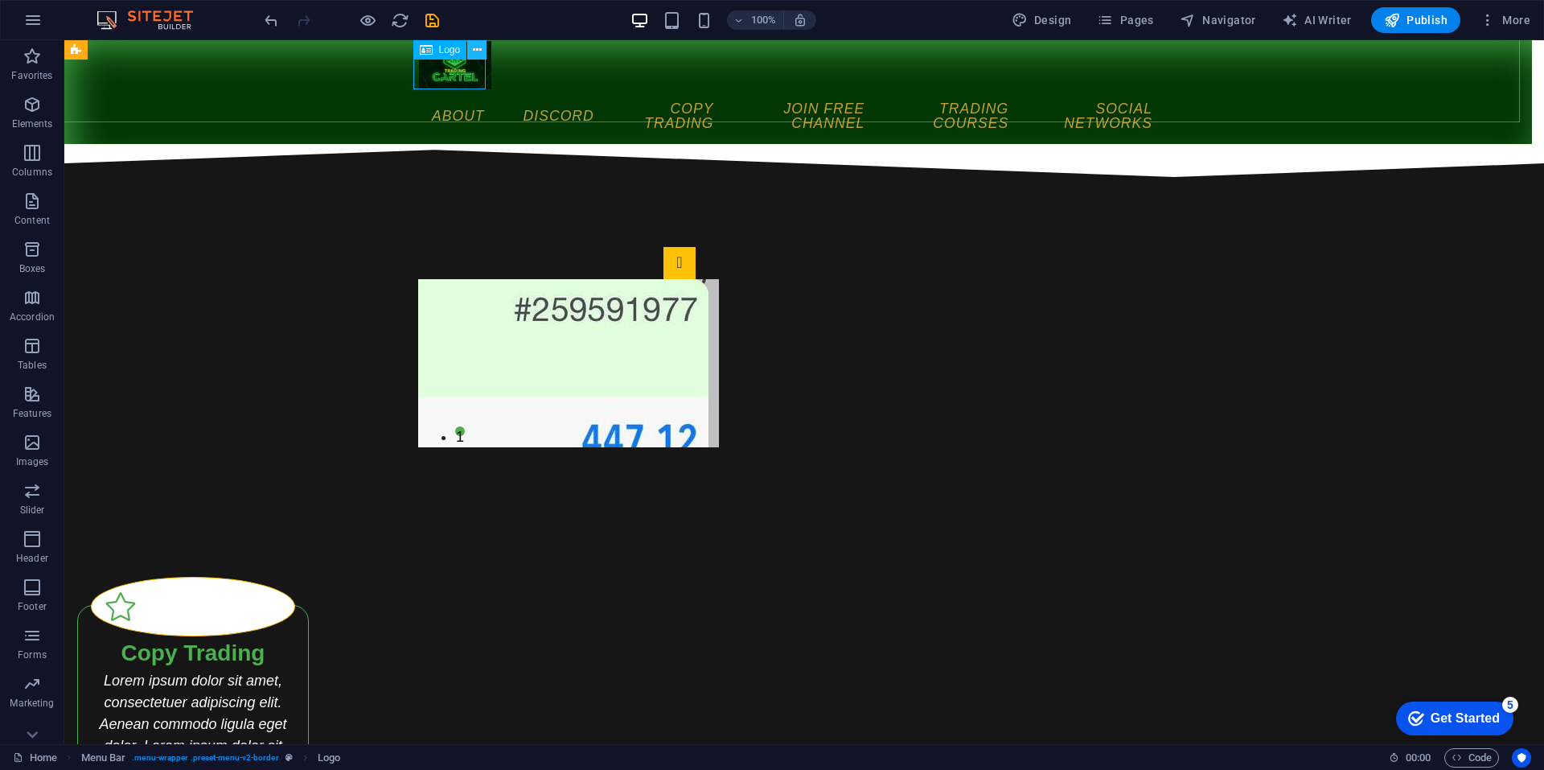
click at [477, 51] on icon at bounding box center [477, 50] width 9 height 17
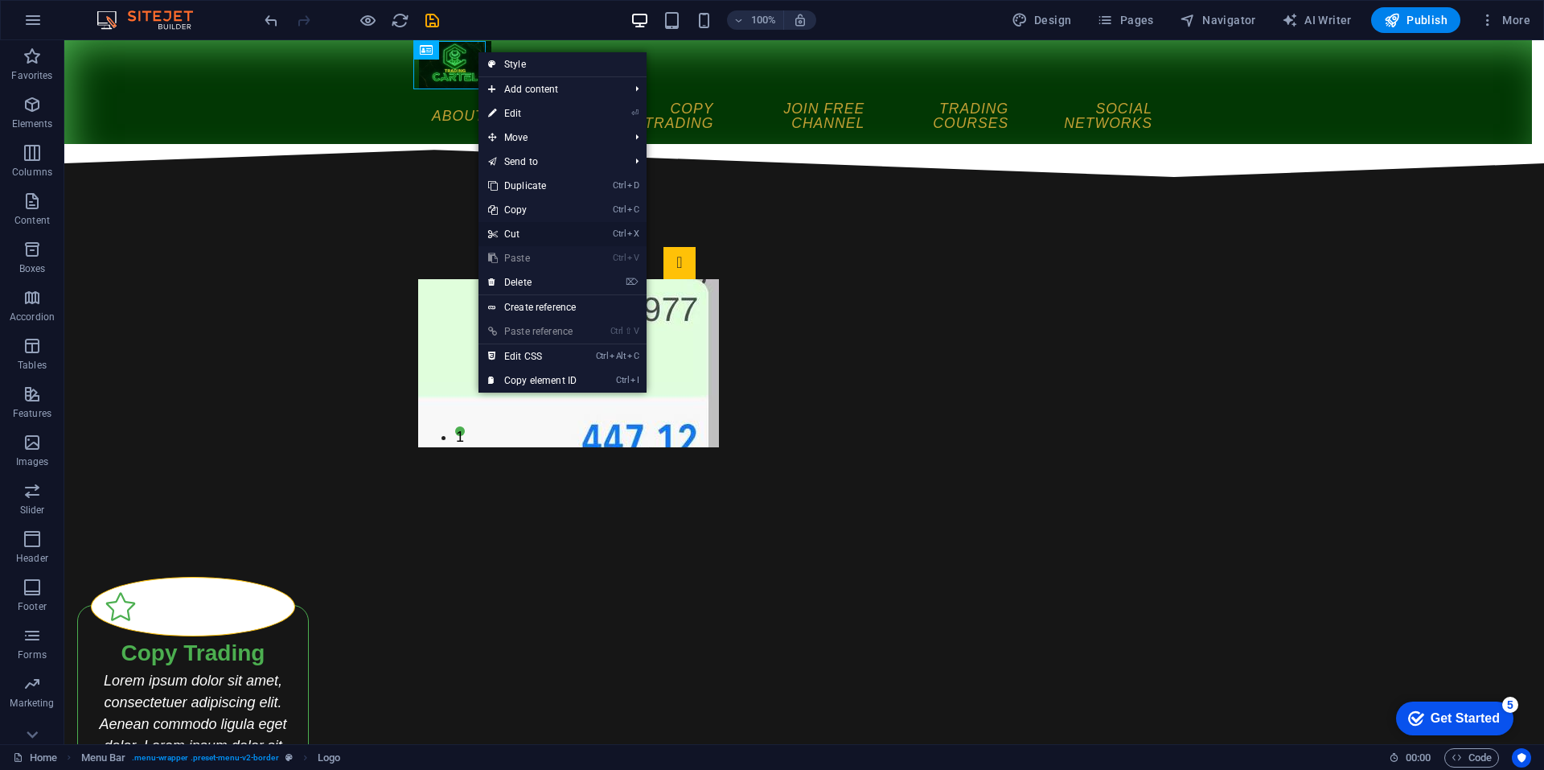
click at [564, 236] on link "Ctrl X Cut" at bounding box center [533, 234] width 108 height 24
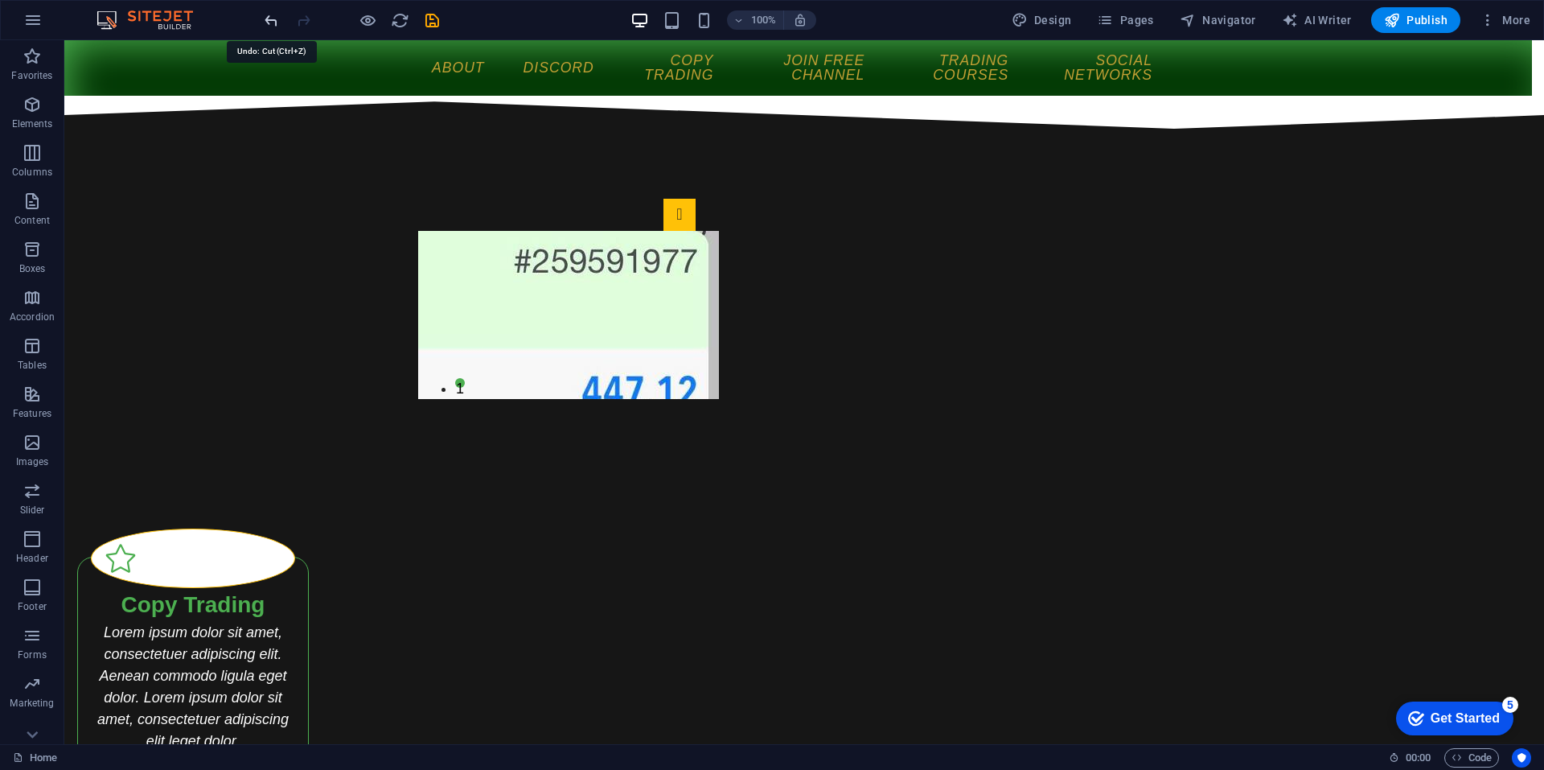
click at [269, 16] on icon "undo" at bounding box center [271, 20] width 19 height 19
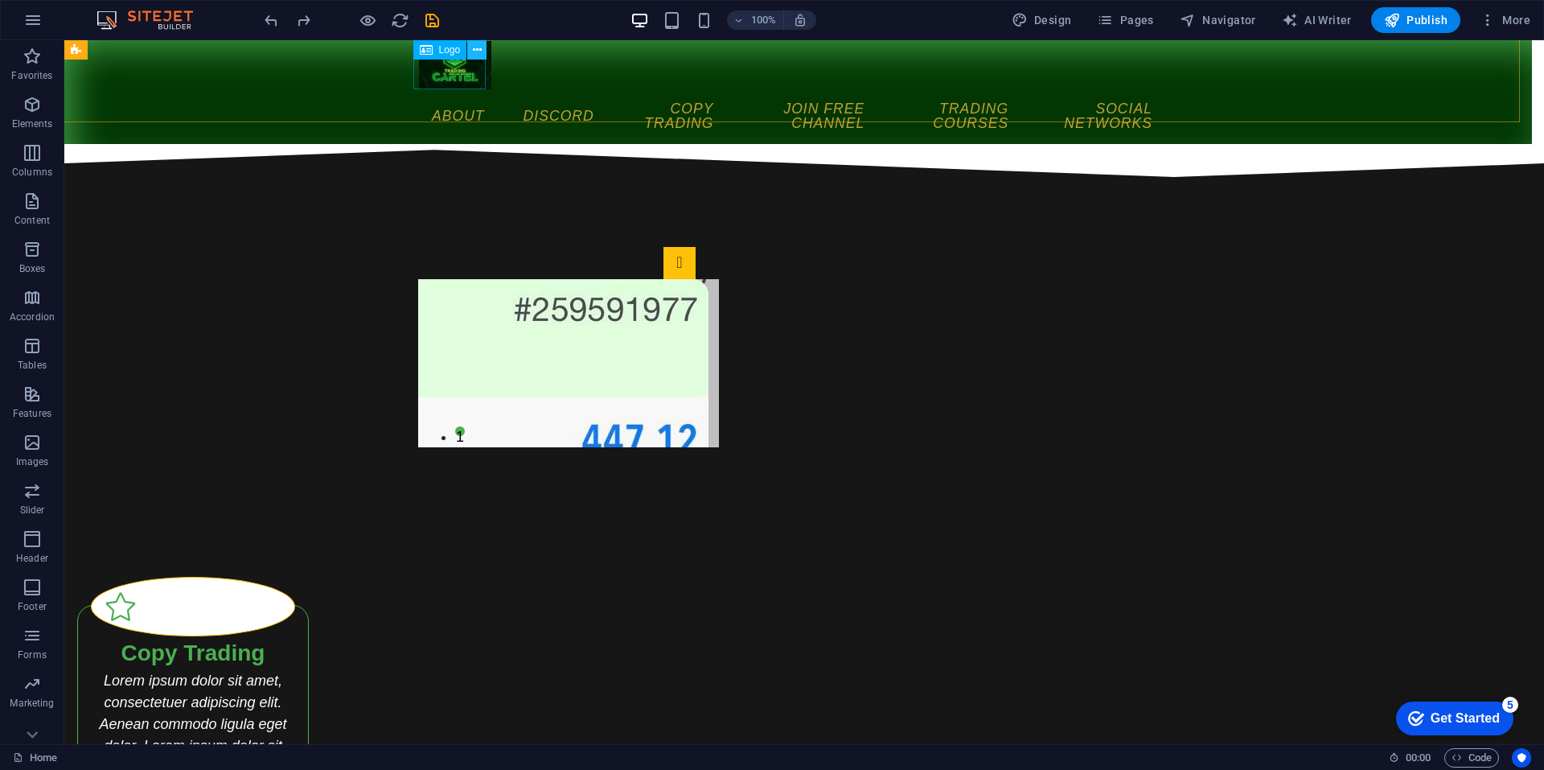
click at [479, 51] on icon at bounding box center [477, 50] width 9 height 17
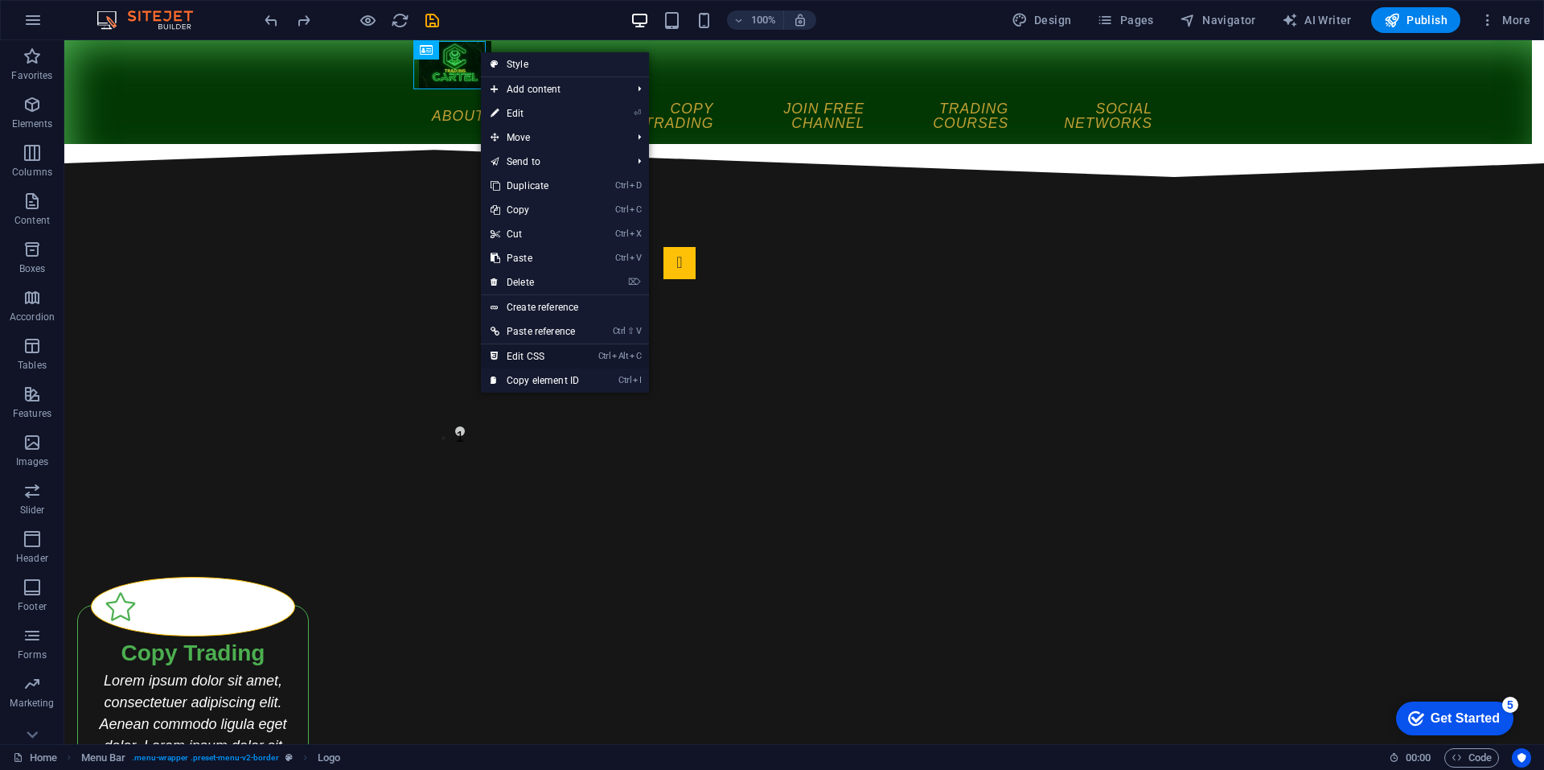
click at [566, 353] on link "Ctrl Alt C Edit CSS" at bounding box center [535, 356] width 108 height 24
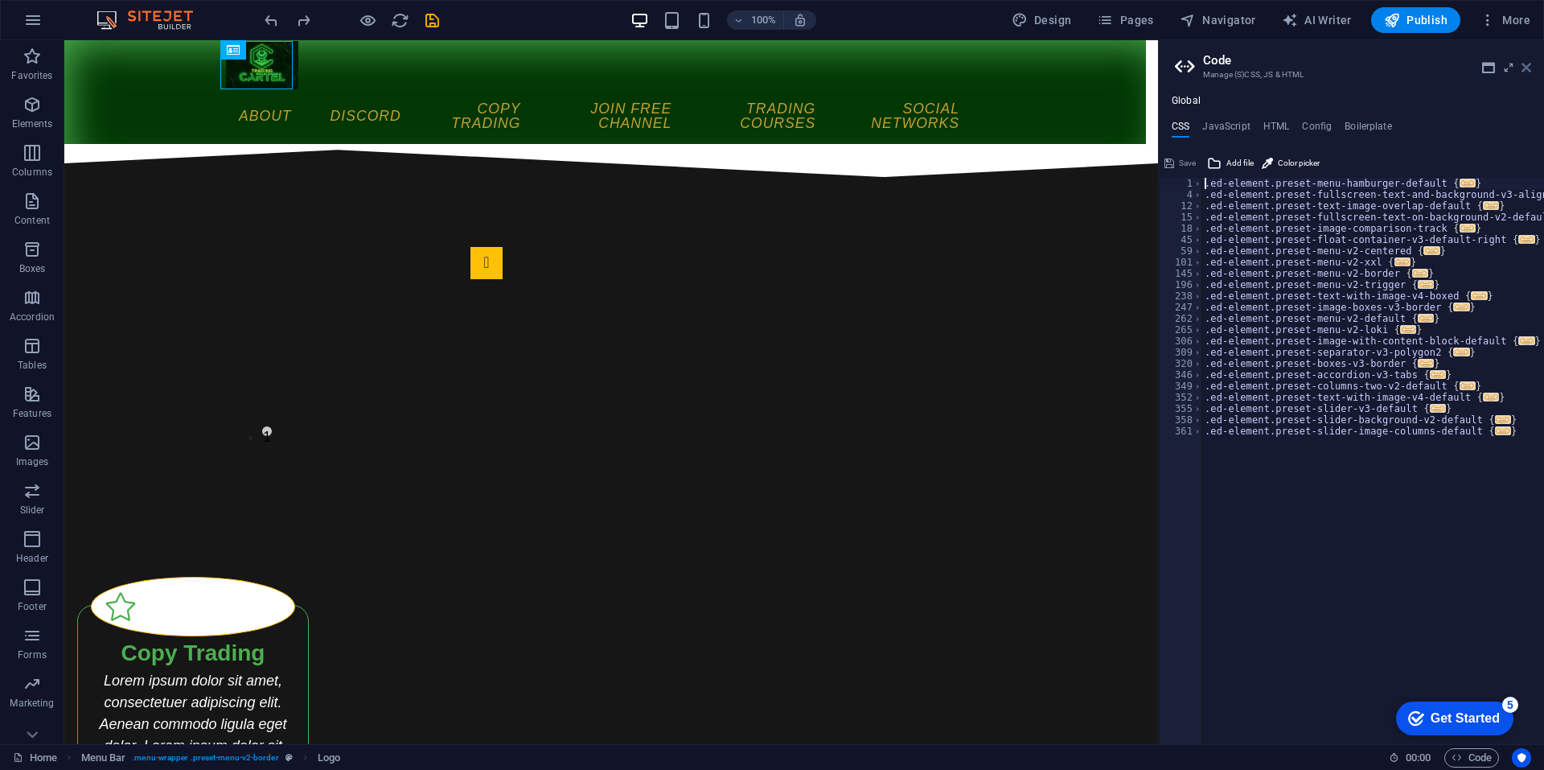
click at [1528, 66] on icon at bounding box center [1527, 67] width 10 height 13
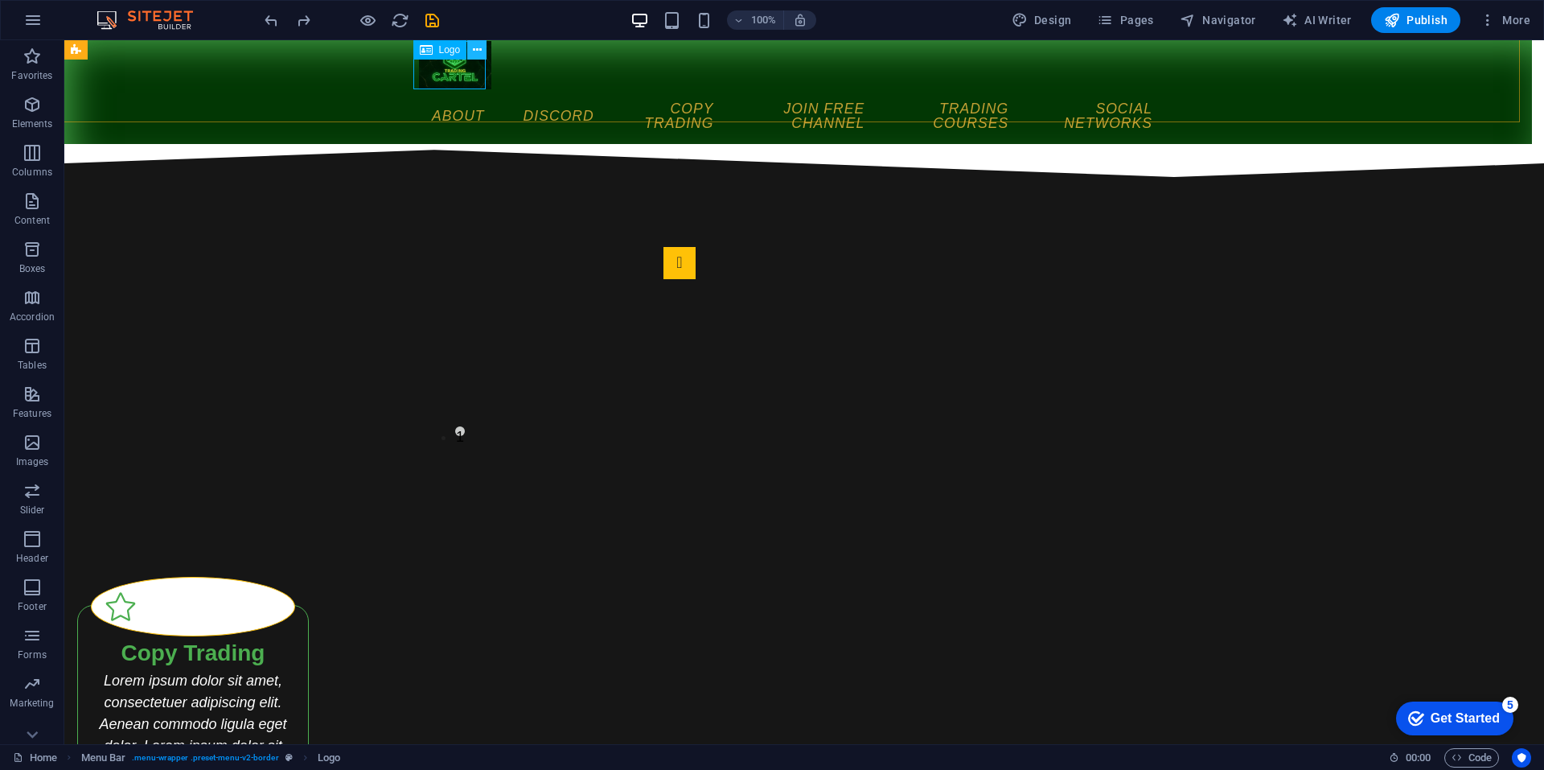
click at [475, 51] on icon at bounding box center [477, 50] width 9 height 17
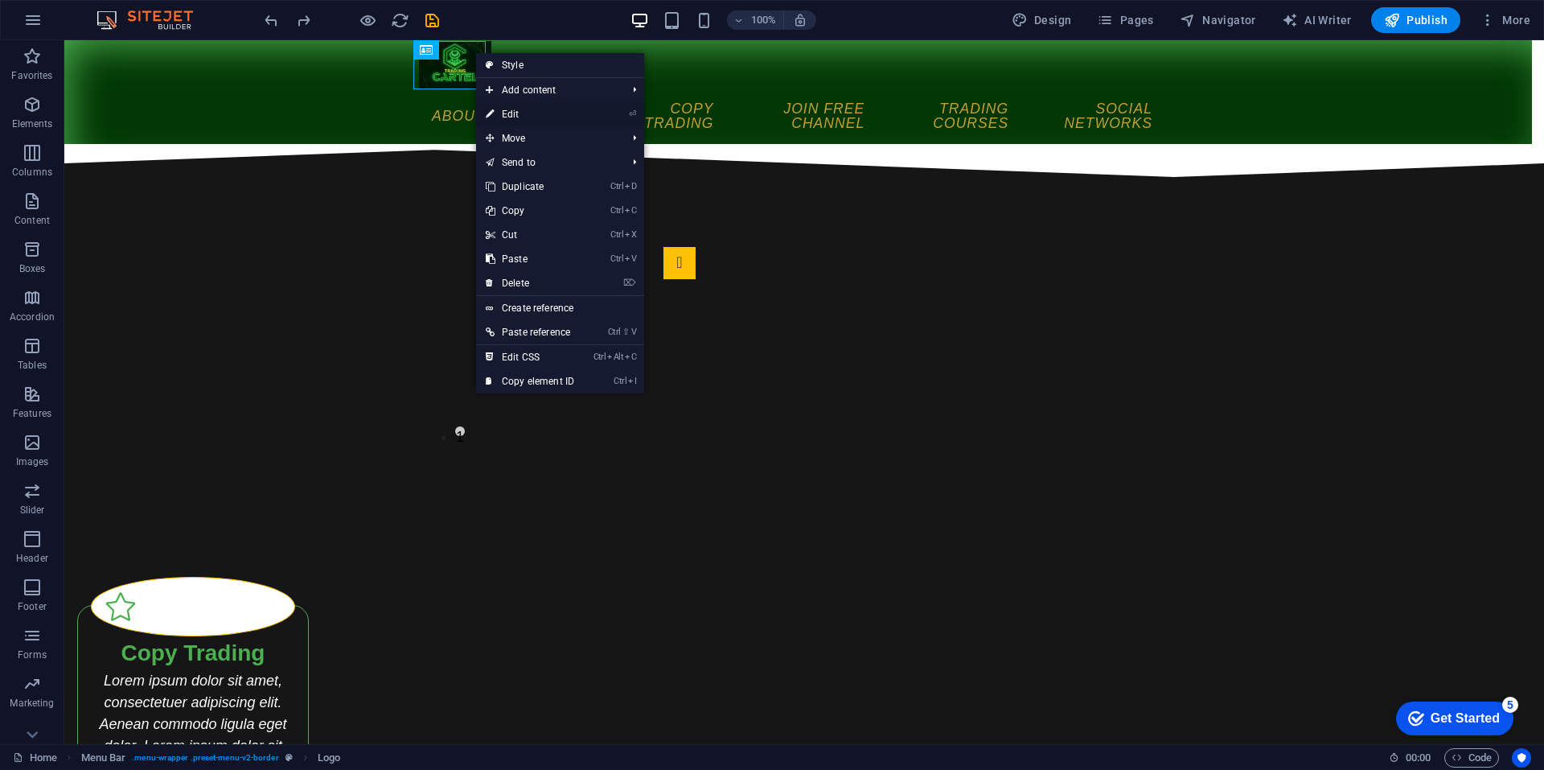
click at [541, 109] on link "⏎ Edit" at bounding box center [530, 114] width 108 height 24
select select "px"
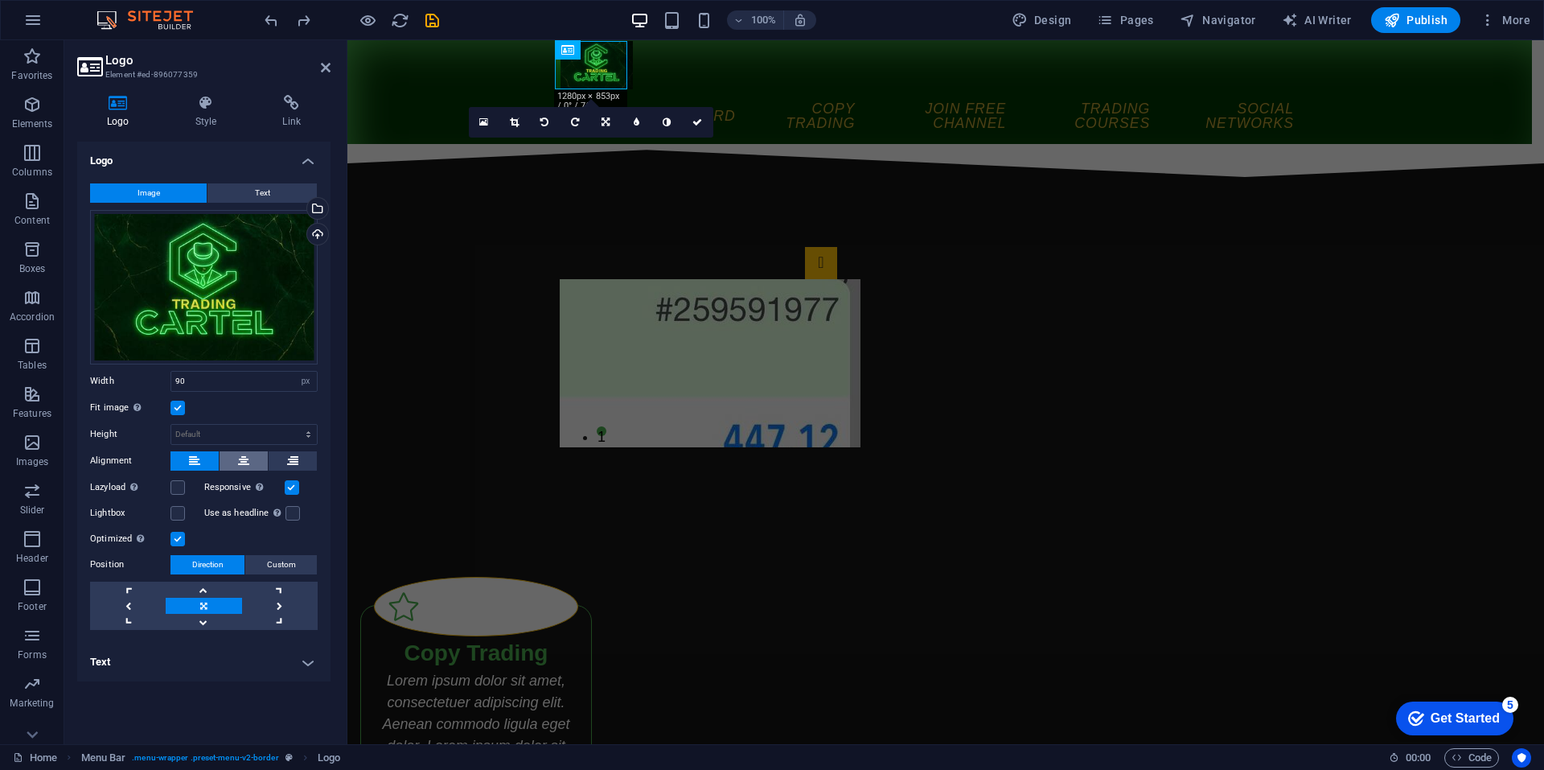
click at [249, 454] on icon at bounding box center [243, 460] width 11 height 19
click at [286, 457] on button at bounding box center [293, 460] width 48 height 19
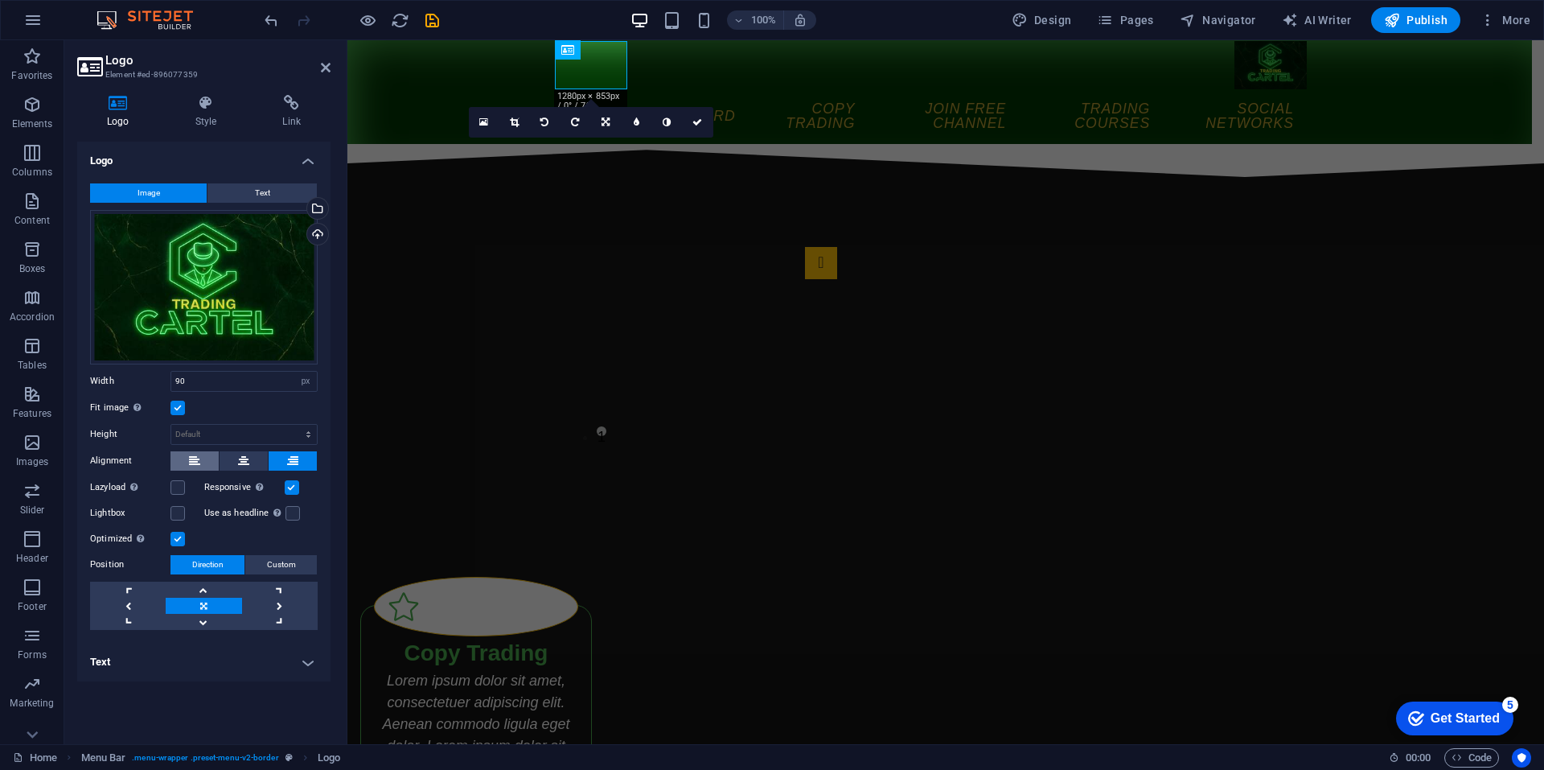
click at [175, 460] on button at bounding box center [195, 460] width 48 height 19
click at [265, 599] on link at bounding box center [280, 606] width 76 height 16
click at [768, 48] on section "Favorites Elements Columns Content Boxes Accordion Tables Features Images Slide…" at bounding box center [772, 392] width 1544 height 704
click at [273, 19] on icon "undo" at bounding box center [271, 20] width 19 height 19
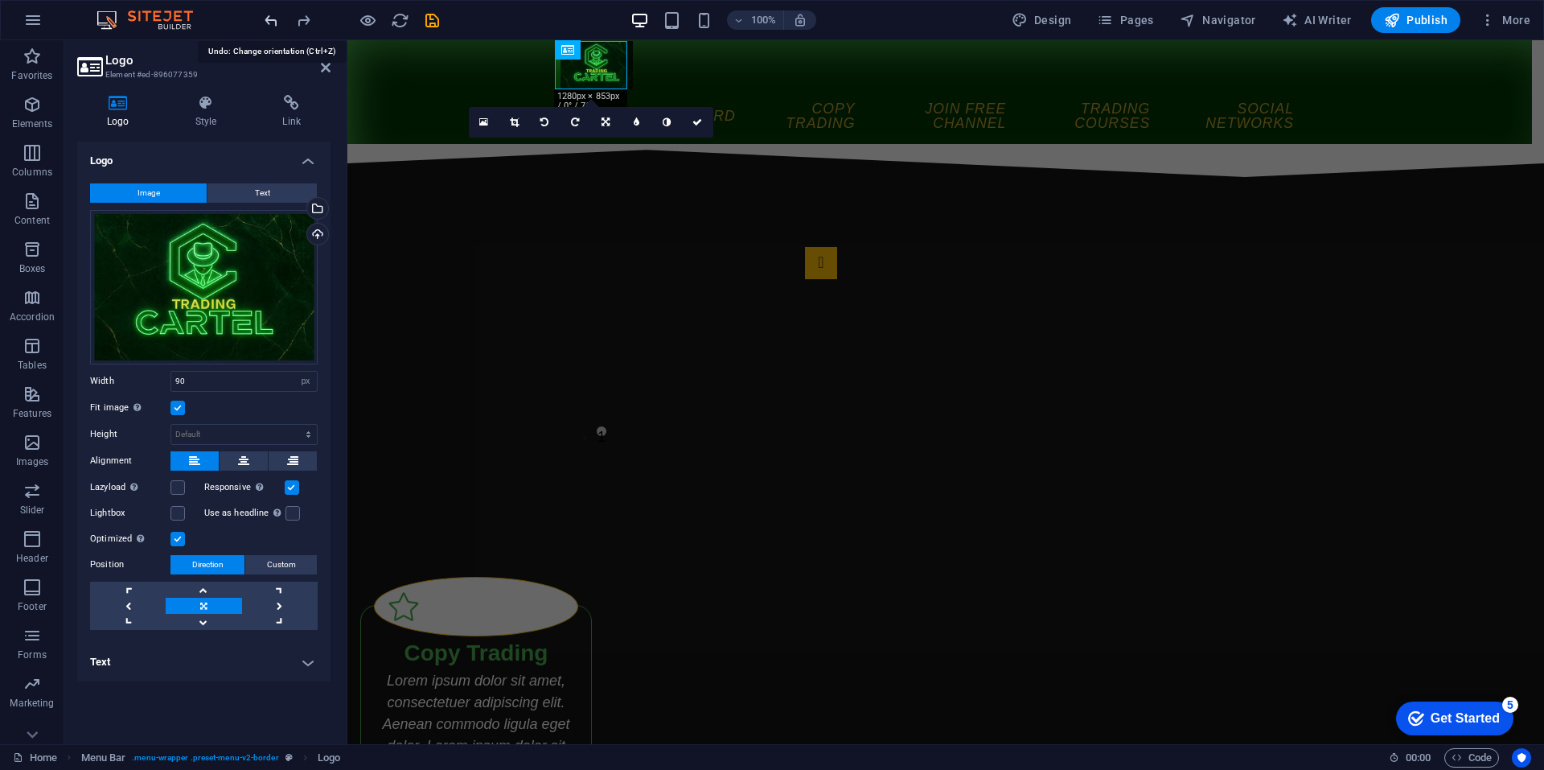
click at [272, 19] on icon "undo" at bounding box center [271, 20] width 19 height 19
click at [271, 19] on icon "undo" at bounding box center [271, 20] width 19 height 19
click at [270, 19] on icon "undo" at bounding box center [271, 20] width 19 height 19
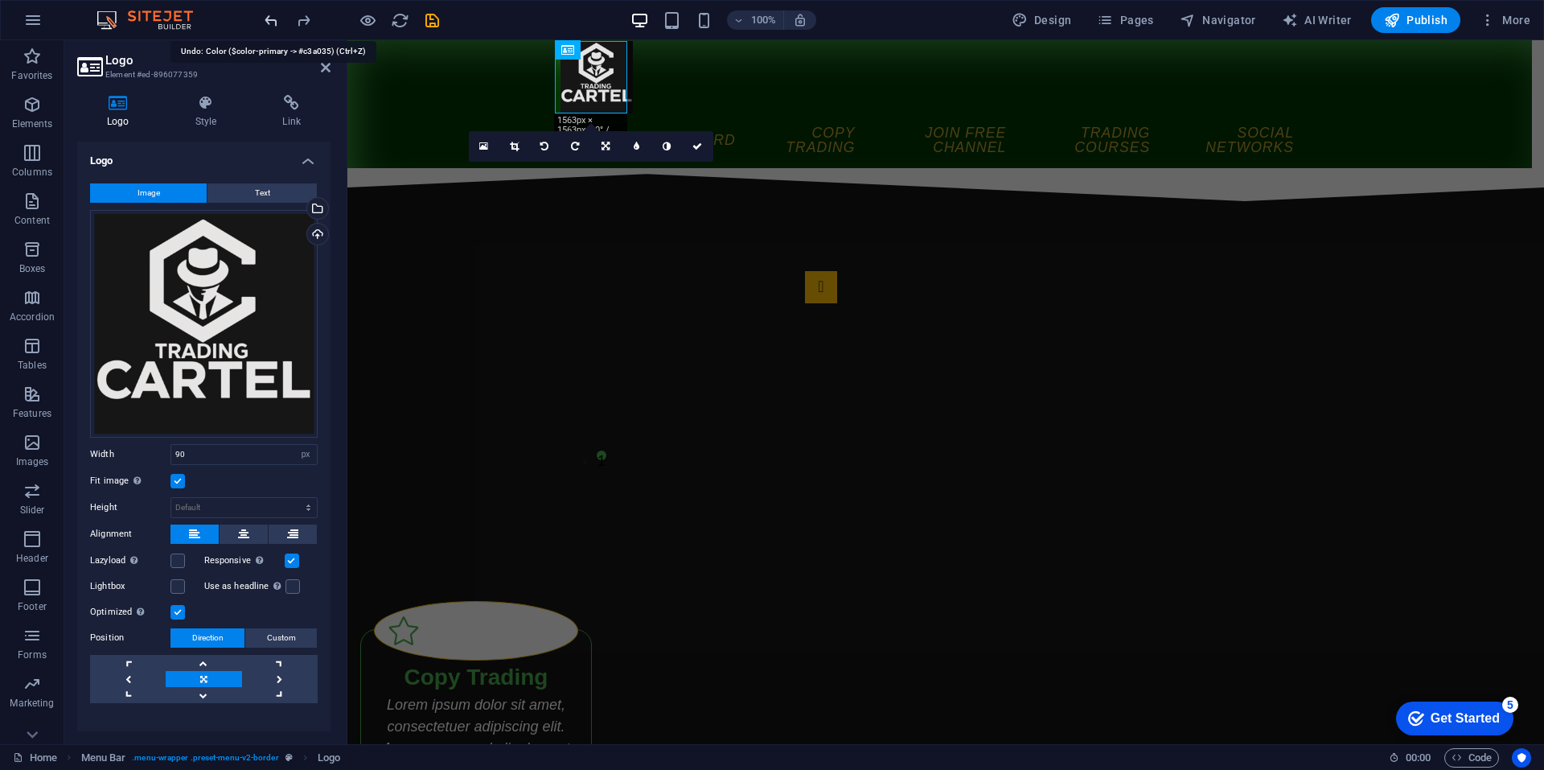
click at [269, 19] on icon "undo" at bounding box center [271, 20] width 19 height 19
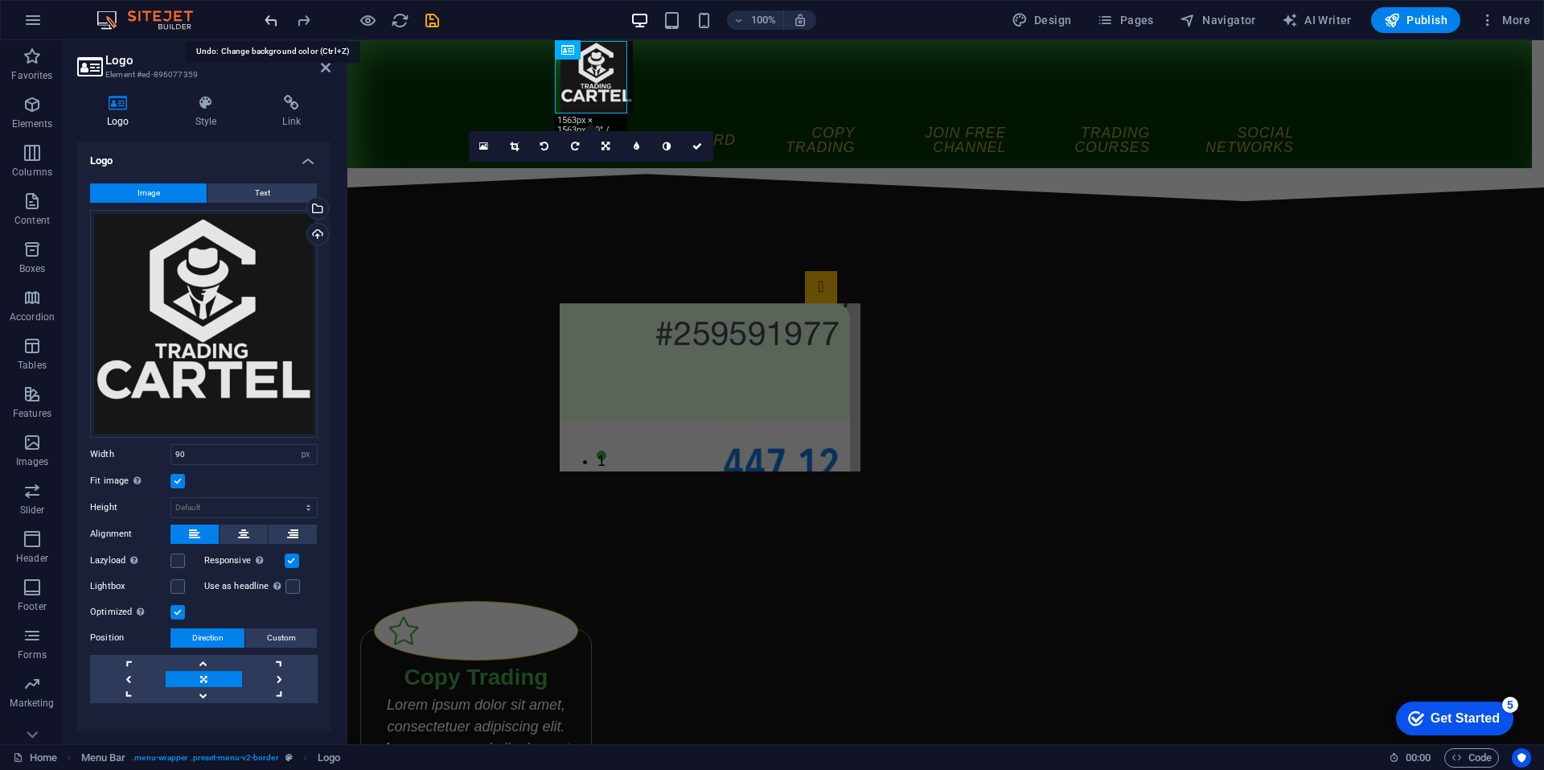
click at [264, 16] on icon "undo" at bounding box center [271, 20] width 19 height 19
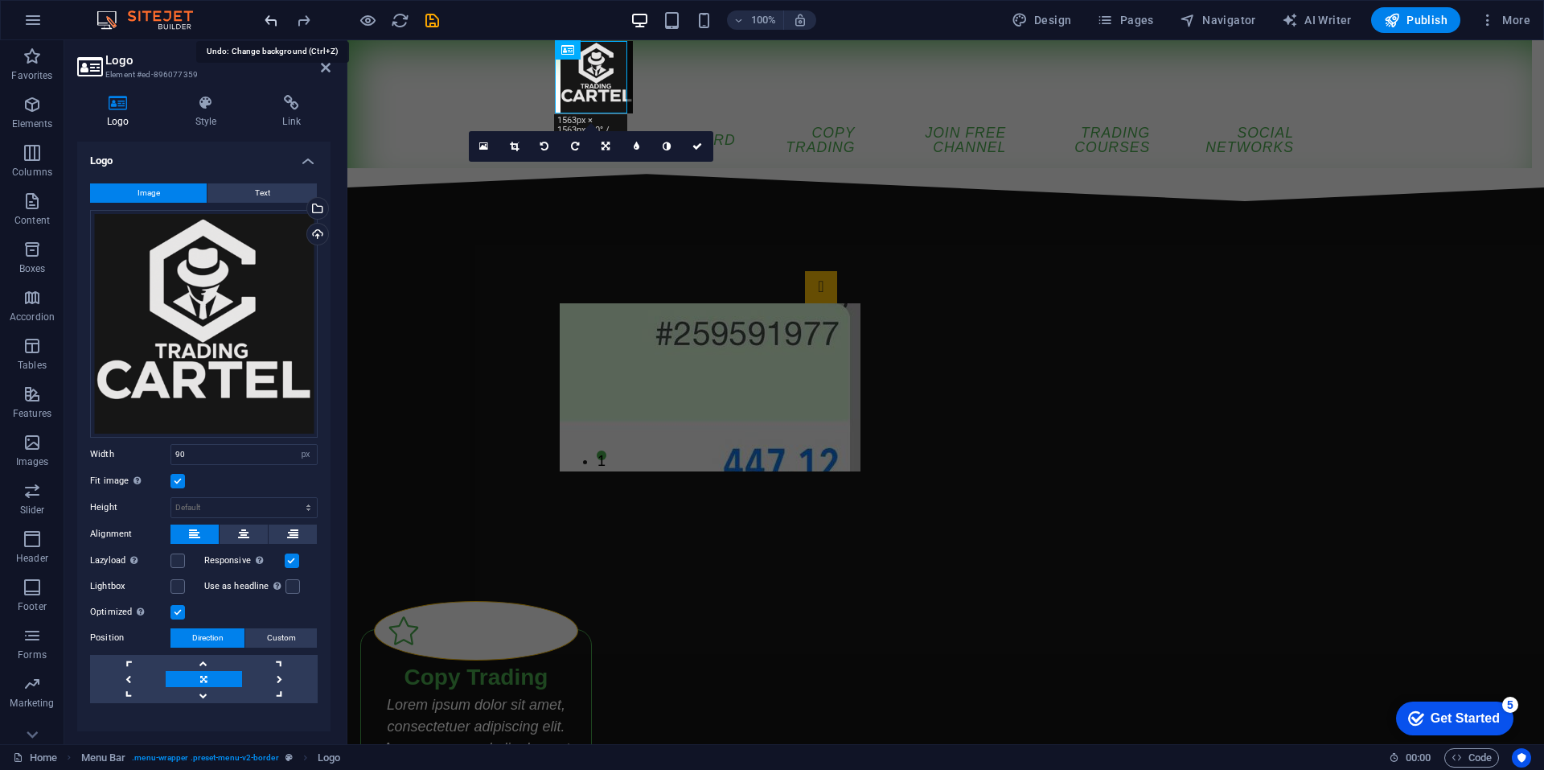
click at [264, 16] on icon "undo" at bounding box center [271, 20] width 19 height 19
click at [306, 14] on icon "redo" at bounding box center [303, 20] width 19 height 19
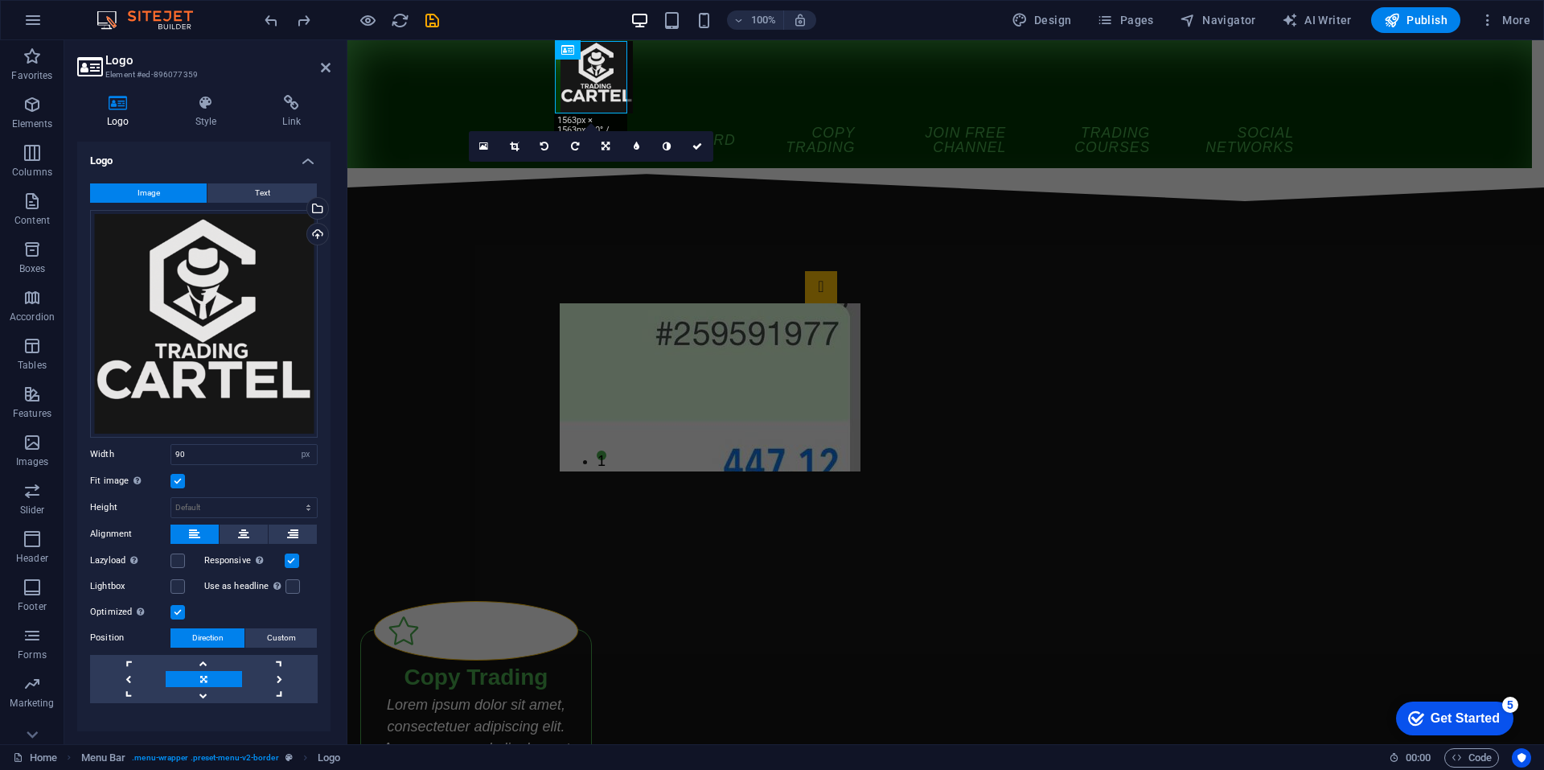
click at [312, 69] on header "Logo Element #ed-896077359" at bounding box center [203, 61] width 253 height 42
click at [323, 68] on icon at bounding box center [326, 67] width 10 height 13
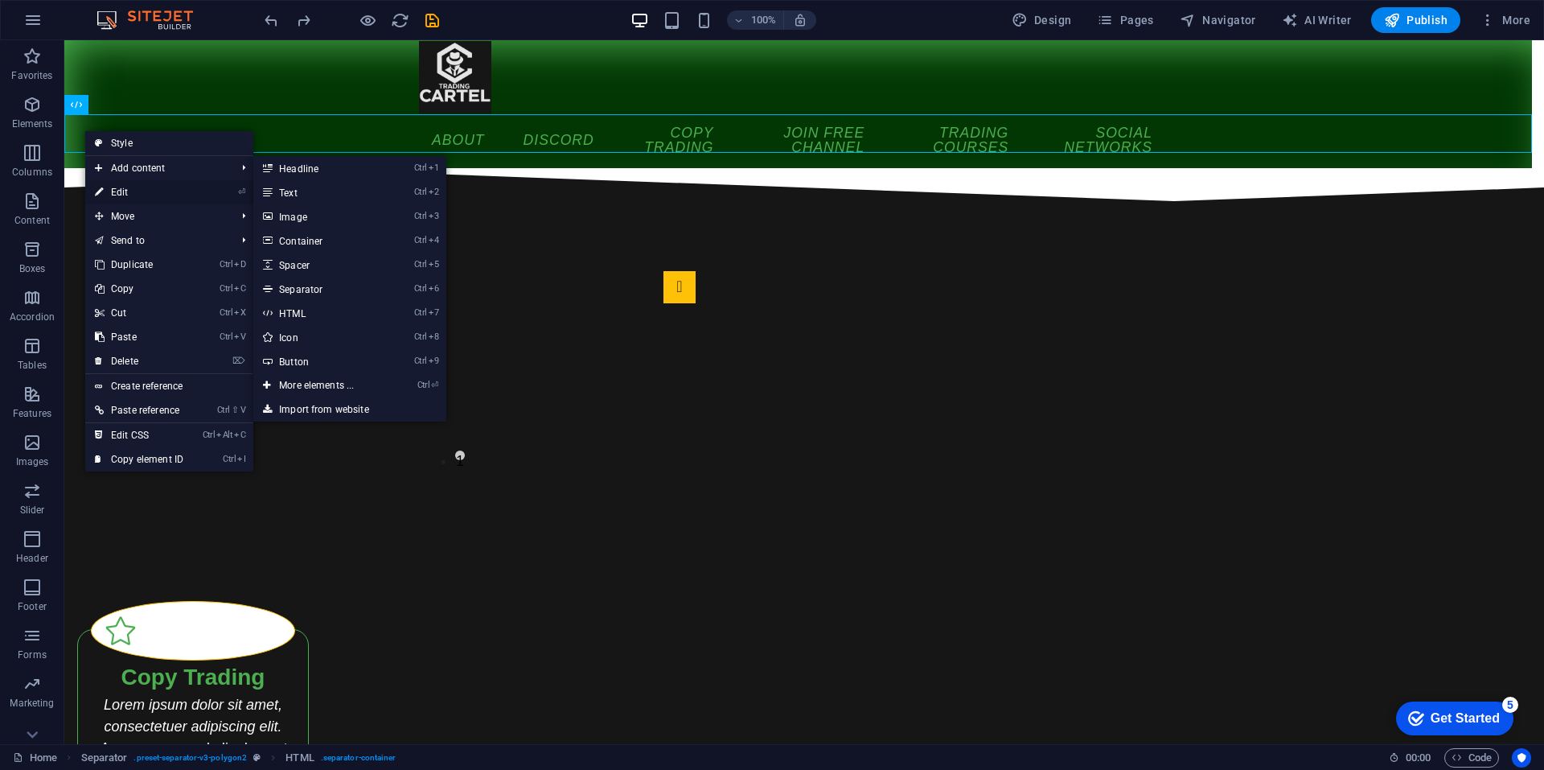
click at [154, 193] on link "⏎ Edit" at bounding box center [139, 192] width 108 height 24
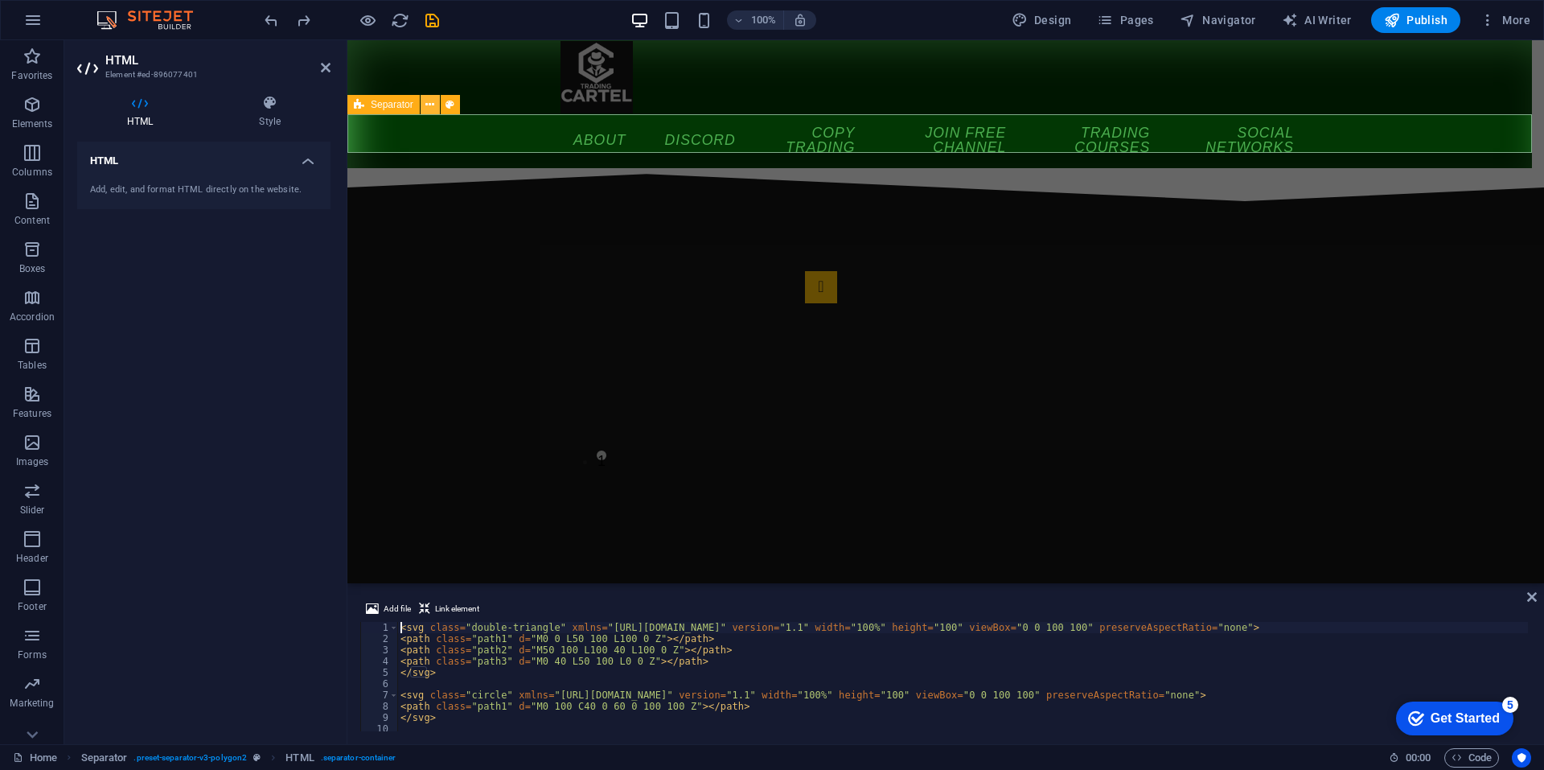
click at [431, 107] on icon at bounding box center [430, 105] width 9 height 17
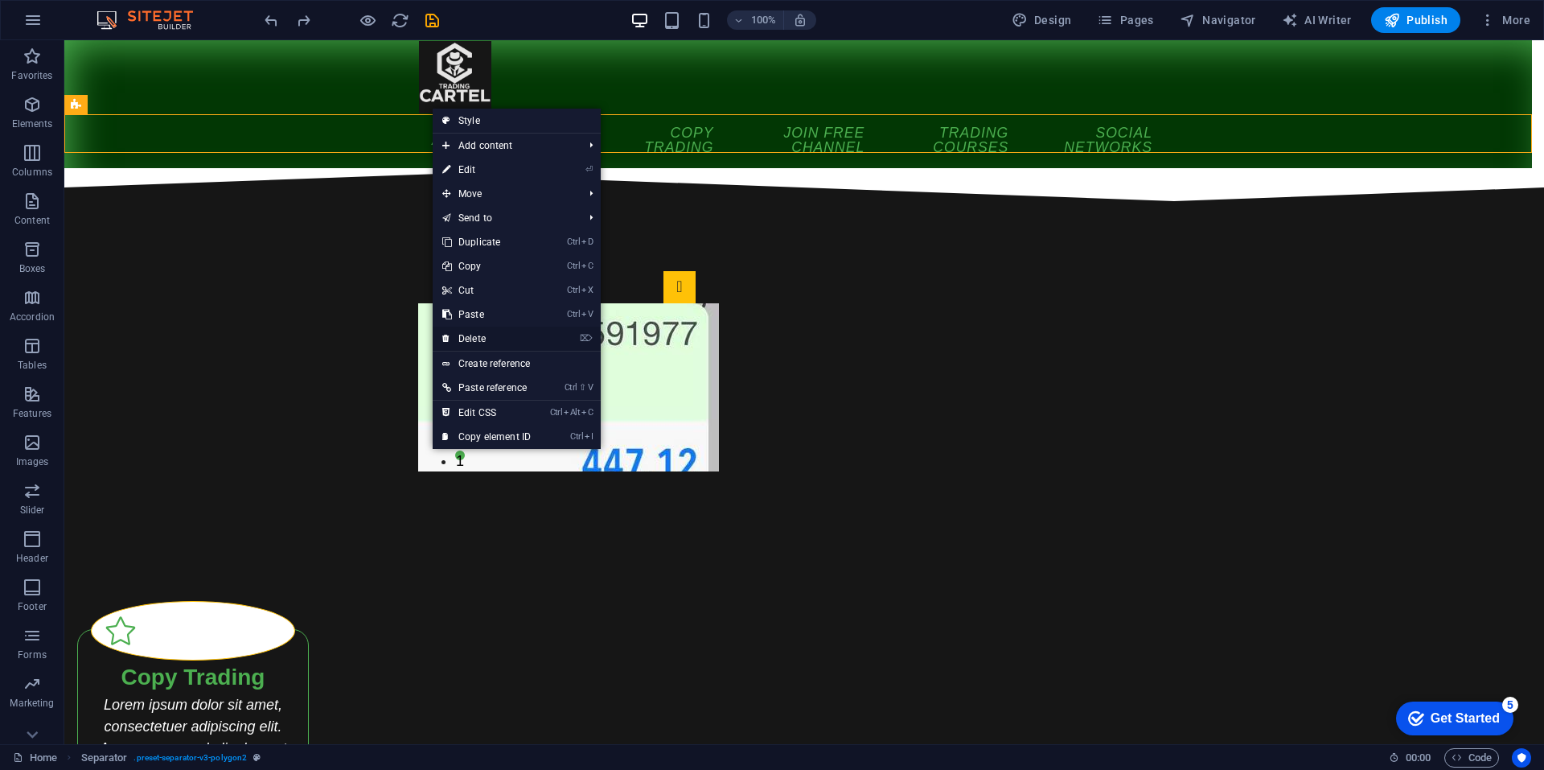
click at [482, 335] on link "⌦ Delete" at bounding box center [487, 339] width 108 height 24
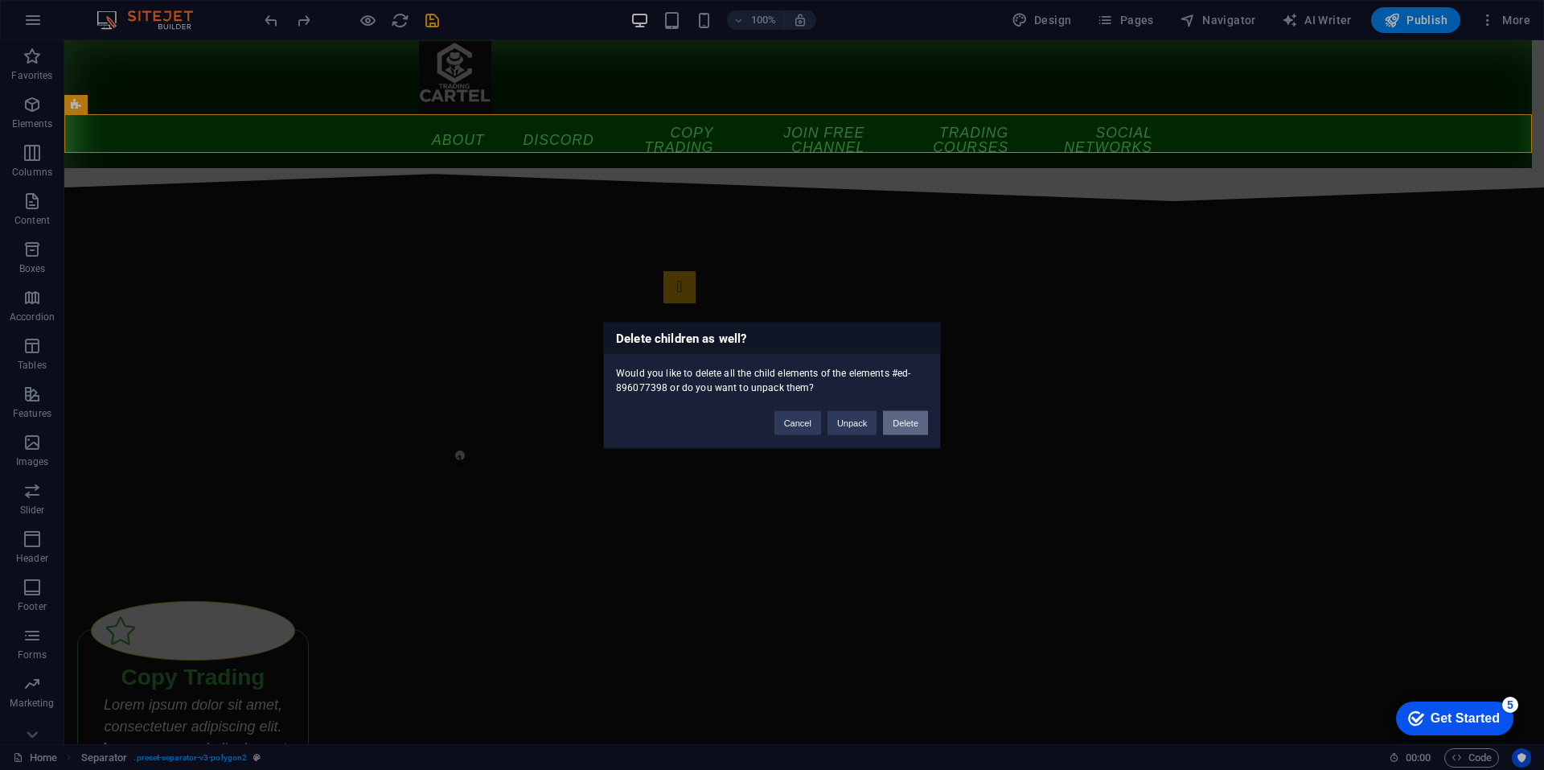
click at [900, 416] on button "Delete" at bounding box center [905, 422] width 45 height 24
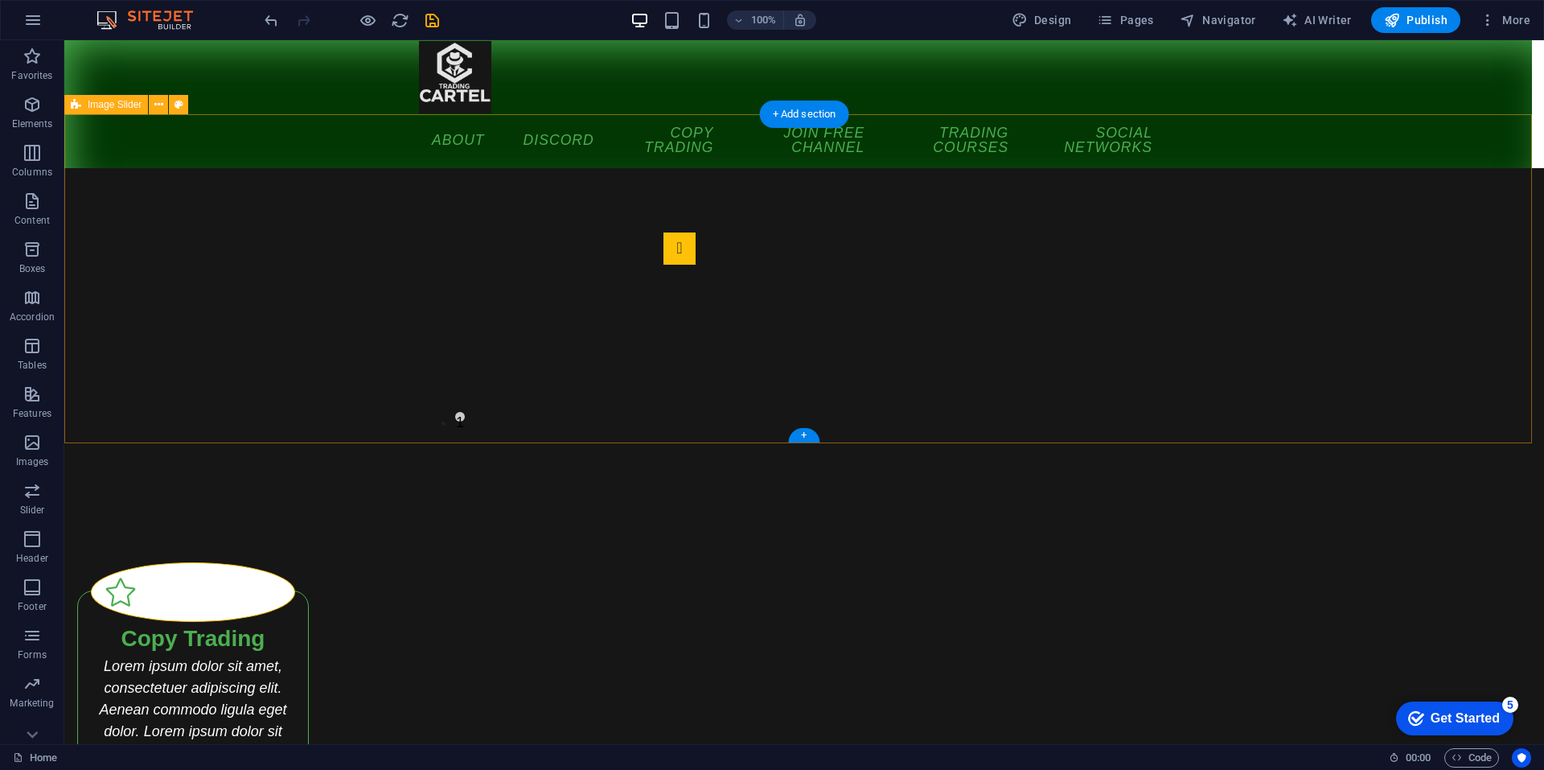
click at [311, 389] on div "1 2" at bounding box center [804, 332] width 1480 height 329
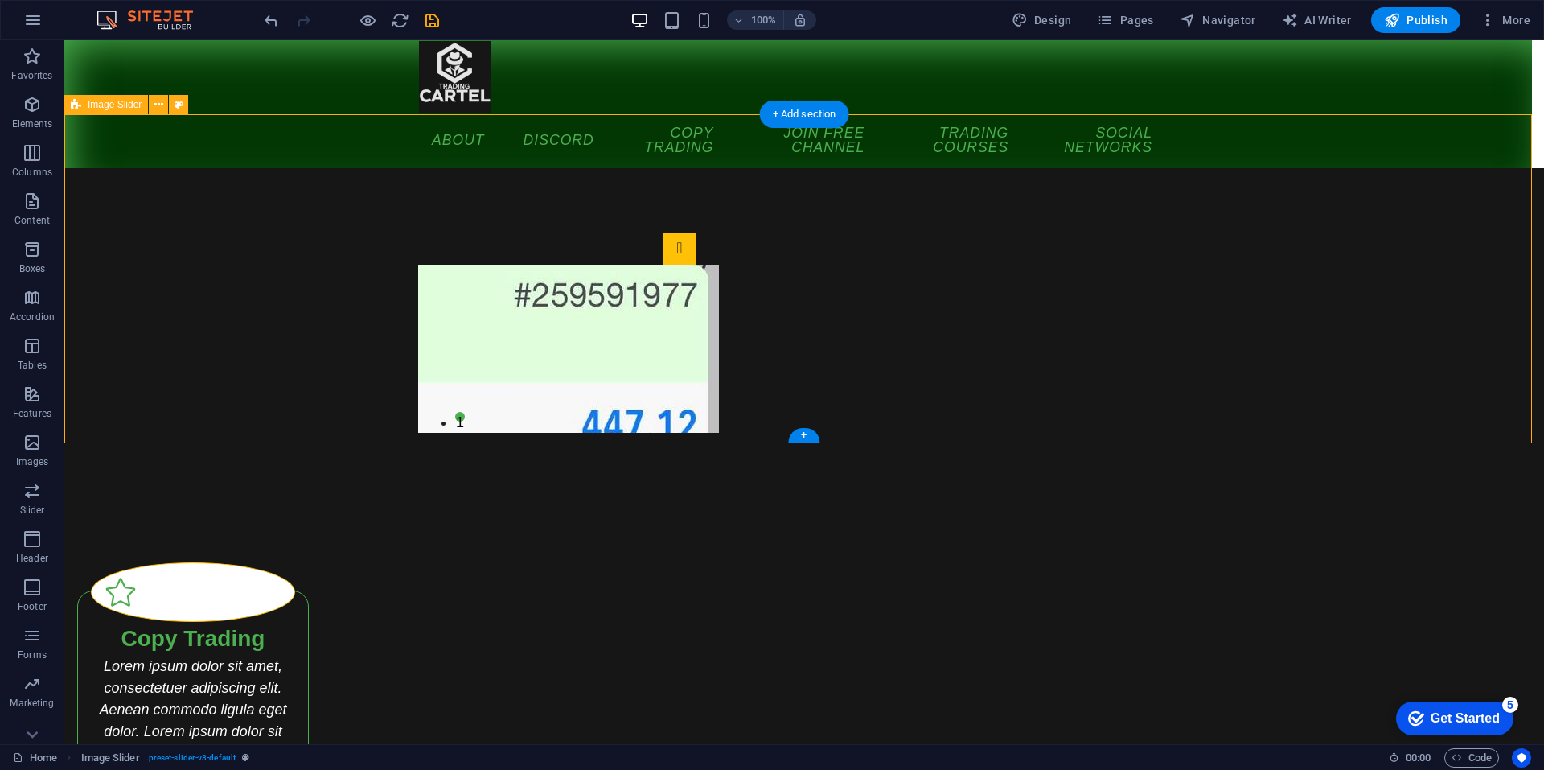
click at [281, 356] on div "1 2" at bounding box center [804, 332] width 1480 height 329
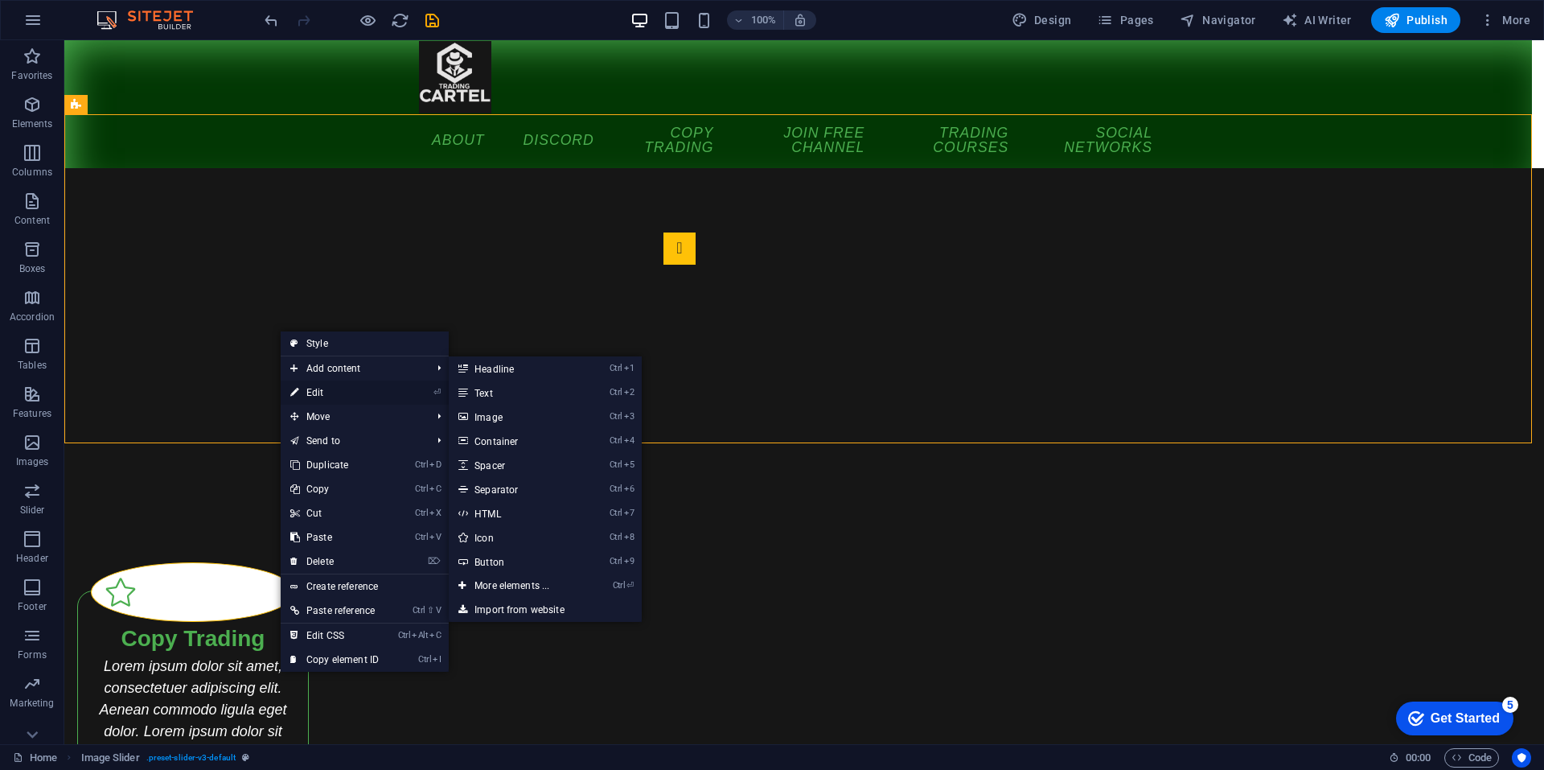
click at [356, 384] on link "⏎ Edit" at bounding box center [335, 392] width 108 height 24
select select "%"
select select "region"
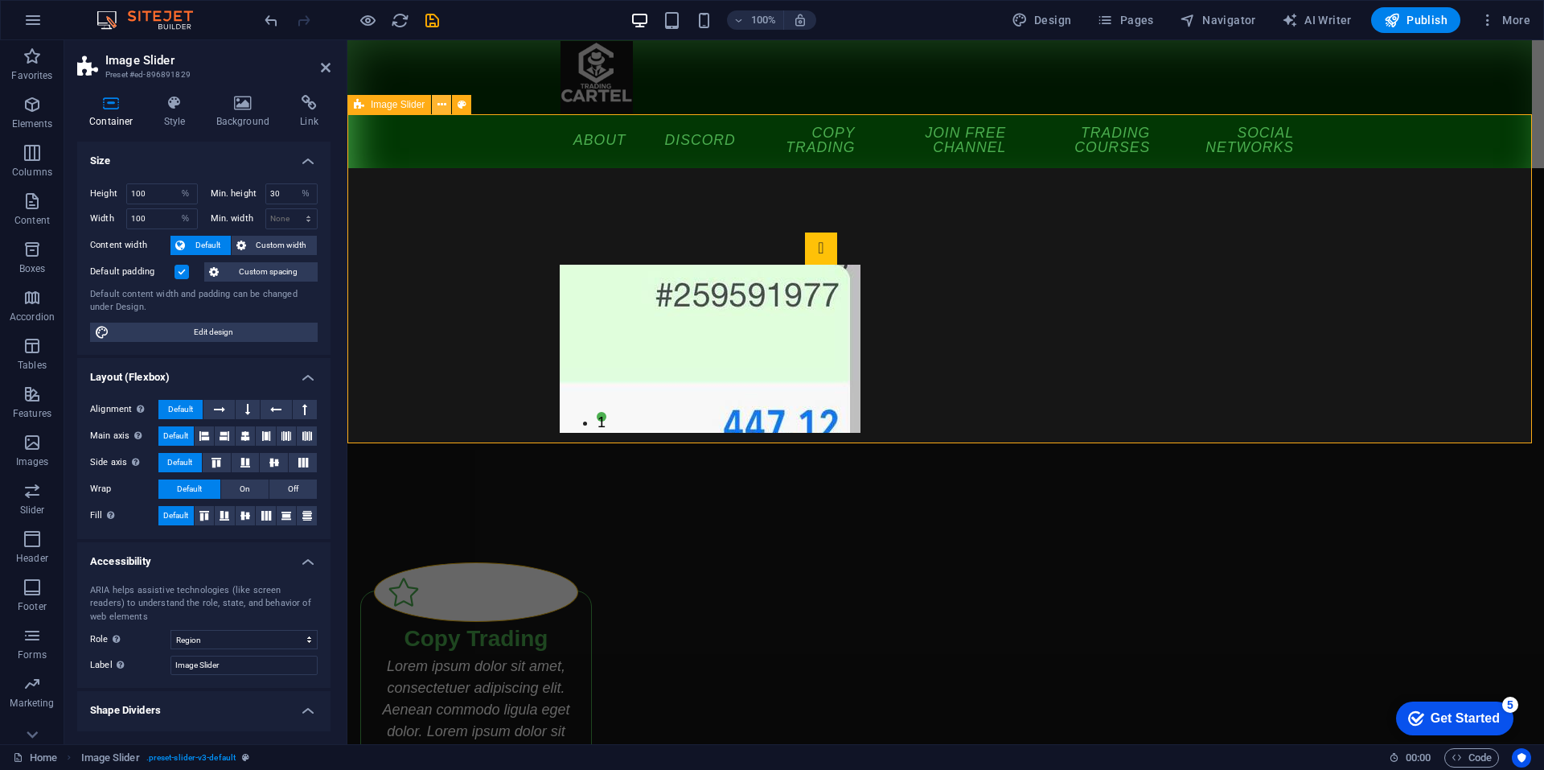
click at [438, 106] on icon at bounding box center [442, 105] width 9 height 17
click at [260, 104] on icon at bounding box center [243, 103] width 78 height 16
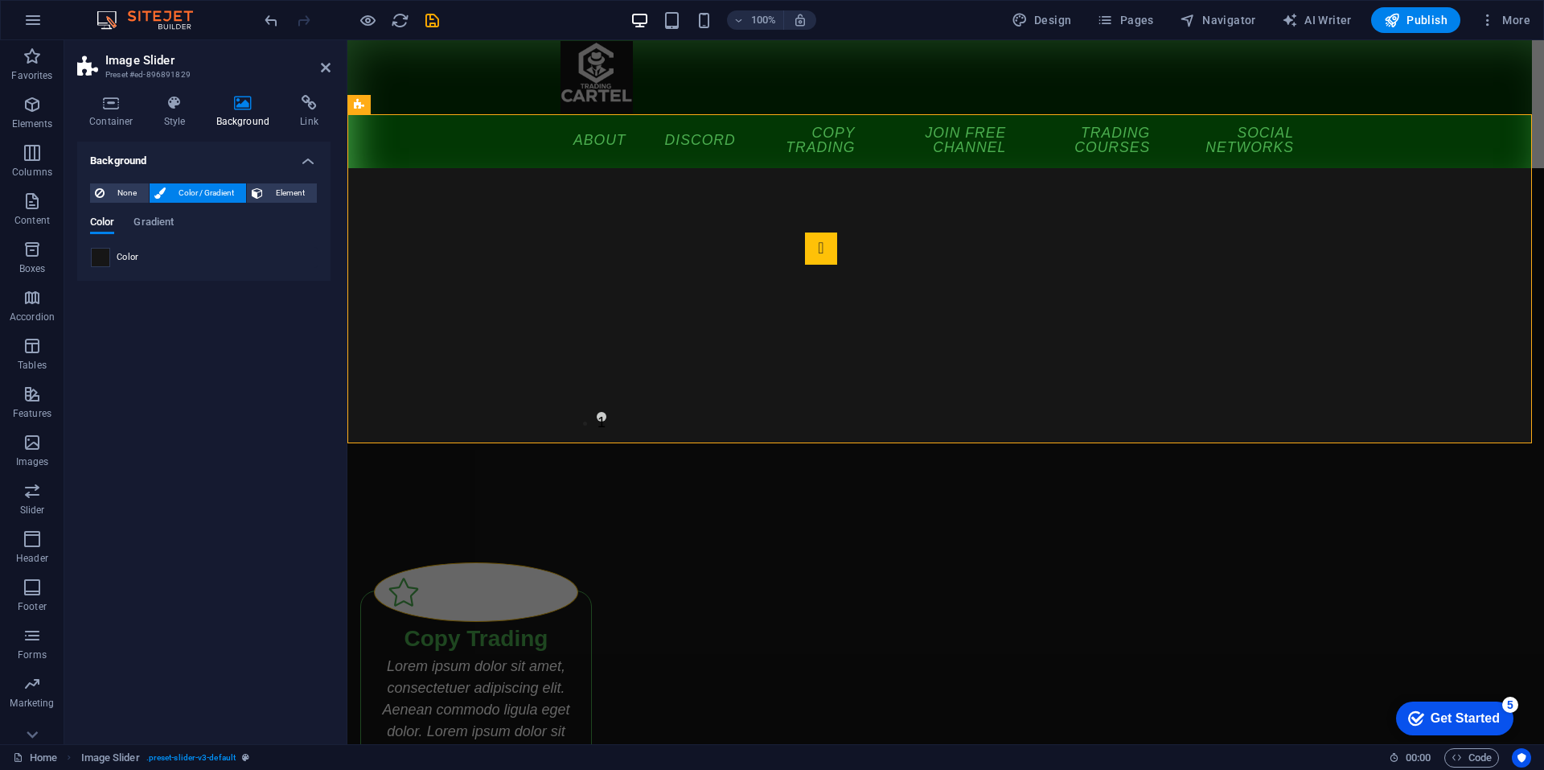
click at [100, 255] on span at bounding box center [101, 258] width 18 height 18
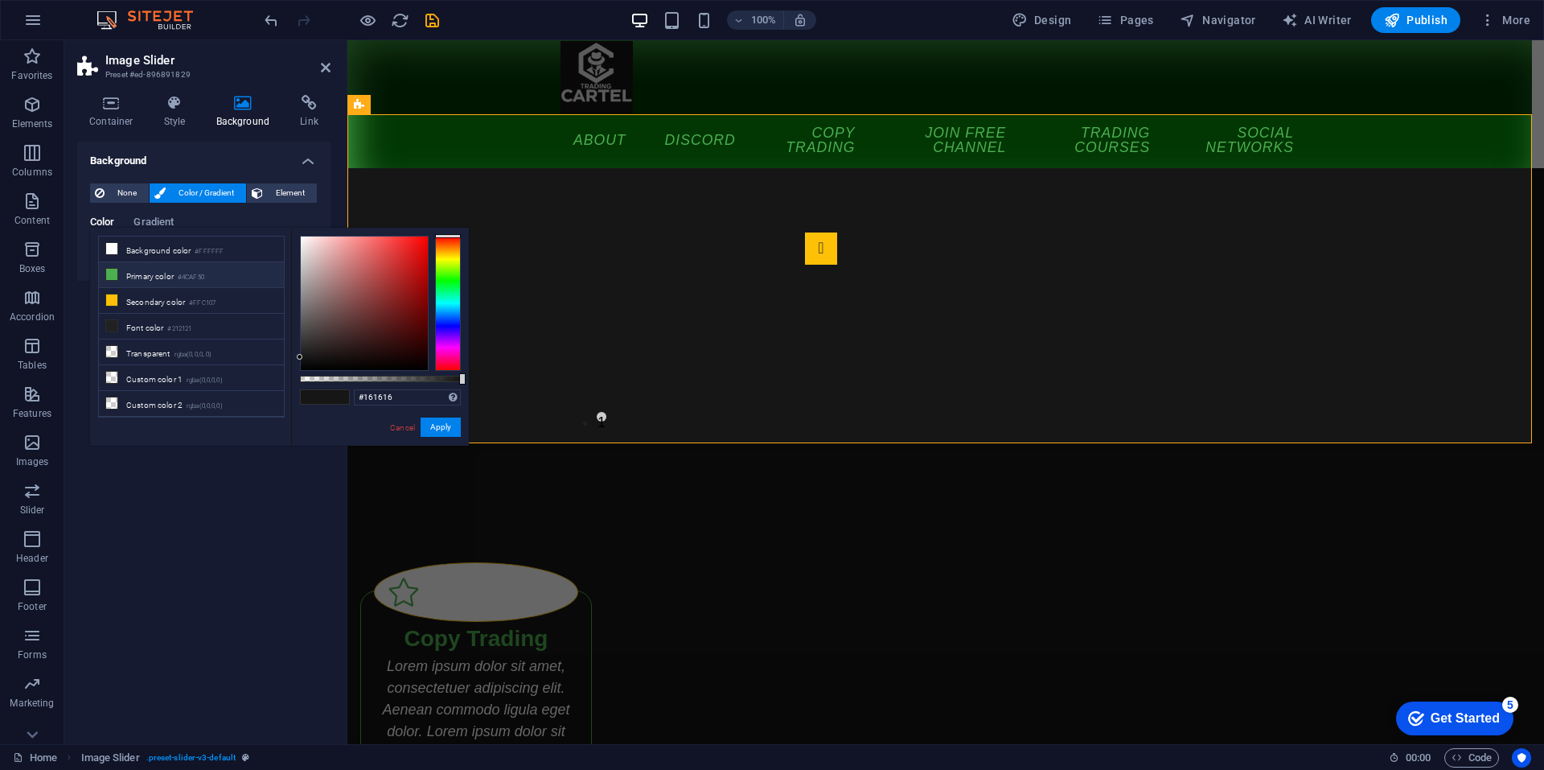
click at [185, 276] on small "#4CAF50" at bounding box center [191, 277] width 27 height 11
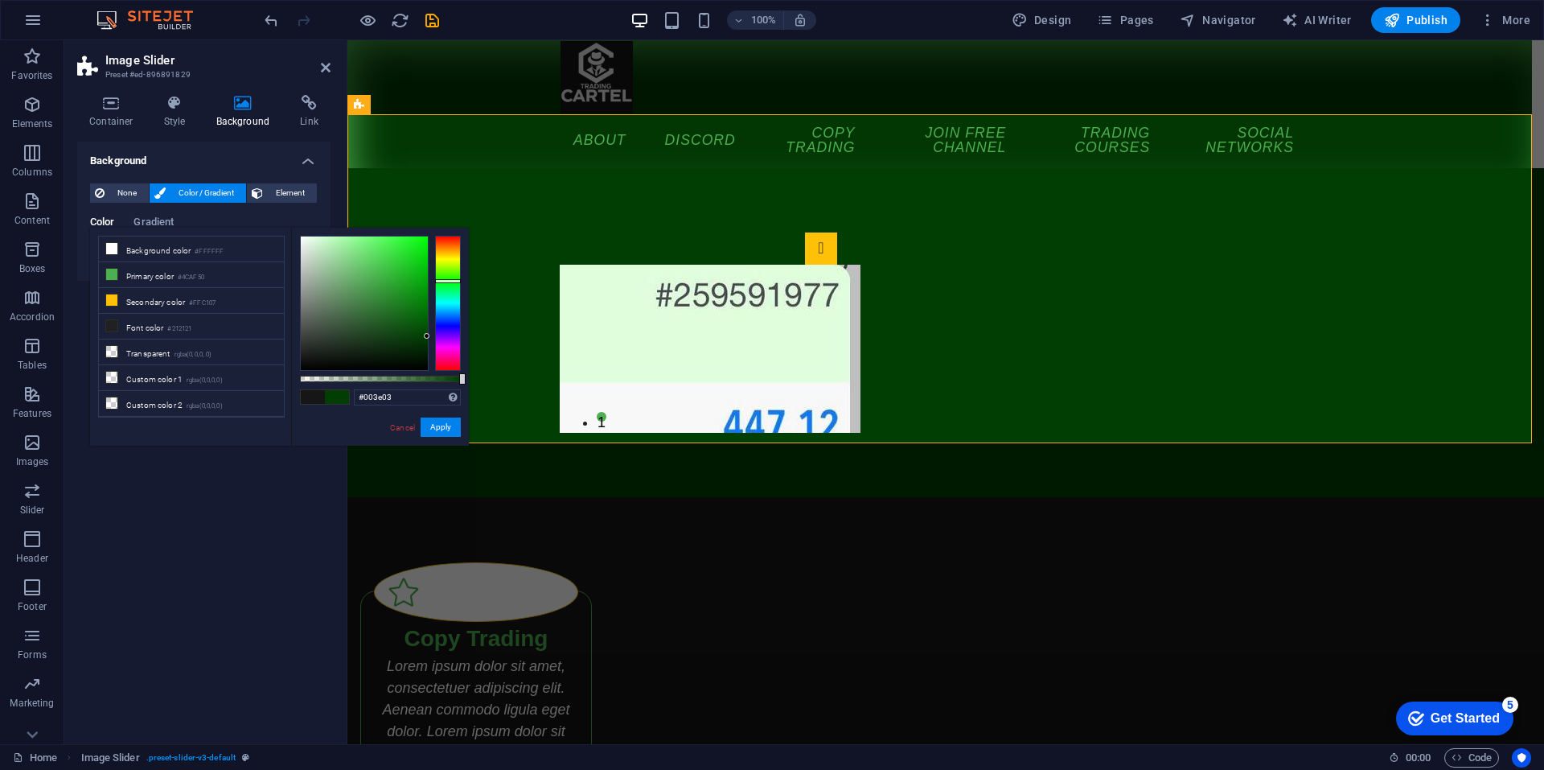
drag, startPoint x: 376, startPoint y: 282, endPoint x: 450, endPoint y: 336, distance: 91.4
click at [450, 336] on div at bounding box center [380, 303] width 161 height 135
click at [277, 183] on span "Element" at bounding box center [290, 192] width 44 height 19
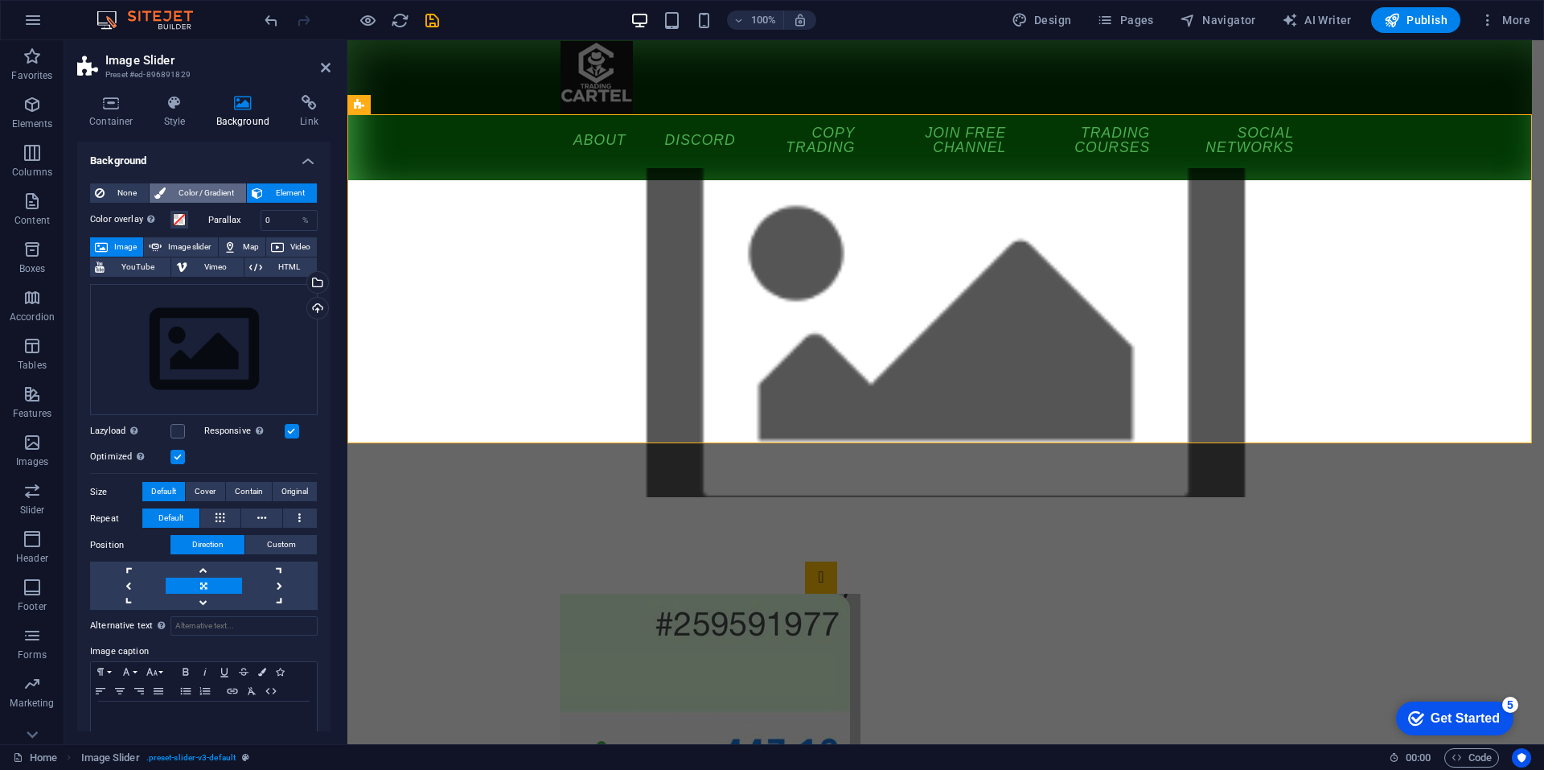
click at [223, 187] on span "Color / Gradient" at bounding box center [206, 192] width 71 height 19
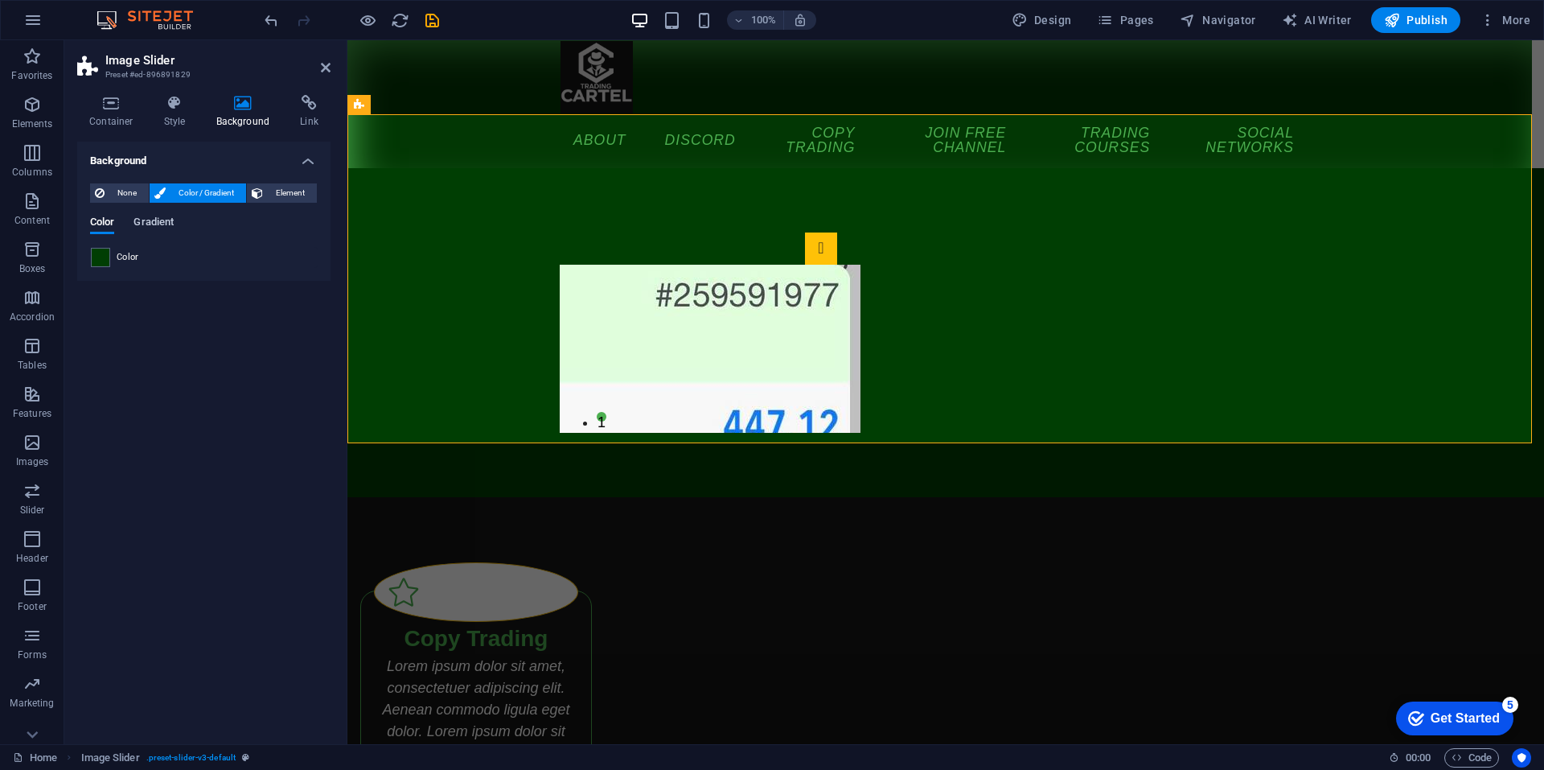
click at [152, 221] on span "Gradient" at bounding box center [154, 223] width 40 height 23
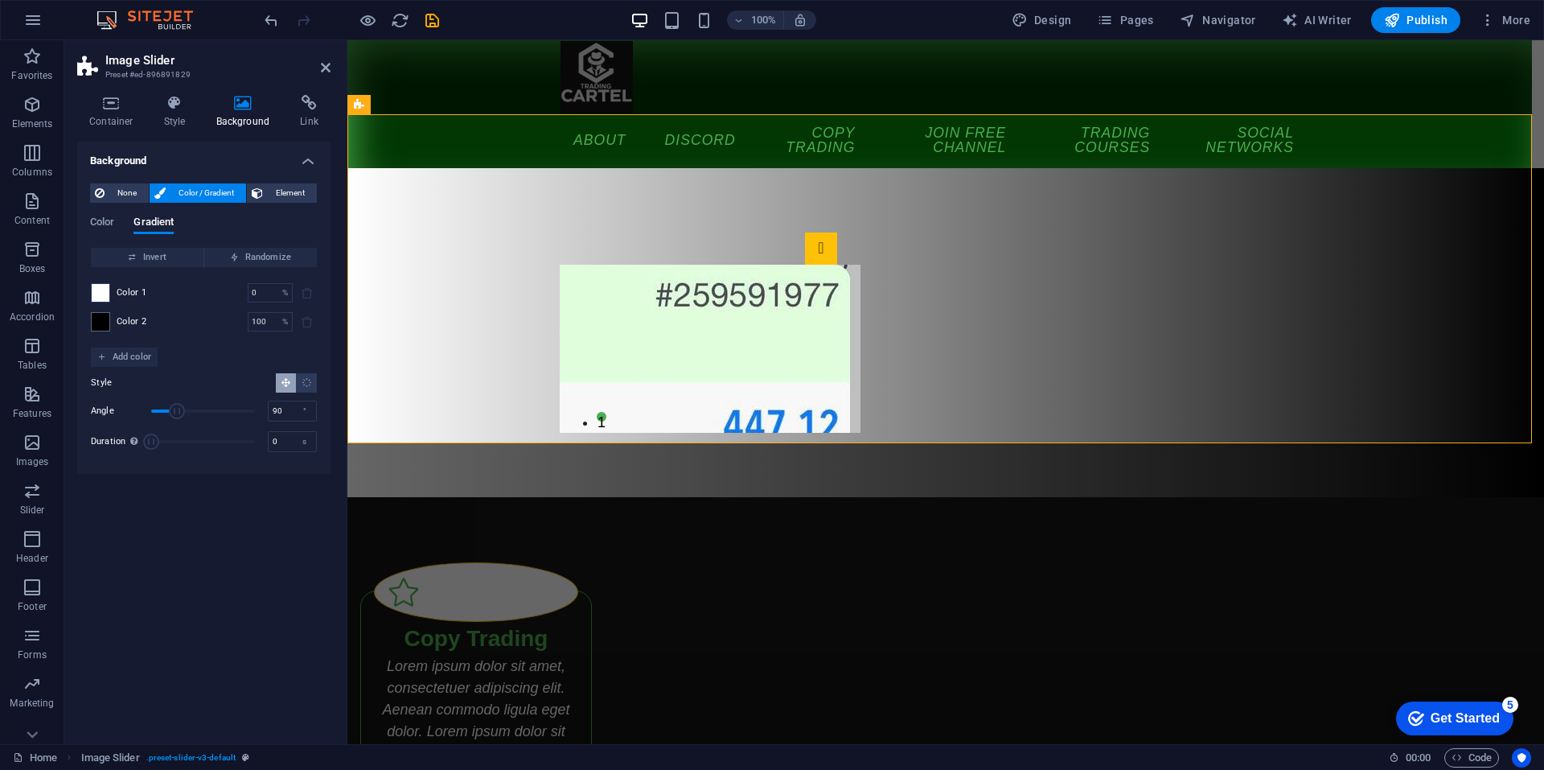
click at [93, 286] on span at bounding box center [101, 293] width 18 height 18
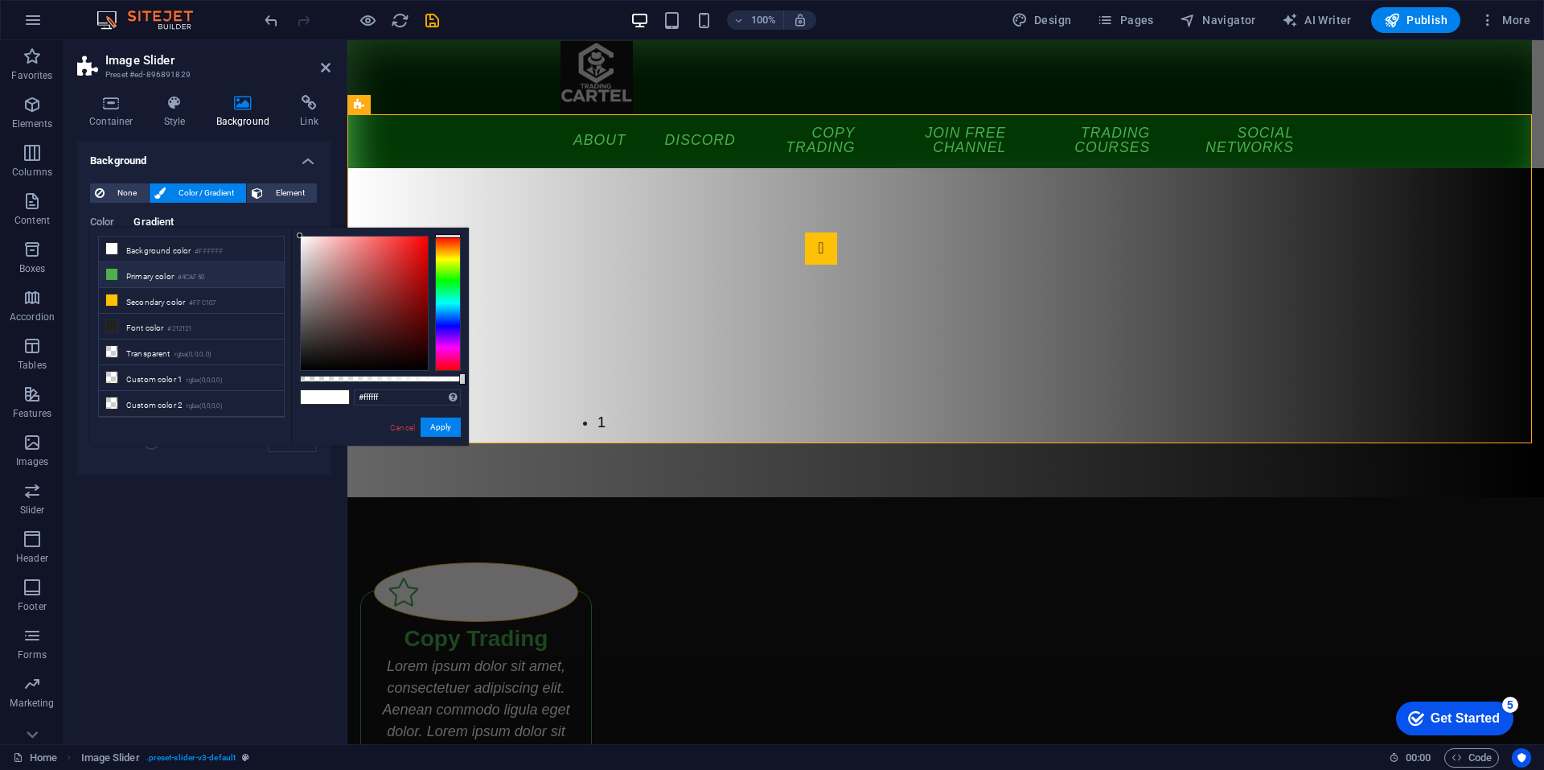
click at [183, 277] on small "#4CAF50" at bounding box center [191, 277] width 27 height 11
type input "#4caf50"
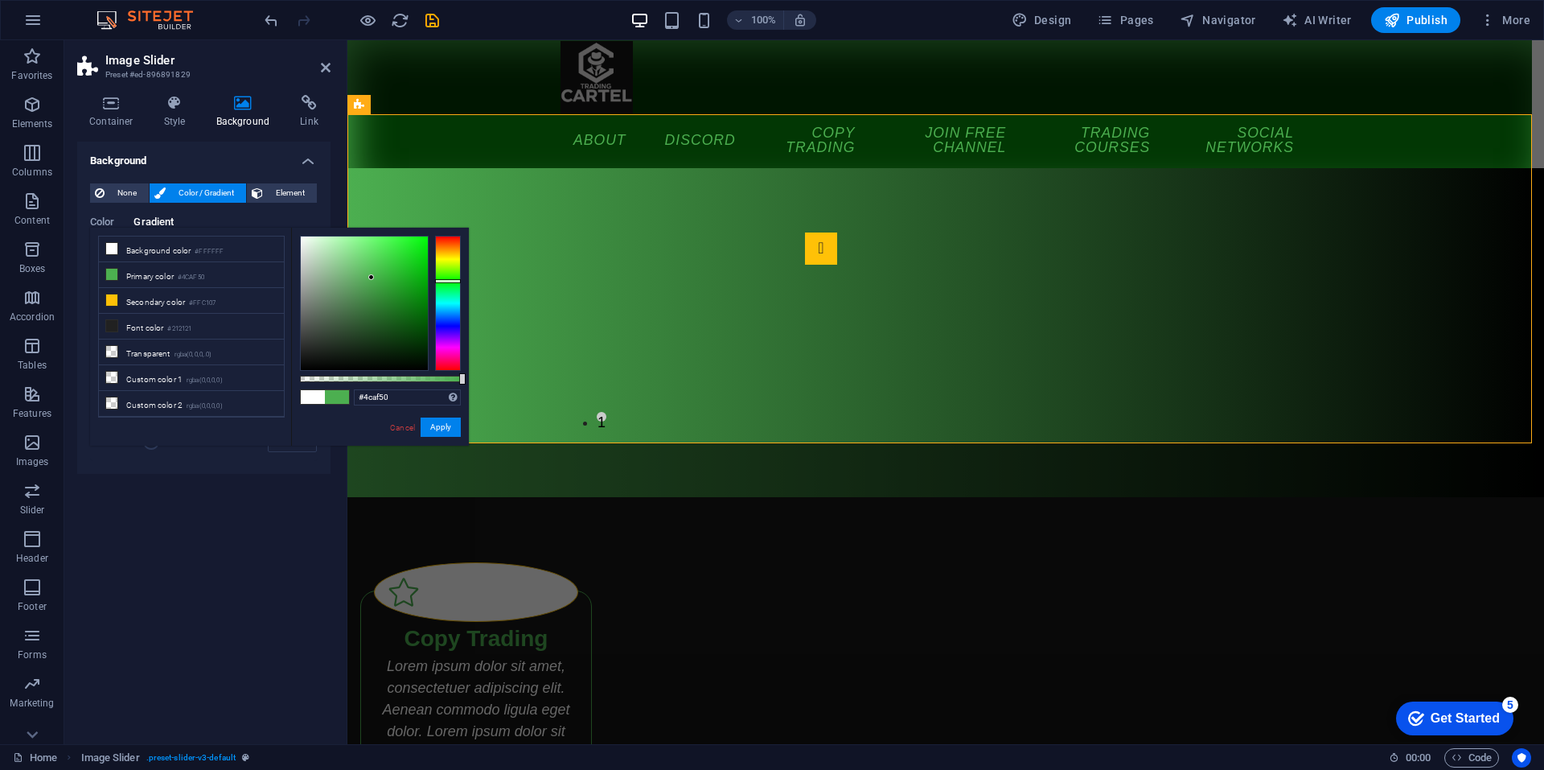
click at [274, 220] on div "Color Gradient" at bounding box center [204, 231] width 228 height 31
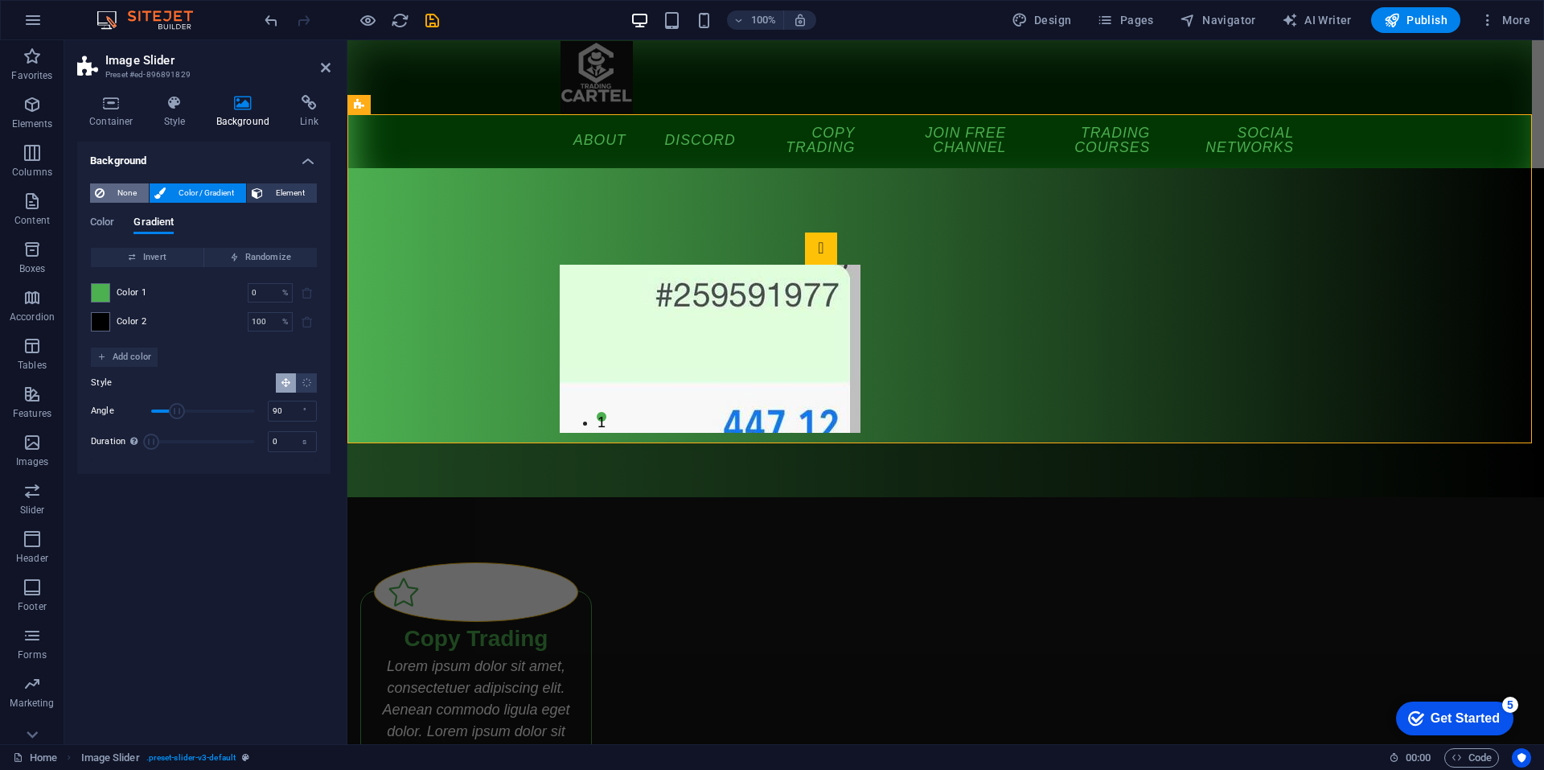
click at [139, 193] on span "None" at bounding box center [126, 192] width 35 height 19
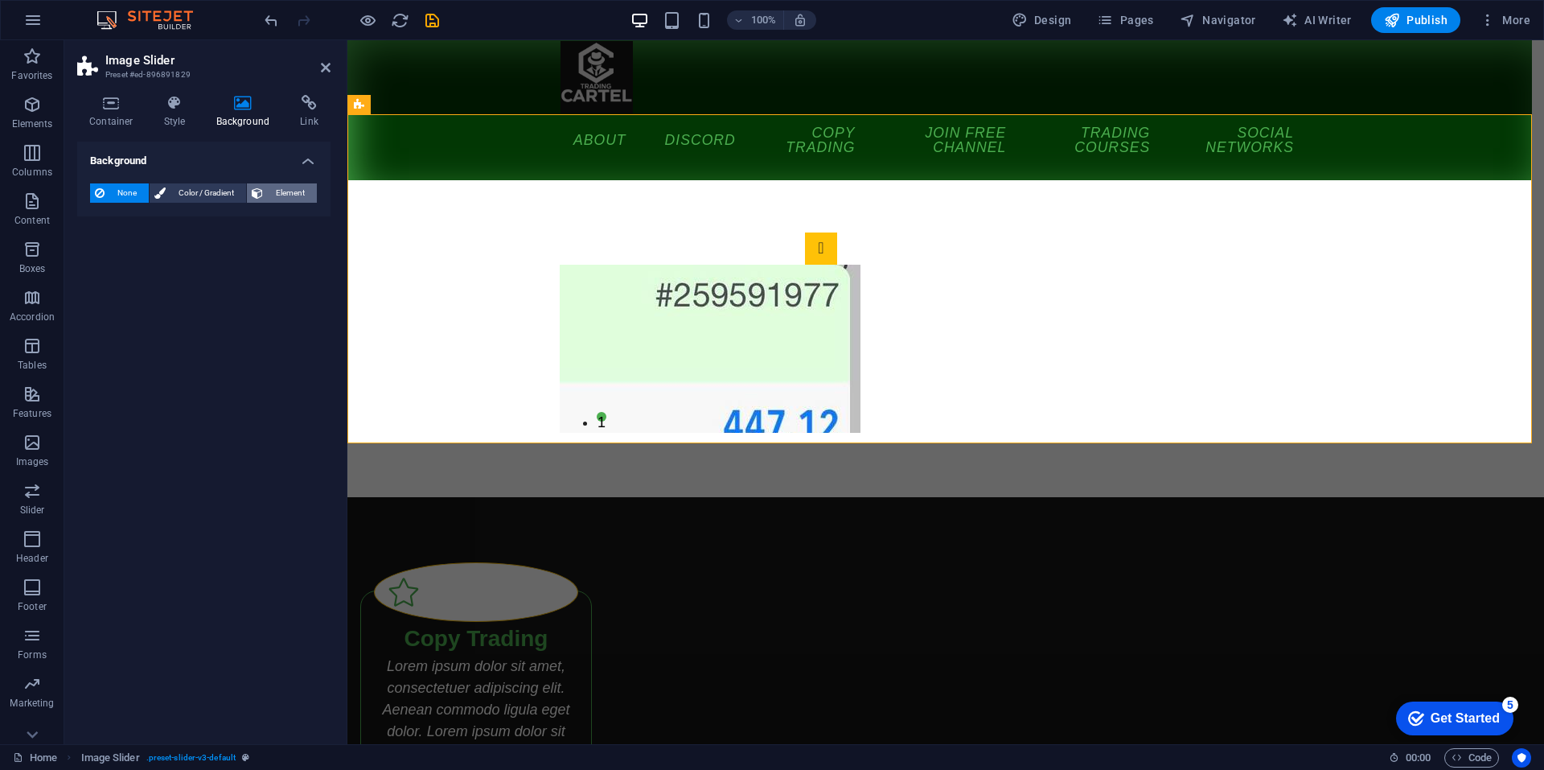
click at [279, 193] on span "Element" at bounding box center [290, 192] width 44 height 19
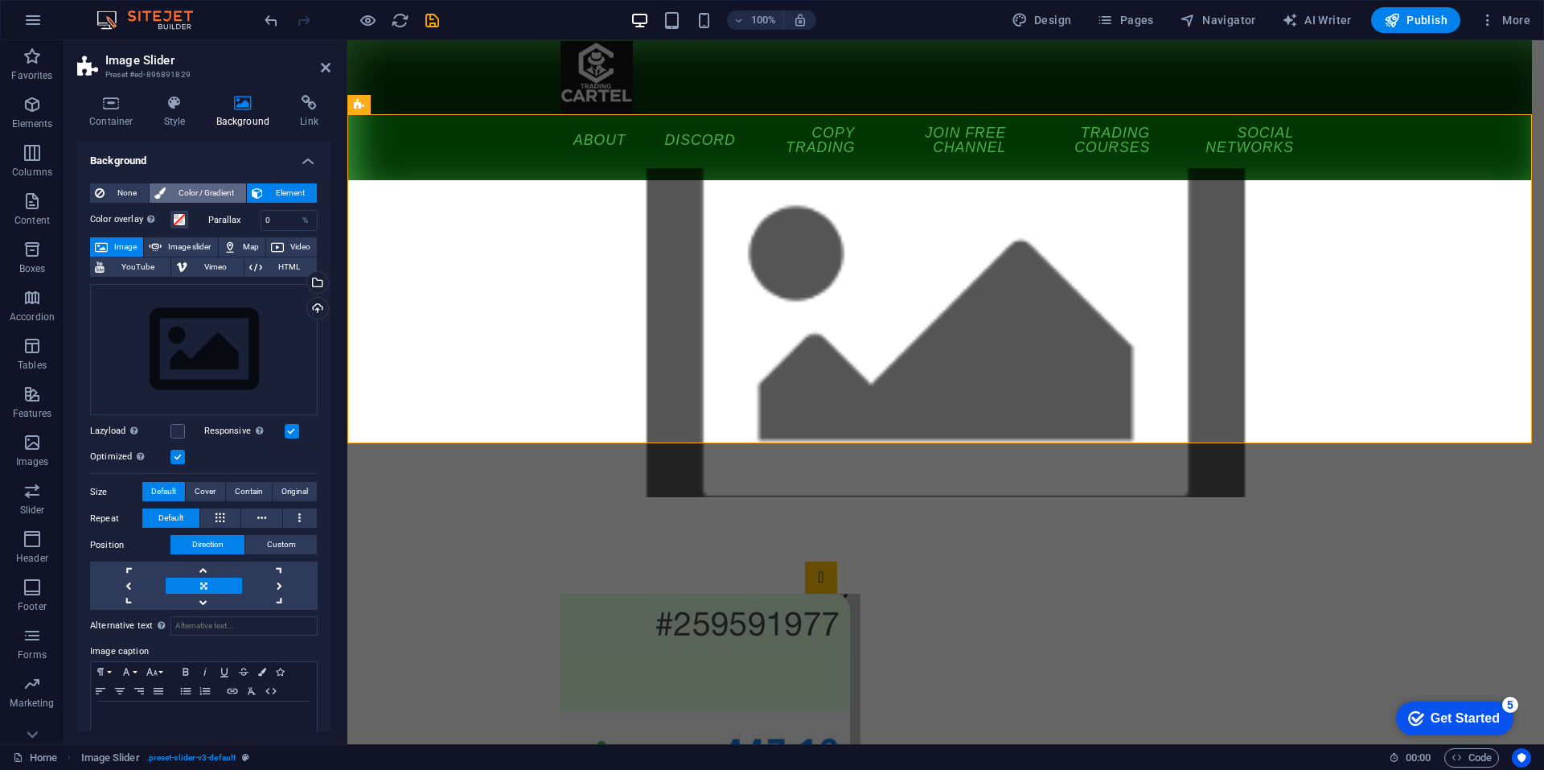
click at [209, 186] on span "Color / Gradient" at bounding box center [206, 192] width 71 height 19
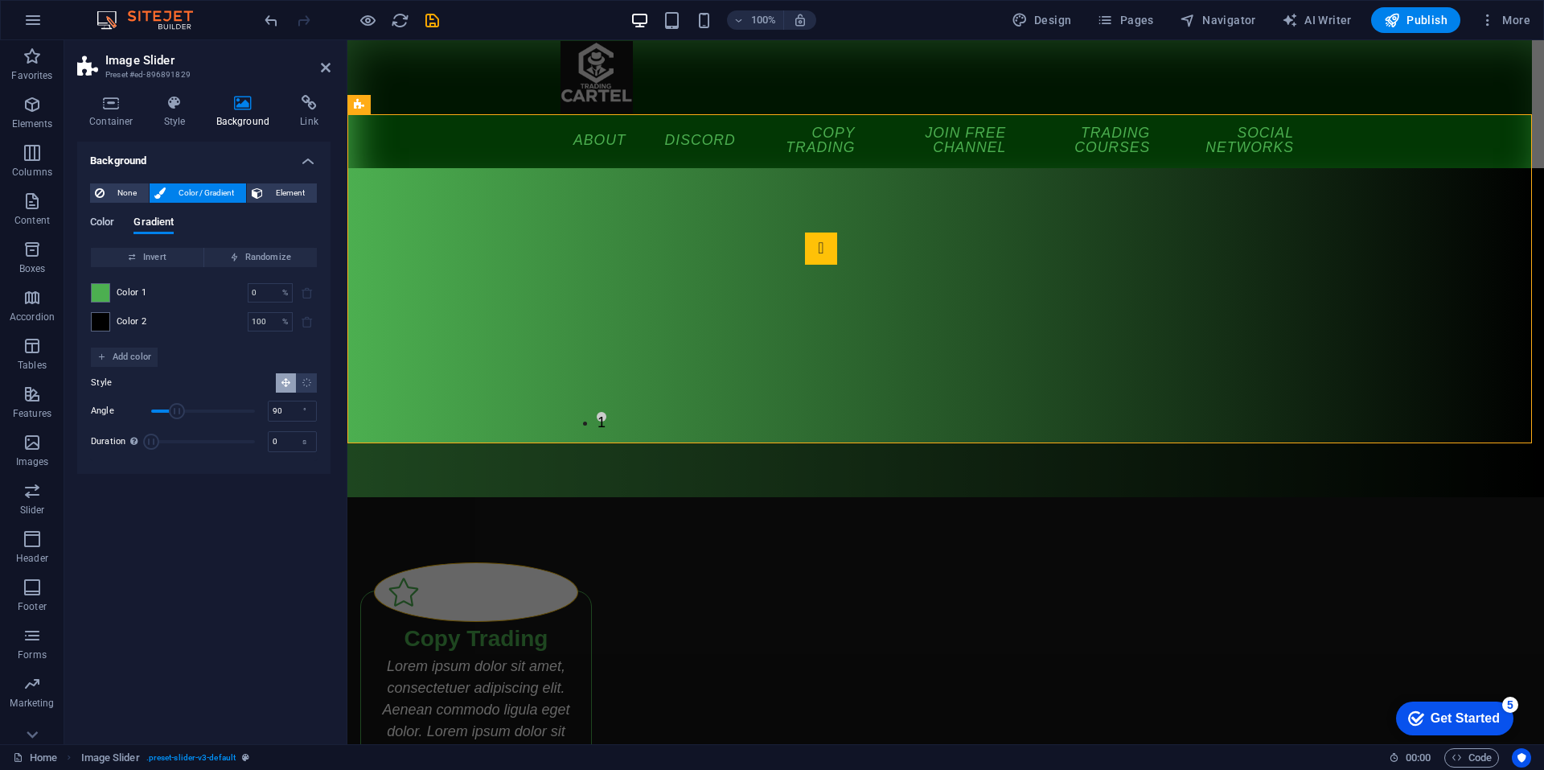
click at [109, 226] on span "Color" at bounding box center [102, 223] width 24 height 23
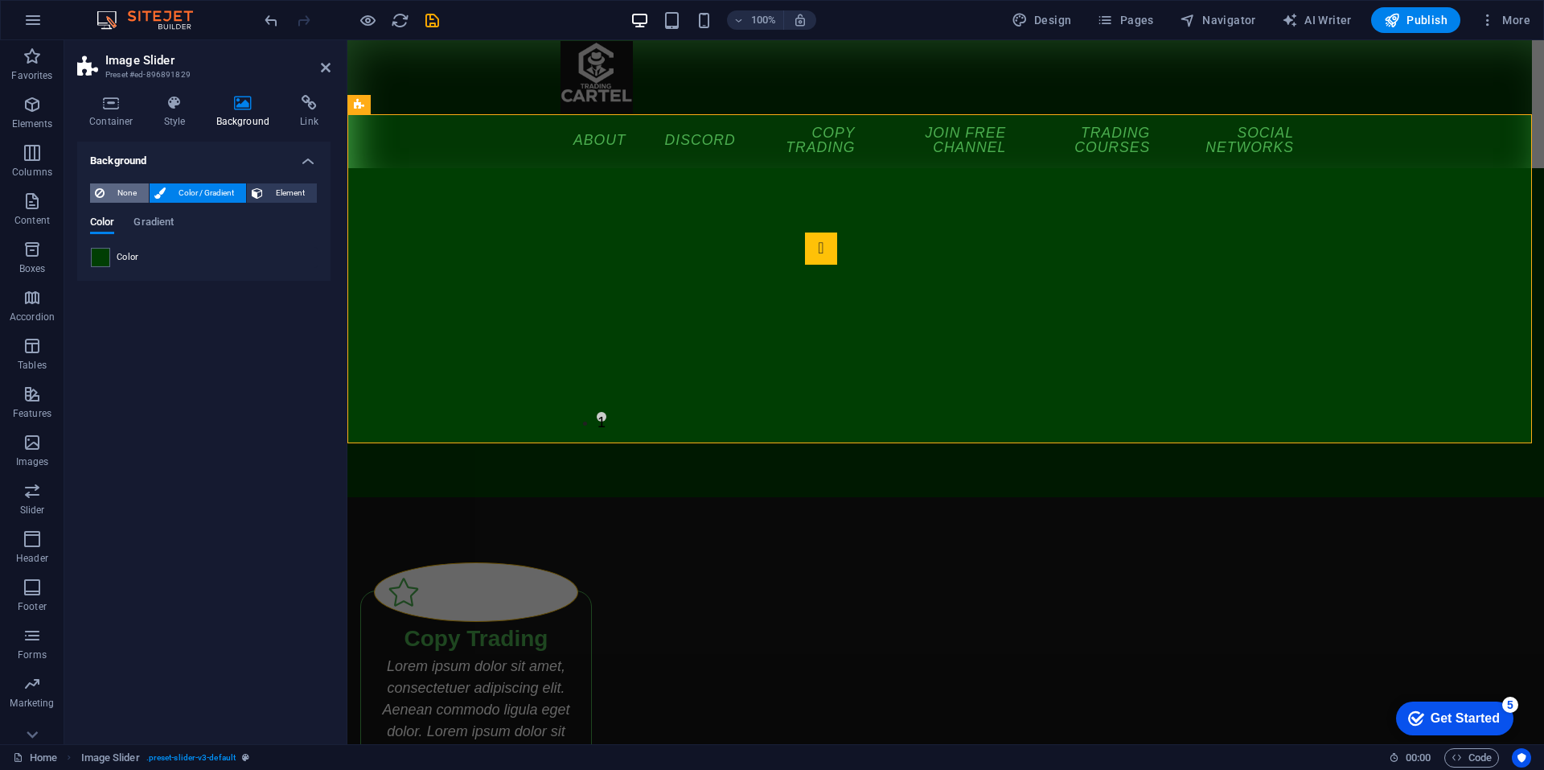
click at [117, 202] on span "None" at bounding box center [126, 192] width 35 height 19
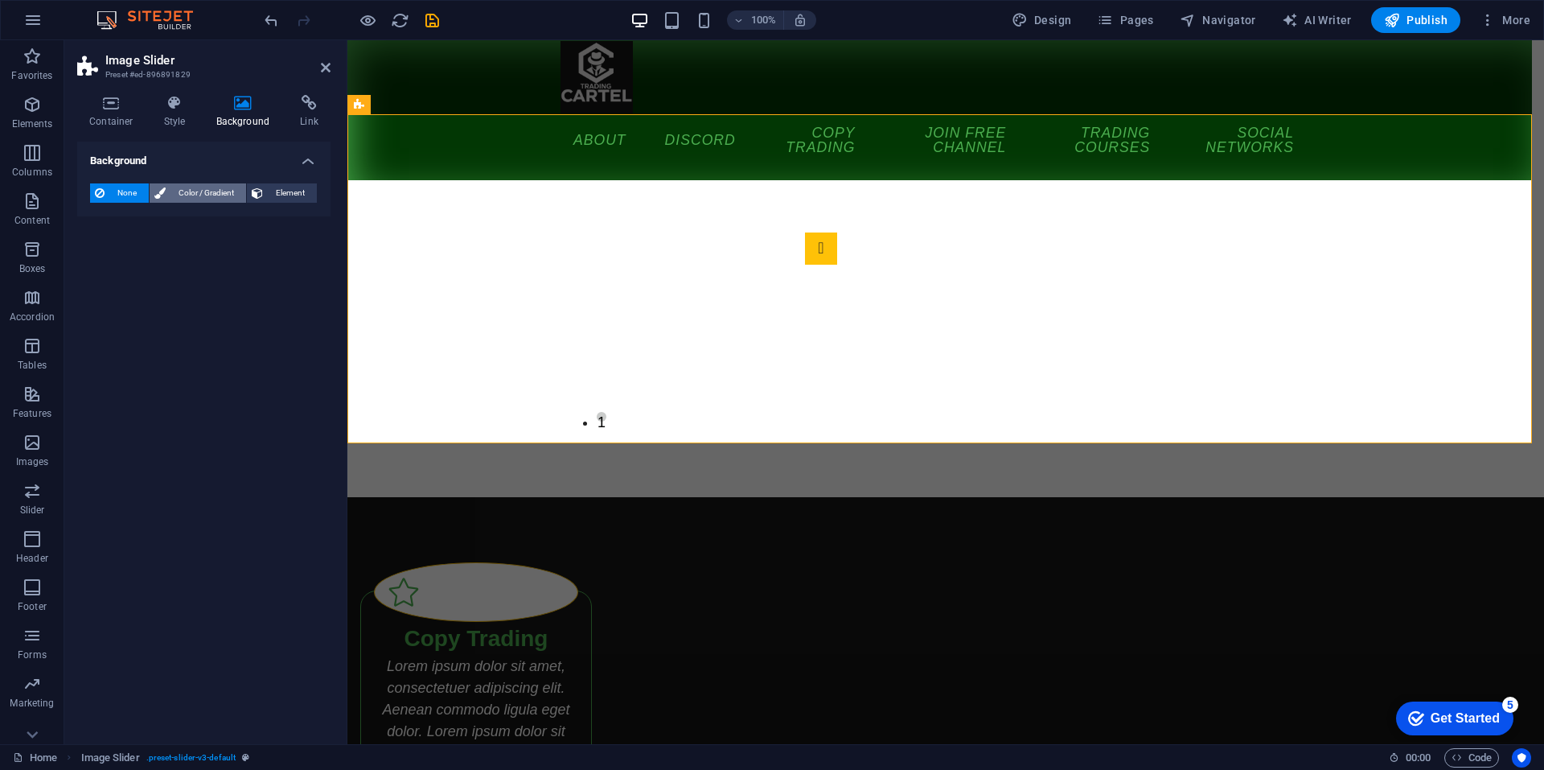
click at [163, 191] on icon at bounding box center [159, 192] width 11 height 19
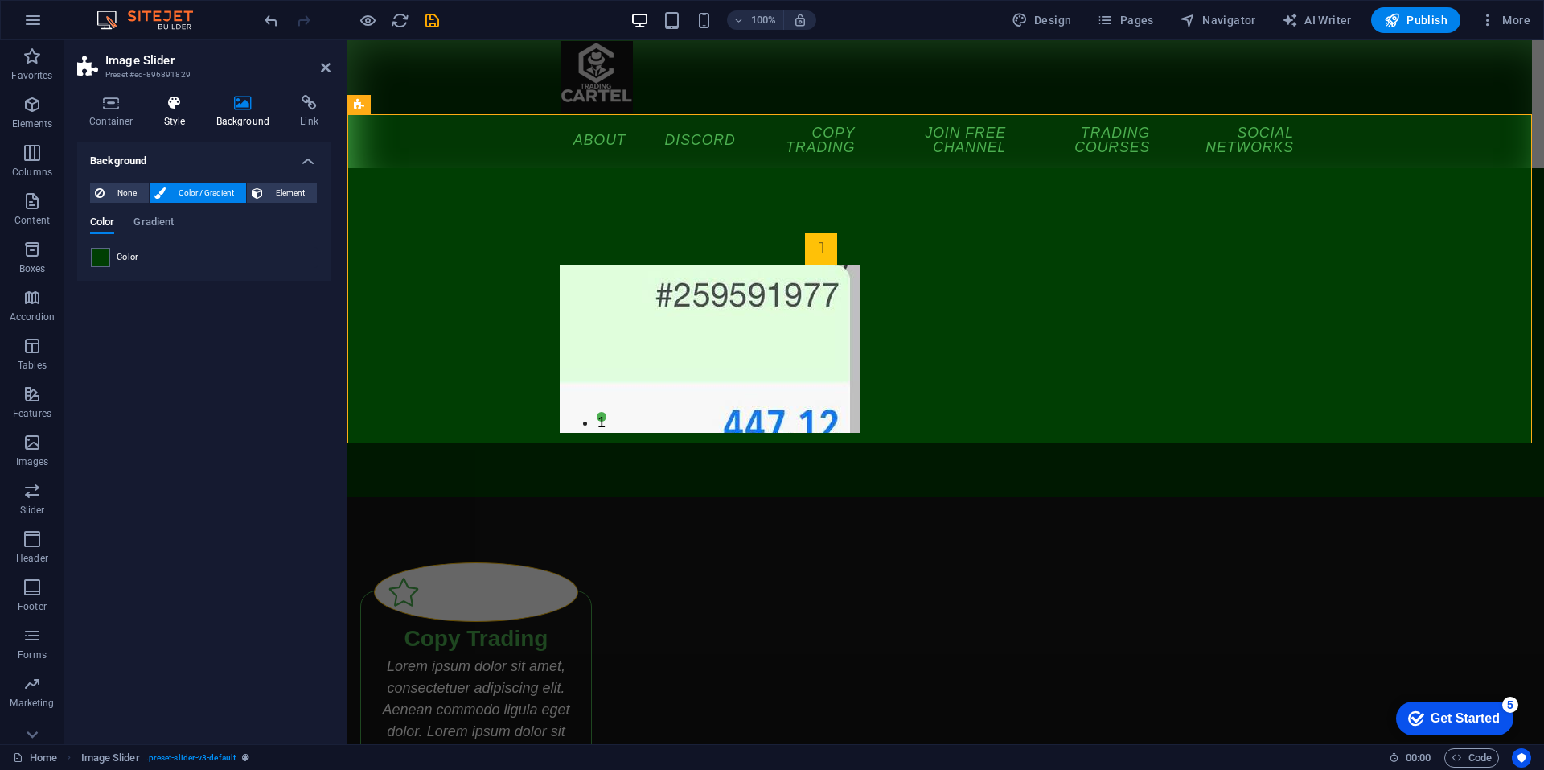
click at [168, 108] on icon at bounding box center [175, 103] width 46 height 16
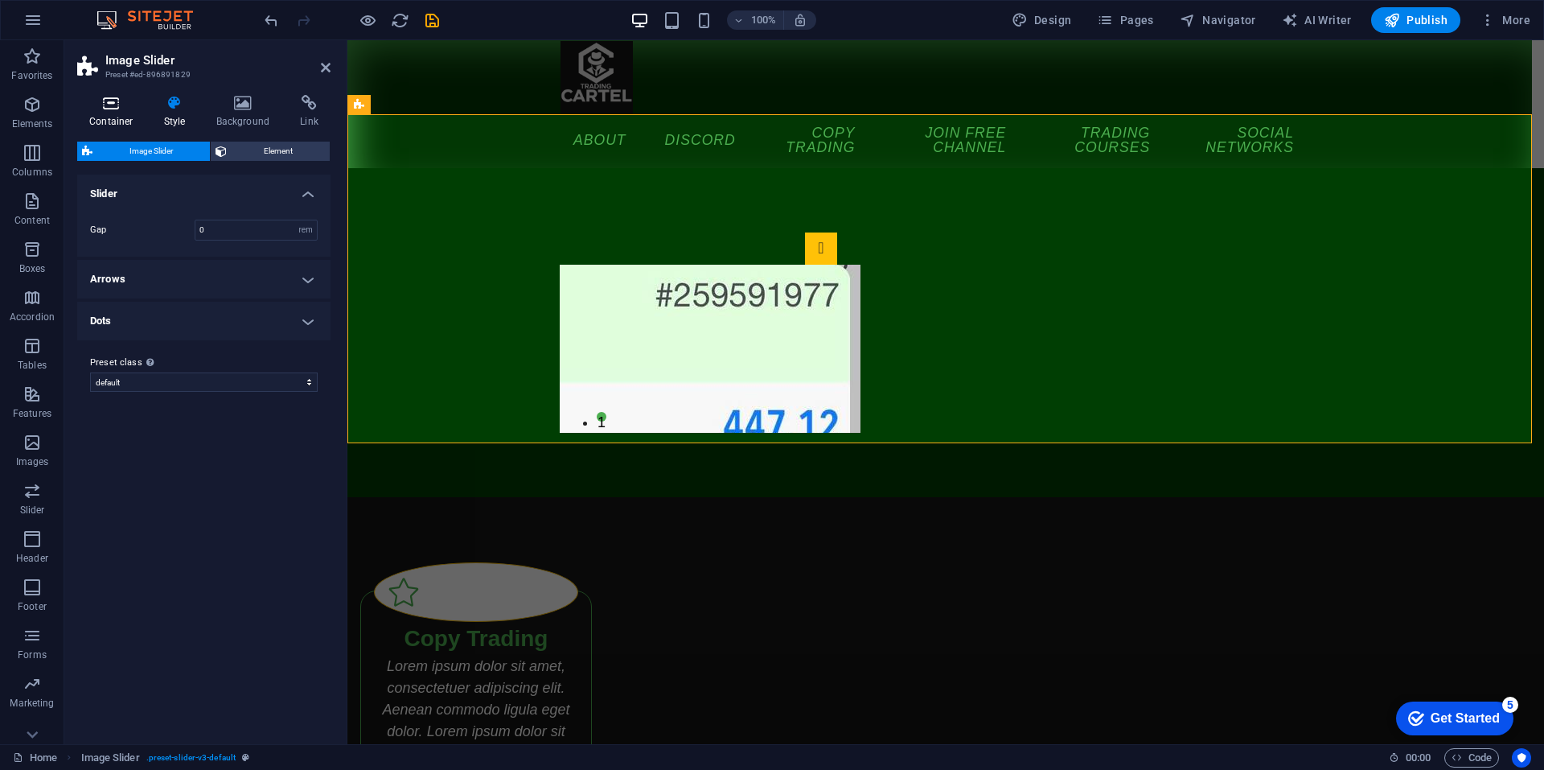
click at [119, 108] on icon at bounding box center [111, 103] width 68 height 16
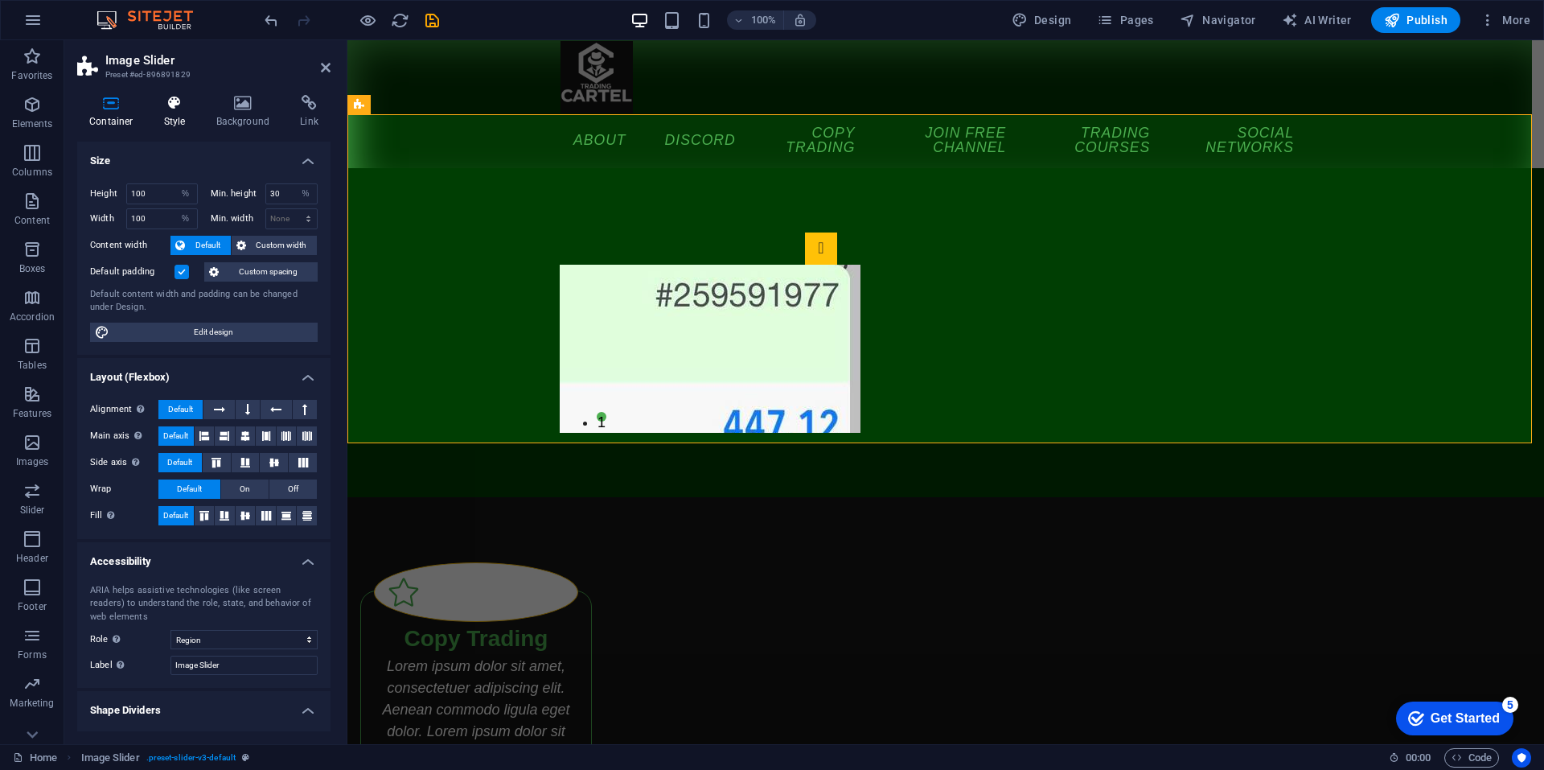
click at [177, 101] on icon at bounding box center [175, 103] width 46 height 16
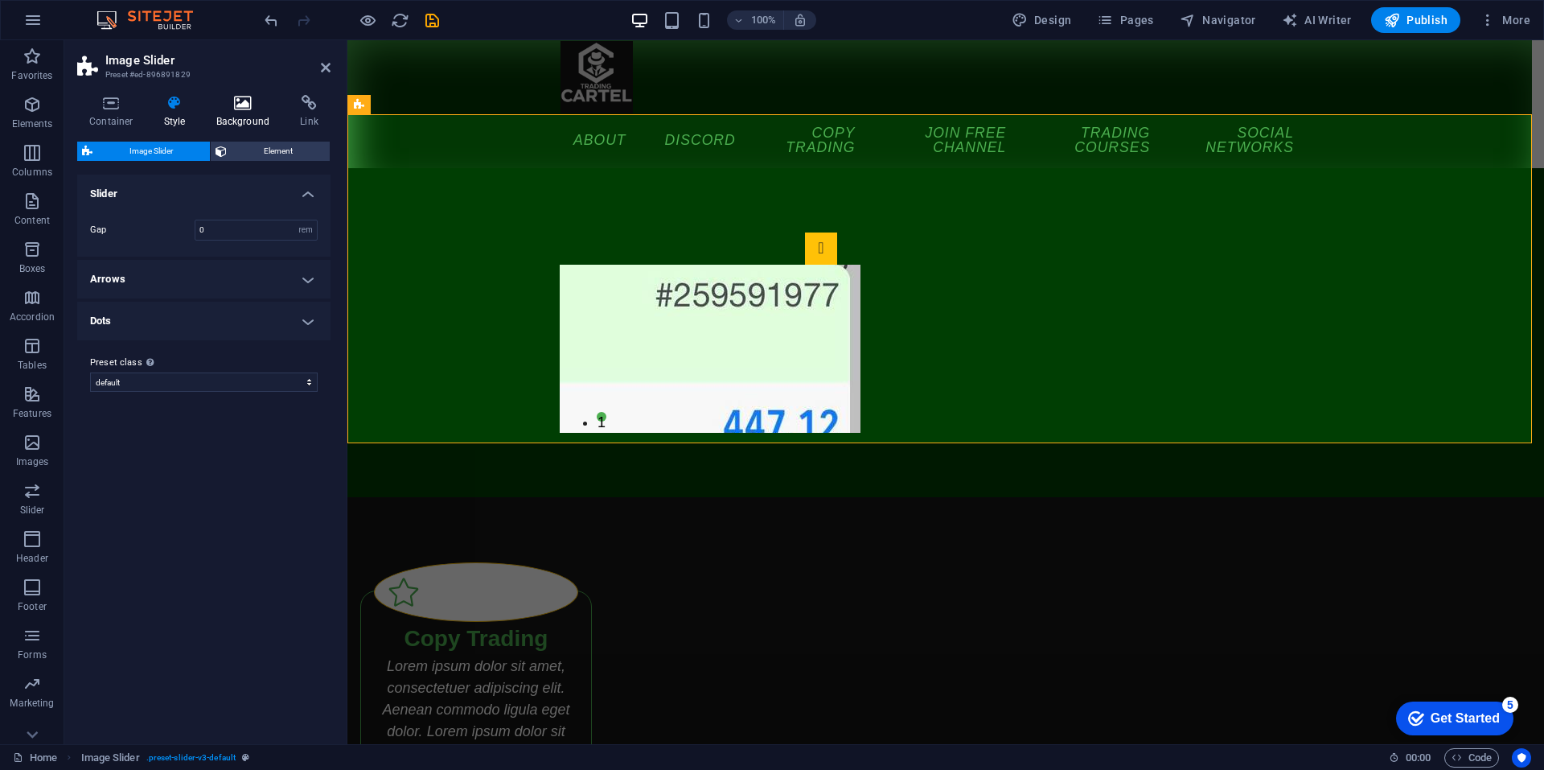
click at [229, 105] on icon at bounding box center [243, 103] width 78 height 16
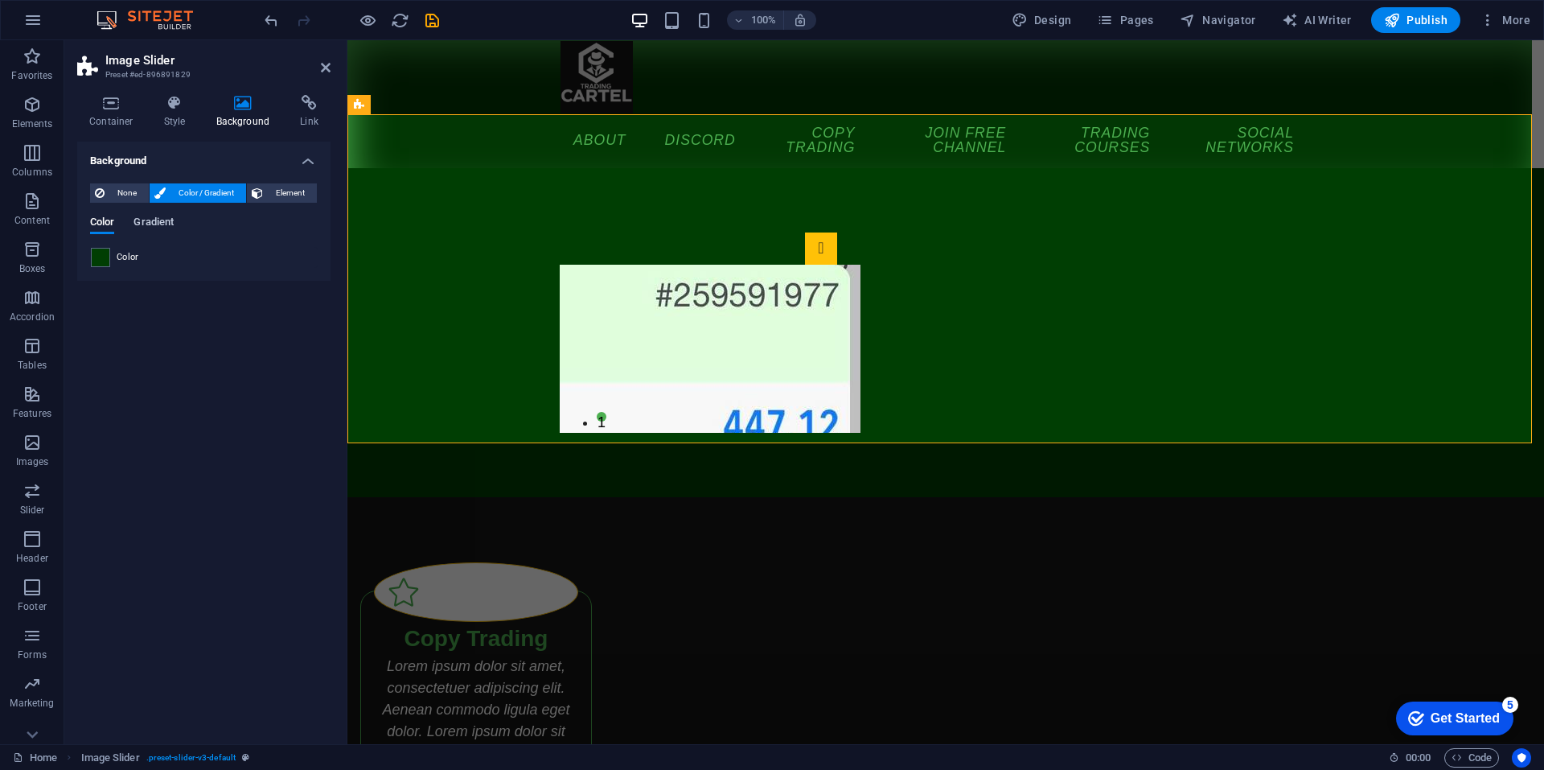
click at [152, 226] on span "Gradient" at bounding box center [154, 223] width 40 height 23
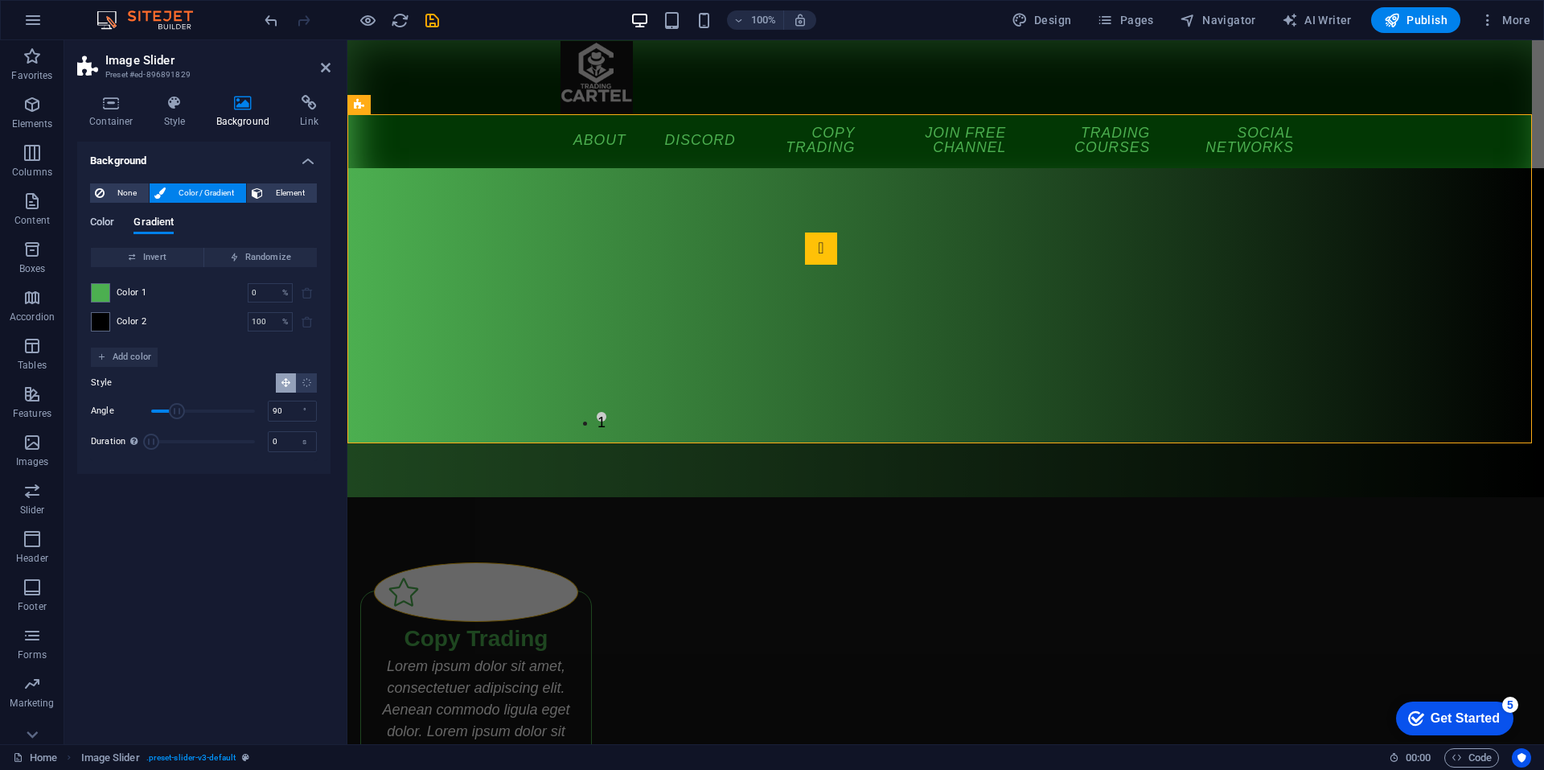
click at [99, 227] on span "Color" at bounding box center [102, 223] width 24 height 23
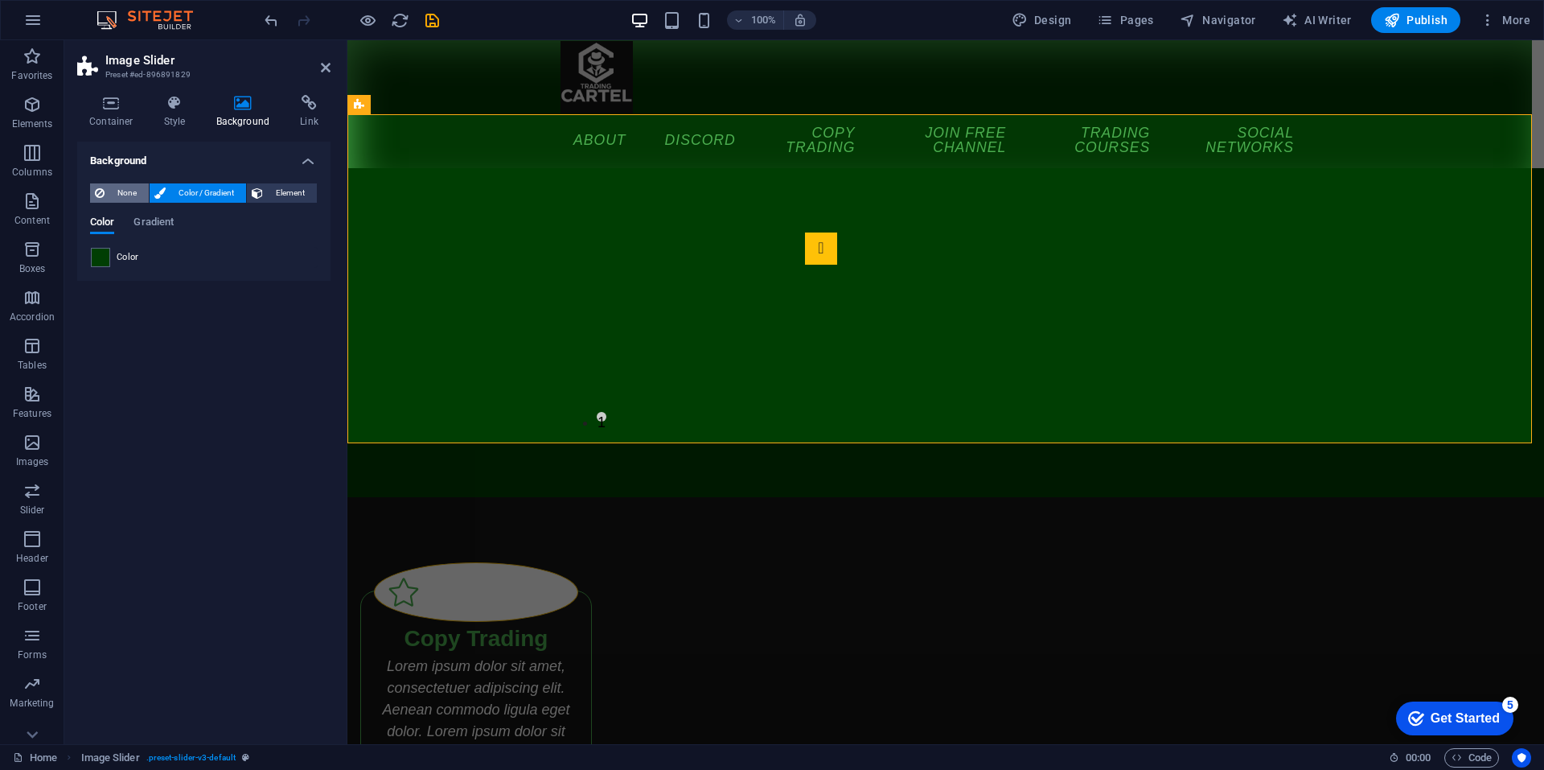
click at [105, 200] on button "None" at bounding box center [119, 192] width 59 height 19
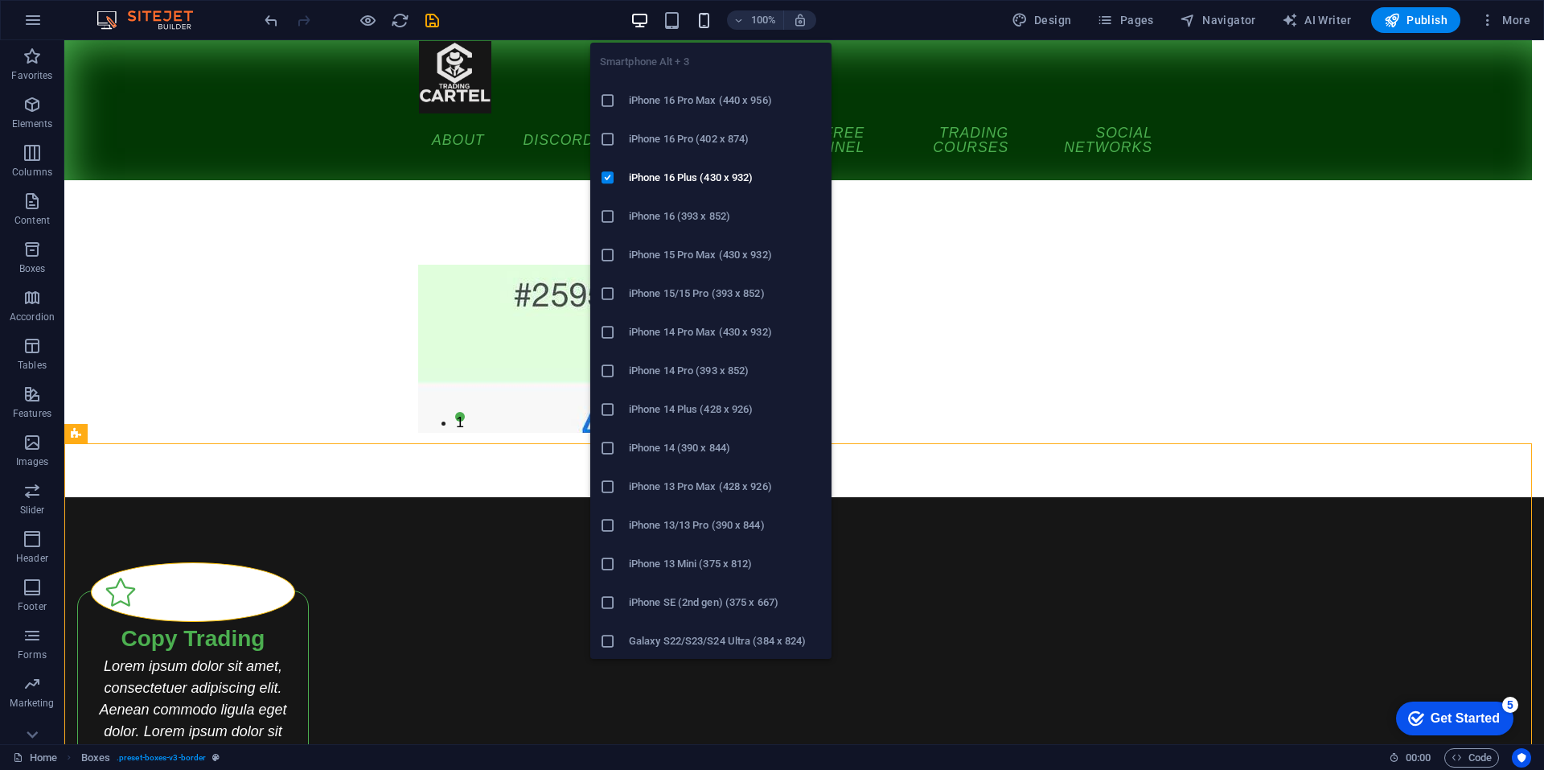
click at [697, 19] on span "button" at bounding box center [704, 20] width 19 height 19
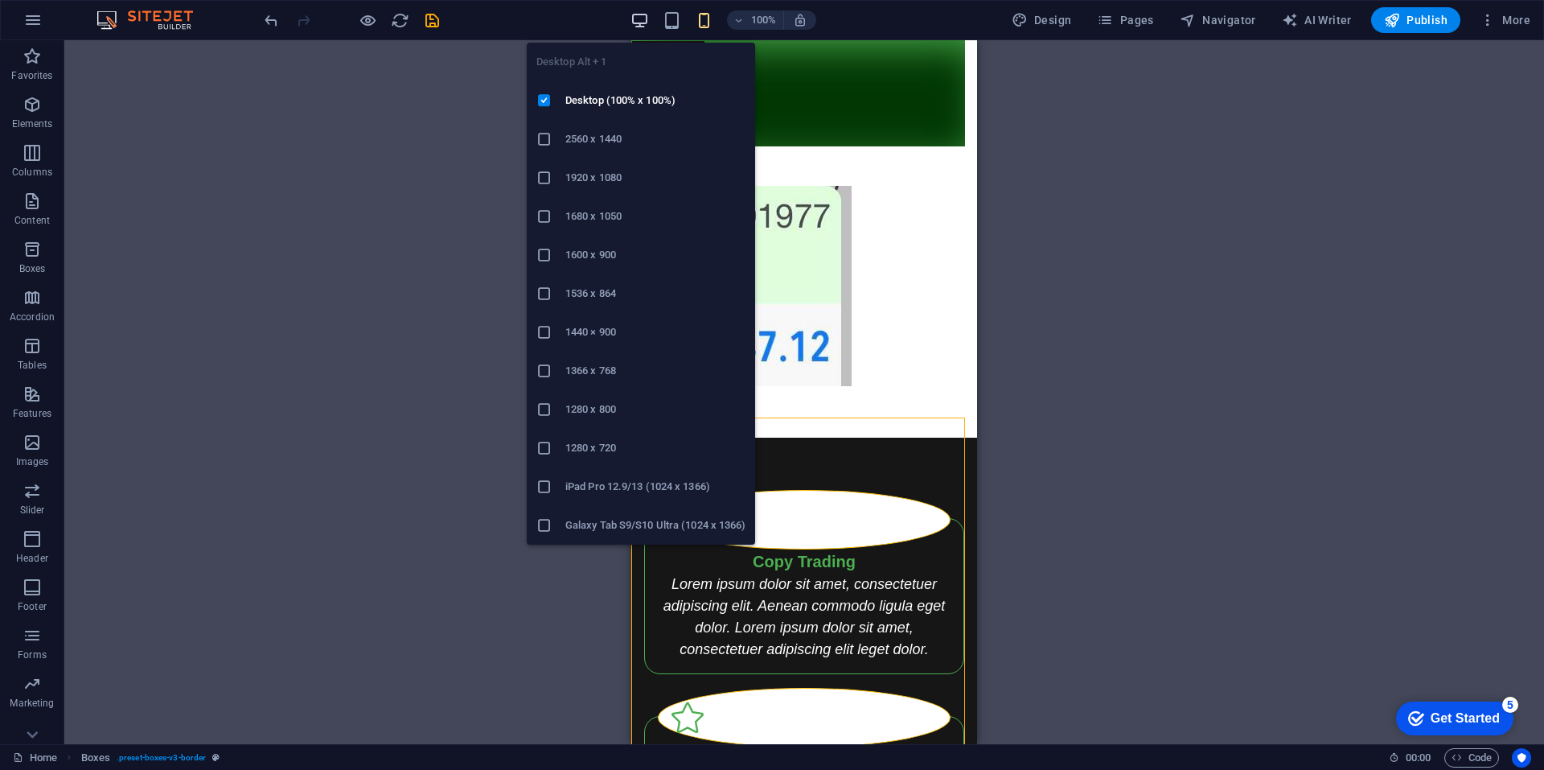
click at [646, 22] on icon "button" at bounding box center [640, 20] width 19 height 19
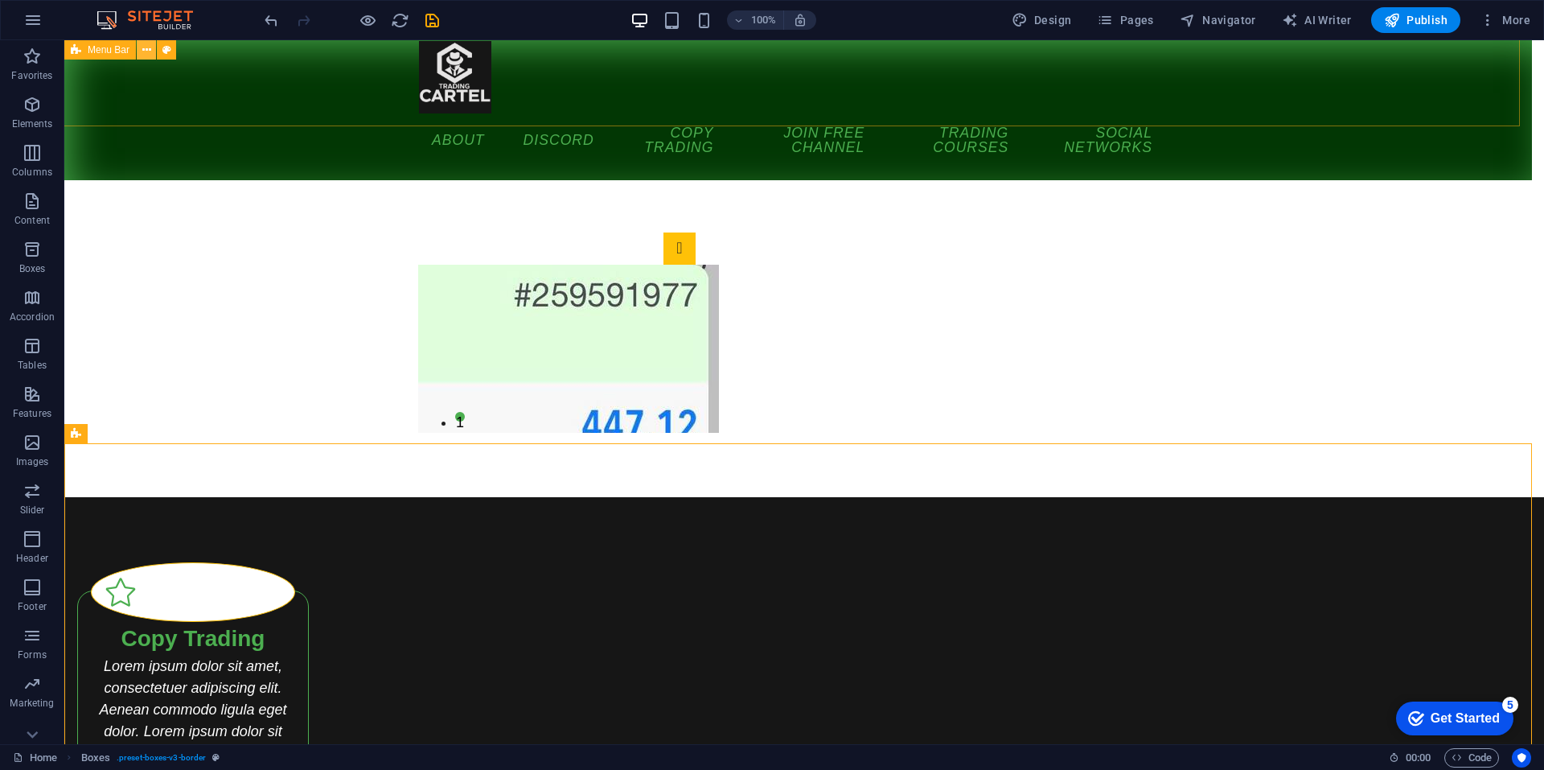
click at [144, 48] on icon at bounding box center [146, 50] width 9 height 17
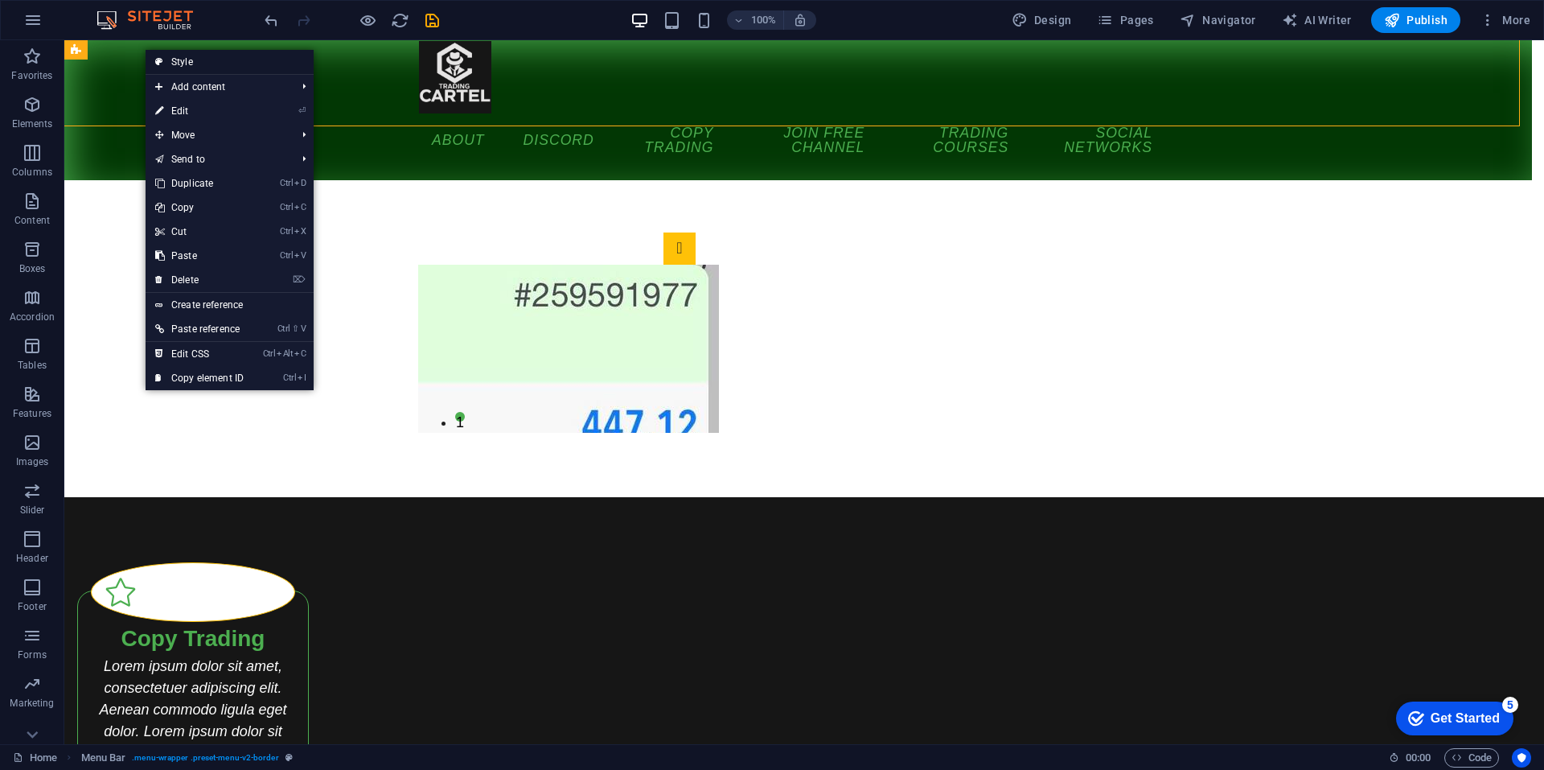
click at [194, 69] on link "Style" at bounding box center [230, 62] width 168 height 24
select select "rem"
select select "sticky_reverse"
select select "px"
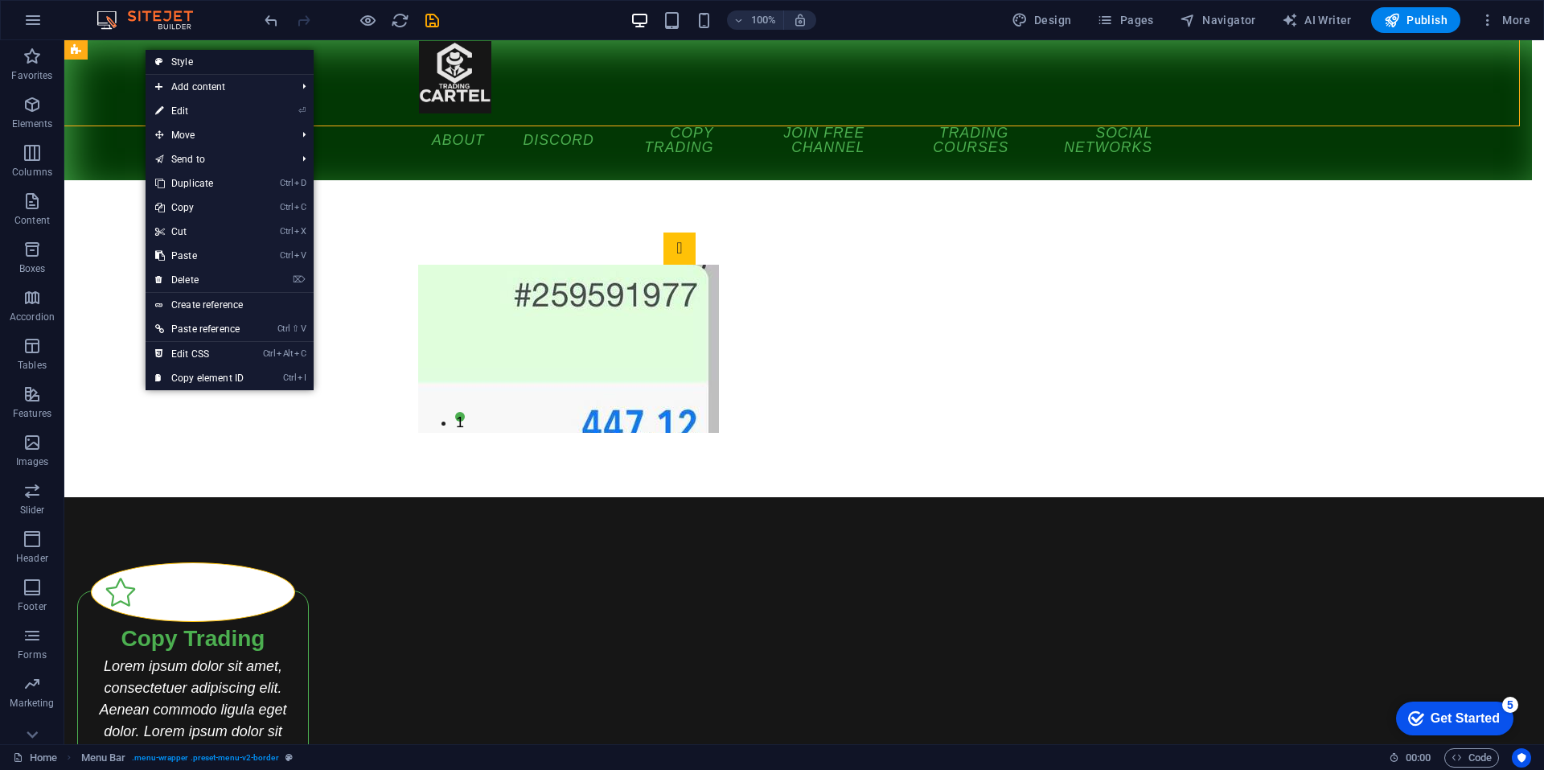
select select "px"
select select "hover_border_bottom"
select select "px"
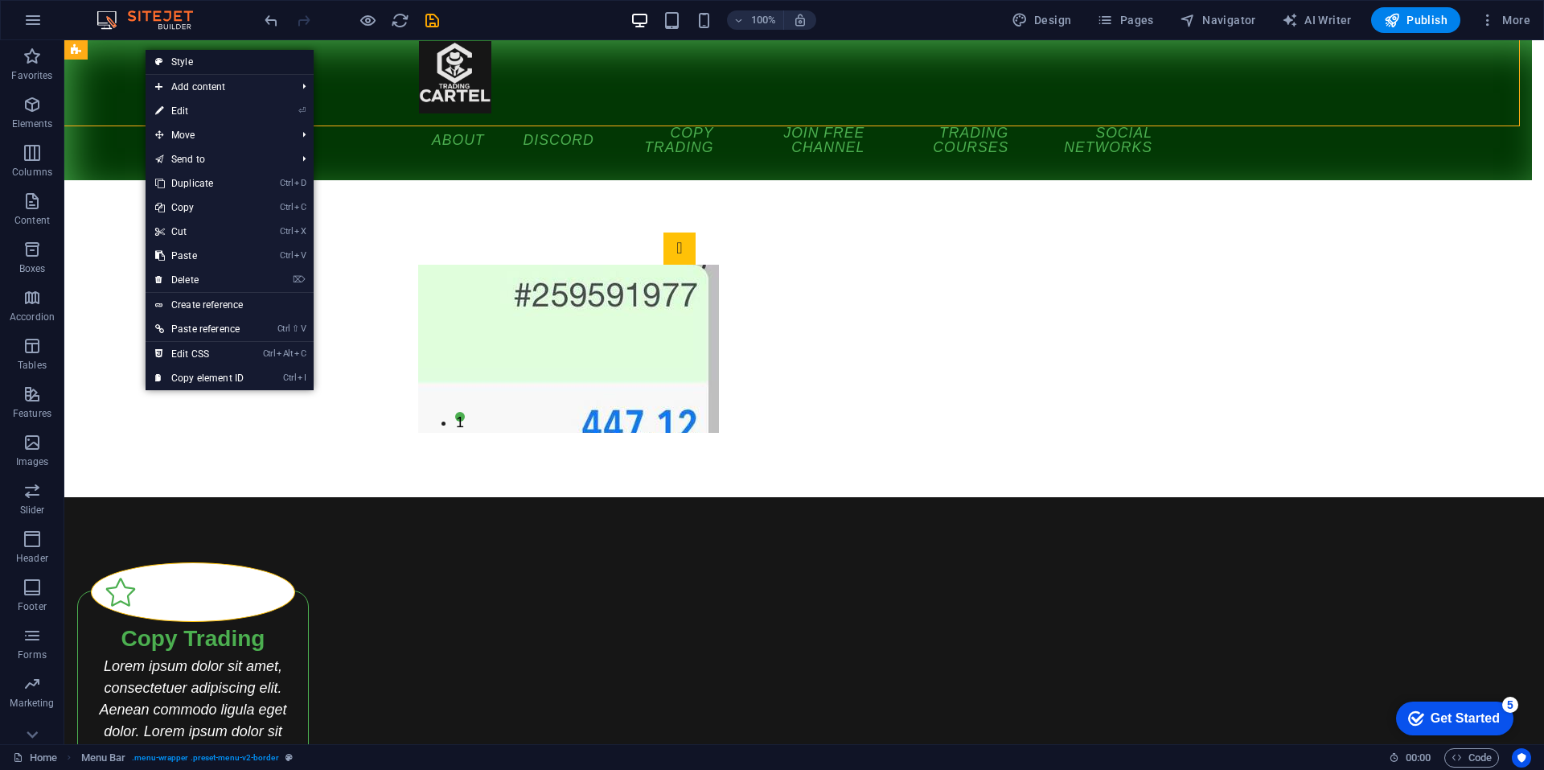
select select "rem"
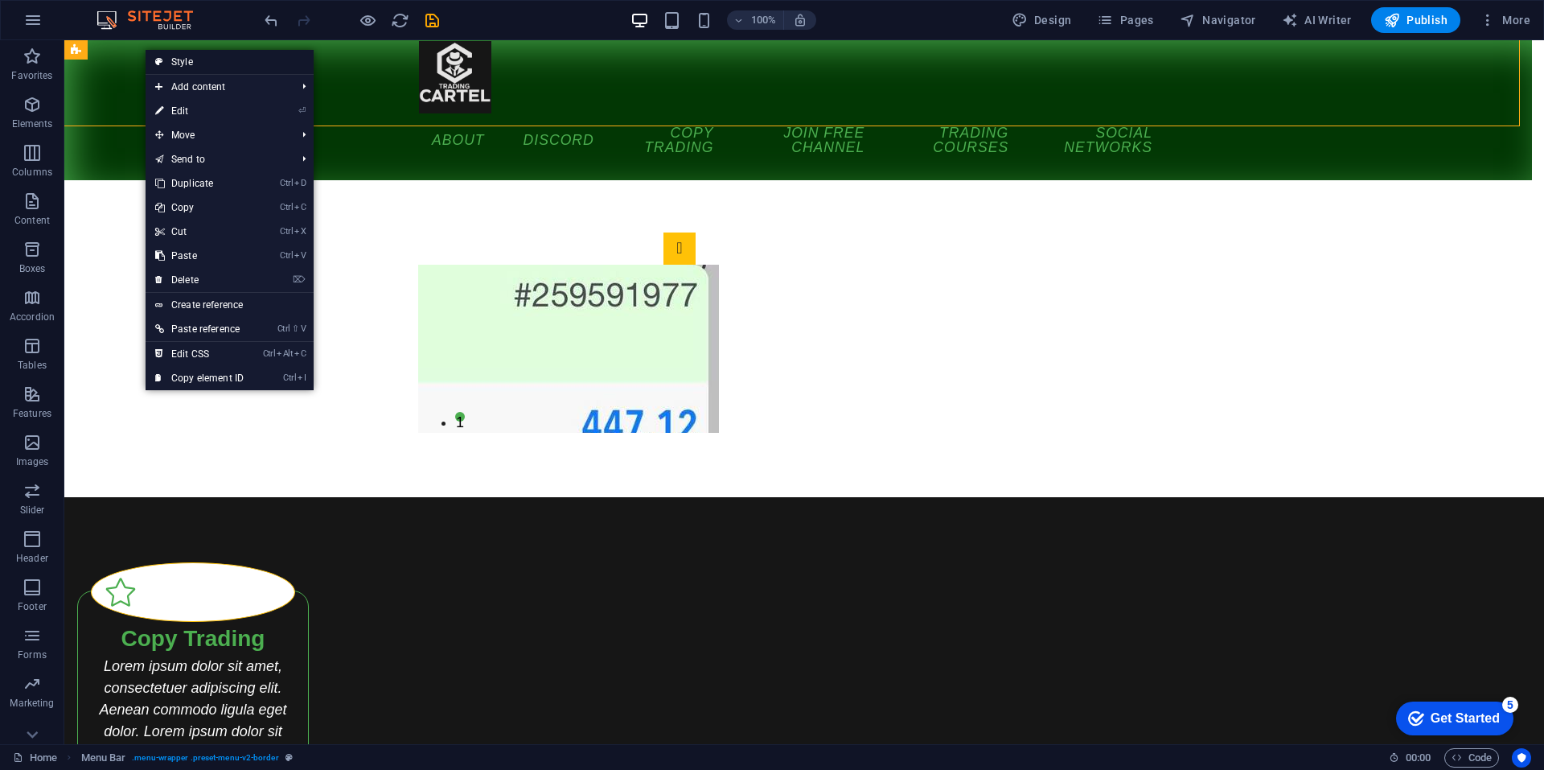
select select "rem"
select select "link-special-font"
select select "rem"
select select "400"
select select "px"
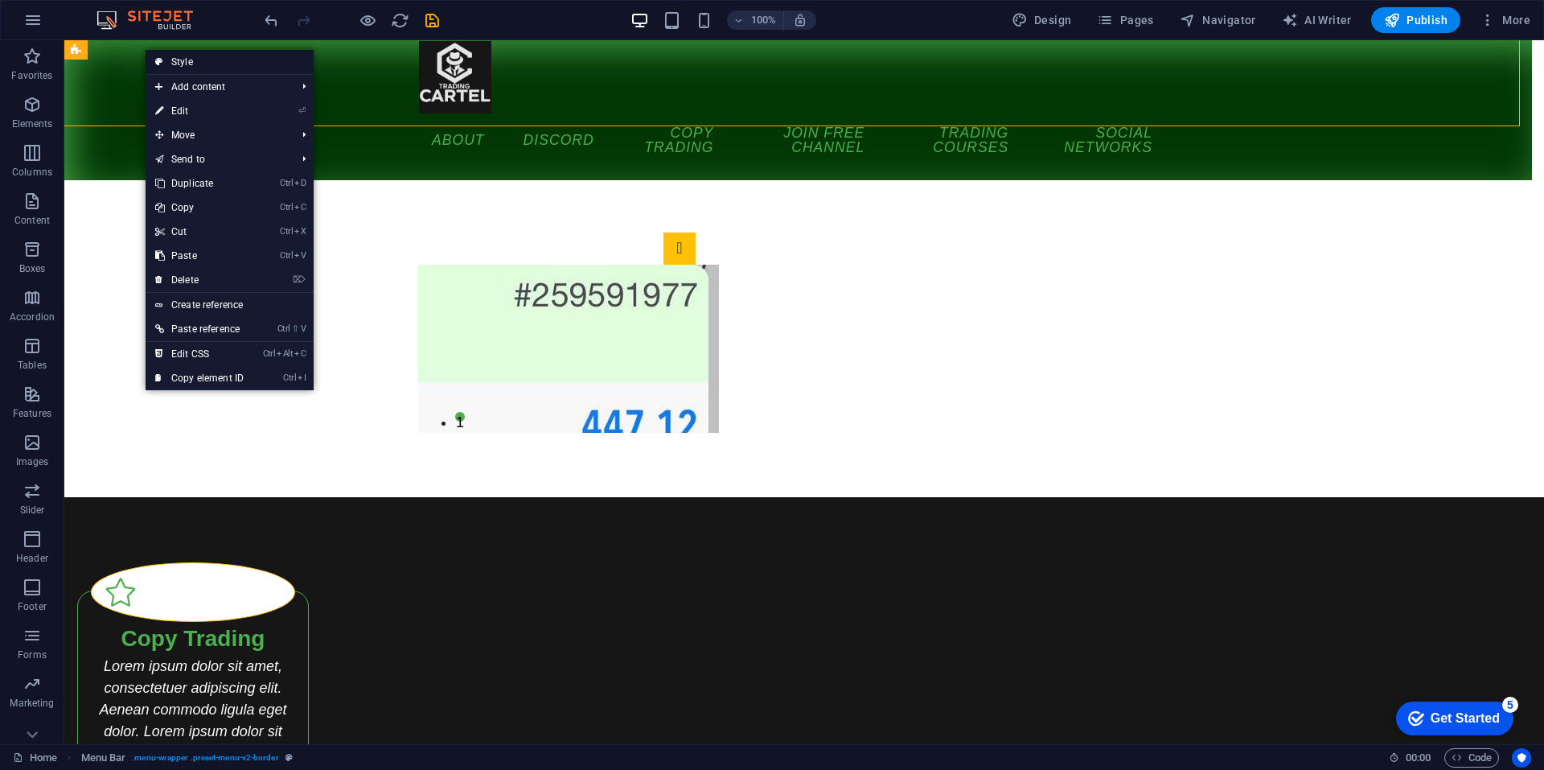
select select "rem"
select select "px"
select select "preset-menu-v2-border"
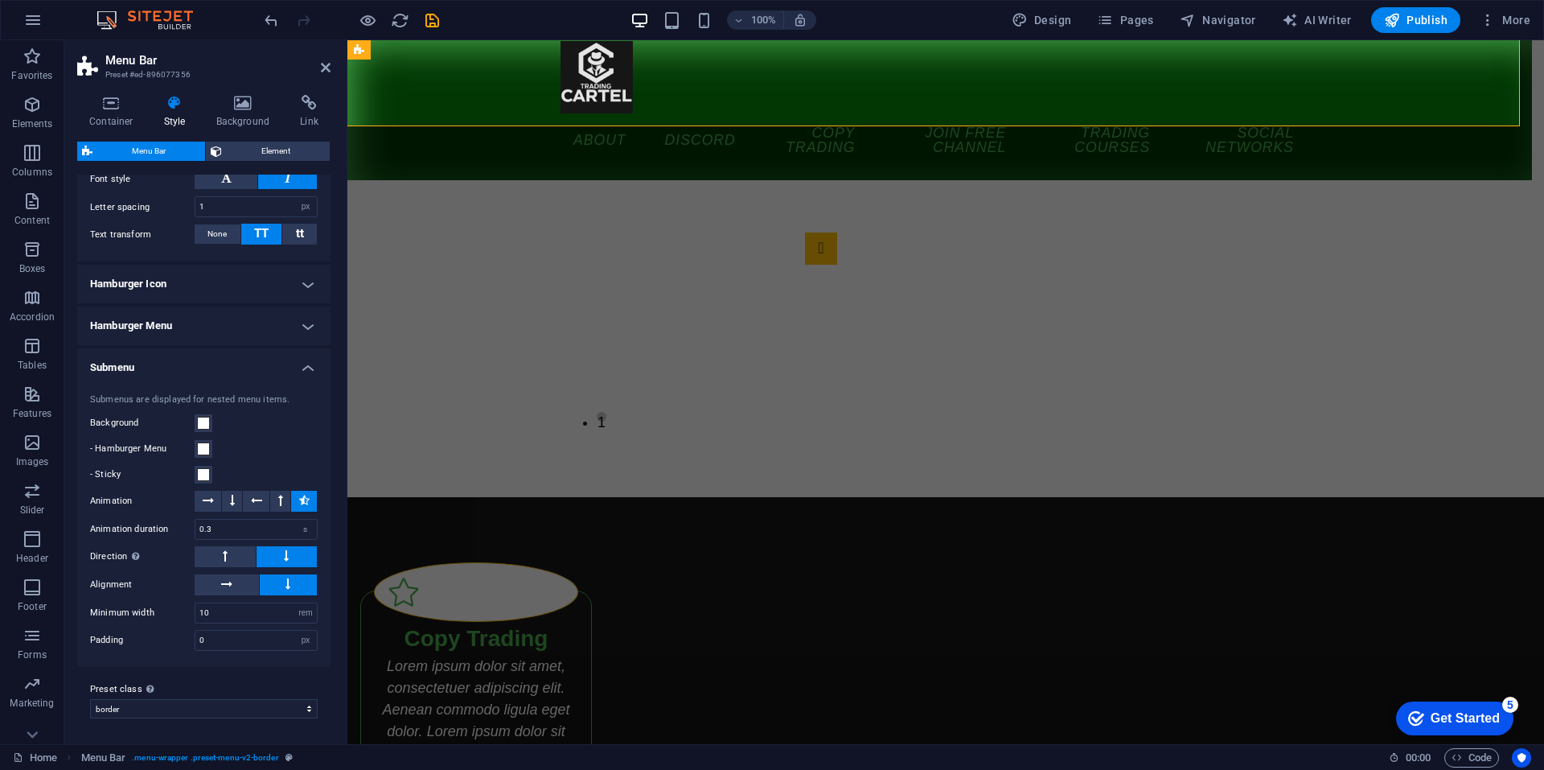
scroll to position [1185, 0]
click at [247, 116] on h4 "Background" at bounding box center [246, 112] width 84 height 34
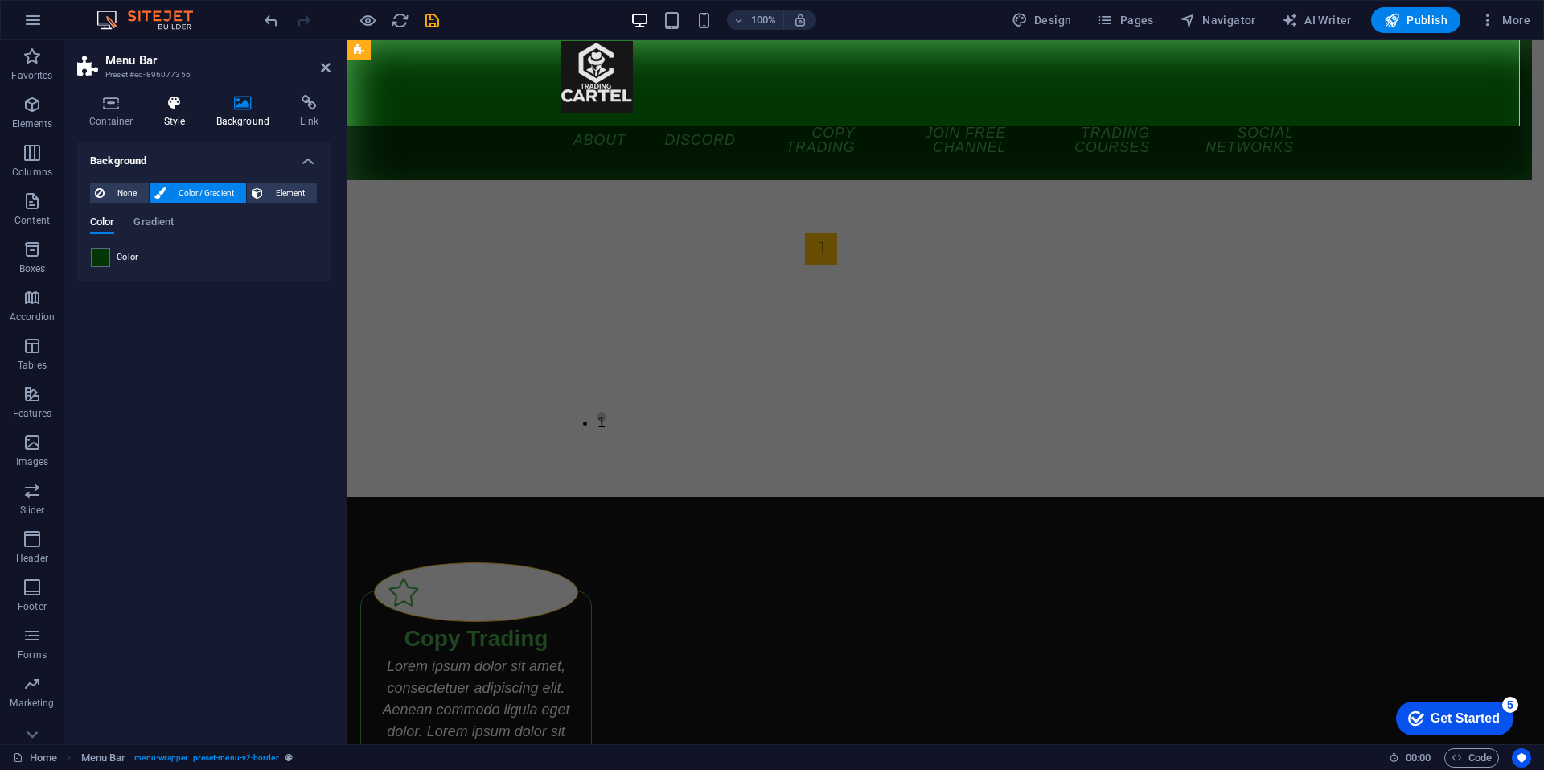
click at [183, 100] on icon at bounding box center [175, 103] width 46 height 16
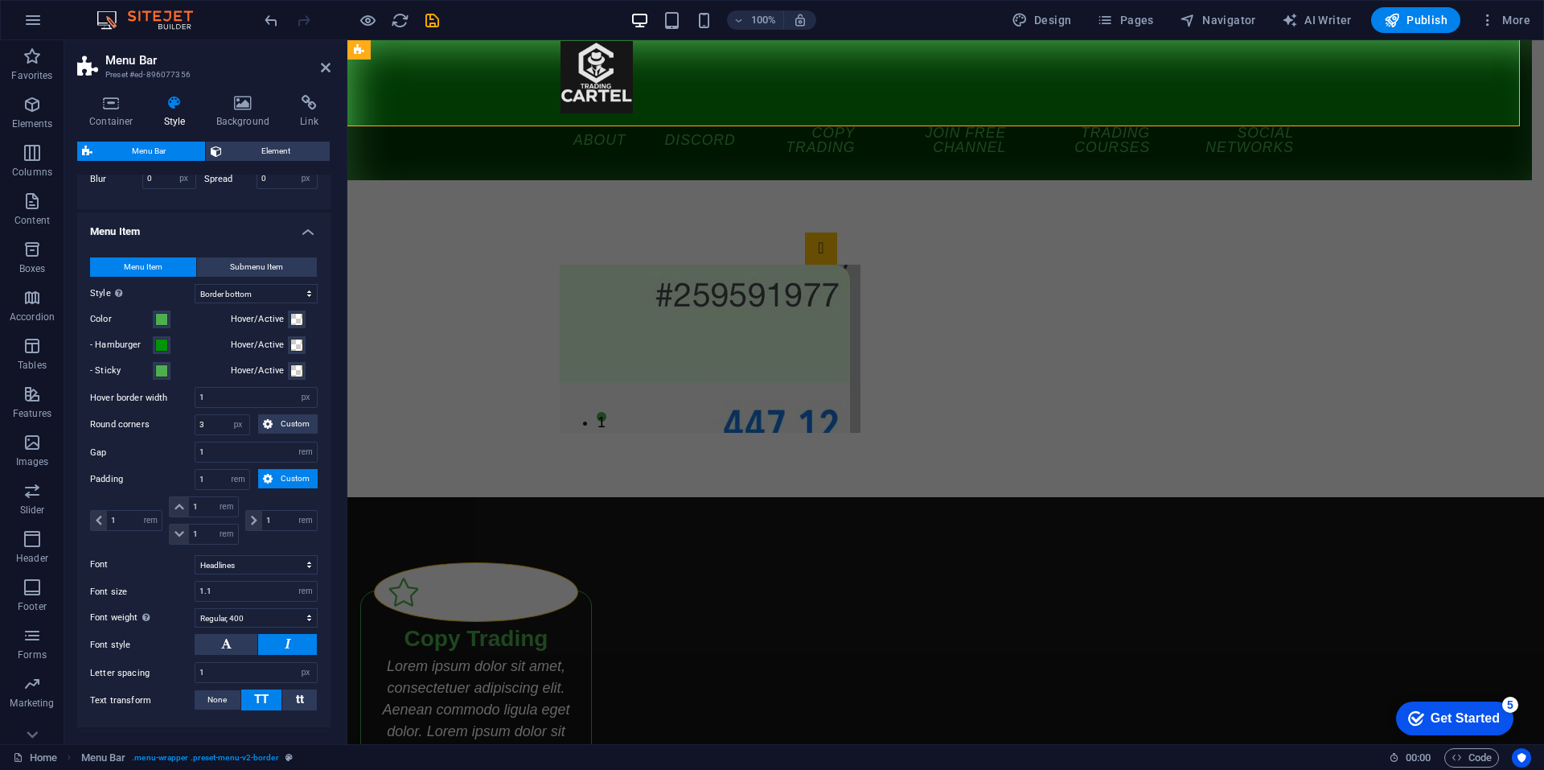
scroll to position [917, 0]
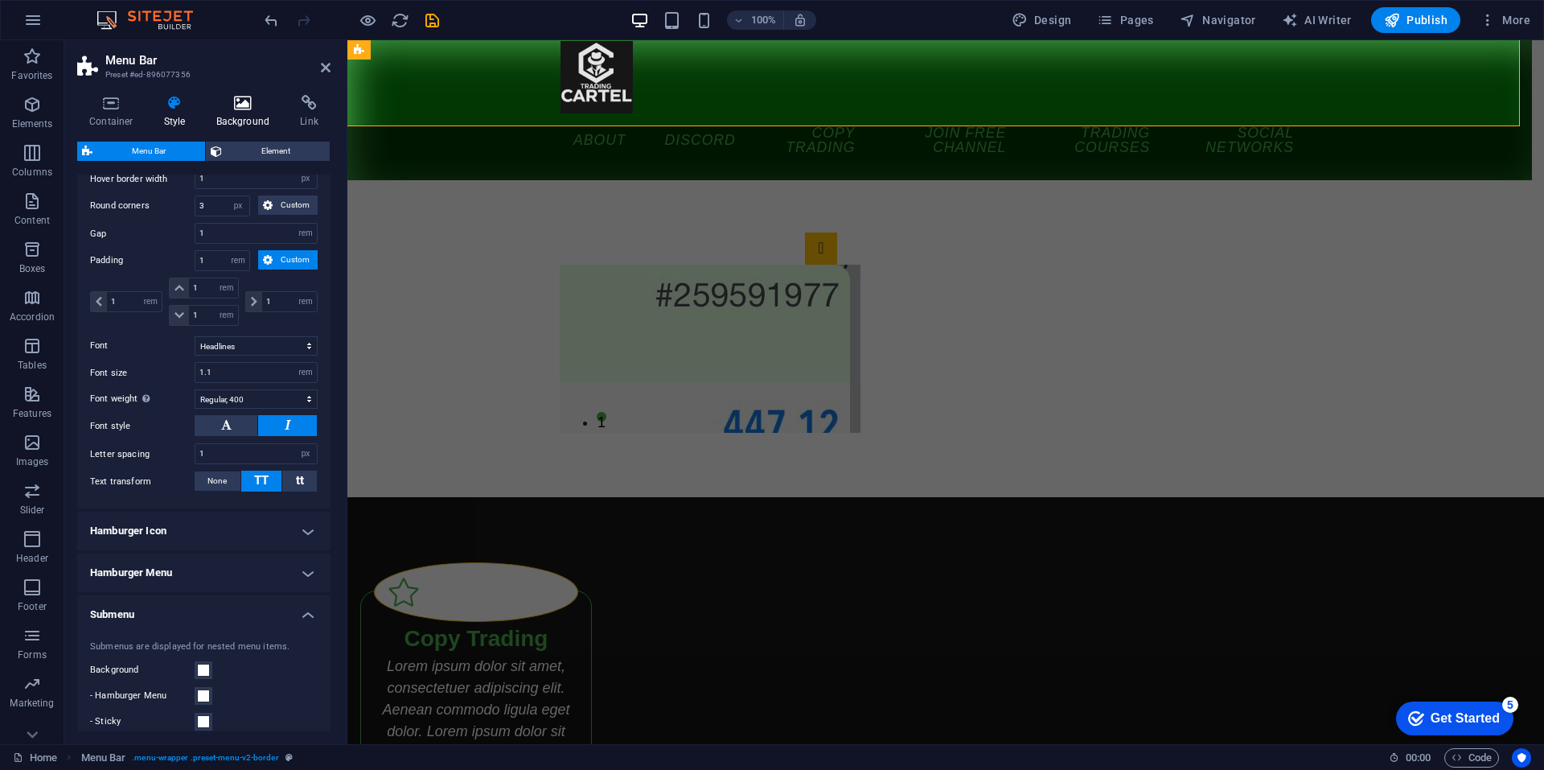
click at [242, 115] on h4 "Background" at bounding box center [246, 112] width 84 height 34
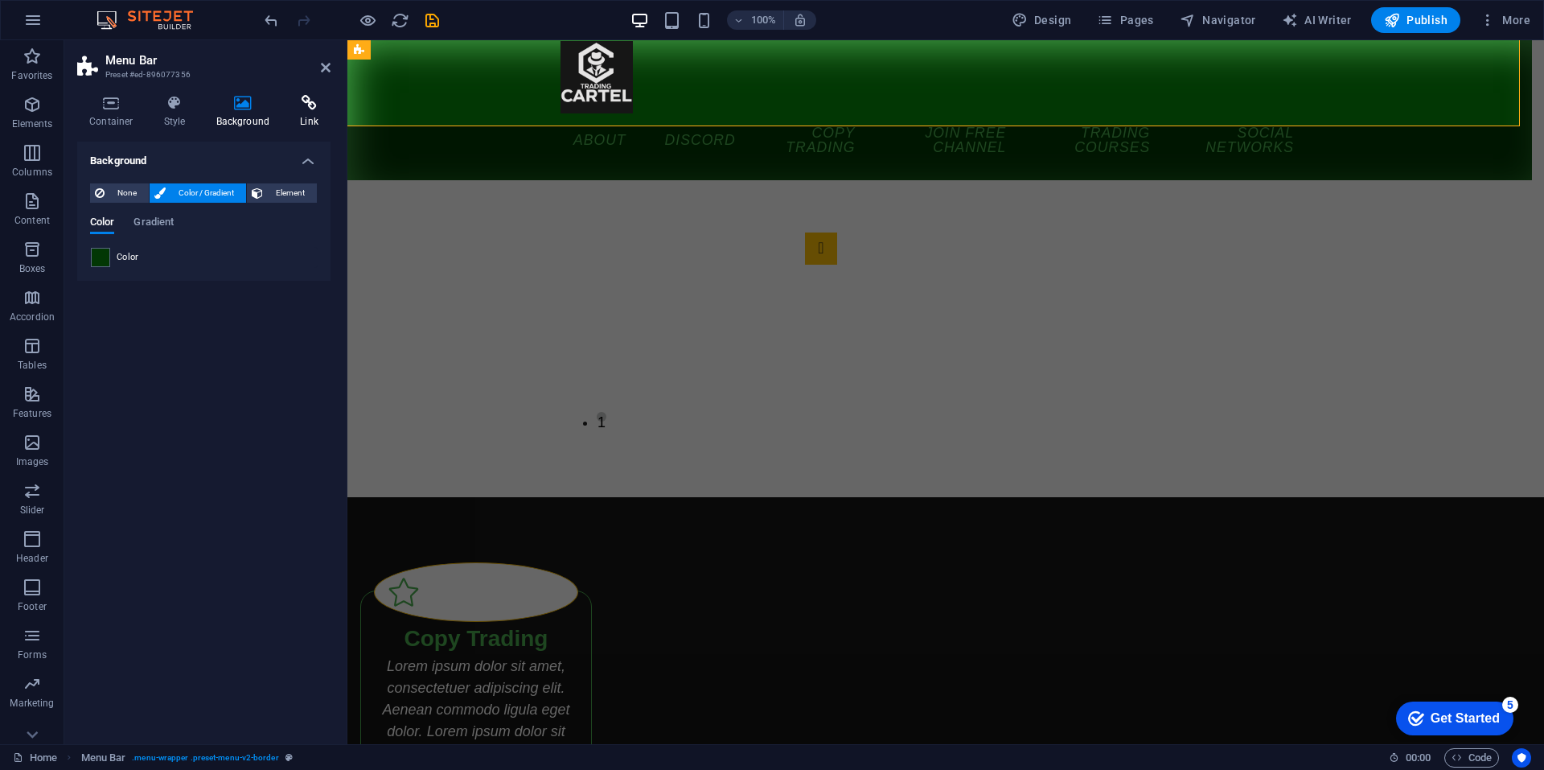
click at [290, 112] on h4 "Link" at bounding box center [309, 112] width 43 height 34
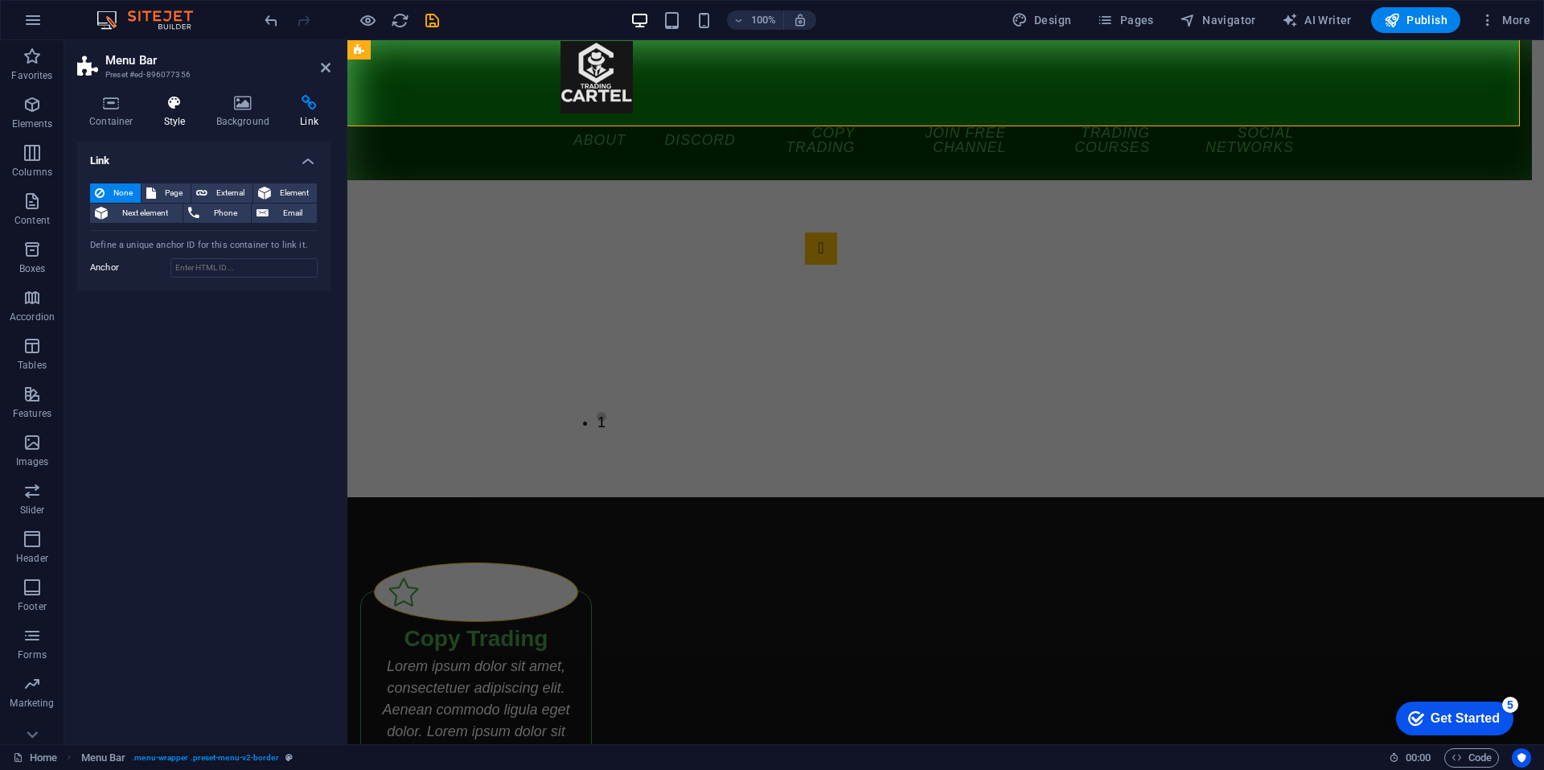
click at [189, 113] on h4 "Style" at bounding box center [178, 112] width 52 height 34
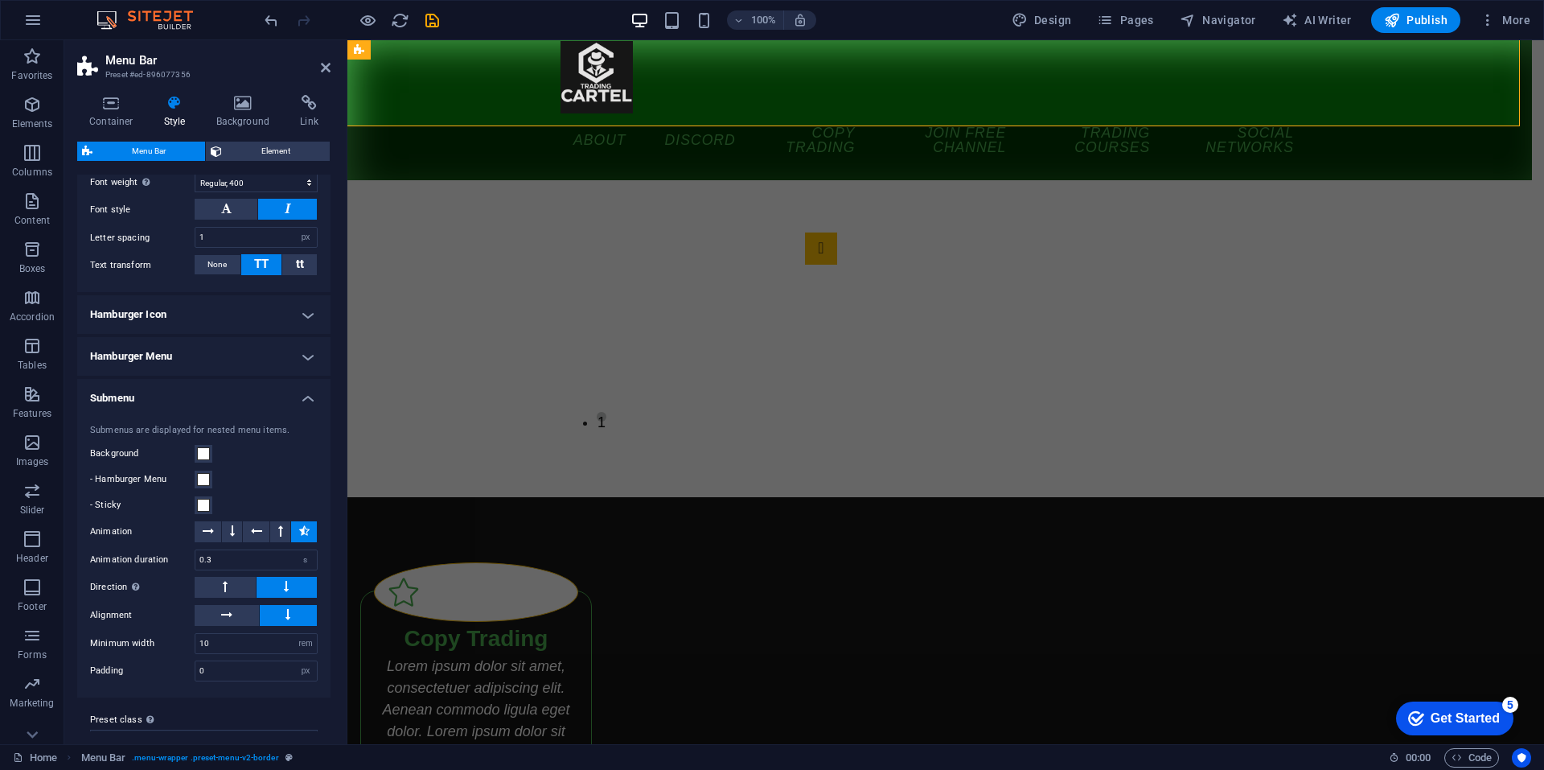
scroll to position [1185, 0]
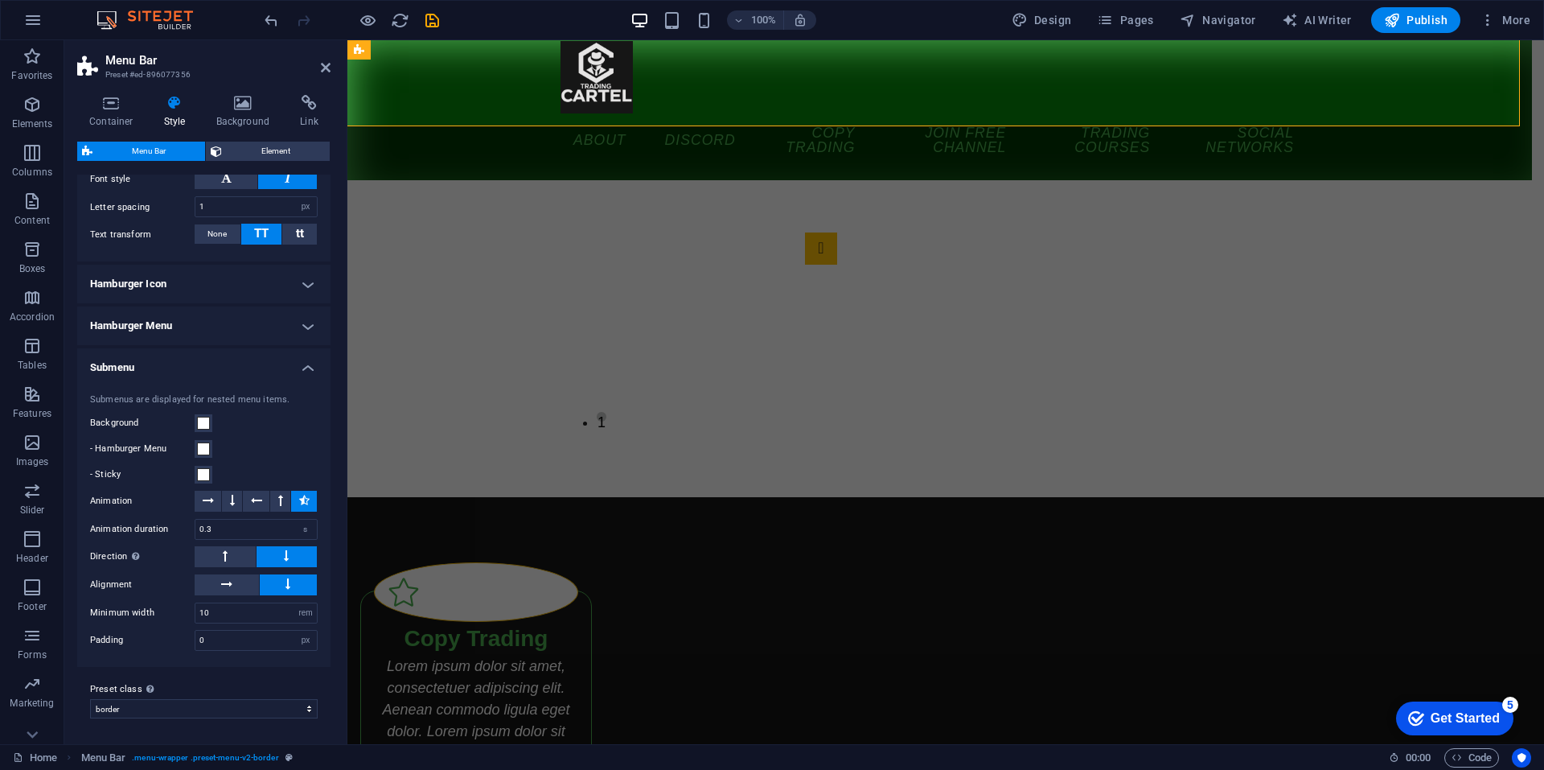
click at [204, 294] on h4 "Hamburger Icon" at bounding box center [203, 284] width 253 height 39
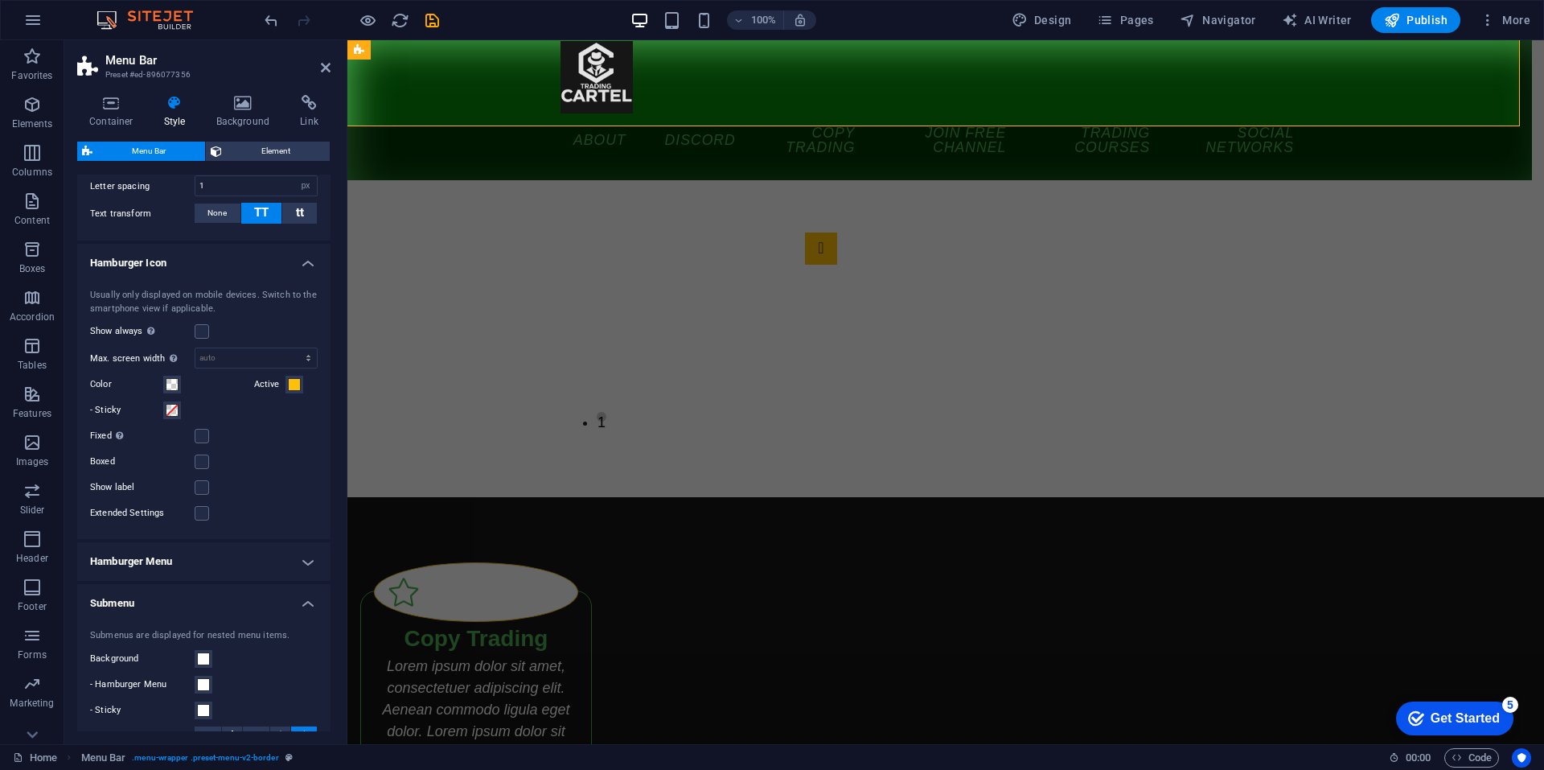
scroll to position [1319, 0]
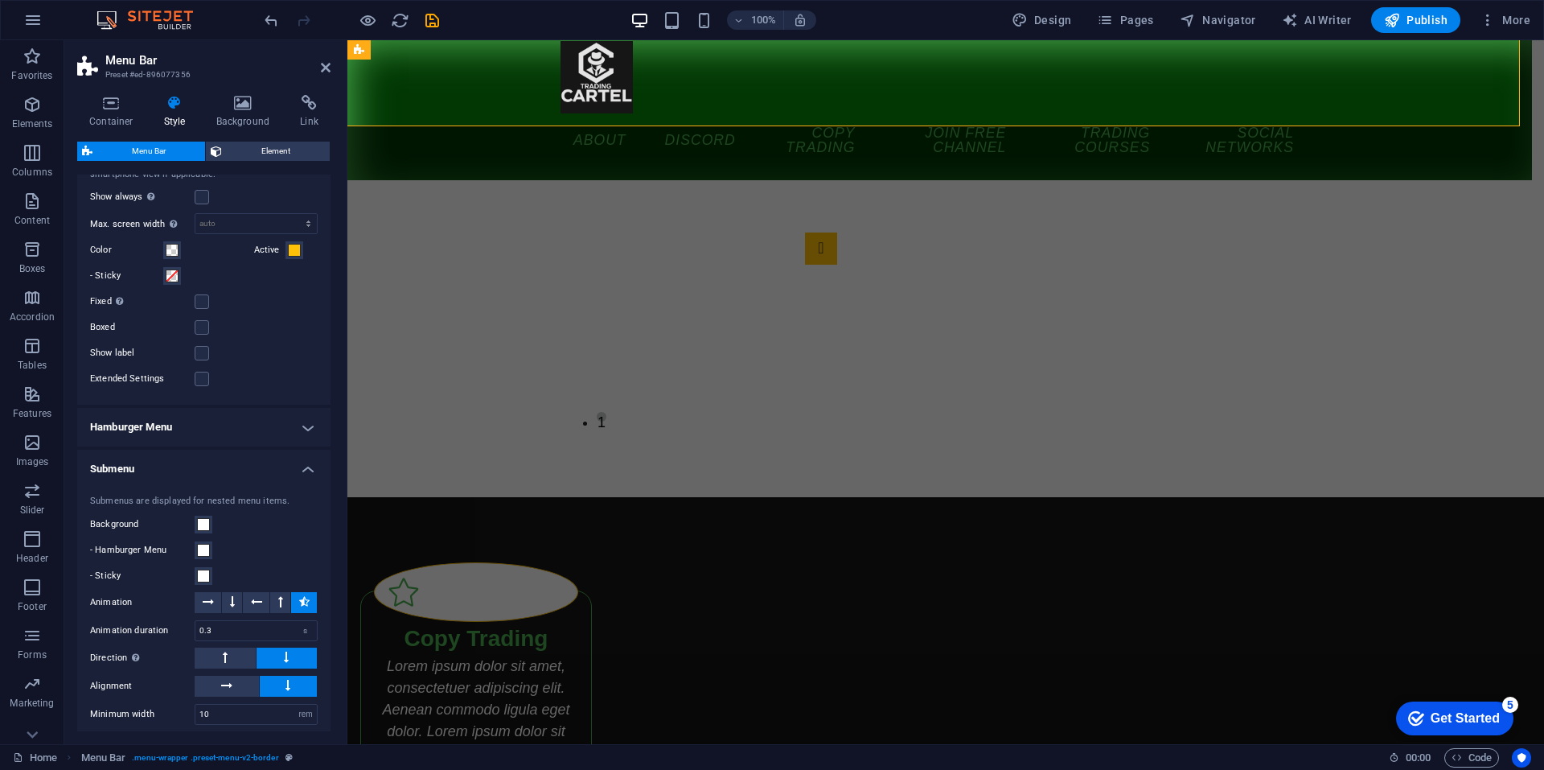
click at [209, 446] on h4 "Hamburger Menu" at bounding box center [203, 427] width 253 height 39
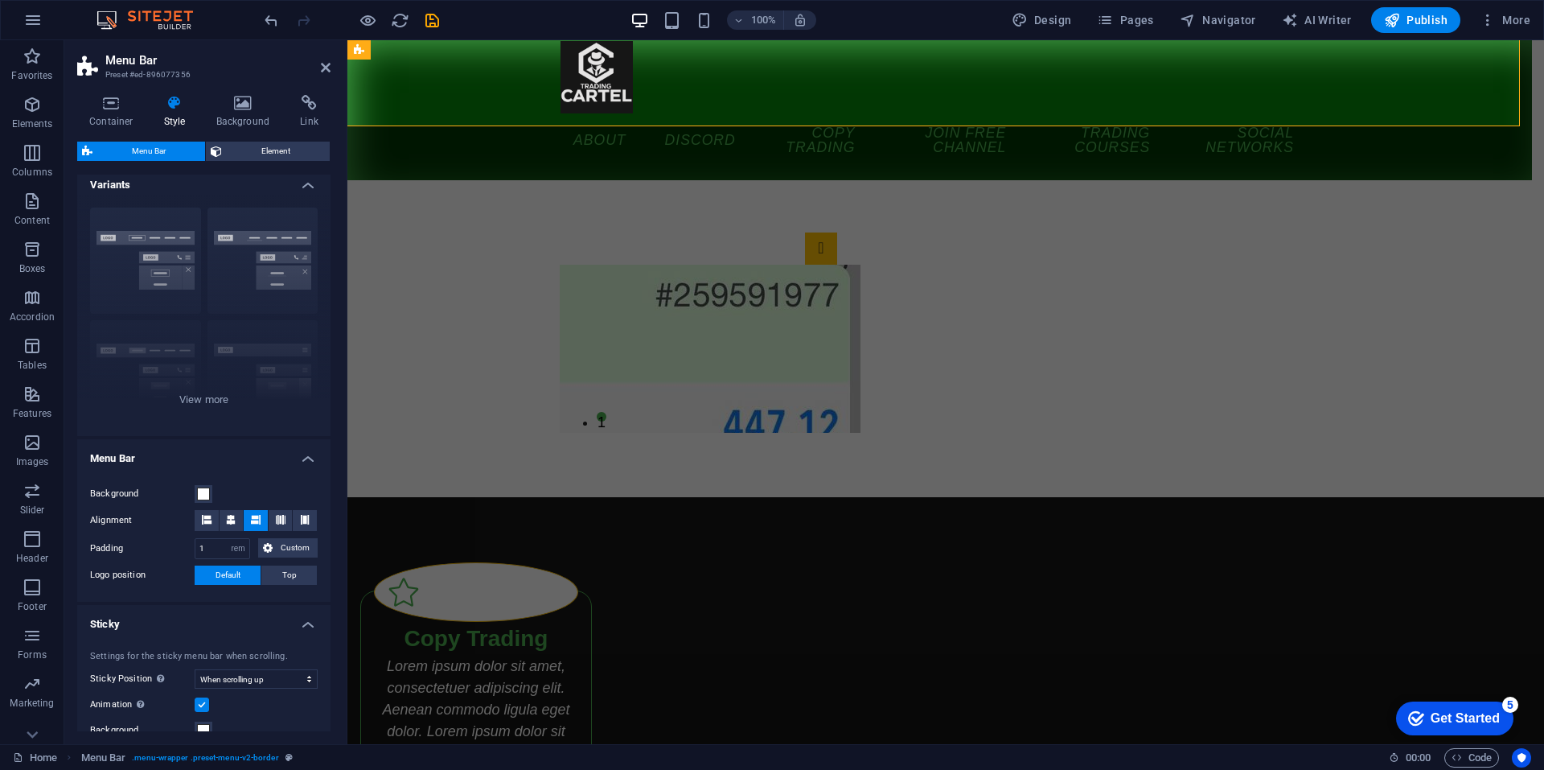
scroll to position [0, 0]
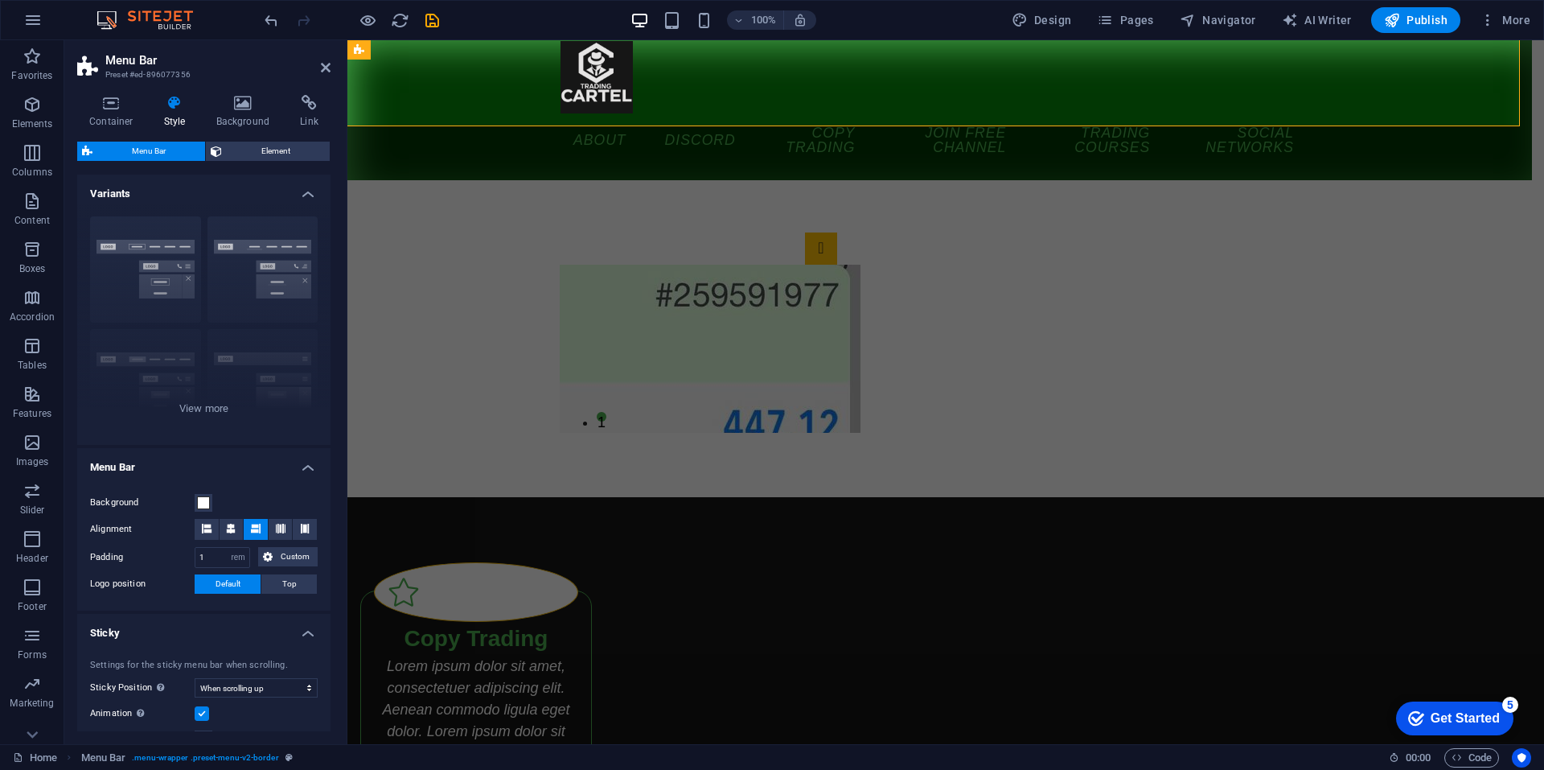
click at [122, 94] on div "Container Style Background Link Size Height Default px rem % vh vw Min. height …" at bounding box center [203, 413] width 279 height 662
click at [119, 100] on icon at bounding box center [111, 103] width 68 height 16
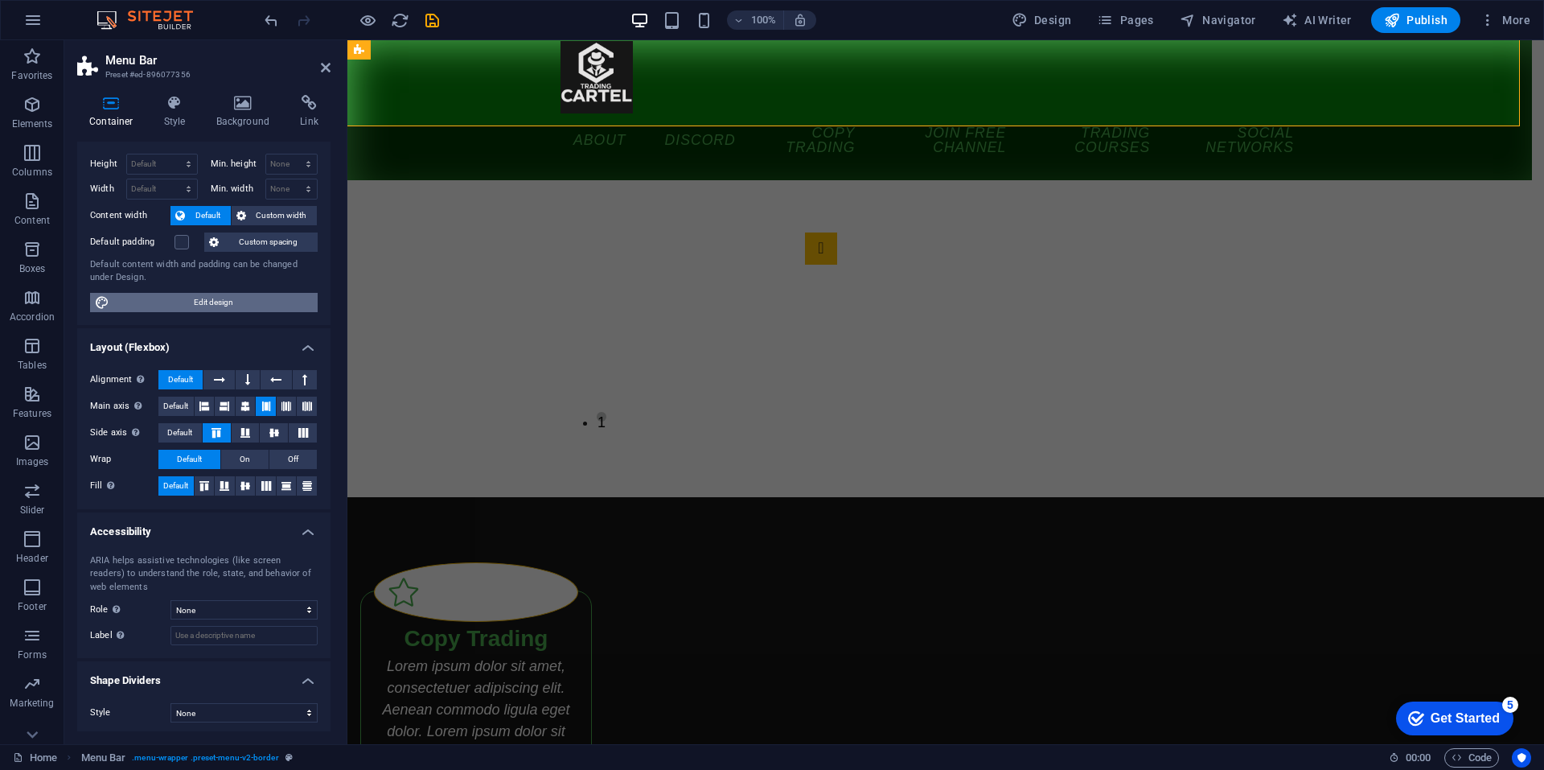
scroll to position [34, 0]
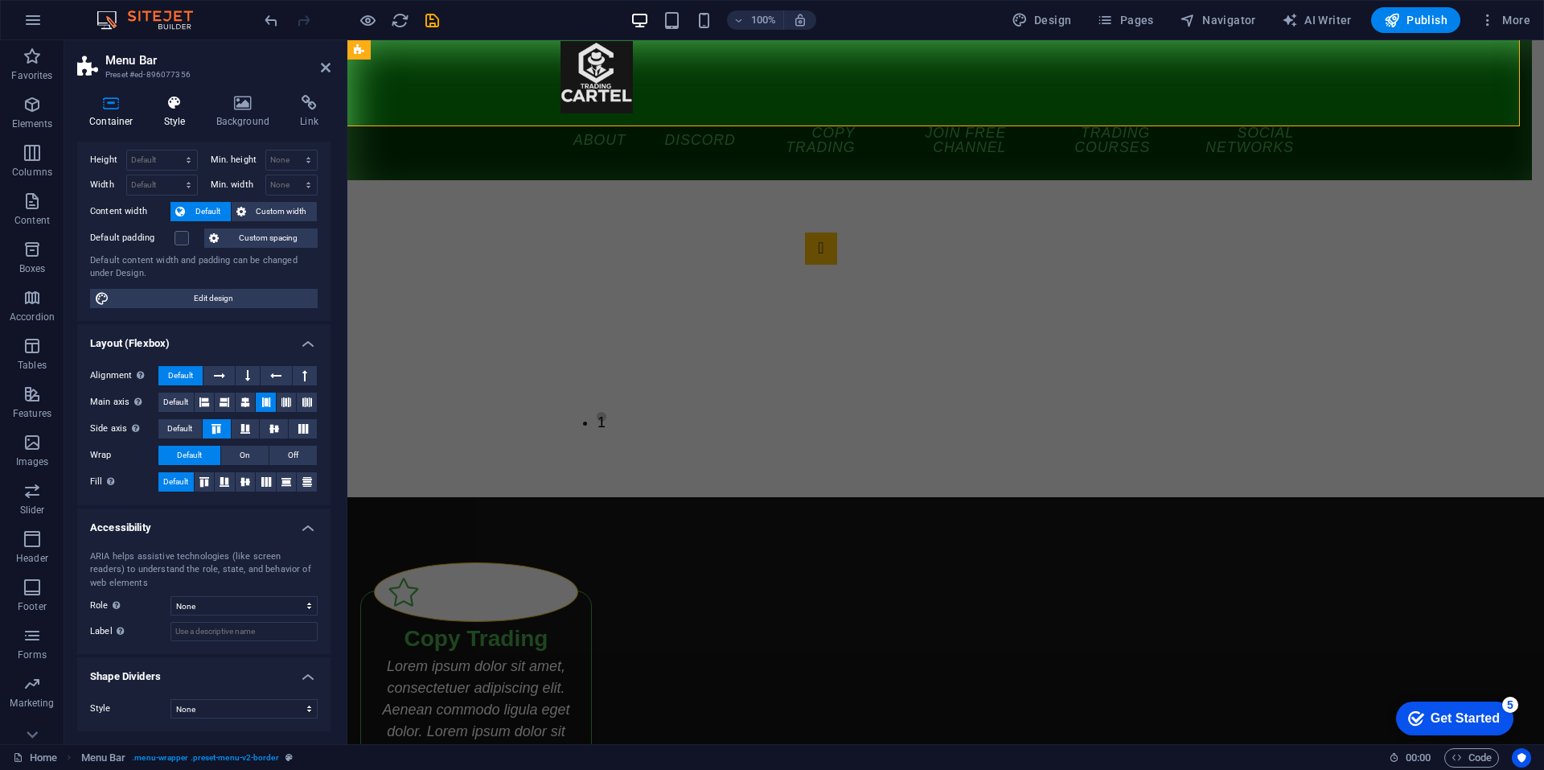
click at [169, 108] on icon at bounding box center [175, 103] width 46 height 16
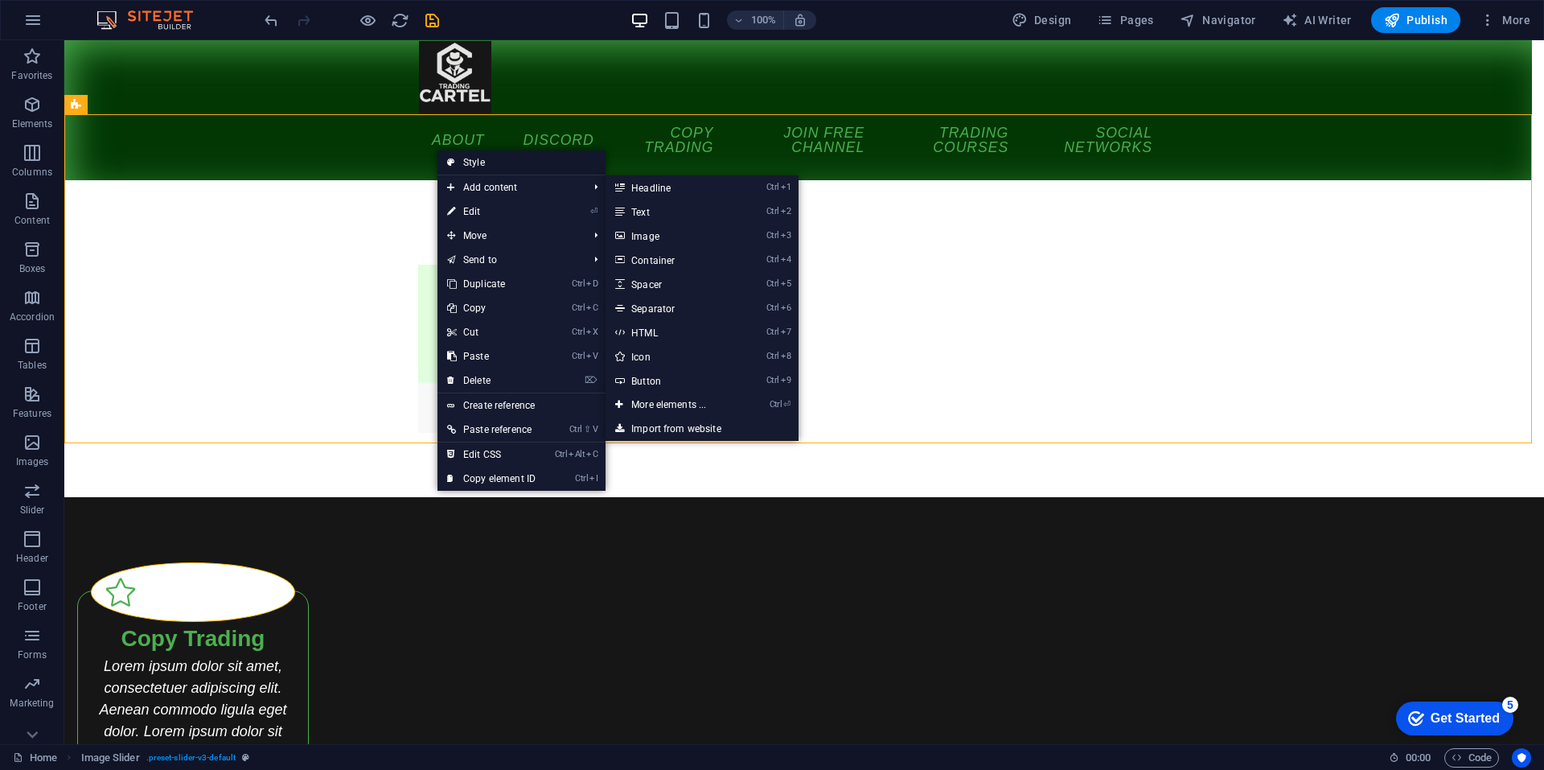
drag, startPoint x: 477, startPoint y: 164, endPoint x: 130, endPoint y: 122, distance: 350.0
click at [477, 164] on link "Style" at bounding box center [522, 162] width 168 height 24
select select "rem"
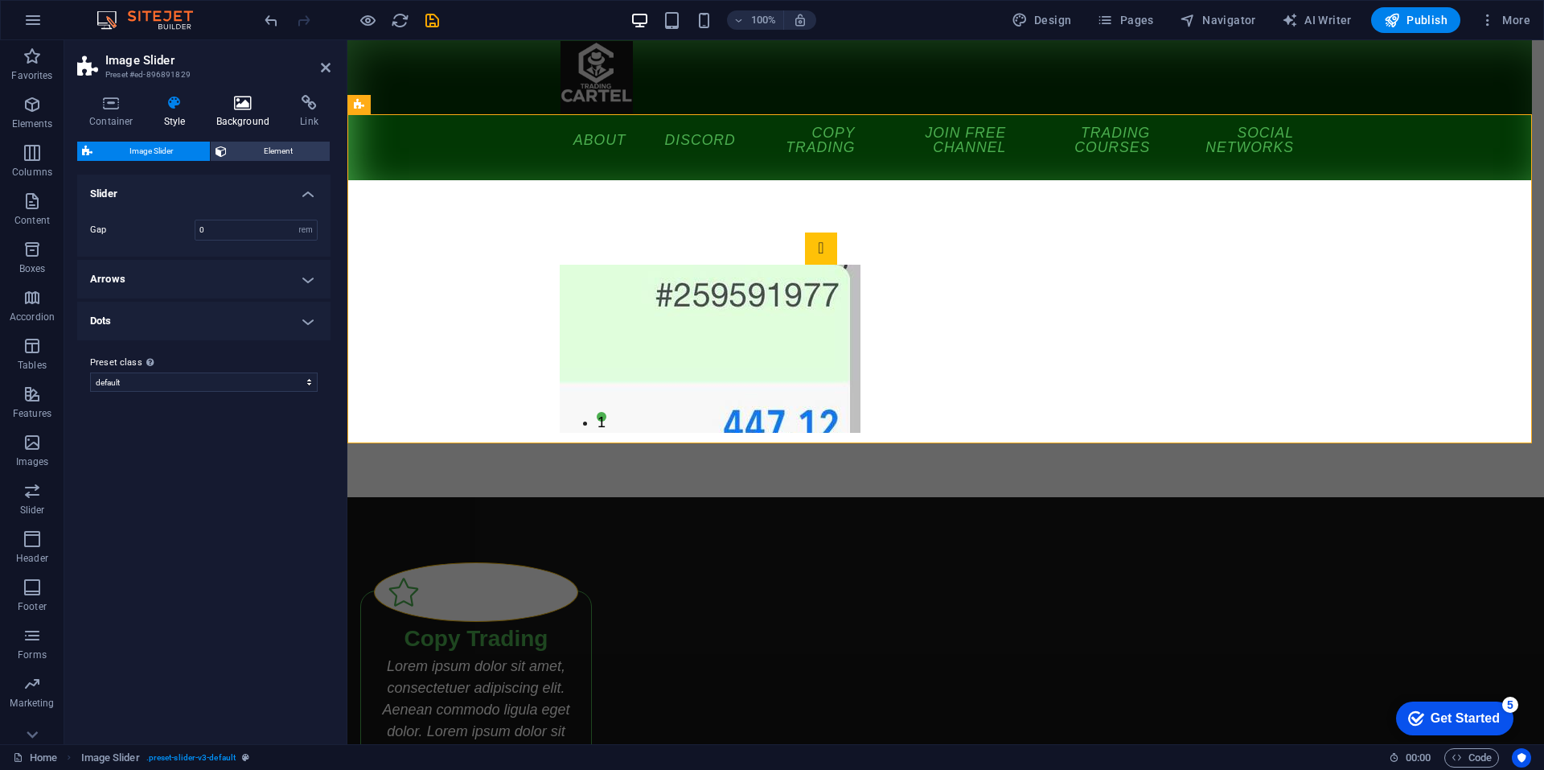
click at [265, 112] on h4 "Background" at bounding box center [246, 112] width 84 height 34
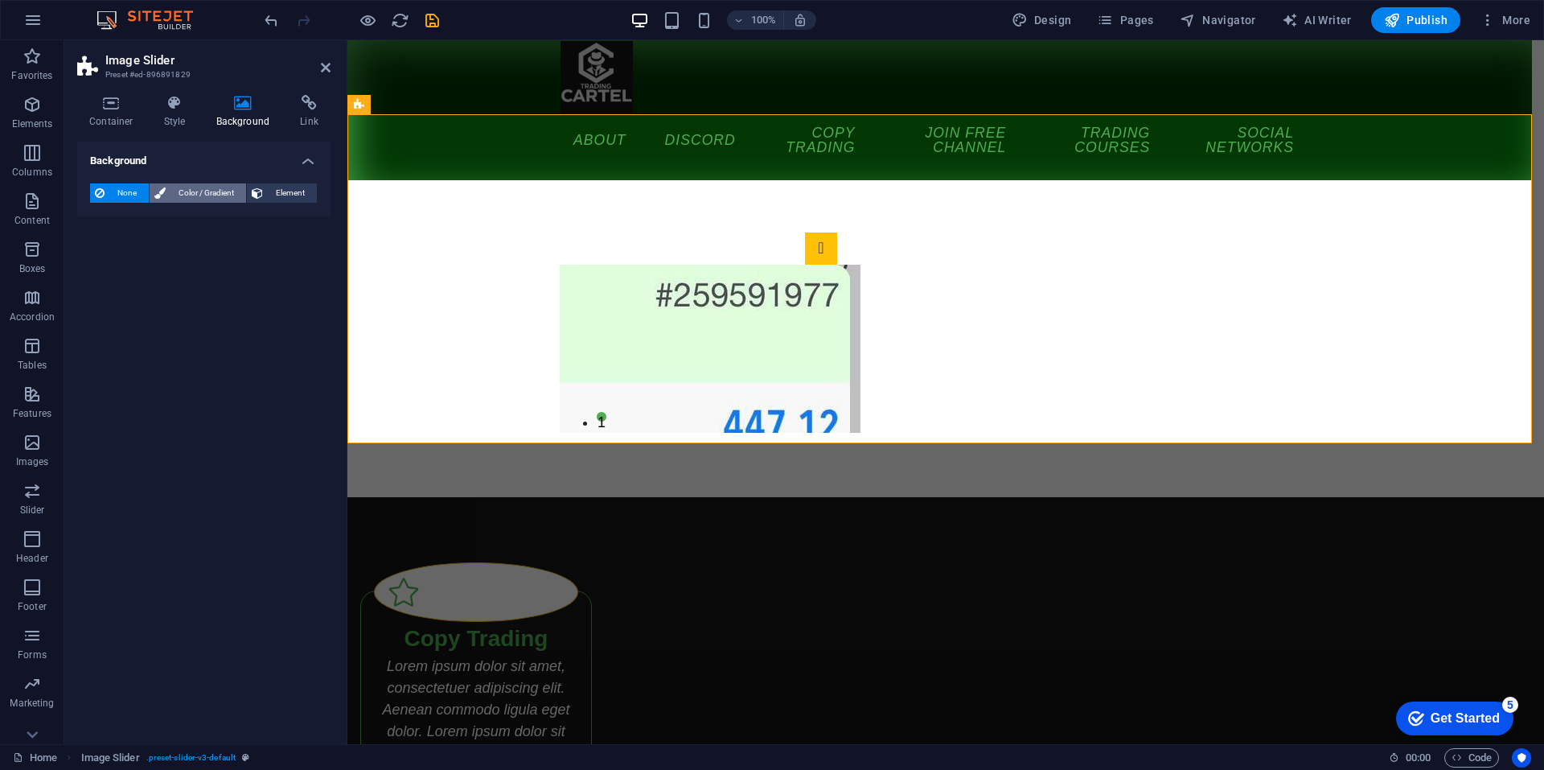
click at [183, 194] on span "Color / Gradient" at bounding box center [206, 192] width 71 height 19
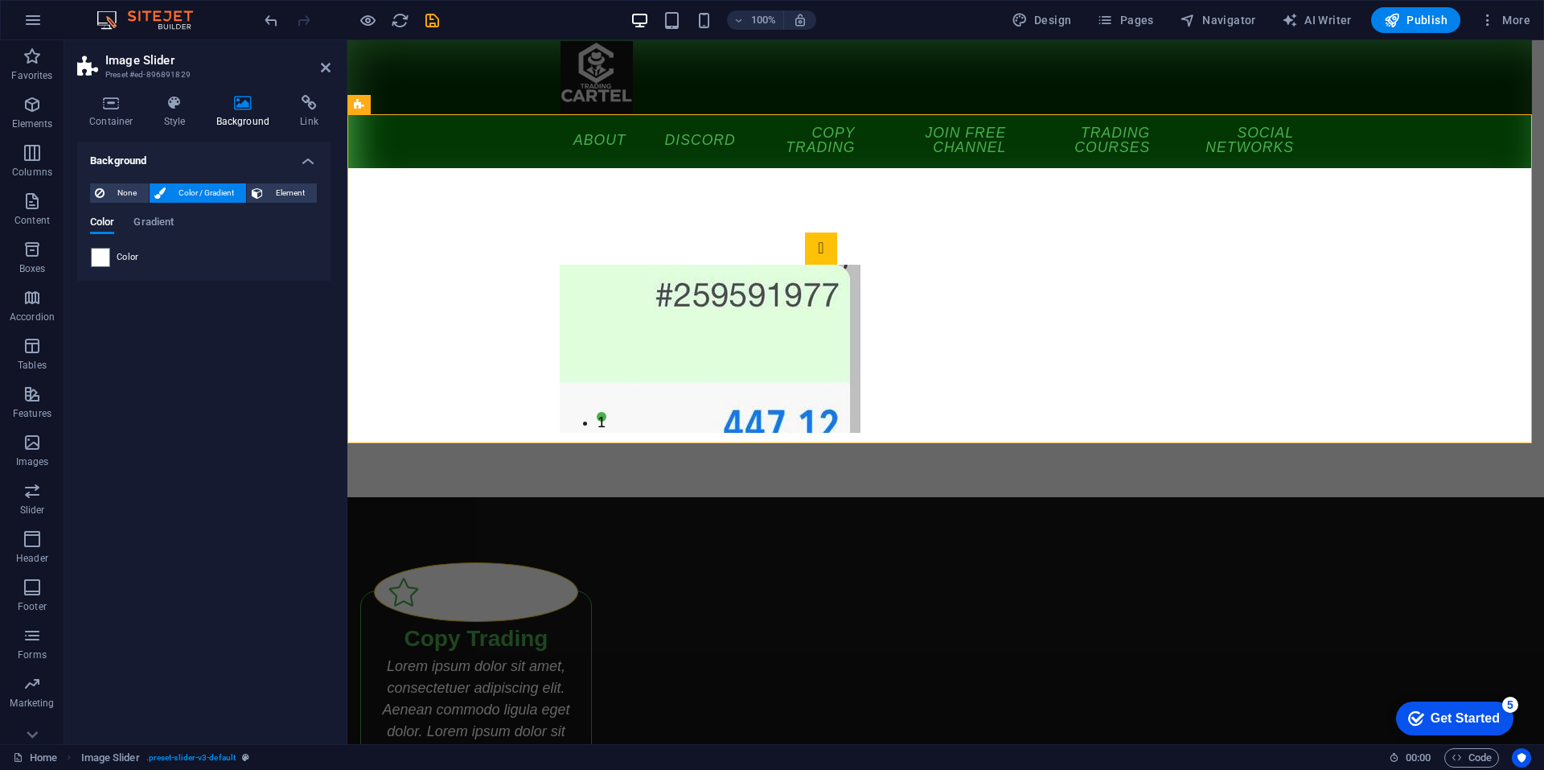
click at [95, 270] on div "None Color / Gradient Element Stretch background to full-width Color overlay Pl…" at bounding box center [203, 226] width 253 height 110
click at [96, 258] on span at bounding box center [101, 258] width 18 height 18
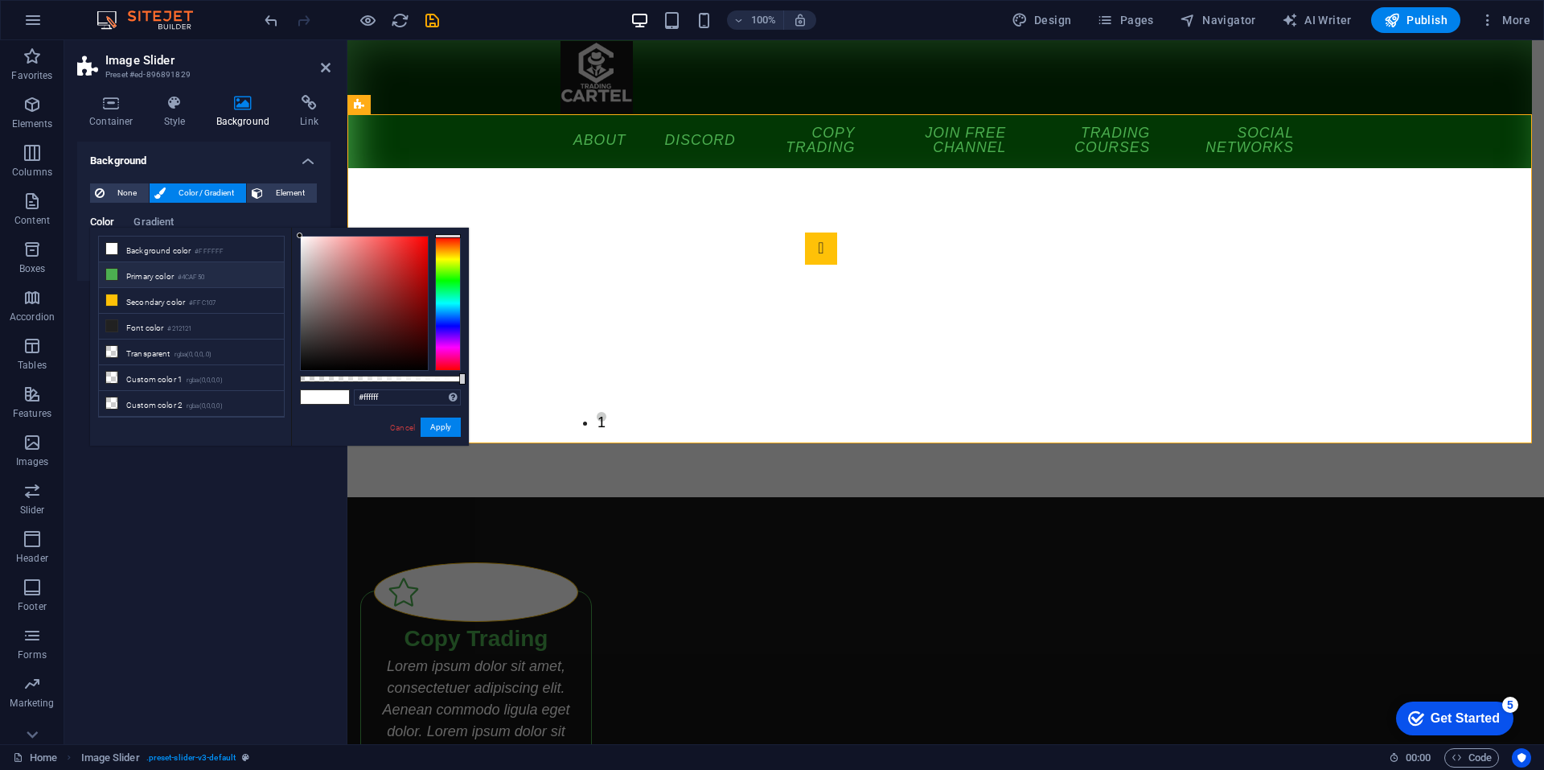
click at [129, 271] on li "Primary color #4CAF50" at bounding box center [191, 275] width 185 height 26
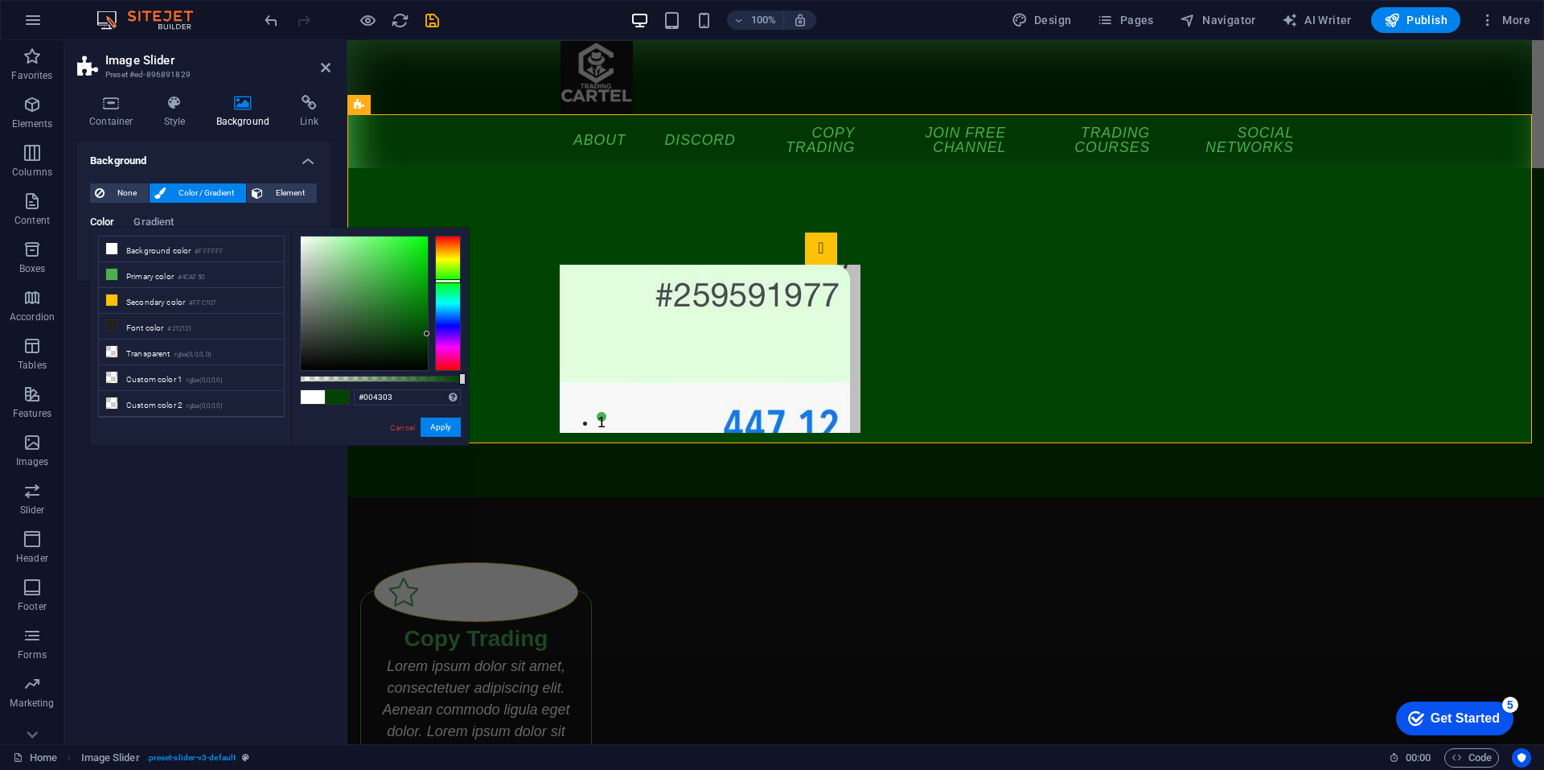
type input "#004403"
drag, startPoint x: 373, startPoint y: 283, endPoint x: 428, endPoint y: 333, distance: 74.0
click at [428, 333] on div at bounding box center [364, 304] width 127 height 134
click at [446, 431] on button "Apply" at bounding box center [441, 426] width 40 height 19
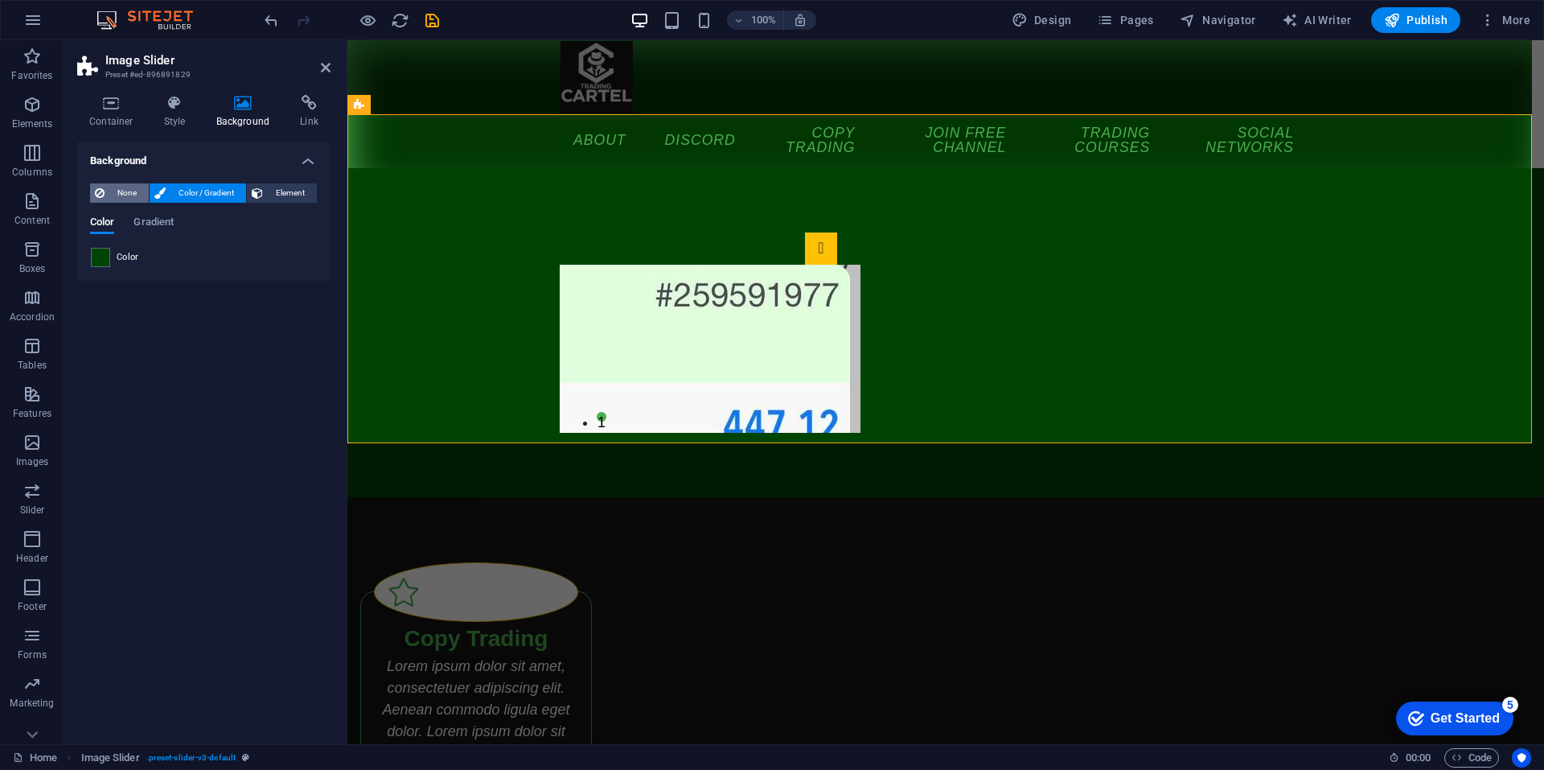
click at [132, 195] on span "None" at bounding box center [126, 192] width 35 height 19
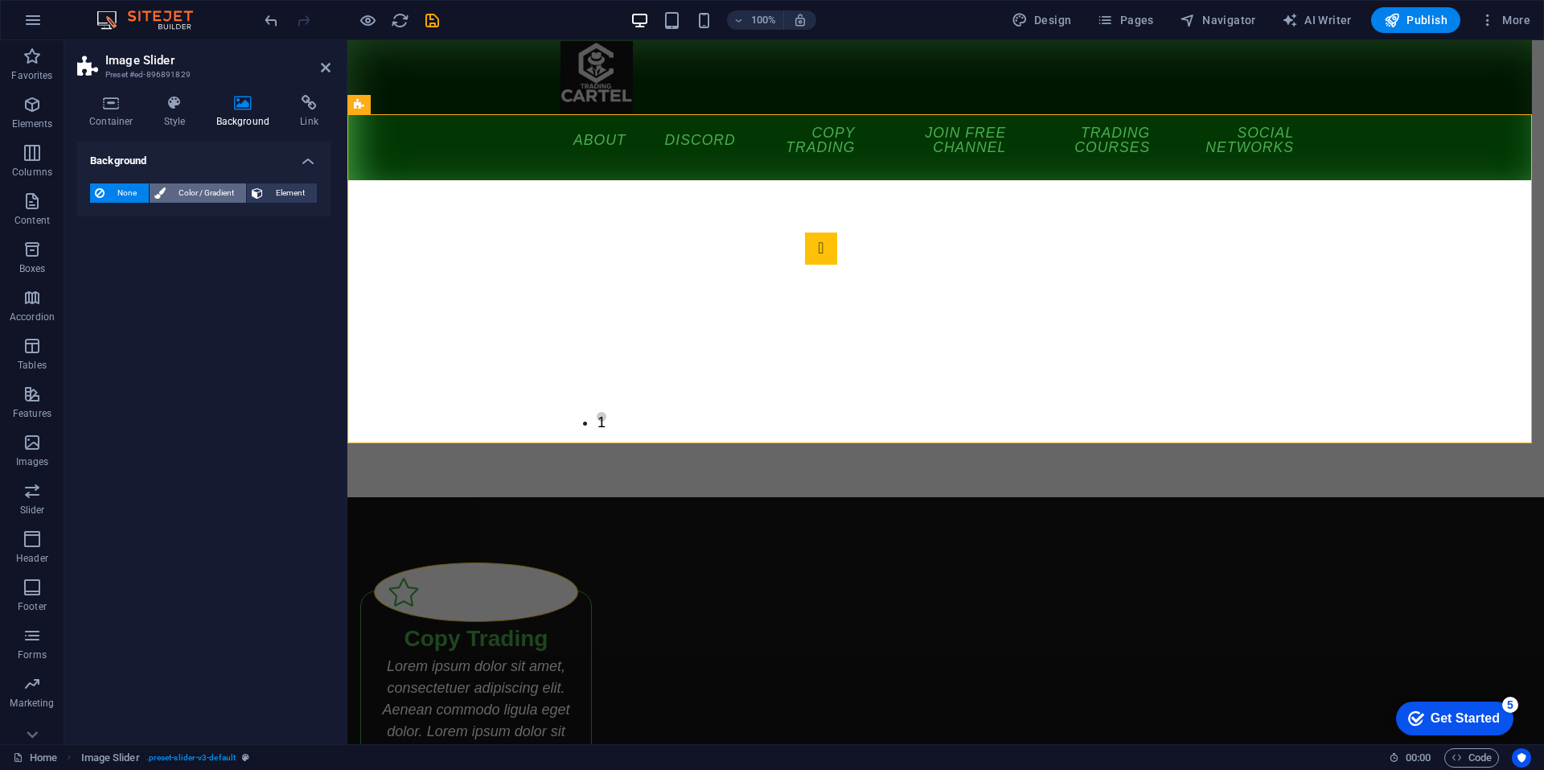
click at [194, 191] on span "Color / Gradient" at bounding box center [206, 192] width 71 height 19
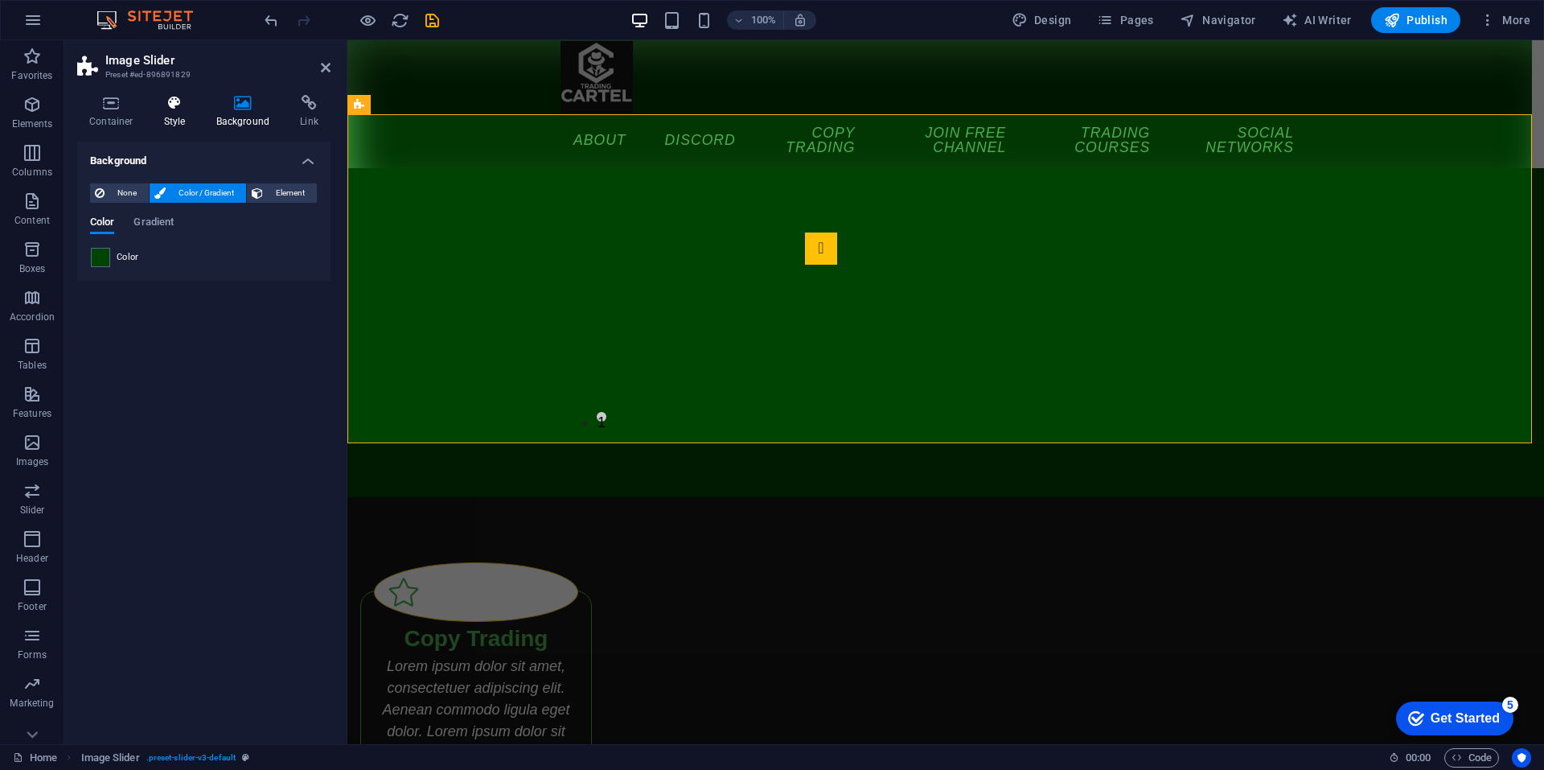
click at [180, 100] on icon at bounding box center [175, 103] width 46 height 16
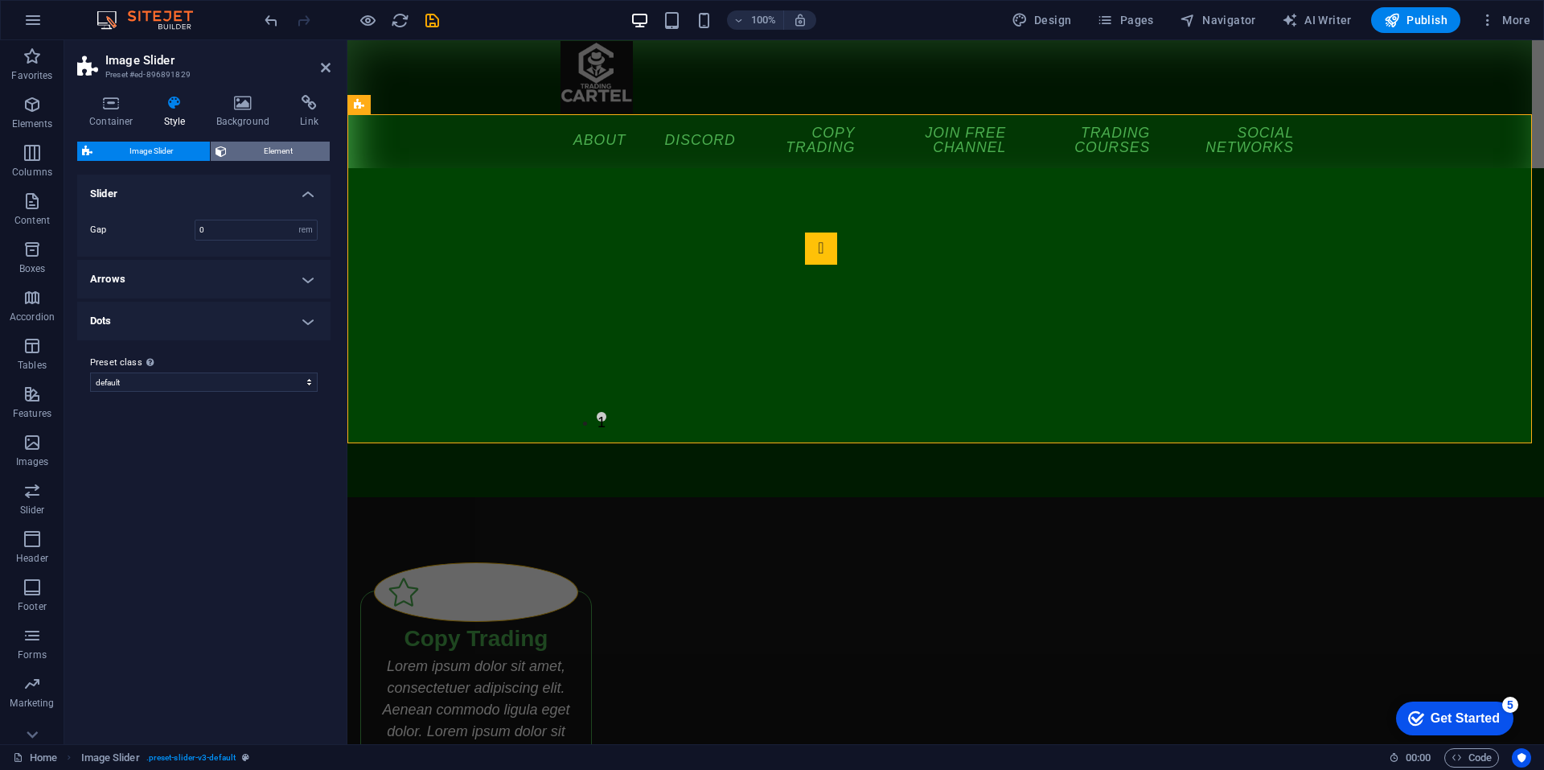
click at [274, 153] on span "Element" at bounding box center [278, 151] width 93 height 19
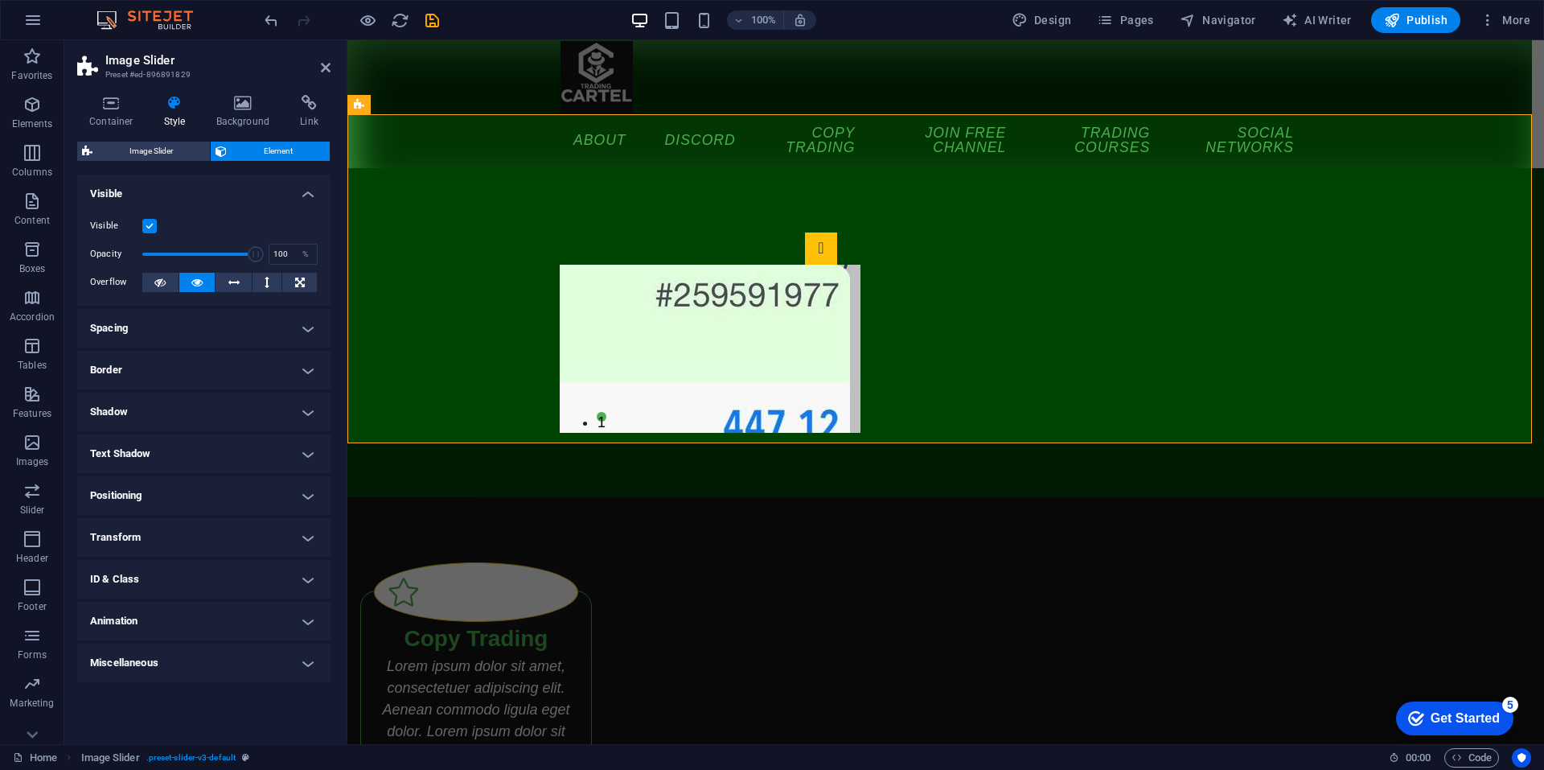
click at [253, 399] on h4 "Shadow" at bounding box center [203, 412] width 253 height 39
click at [184, 491] on h4 "Text Shadow" at bounding box center [203, 490] width 253 height 39
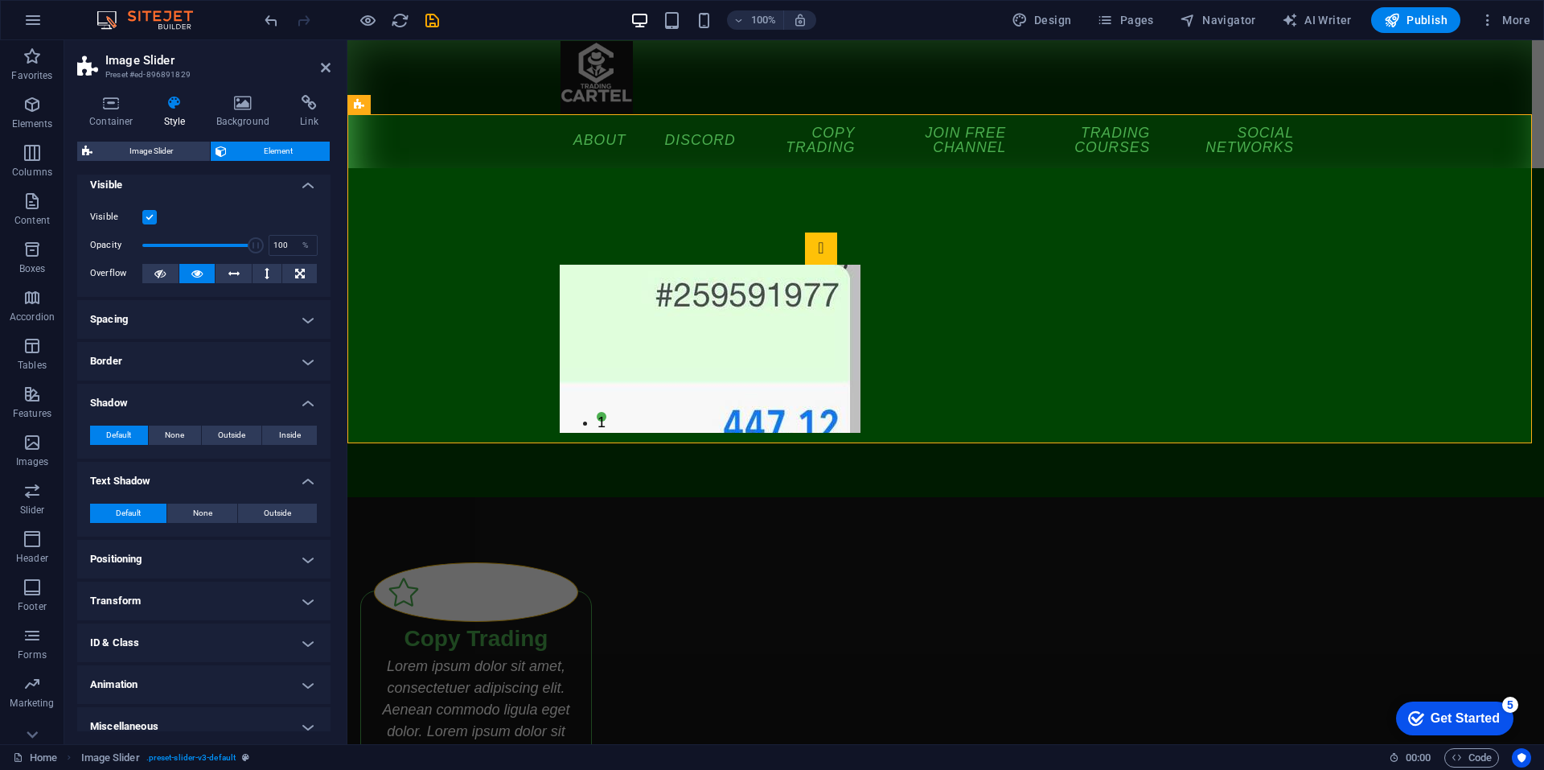
scroll to position [23, 0]
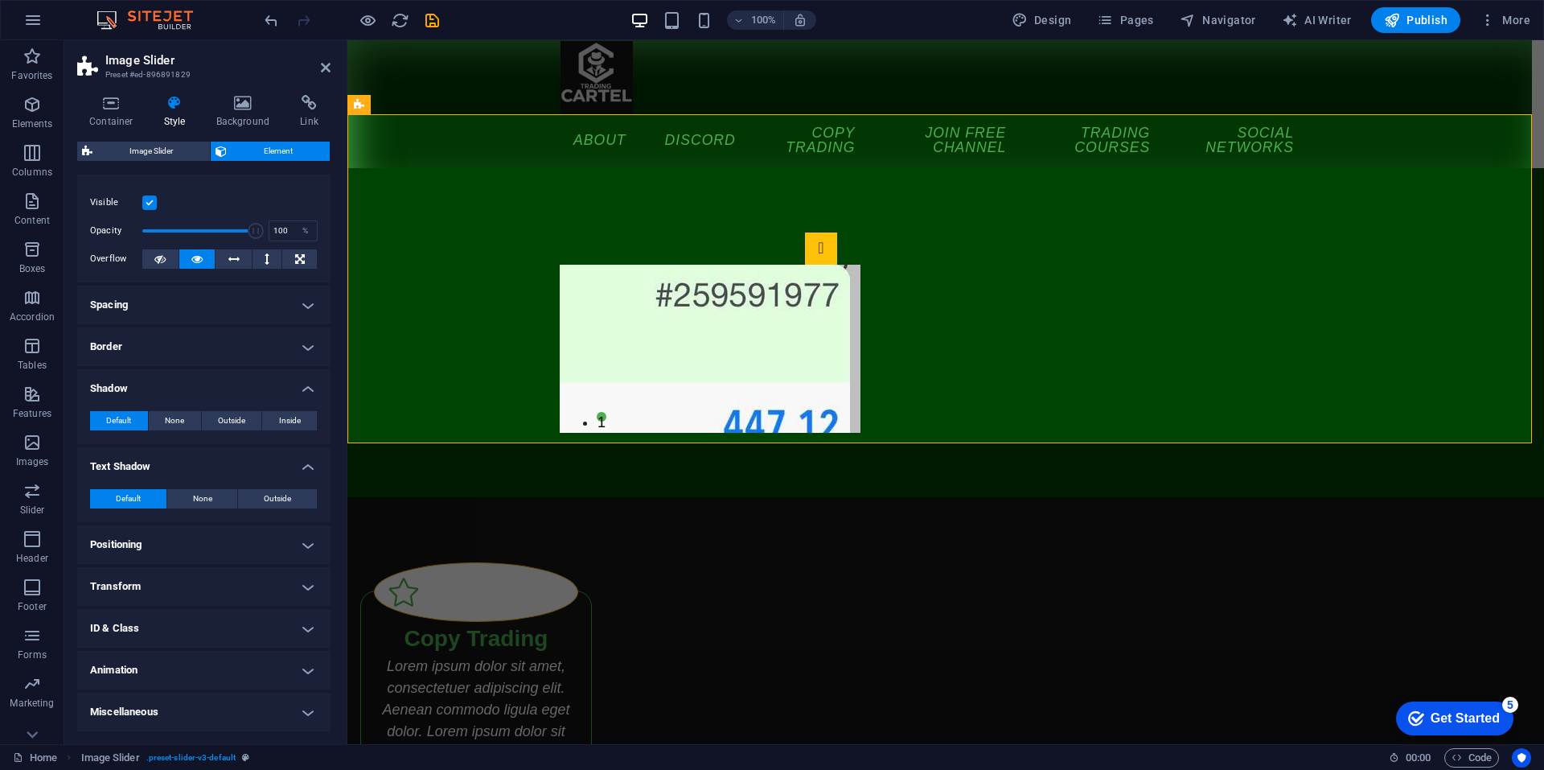
click at [163, 571] on h4 "Transform" at bounding box center [203, 586] width 253 height 39
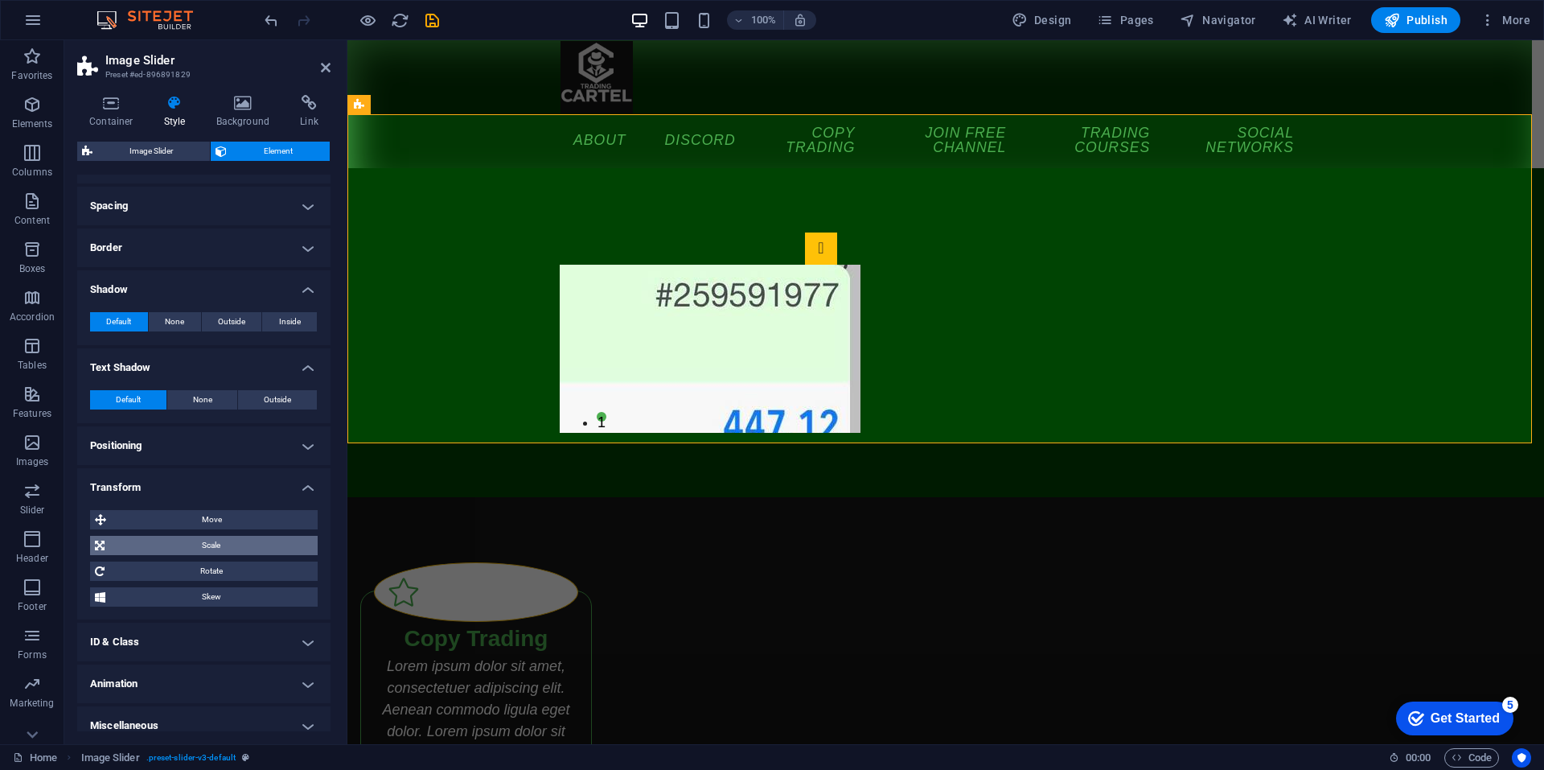
scroll to position [136, 0]
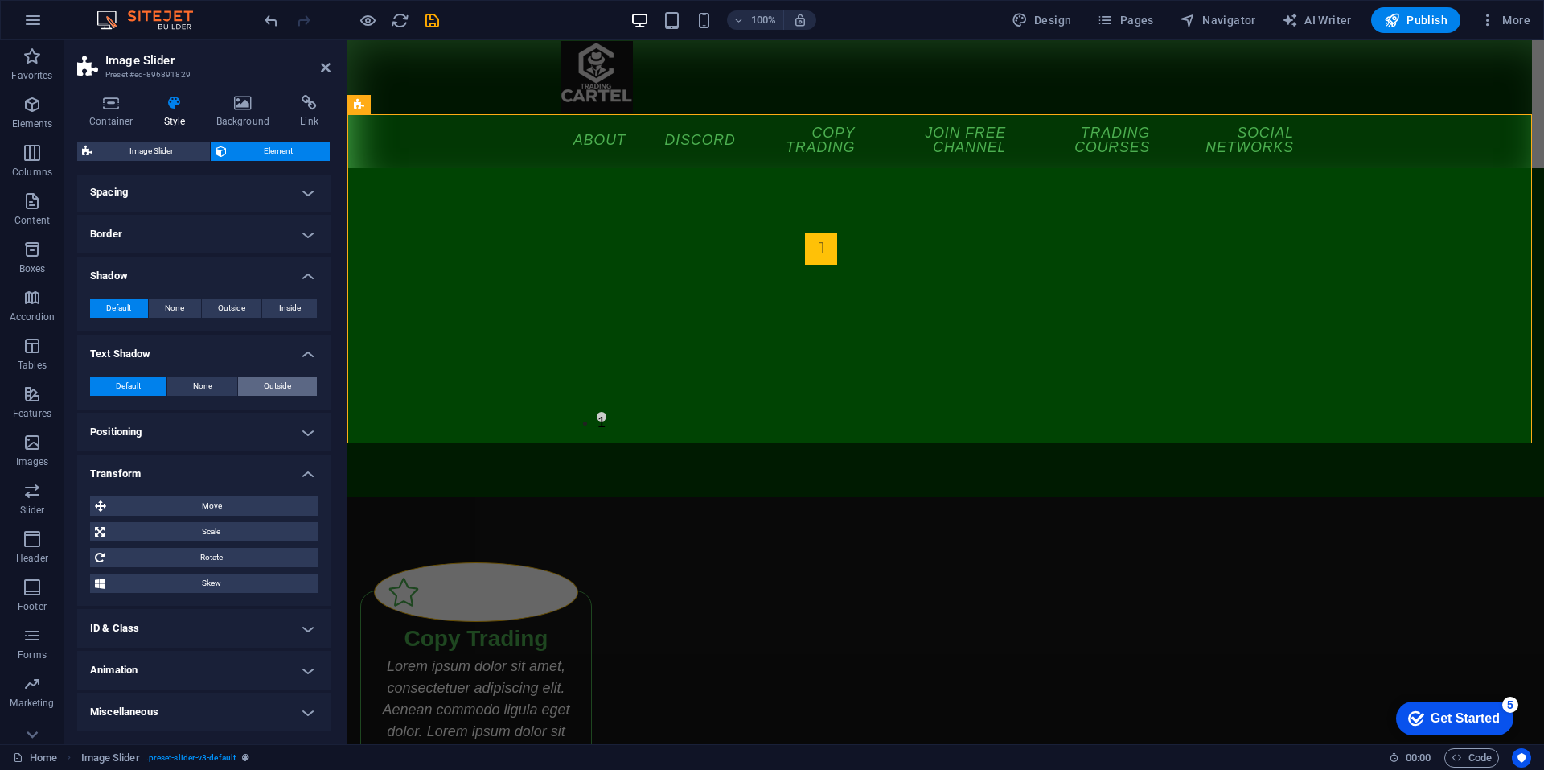
click at [260, 386] on button "Outside" at bounding box center [277, 385] width 79 height 19
type input "2"
type input "4"
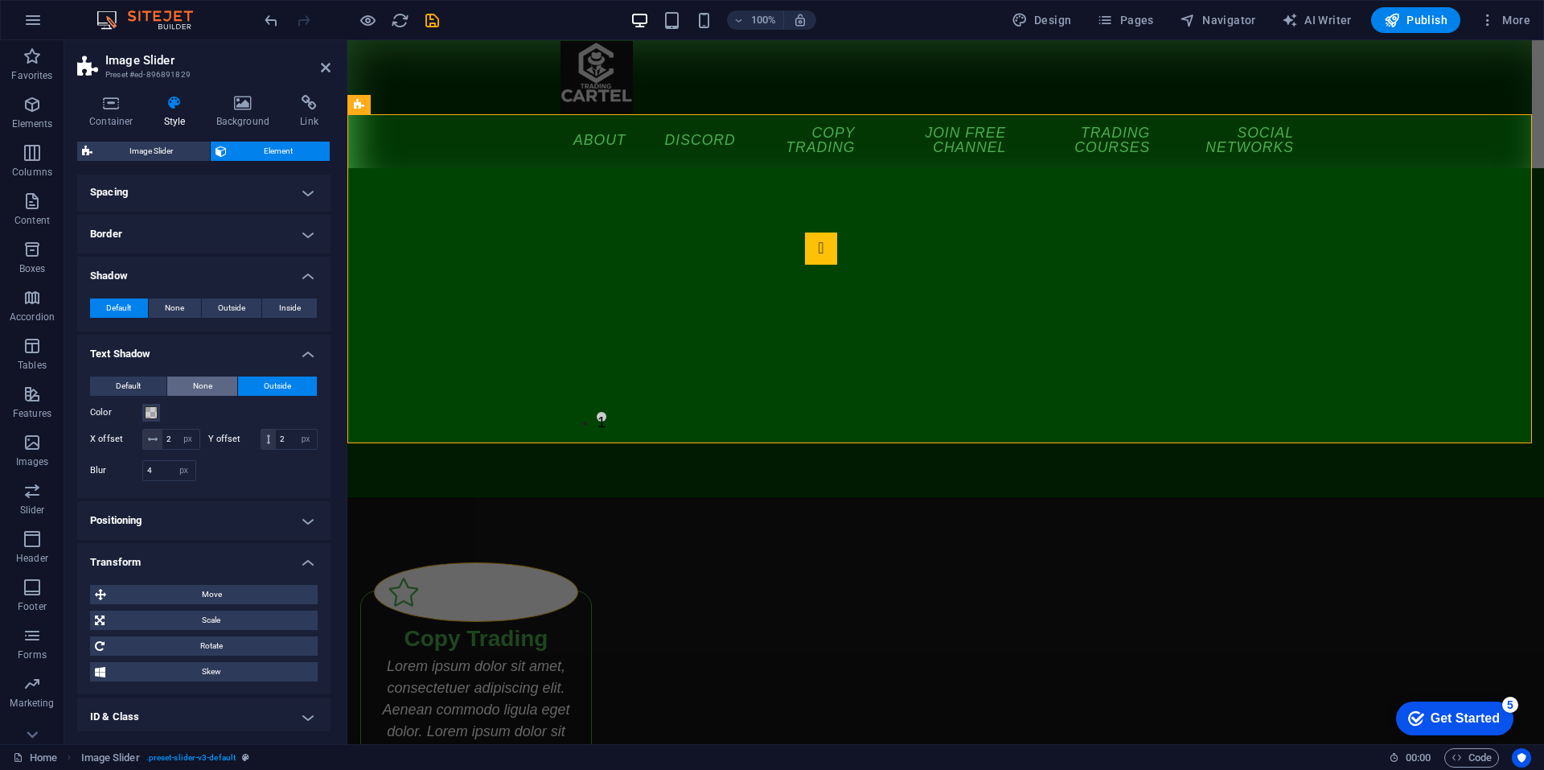
click at [207, 389] on span "None" at bounding box center [202, 385] width 19 height 19
type input "0"
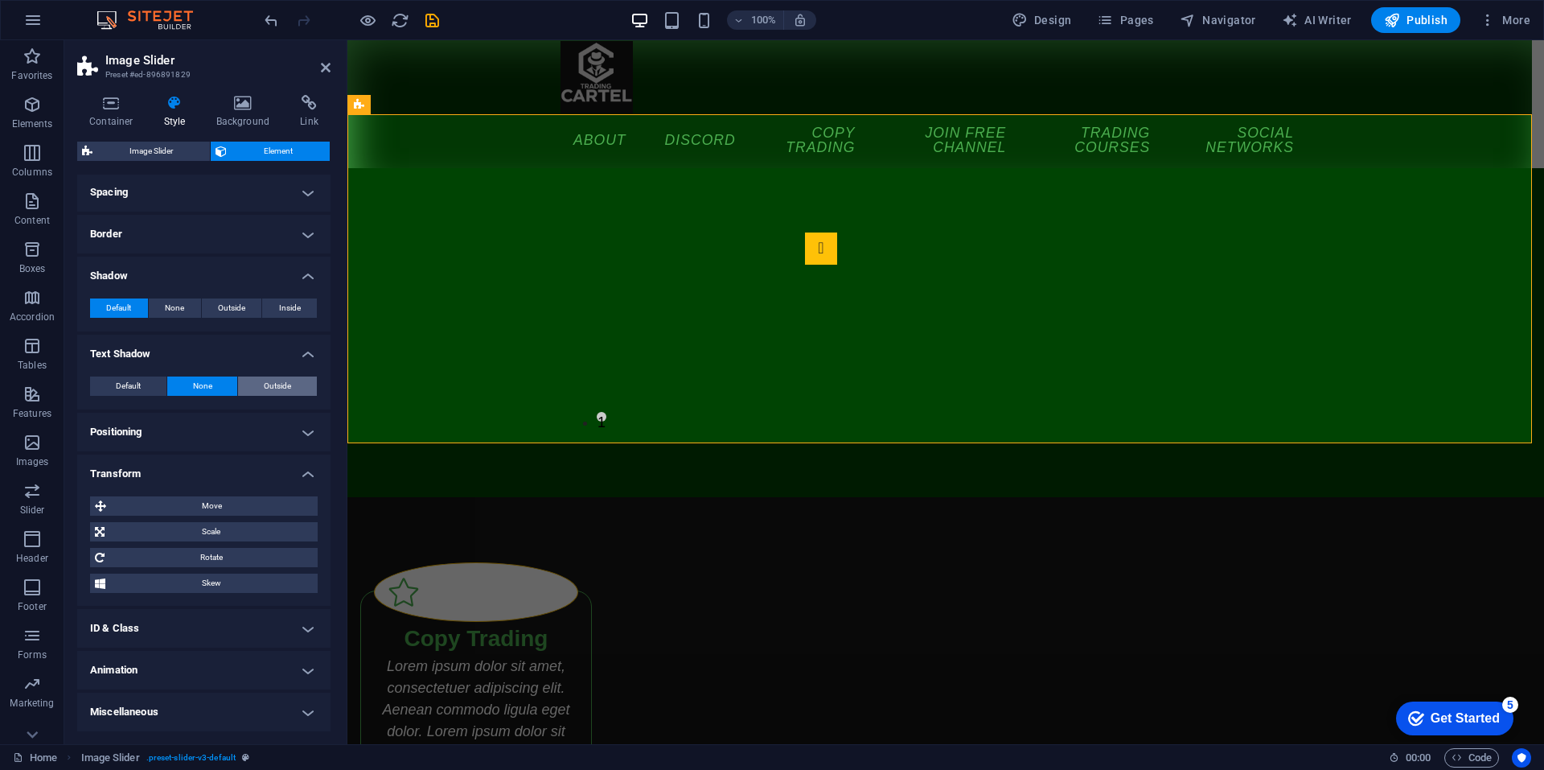
click at [265, 384] on span "Outside" at bounding box center [277, 385] width 27 height 19
type input "2"
type input "4"
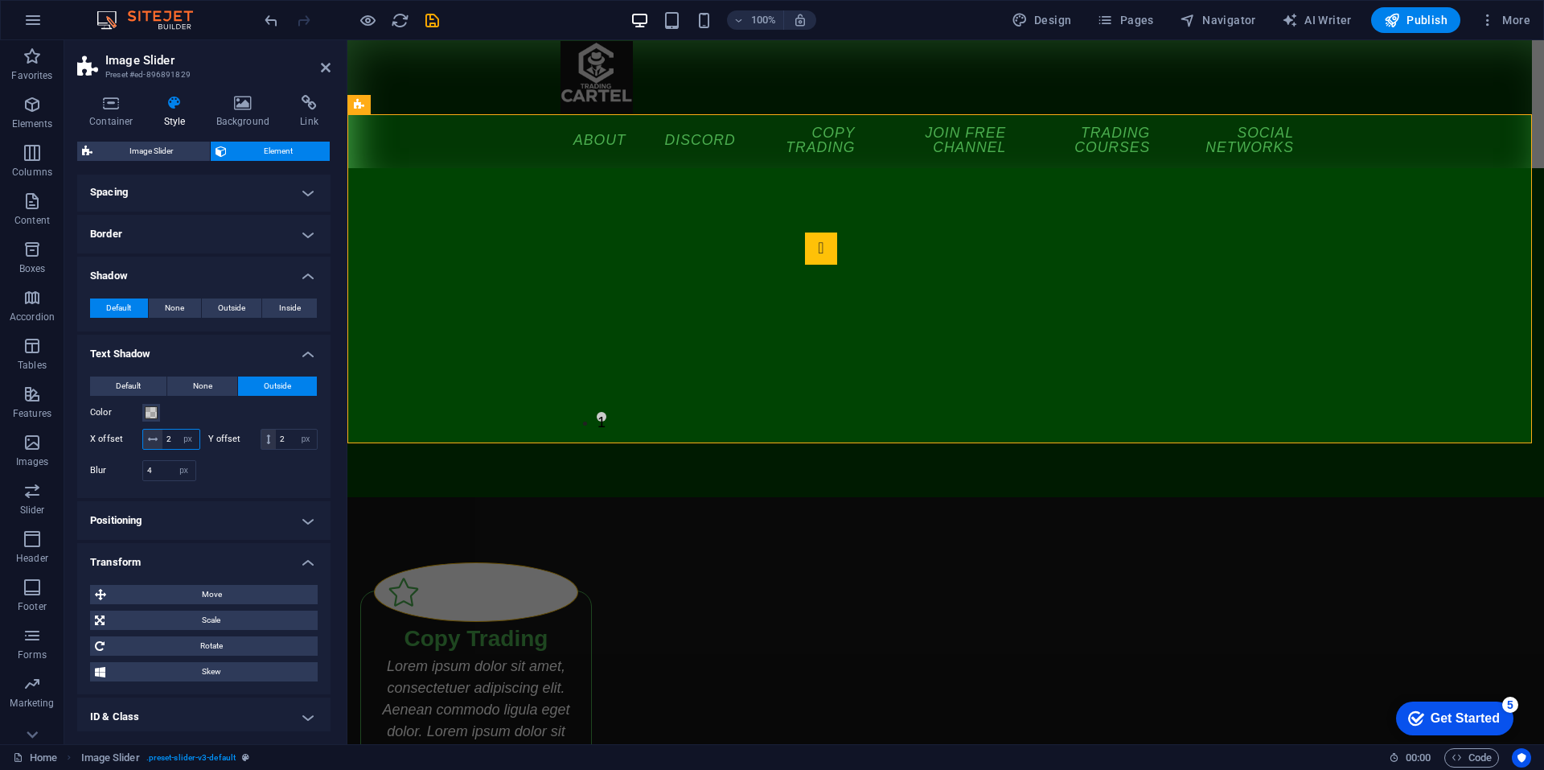
click at [196, 441] on input "2" at bounding box center [180, 439] width 37 height 19
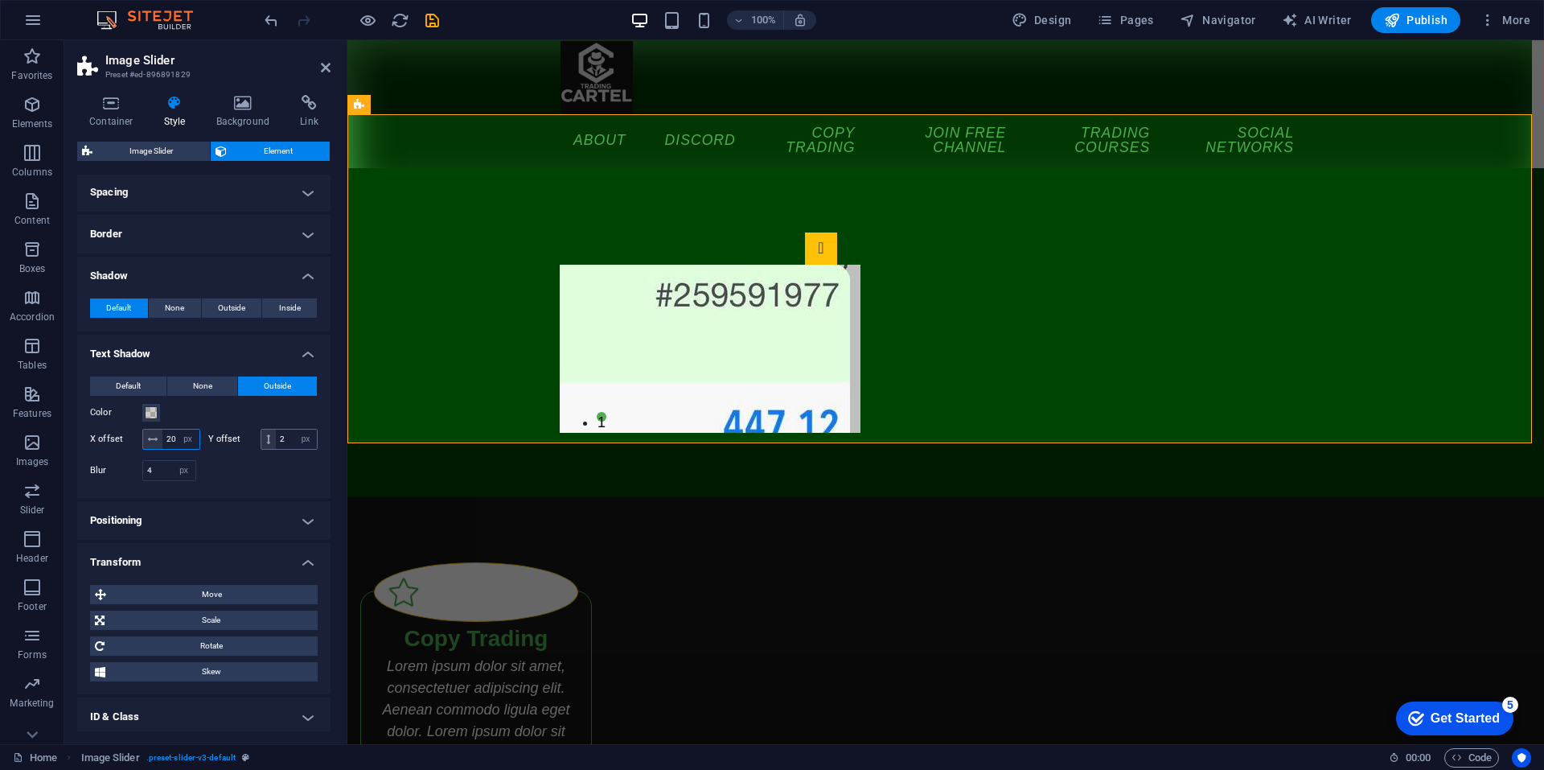
type input "20"
click at [276, 449] on input "2" at bounding box center [296, 439] width 41 height 19
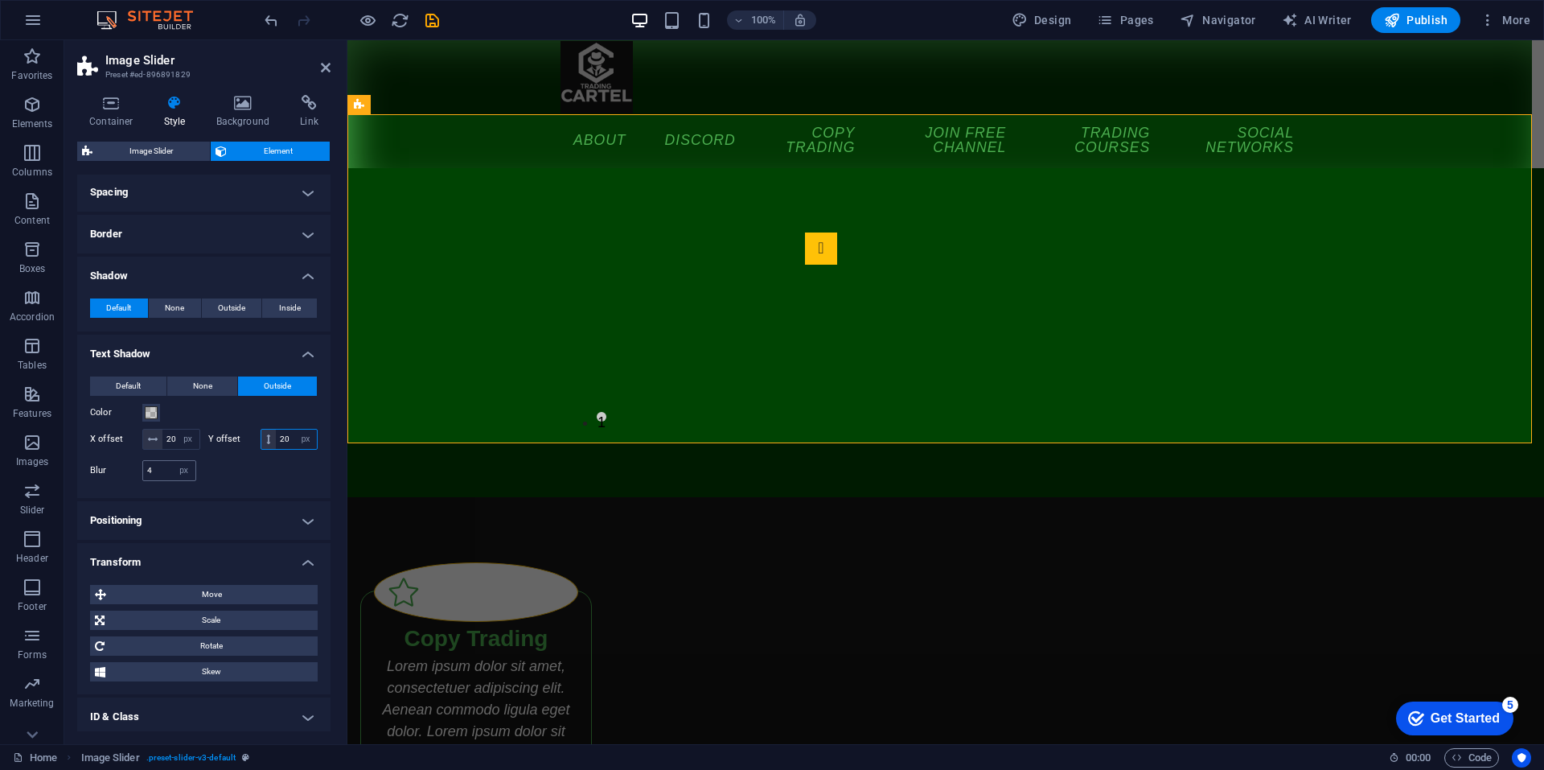
type input "20"
click at [167, 480] on input "4" at bounding box center [169, 470] width 52 height 19
type input "50"
click at [256, 485] on div at bounding box center [261, 483] width 114 height 4
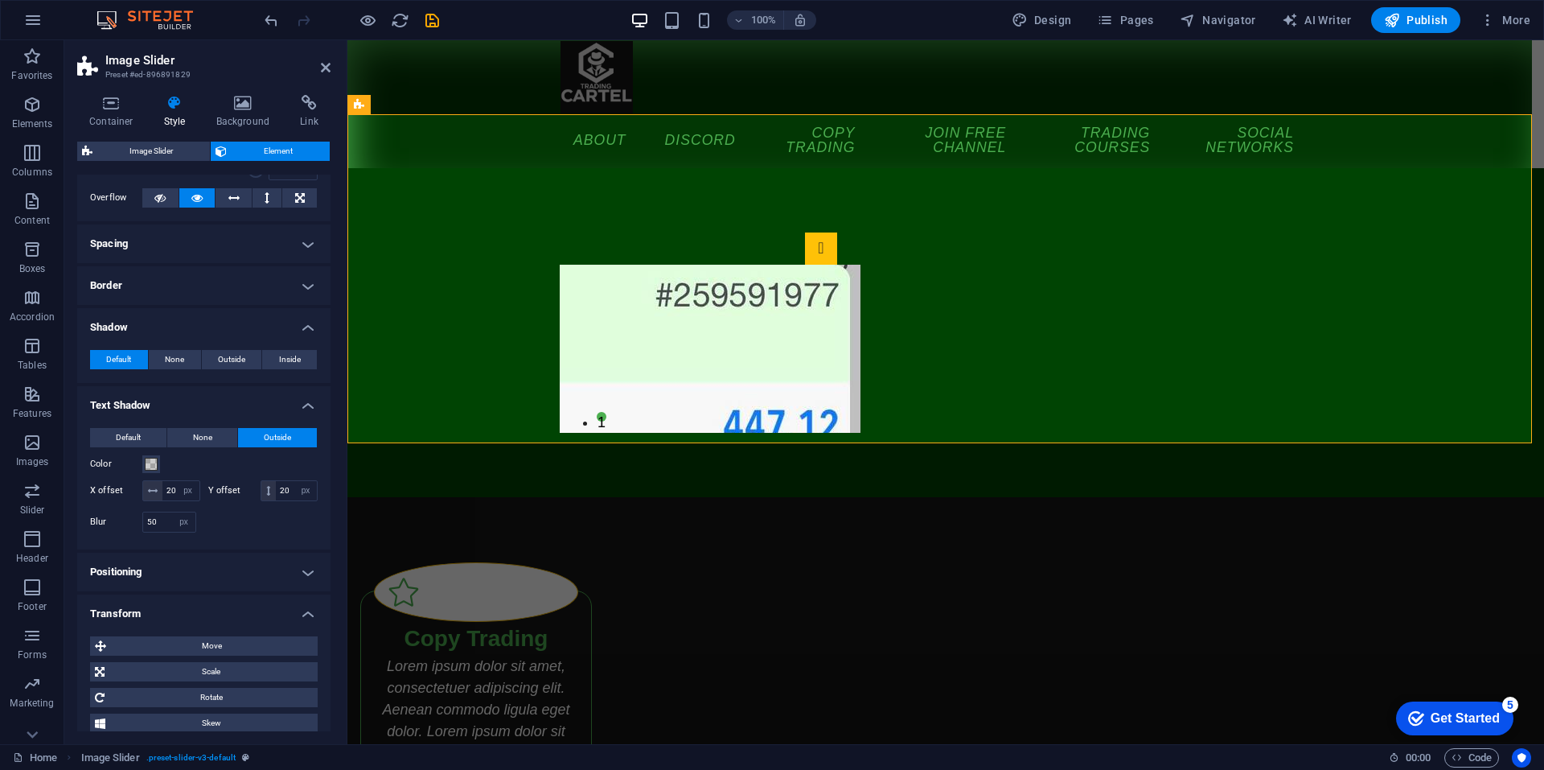
scroll to position [2, 0]
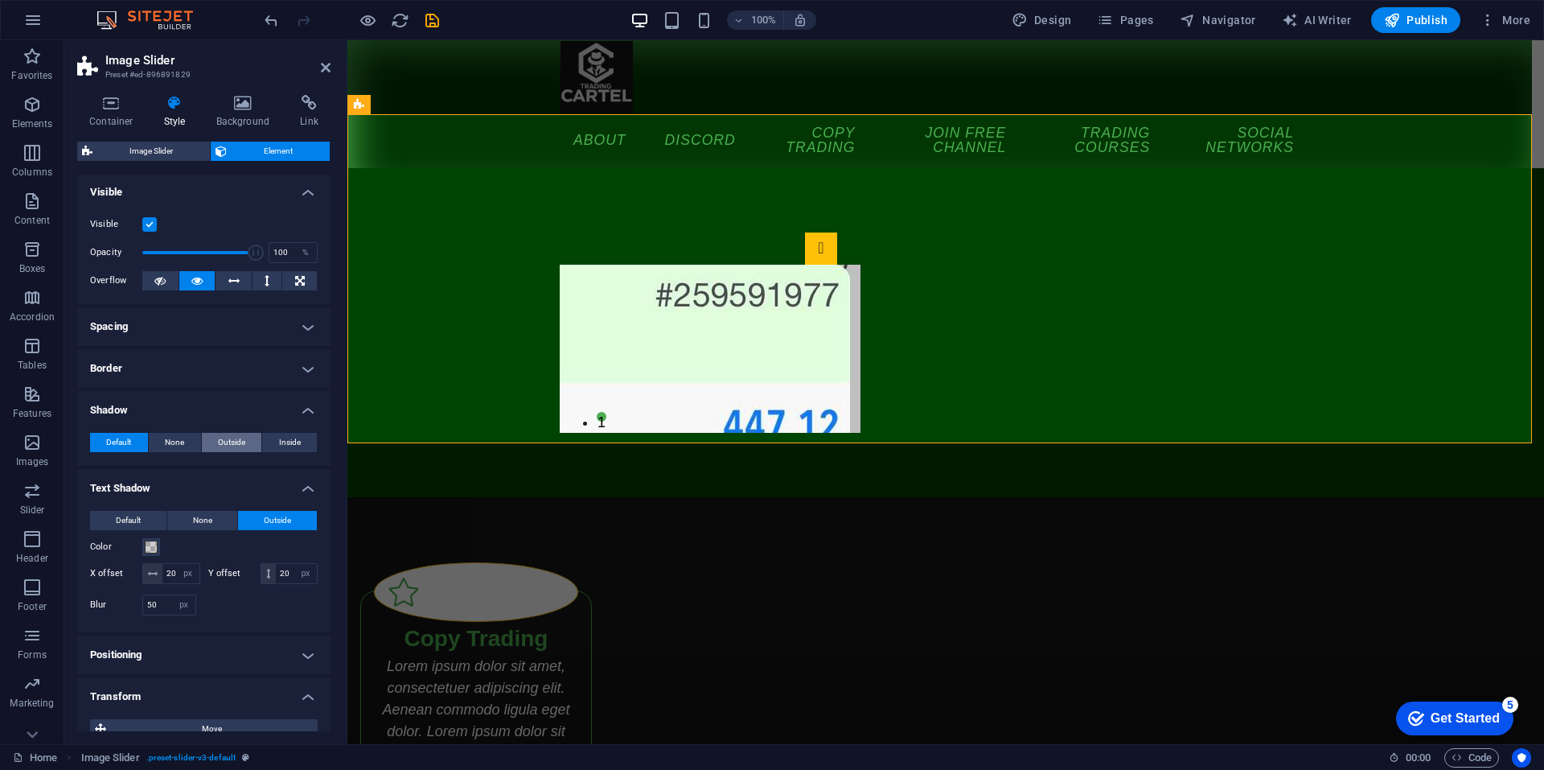
click at [228, 438] on span "Outside" at bounding box center [231, 442] width 27 height 19
type input "2"
type input "4"
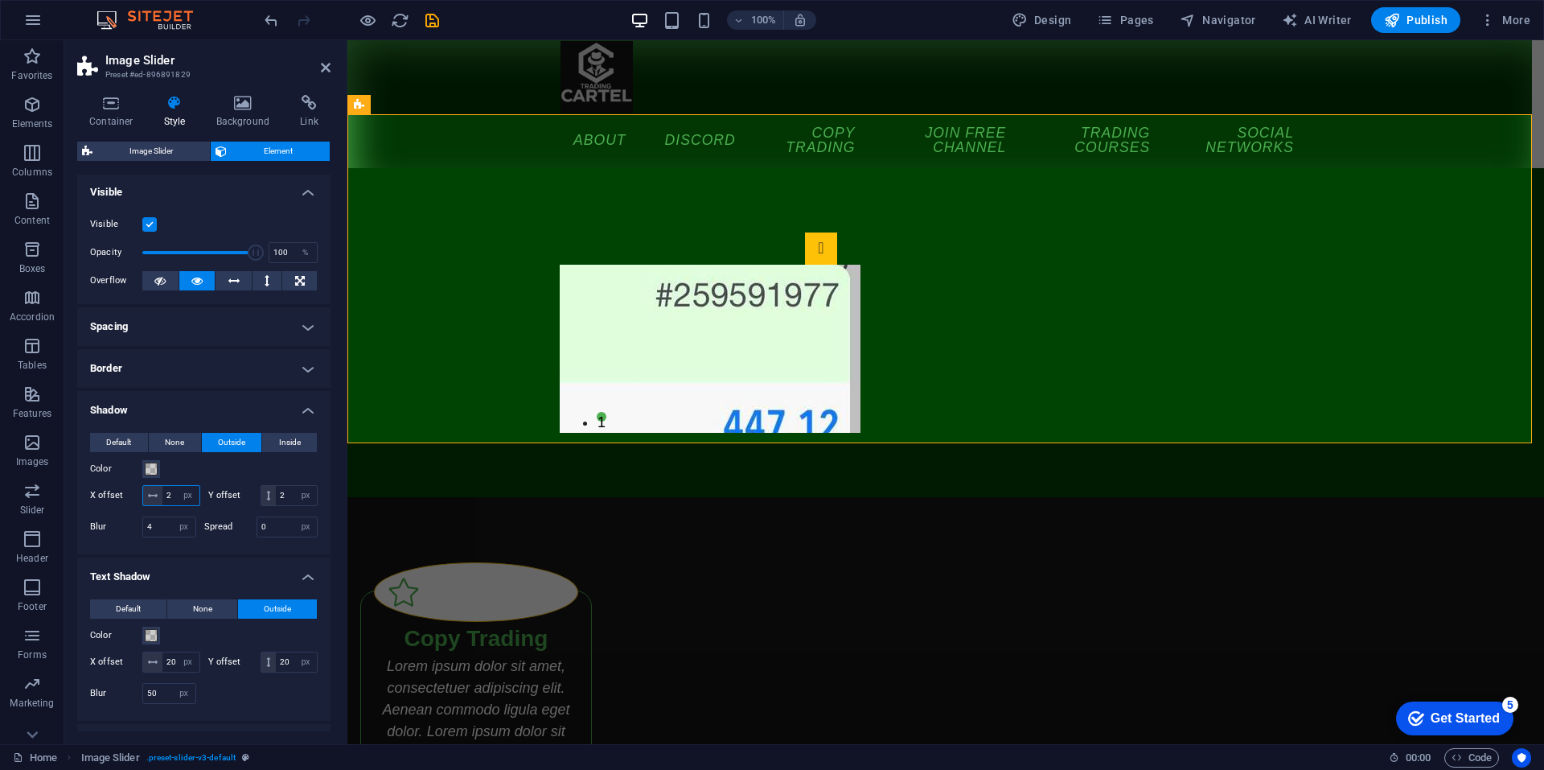
click at [199, 487] on input "2" at bounding box center [180, 495] width 37 height 19
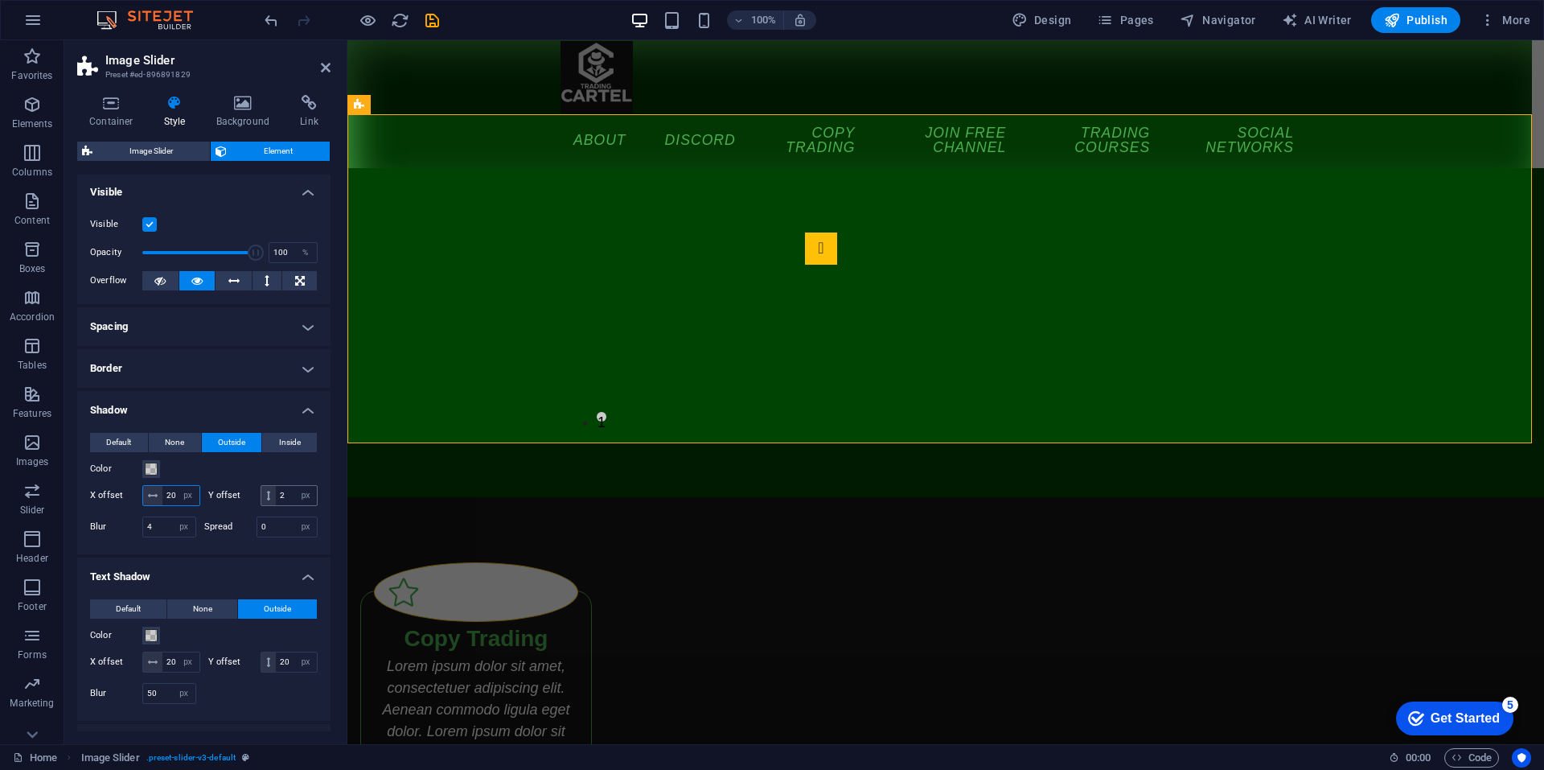
type input "20"
click at [276, 505] on input "2" at bounding box center [296, 495] width 41 height 19
type input "20"
click at [162, 537] on input "4" at bounding box center [169, 526] width 52 height 19
type input "50"
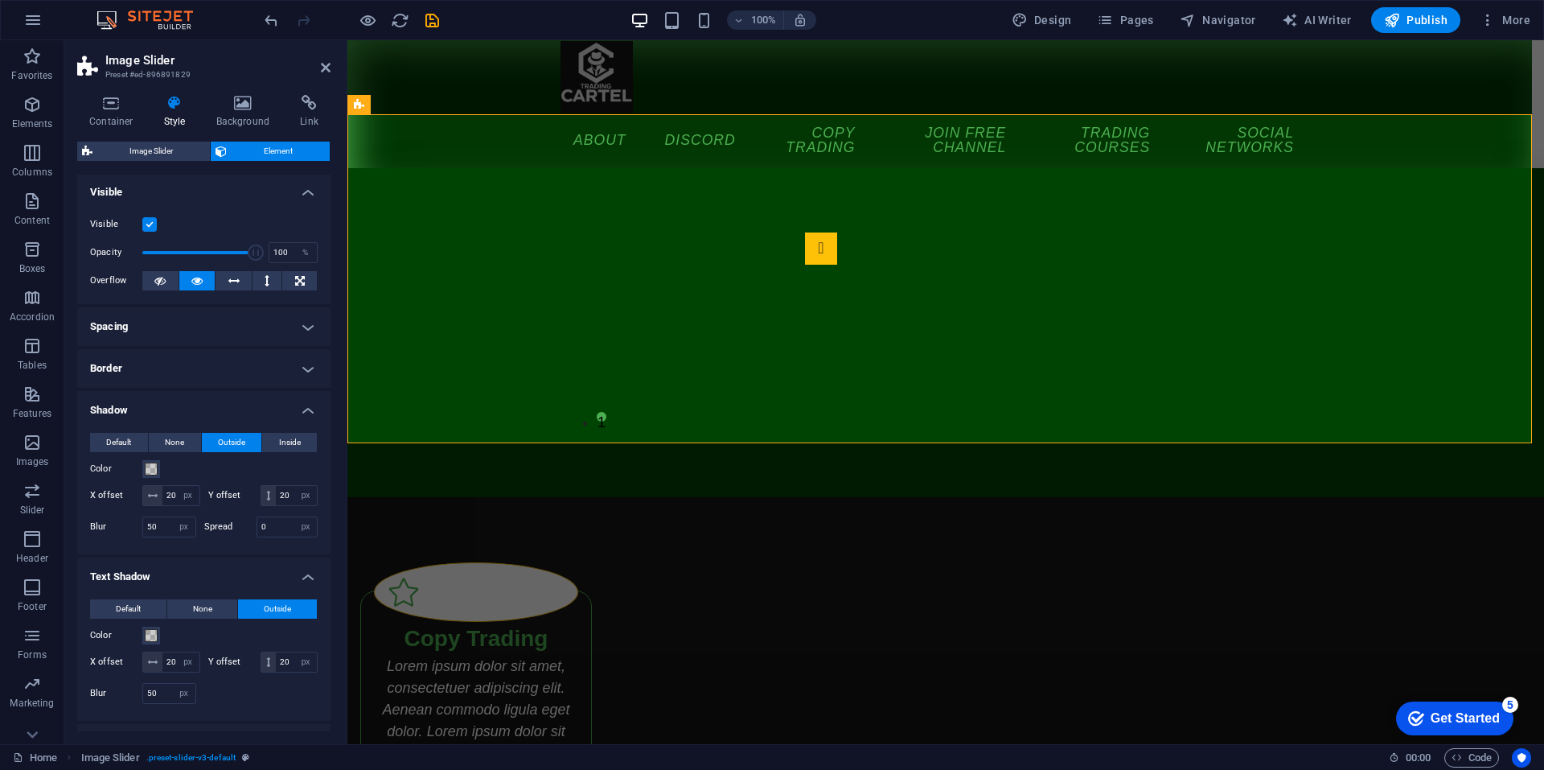
click at [270, 554] on div "Default None Outside Inside Color X offset 20 px rem vh vw Y offset 20 px rem v…" at bounding box center [203, 487] width 253 height 134
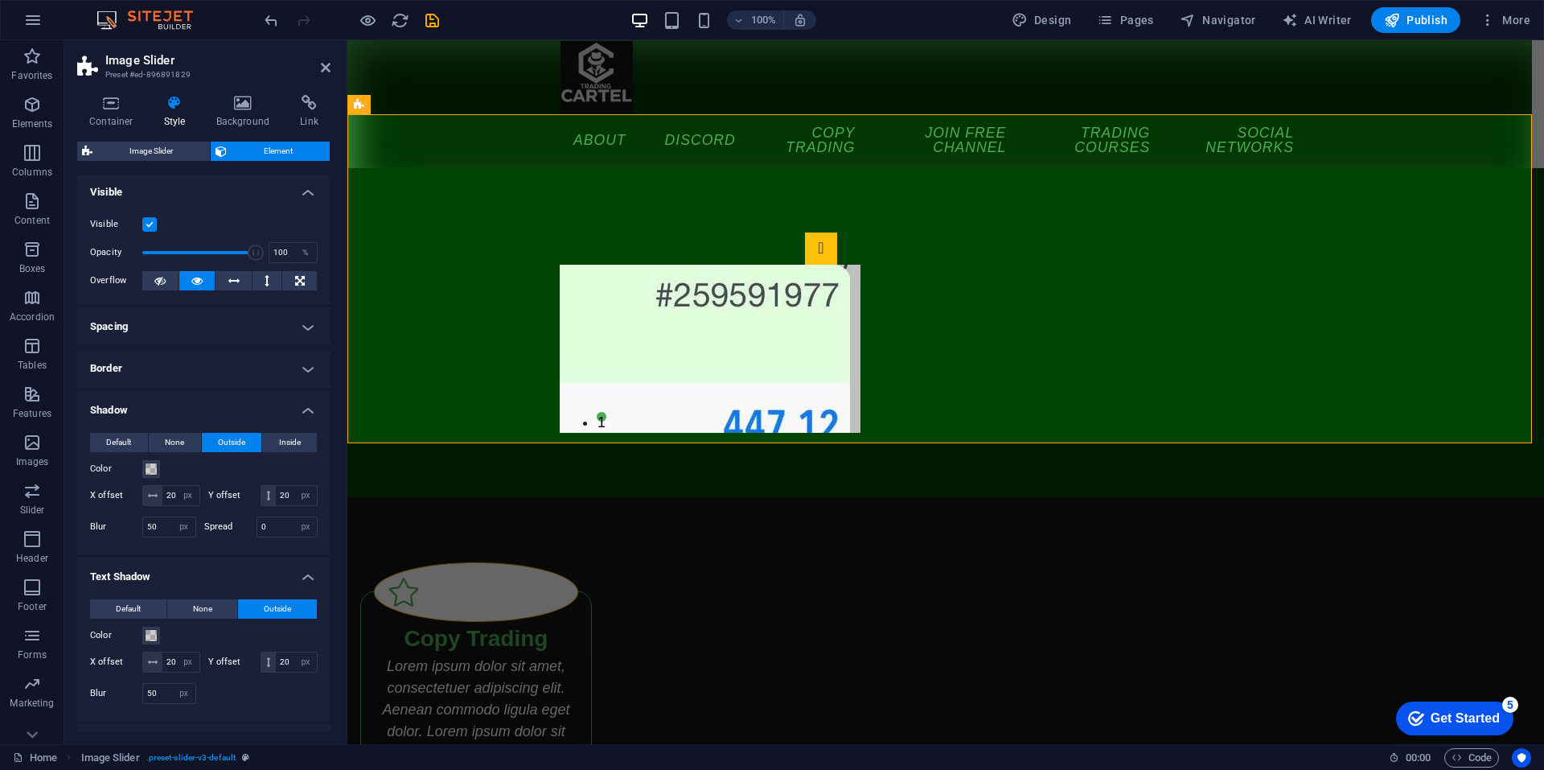
click at [288, 372] on h4 "Border" at bounding box center [203, 368] width 253 height 39
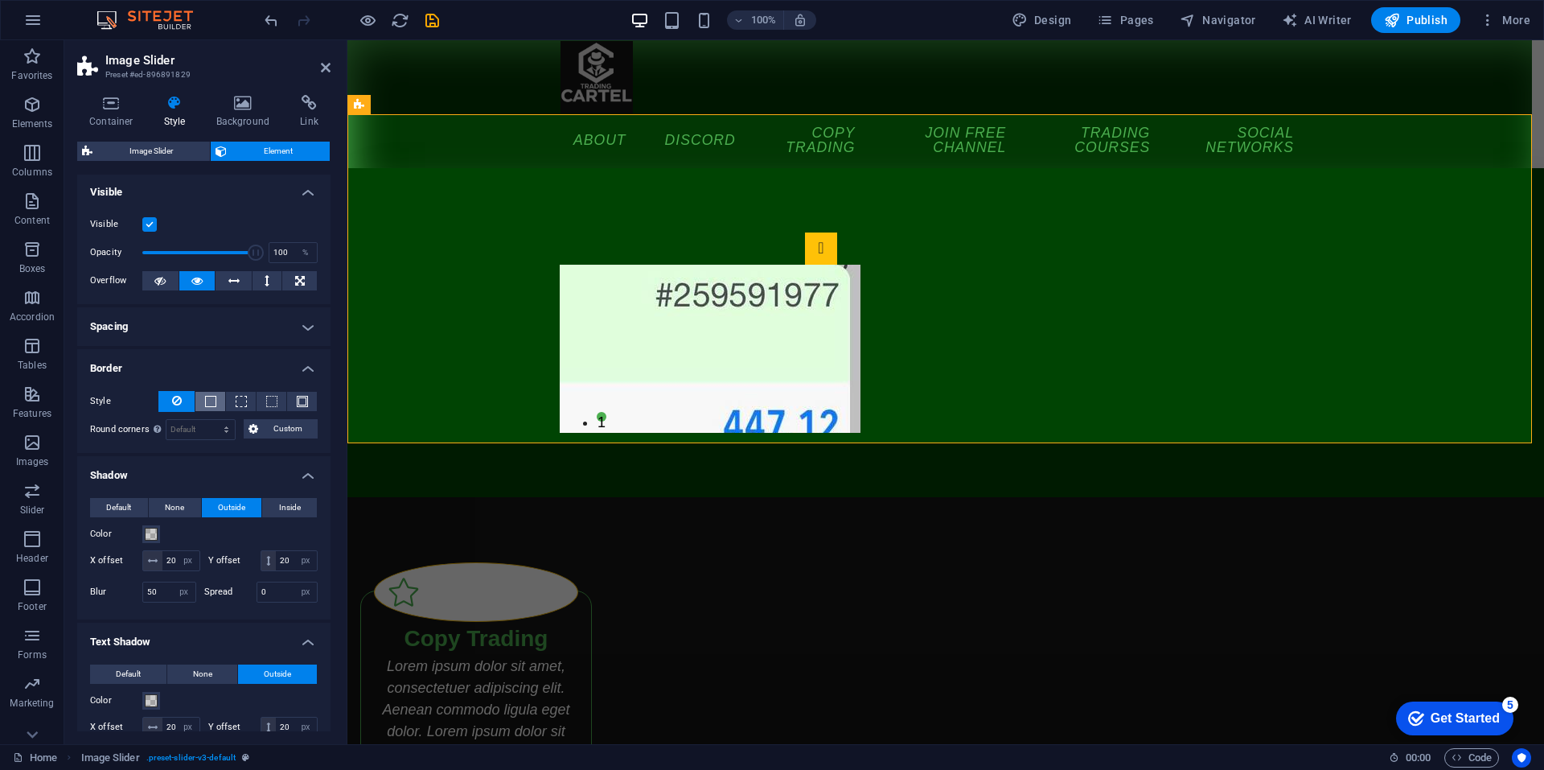
click at [208, 397] on span at bounding box center [210, 401] width 11 height 11
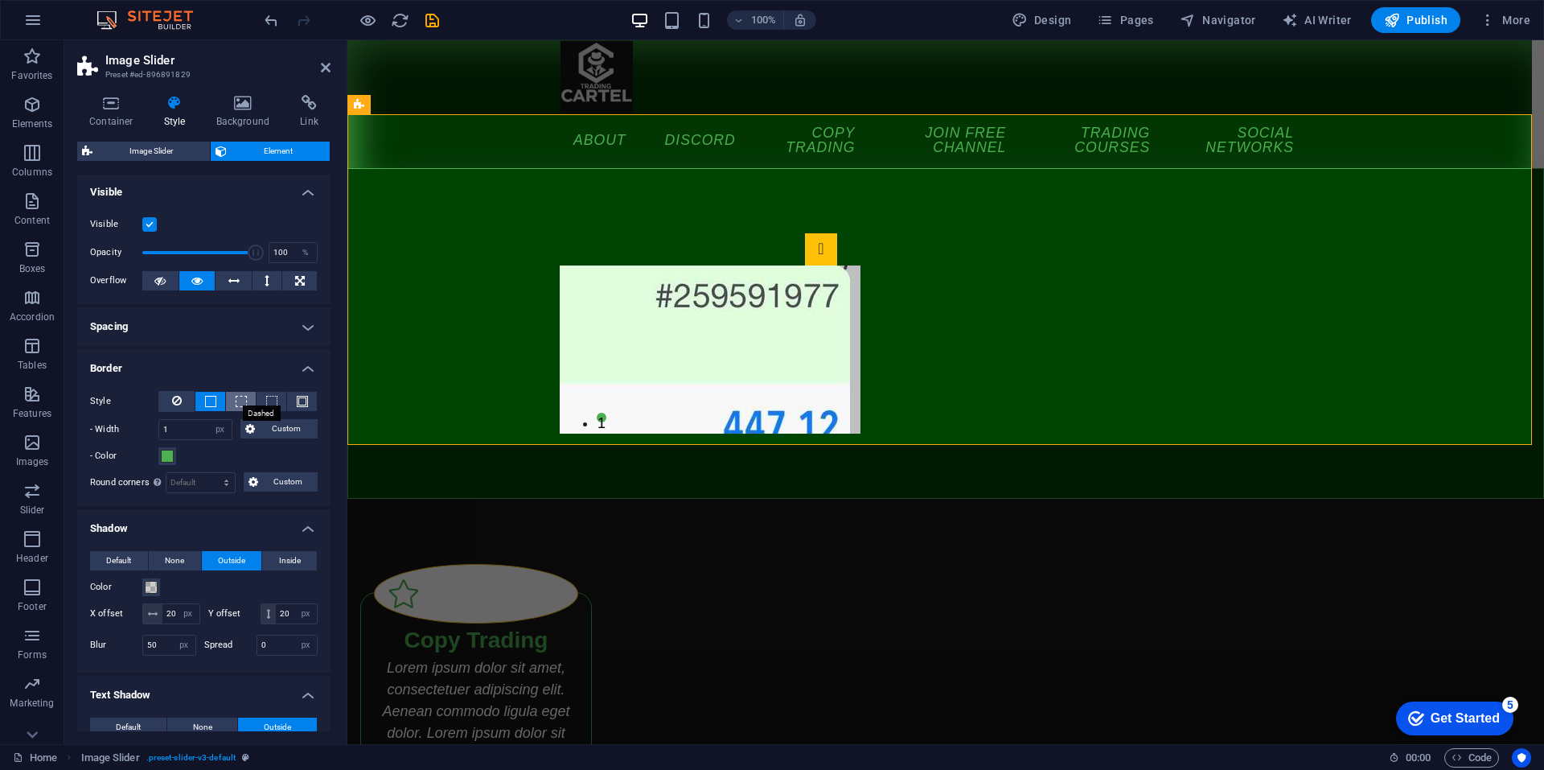
click at [242, 397] on span at bounding box center [241, 401] width 11 height 11
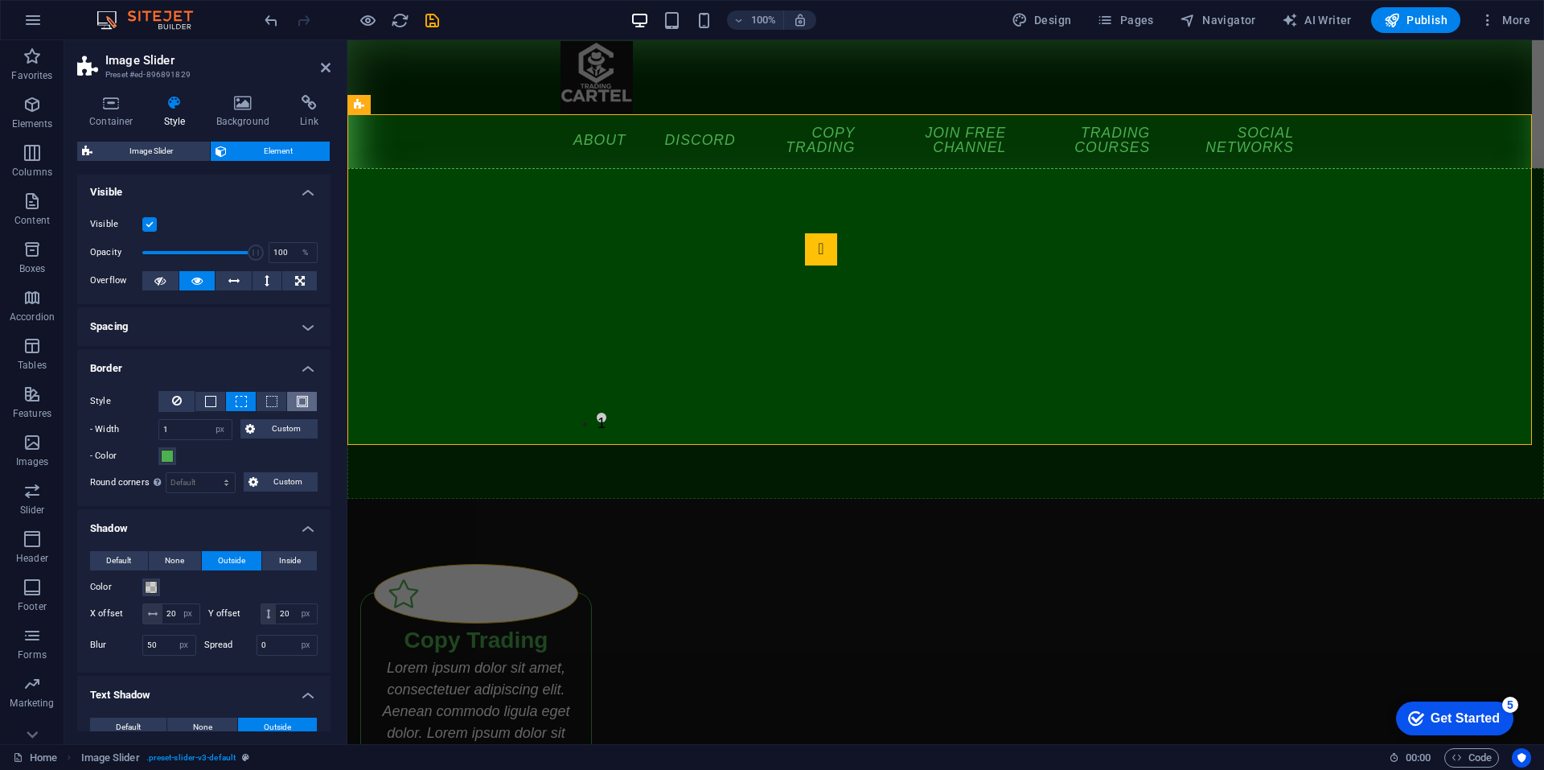
click at [291, 398] on button at bounding box center [302, 401] width 30 height 19
click at [277, 399] on button at bounding box center [272, 401] width 30 height 19
click at [272, 421] on span "Custom" at bounding box center [287, 428] width 54 height 19
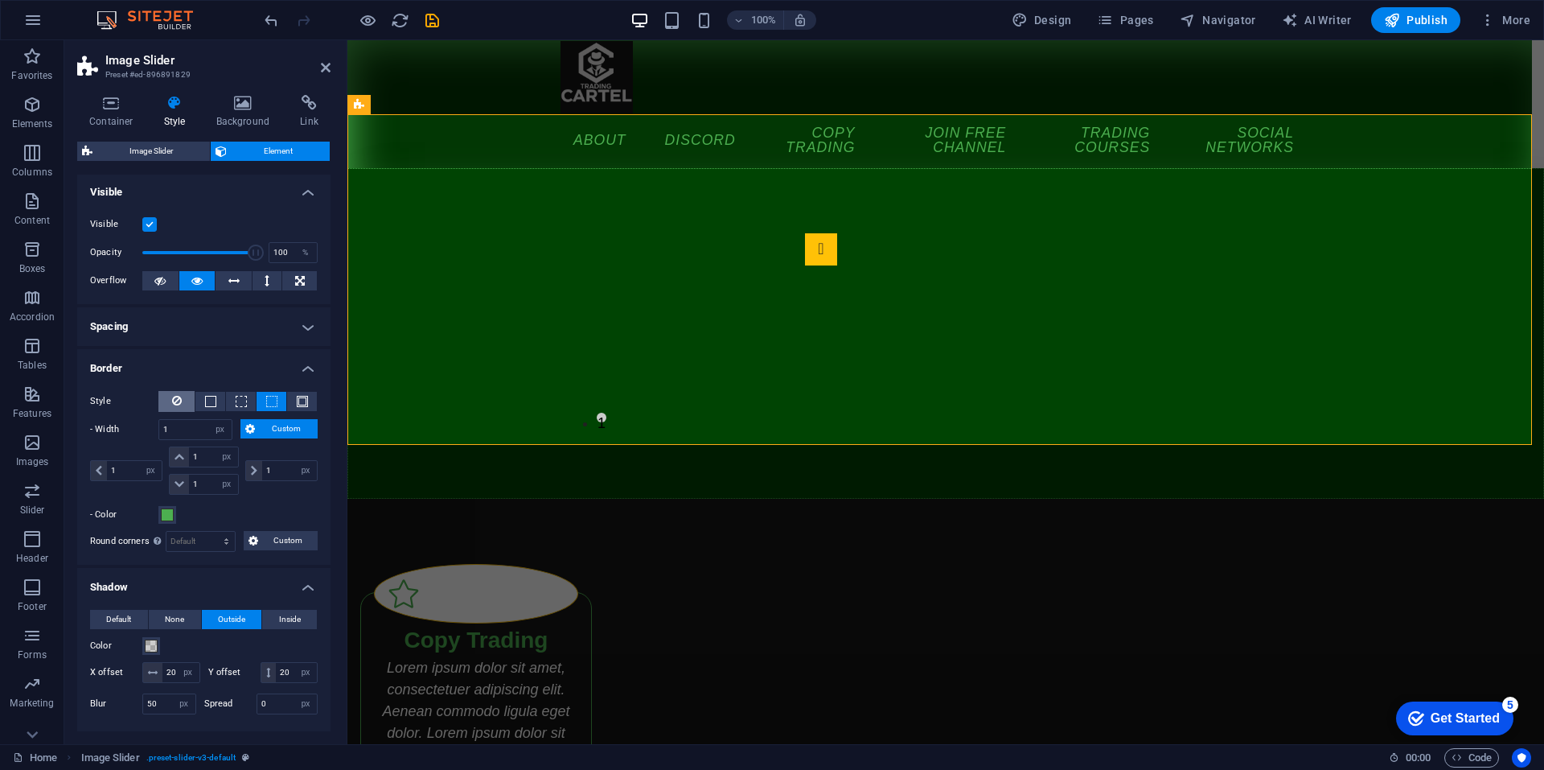
click at [187, 403] on button at bounding box center [176, 401] width 36 height 21
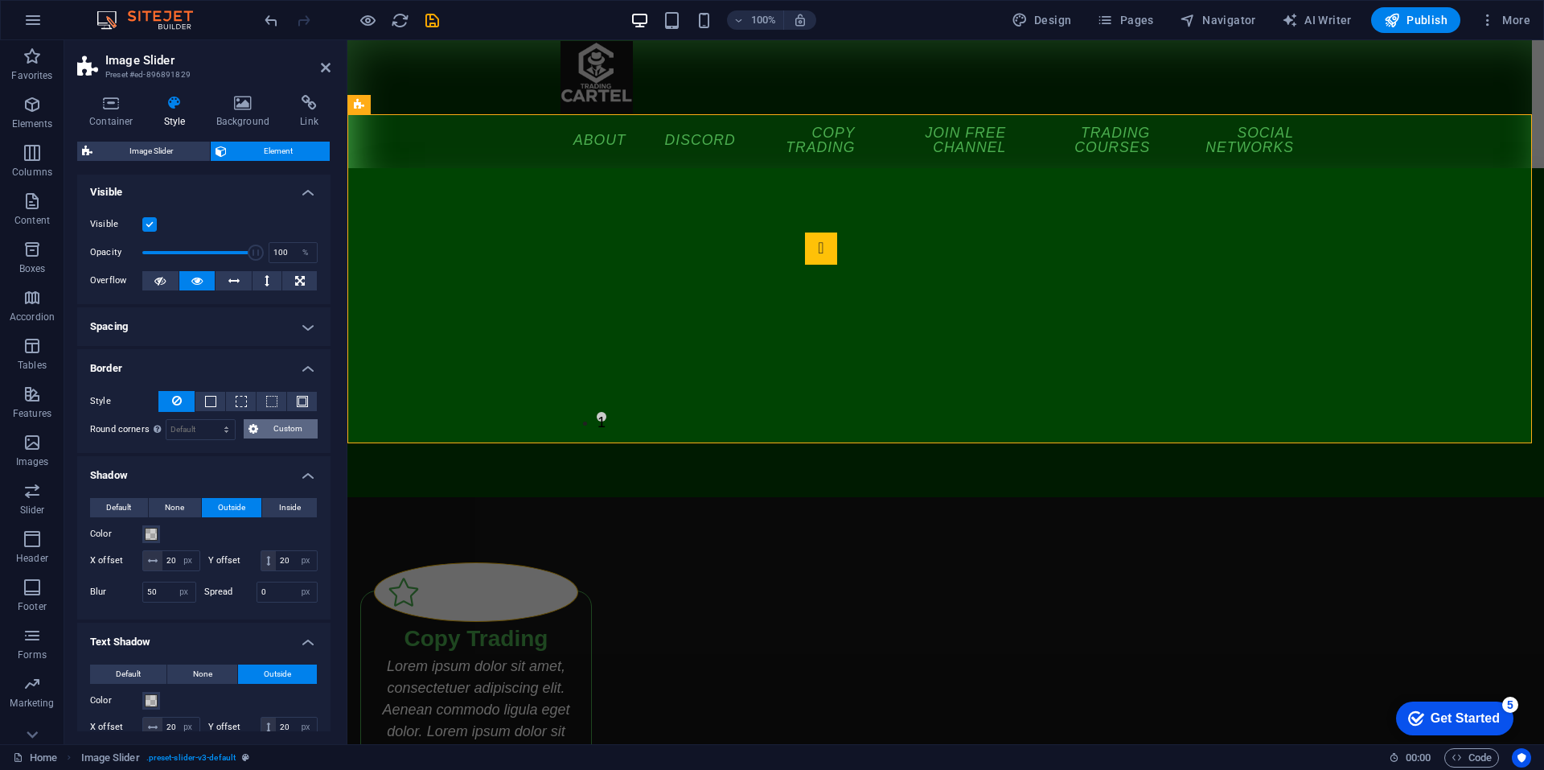
scroll to position [0, 0]
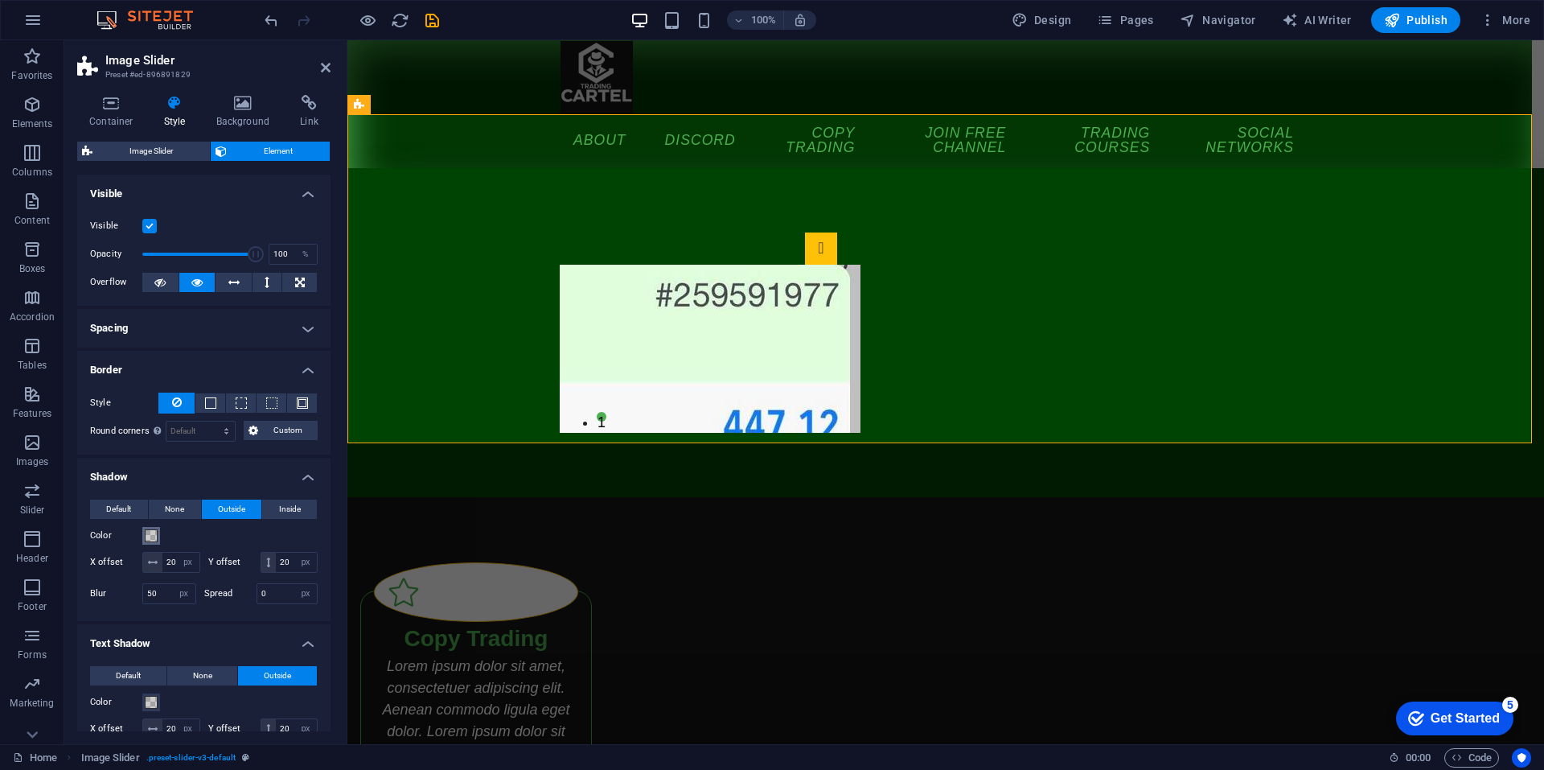
click at [150, 542] on button "Color" at bounding box center [151, 536] width 18 height 18
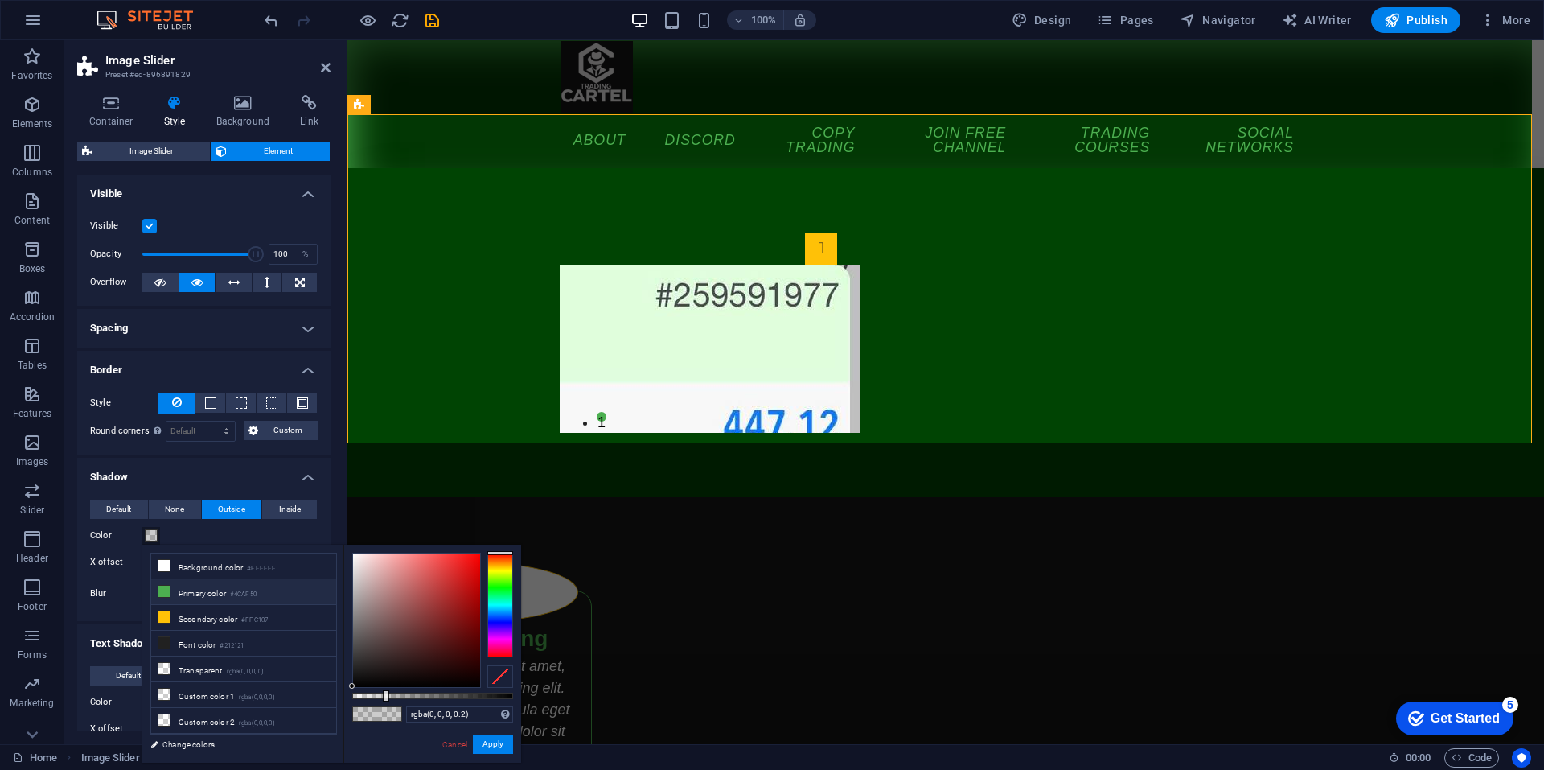
click at [187, 587] on li "Primary color #4CAF50" at bounding box center [243, 592] width 185 height 26
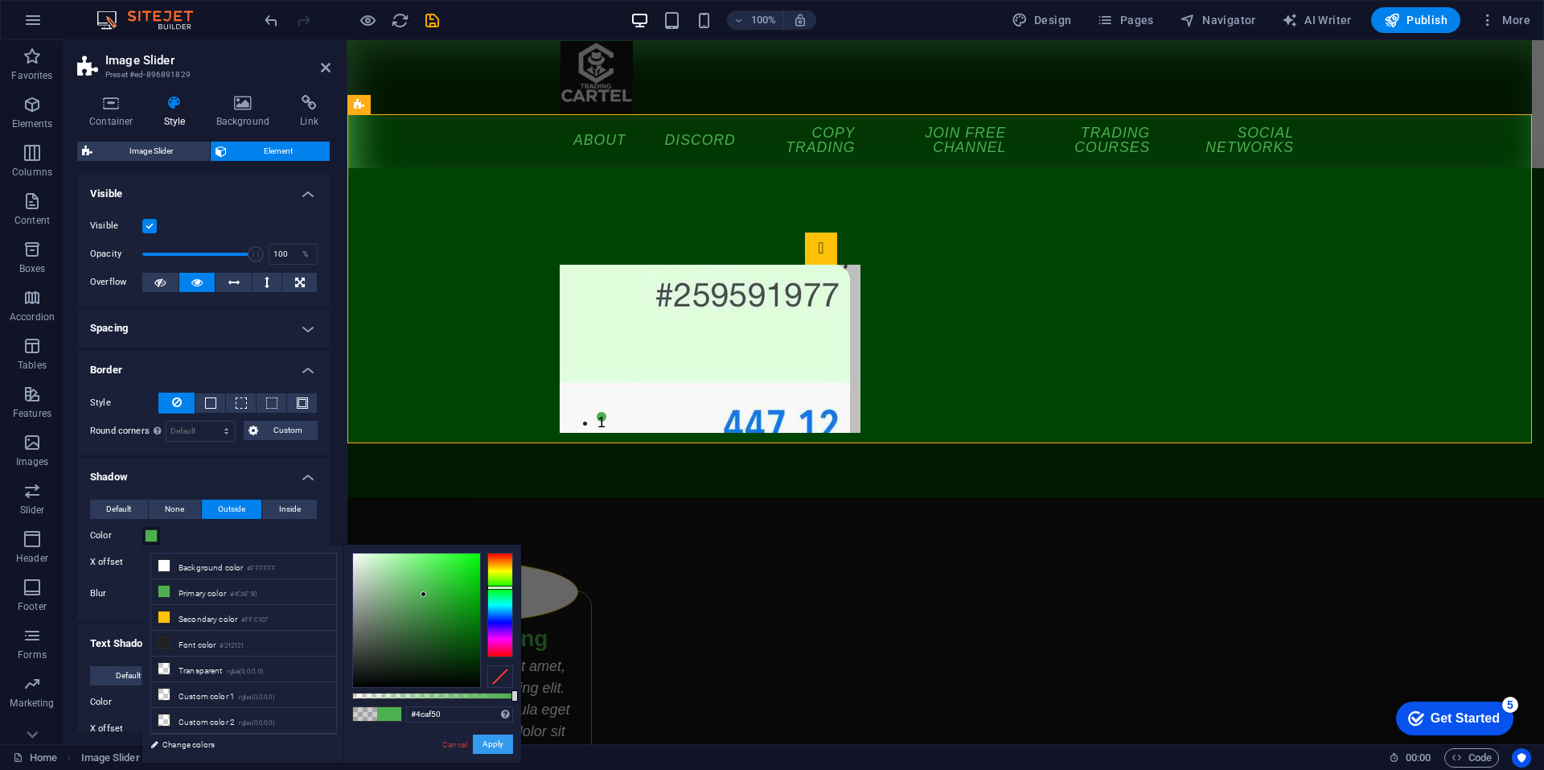
click at [500, 745] on button "Apply" at bounding box center [493, 743] width 40 height 19
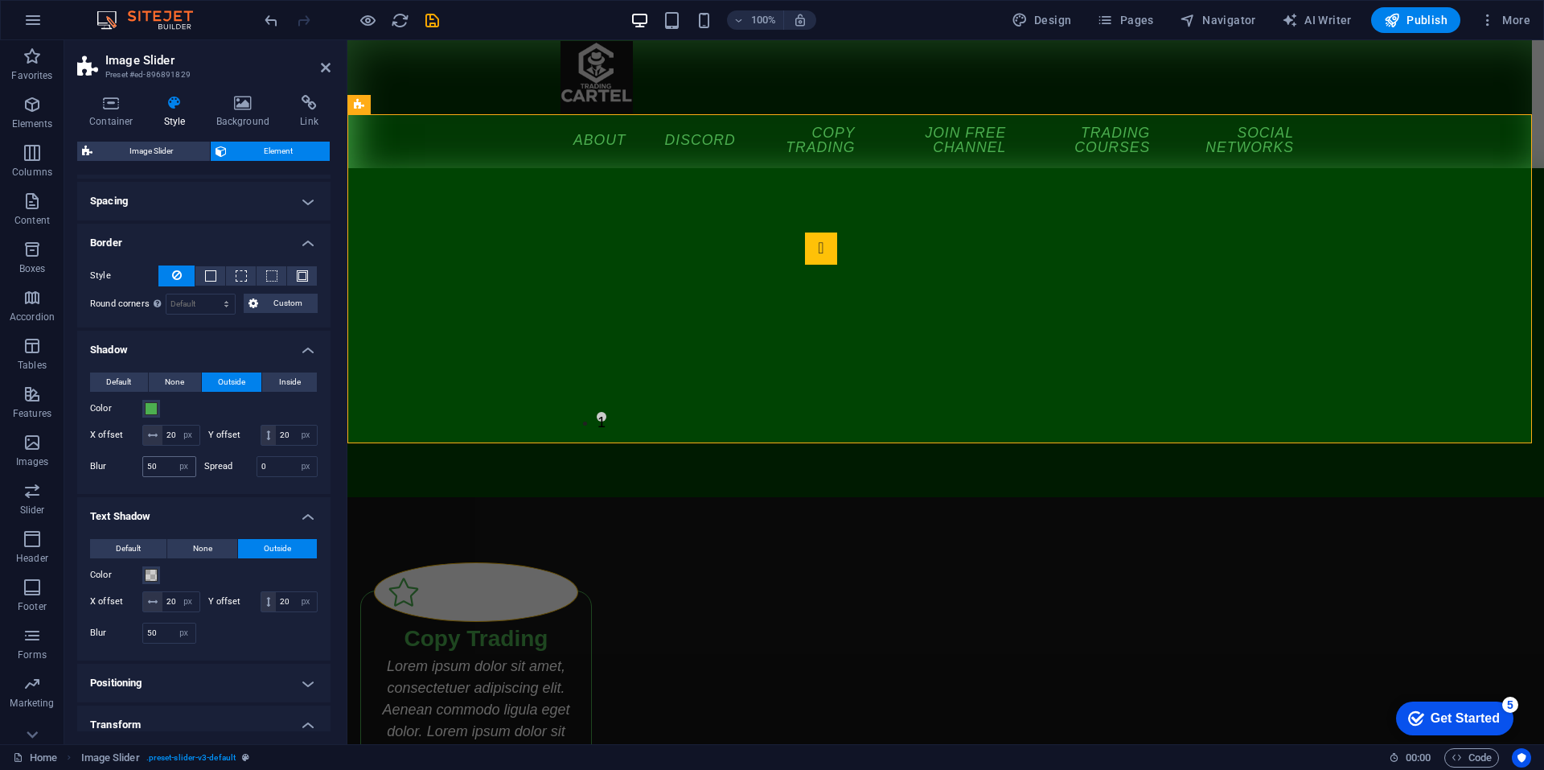
scroll to position [134, 0]
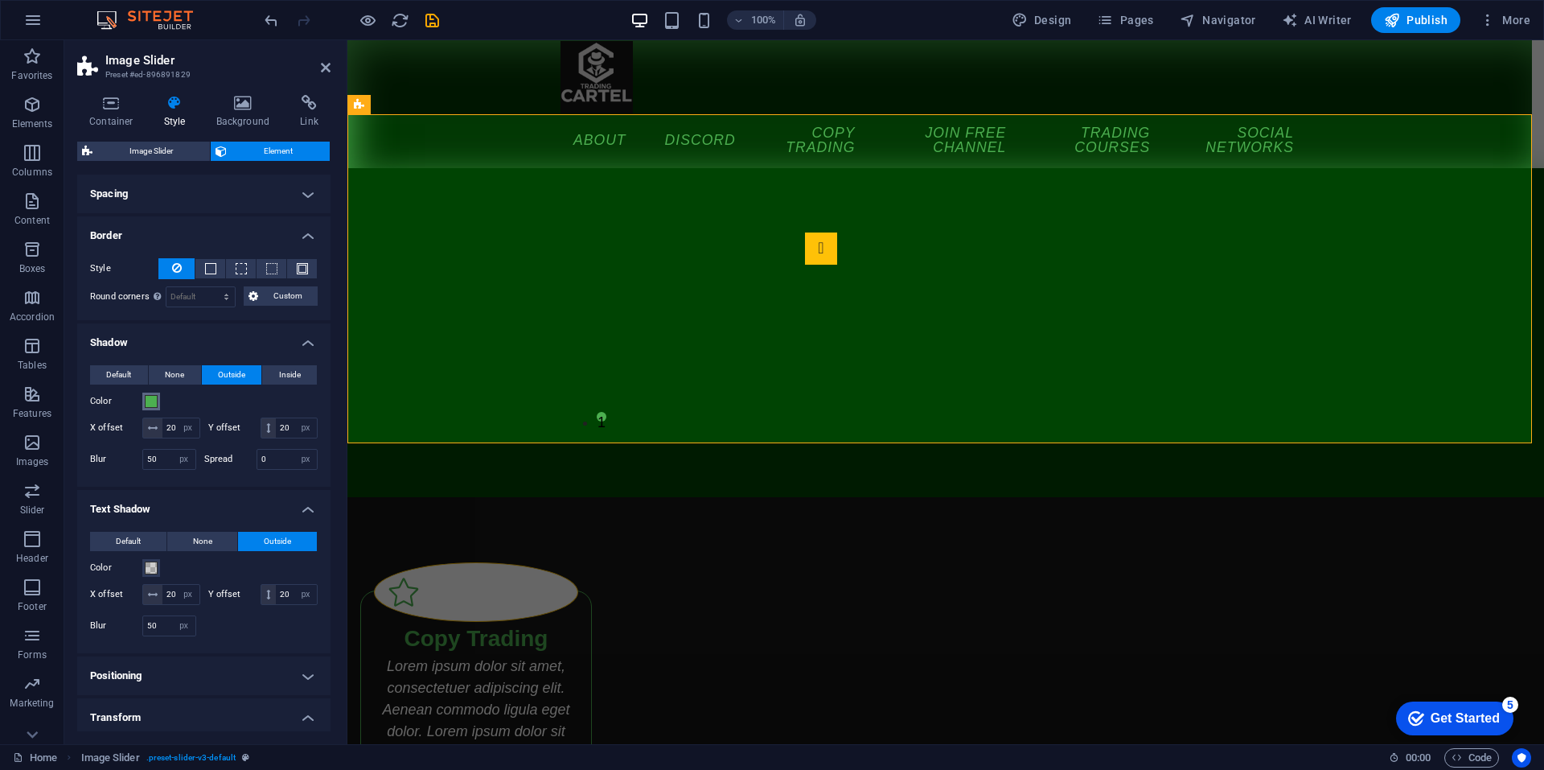
click at [158, 401] on button "Color" at bounding box center [151, 402] width 18 height 18
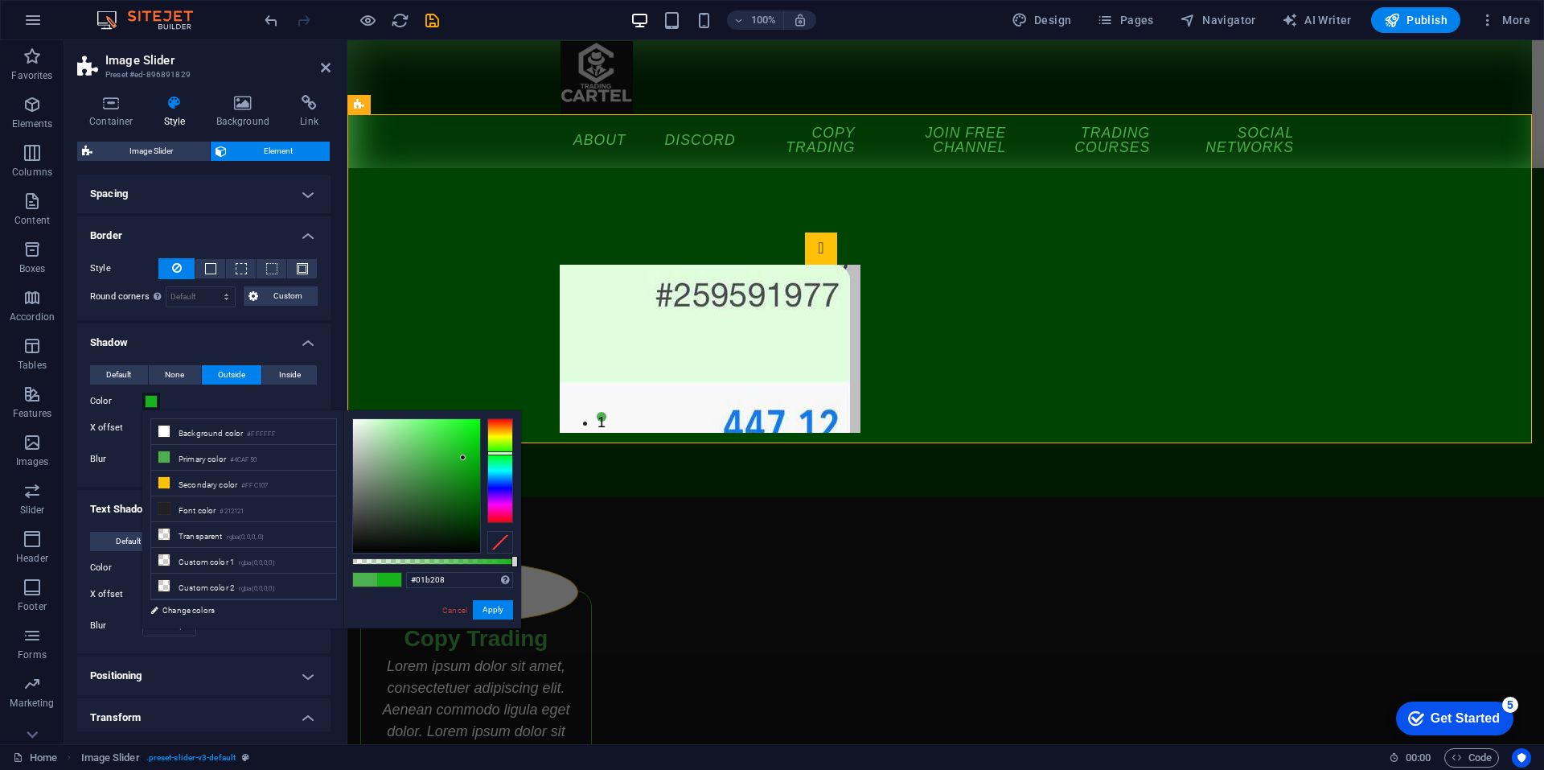
type input "#00b207"
drag, startPoint x: 440, startPoint y: 457, endPoint x: 492, endPoint y: 459, distance: 51.5
click at [492, 459] on div at bounding box center [432, 485] width 161 height 135
click at [497, 604] on button "Apply" at bounding box center [493, 609] width 40 height 19
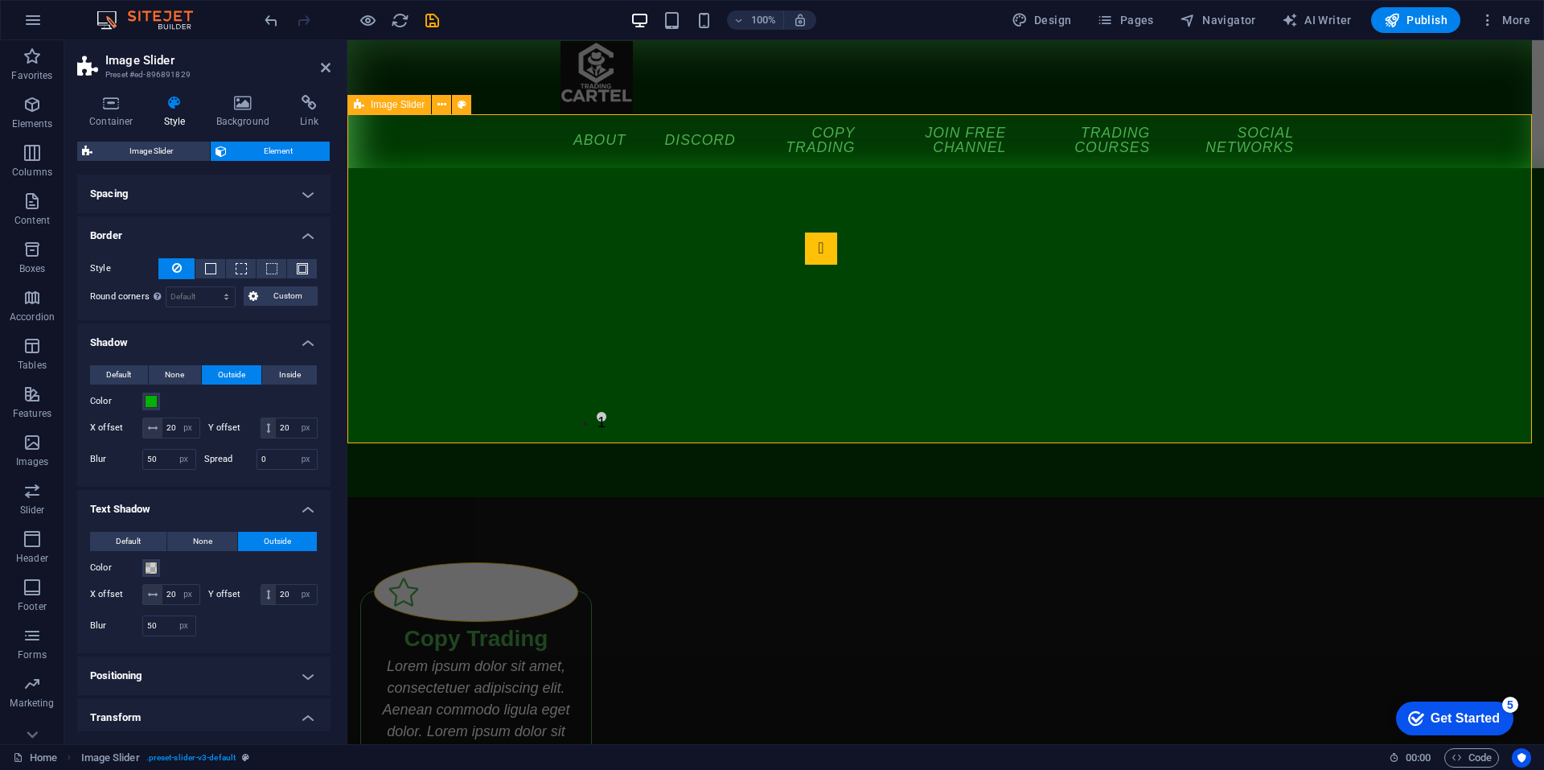
click at [518, 240] on div "1 2" at bounding box center [946, 332] width 1197 height 329
click at [332, 65] on aside "Image Slider Preset #ed-896891829 Container Style Background Link Size Height 1…" at bounding box center [205, 392] width 283 height 704
click at [322, 65] on icon at bounding box center [326, 67] width 10 height 13
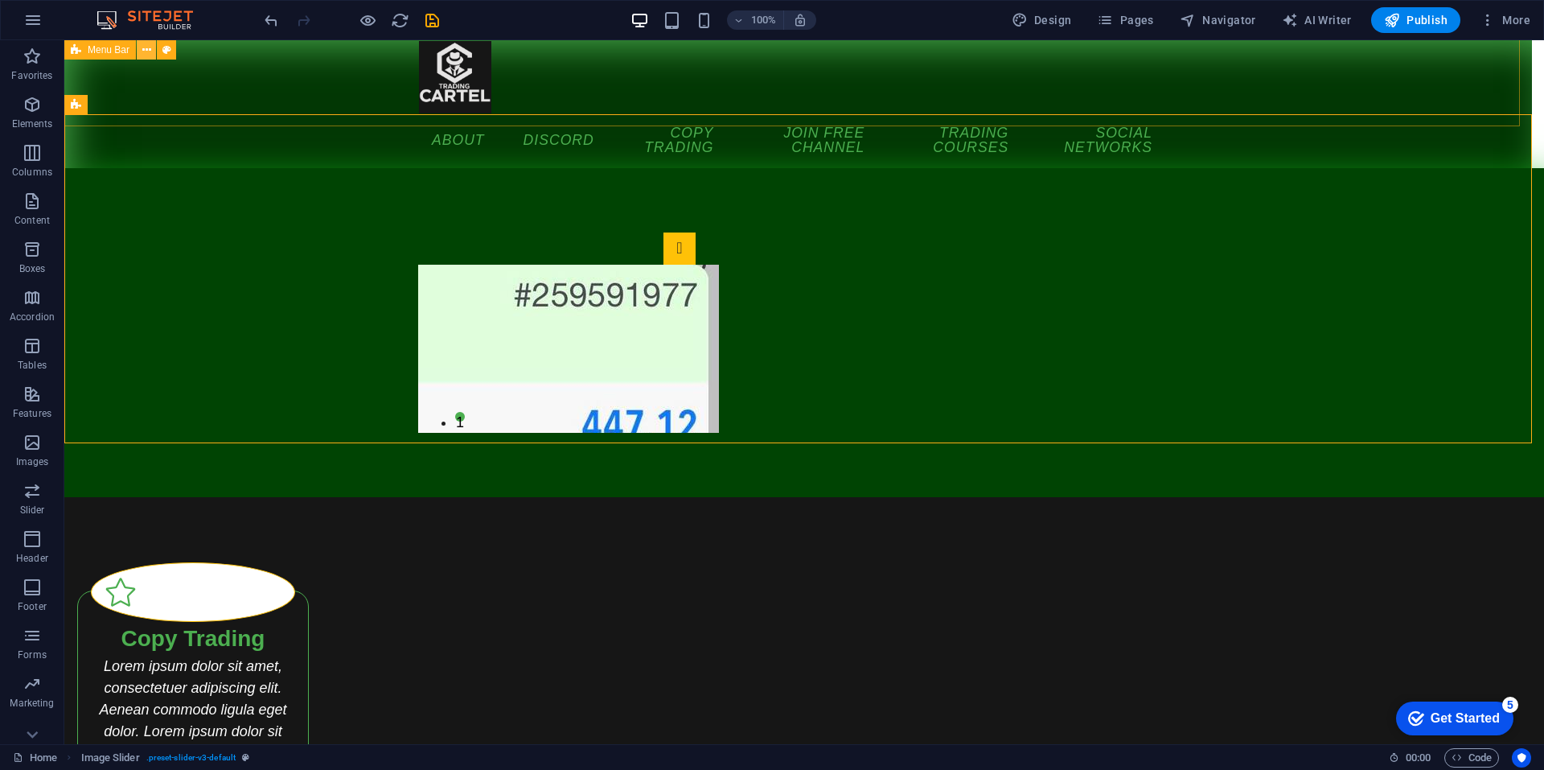
click at [155, 47] on button at bounding box center [146, 49] width 19 height 19
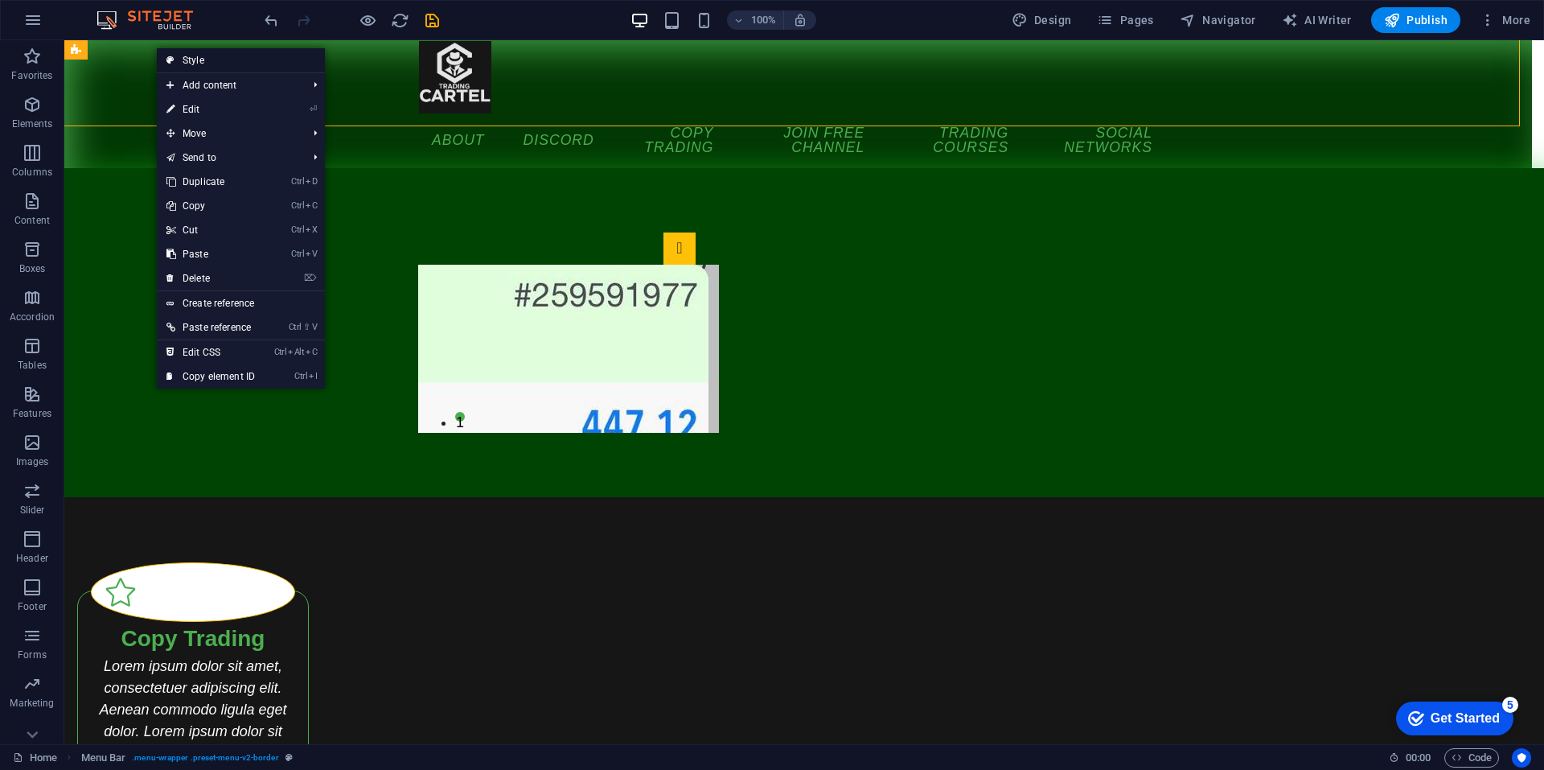
click at [190, 60] on link "Style" at bounding box center [241, 60] width 168 height 24
select select "rem"
select select "sticky_reverse"
select select "px"
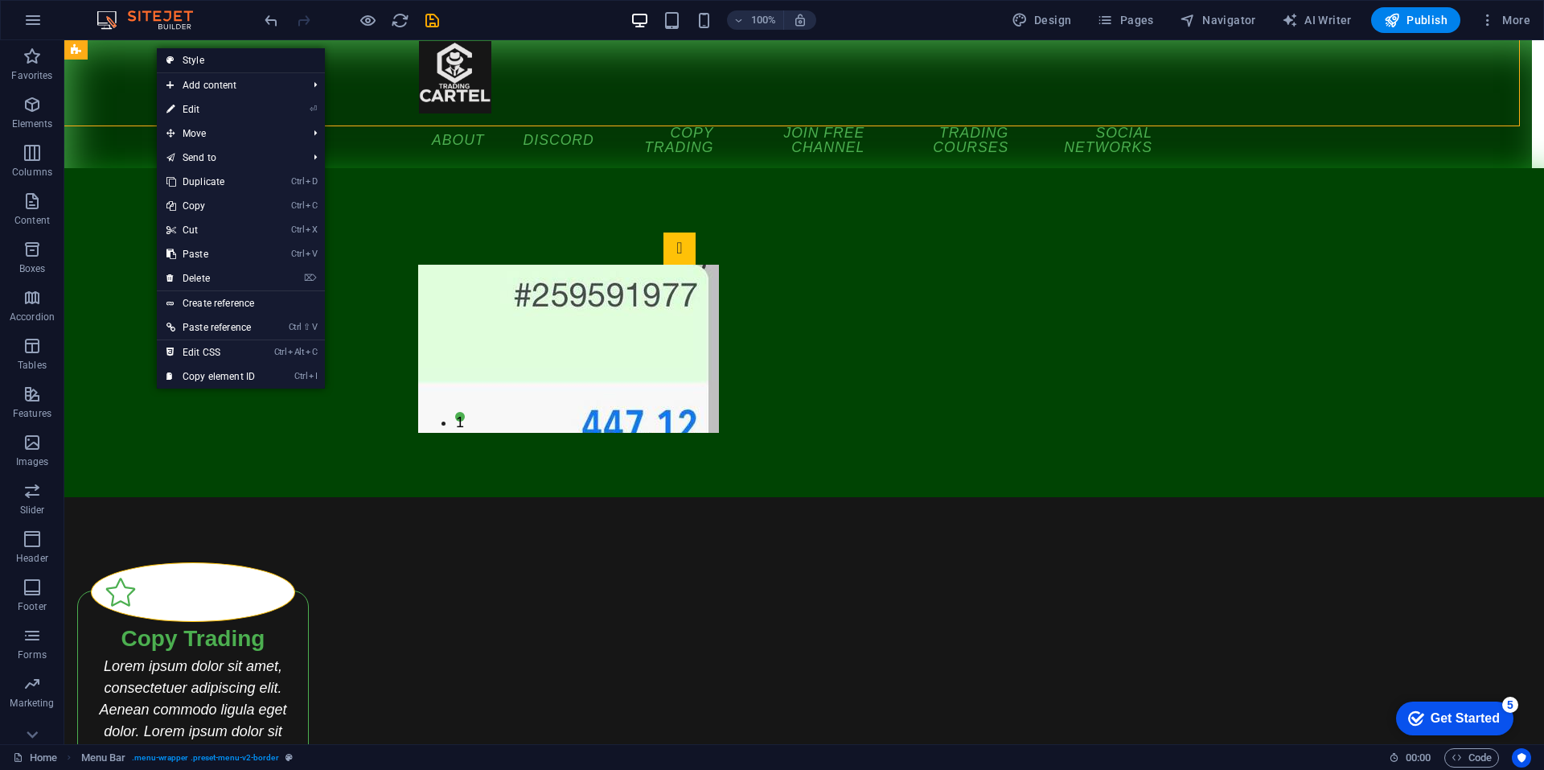
select select "px"
select select "hover_border_bottom"
select select "px"
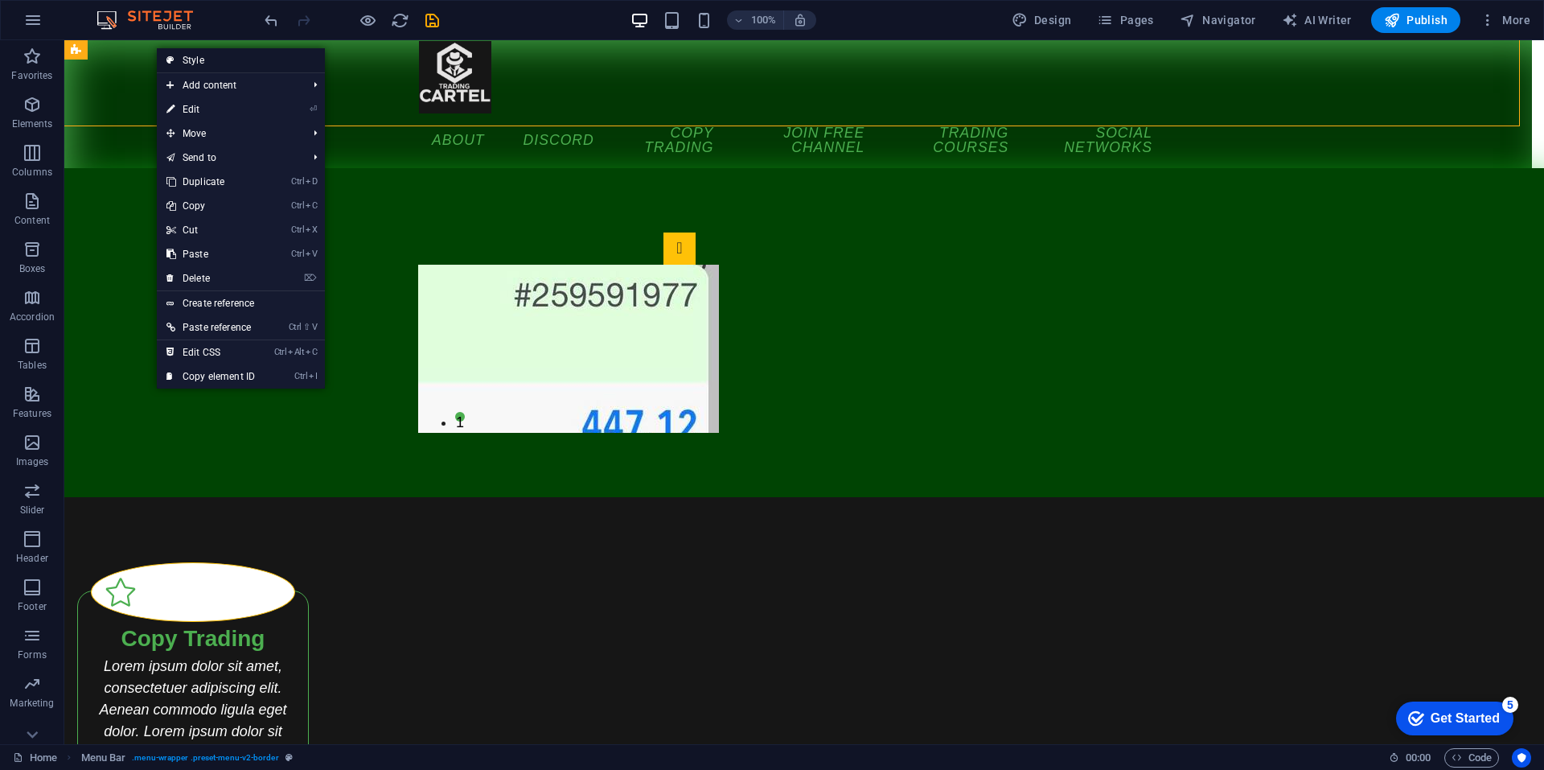
select select "rem"
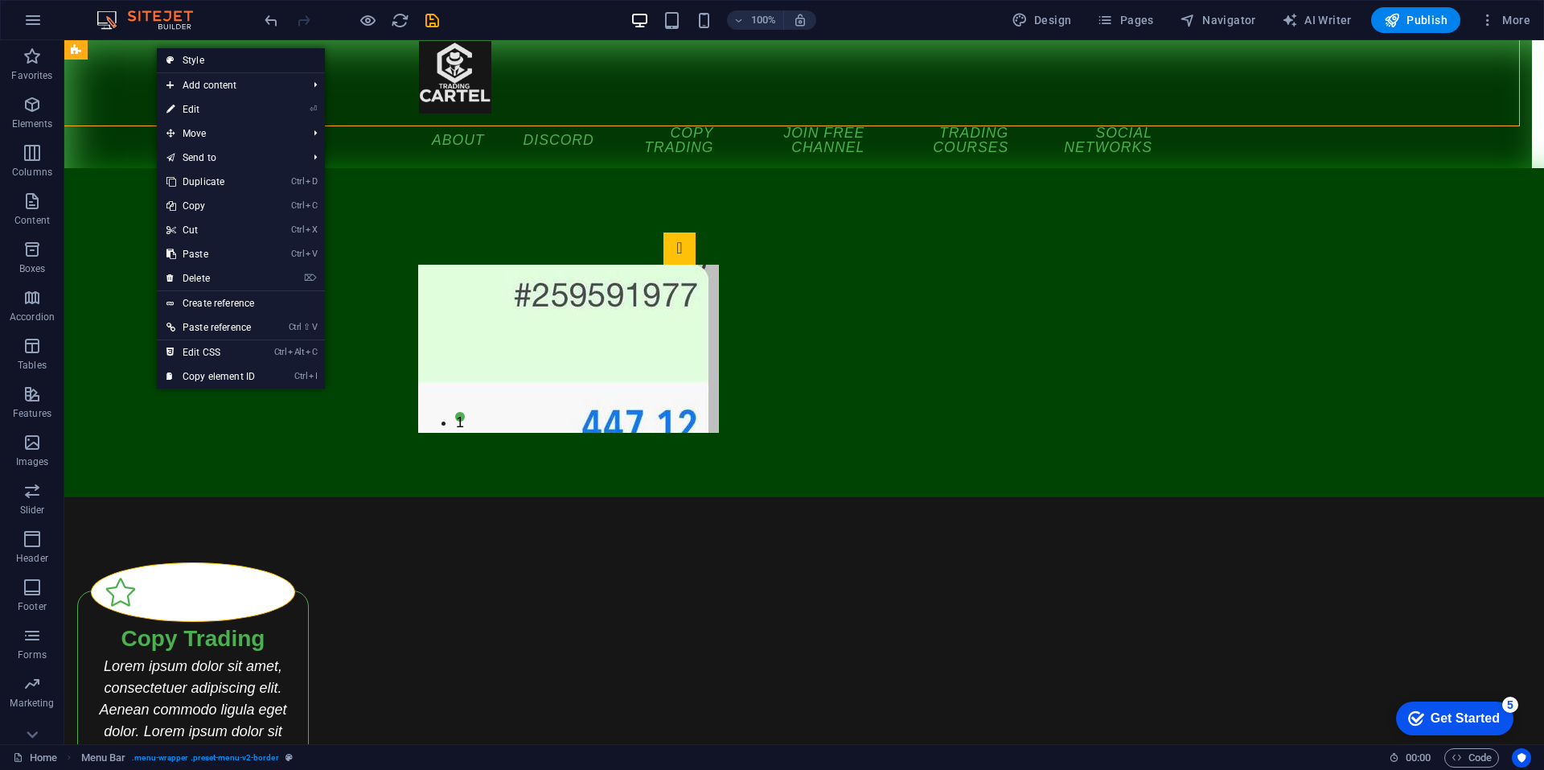
select select "rem"
select select "link-special-font"
select select "rem"
select select "400"
select select "px"
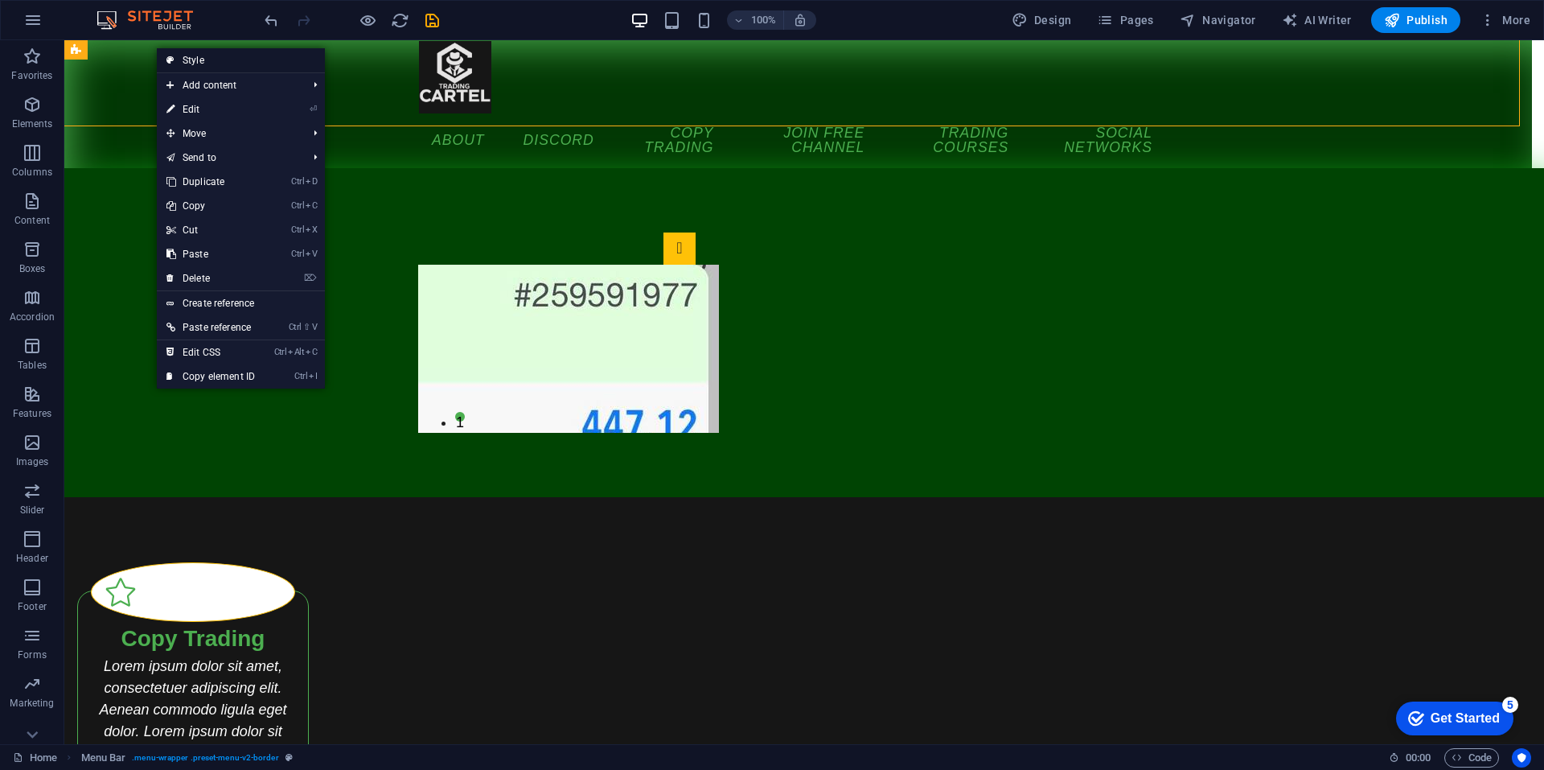
select select "rem"
select select "px"
select select "preset-menu-v2-border"
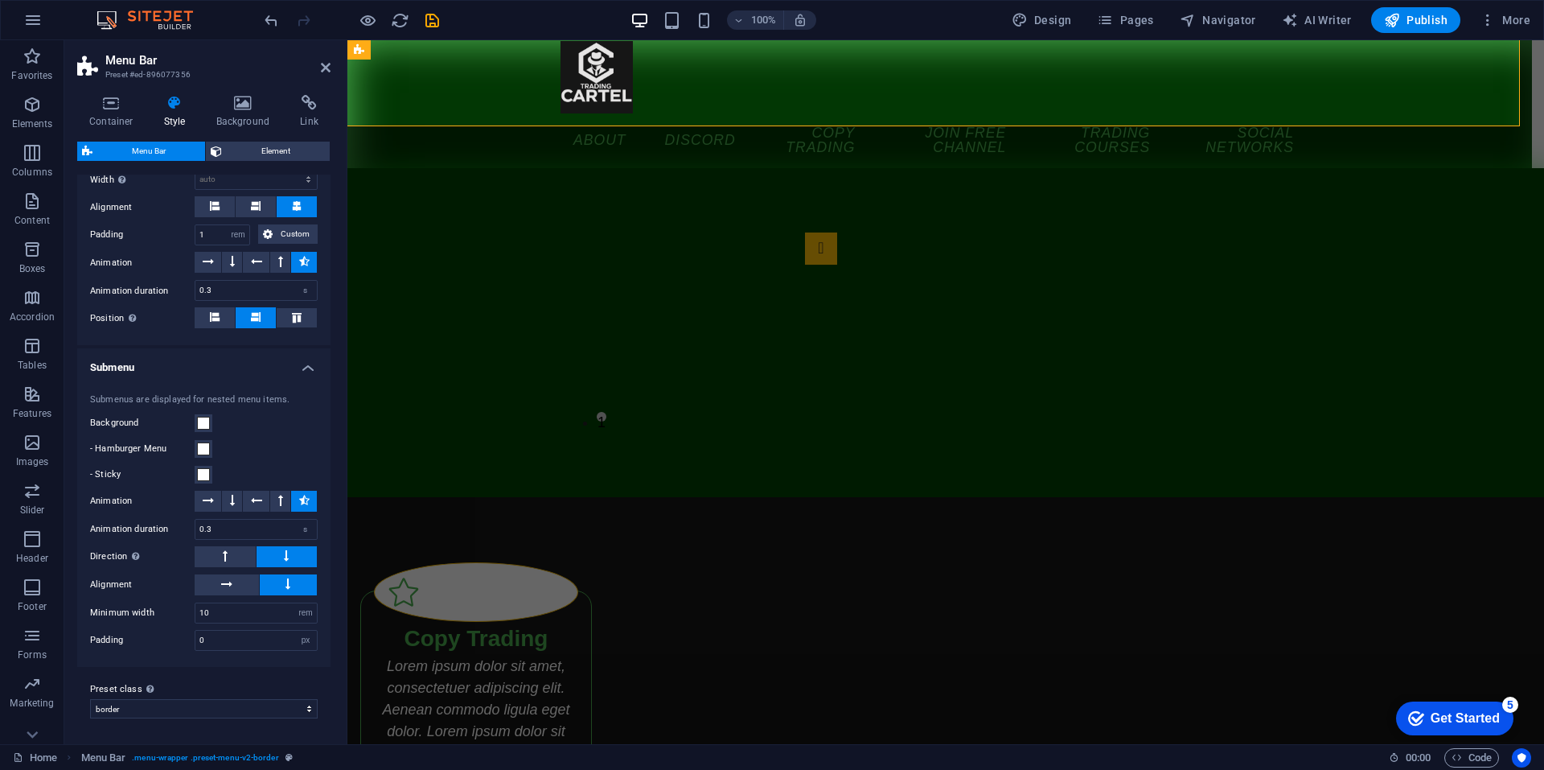
scroll to position [1683, 0]
click at [250, 151] on span "Element" at bounding box center [276, 151] width 98 height 19
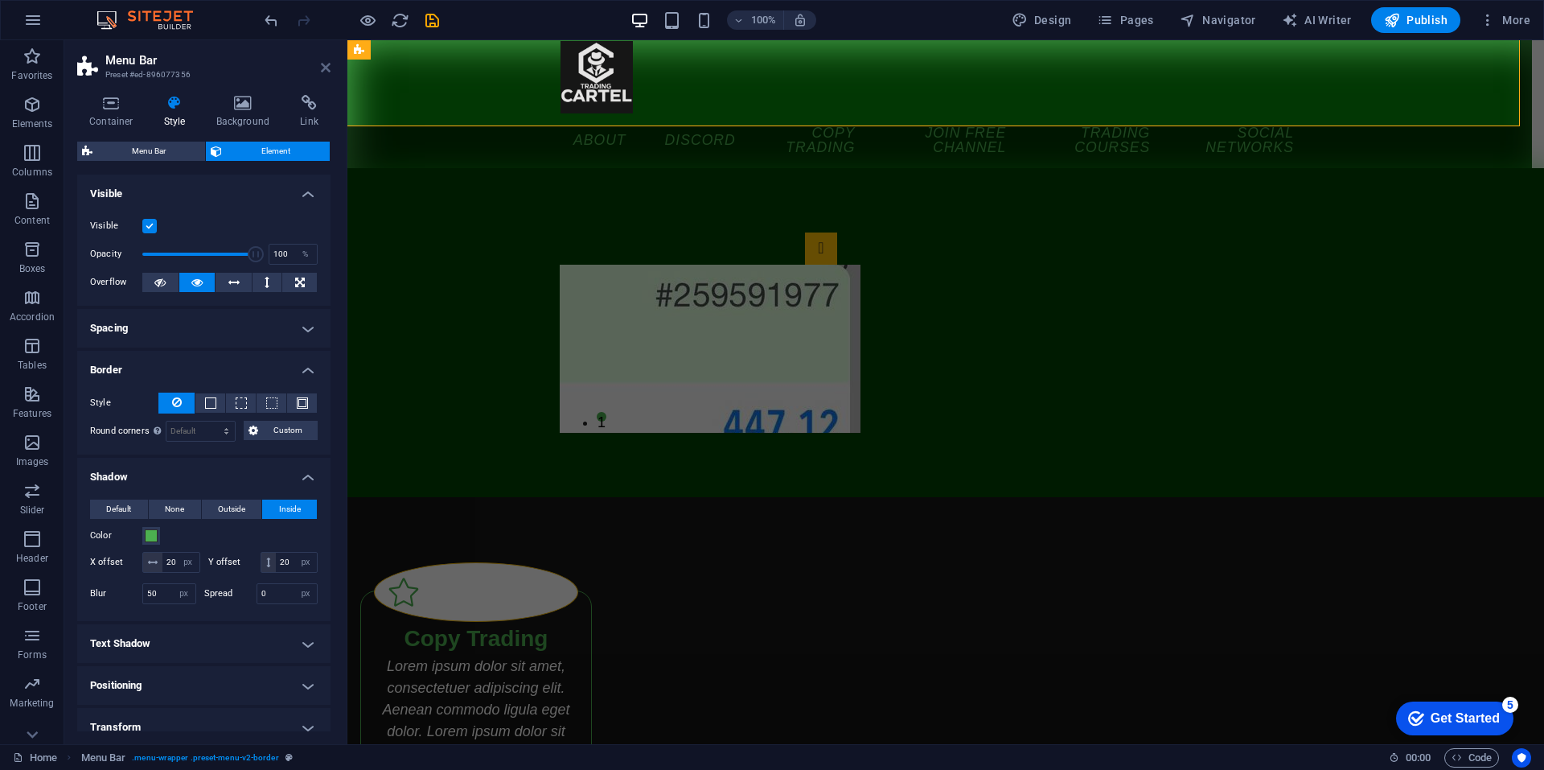
click at [325, 68] on icon at bounding box center [326, 67] width 10 height 13
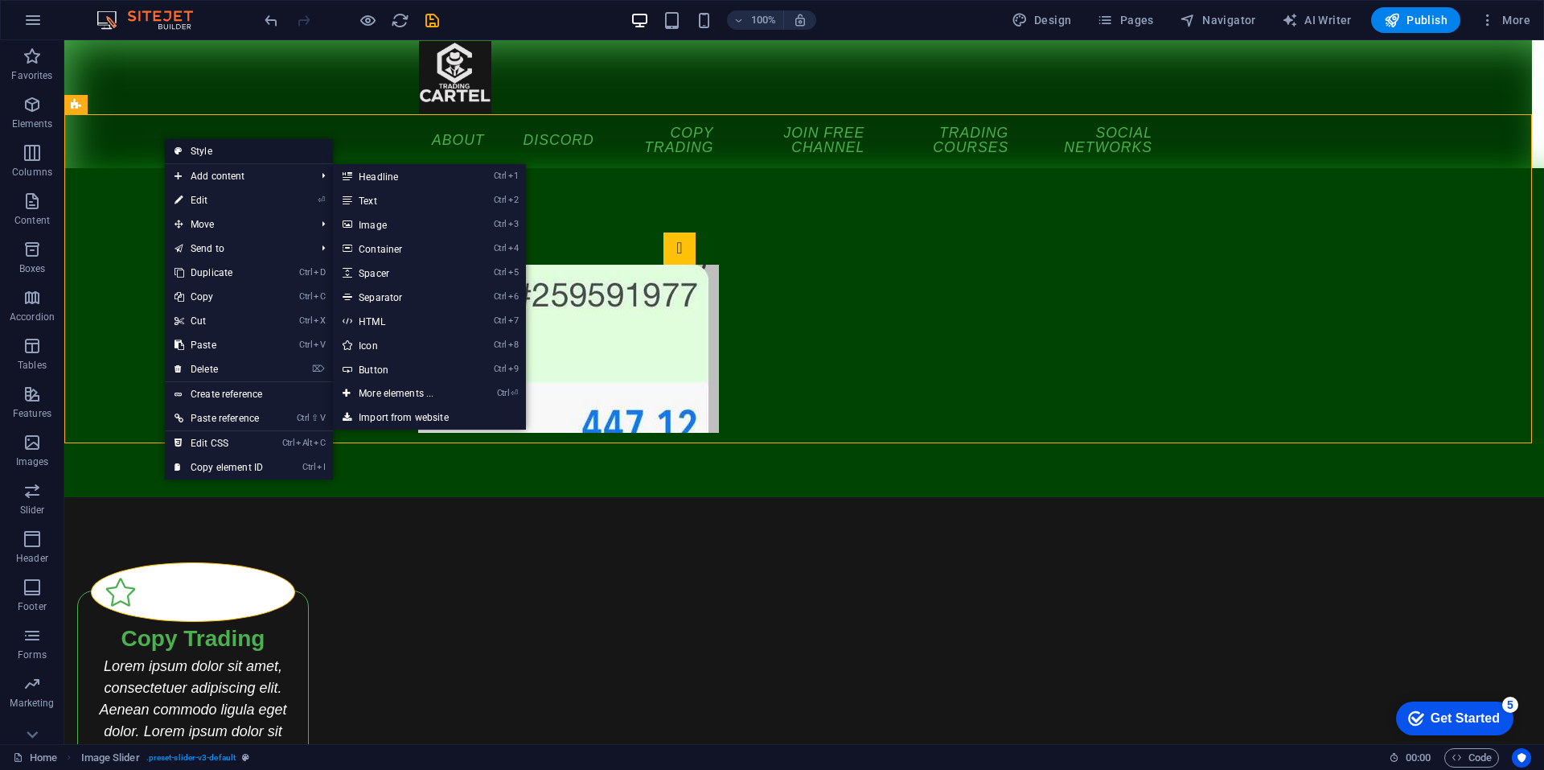
click at [212, 153] on link "Style" at bounding box center [249, 151] width 168 height 24
select select "px"
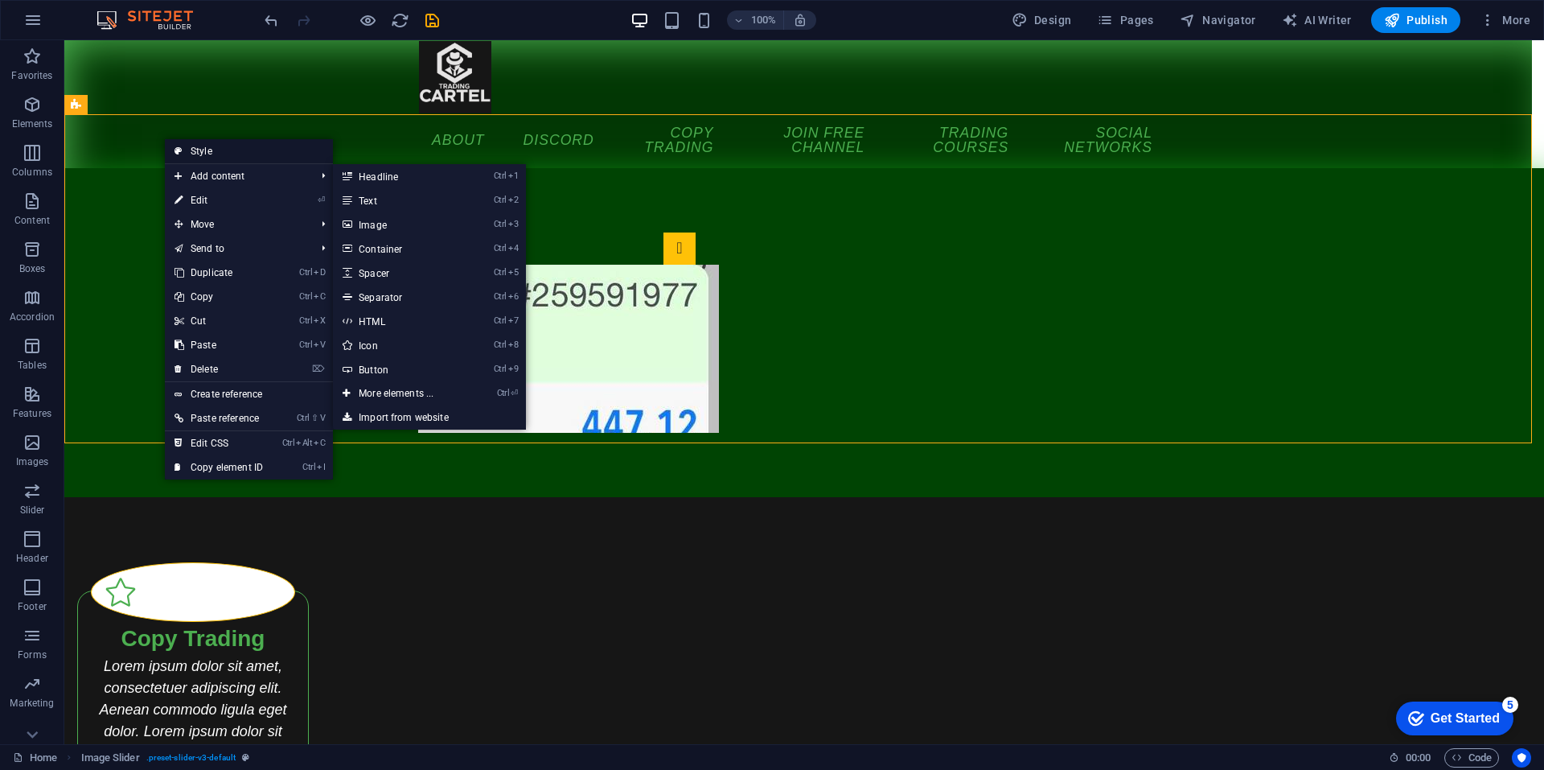
select select "px"
select select "rem"
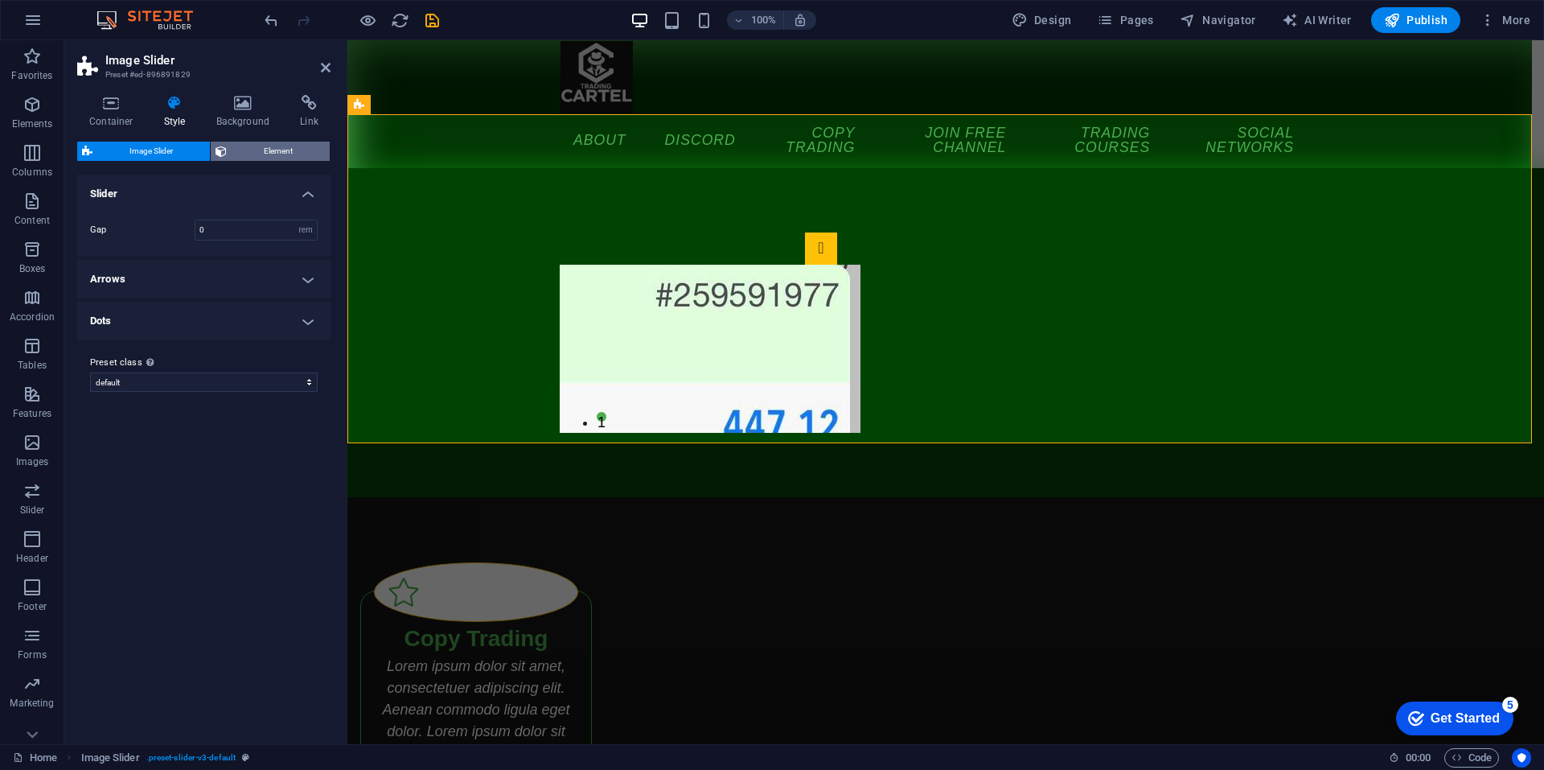
click at [248, 158] on span "Element" at bounding box center [278, 151] width 93 height 19
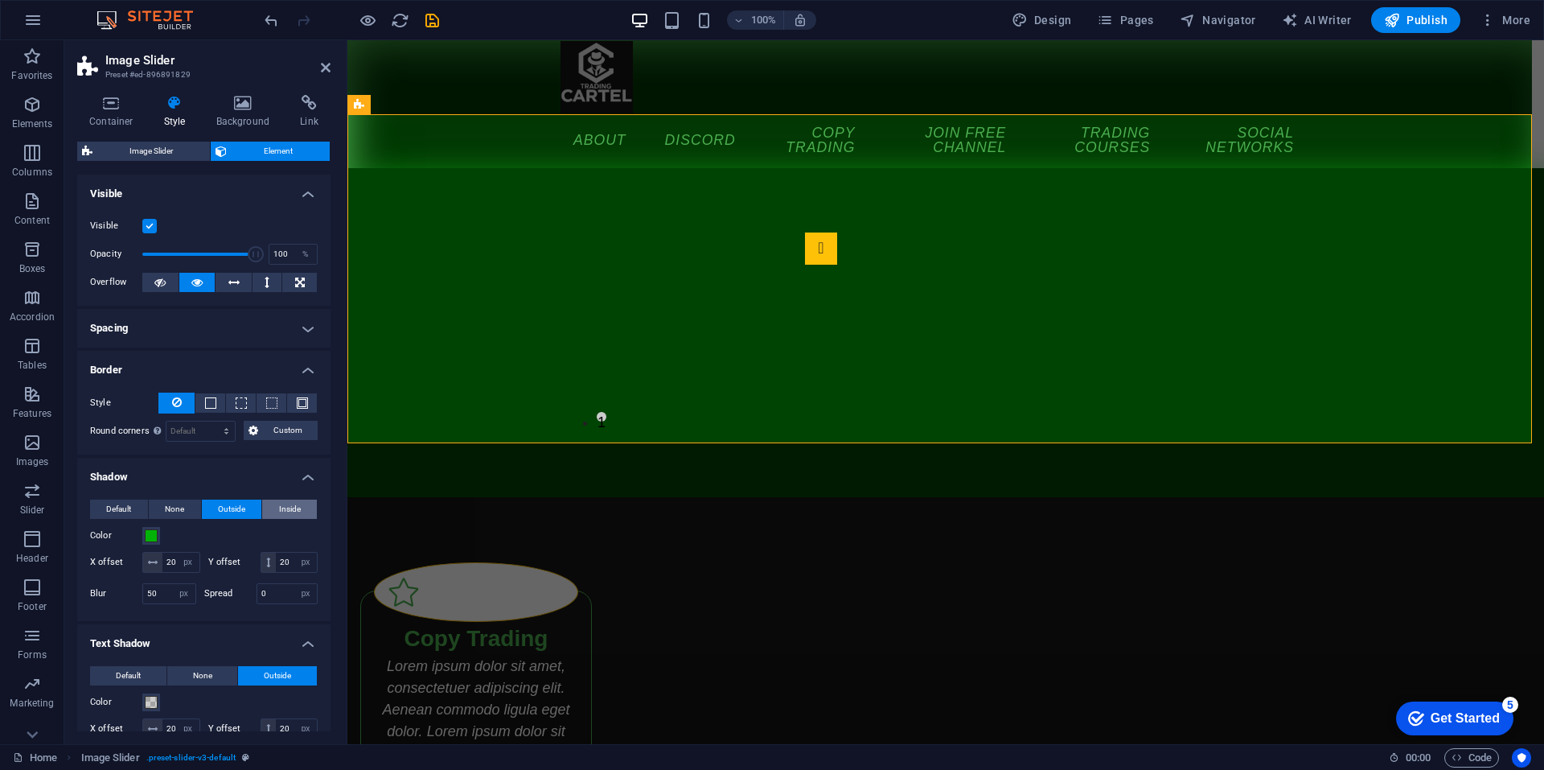
click at [279, 512] on span "Inside" at bounding box center [290, 509] width 22 height 19
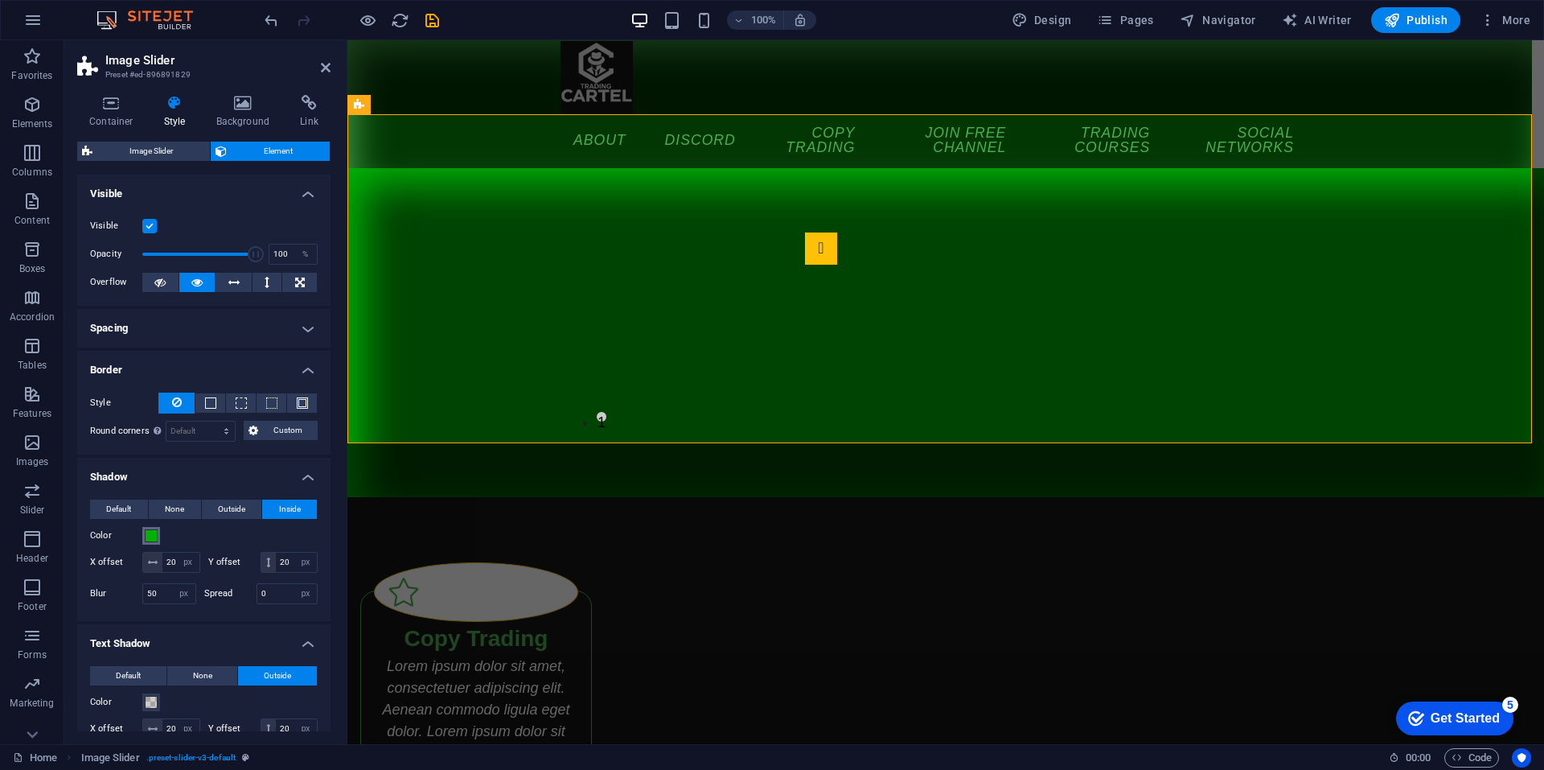
click at [156, 539] on span at bounding box center [151, 535] width 13 height 13
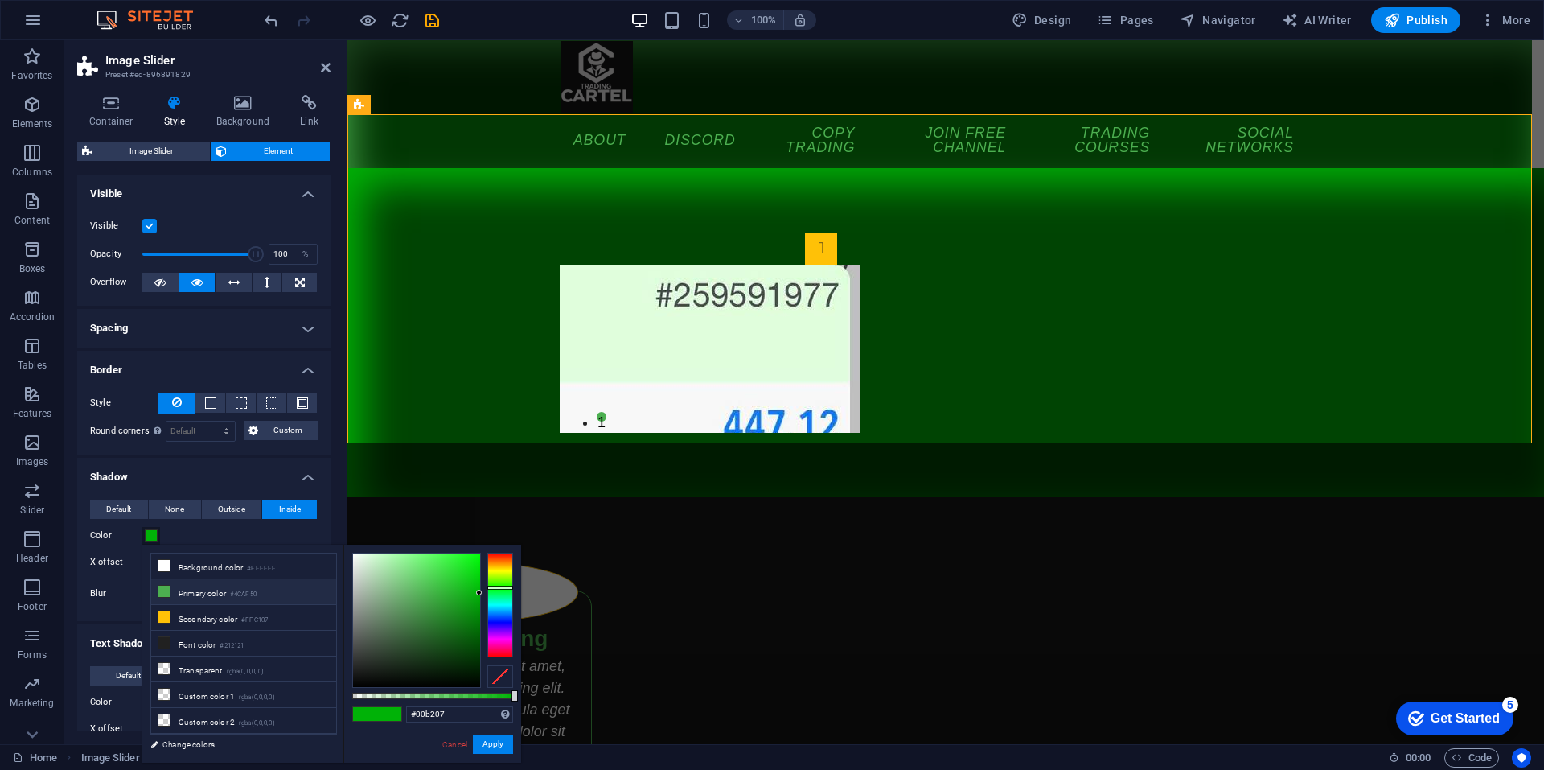
click at [279, 592] on li "Primary color #4CAF50" at bounding box center [243, 592] width 185 height 26
click at [490, 737] on button "Apply" at bounding box center [493, 743] width 40 height 19
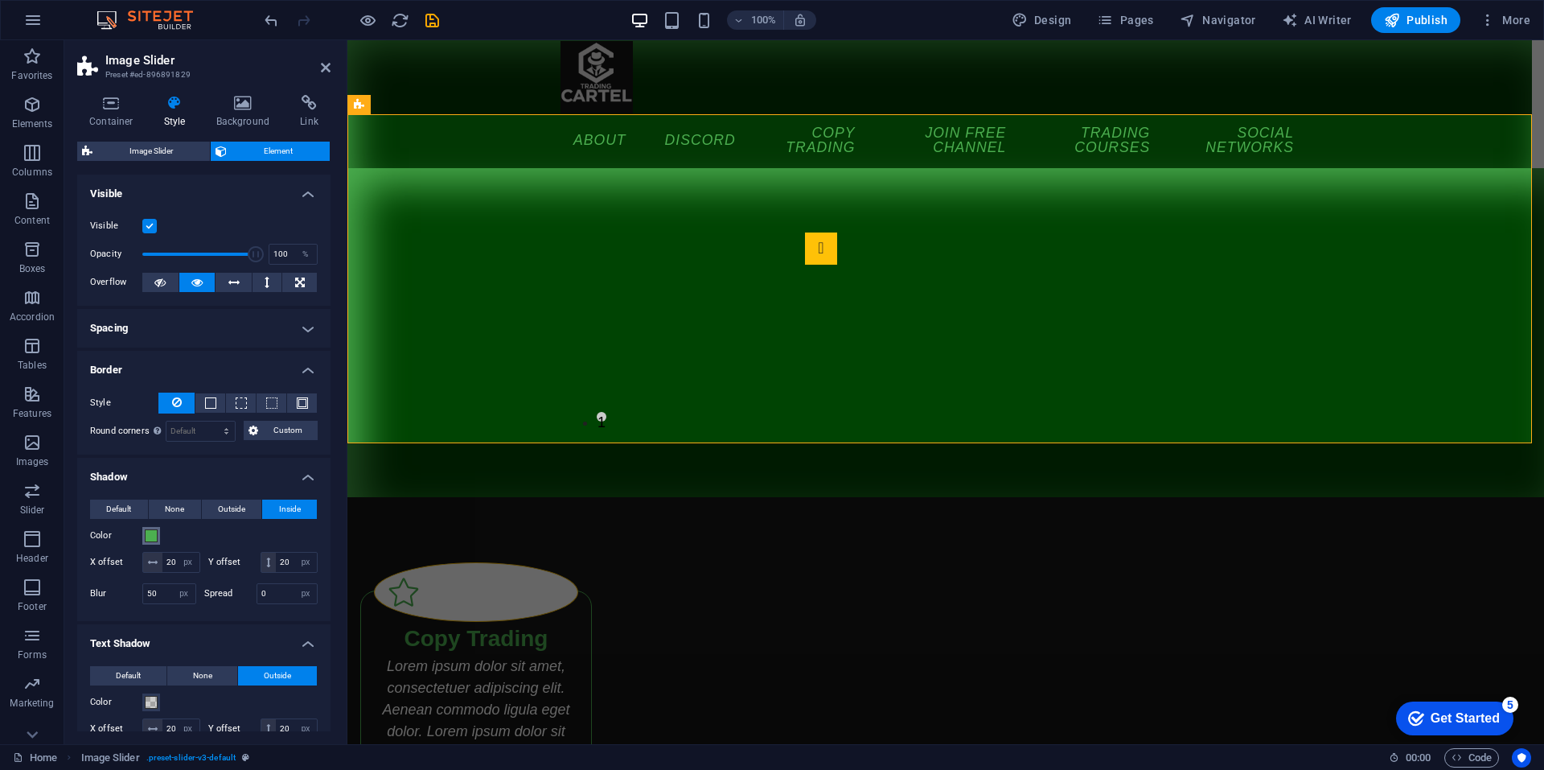
click at [154, 538] on span at bounding box center [151, 535] width 13 height 13
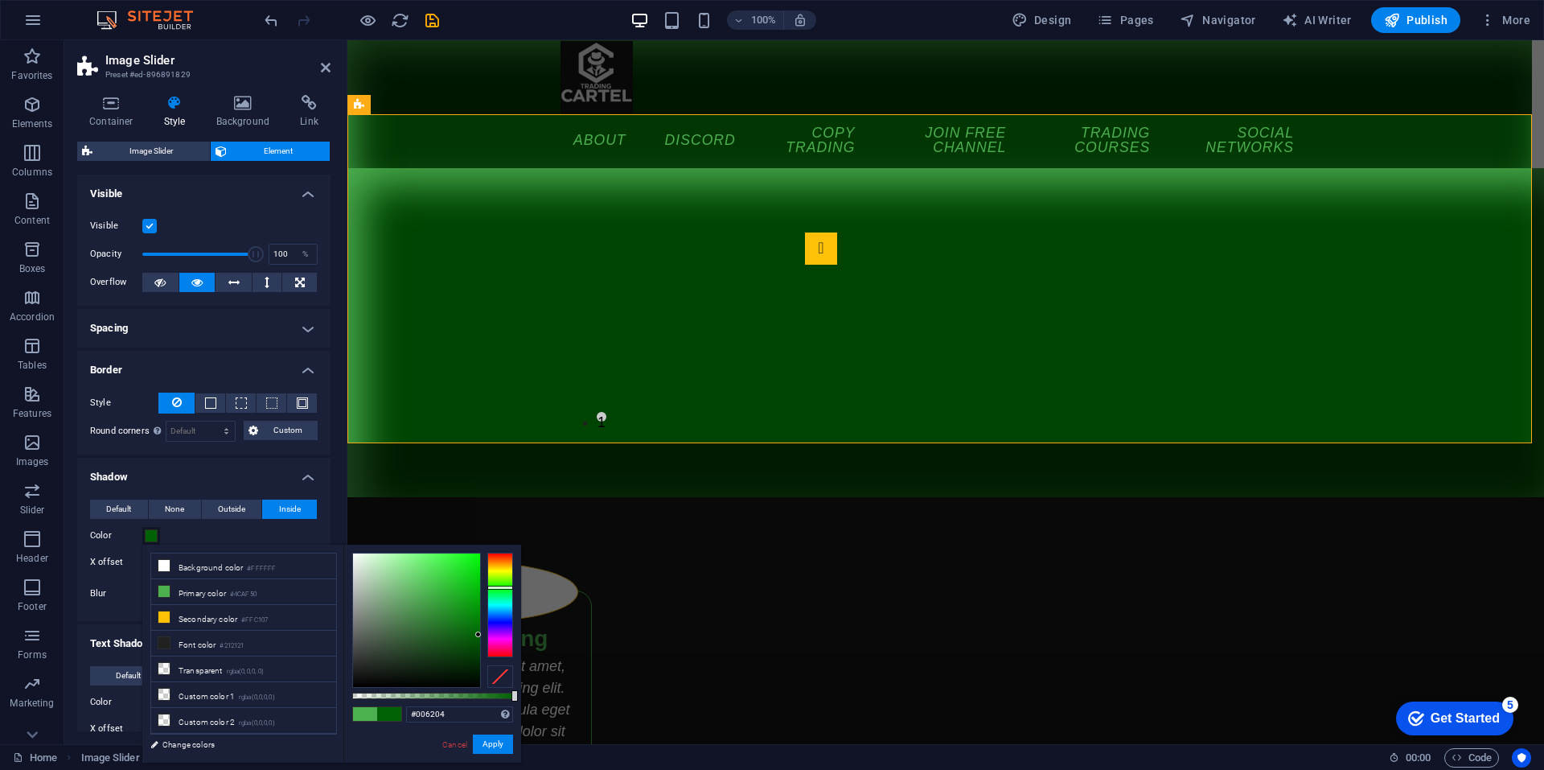
drag, startPoint x: 430, startPoint y: 603, endPoint x: 479, endPoint y: 635, distance: 58.7
click at [479, 635] on div at bounding box center [416, 620] width 127 height 134
click at [494, 734] on button "Apply" at bounding box center [493, 743] width 40 height 19
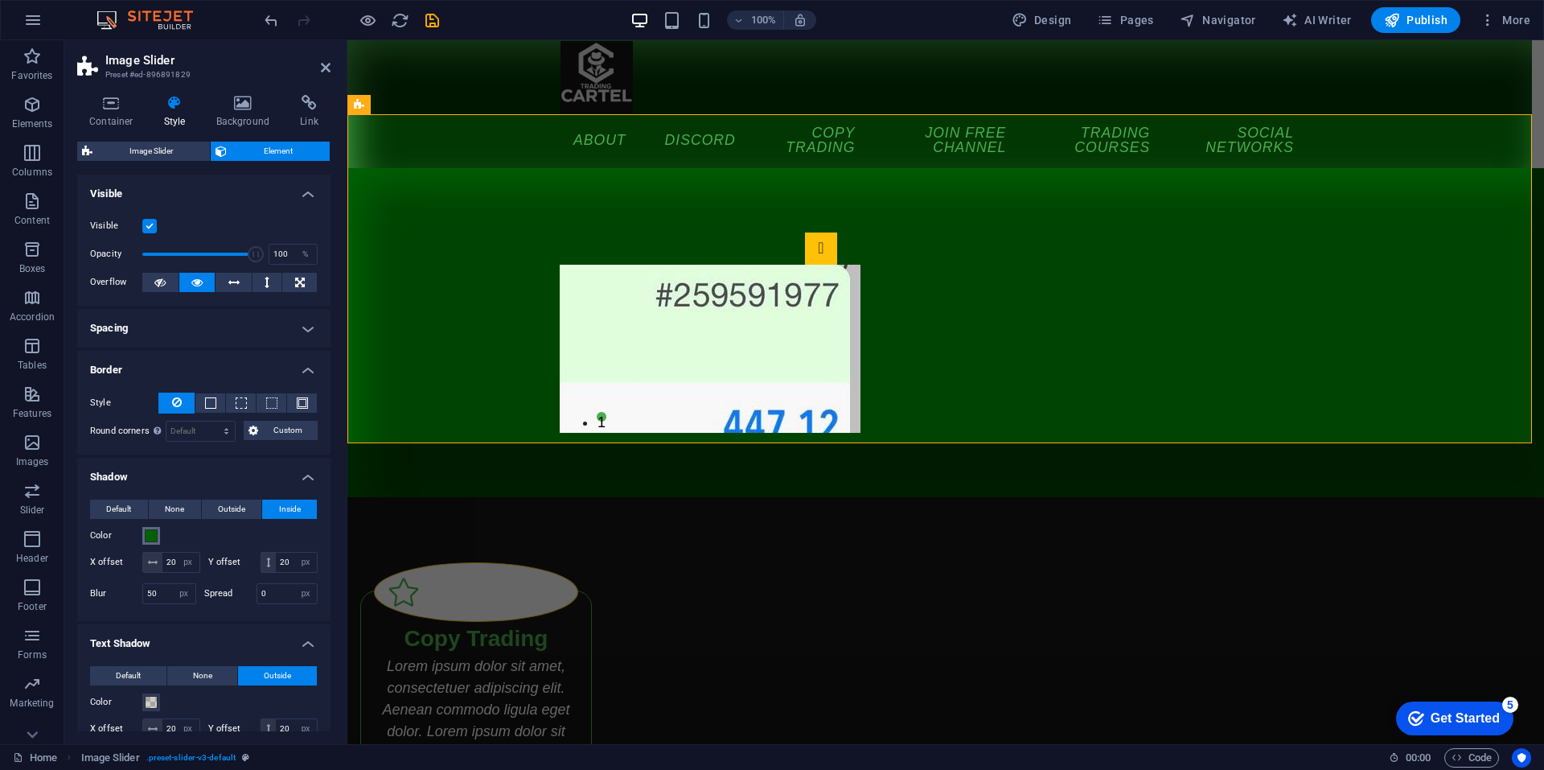
click at [154, 539] on button "Color" at bounding box center [151, 536] width 18 height 18
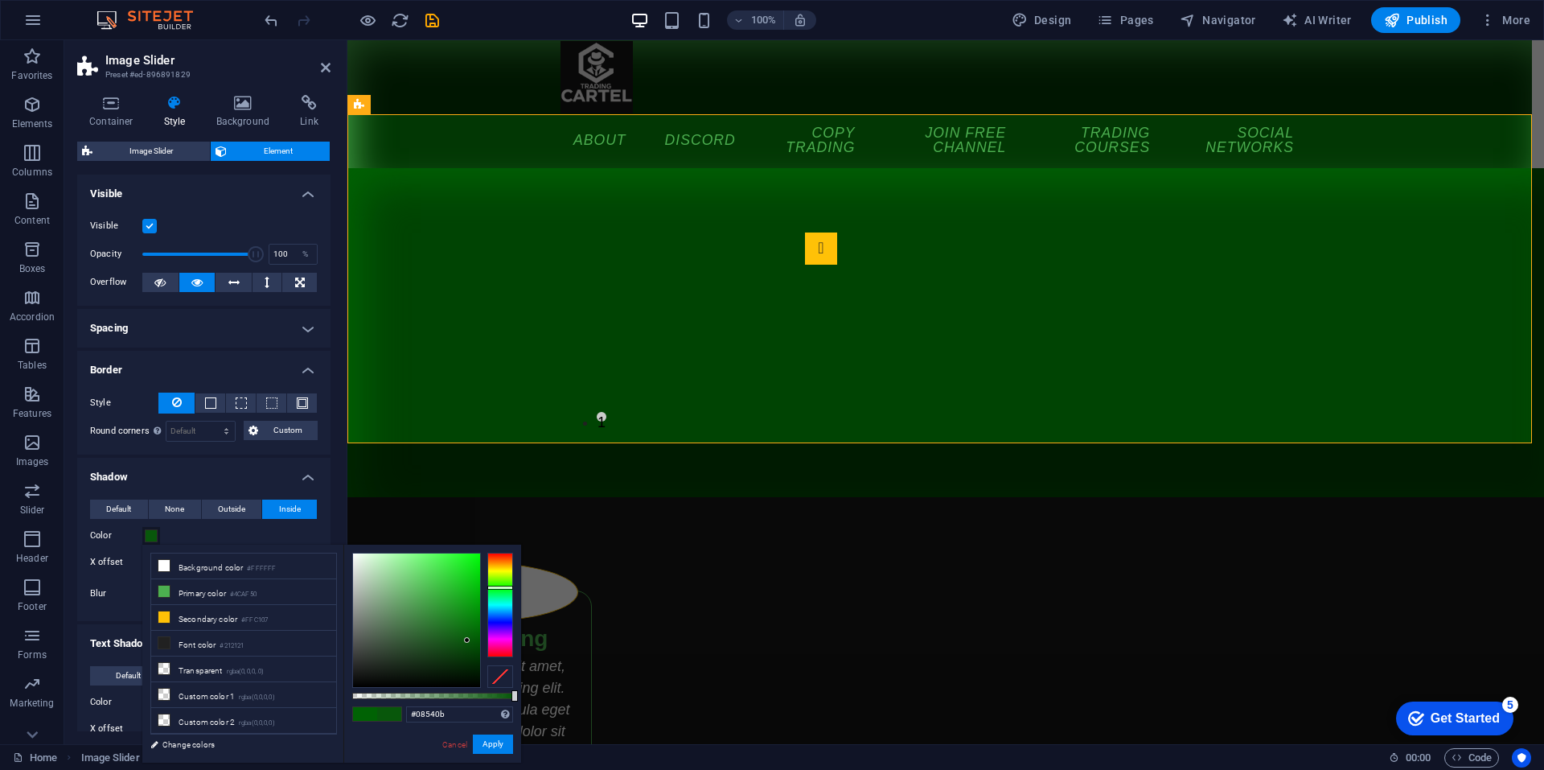
type input "#08520b"
drag, startPoint x: 472, startPoint y: 633, endPoint x: 467, endPoint y: 643, distance: 11.2
click at [467, 643] on div at bounding box center [416, 620] width 127 height 134
click at [488, 737] on button "Apply" at bounding box center [493, 743] width 40 height 19
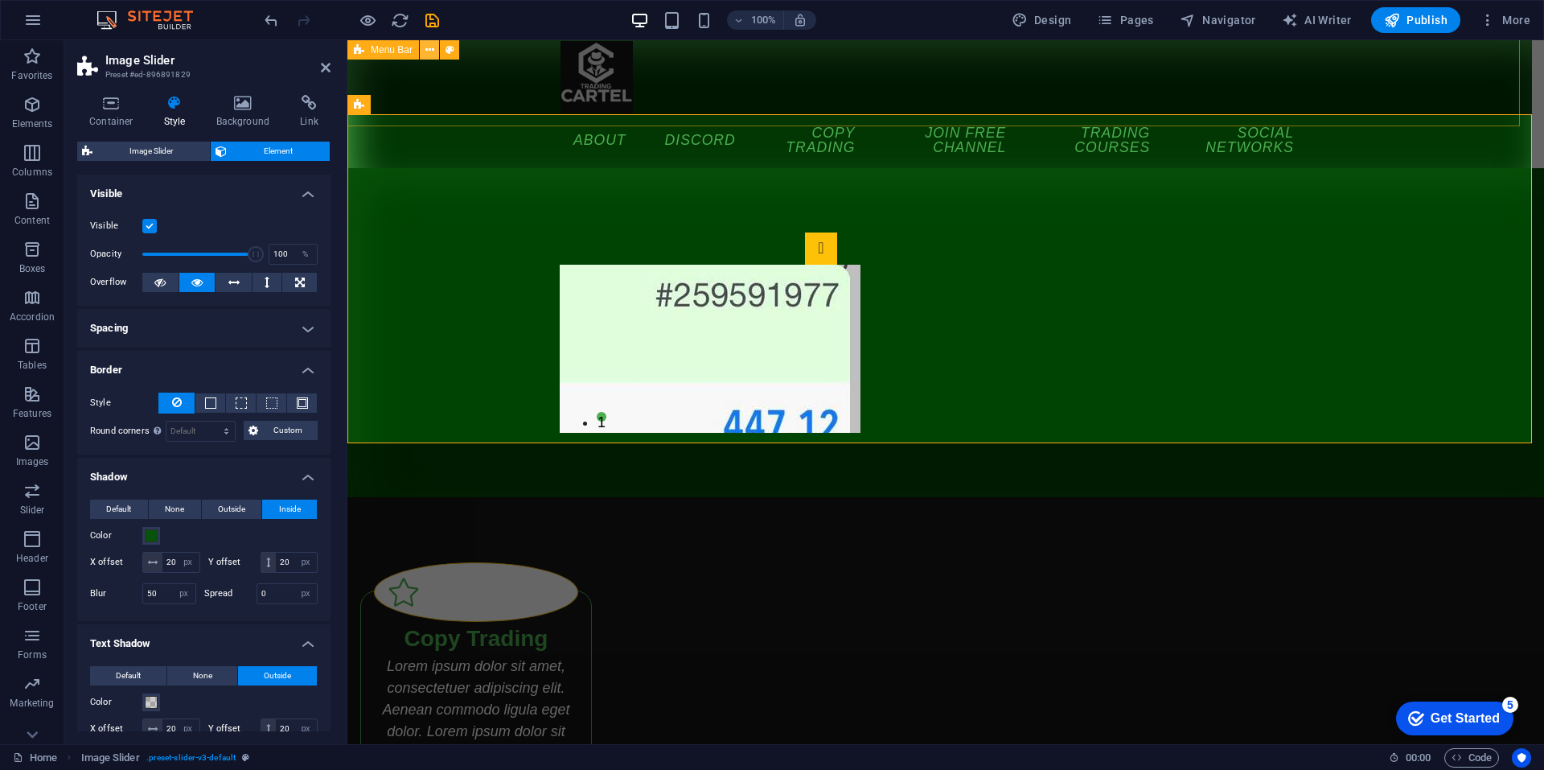
click at [429, 49] on icon at bounding box center [430, 50] width 9 height 17
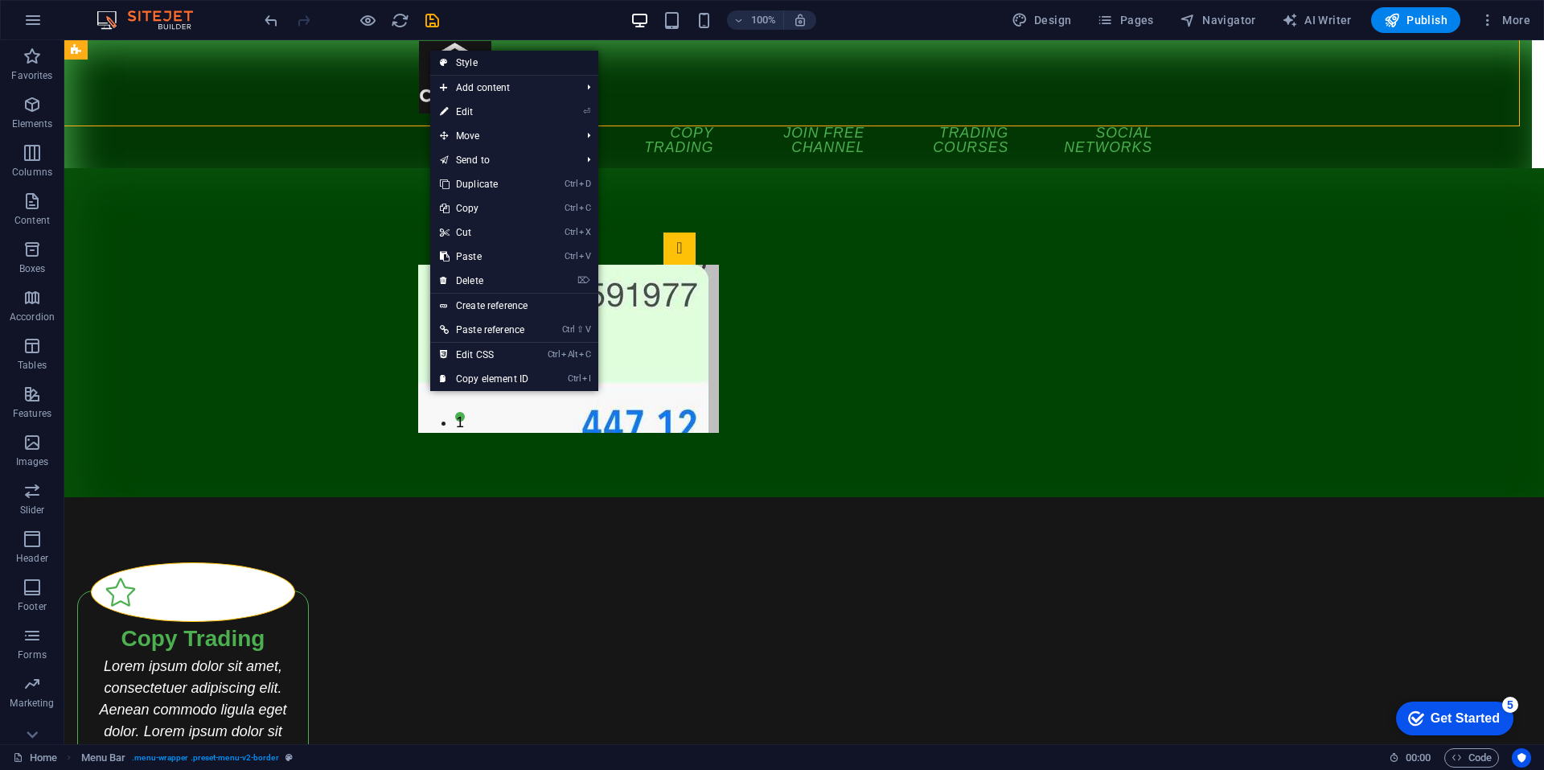
click at [475, 65] on link "Style" at bounding box center [514, 63] width 168 height 24
select select "px"
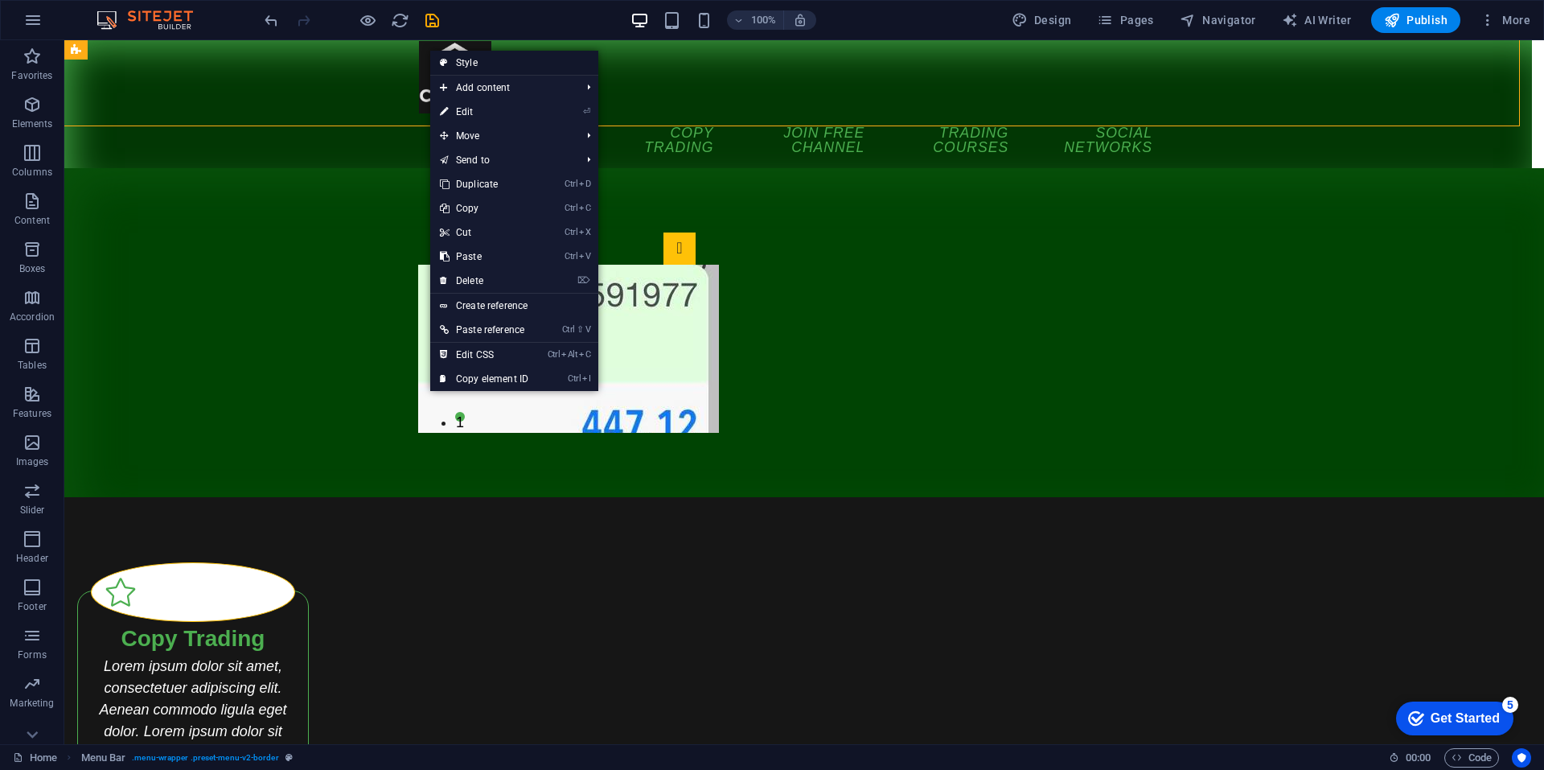
select select "rem"
select select "sticky_reverse"
select select "px"
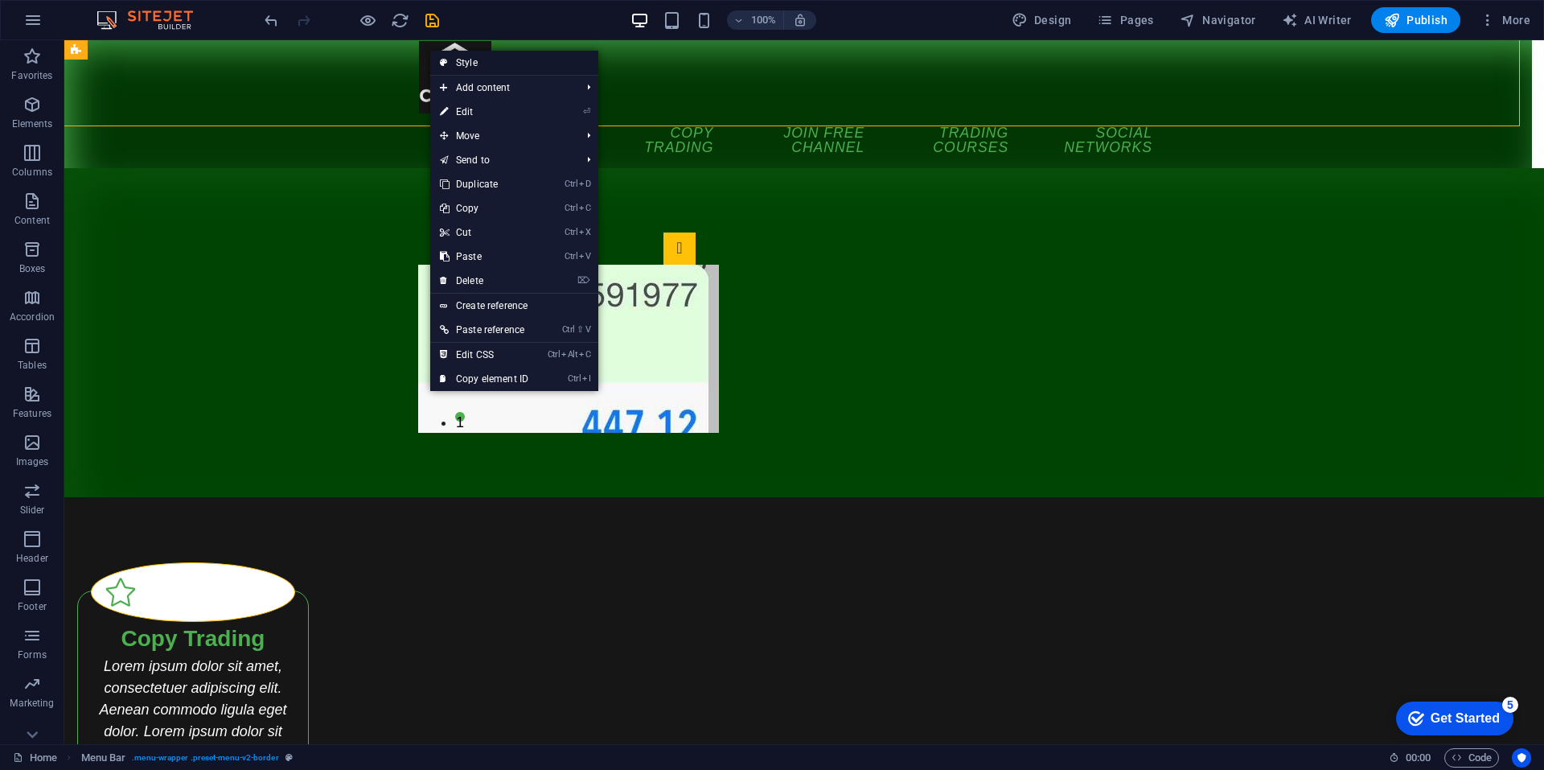
select select "px"
select select "hover_border_bottom"
select select "px"
select select "rem"
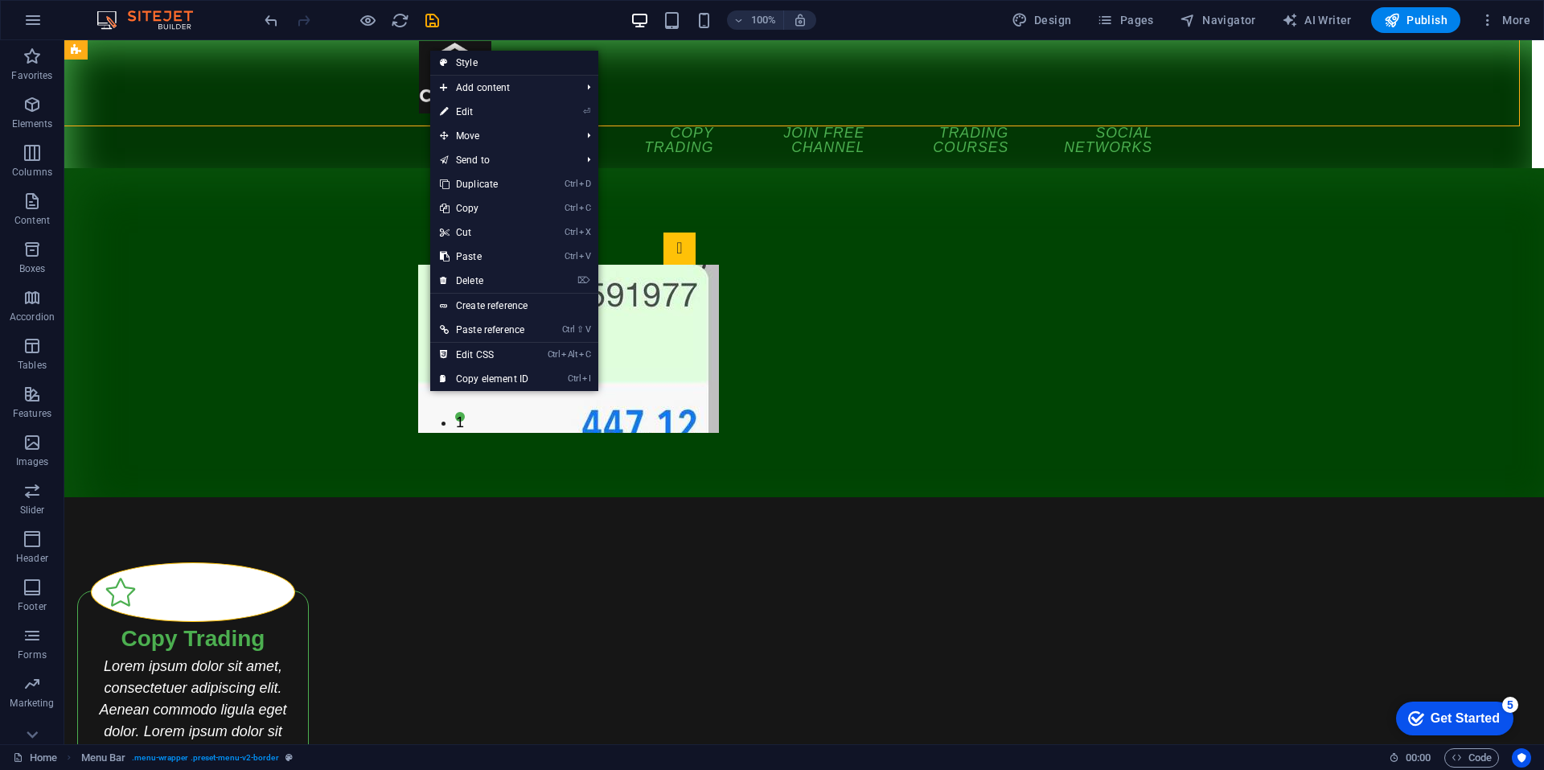
select select "rem"
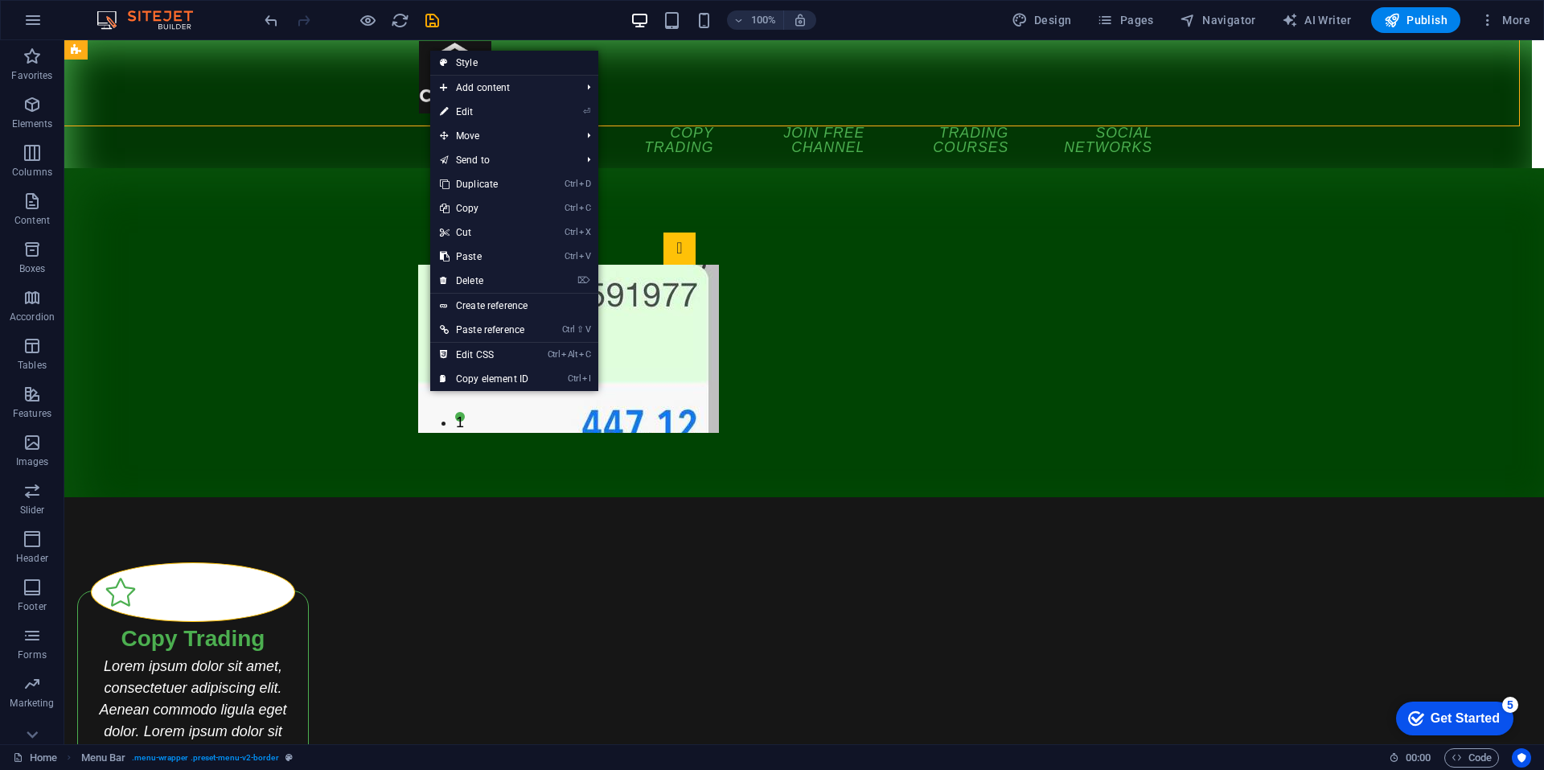
select select "link-special-font"
select select "rem"
select select "400"
select select "px"
select select "rem"
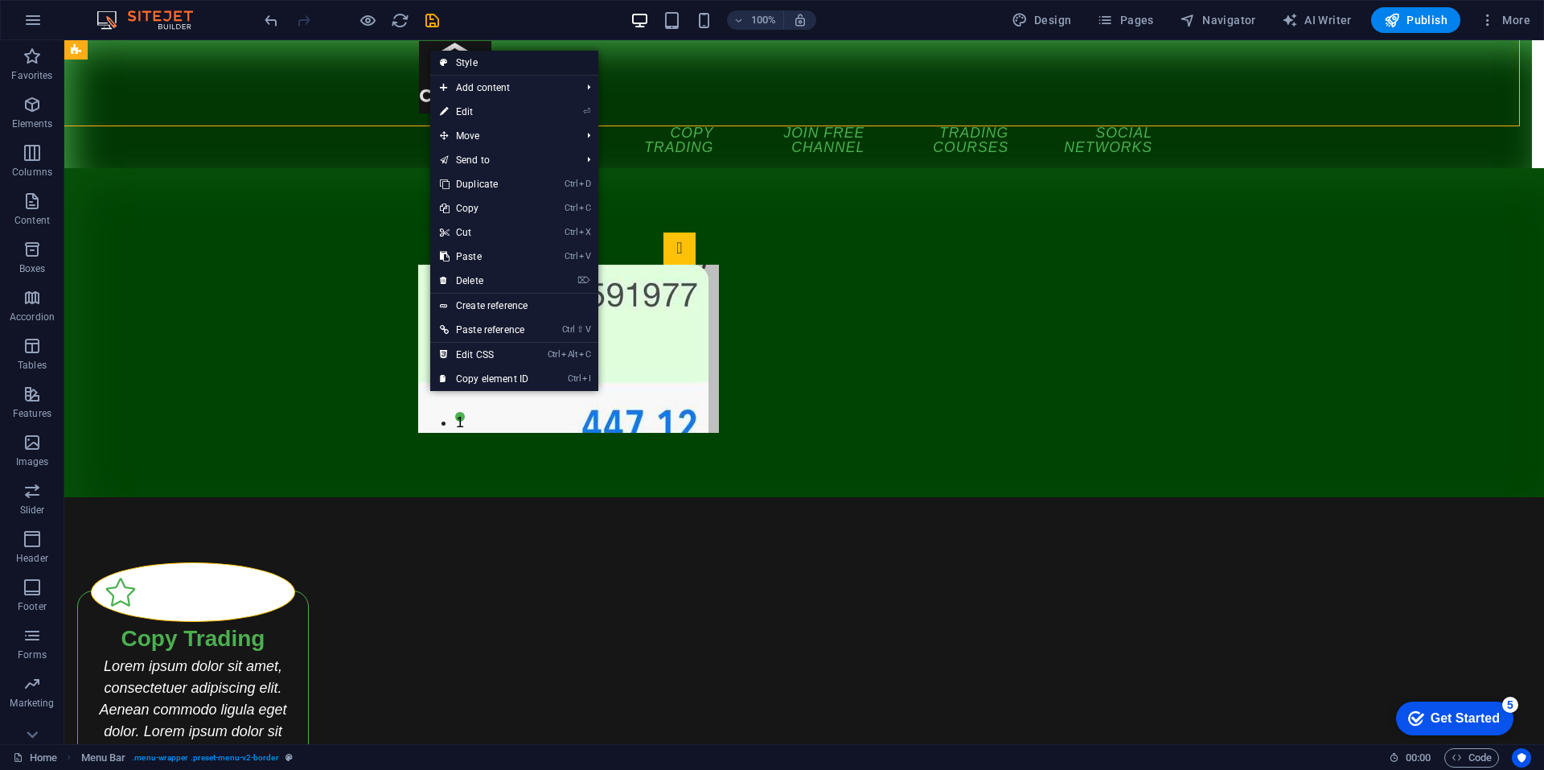
select select "rem"
select select "px"
select select "preset-menu-v2-border"
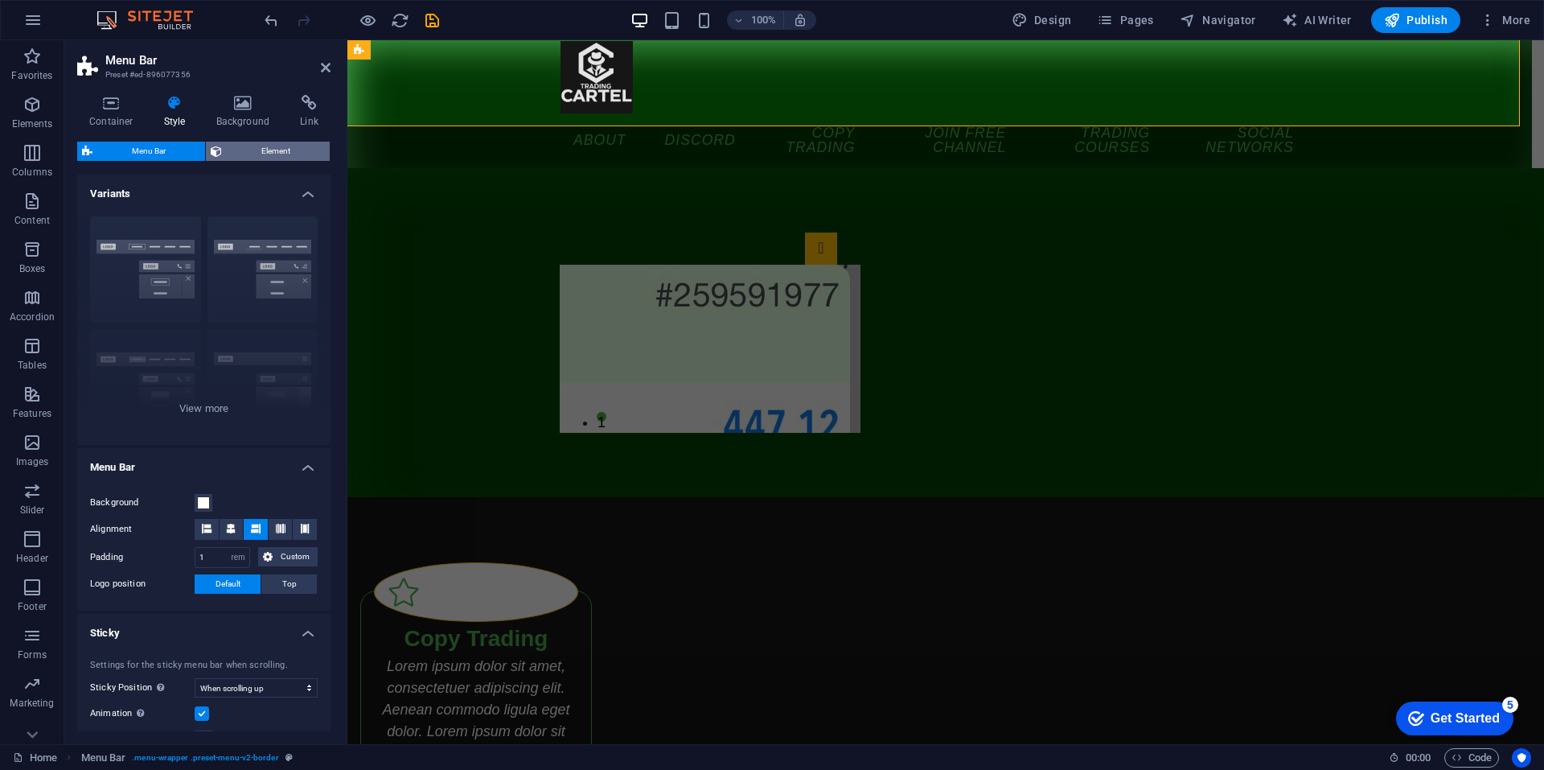
click at [268, 150] on span "Element" at bounding box center [276, 151] width 98 height 19
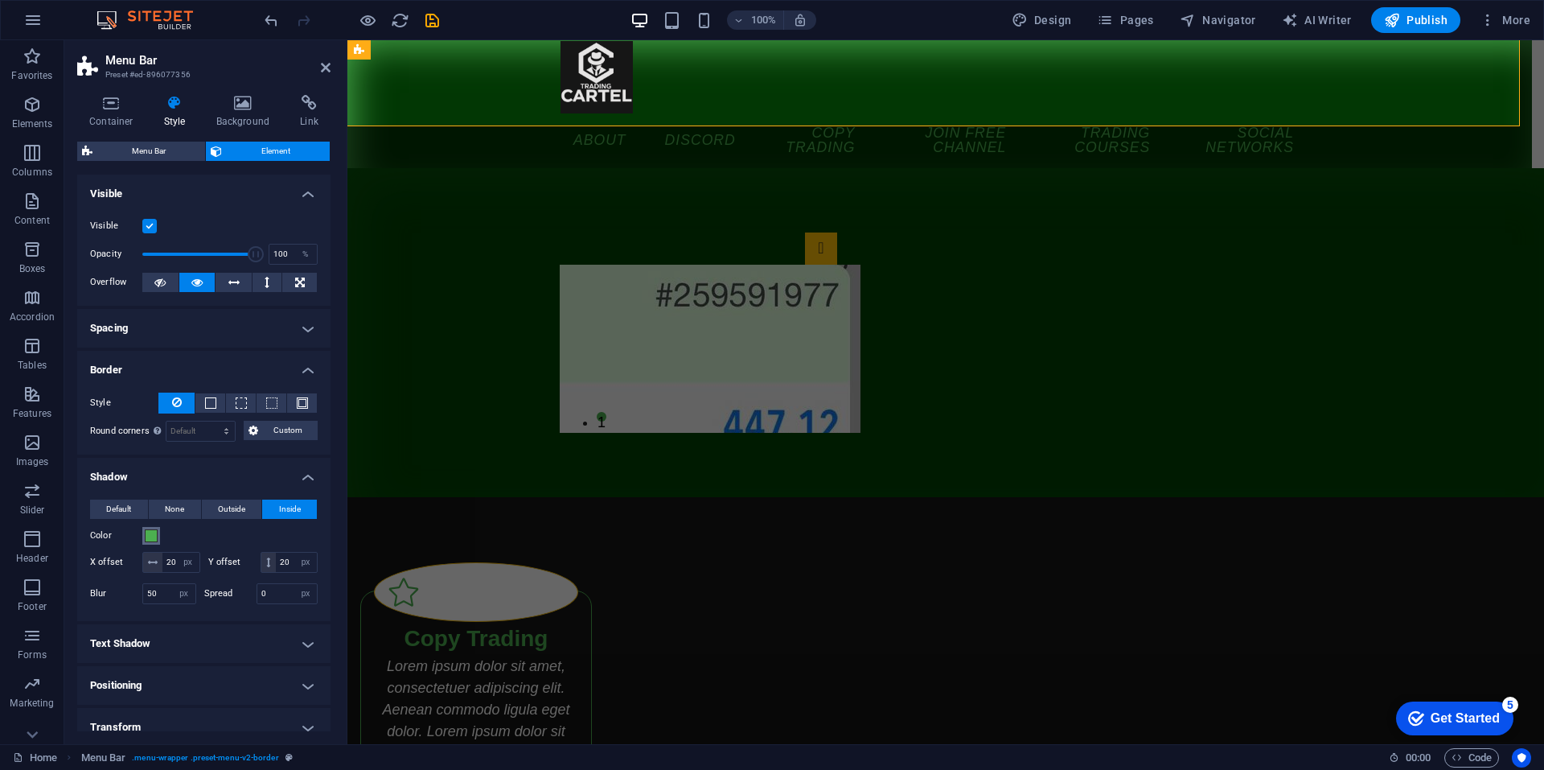
click at [147, 534] on span at bounding box center [151, 535] width 13 height 13
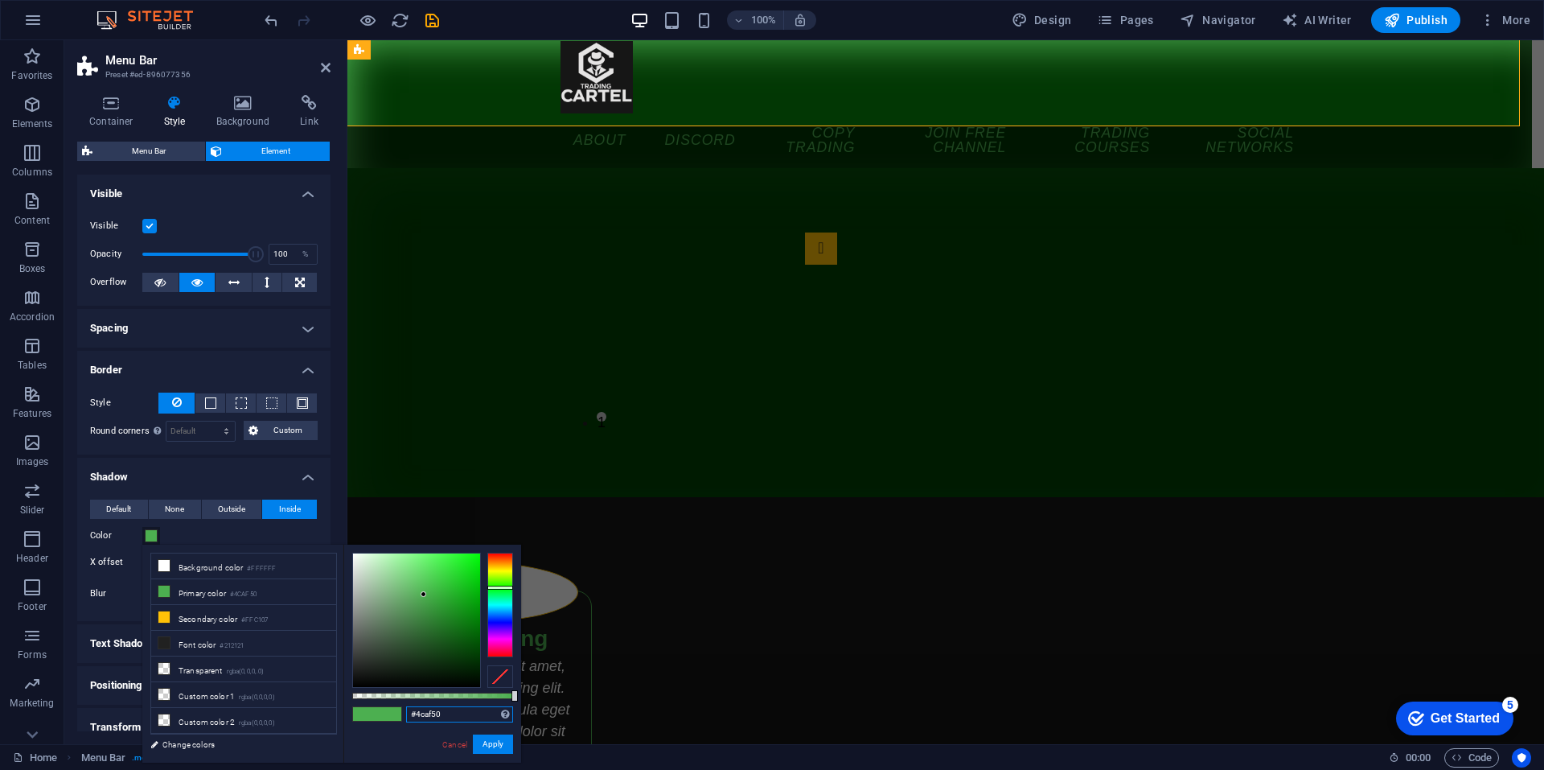
drag, startPoint x: 448, startPoint y: 716, endPoint x: 390, endPoint y: 720, distance: 58.1
click at [390, 720] on div "#4caf50 Supported formats #0852ed rgb(8, 82, 237) rgba(8, 82, 237, 90%) hsv(221…" at bounding box center [432, 770] width 178 height 451
click at [494, 742] on button "Apply" at bounding box center [493, 743] width 40 height 19
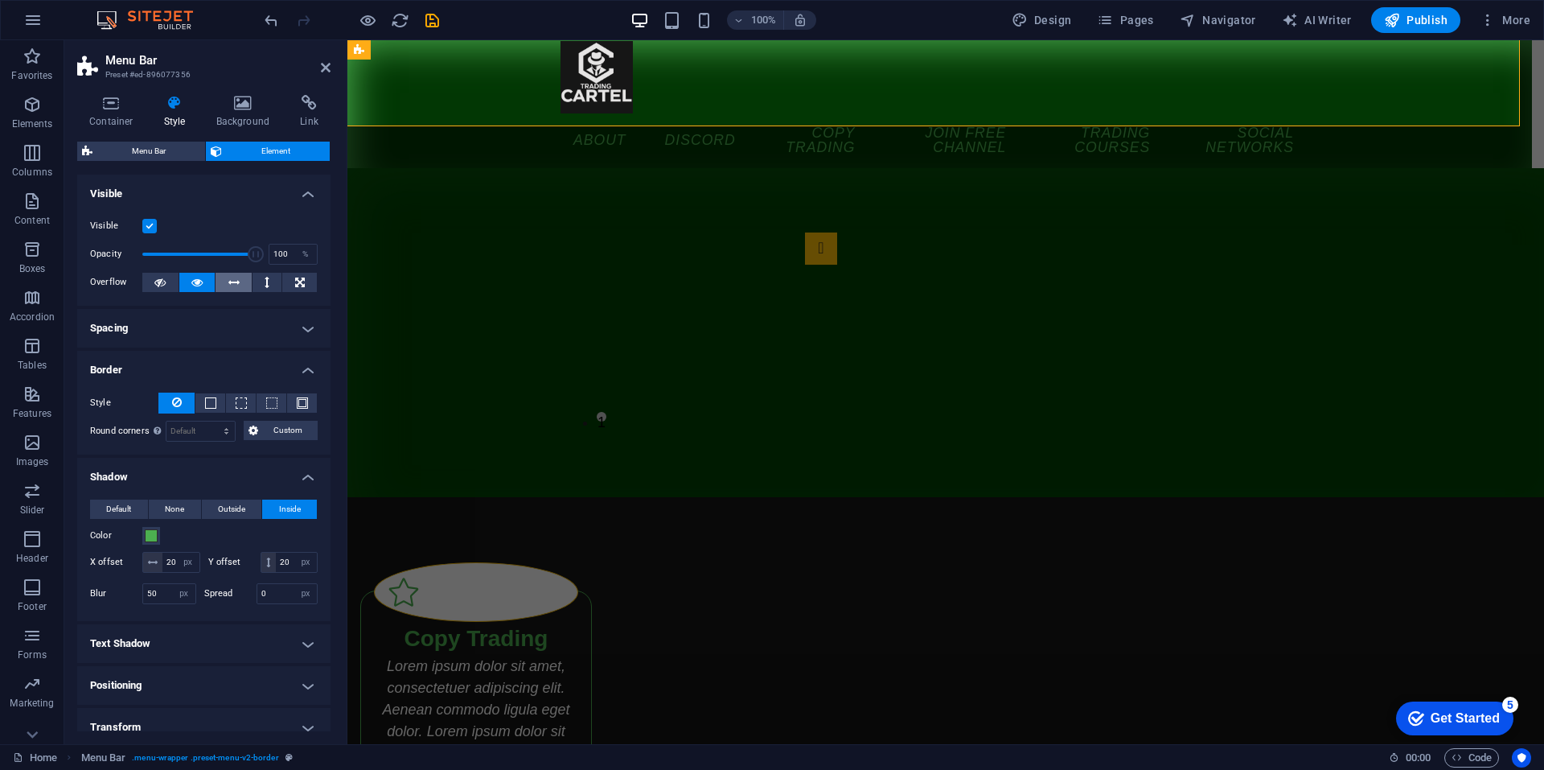
click at [228, 279] on button at bounding box center [234, 282] width 36 height 19
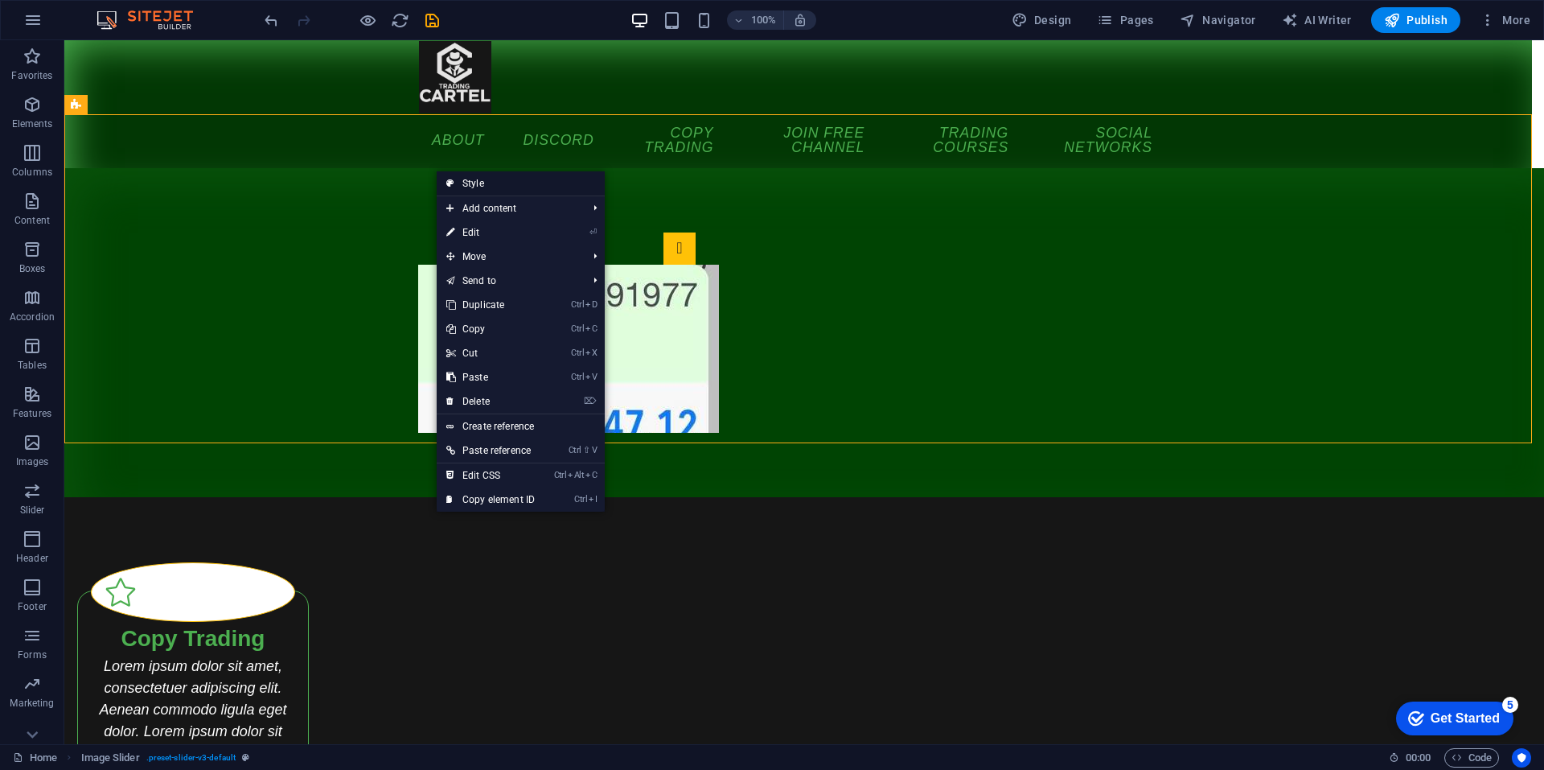
click at [479, 189] on link "Style" at bounding box center [521, 183] width 168 height 24
select select "px"
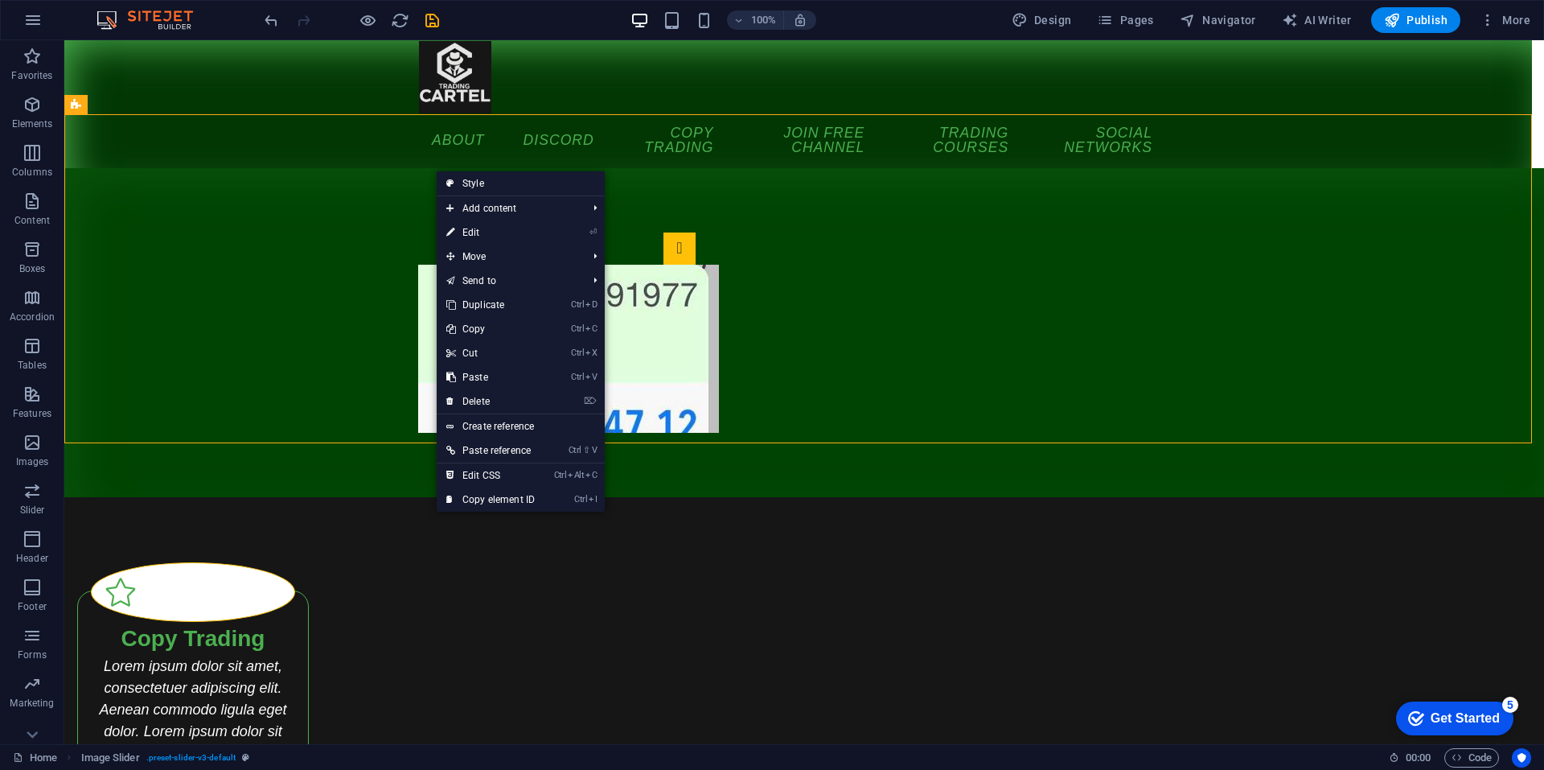
select select "px"
select select "rem"
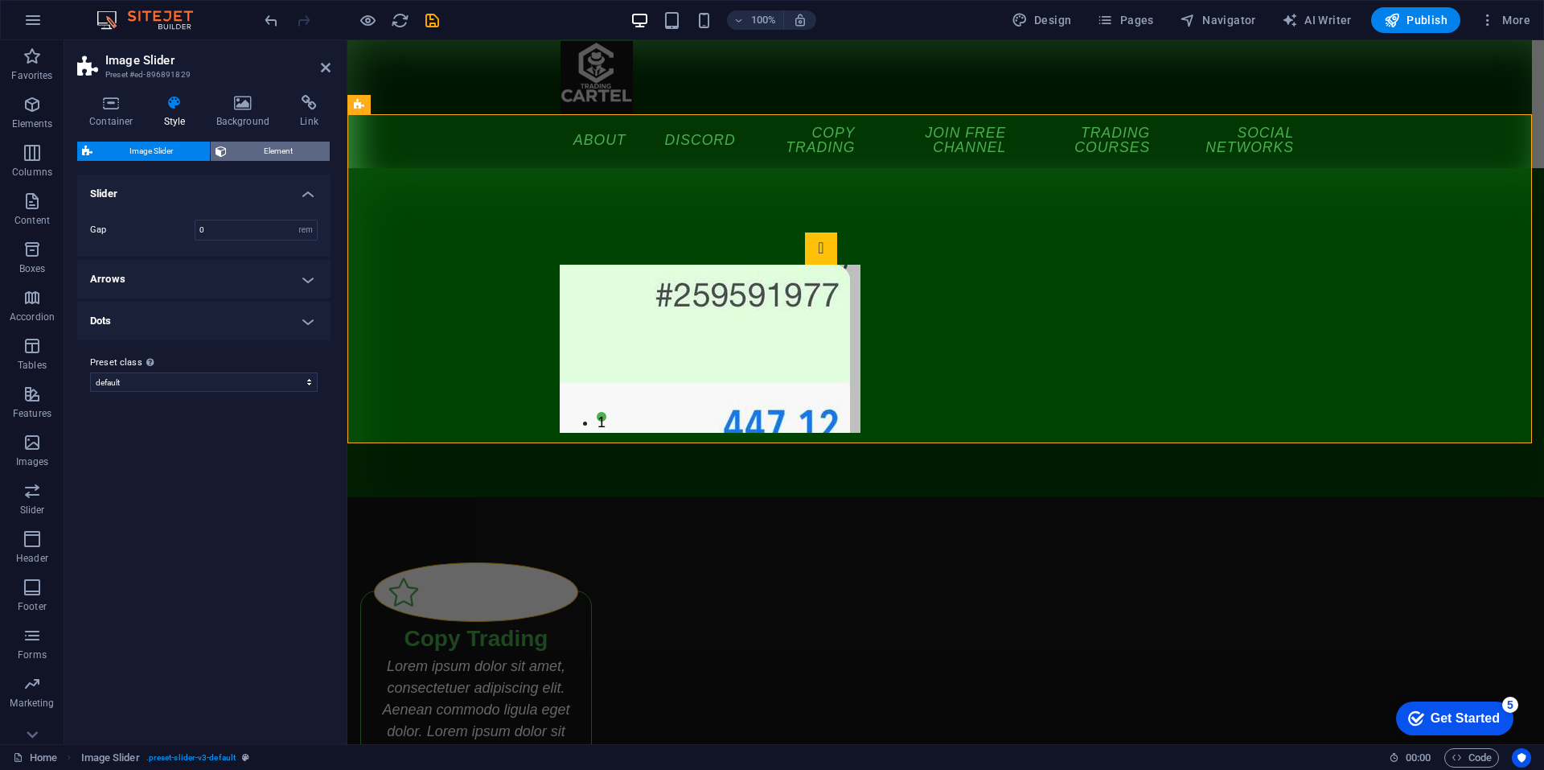
click at [257, 153] on span "Element" at bounding box center [278, 151] width 93 height 19
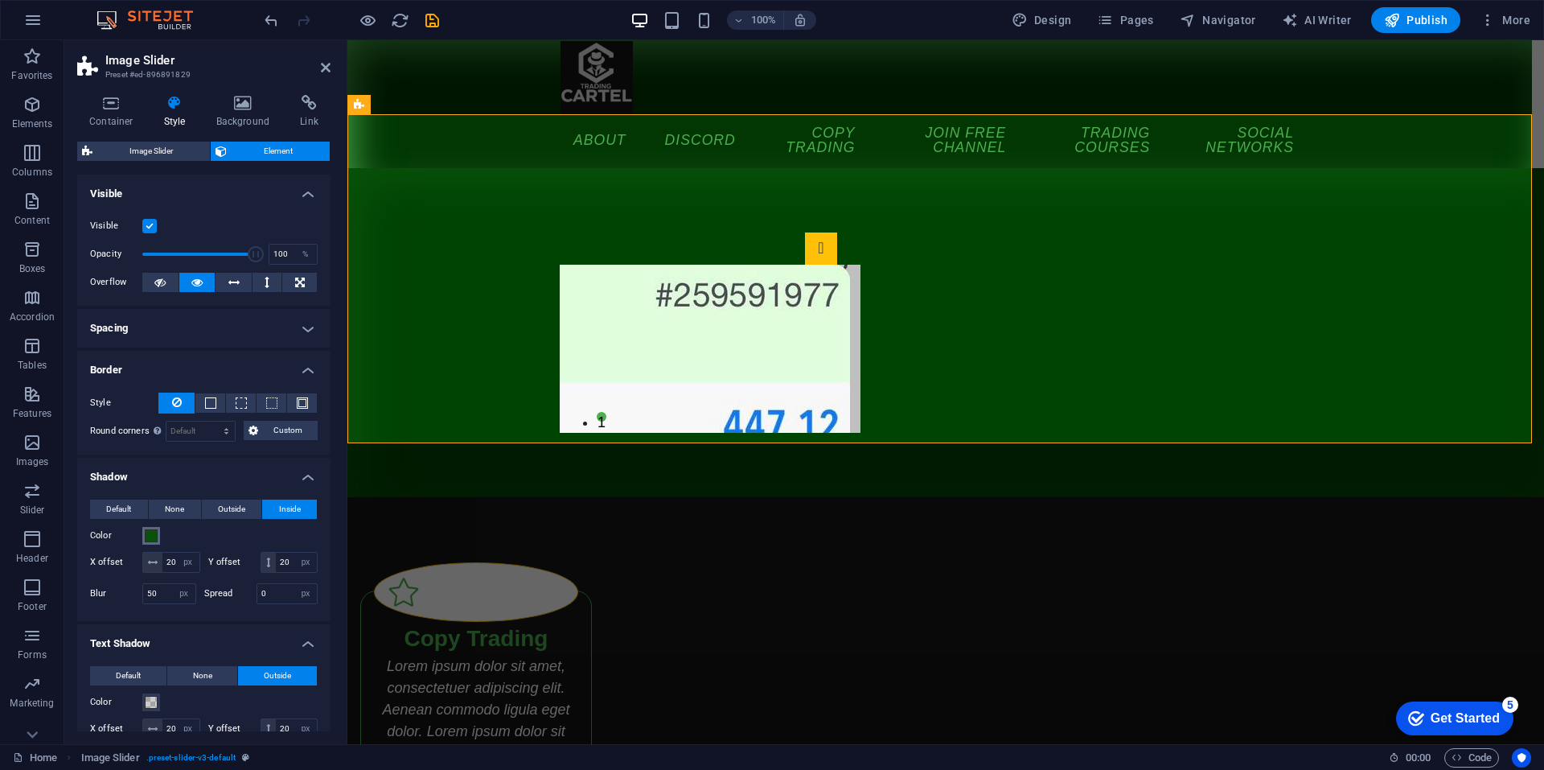
click at [146, 543] on button "Color" at bounding box center [151, 536] width 18 height 18
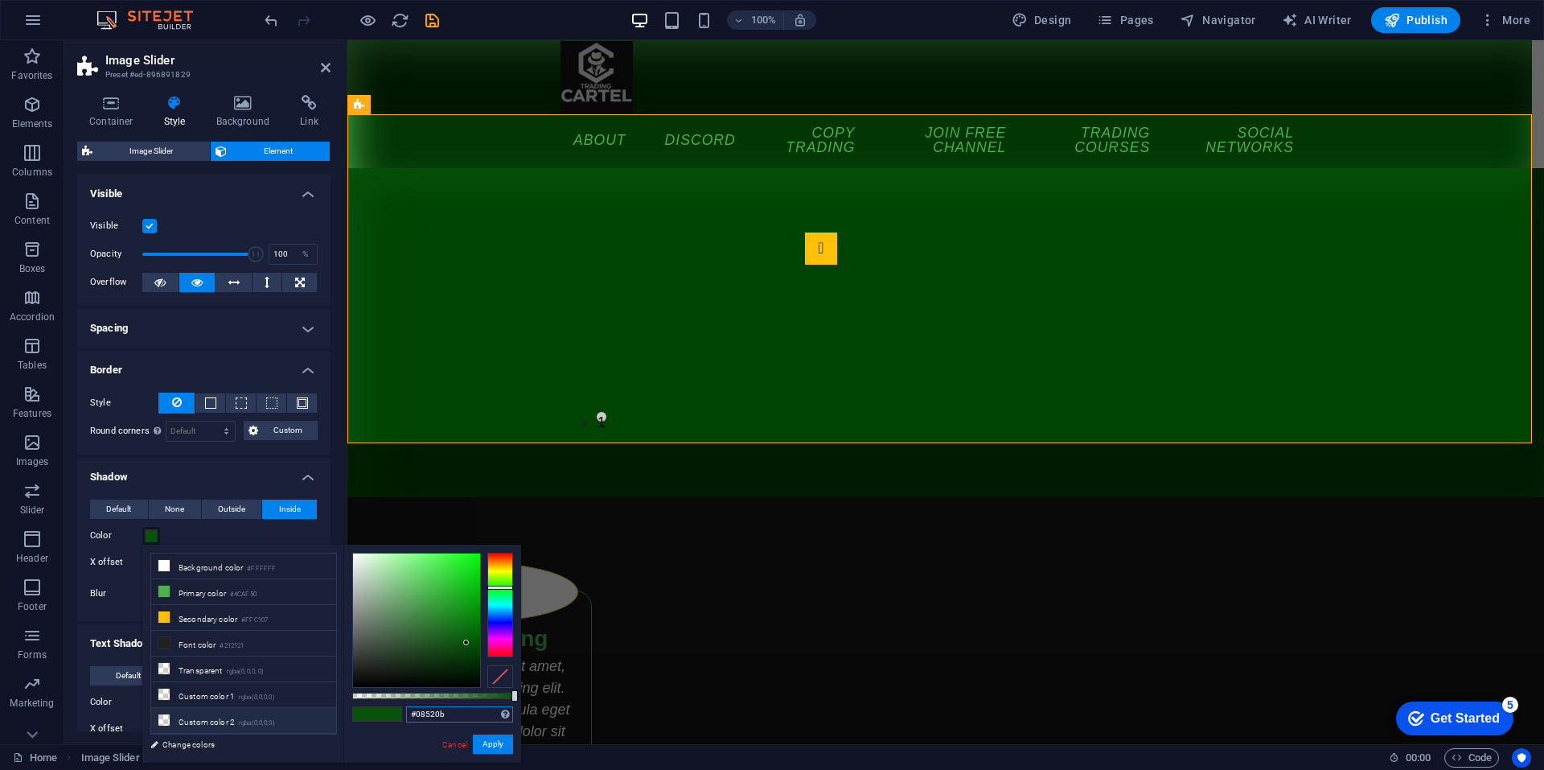
drag, startPoint x: 447, startPoint y: 713, endPoint x: 306, endPoint y: 721, distance: 141.8
click at [312, 721] on div "less Background color #FFFFFF Primary color #4CAF50 Secondary color #FFC107 Fon…" at bounding box center [331, 654] width 379 height 218
paste input "#4caf50"
type input "#4caf50"
click at [499, 739] on button "Apply" at bounding box center [493, 743] width 40 height 19
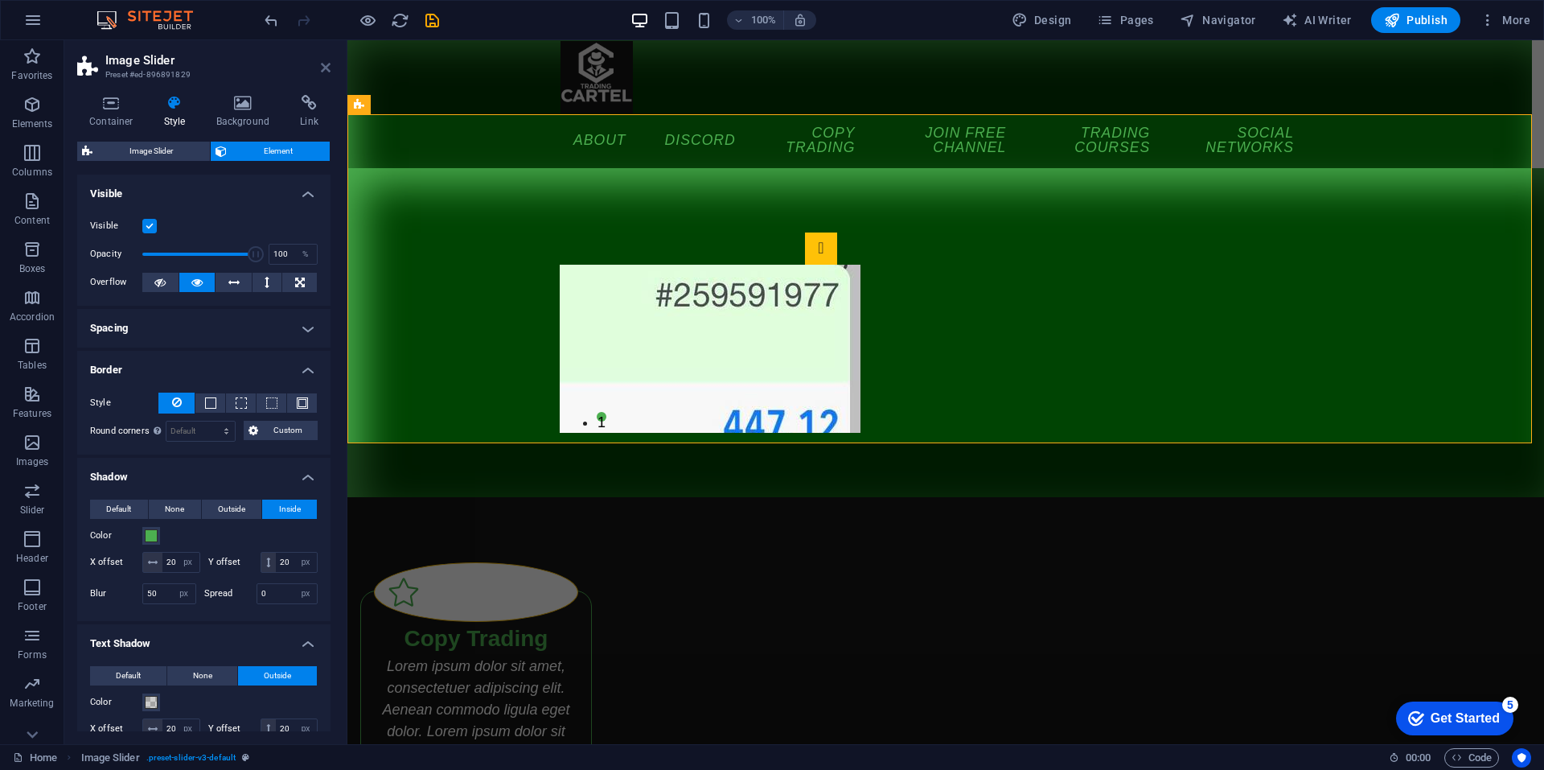
click at [327, 65] on aside "Image Slider Preset #ed-896891829 Container Style Background Link Size Height 1…" at bounding box center [205, 392] width 283 height 704
drag, startPoint x: 259, startPoint y: 28, endPoint x: 323, endPoint y: 68, distance: 75.9
click at [323, 68] on icon at bounding box center [326, 67] width 10 height 13
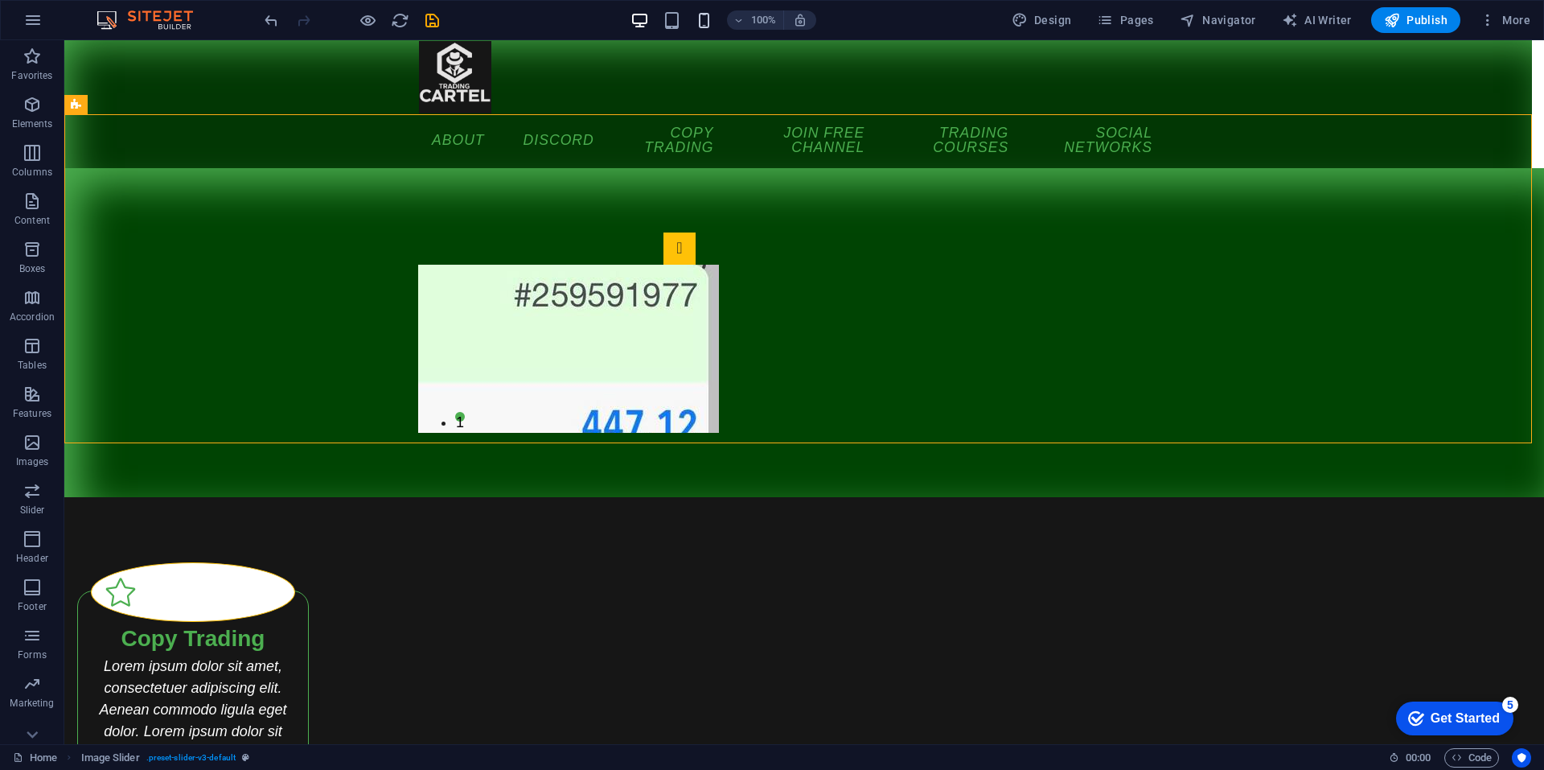
click at [710, 12] on icon "button" at bounding box center [704, 20] width 19 height 19
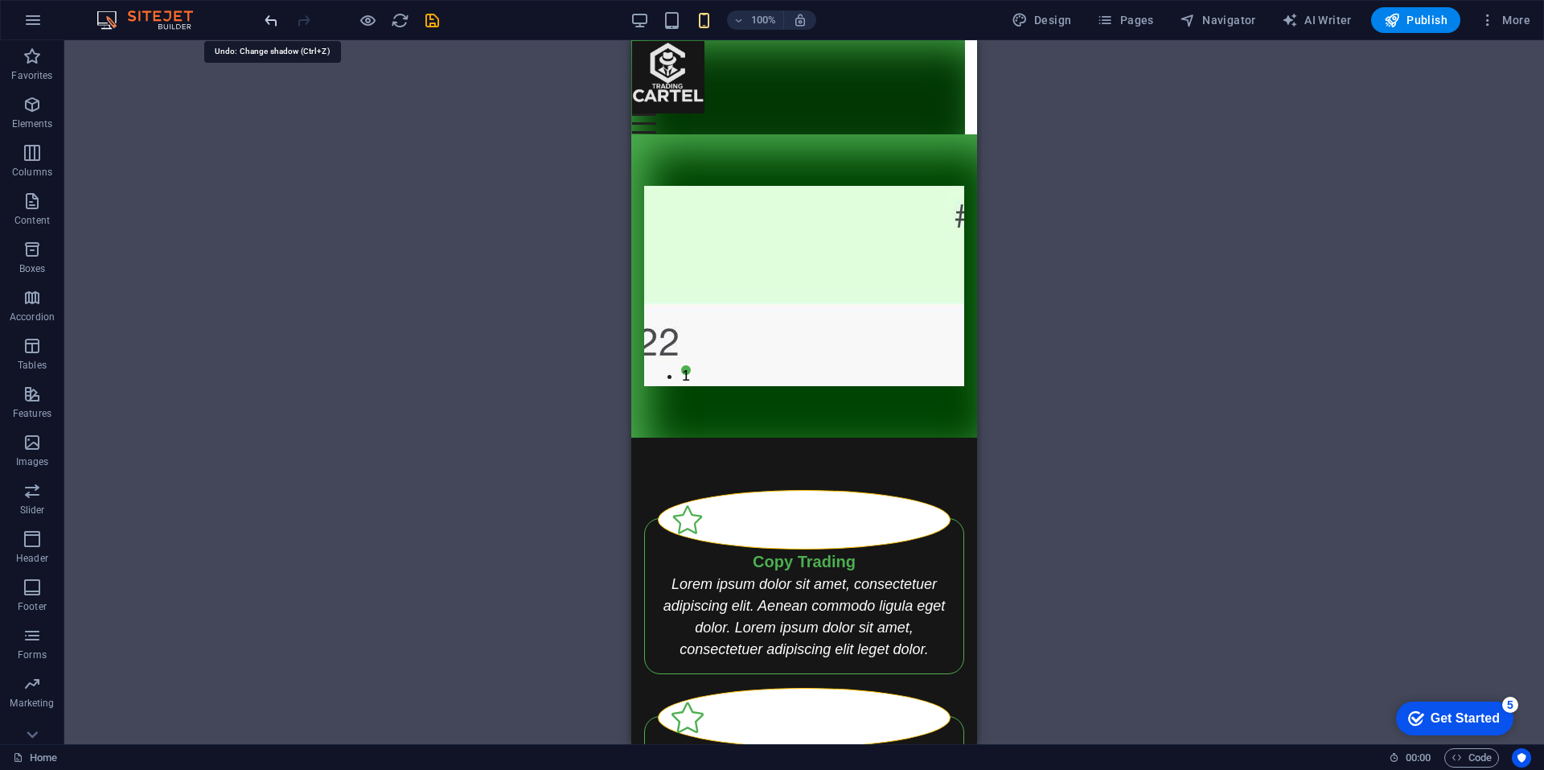
click at [269, 23] on icon "undo" at bounding box center [271, 20] width 19 height 19
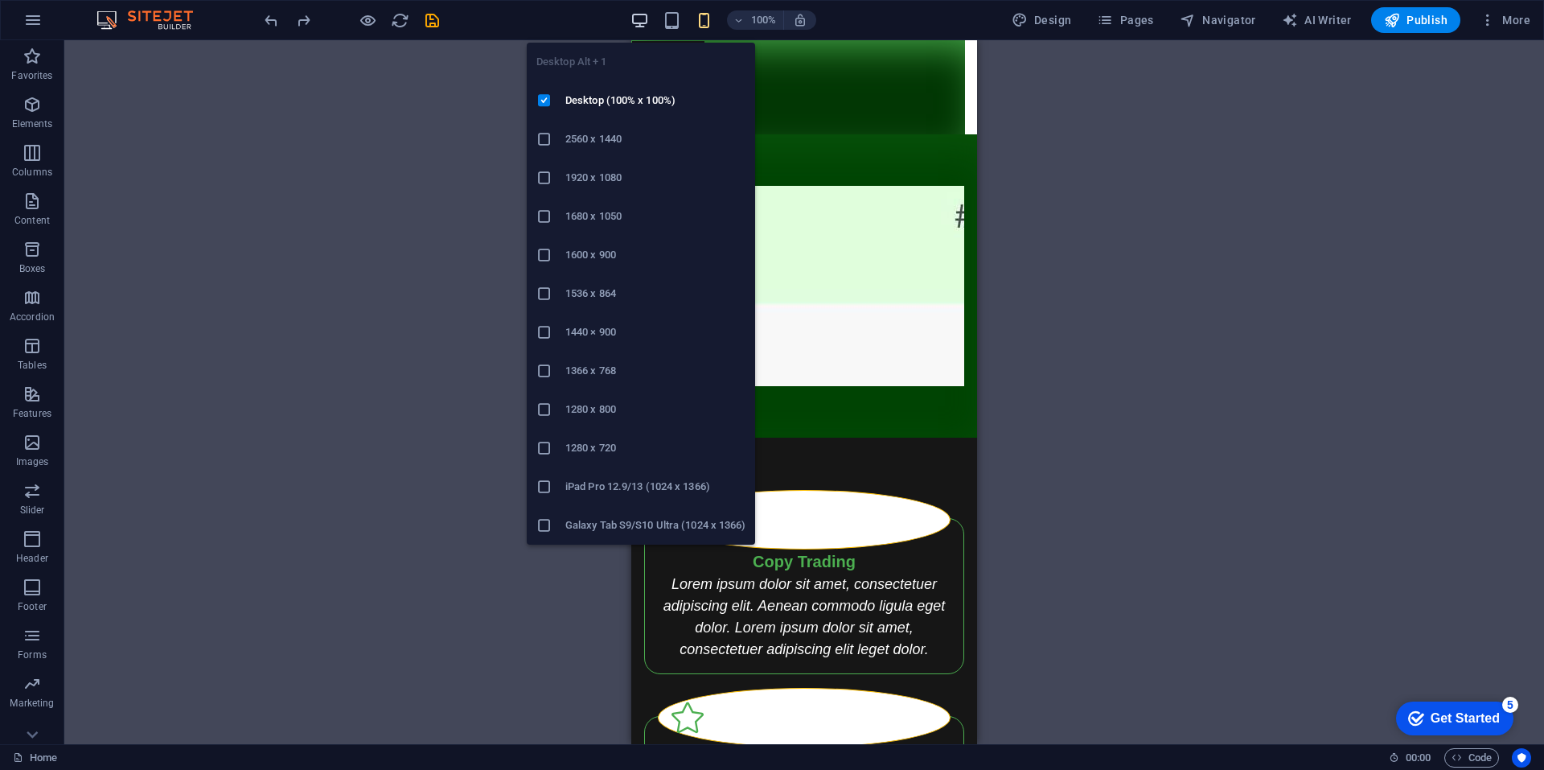
click at [644, 16] on icon "button" at bounding box center [640, 20] width 19 height 19
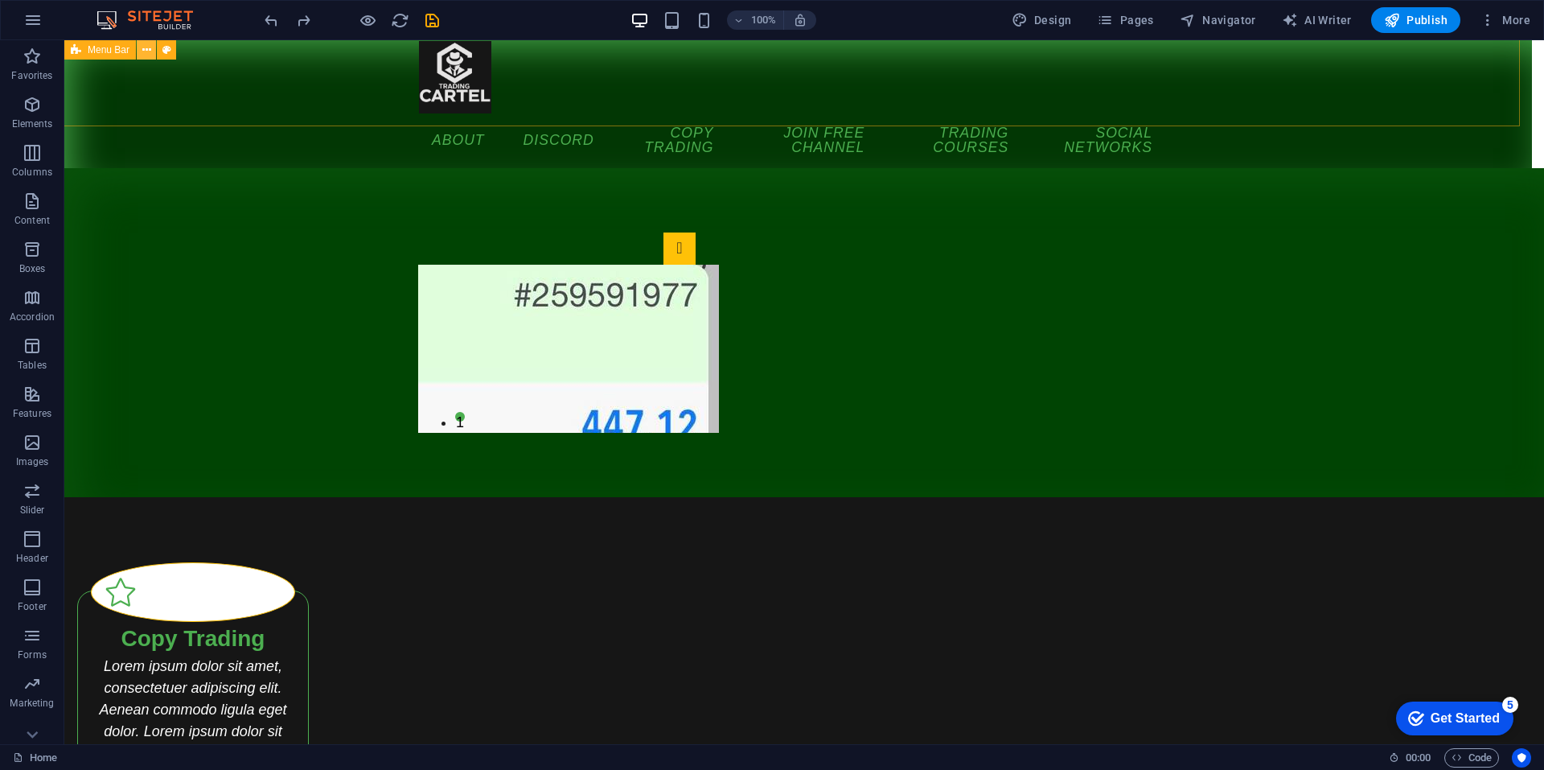
click at [150, 44] on icon at bounding box center [146, 50] width 9 height 17
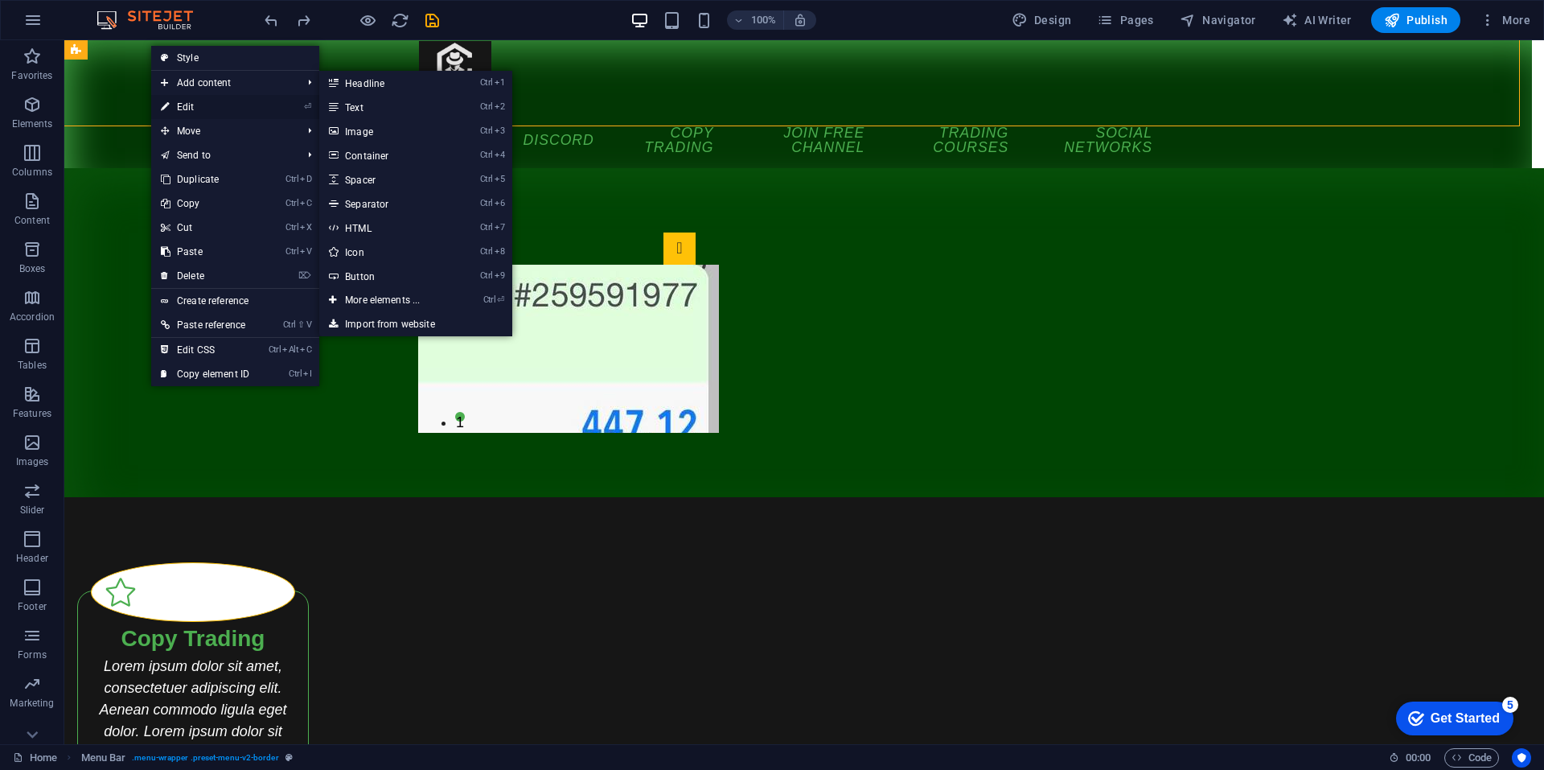
click at [188, 105] on link "⏎ Edit" at bounding box center [205, 107] width 108 height 24
select select "px"
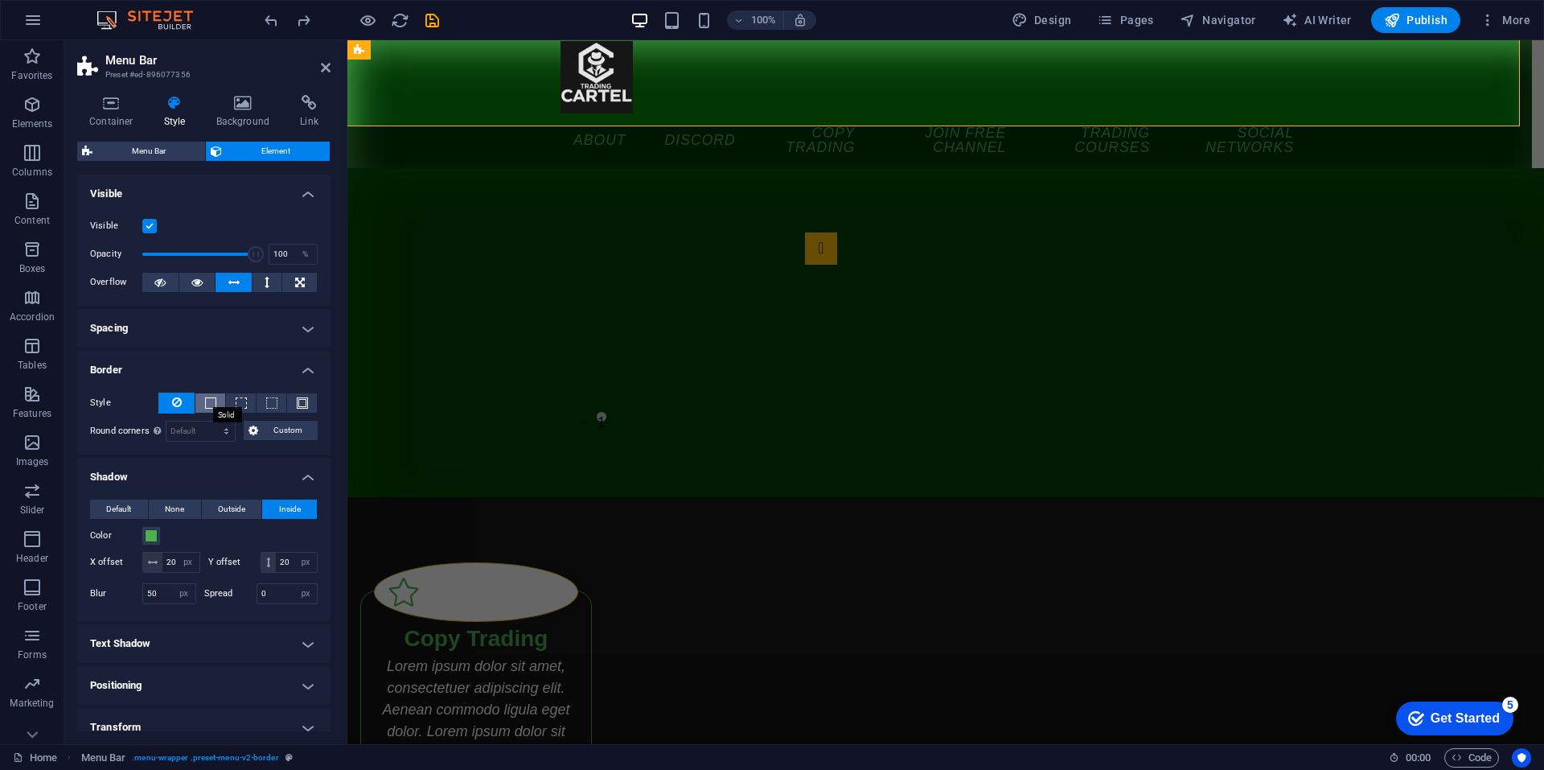
click at [208, 399] on span at bounding box center [210, 402] width 11 height 11
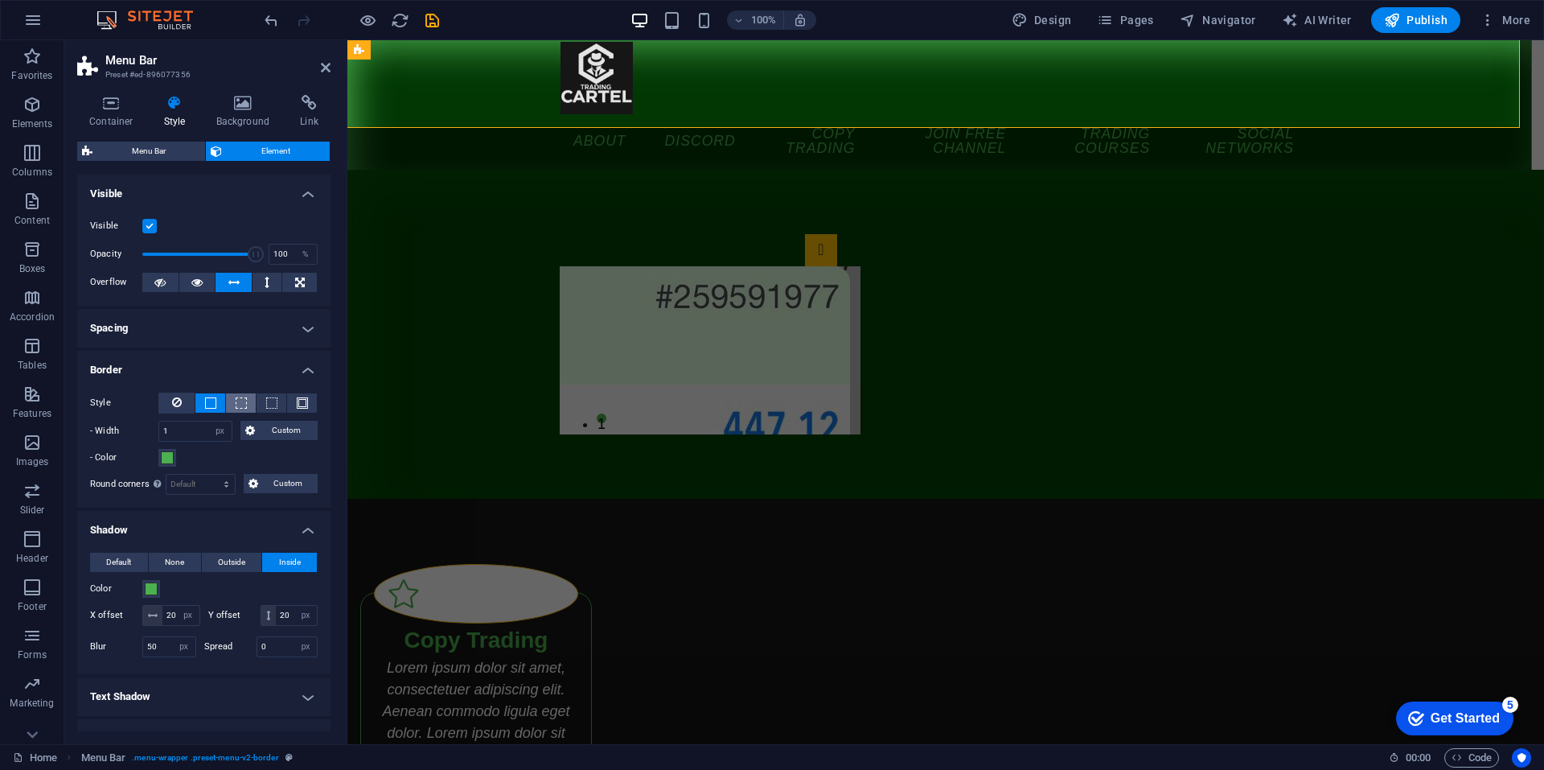
click at [245, 397] on button at bounding box center [241, 402] width 30 height 19
click at [168, 398] on button at bounding box center [176, 403] width 36 height 21
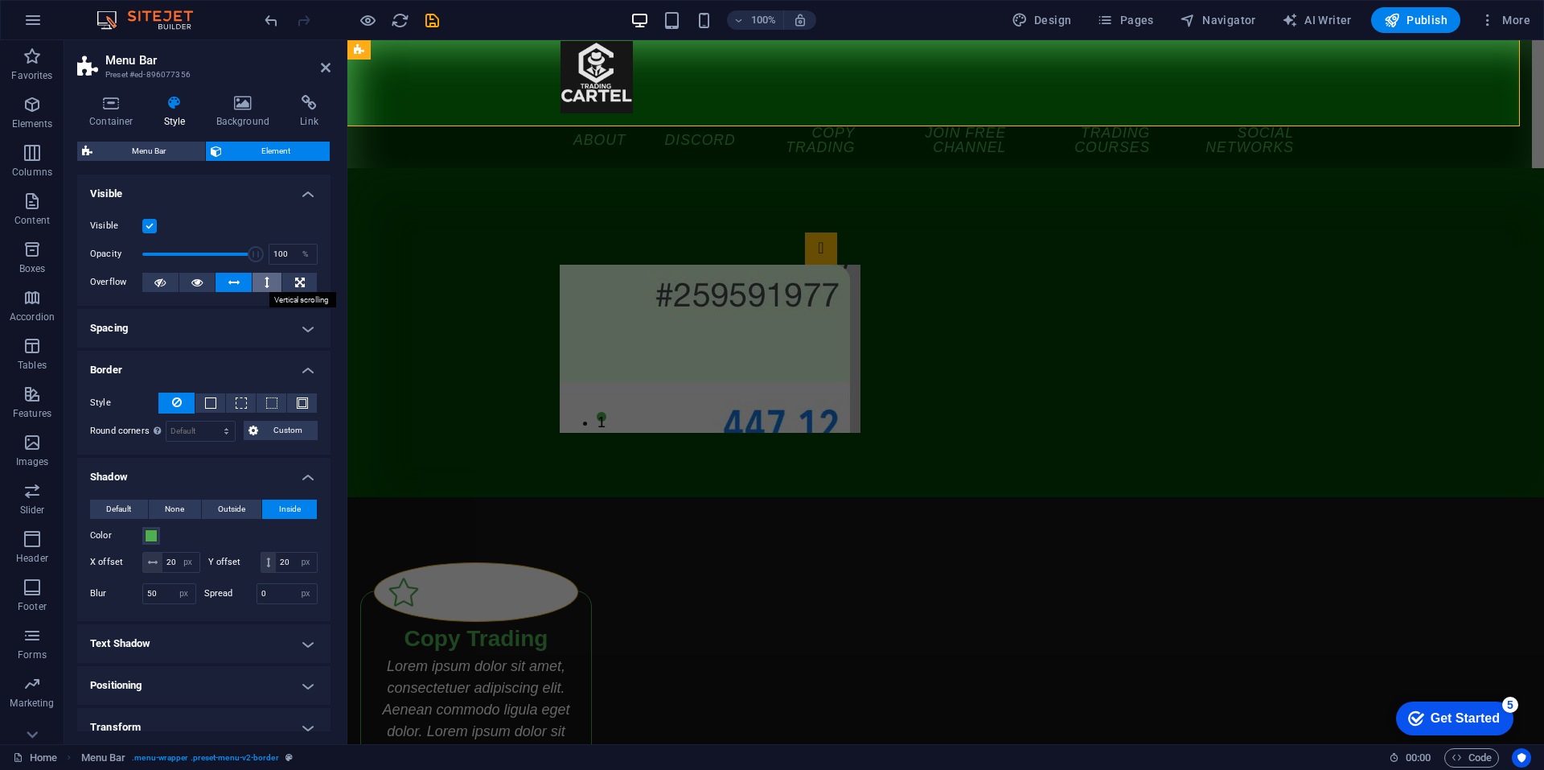
click at [269, 275] on button at bounding box center [268, 282] width 30 height 19
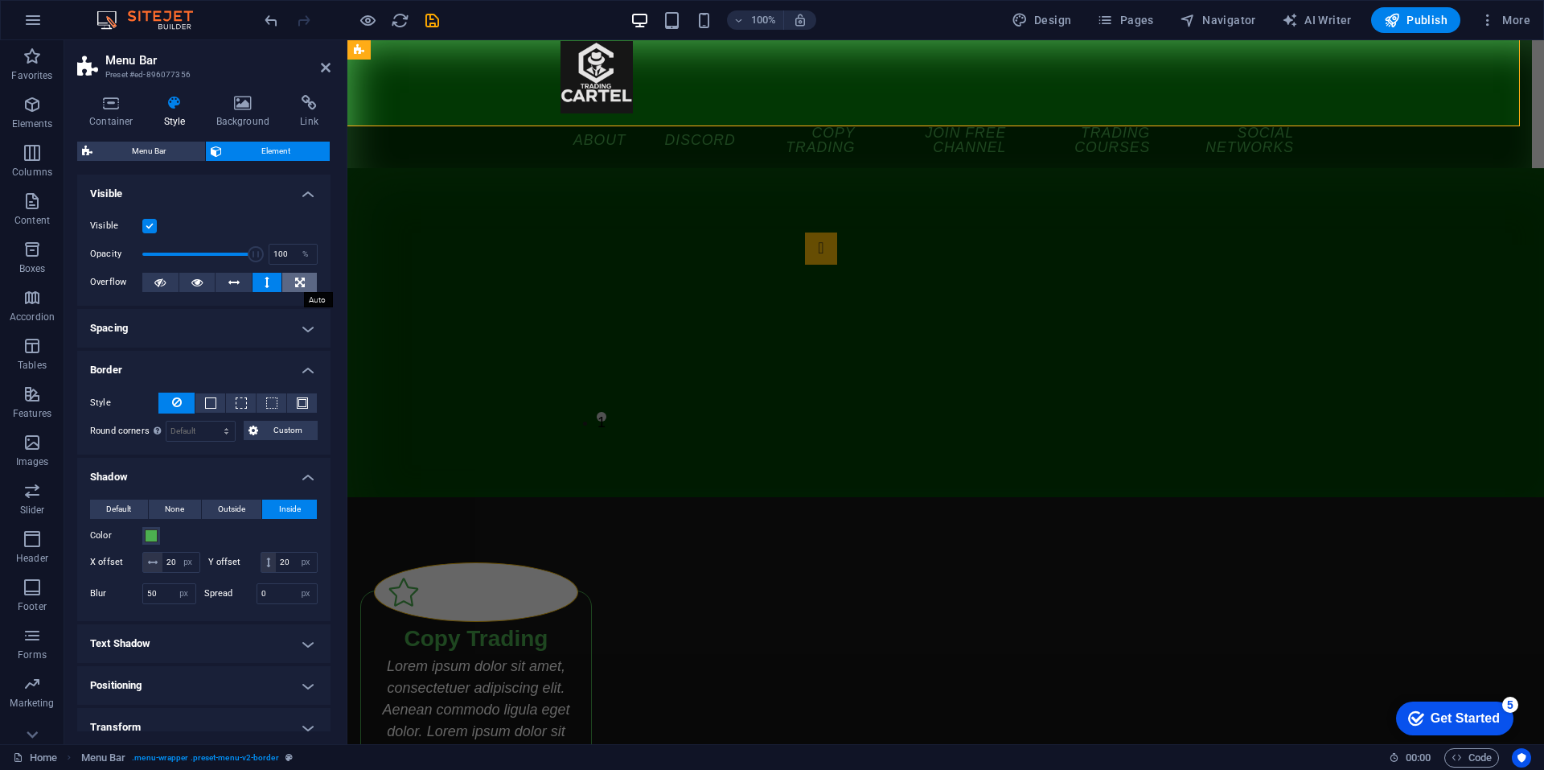
click at [291, 280] on button at bounding box center [299, 282] width 35 height 19
click at [245, 286] on button at bounding box center [234, 282] width 36 height 19
click at [178, 146] on span "Menu Bar" at bounding box center [148, 151] width 103 height 19
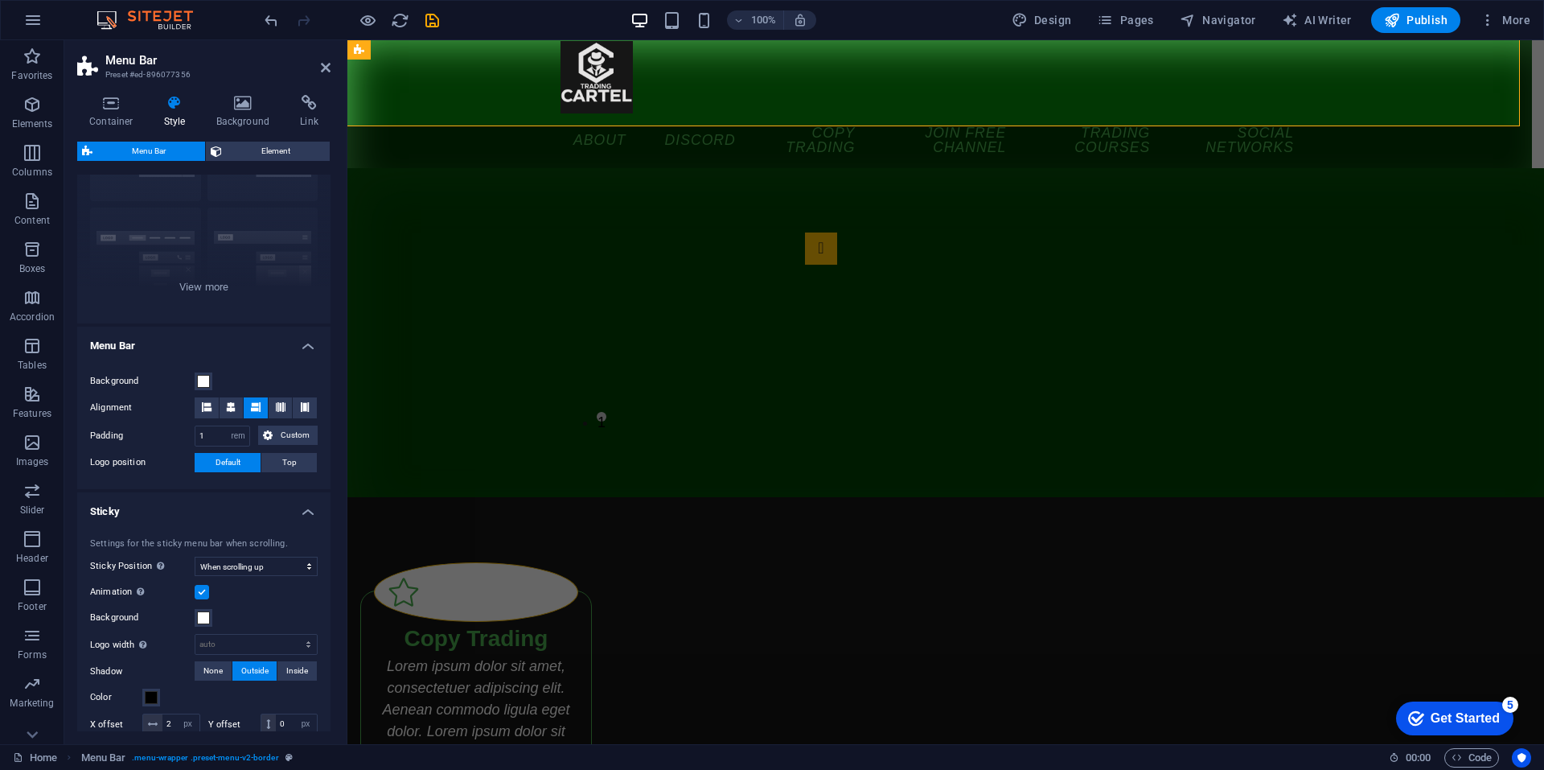
scroll to position [134, 0]
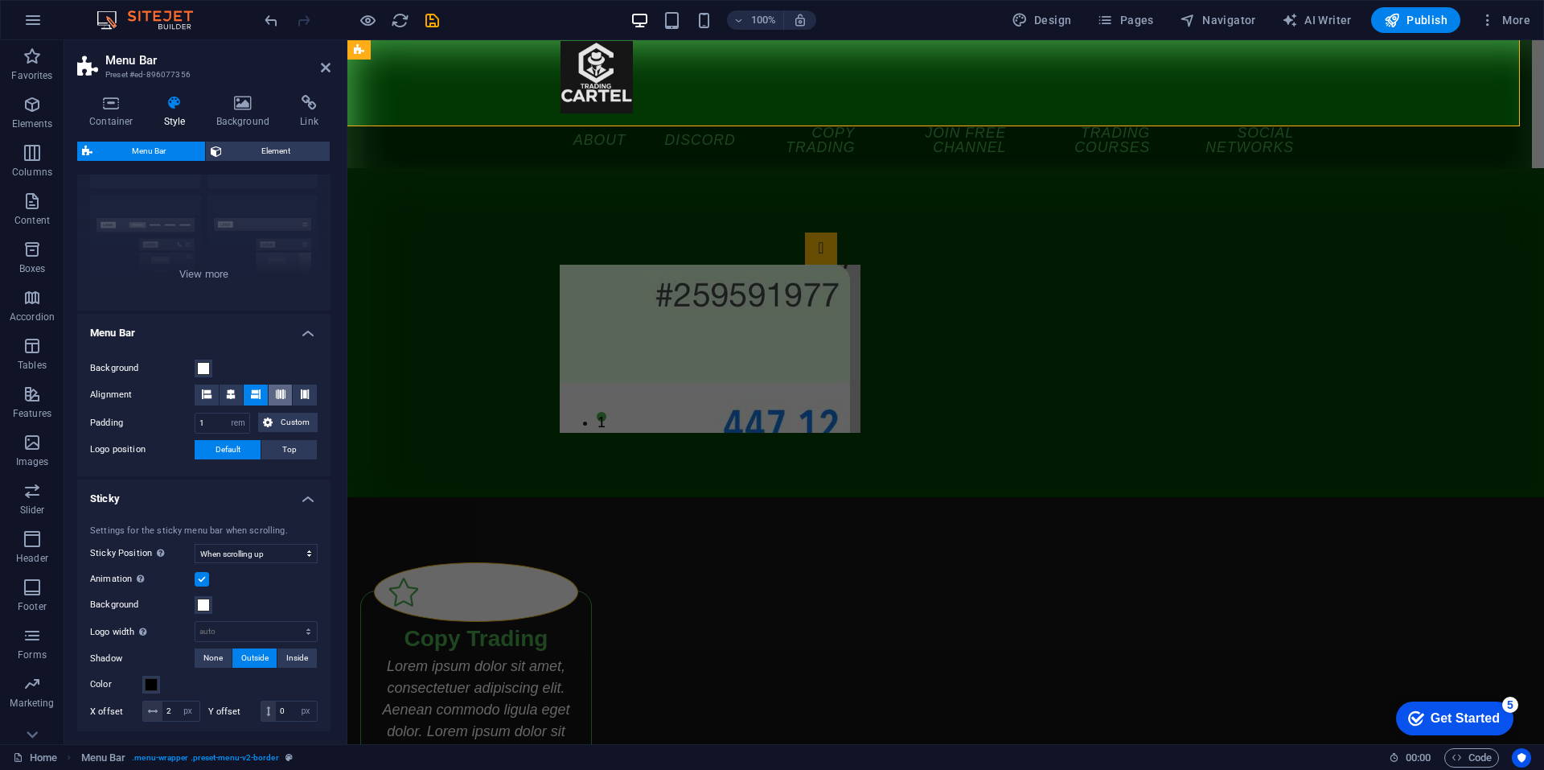
click at [278, 387] on span at bounding box center [281, 395] width 10 height 21
click at [302, 397] on icon at bounding box center [305, 394] width 10 height 10
click at [203, 389] on icon at bounding box center [207, 394] width 10 height 10
click at [201, 368] on span at bounding box center [203, 368] width 13 height 13
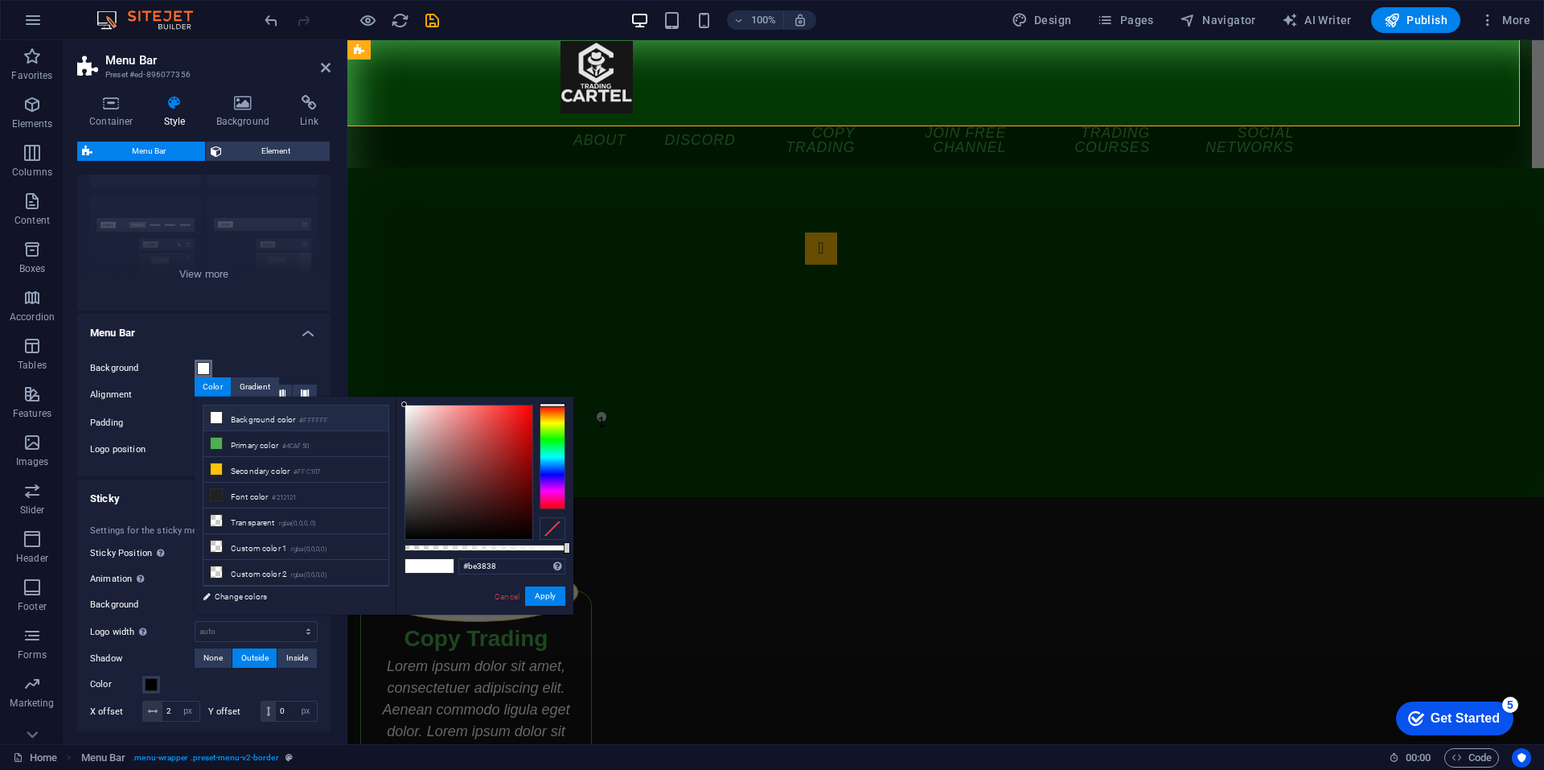
drag, startPoint x: 475, startPoint y: 430, endPoint x: 494, endPoint y: 438, distance: 21.2
click at [494, 438] on div at bounding box center [468, 472] width 127 height 134
click at [545, 586] on button "Apply" at bounding box center [545, 595] width 40 height 19
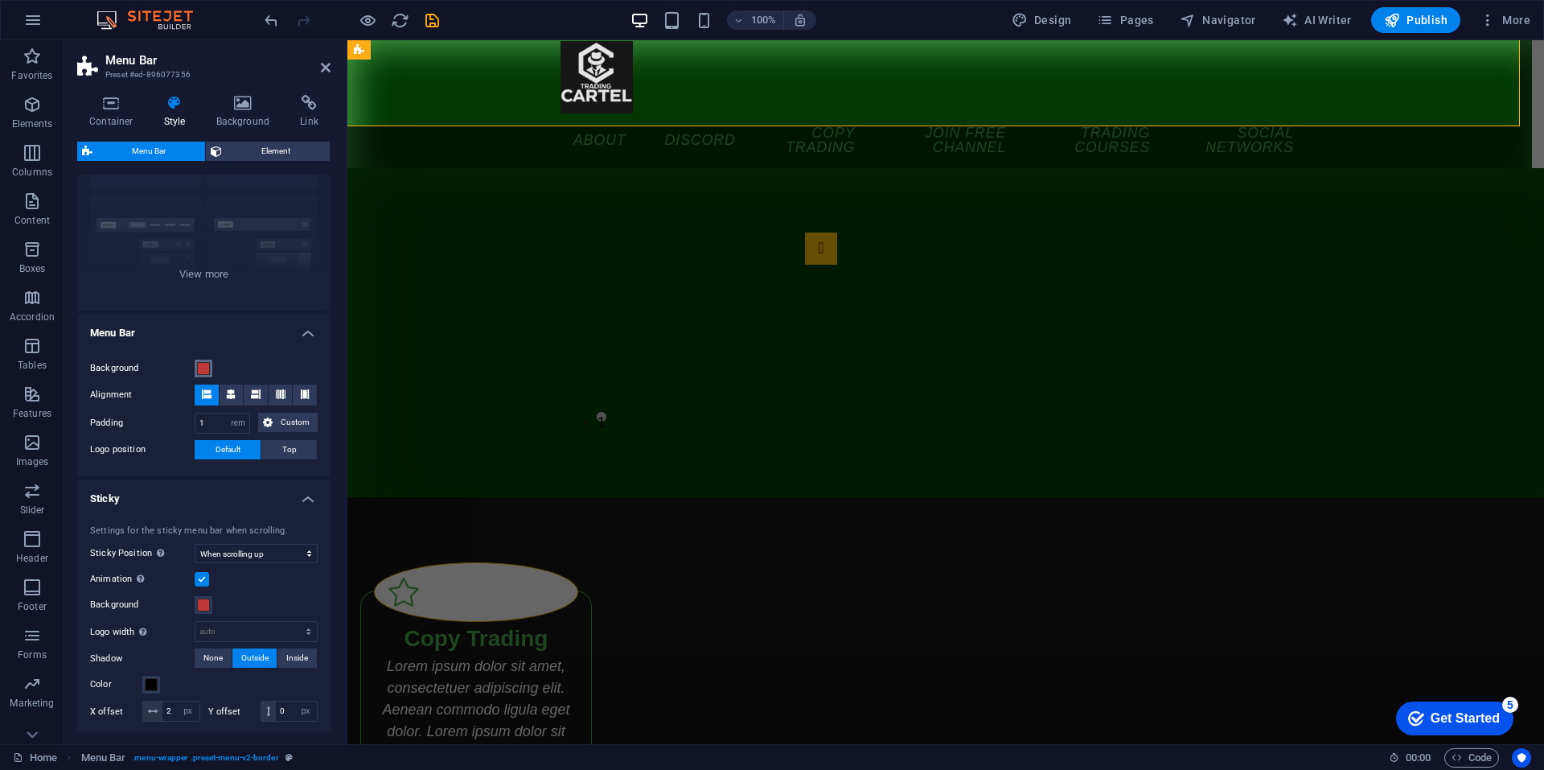
click at [199, 364] on span at bounding box center [203, 368] width 13 height 13
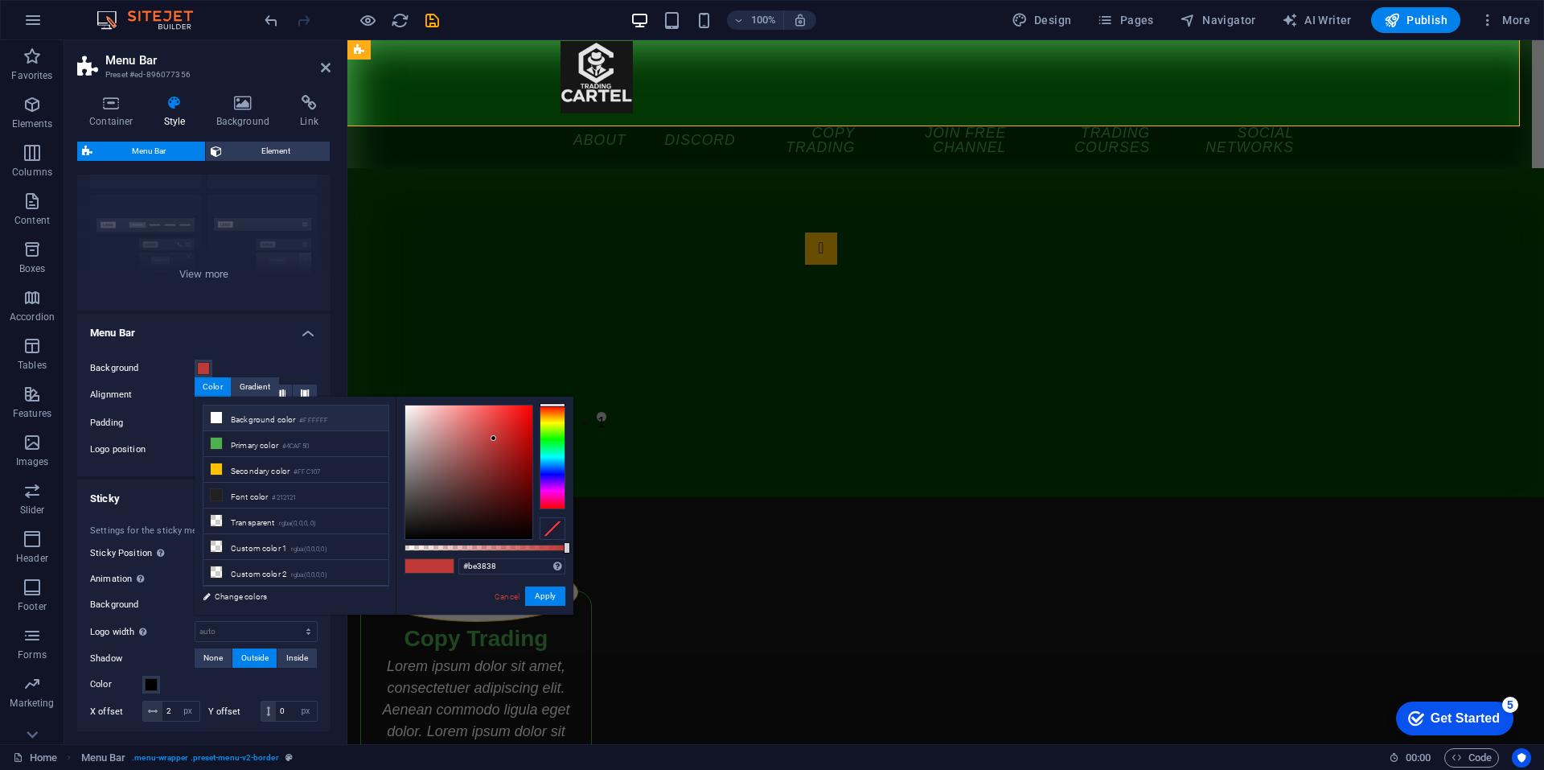
click at [217, 412] on icon at bounding box center [216, 417] width 11 height 11
type input "#ffffff"
click at [286, 337] on h4 "Menu Bar" at bounding box center [203, 328] width 253 height 29
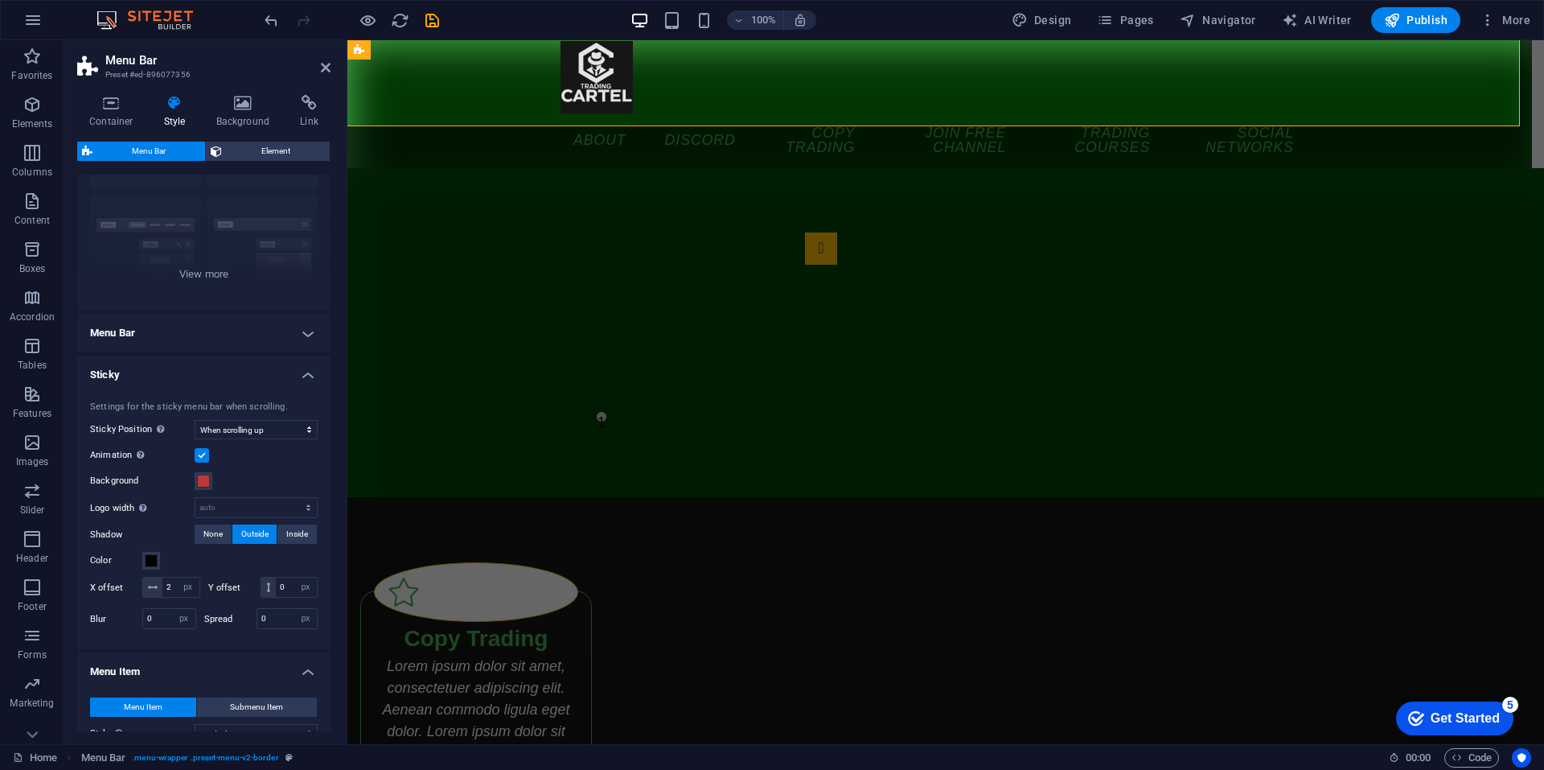
click at [248, 338] on h4 "Menu Bar" at bounding box center [203, 333] width 253 height 39
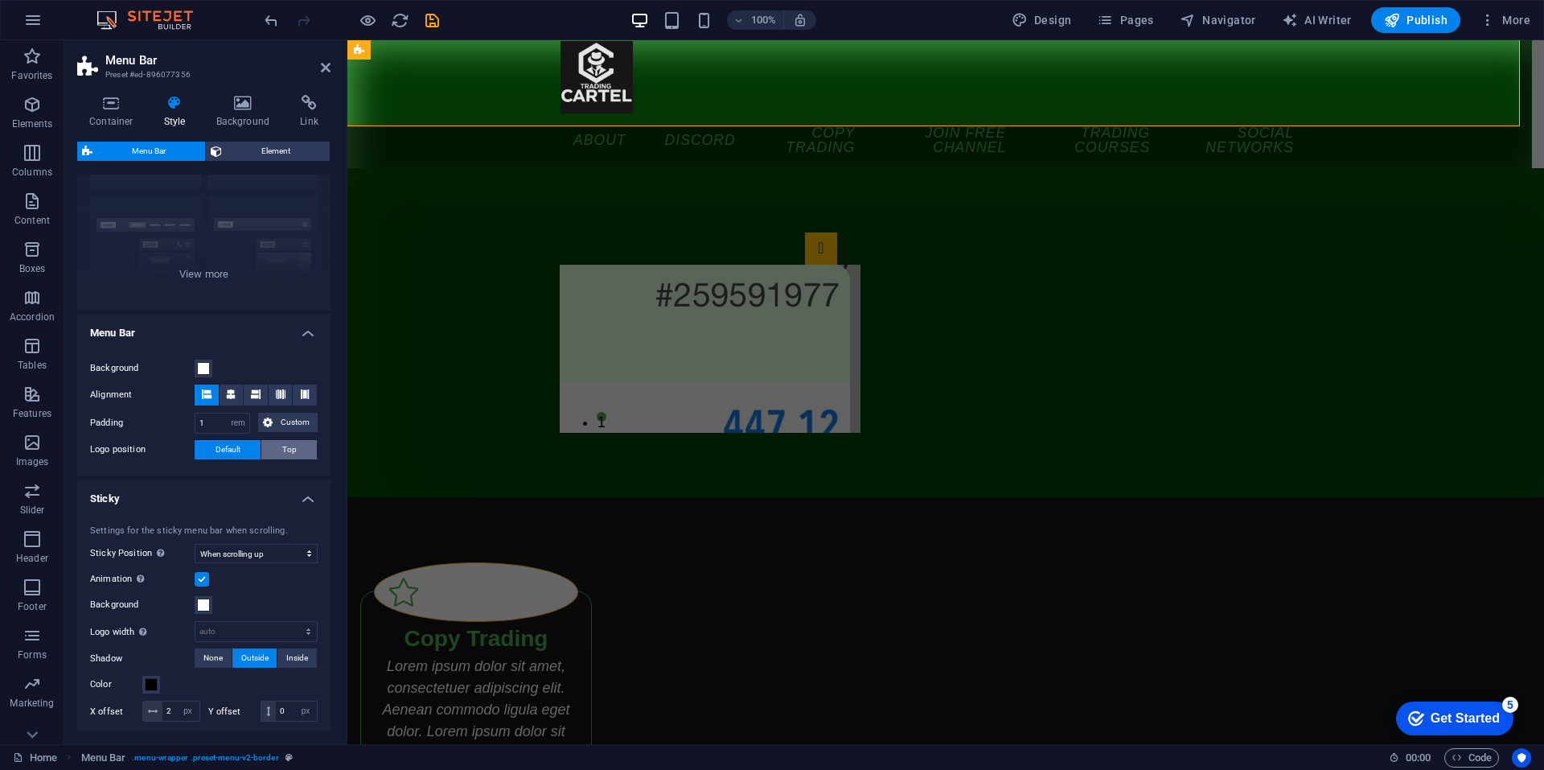
click at [294, 454] on button "Top" at bounding box center [289, 449] width 56 height 19
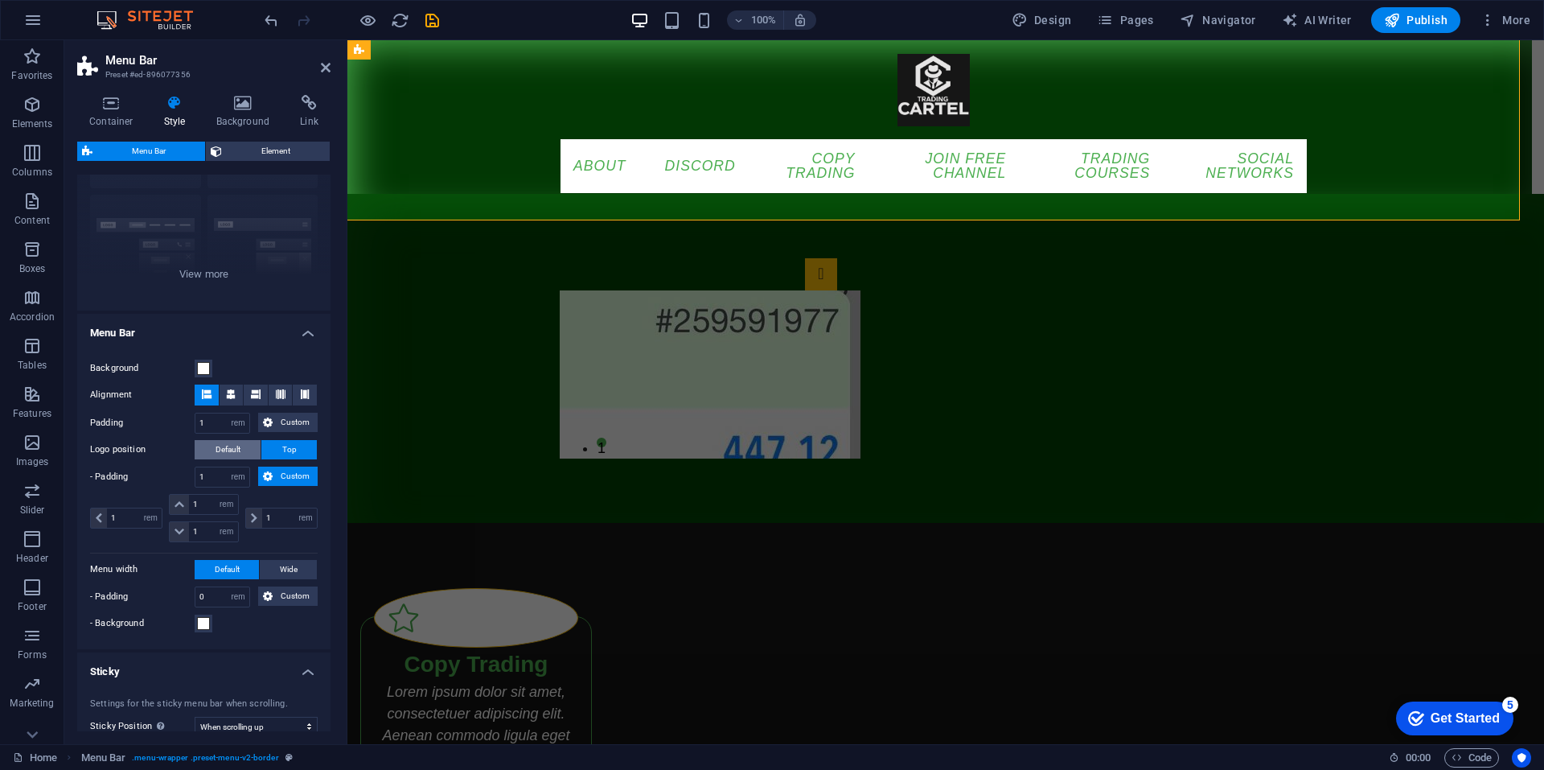
click at [241, 447] on button "Default" at bounding box center [228, 449] width 66 height 19
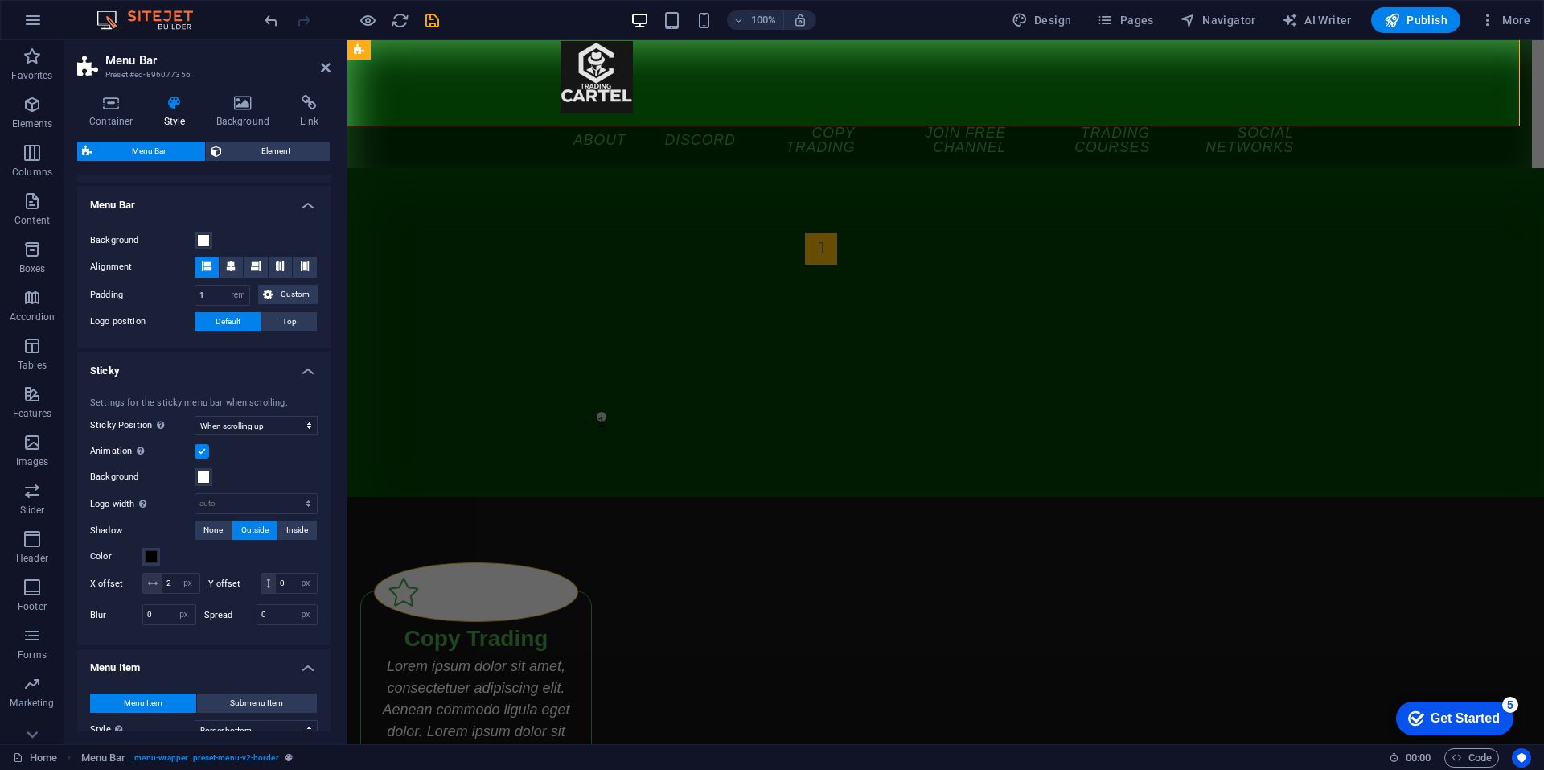
scroll to position [268, 0]
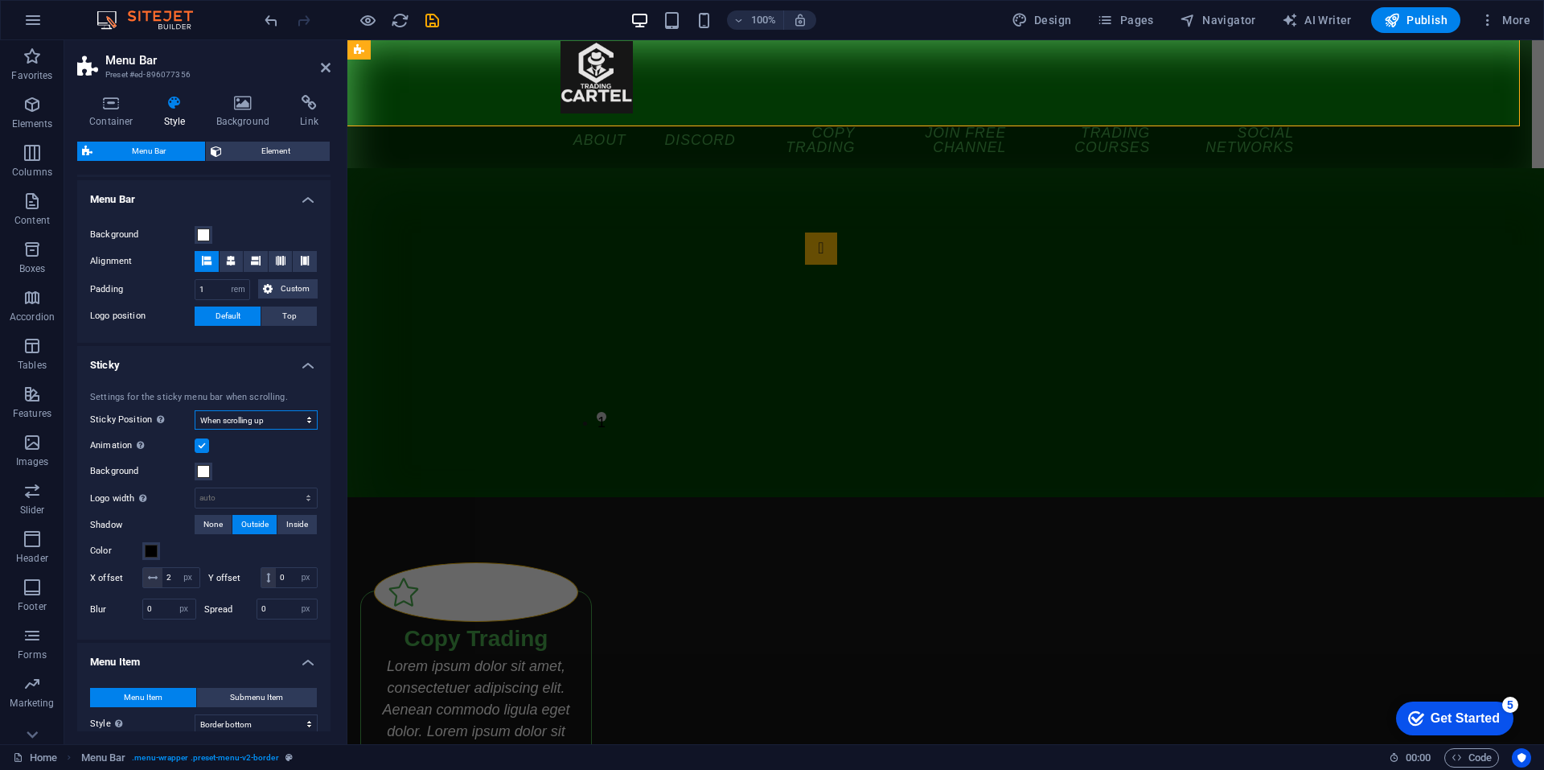
click at [265, 416] on select "Off Instant After menu After banner When scrolling up" at bounding box center [256, 419] width 123 height 19
click at [265, 418] on select "Off Instant After menu After banner When scrolling up" at bounding box center [256, 419] width 123 height 19
click at [206, 469] on span at bounding box center [203, 471] width 13 height 13
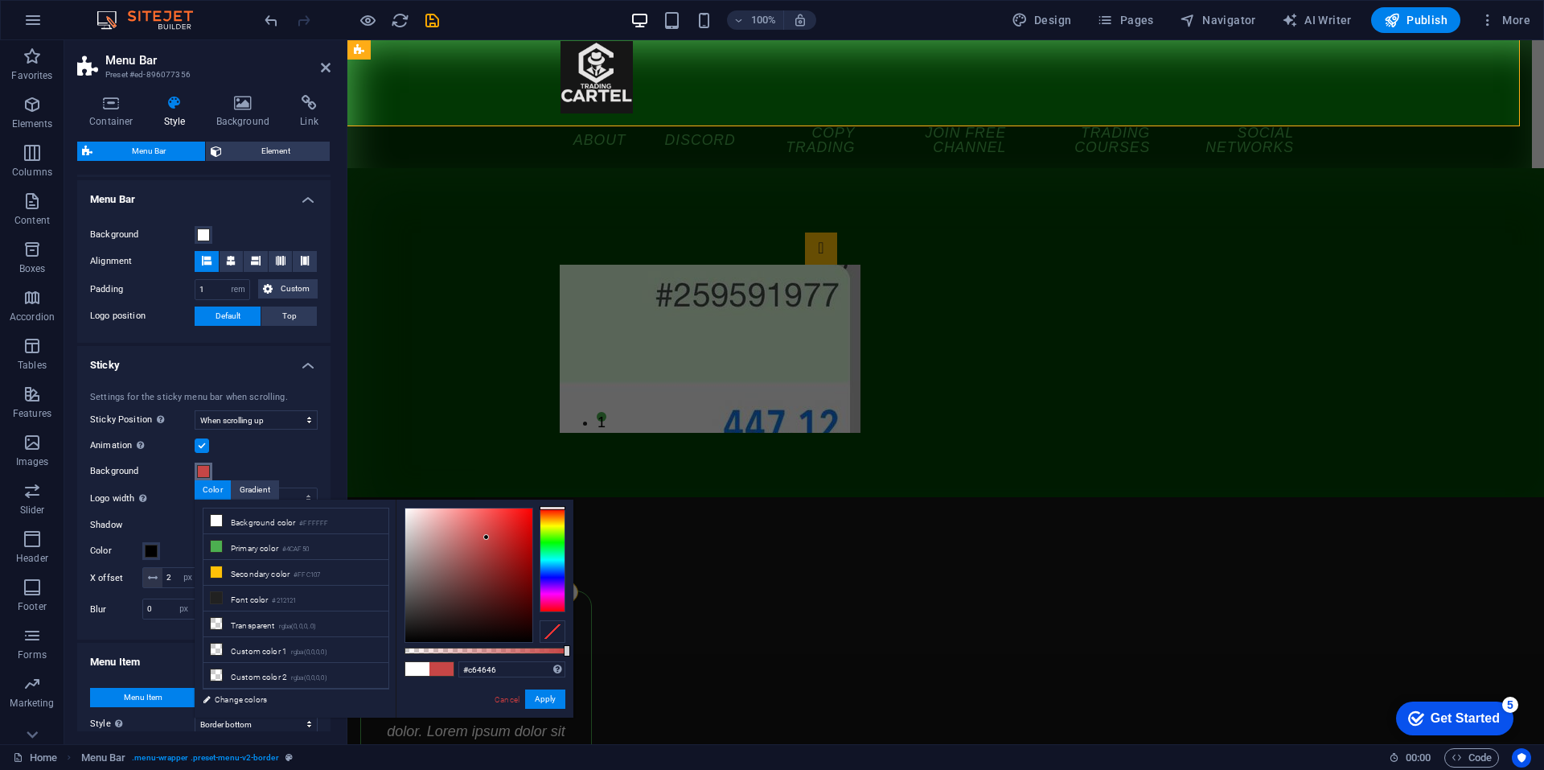
click at [487, 537] on div at bounding box center [468, 575] width 127 height 134
click at [544, 693] on button "Apply" at bounding box center [545, 698] width 40 height 19
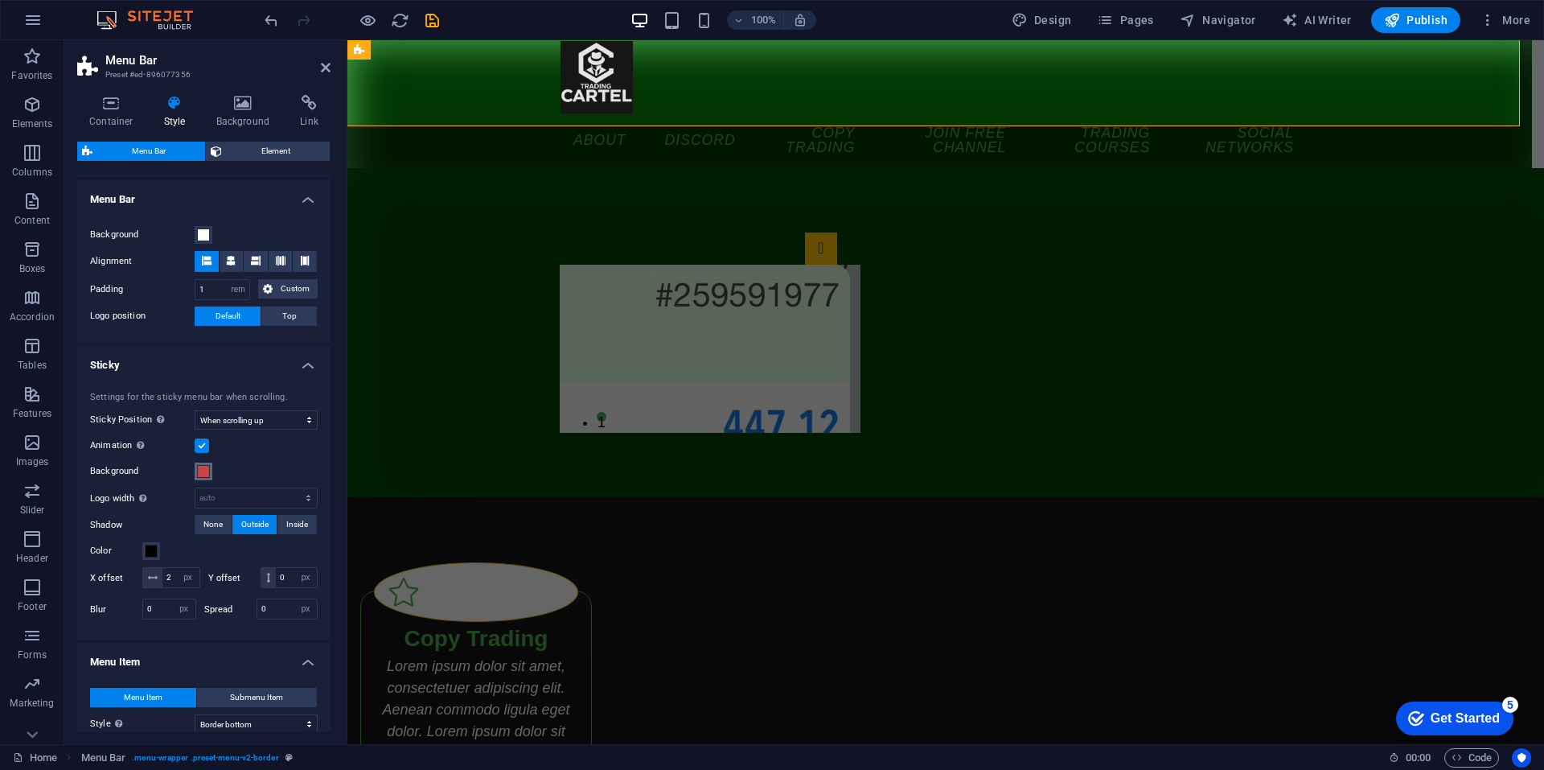
click at [198, 472] on span at bounding box center [203, 471] width 13 height 13
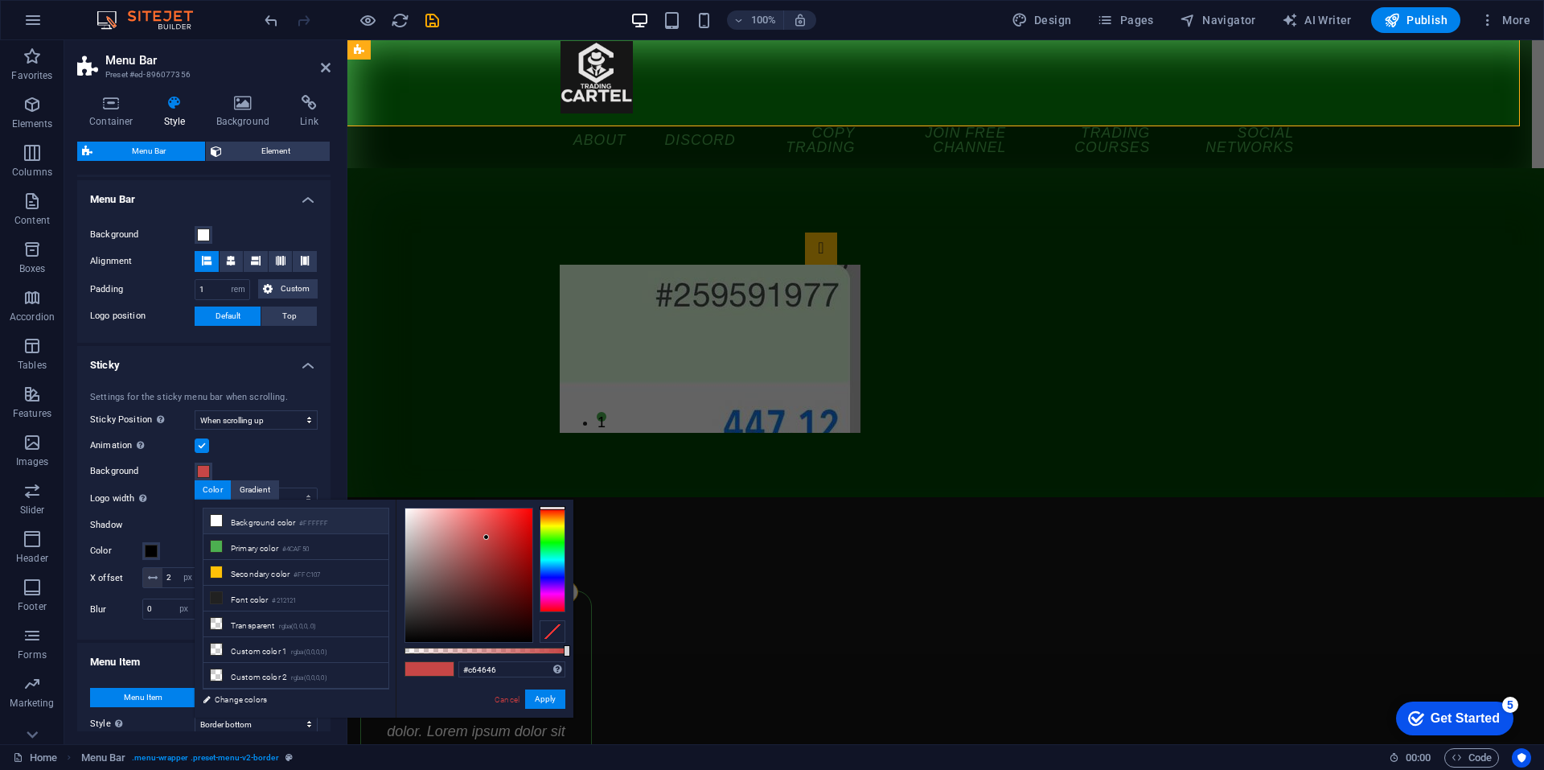
click at [309, 519] on small "#FFFFFF" at bounding box center [313, 523] width 29 height 11
type input "#ffffff"
click at [547, 692] on button "Apply" at bounding box center [545, 698] width 40 height 19
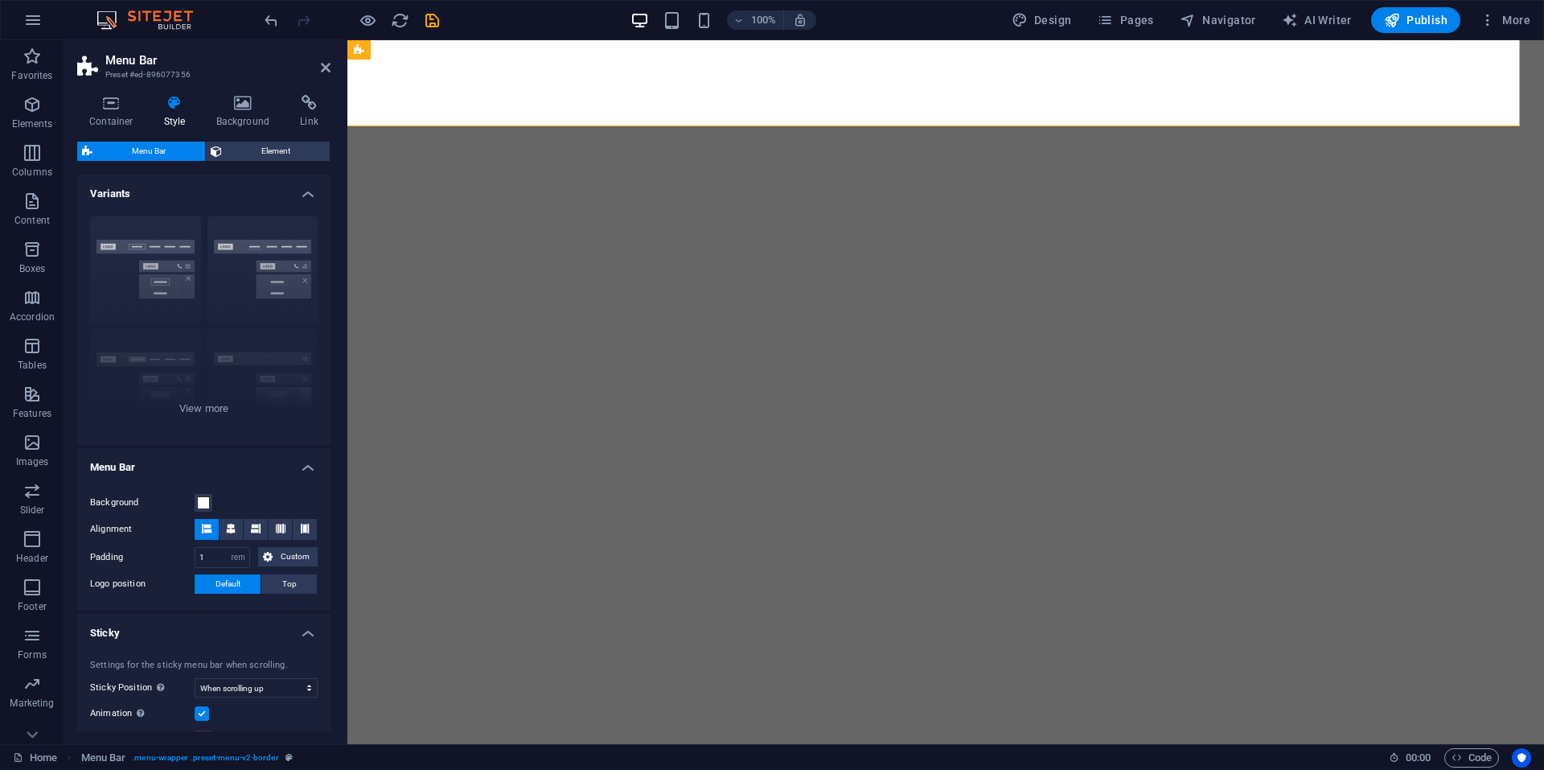
select select "rem"
select select "sticky_reverse"
select select "px"
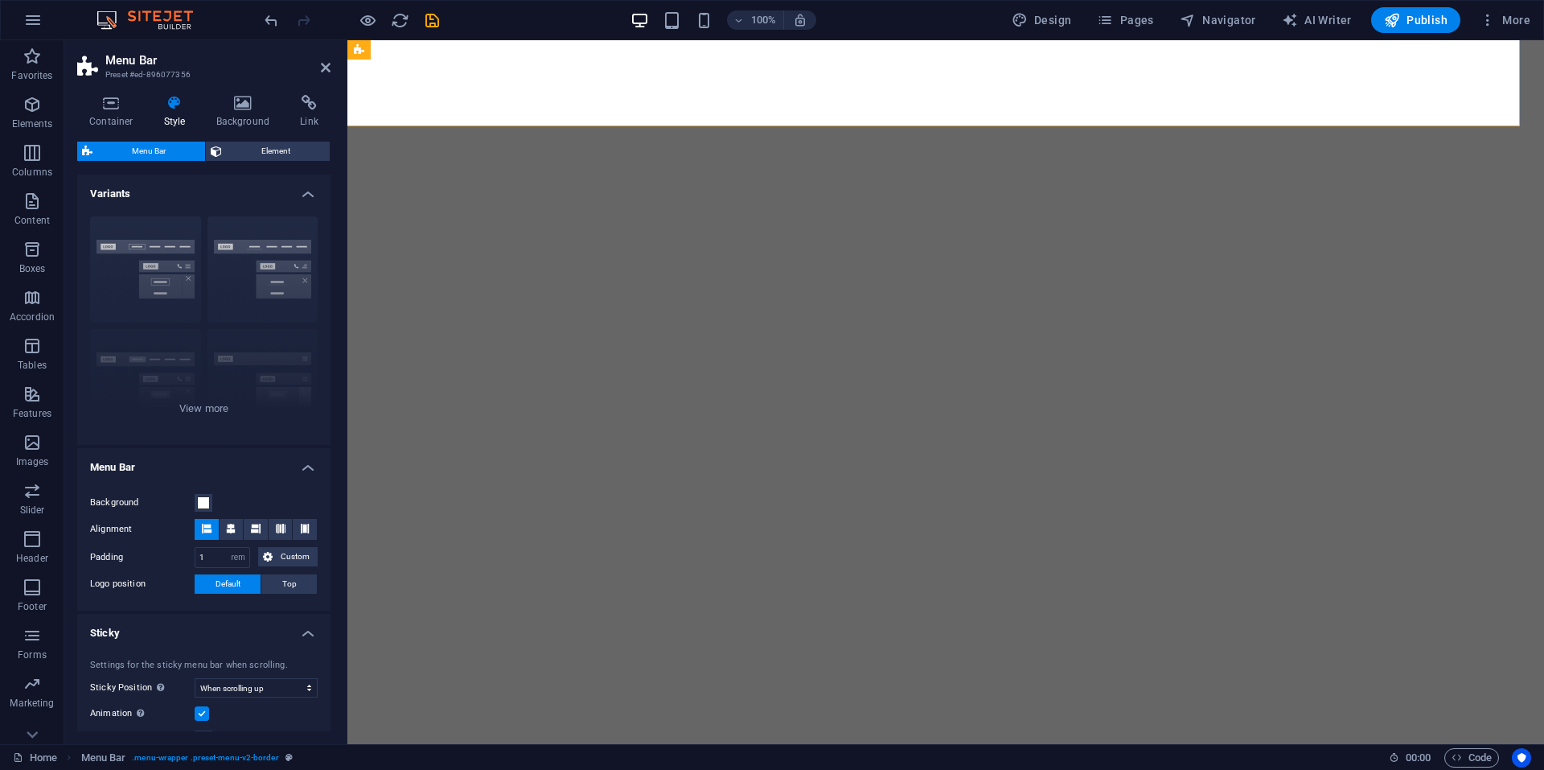
select select "px"
select select "hover_border_bottom"
select select "px"
select select "rem"
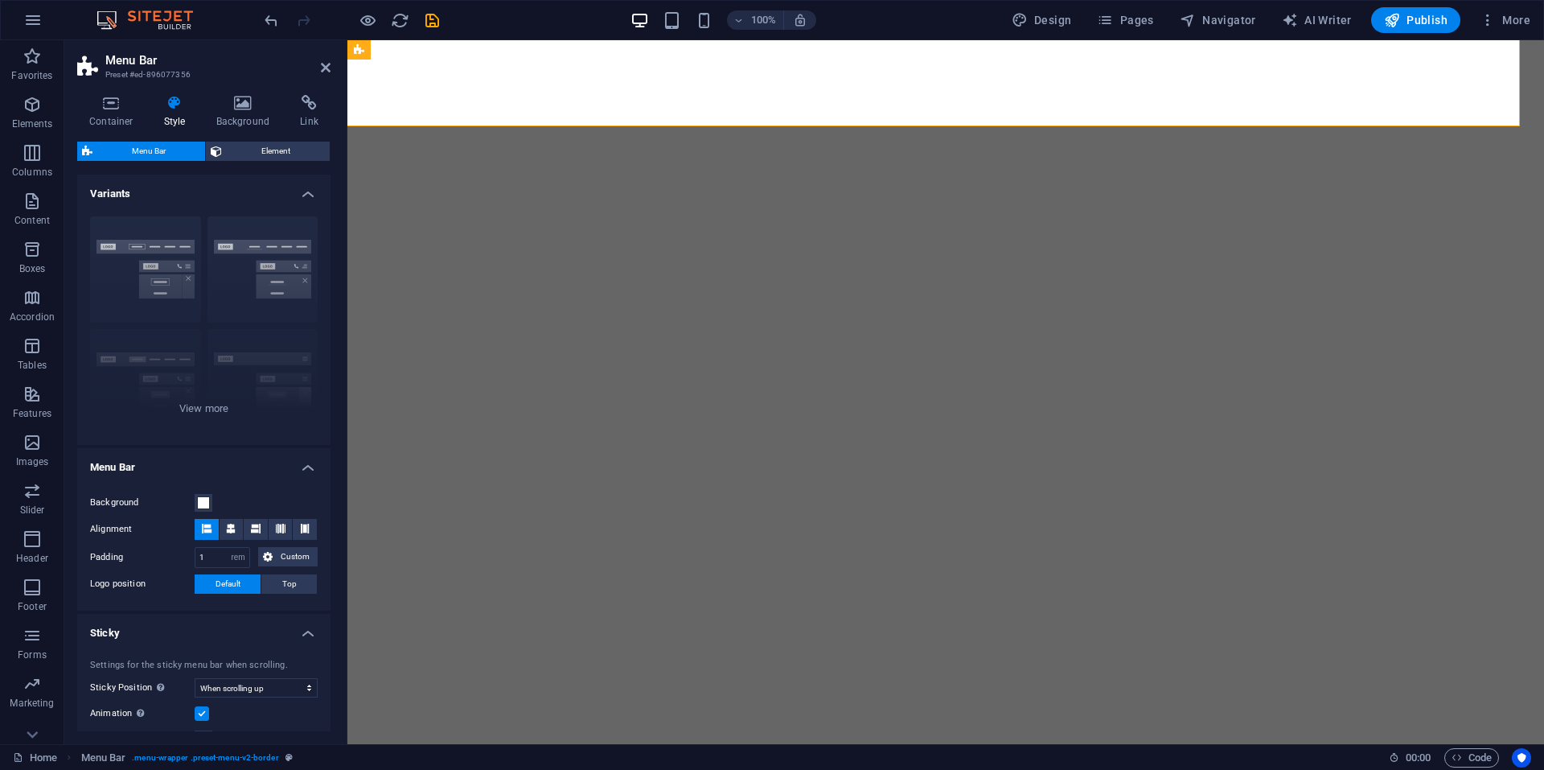
select select "rem"
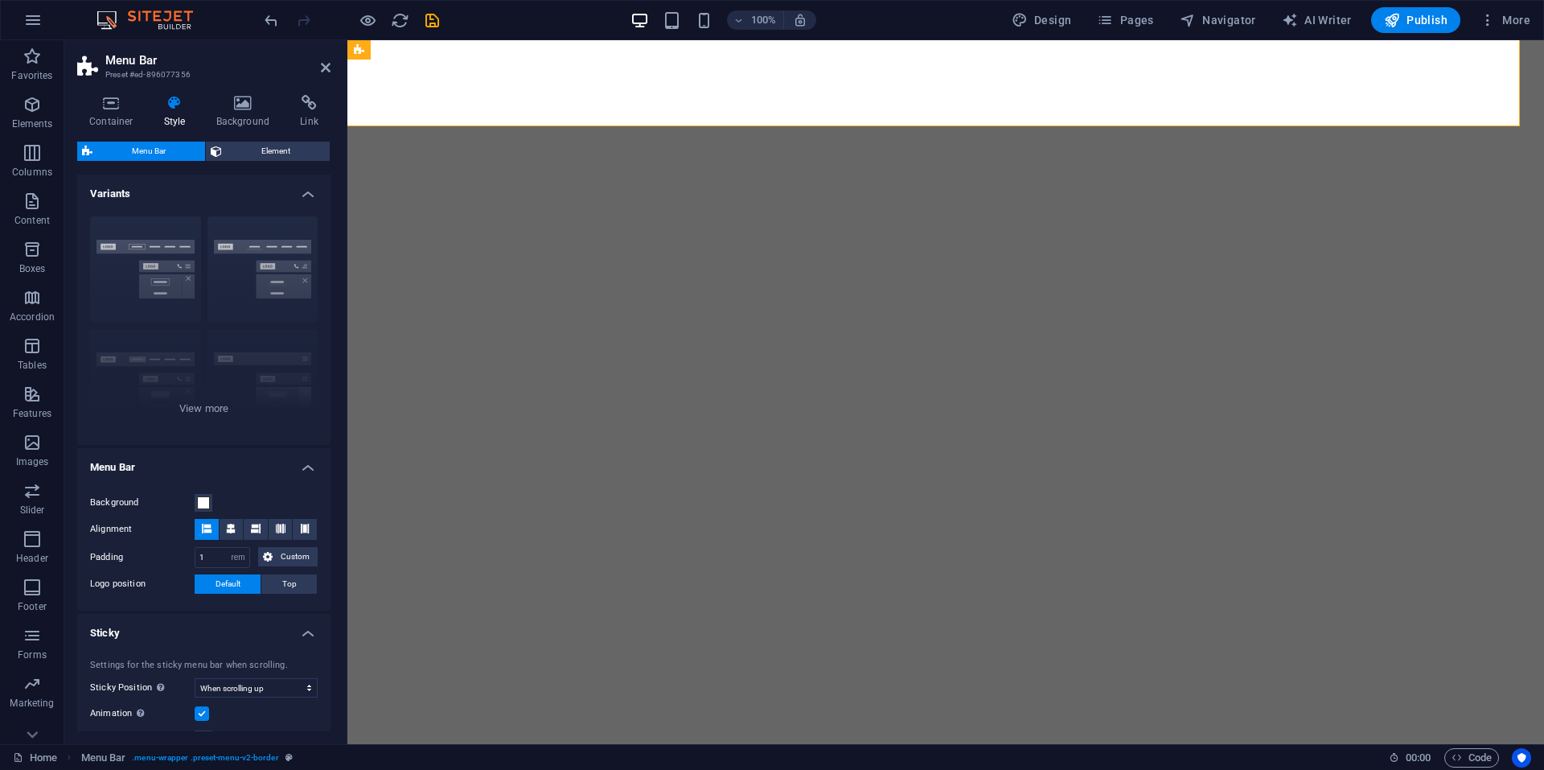
select select "link-special-font"
select select "rem"
select select "400"
select select "px"
select select "rem"
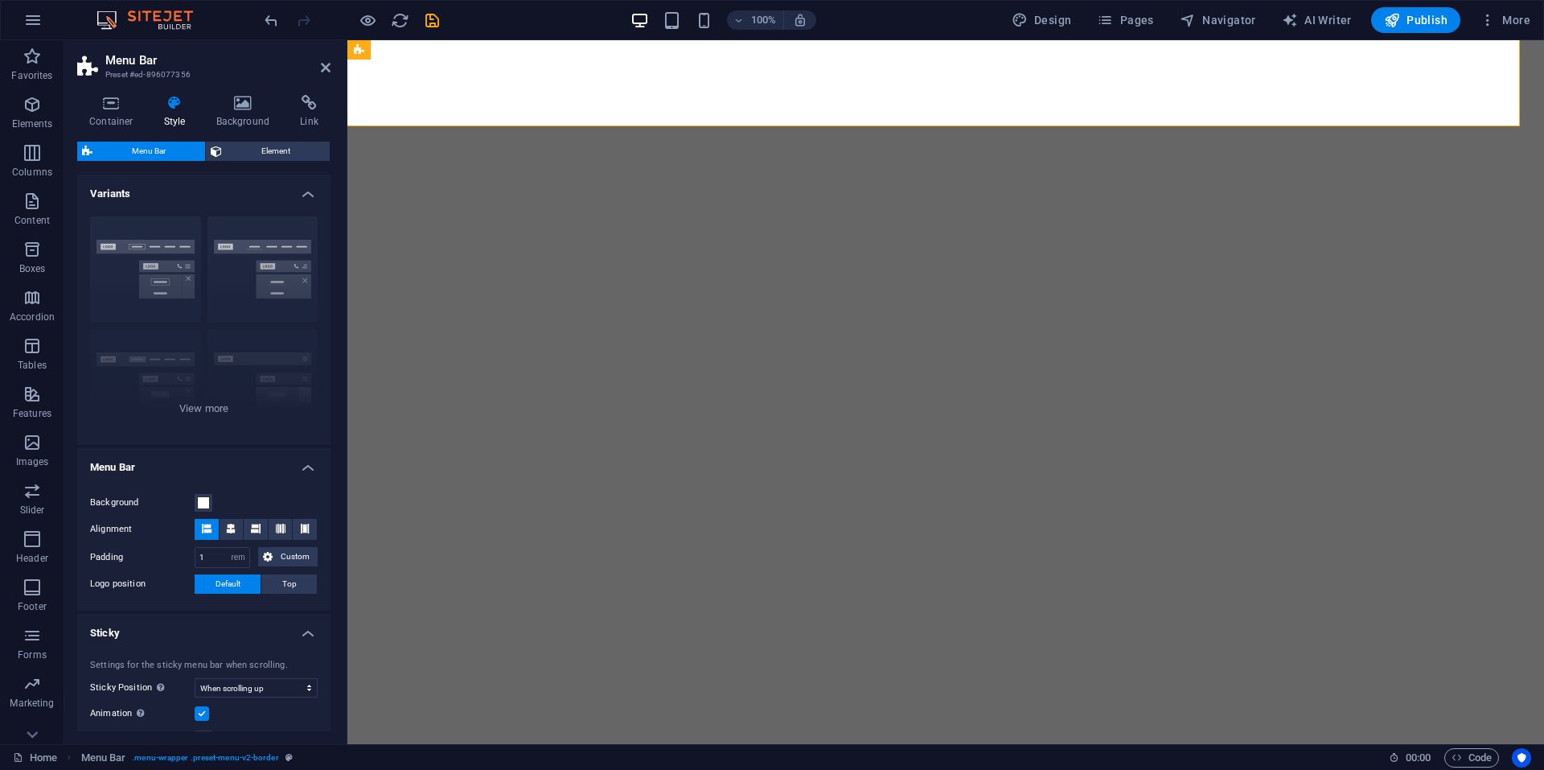
select select "rem"
select select "px"
select select "preset-menu-v2-border"
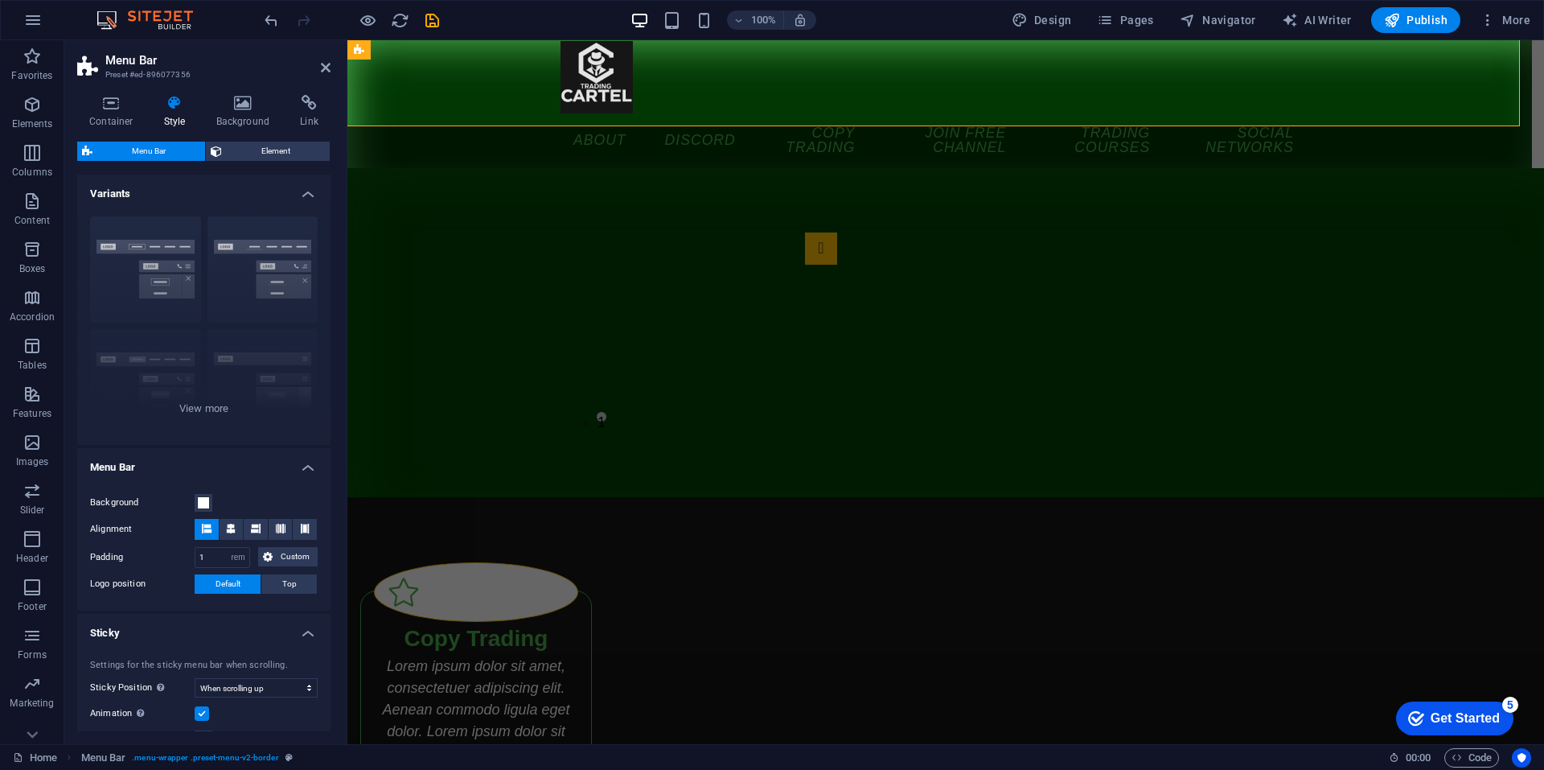
scroll to position [268, 0]
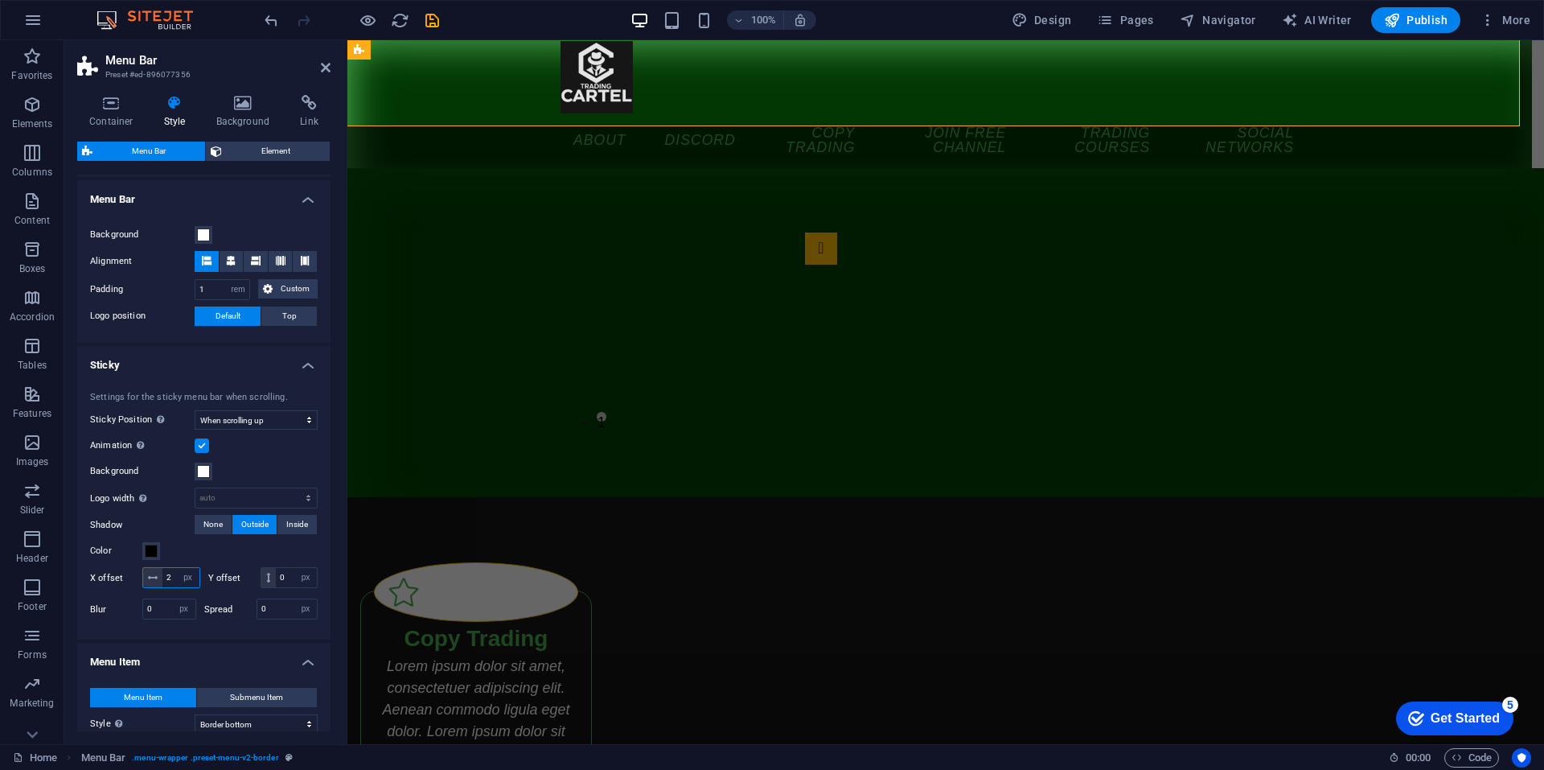
click at [199, 574] on input "2" at bounding box center [180, 577] width 37 height 19
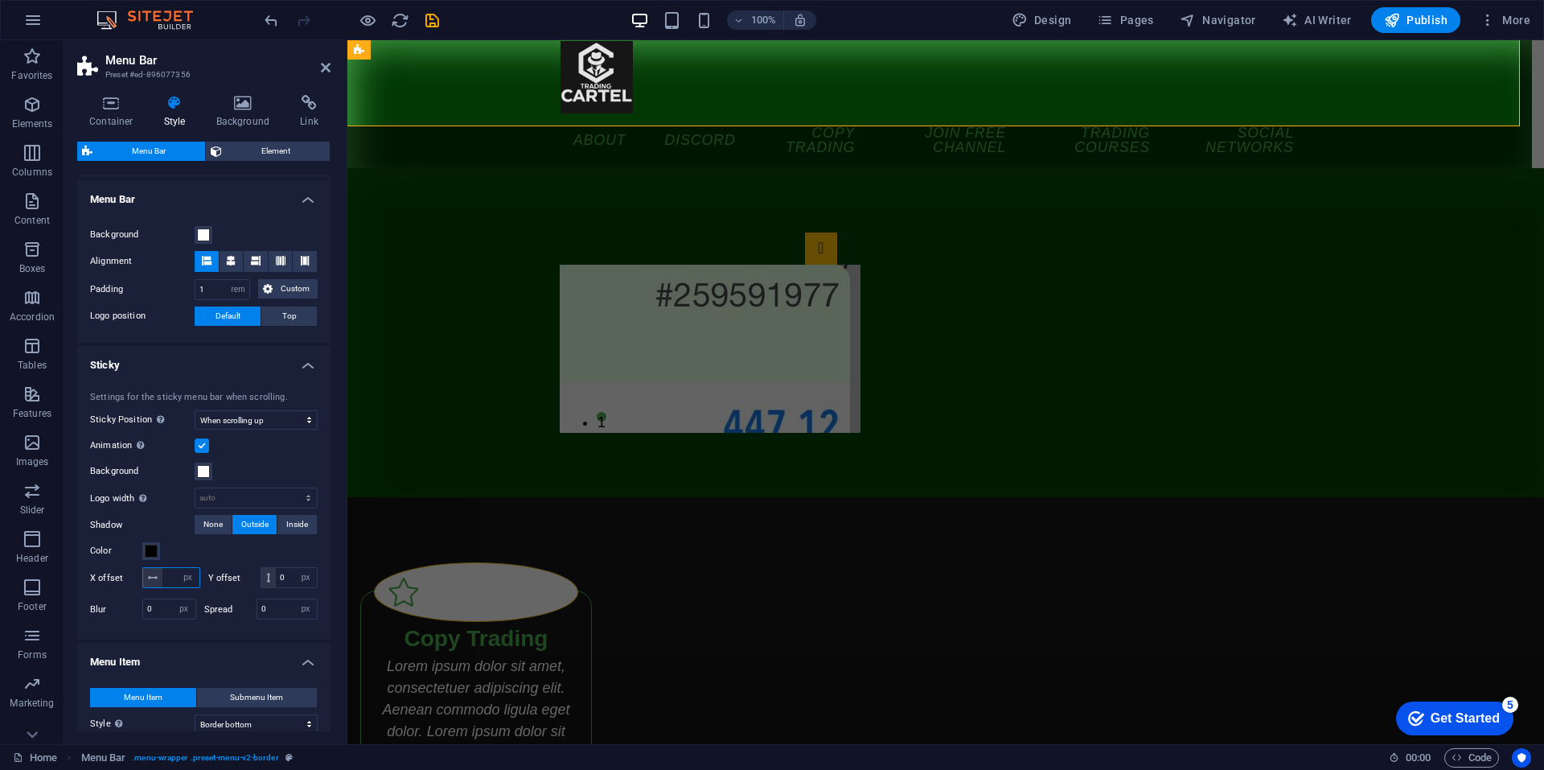
type input "4"
click at [245, 553] on div "Color" at bounding box center [204, 550] width 228 height 19
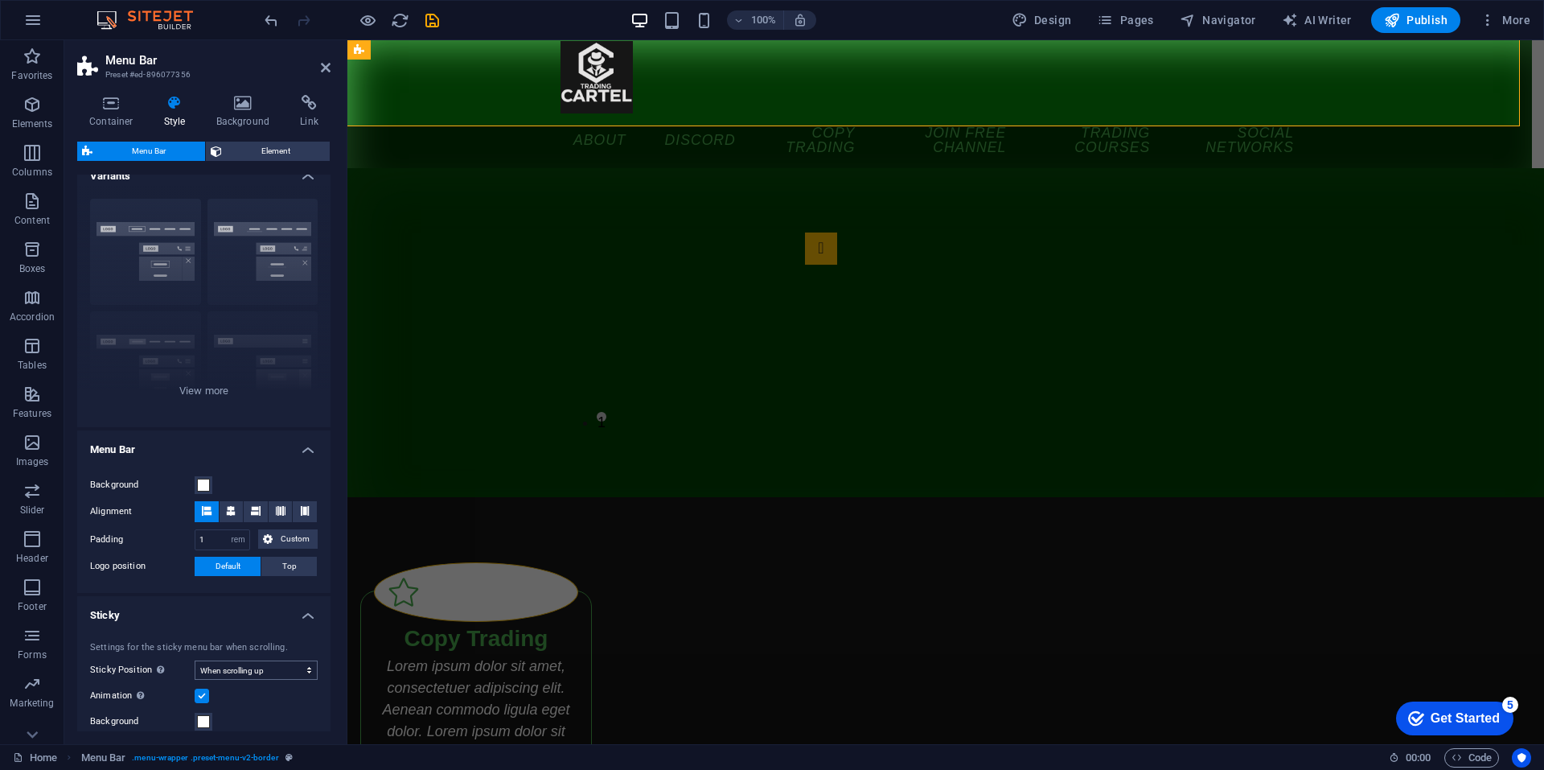
scroll to position [0, 0]
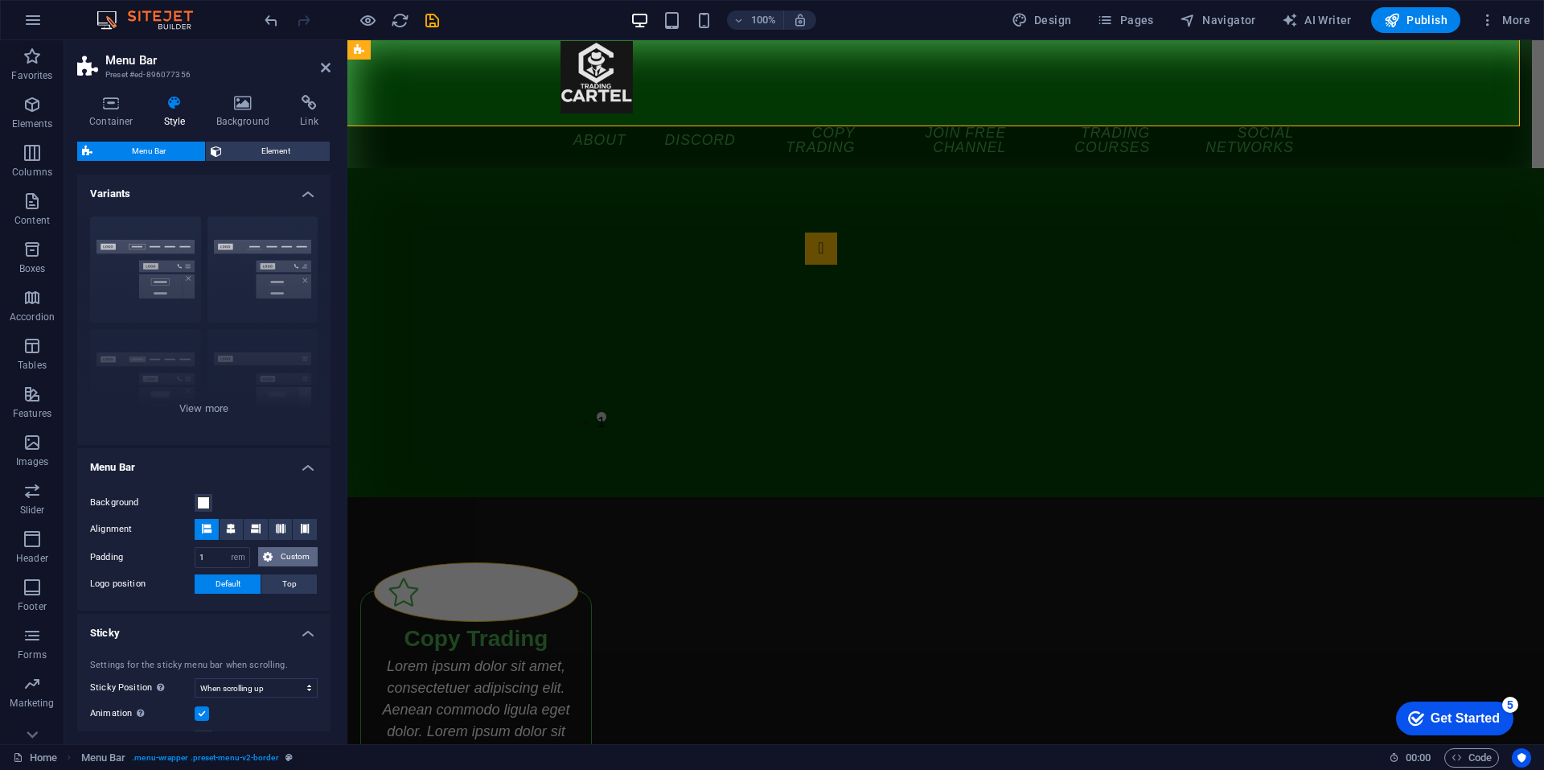
click at [291, 551] on span "Custom" at bounding box center [295, 556] width 35 height 19
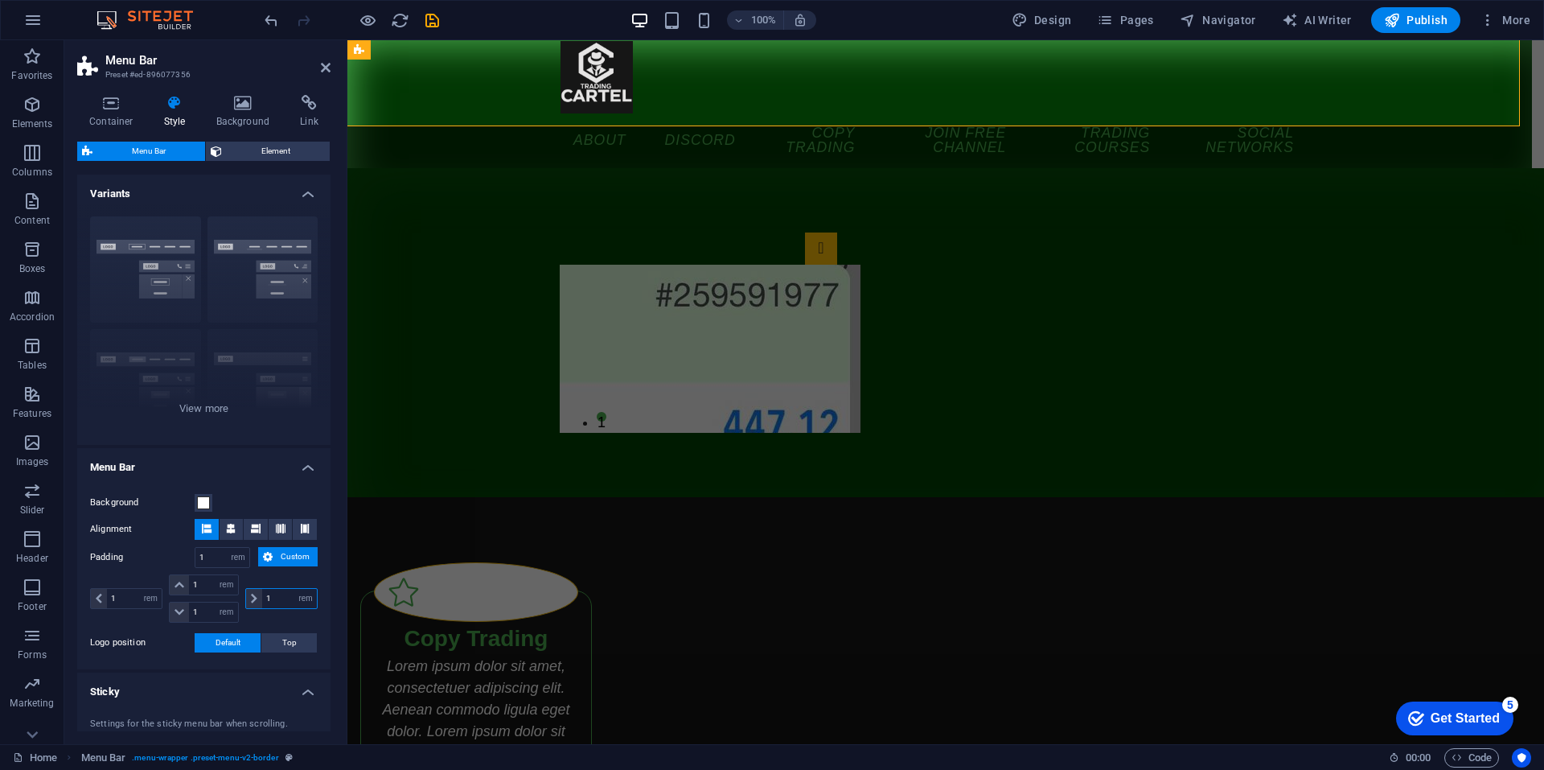
click at [274, 597] on input "1" at bounding box center [289, 598] width 55 height 19
type input "4"
select select "DISABLED_OPTION_VALUE"
type input "4"
click at [291, 644] on span "Top" at bounding box center [289, 642] width 14 height 19
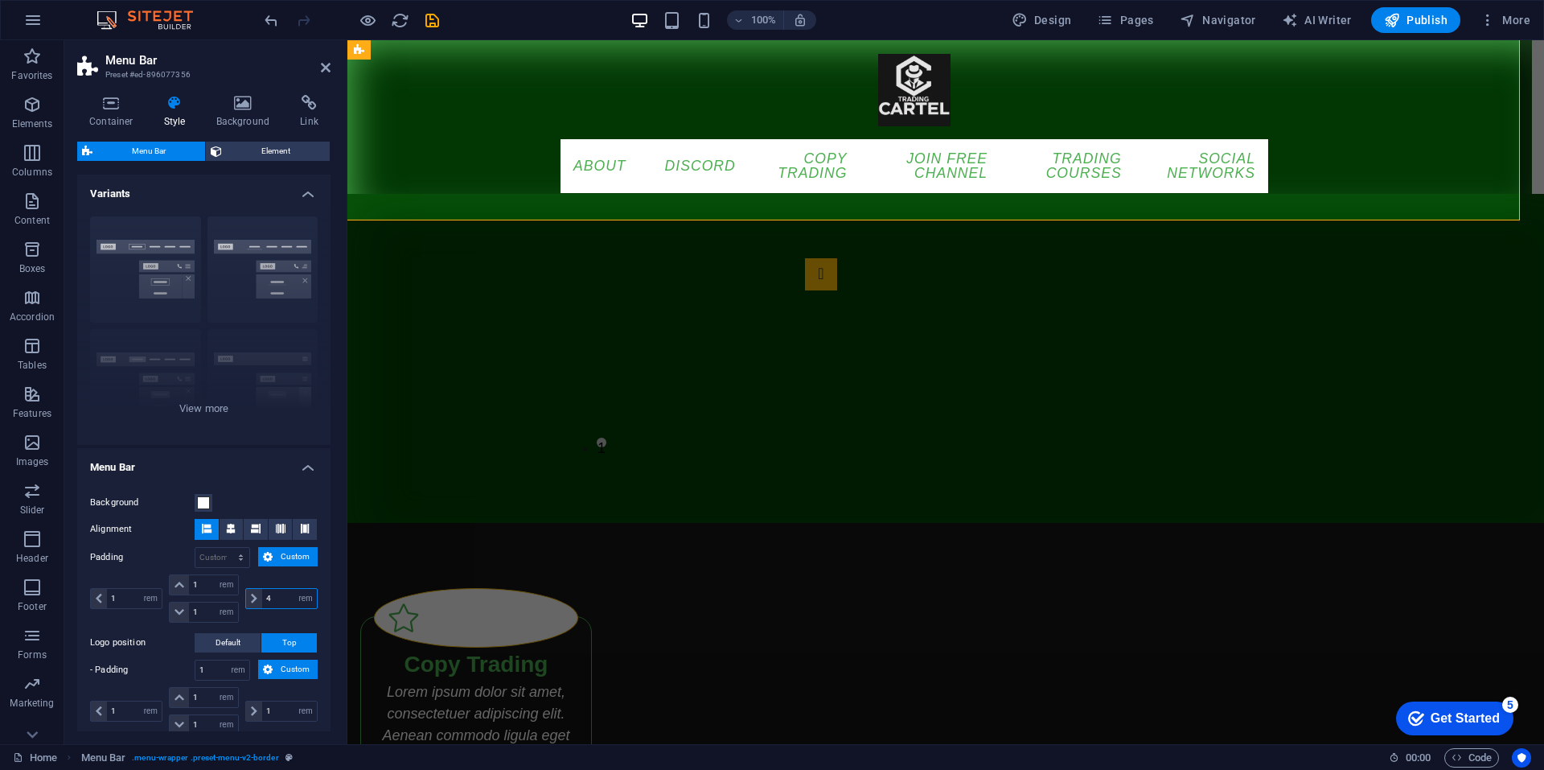
click at [289, 592] on input "4" at bounding box center [289, 598] width 55 height 19
type input "1"
select select "rem"
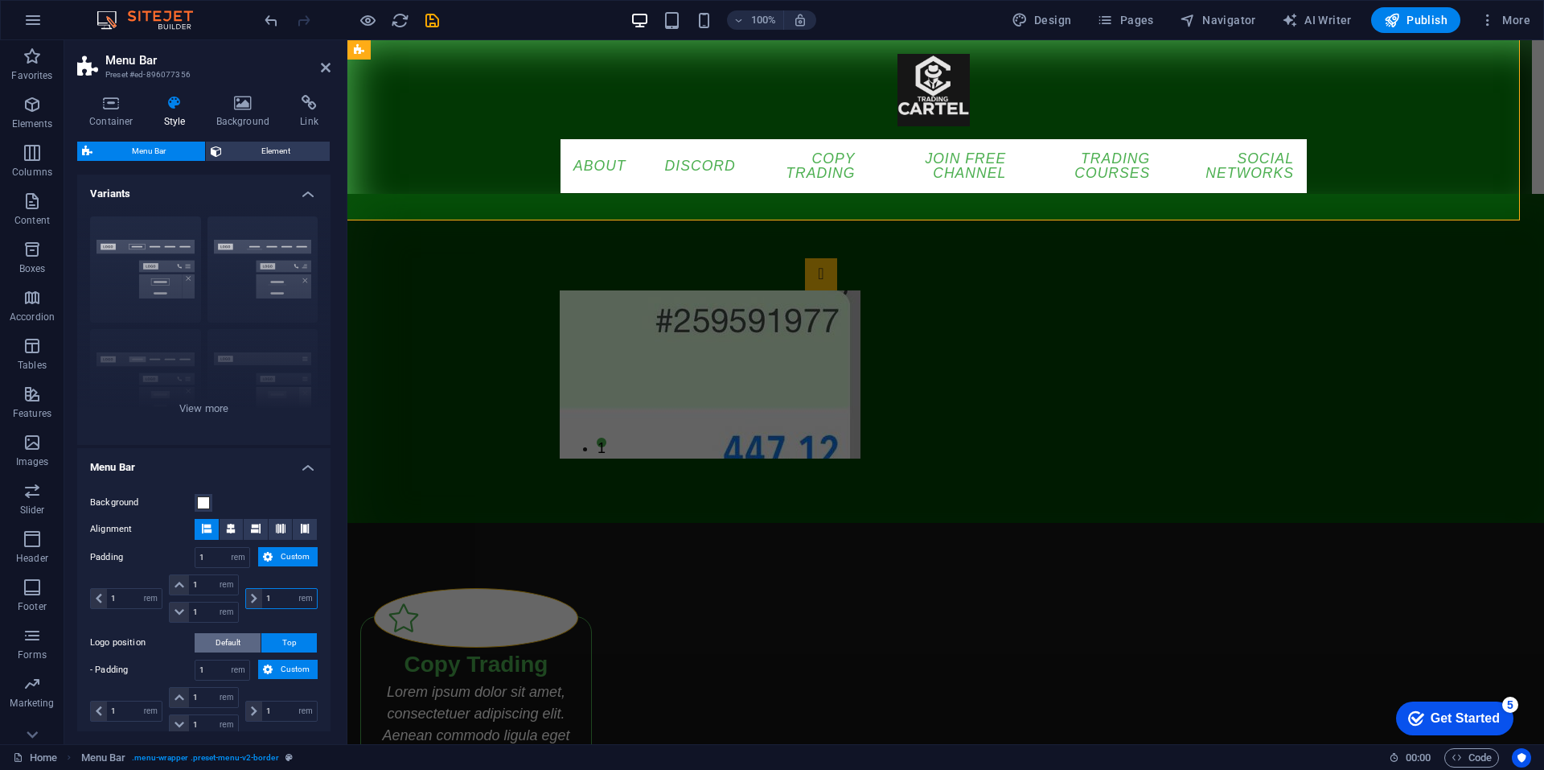
type input "1"
click at [220, 644] on span "Default" at bounding box center [228, 642] width 25 height 19
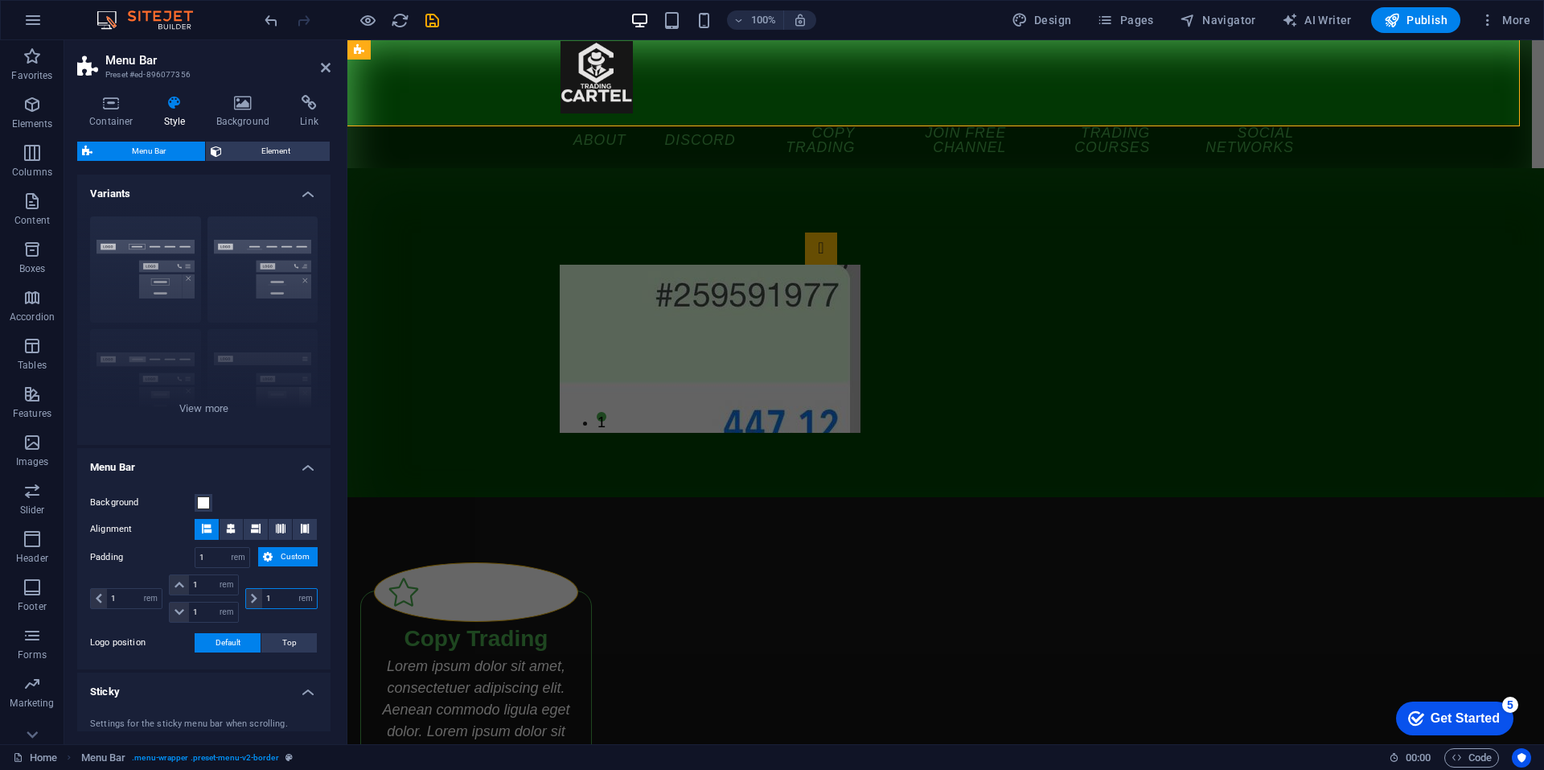
click at [279, 597] on input "1" at bounding box center [289, 598] width 55 height 19
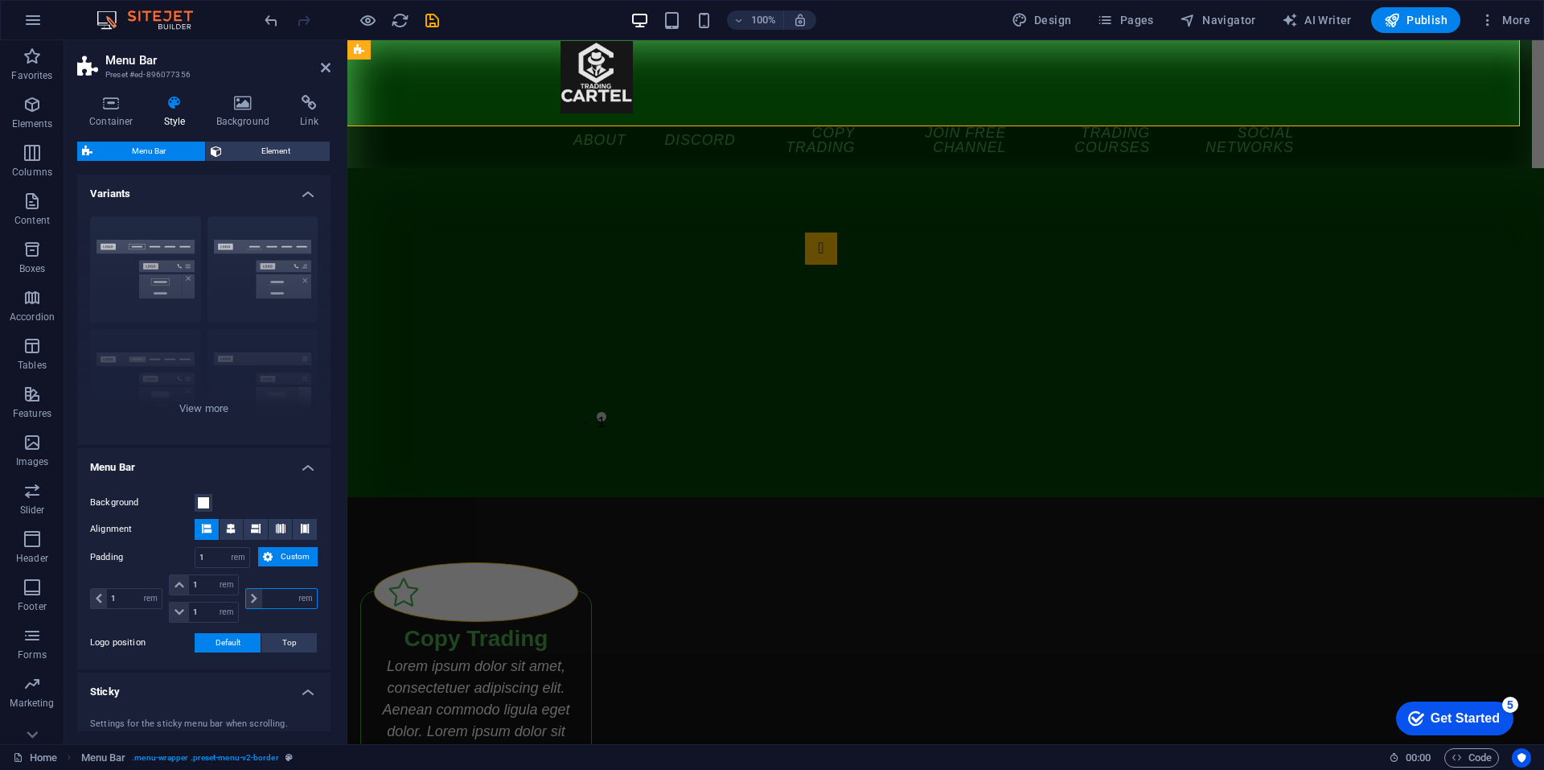
type input "4"
select select "DISABLED_OPTION_VALUE"
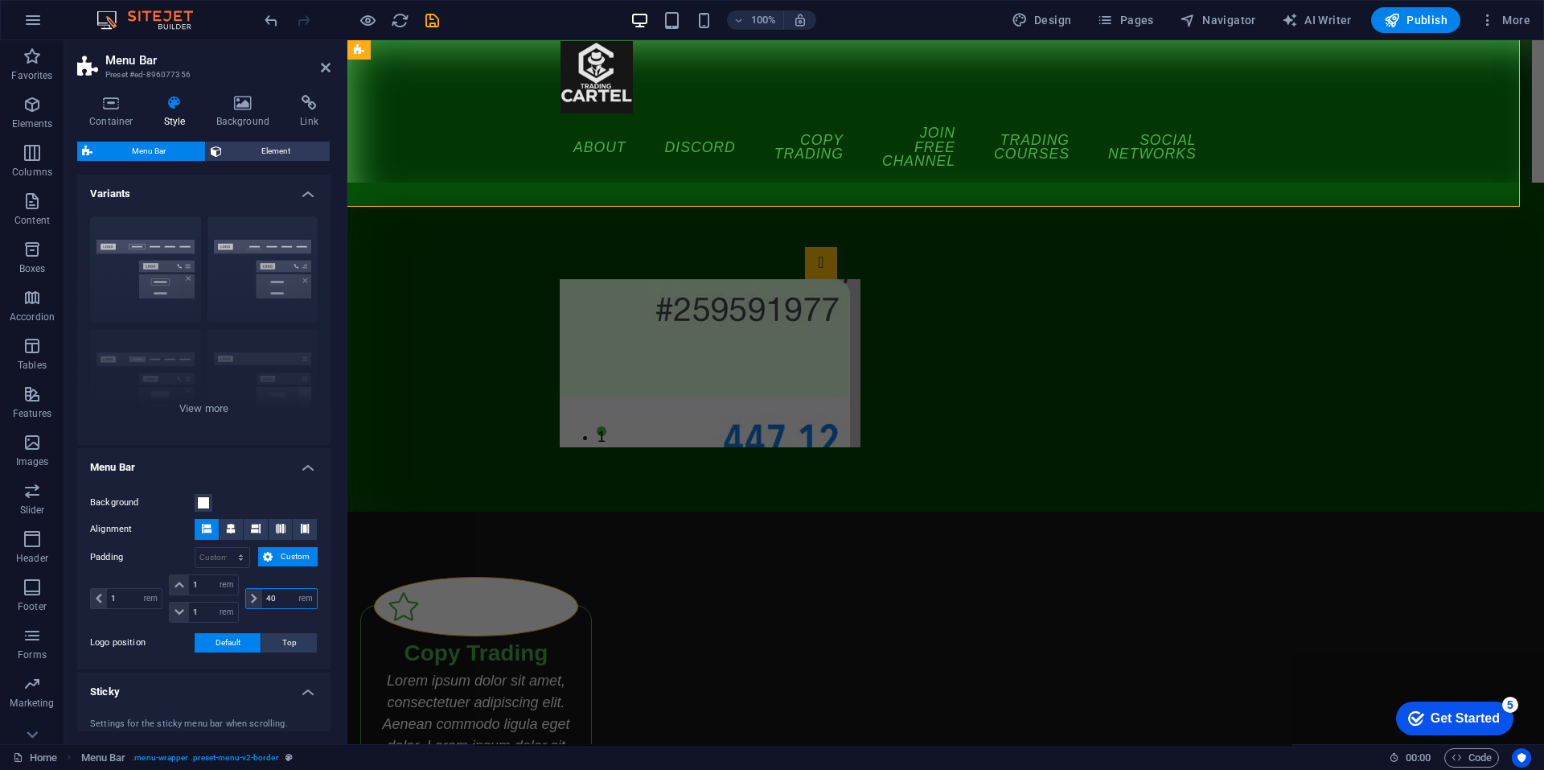
type input "4"
type input "3"
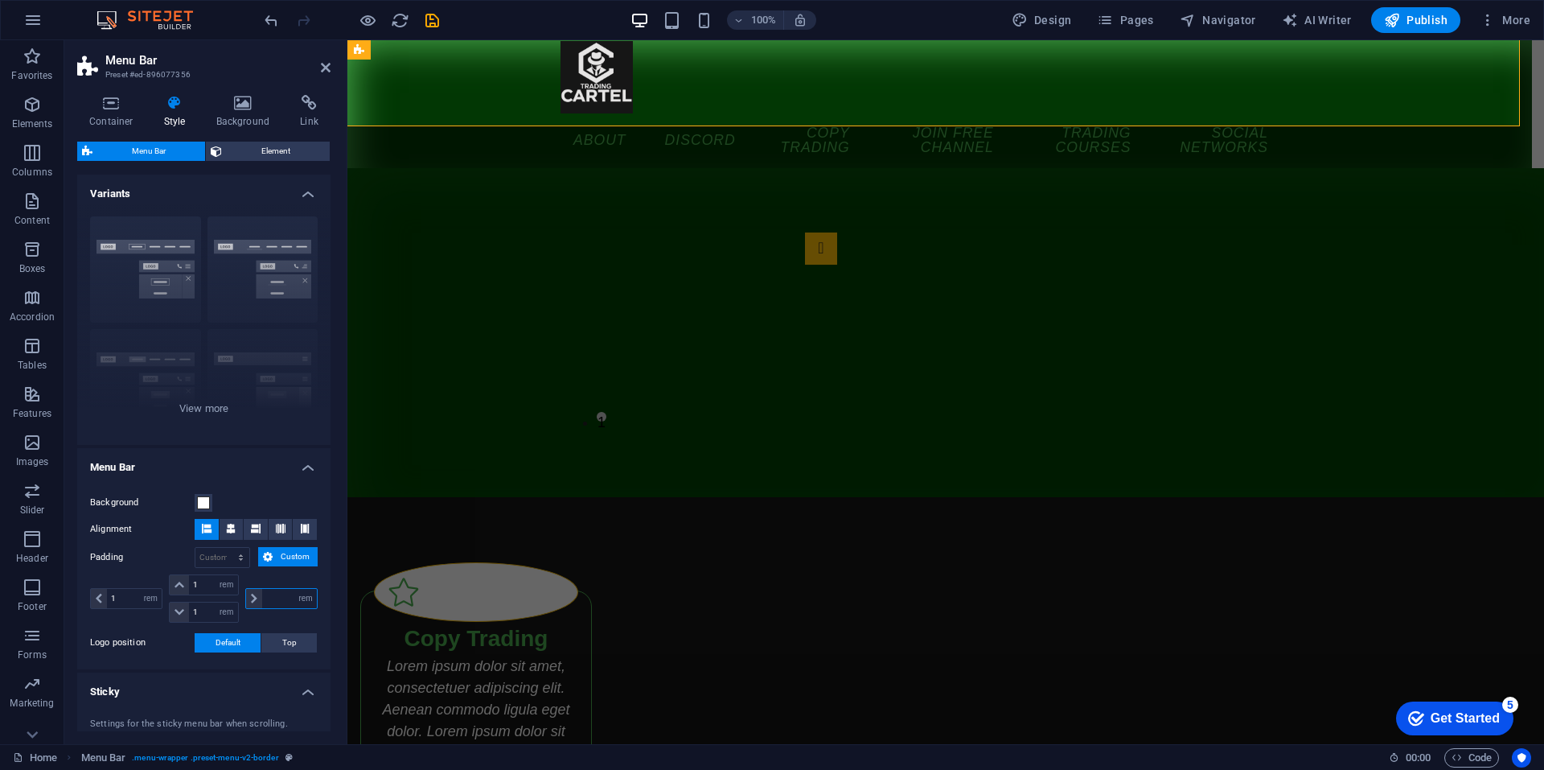
type input "1"
select select "rem"
click at [300, 525] on icon at bounding box center [305, 529] width 10 height 10
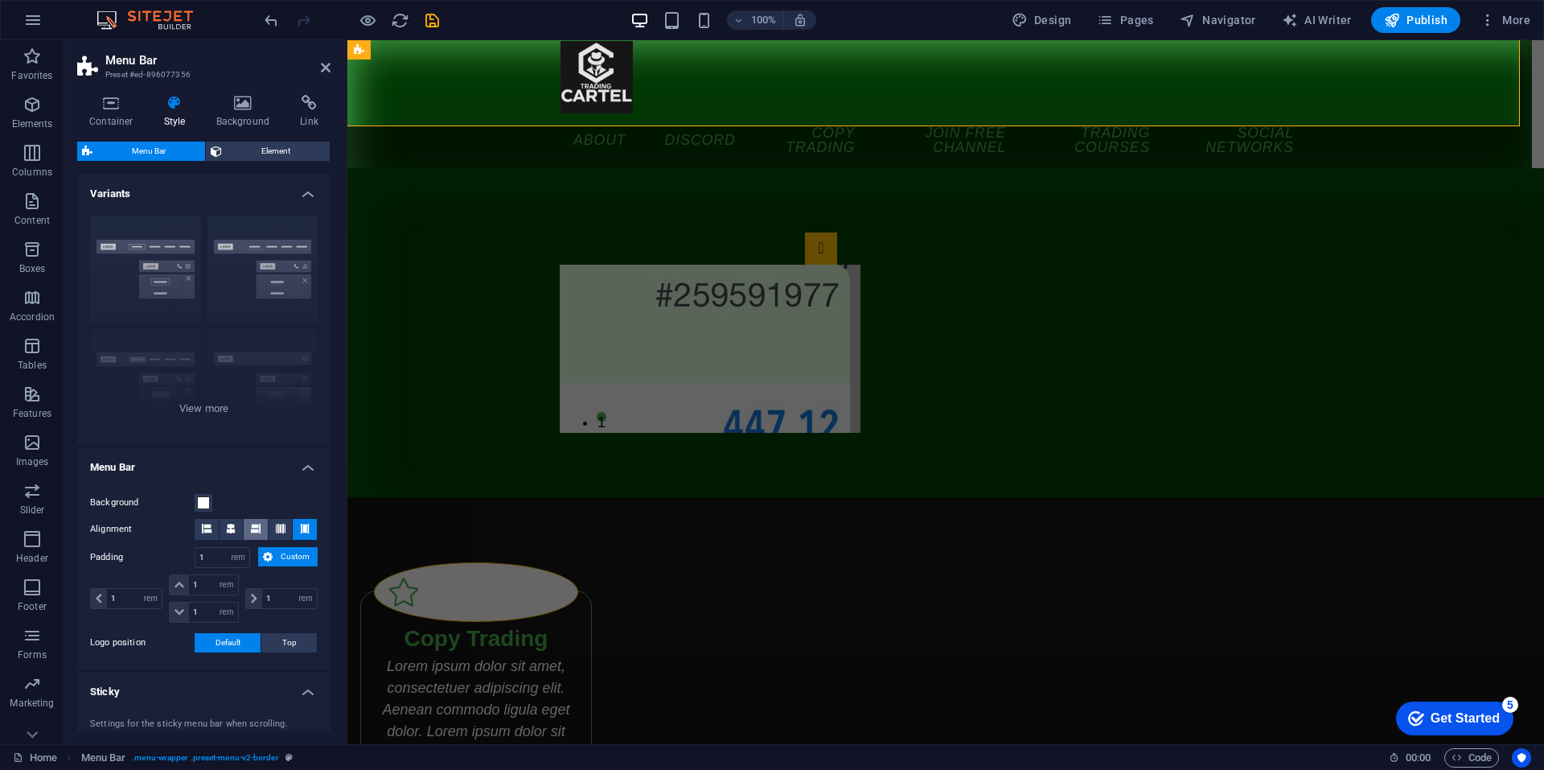
click at [257, 526] on icon at bounding box center [256, 529] width 10 height 10
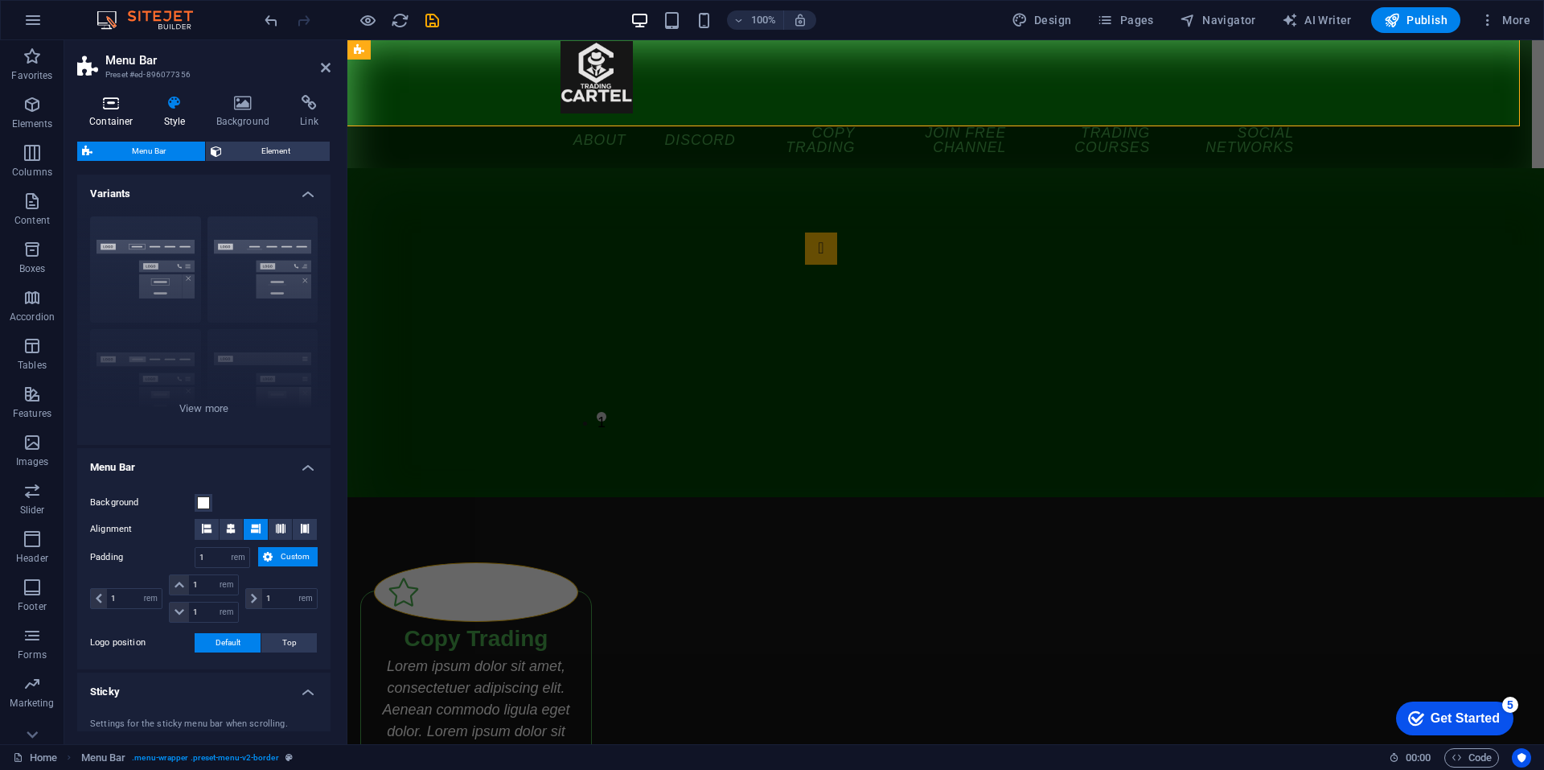
click at [129, 107] on icon at bounding box center [111, 103] width 68 height 16
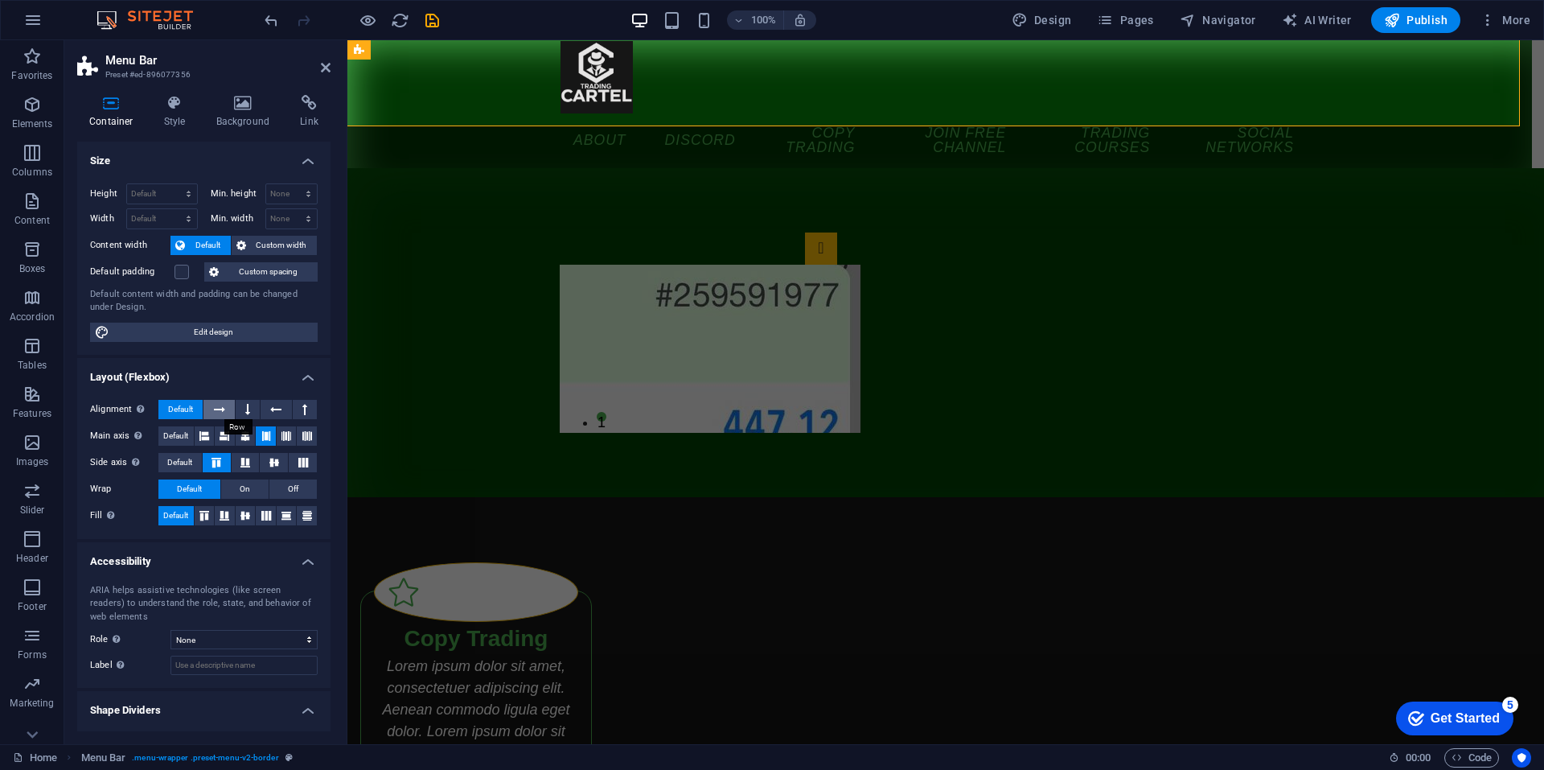
click at [224, 405] on icon at bounding box center [219, 409] width 11 height 19
click at [192, 410] on span "Default" at bounding box center [180, 409] width 25 height 19
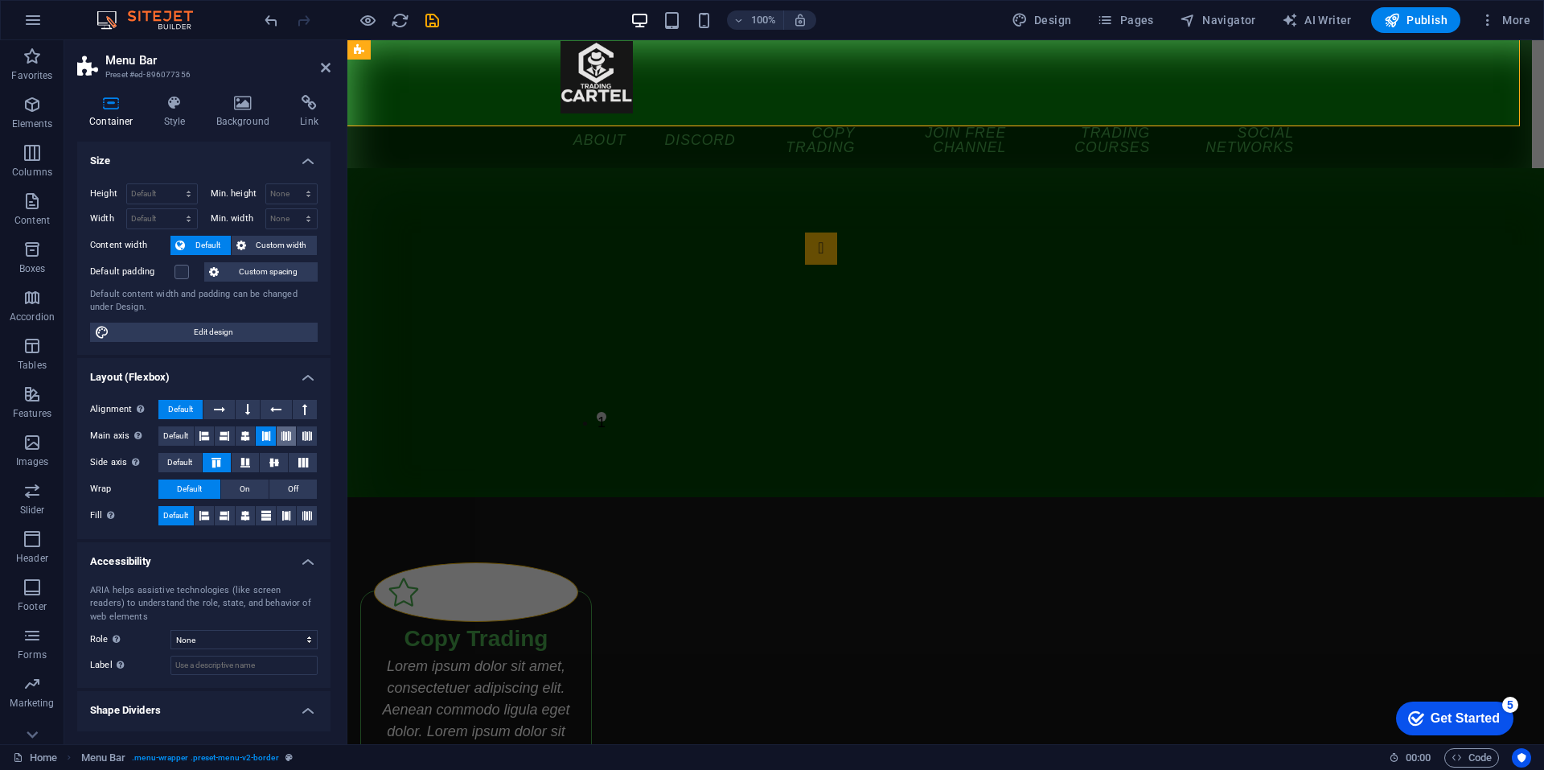
click at [288, 437] on icon at bounding box center [287, 435] width 10 height 19
click at [302, 438] on icon at bounding box center [307, 435] width 10 height 19
click at [241, 433] on icon at bounding box center [246, 435] width 10 height 19
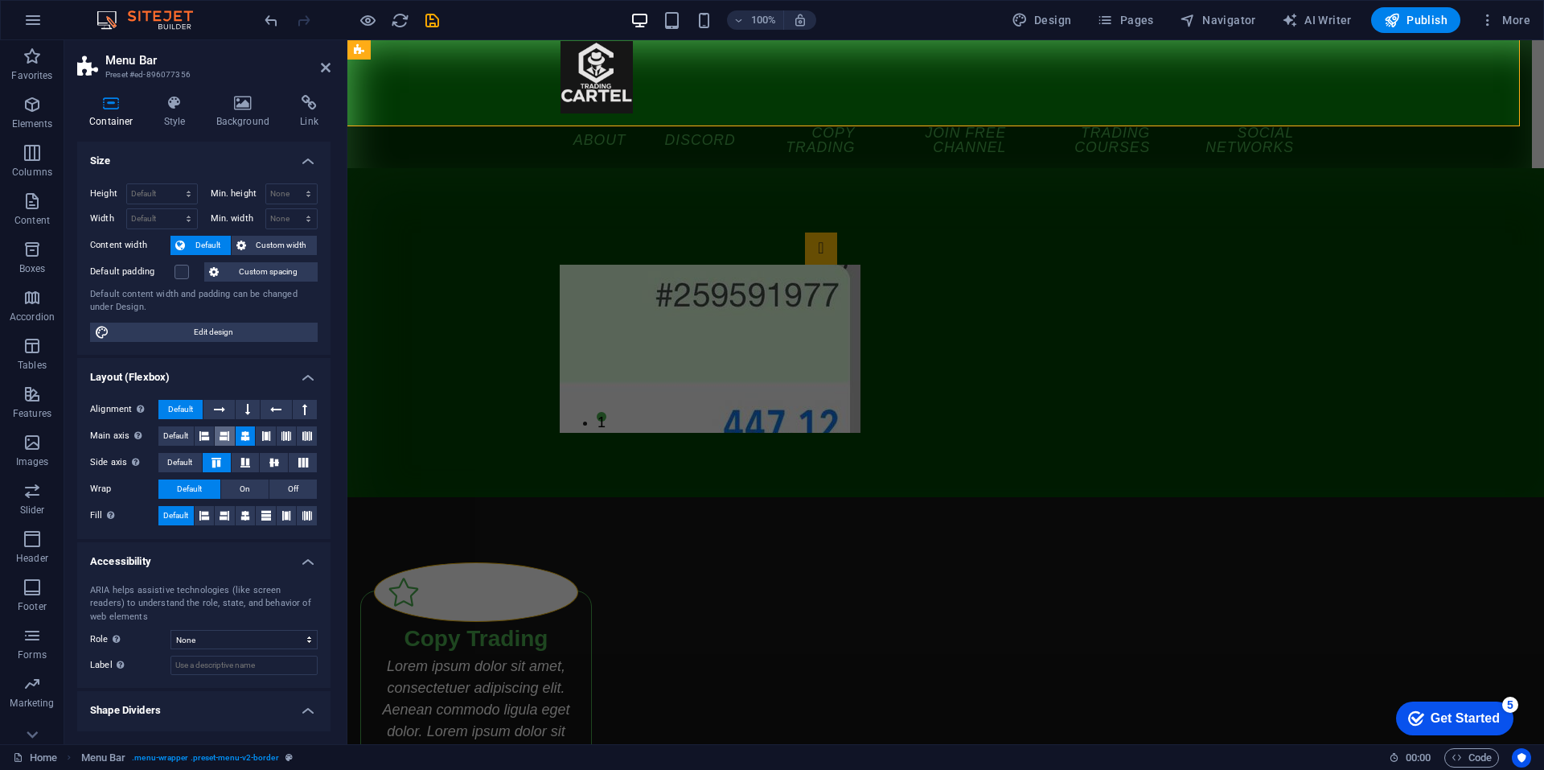
click at [222, 430] on icon at bounding box center [225, 435] width 10 height 19
click at [208, 432] on icon at bounding box center [204, 435] width 10 height 19
click at [267, 436] on icon at bounding box center [266, 435] width 10 height 19
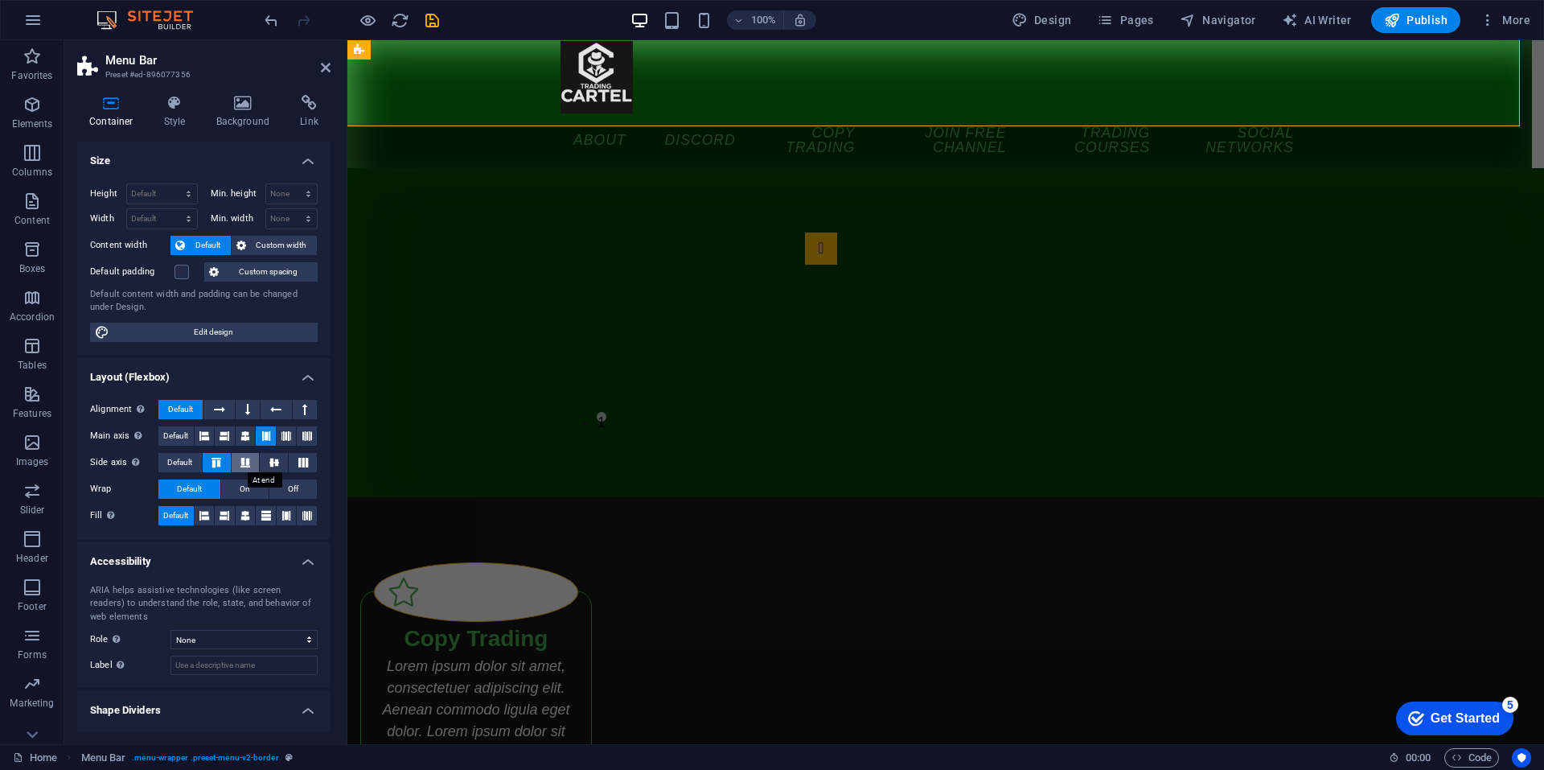
click at [248, 468] on button at bounding box center [246, 462] width 28 height 19
click at [265, 463] on icon at bounding box center [274, 463] width 19 height 10
click at [300, 456] on button at bounding box center [303, 462] width 28 height 19
click at [255, 483] on button "On" at bounding box center [244, 488] width 47 height 19
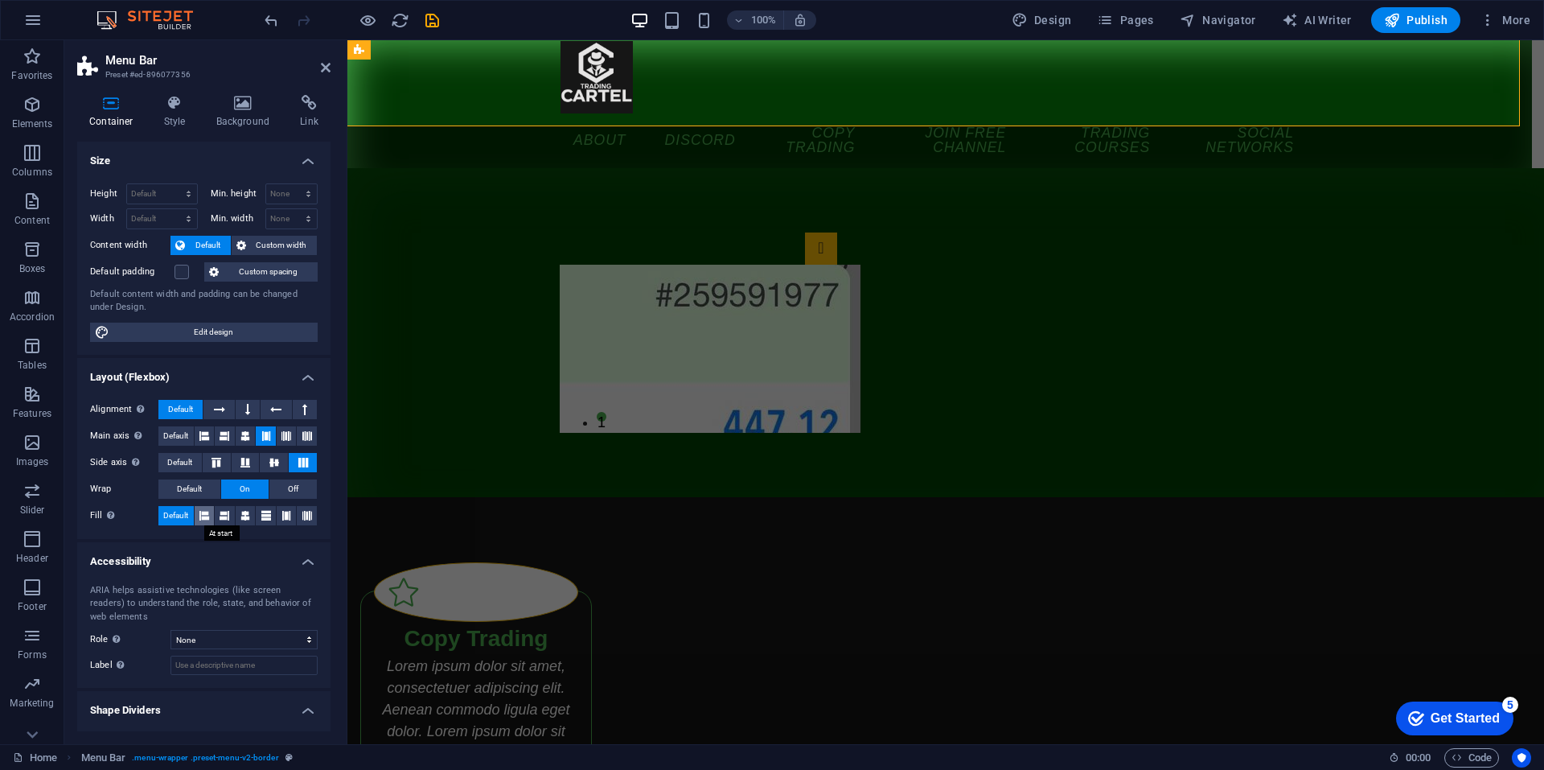
click at [208, 512] on icon at bounding box center [204, 515] width 10 height 19
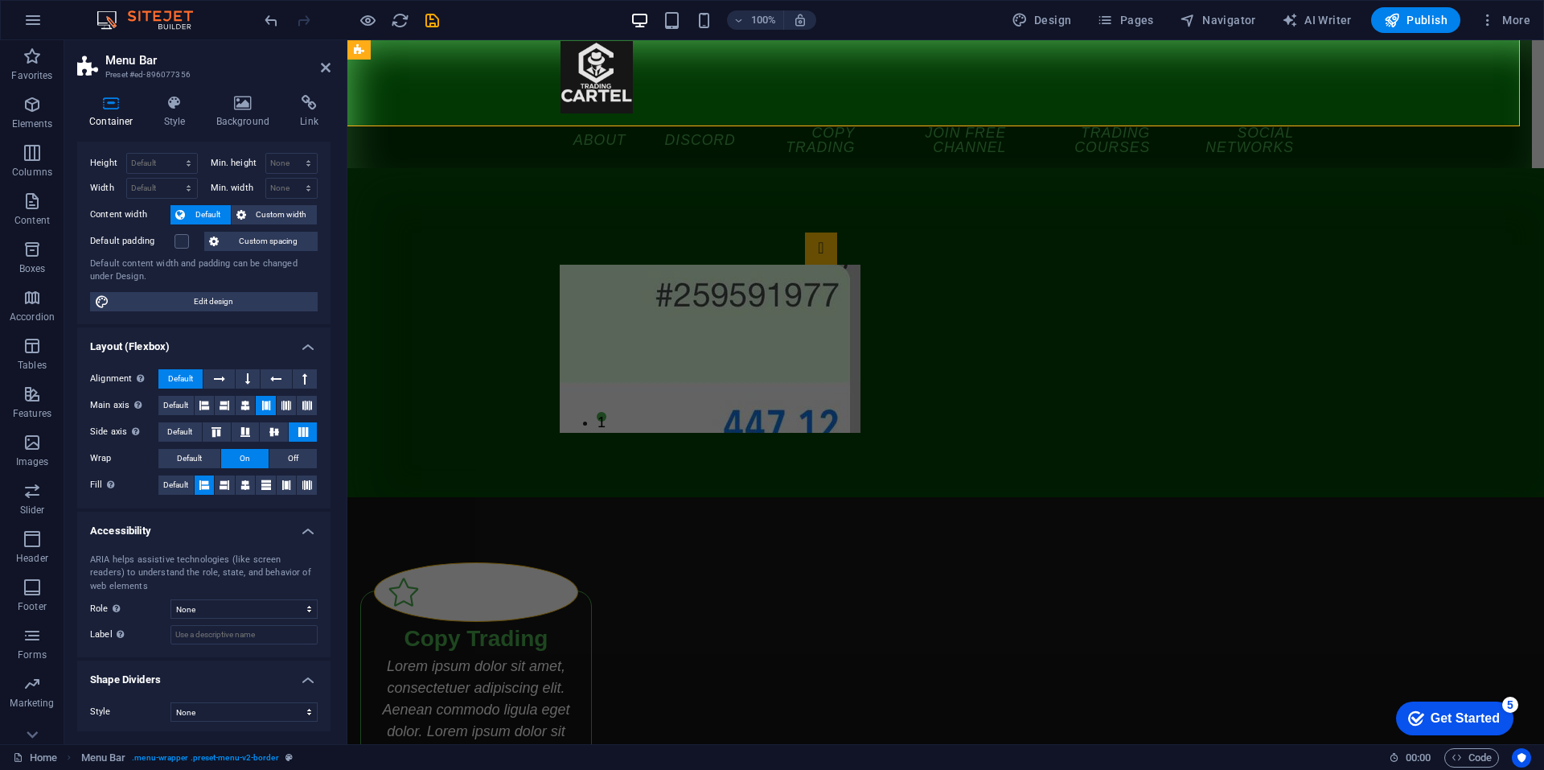
scroll to position [34, 0]
click at [237, 707] on select "None Triangle Square Diagonal Polygon 1 Polygon 2 Zigzag Multiple Zigzags Waves…" at bounding box center [244, 708] width 147 height 19
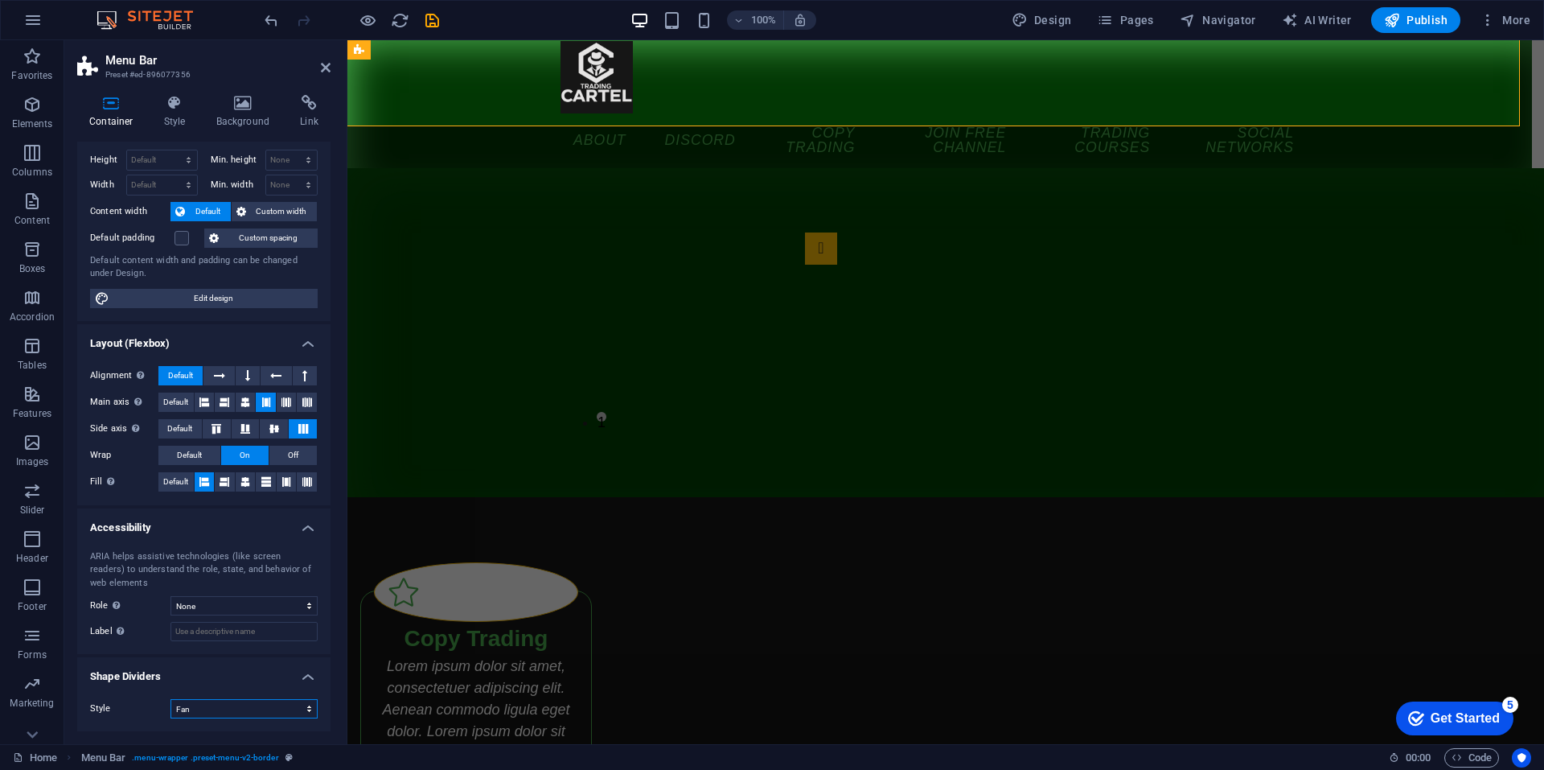
click at [171, 699] on select "None Triangle Square Diagonal Polygon 1 Polygon 2 Zigzag Multiple Zigzags Waves…" at bounding box center [244, 708] width 147 height 19
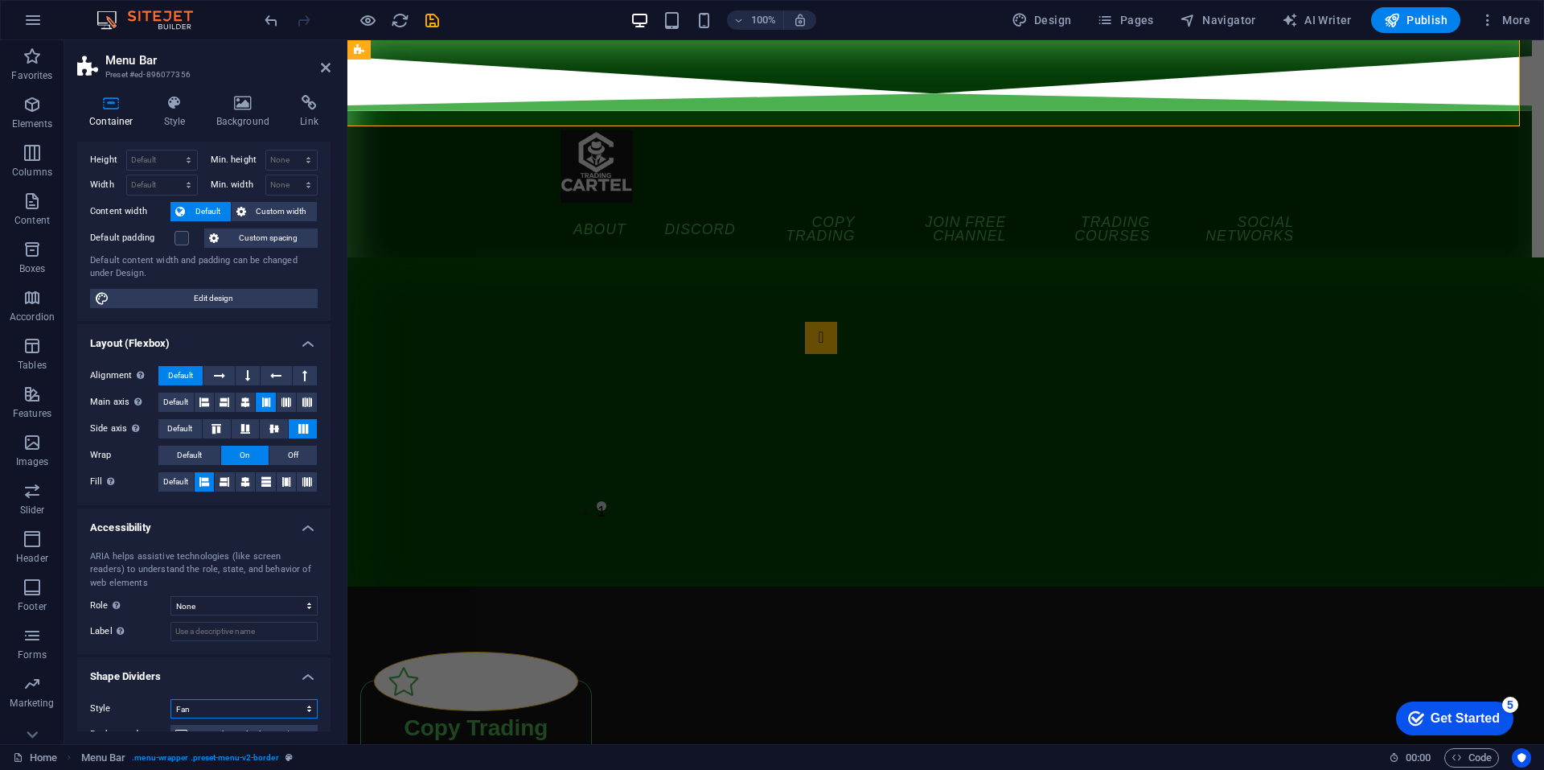
click at [219, 710] on select "None Triangle Square Diagonal Polygon 1 Polygon 2 Zigzag Multiple Zigzags Waves…" at bounding box center [244, 708] width 147 height 19
click at [171, 699] on select "None Triangle Square Diagonal Polygon 1 Polygon 2 Zigzag Multiple Zigzags Waves…" at bounding box center [244, 708] width 147 height 19
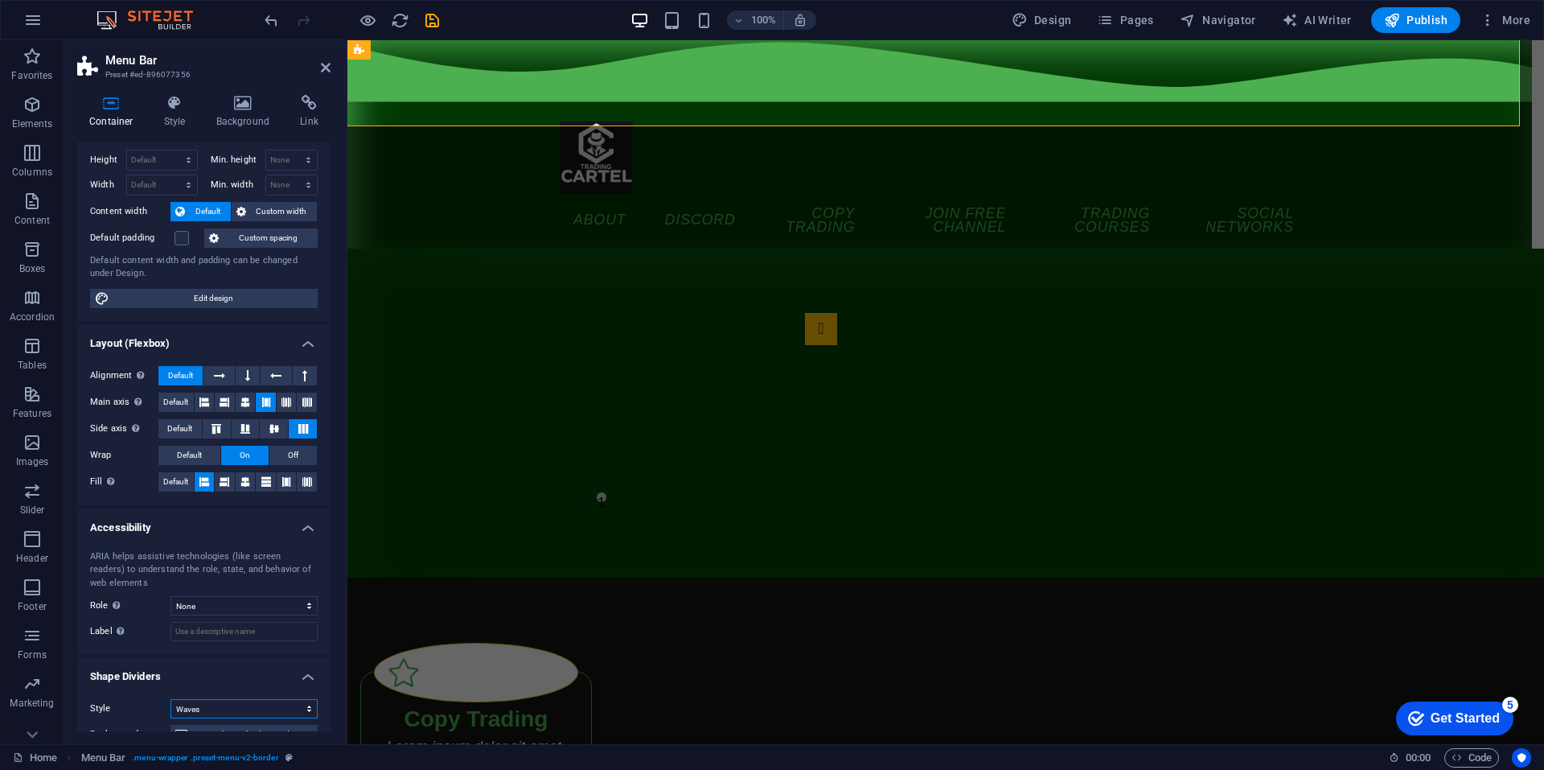
click at [192, 701] on select "None Triangle Square Diagonal Polygon 1 Polygon 2 Zigzag Multiple Zigzags Waves…" at bounding box center [244, 708] width 147 height 19
select select "diagonal"
click at [171, 699] on select "None Triangle Square Diagonal Polygon 1 Polygon 2 Zigzag Multiple Zigzags Waves…" at bounding box center [244, 708] width 147 height 19
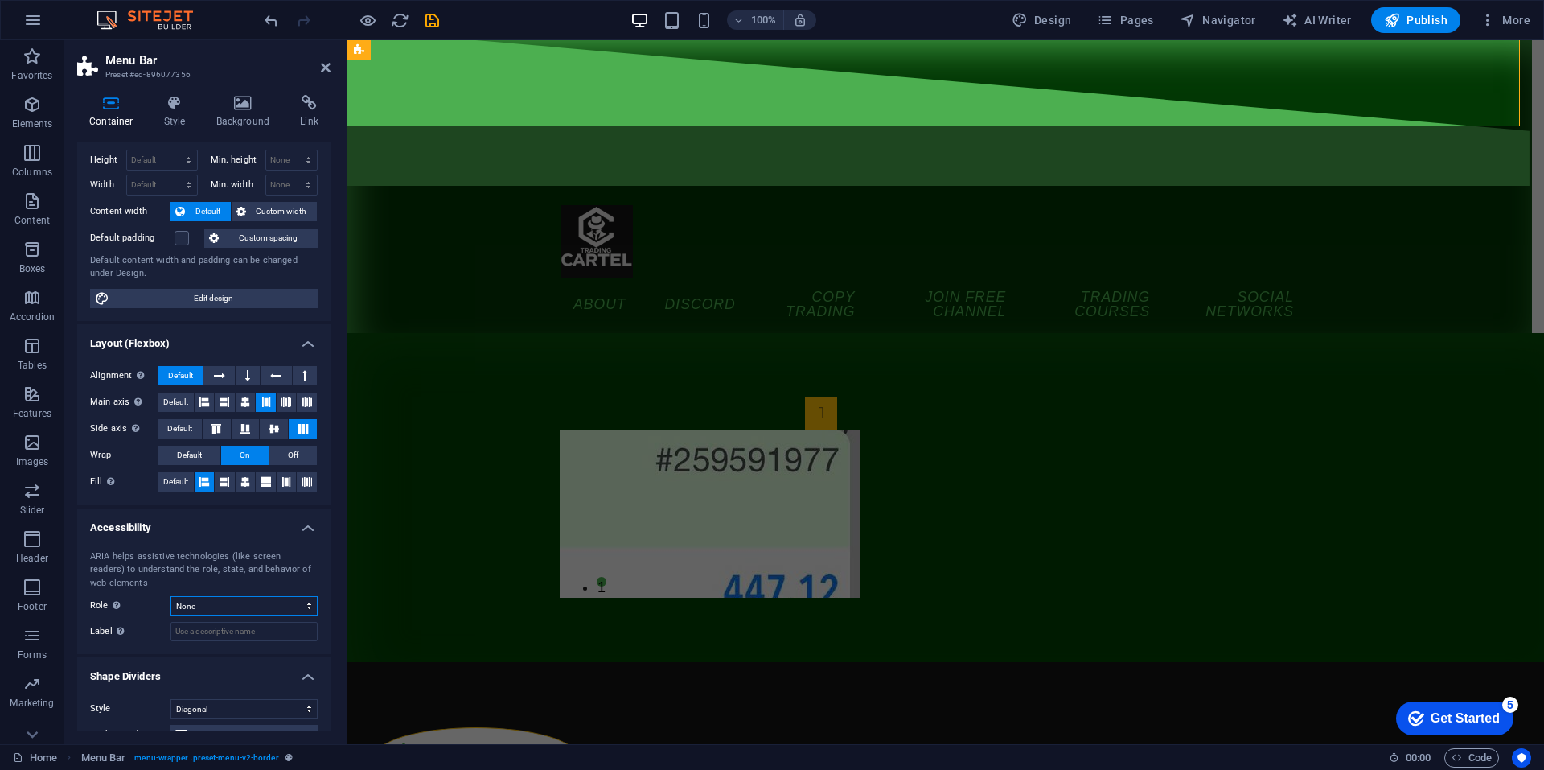
click at [206, 603] on select "None Alert Article Banner Comment Complementary Dialog Footer Header Marquee Pr…" at bounding box center [244, 605] width 147 height 19
click at [171, 596] on select "None Alert Article Banner Comment Complementary Dialog Footer Header Marquee Pr…" at bounding box center [244, 605] width 147 height 19
click at [207, 604] on select "None Alert Article Banner Comment Complementary Dialog Footer Header Marquee Pr…" at bounding box center [244, 605] width 147 height 19
click at [171, 596] on select "None Alert Article Banner Comment Complementary Dialog Footer Header Marquee Pr…" at bounding box center [244, 605] width 147 height 19
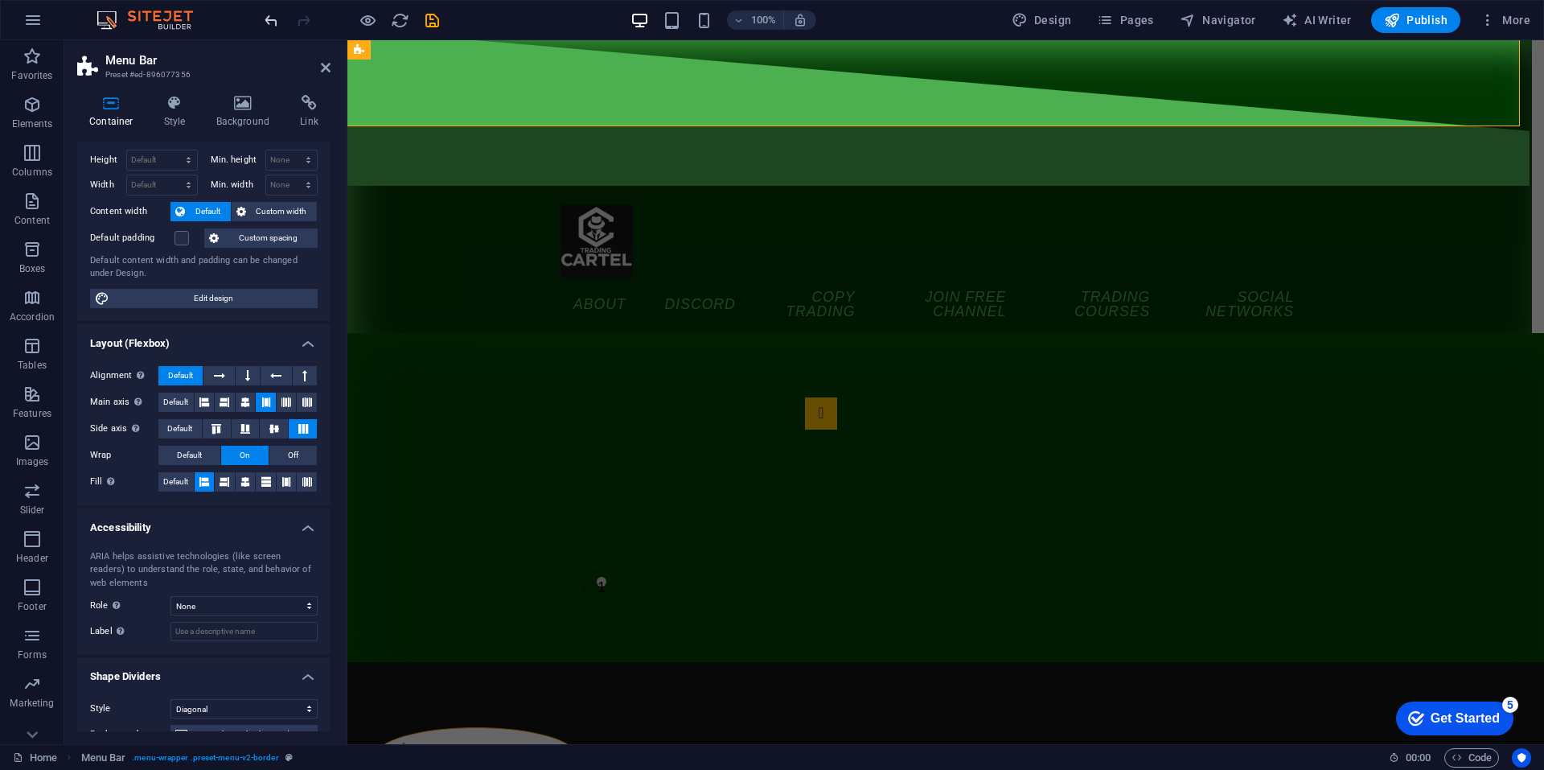
click at [270, 17] on icon "undo" at bounding box center [271, 20] width 19 height 19
select select "none"
click at [270, 17] on icon "undo" at bounding box center [271, 20] width 19 height 19
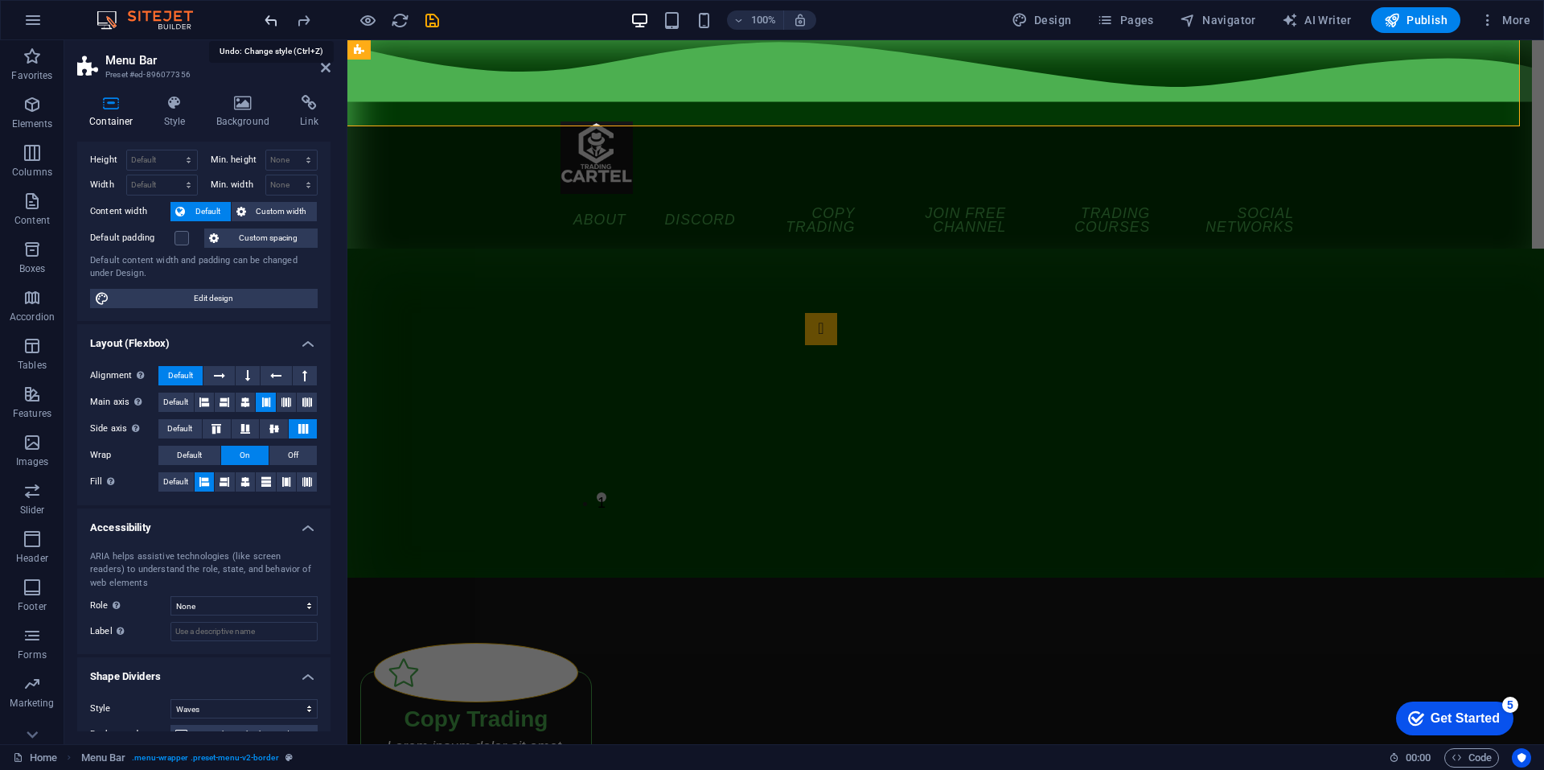
click at [270, 17] on icon "undo" at bounding box center [271, 20] width 19 height 19
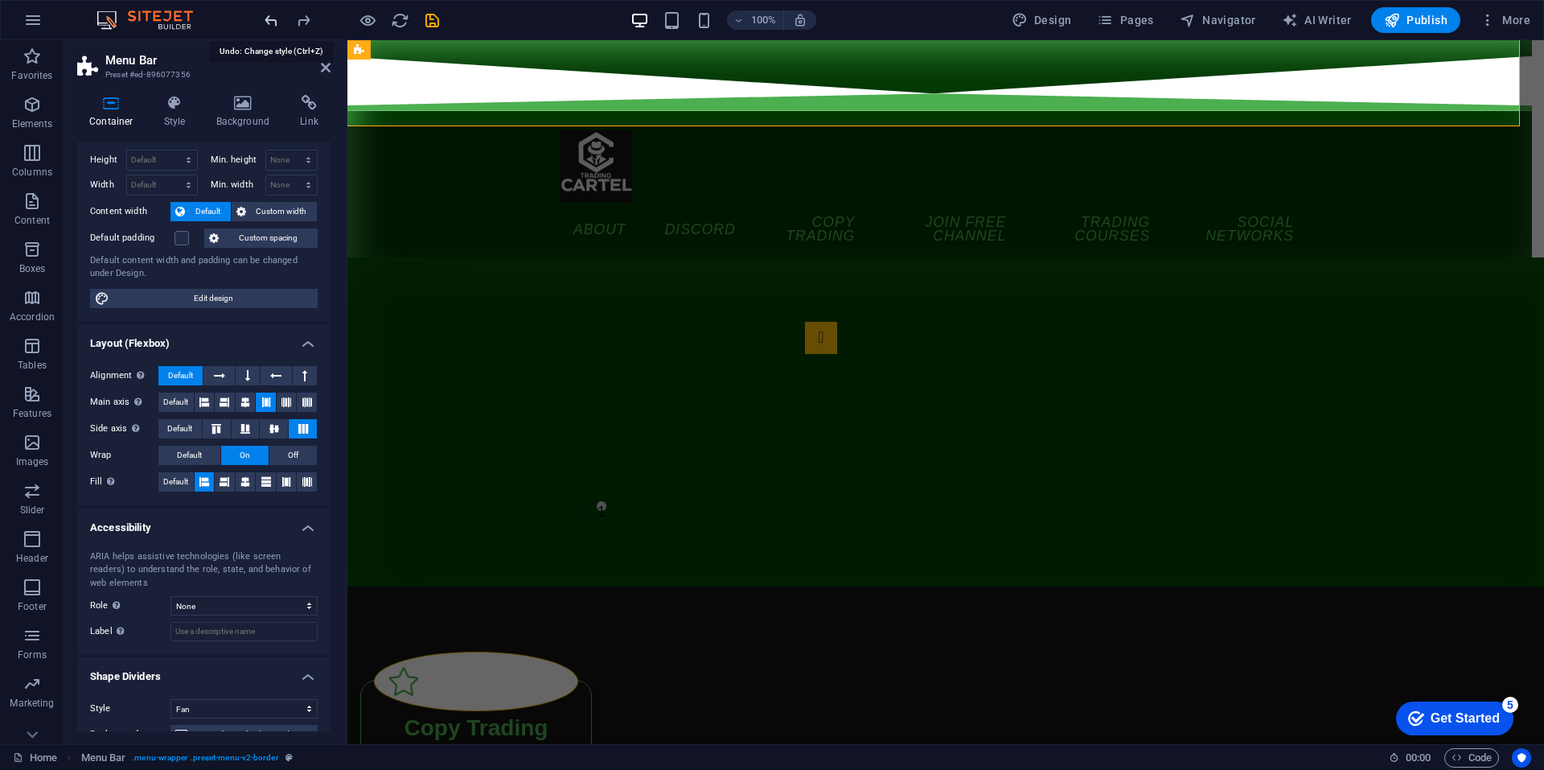
click at [270, 17] on icon "undo" at bounding box center [271, 20] width 19 height 19
select select "none"
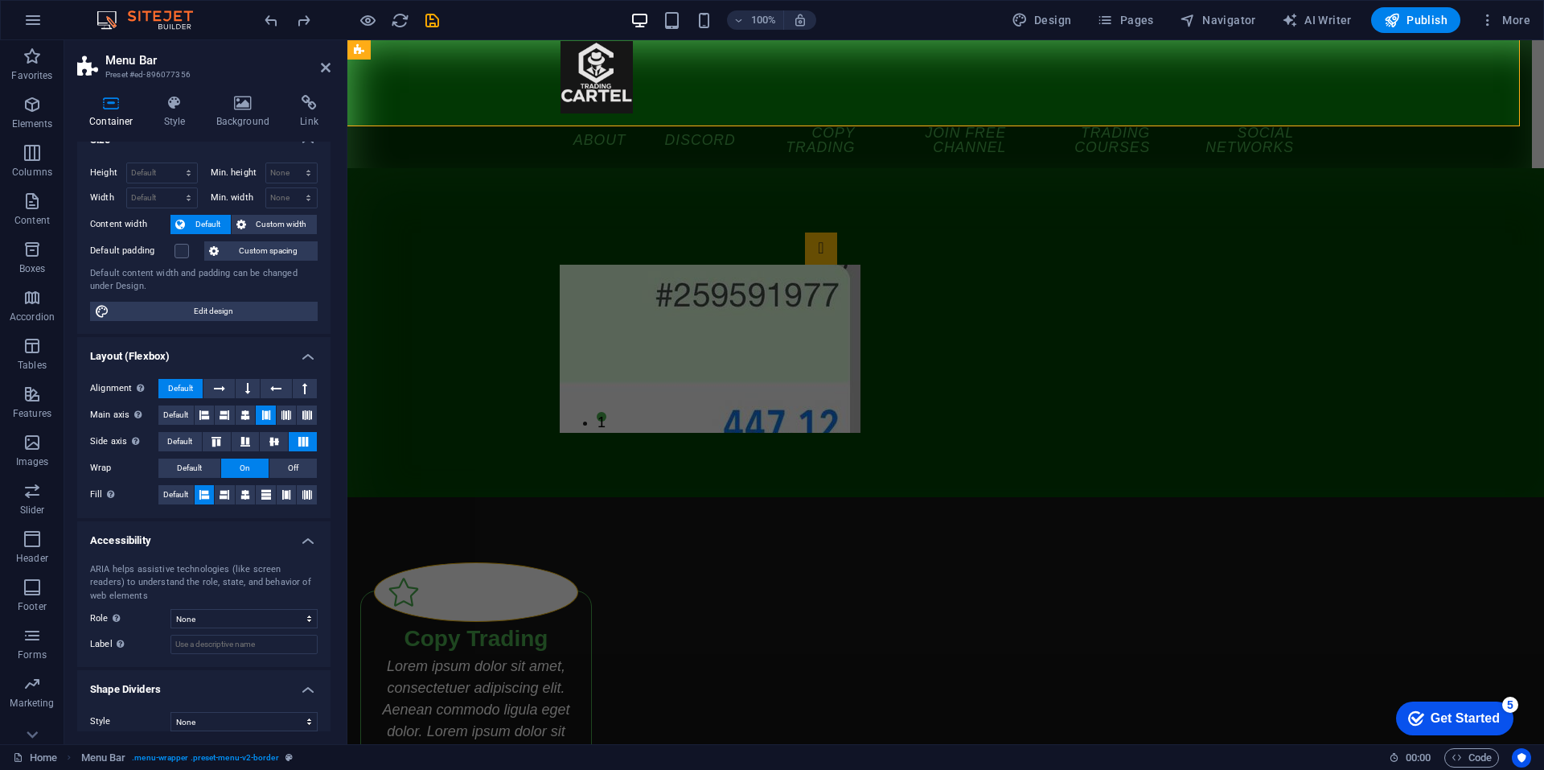
scroll to position [0, 0]
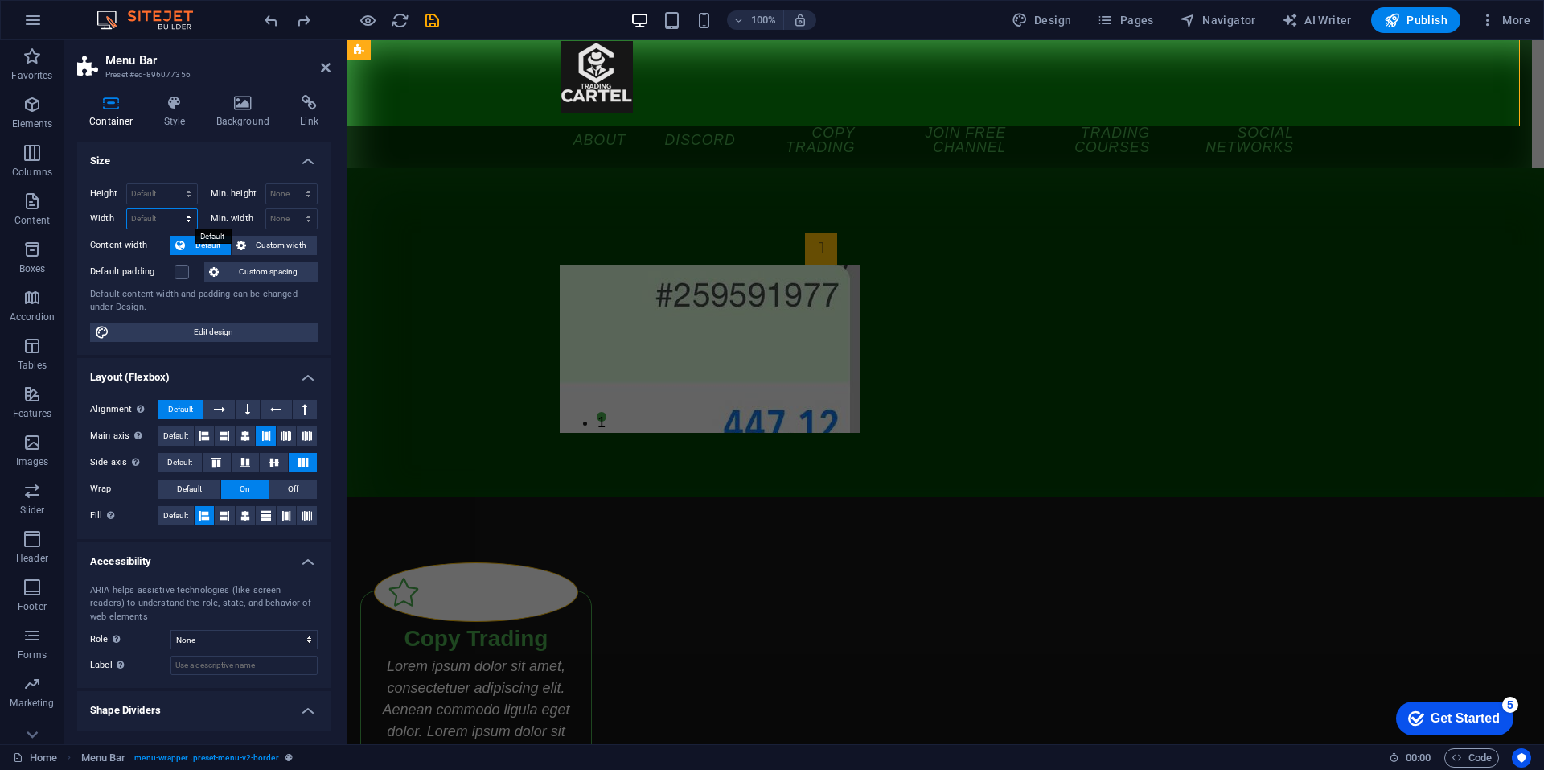
click at [149, 214] on select "Default px rem % em vh vw" at bounding box center [162, 218] width 70 height 19
select select "px"
click at [172, 209] on select "Default px rem % em vh vw" at bounding box center [162, 218] width 70 height 19
type input "1473"
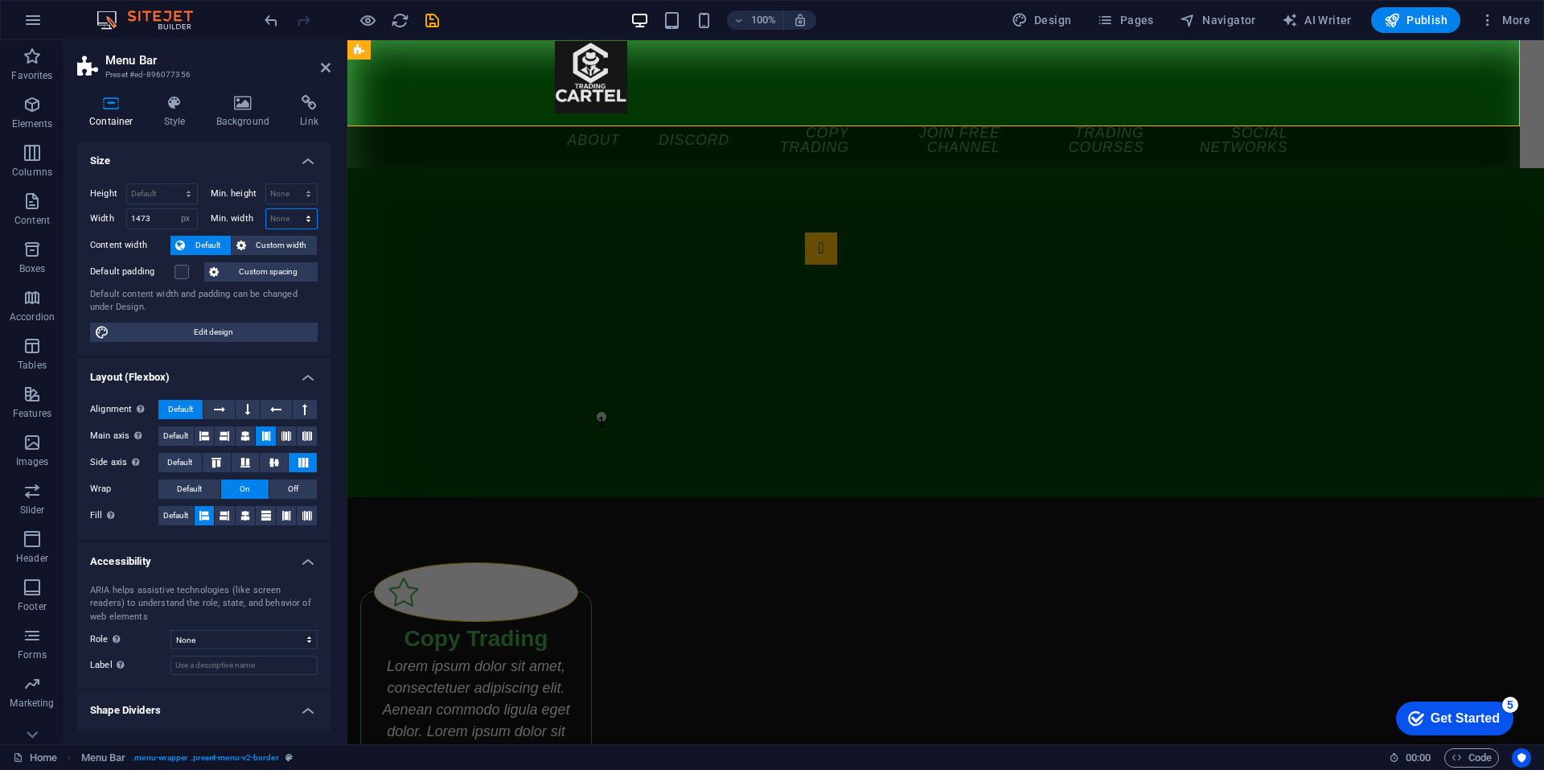
click at [283, 224] on select "None px rem % vh vw" at bounding box center [291, 218] width 51 height 19
select select "px"
click at [291, 209] on select "None px rem % vh vw" at bounding box center [291, 218] width 51 height 19
type input "0"
click at [265, 171] on div "Height Default px rem % vh vw Min. height None px rem % vh vw Width 1473 Defaul…" at bounding box center [203, 263] width 253 height 184
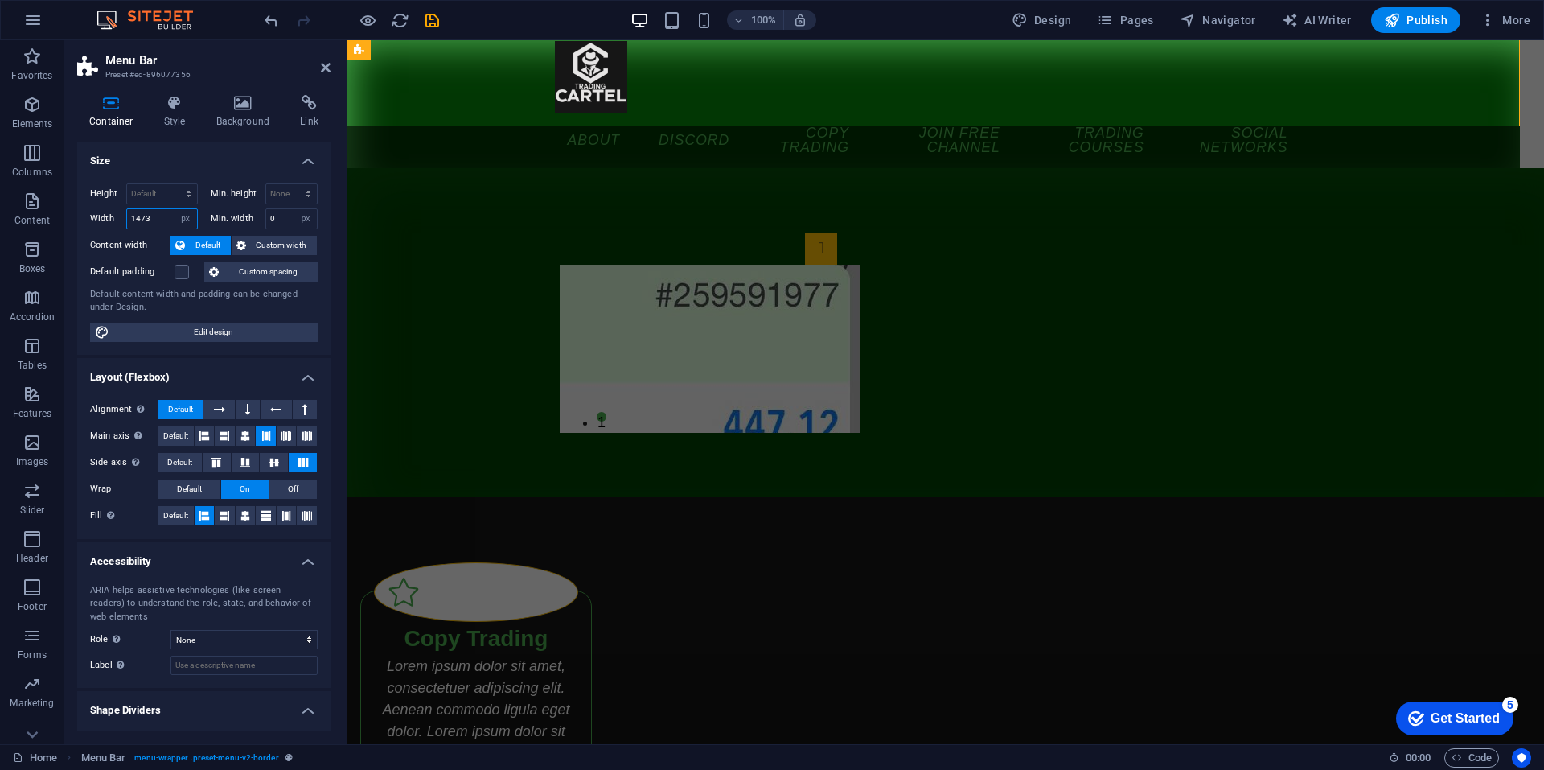
click at [166, 220] on input "1473" at bounding box center [162, 218] width 70 height 19
click at [185, 224] on select "Default px rem % em vh vw" at bounding box center [186, 218] width 23 height 19
select select "default"
click at [175, 209] on select "Default px rem % em vh vw" at bounding box center [186, 218] width 23 height 19
select select "DISABLED_OPTION_VALUE"
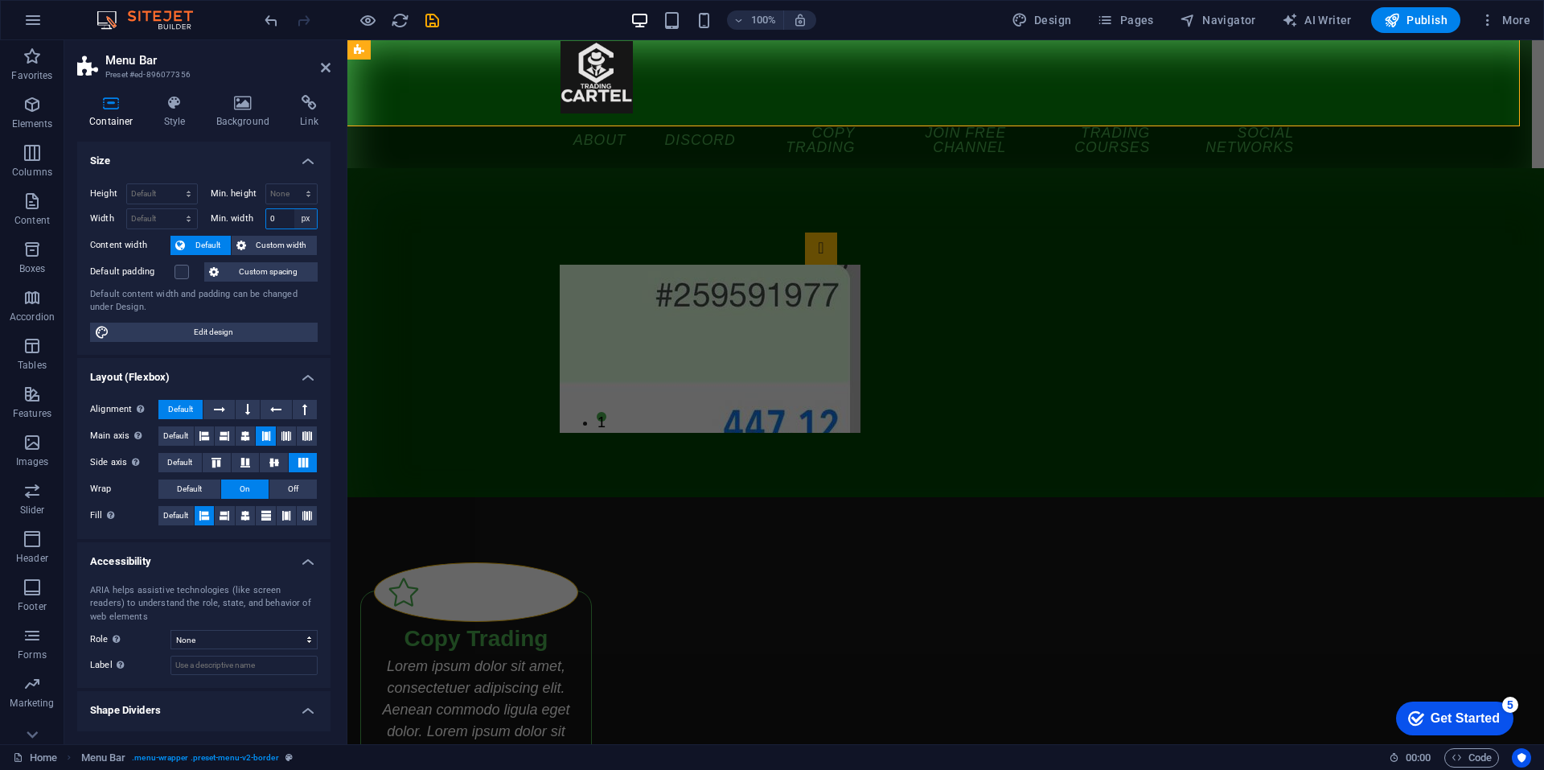
click at [294, 224] on select "None px rem % vh vw" at bounding box center [305, 218] width 23 height 19
select select "av8f1inel5k"
click at [294, 209] on select "None px rem % vh vw" at bounding box center [305, 218] width 23 height 19
select select "DISABLED_OPTION_VALUE"
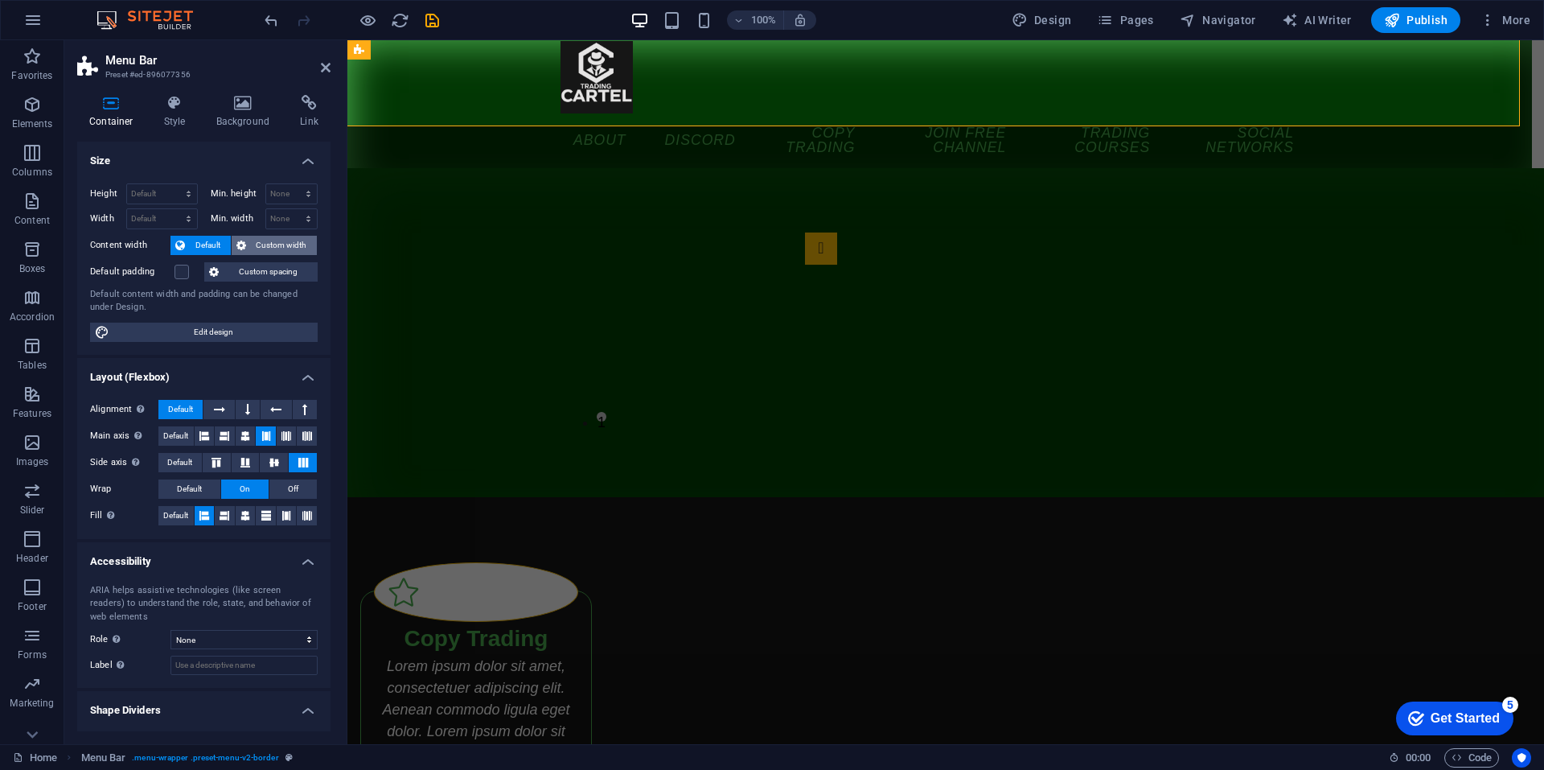
click at [279, 244] on span "Custom width" at bounding box center [282, 245] width 62 height 19
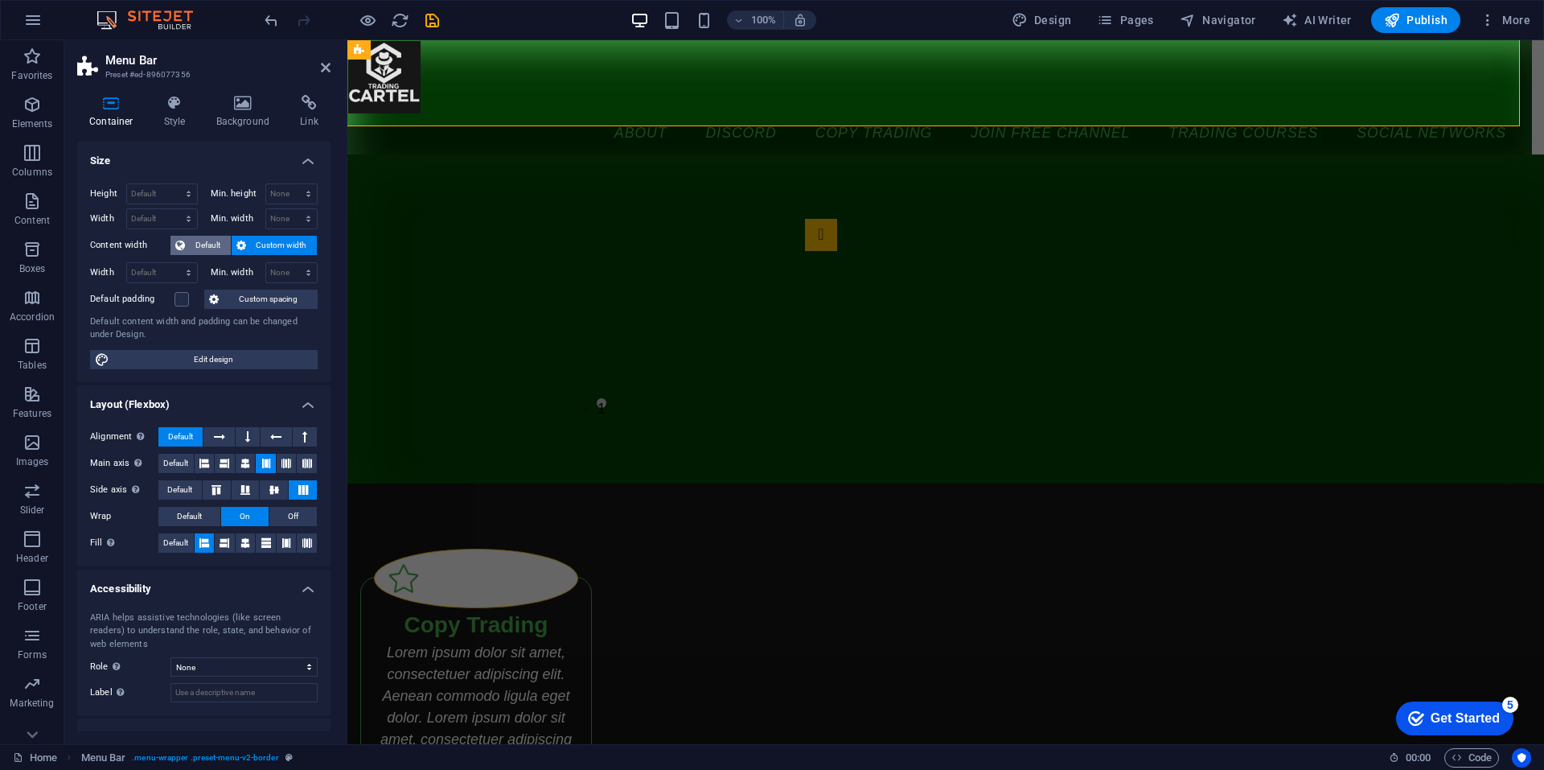
click at [212, 254] on span "Default" at bounding box center [208, 245] width 36 height 19
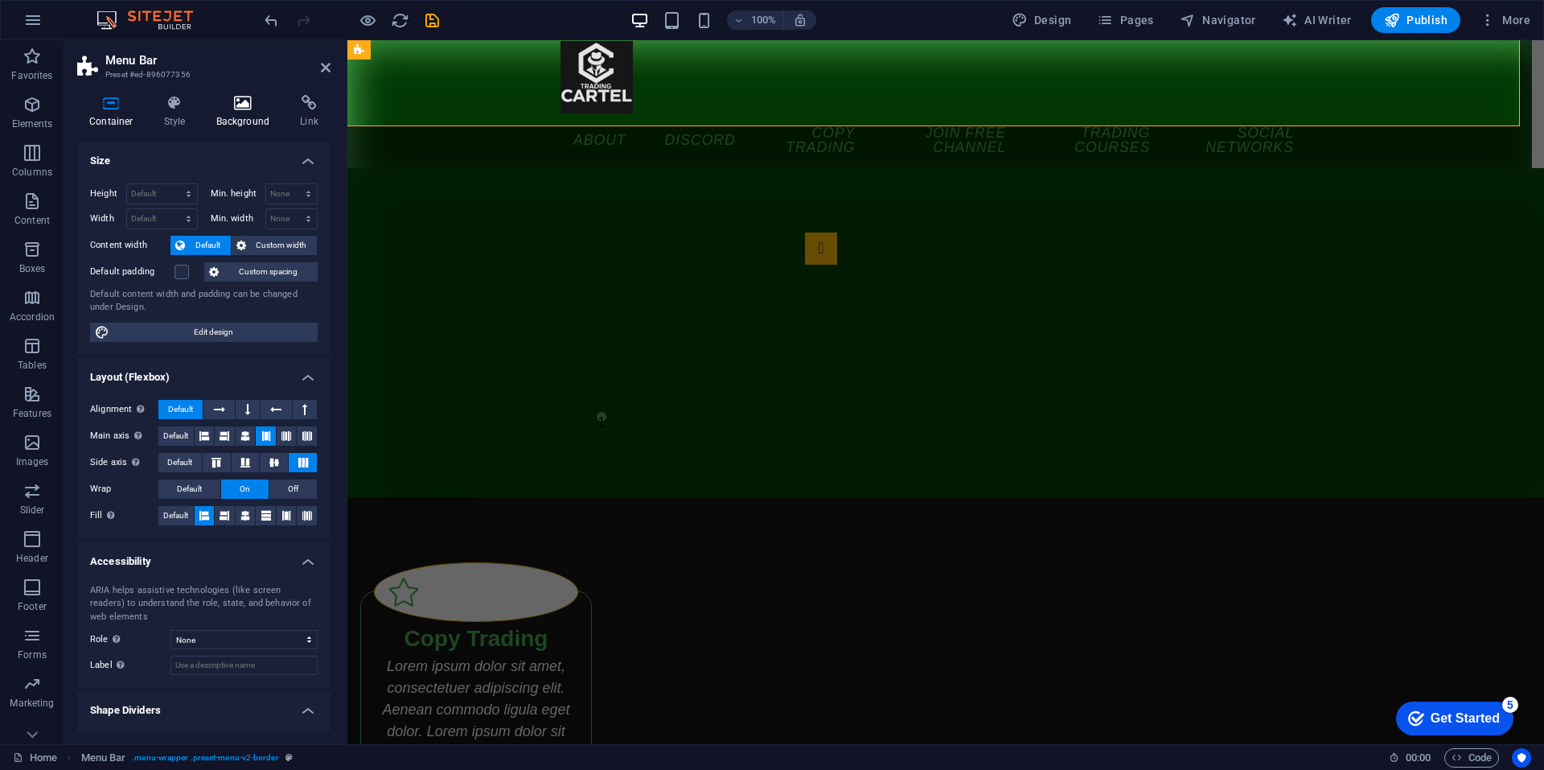
click at [250, 121] on h4 "Background" at bounding box center [246, 112] width 84 height 34
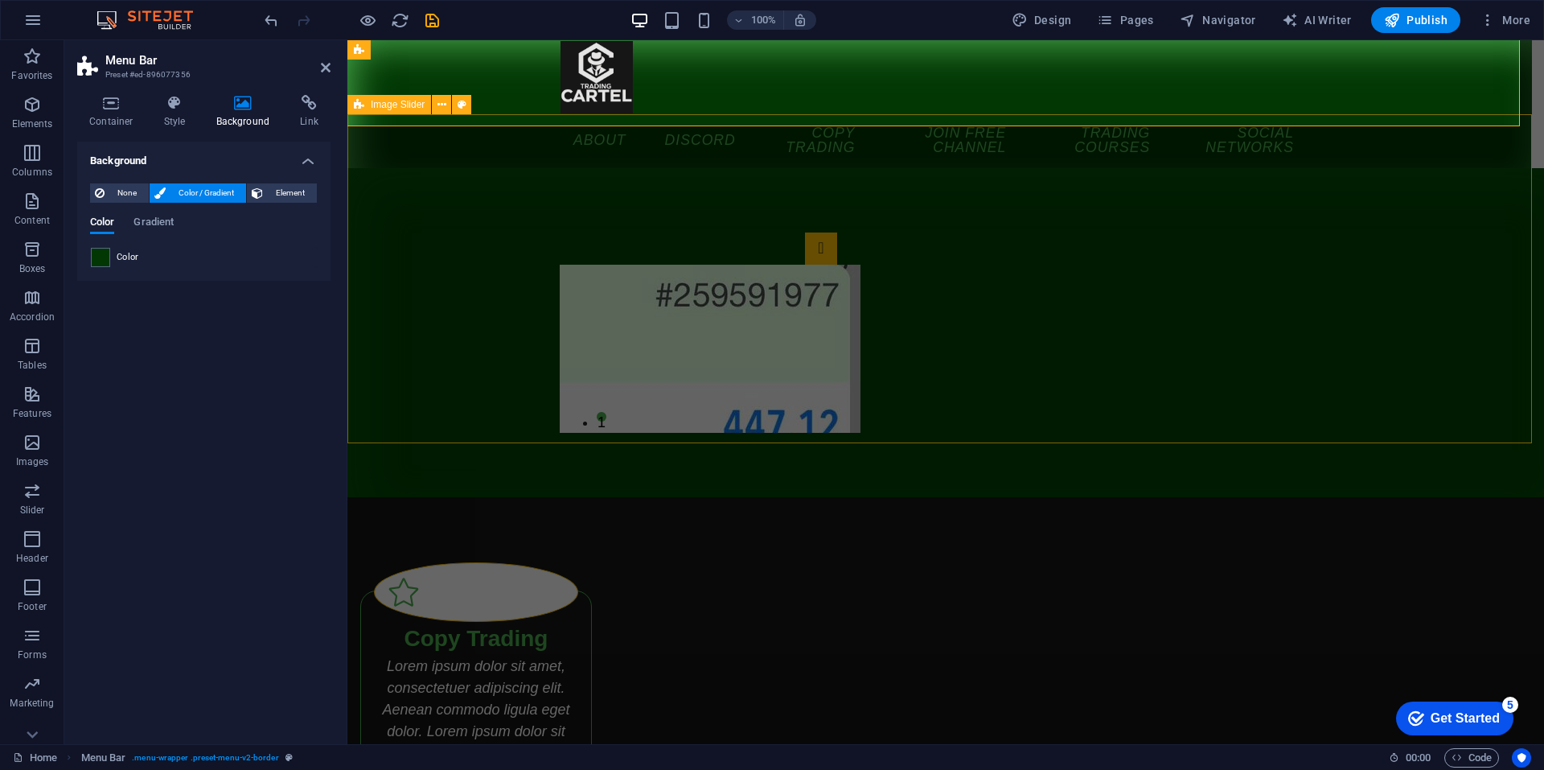
click at [426, 240] on div "1 2" at bounding box center [946, 332] width 1197 height 329
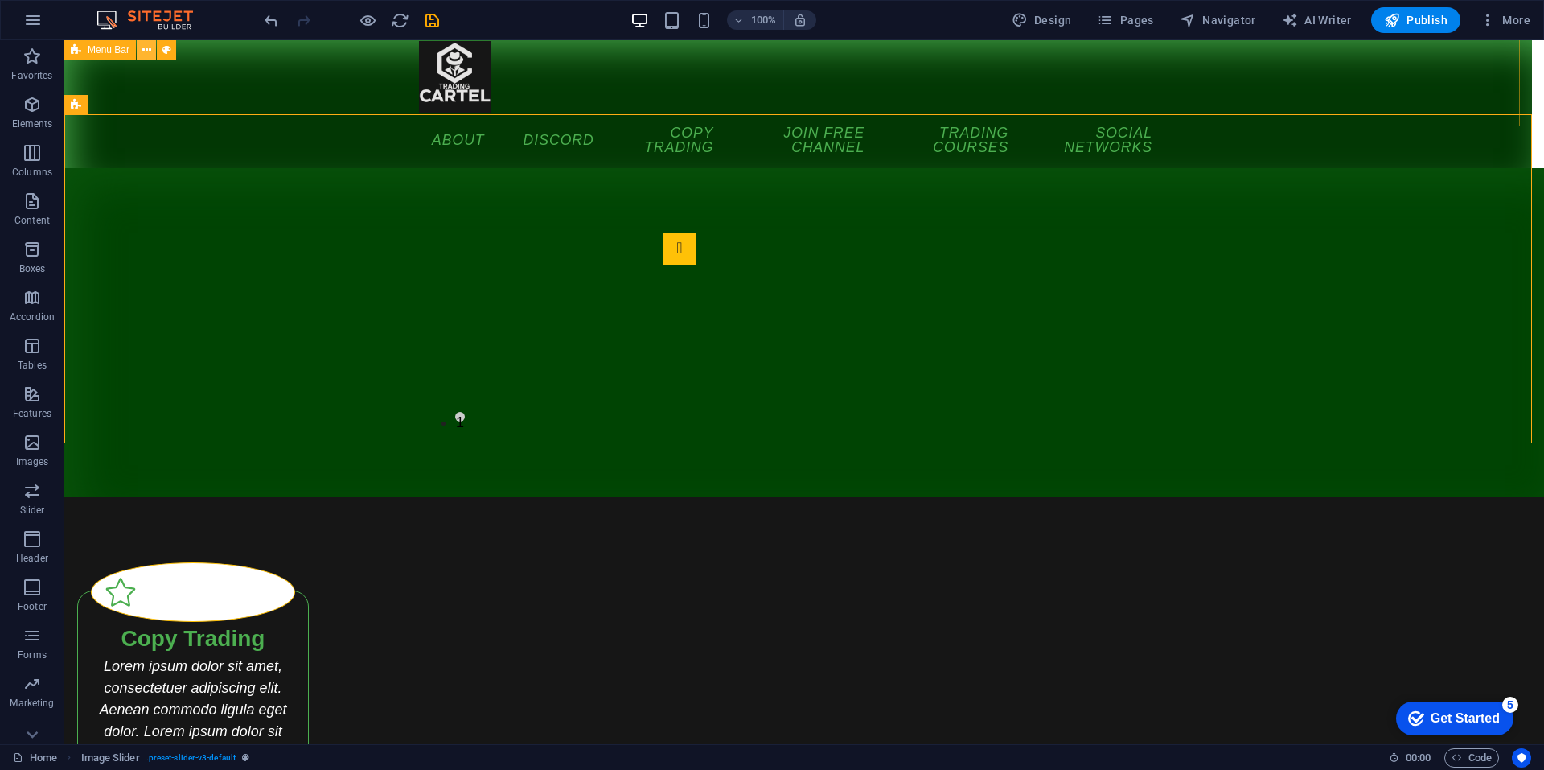
click at [150, 50] on icon at bounding box center [146, 50] width 9 height 17
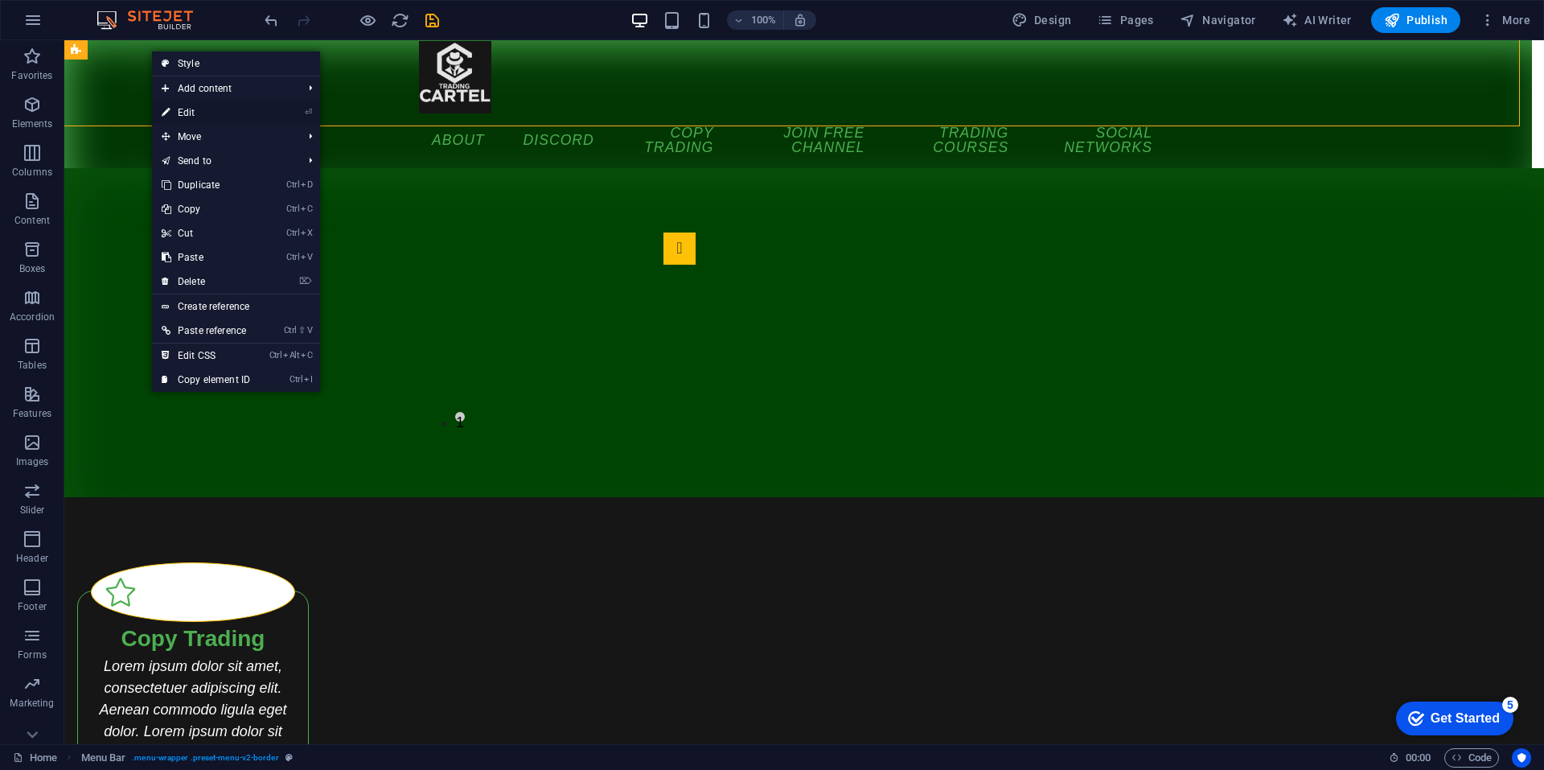
click at [227, 111] on link "⏎ Edit" at bounding box center [206, 113] width 108 height 24
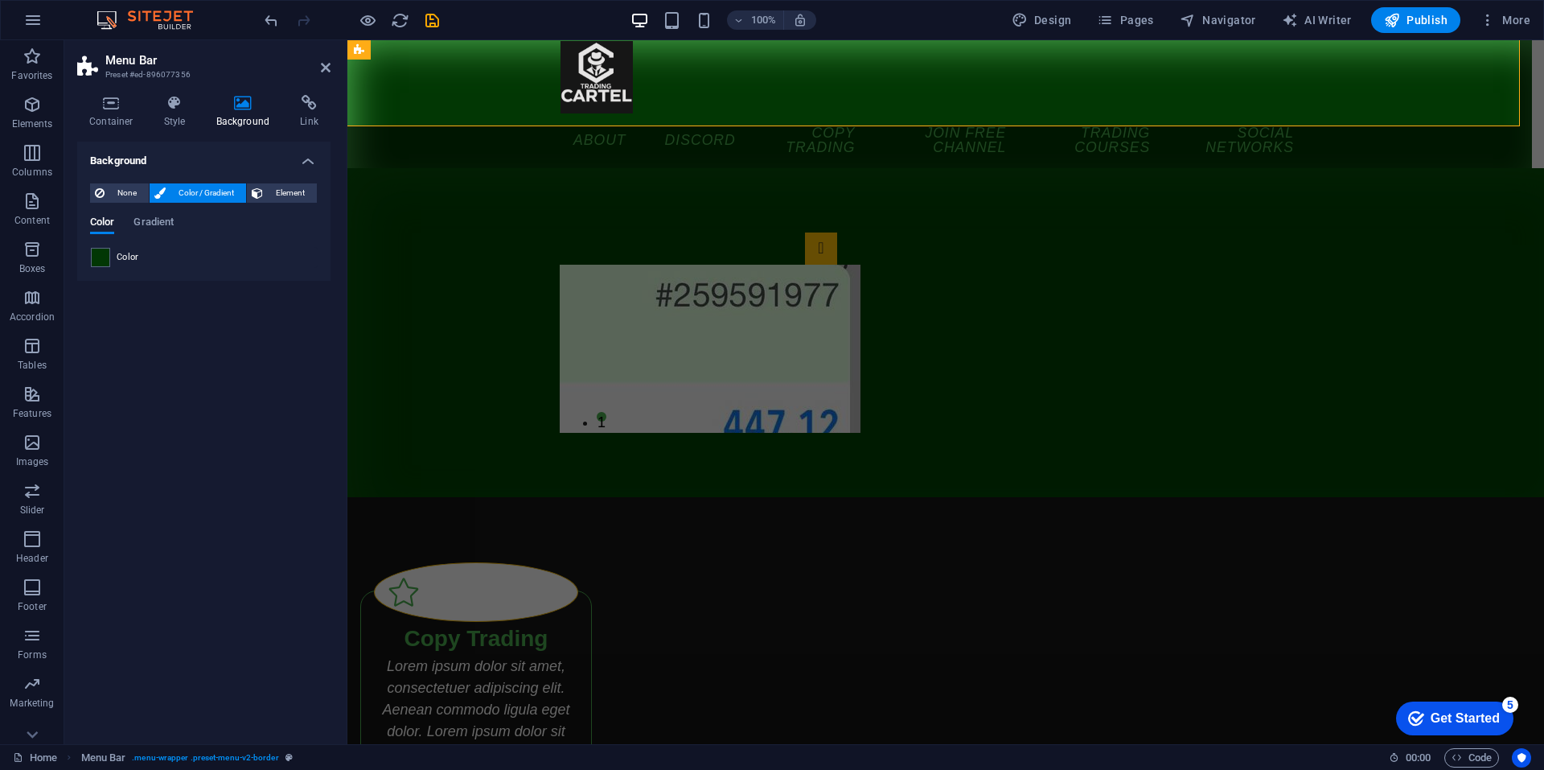
click at [319, 72] on header "Menu Bar Preset #ed-896077356" at bounding box center [203, 61] width 253 height 42
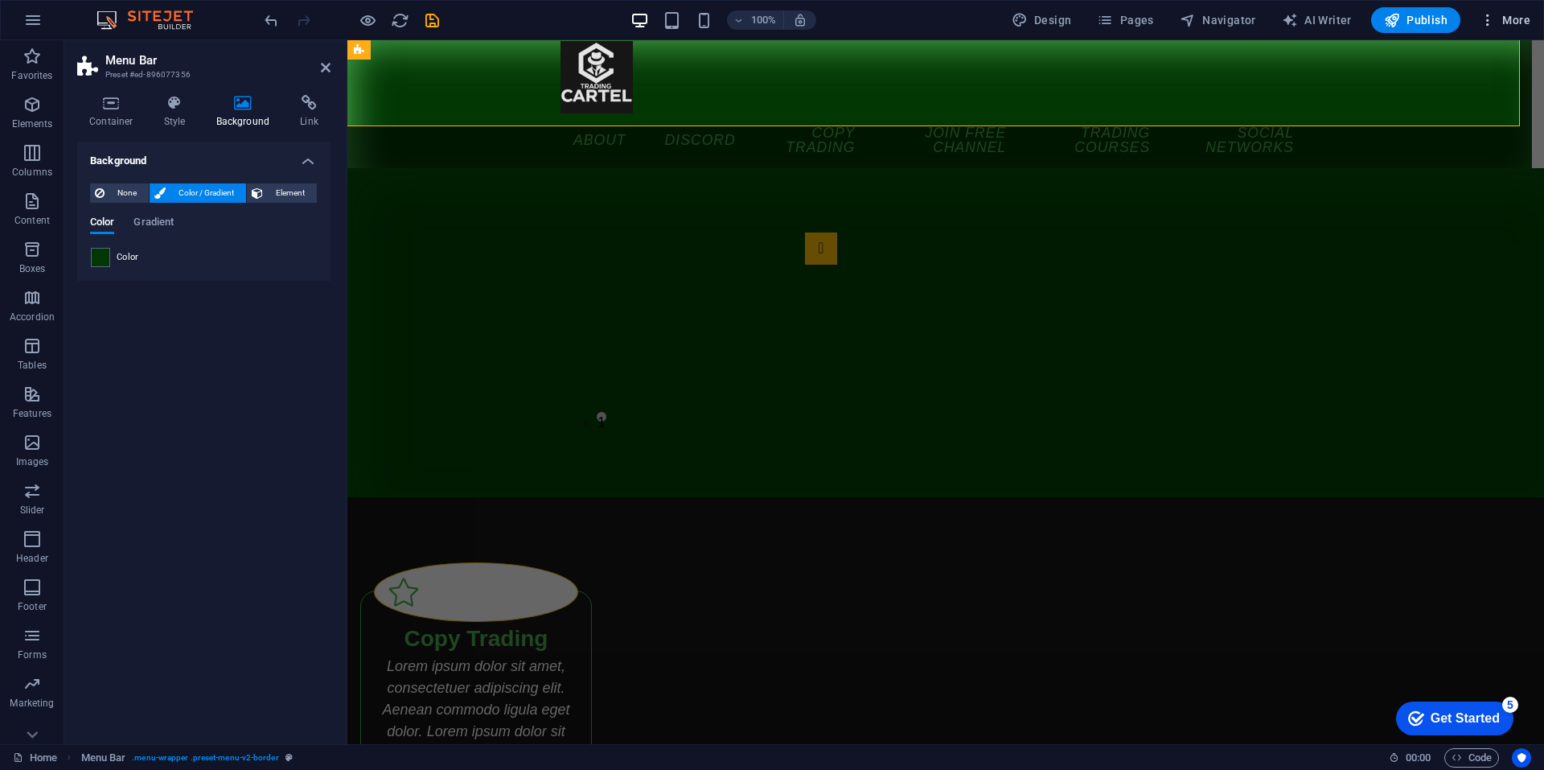
click at [1484, 20] on icon "button" at bounding box center [1488, 20] width 16 height 16
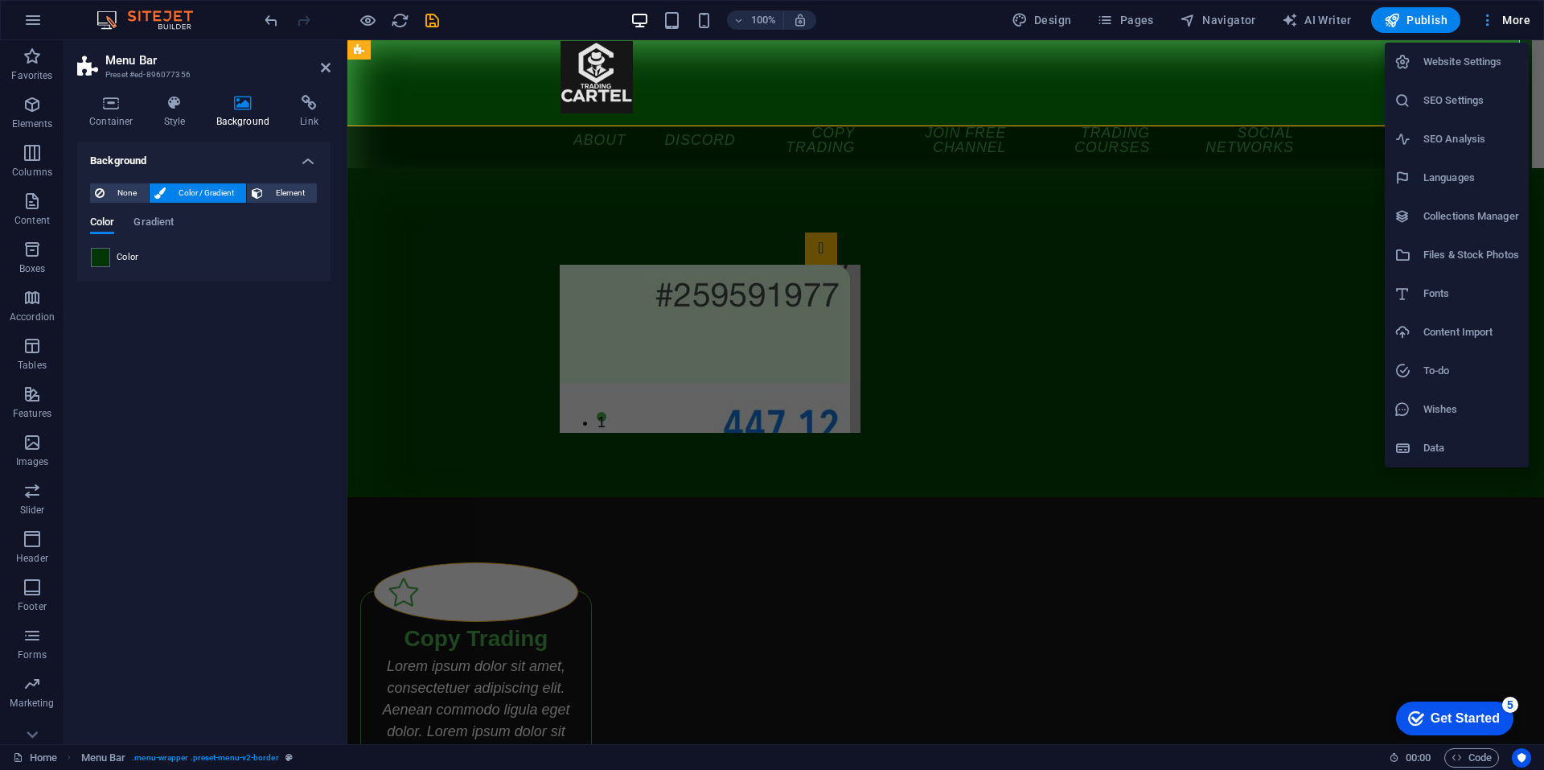
click at [1484, 20] on div at bounding box center [772, 385] width 1544 height 770
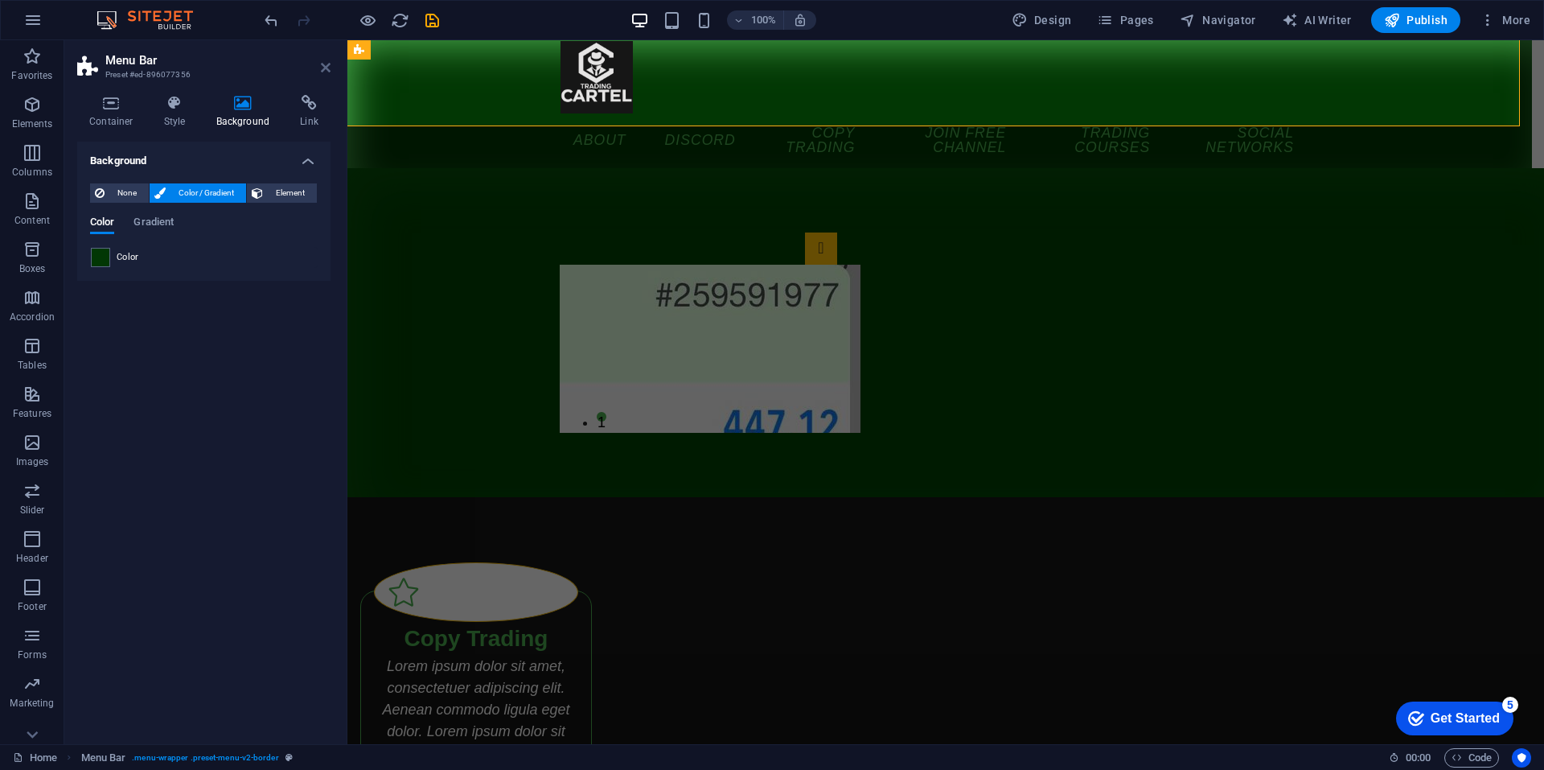
click at [322, 71] on icon at bounding box center [326, 67] width 10 height 13
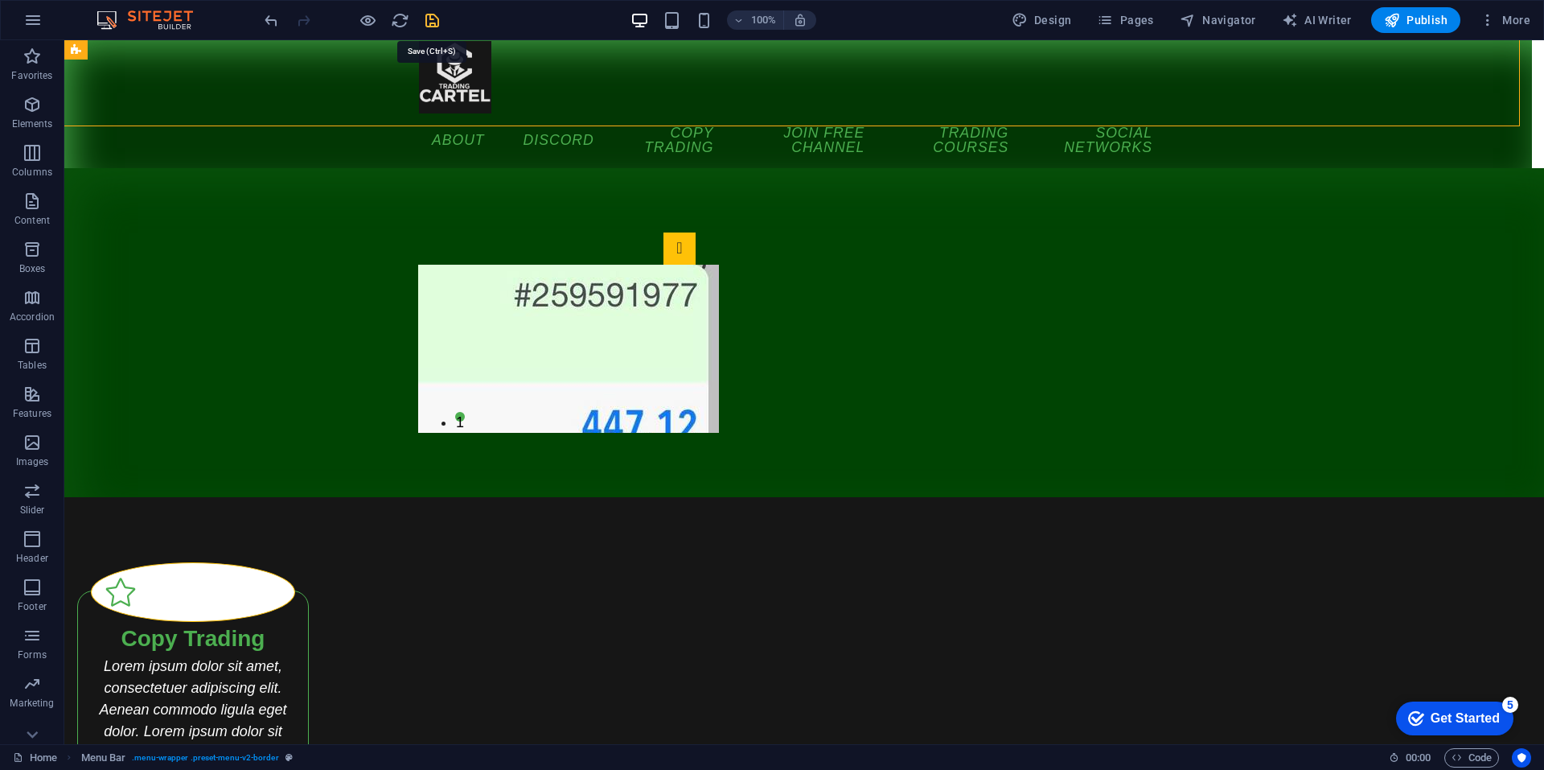
click at [435, 19] on icon "save" at bounding box center [432, 20] width 19 height 19
